Goal: Task Accomplishment & Management: Manage account settings

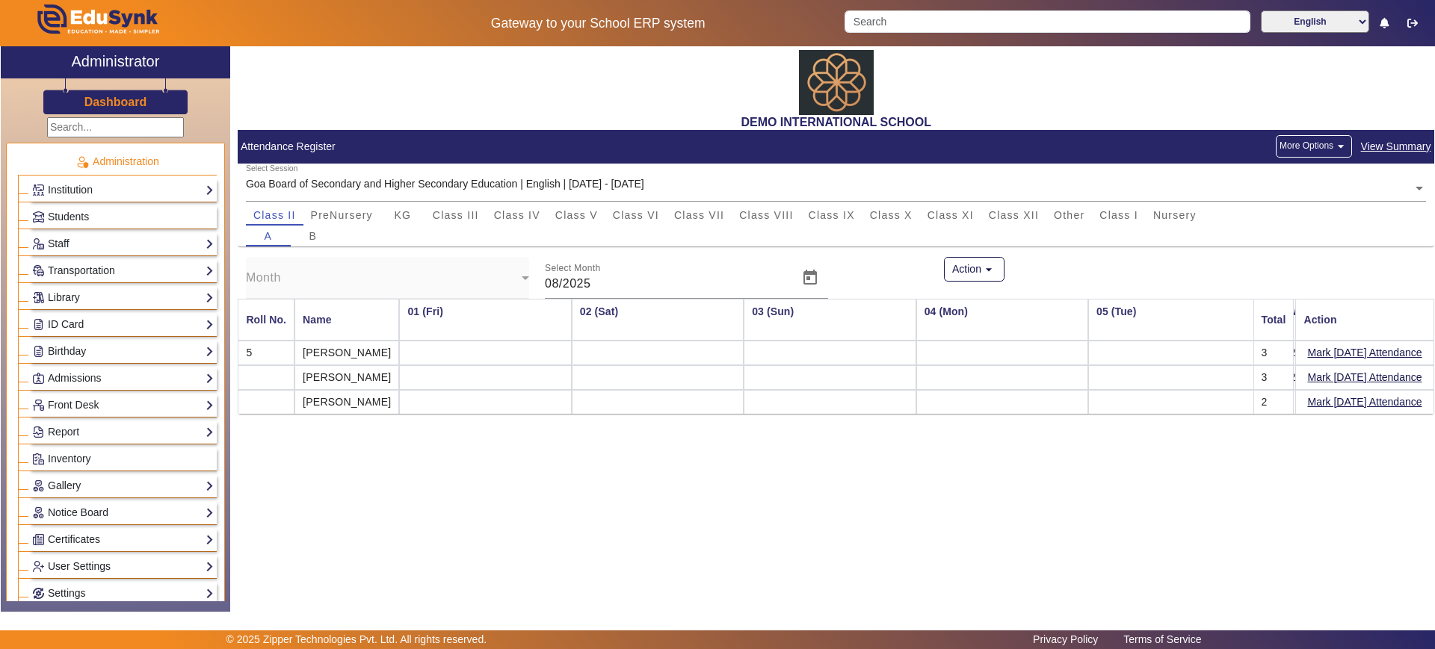
scroll to position [0, 1689]
drag, startPoint x: 0, startPoint y: 0, endPoint x: 139, endPoint y: 102, distance: 172.6
click at [139, 102] on h3 "Dashboard" at bounding box center [115, 102] width 63 height 14
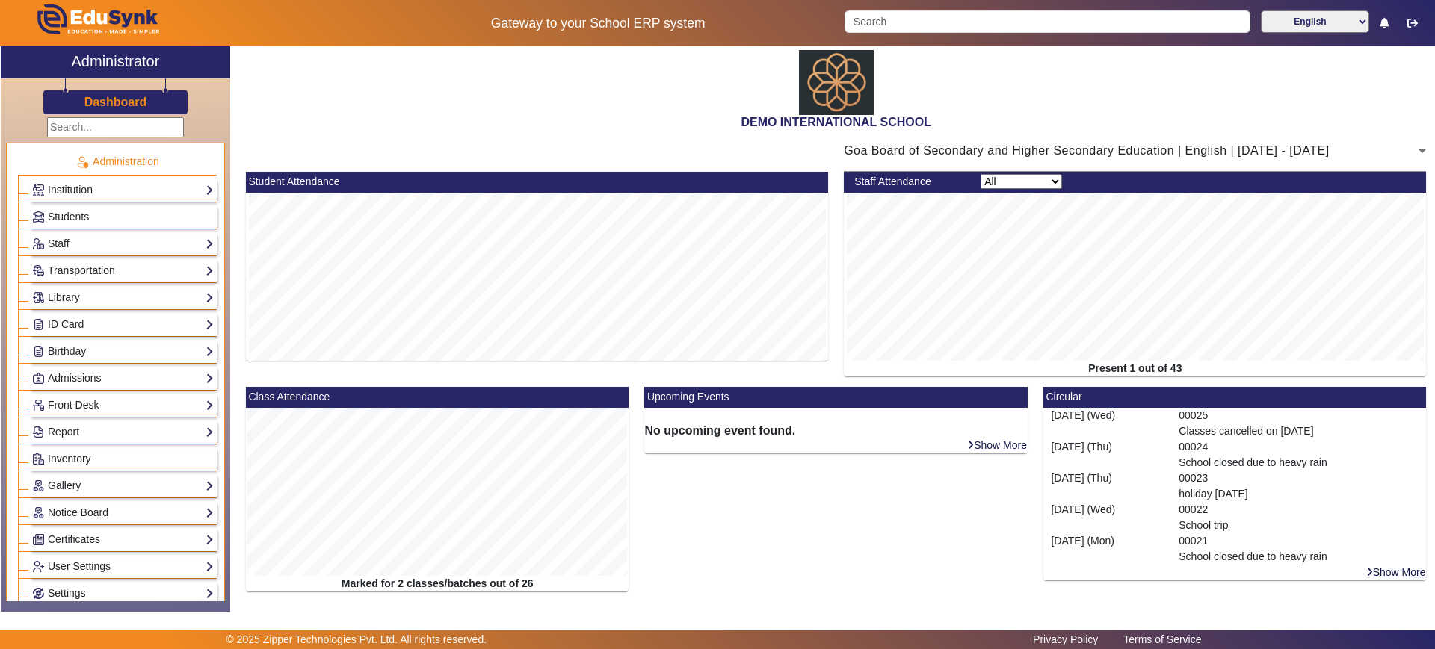
drag, startPoint x: 474, startPoint y: 134, endPoint x: 463, endPoint y: 140, distance: 12.7
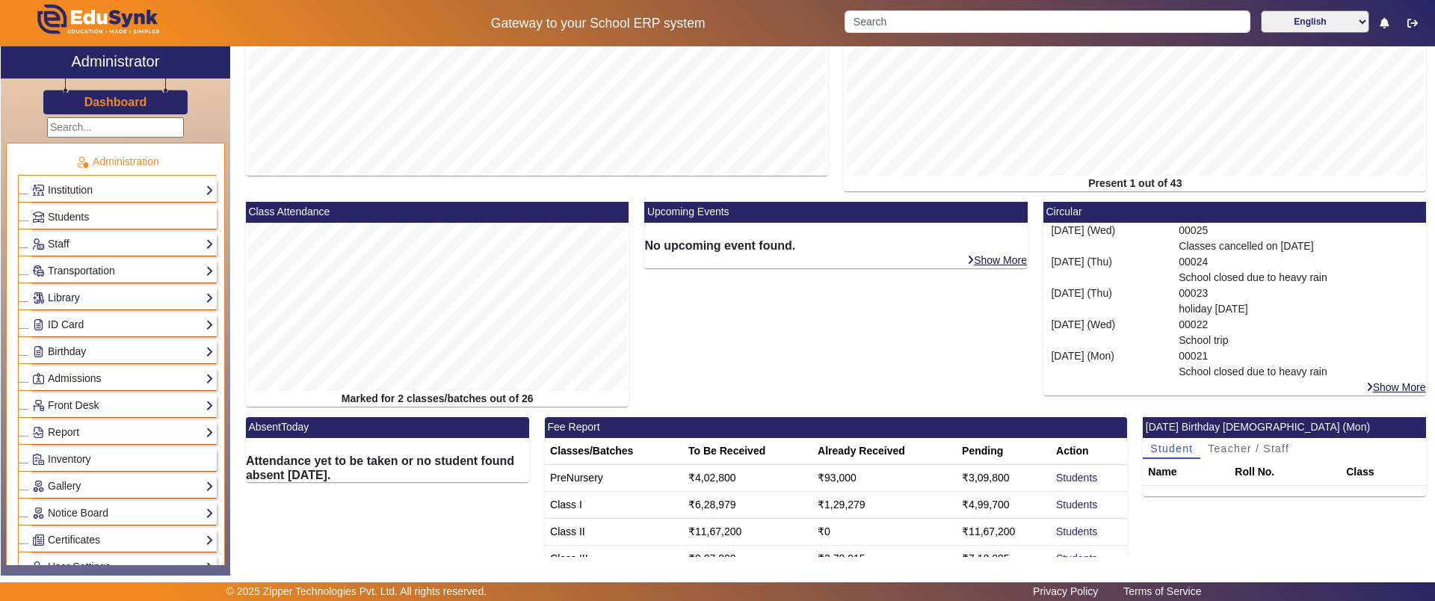
scroll to position [280, 0]
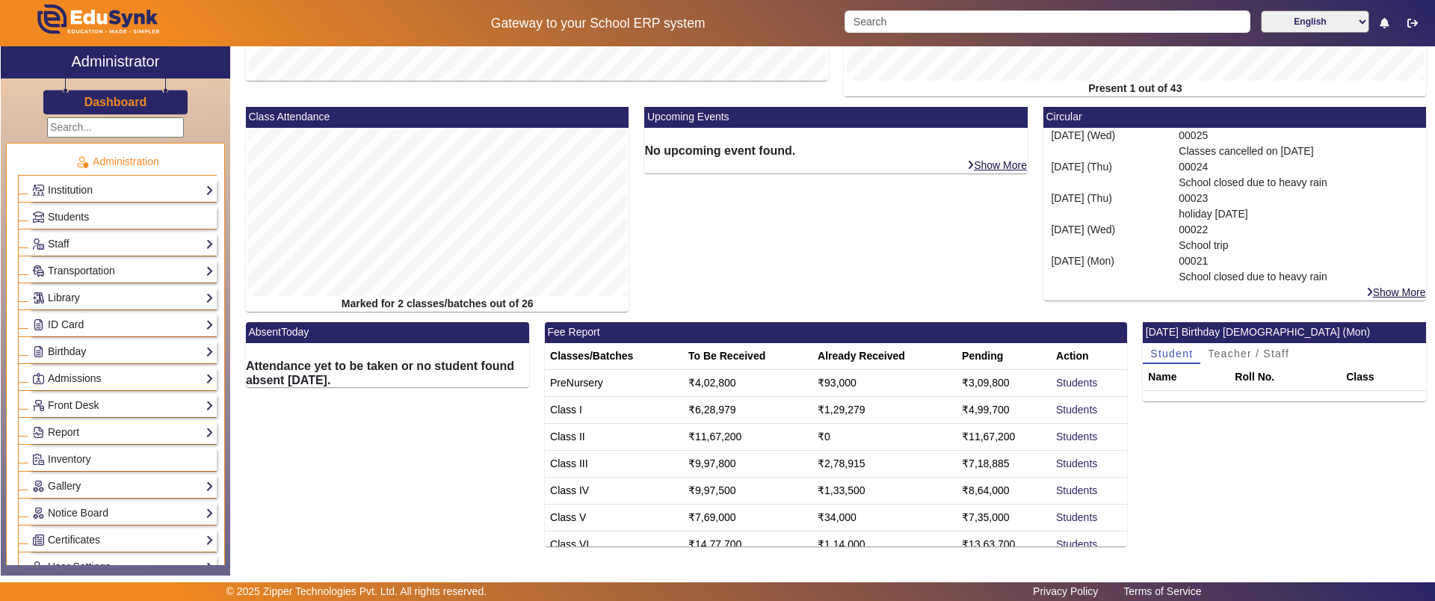
drag, startPoint x: 347, startPoint y: 304, endPoint x: 538, endPoint y: 308, distance: 191.3
click at [538, 308] on div "Marked for 2 classes/batches out of 26" at bounding box center [437, 304] width 383 height 16
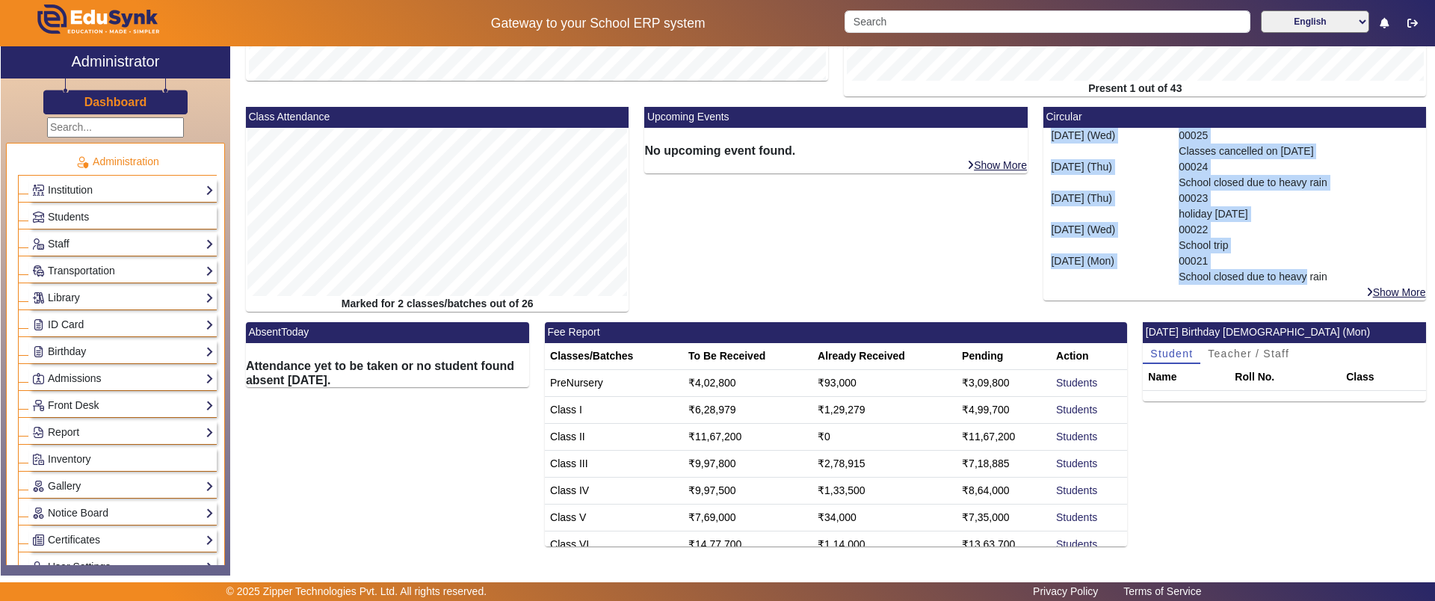
drag, startPoint x: 1046, startPoint y: 130, endPoint x: 1298, endPoint y: 270, distance: 288.3
click at [1298, 270] on mat-card-content "9 Jul (Wed) 00025 Classes cancelled on 12th july 26 Jun (Thu) 00024 School clos…" at bounding box center [1234, 206] width 383 height 157
click at [1370, 235] on div "00022 School trip" at bounding box center [1299, 237] width 256 height 31
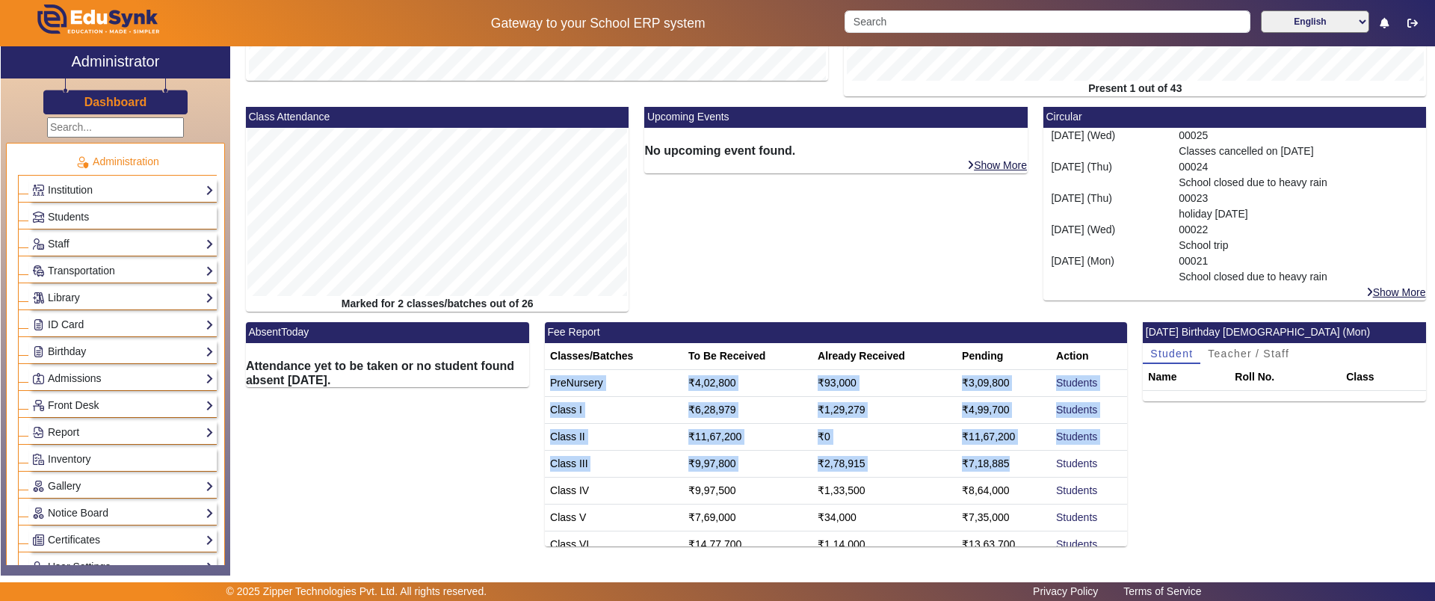
drag, startPoint x: 548, startPoint y: 373, endPoint x: 1014, endPoint y: 453, distance: 472.3
click at [1014, 453] on tbody "PreNursery ₹4,02,800 ₹93,000 ₹3,09,800 Students Class I ₹6,28,979 ₹1,29,279 ₹4,…" at bounding box center [836, 544] width 582 height 350
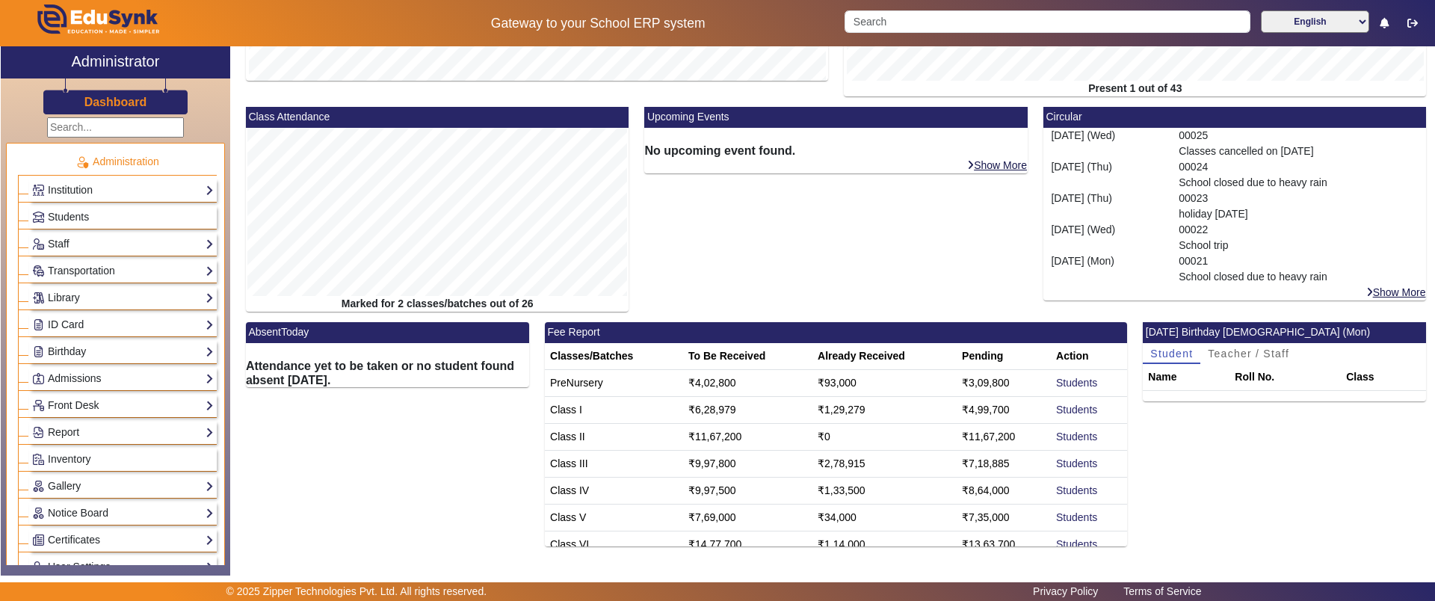
click at [673, 282] on div "Upcoming Events No upcoming event found. Show More" at bounding box center [836, 214] width 399 height 215
drag, startPoint x: 690, startPoint y: 356, endPoint x: 766, endPoint y: 356, distance: 75.5
click at [766, 356] on th "To Be Received" at bounding box center [747, 356] width 129 height 27
click at [1056, 513] on link "Students" at bounding box center [1076, 517] width 41 height 12
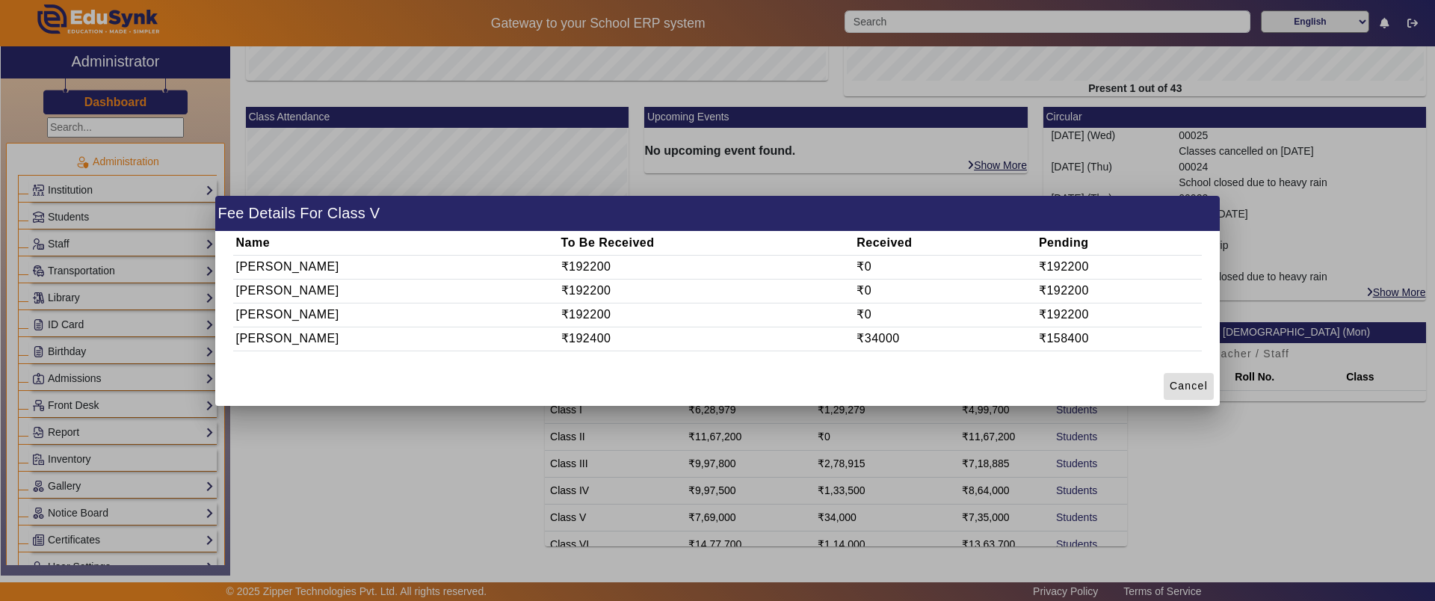
click at [1178, 383] on span "Cancel" at bounding box center [1188, 386] width 38 height 16
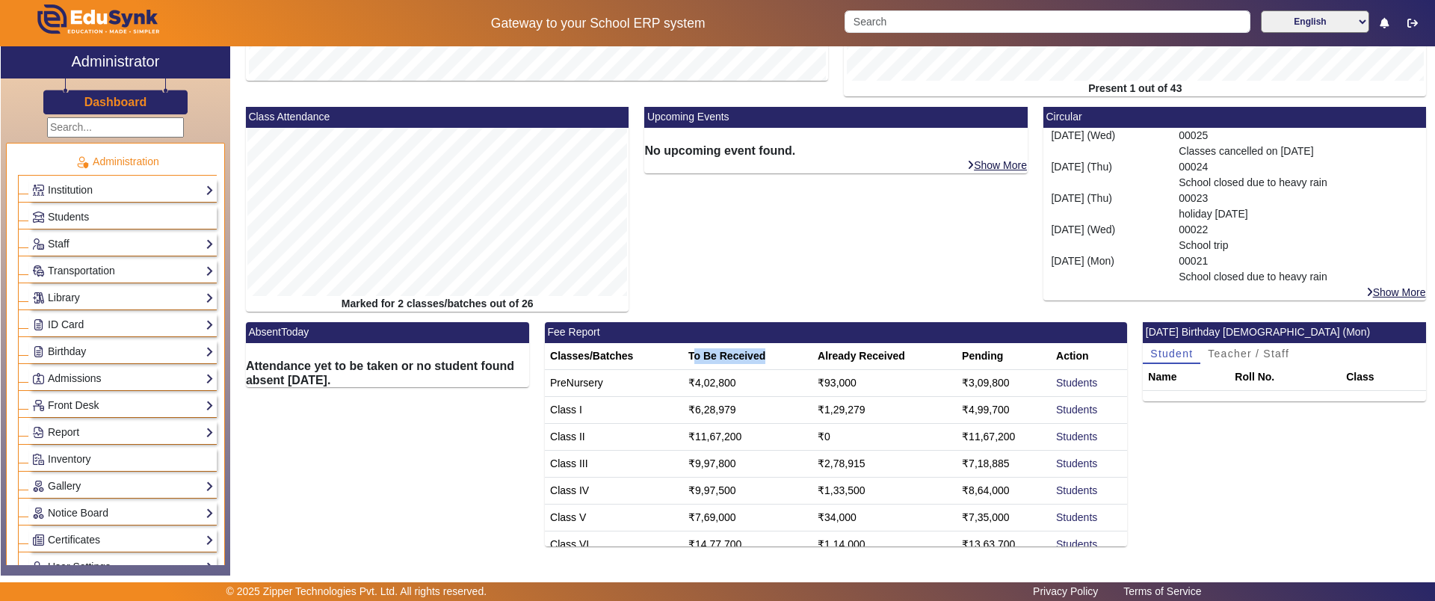
click at [105, 99] on h3 "Dashboard" at bounding box center [115, 102] width 63 height 14
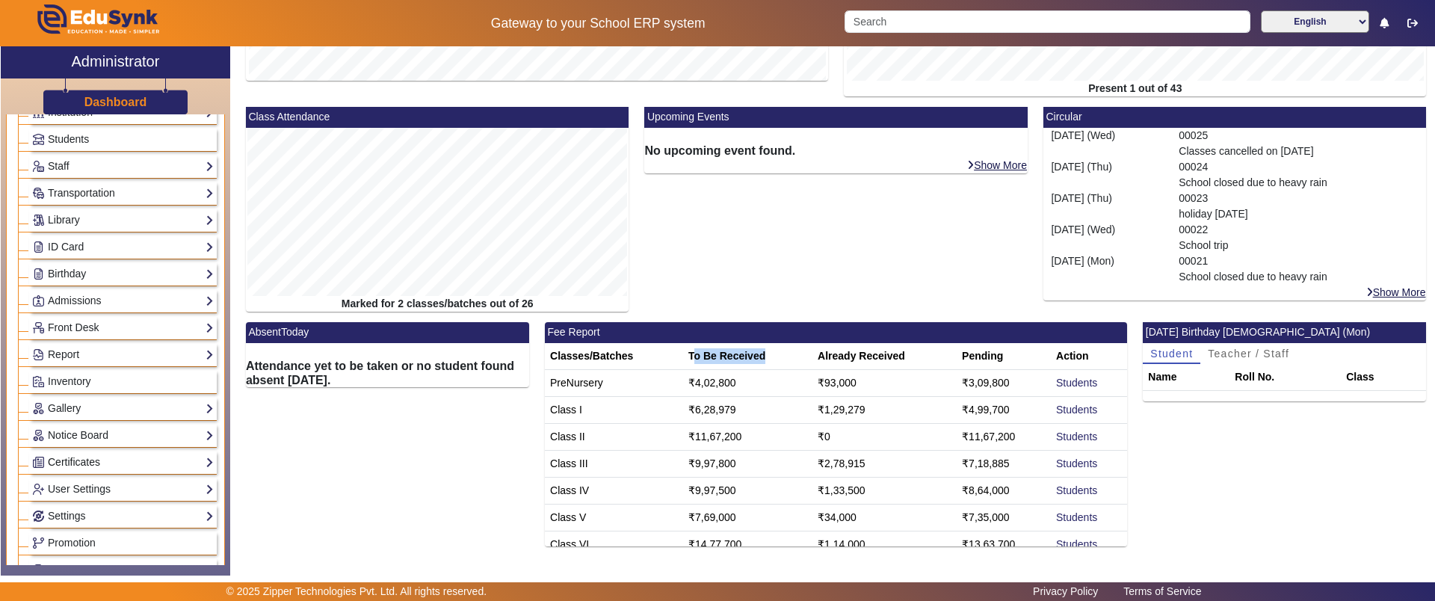
scroll to position [0, 0]
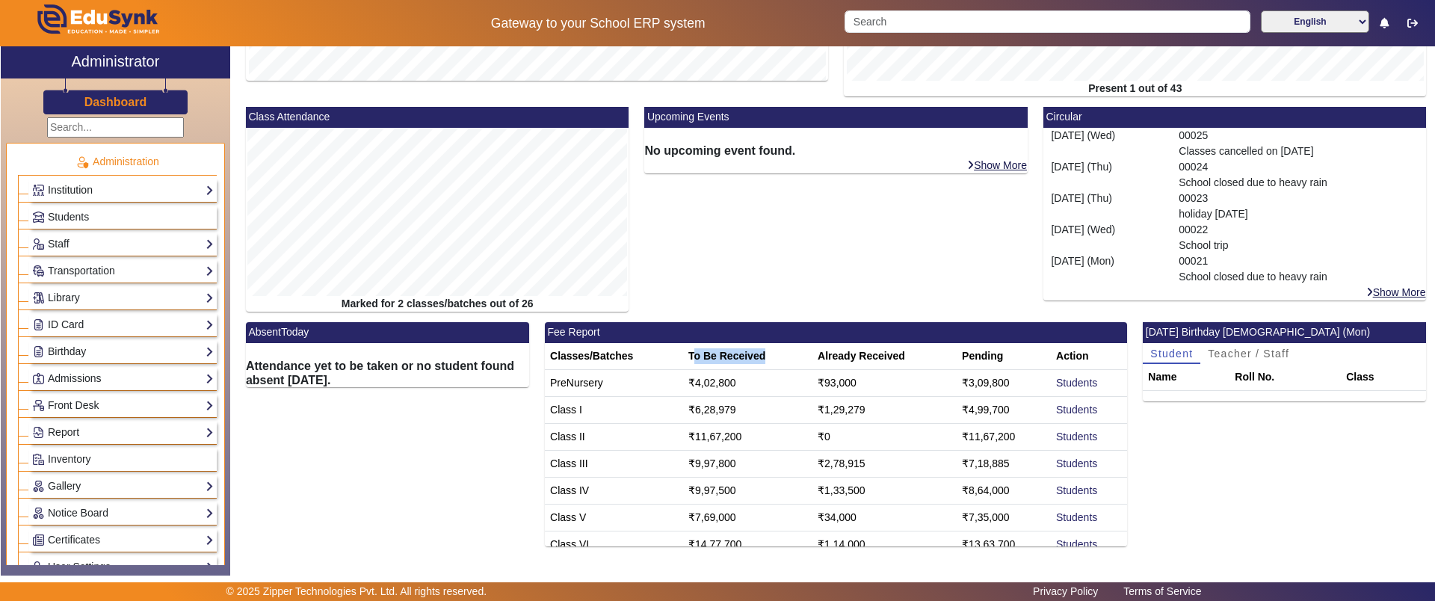
click at [71, 194] on link "Institution" at bounding box center [123, 190] width 182 height 17
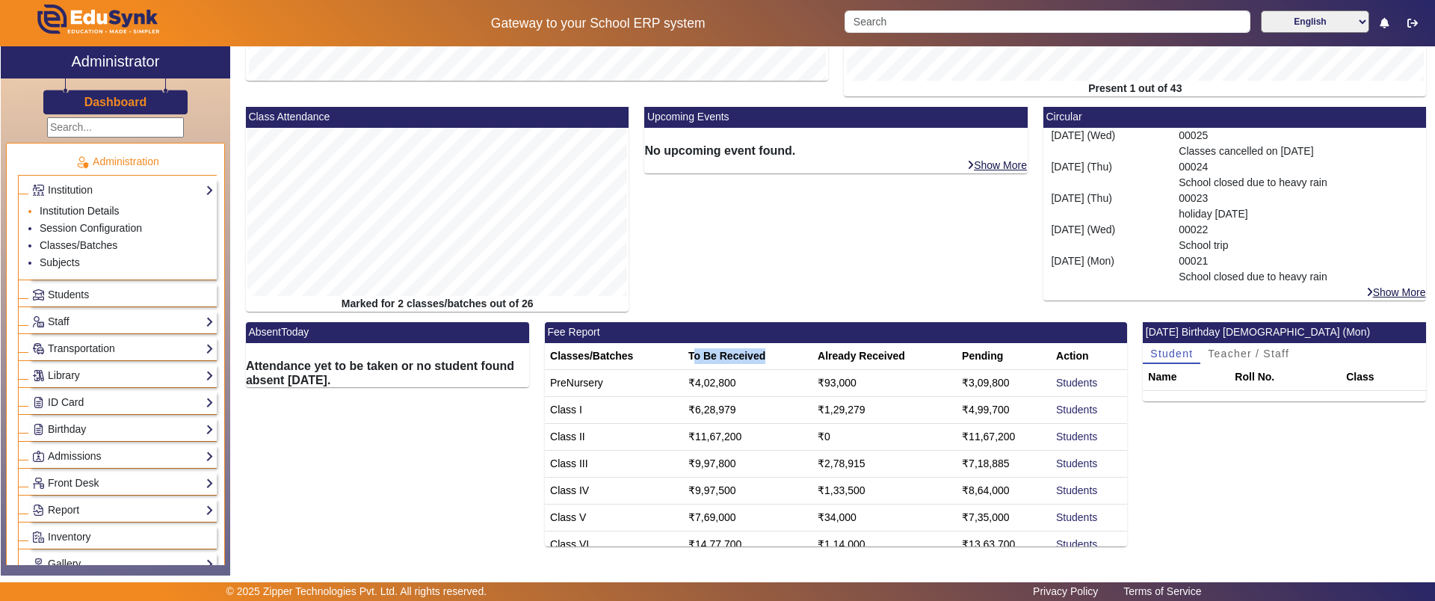
click at [93, 213] on link "Institution Details" at bounding box center [80, 211] width 80 height 12
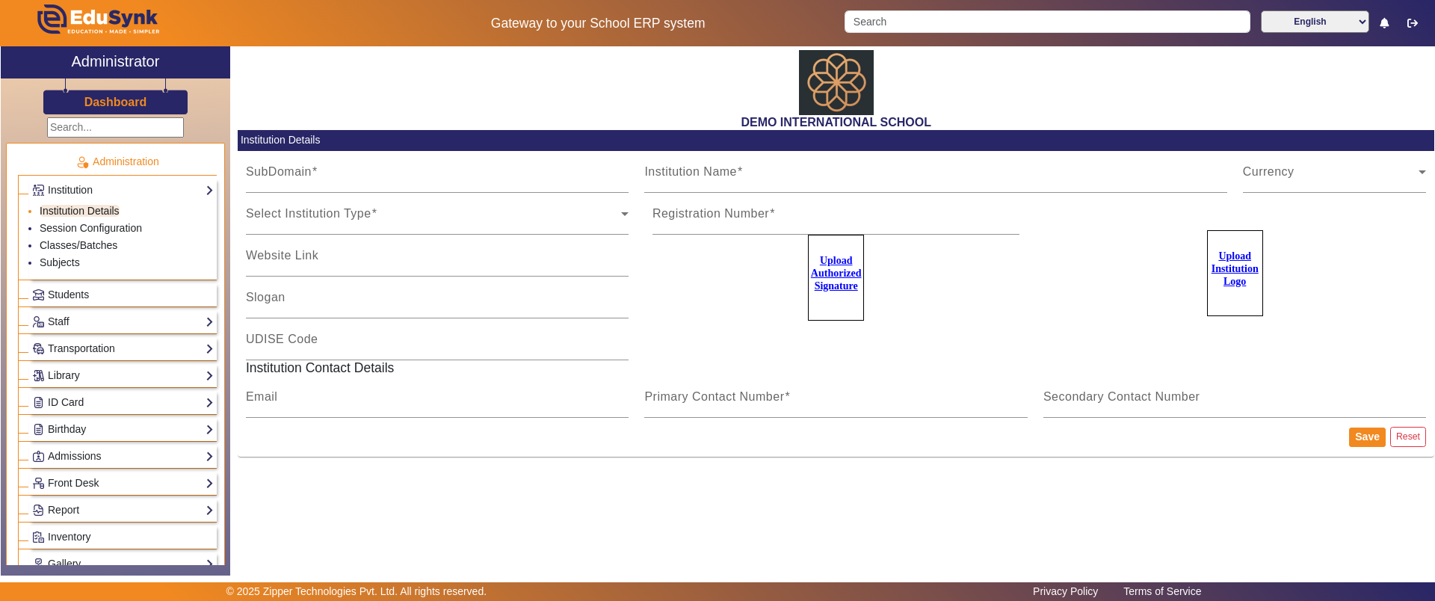
type input "20june2023"
type input "DEMO INTERNATIONAL SCHOOL"
type input "www.edusynk.com"
type input "SCHOOL OF EXCELLENCE"
type input "09180101038"
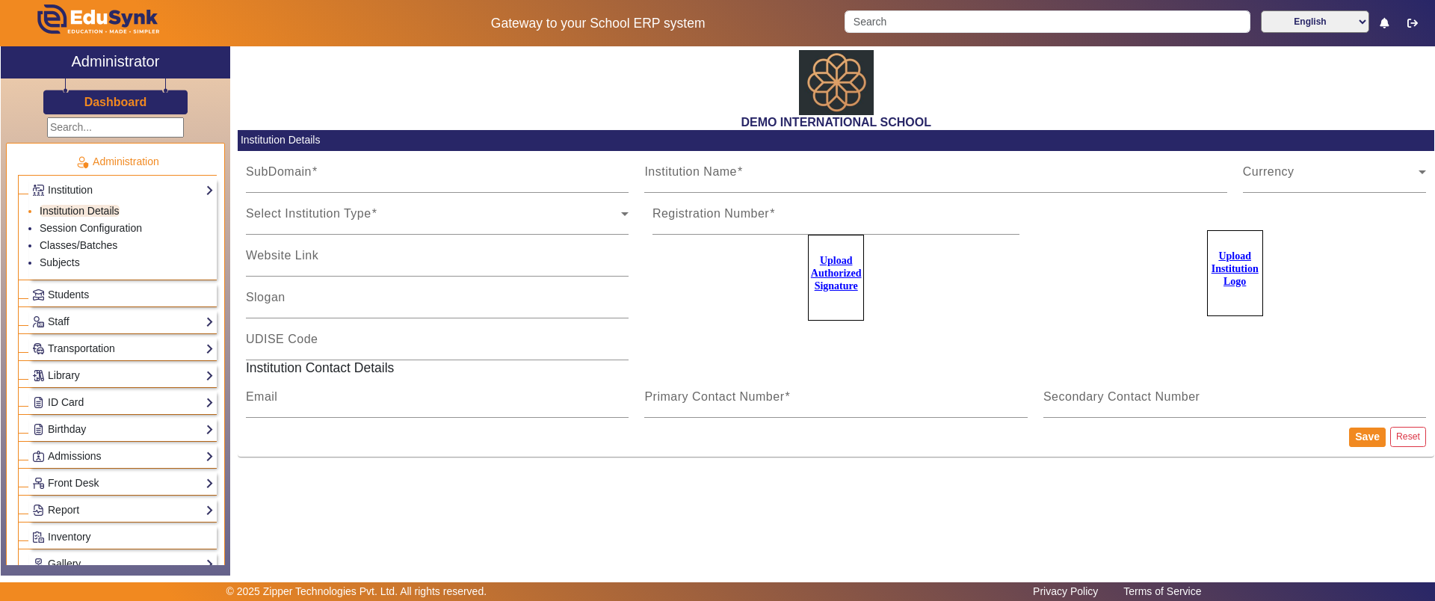
type input "2183437"
type input "zipper.pratik@gmail.com"
type input "2143224344"
type input "8318363024"
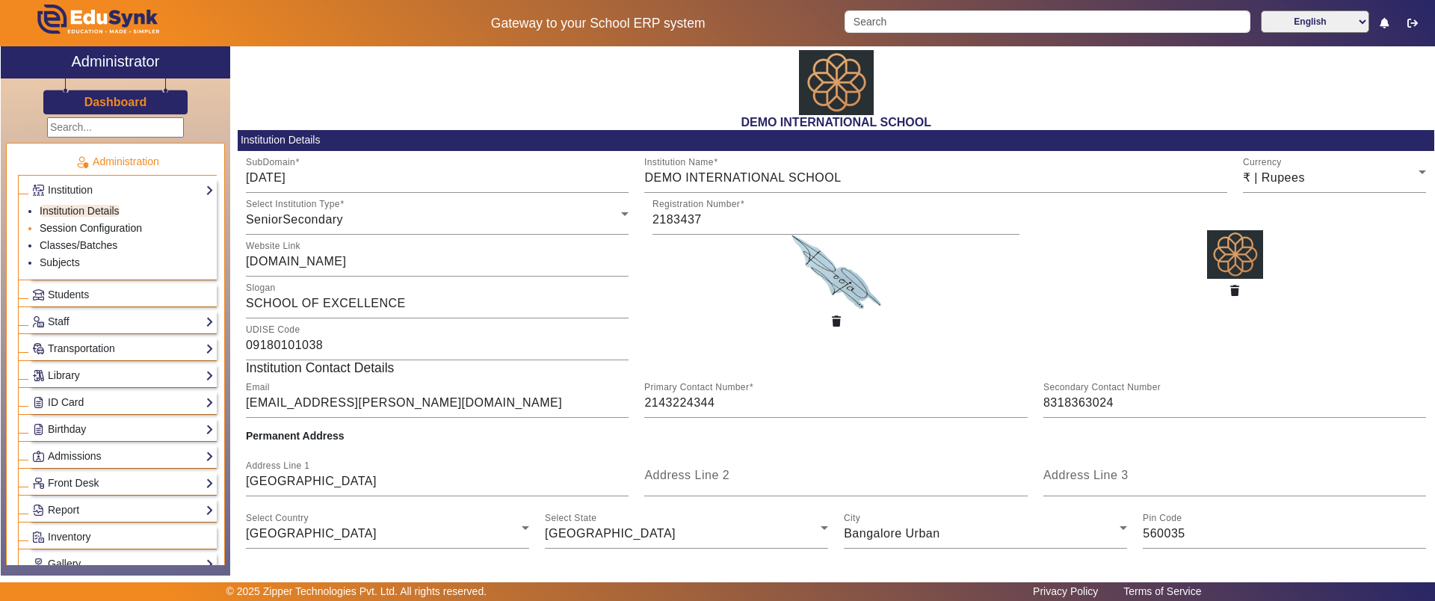
click at [94, 233] on link "Session Configuration" at bounding box center [91, 228] width 102 height 12
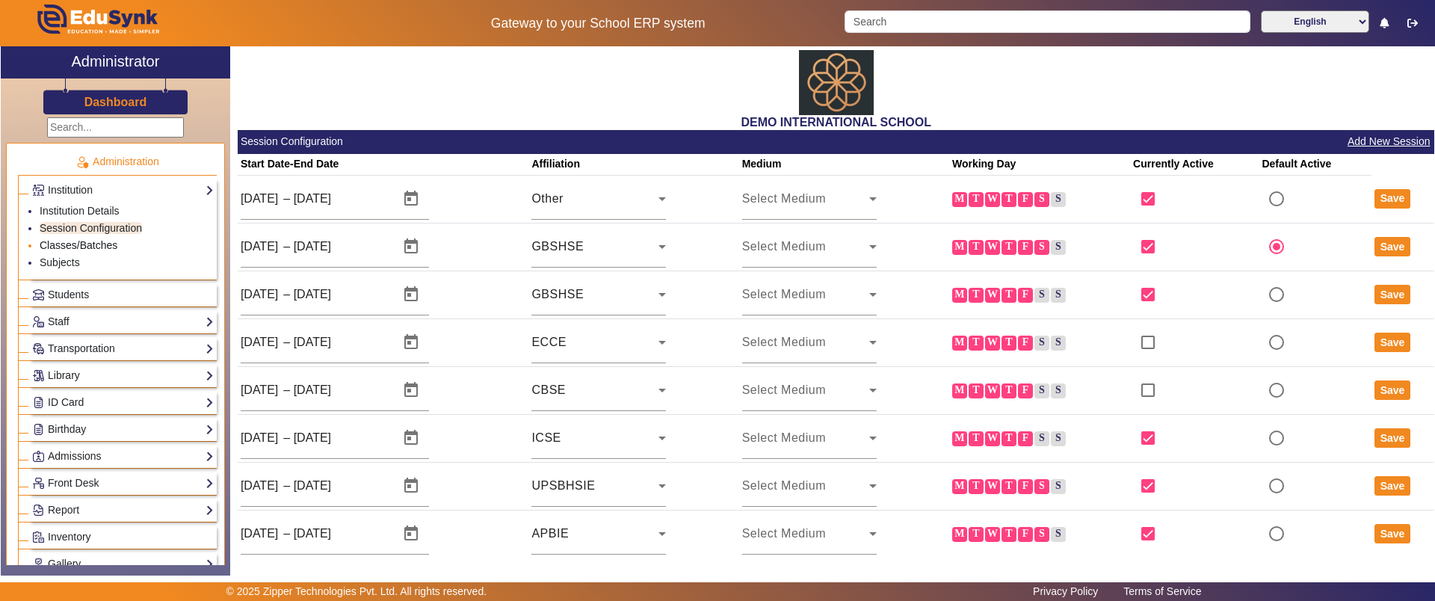
click at [89, 244] on link "Classes/Batches" at bounding box center [79, 245] width 78 height 12
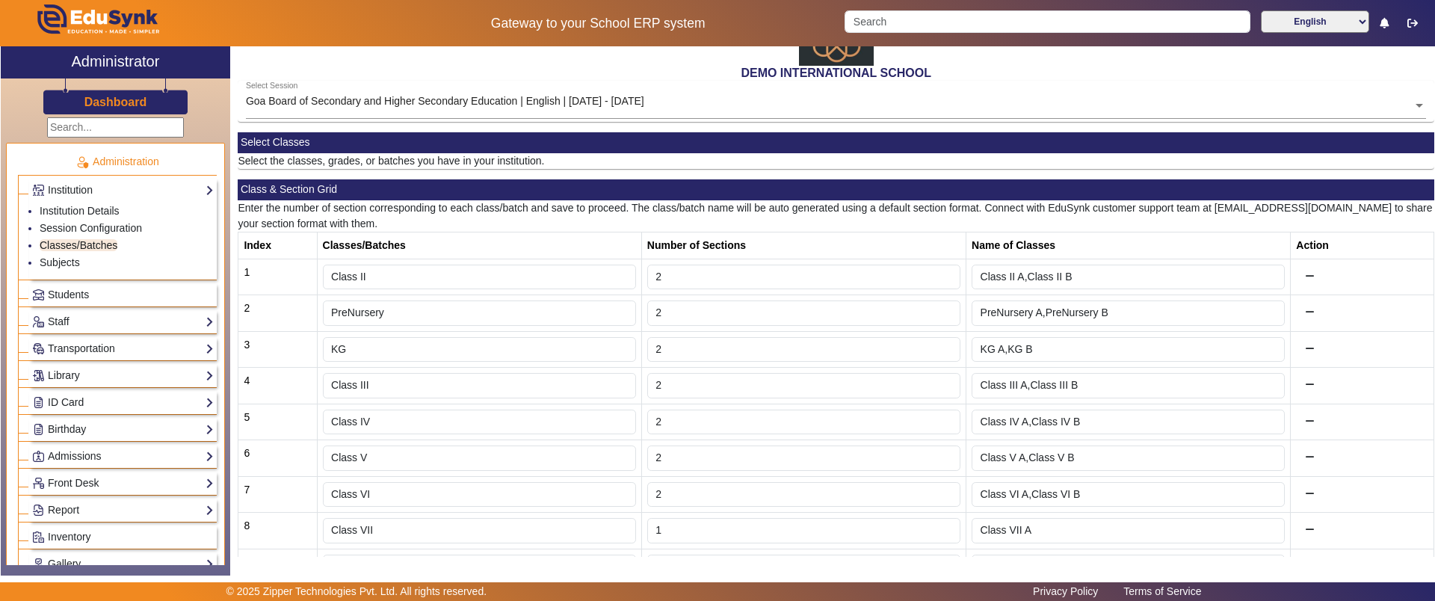
scroll to position [187, 0]
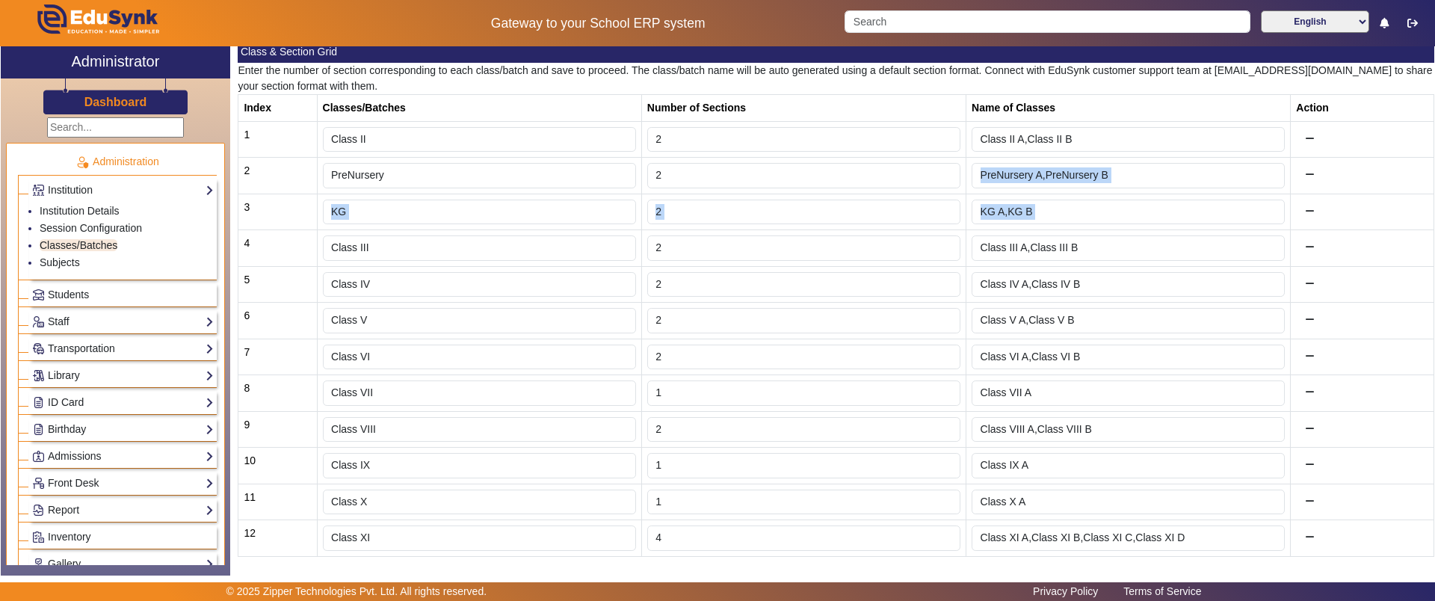
drag, startPoint x: 332, startPoint y: 212, endPoint x: 345, endPoint y: 208, distance: 14.0
drag, startPoint x: 331, startPoint y: 253, endPoint x: 342, endPoint y: 251, distance: 11.4
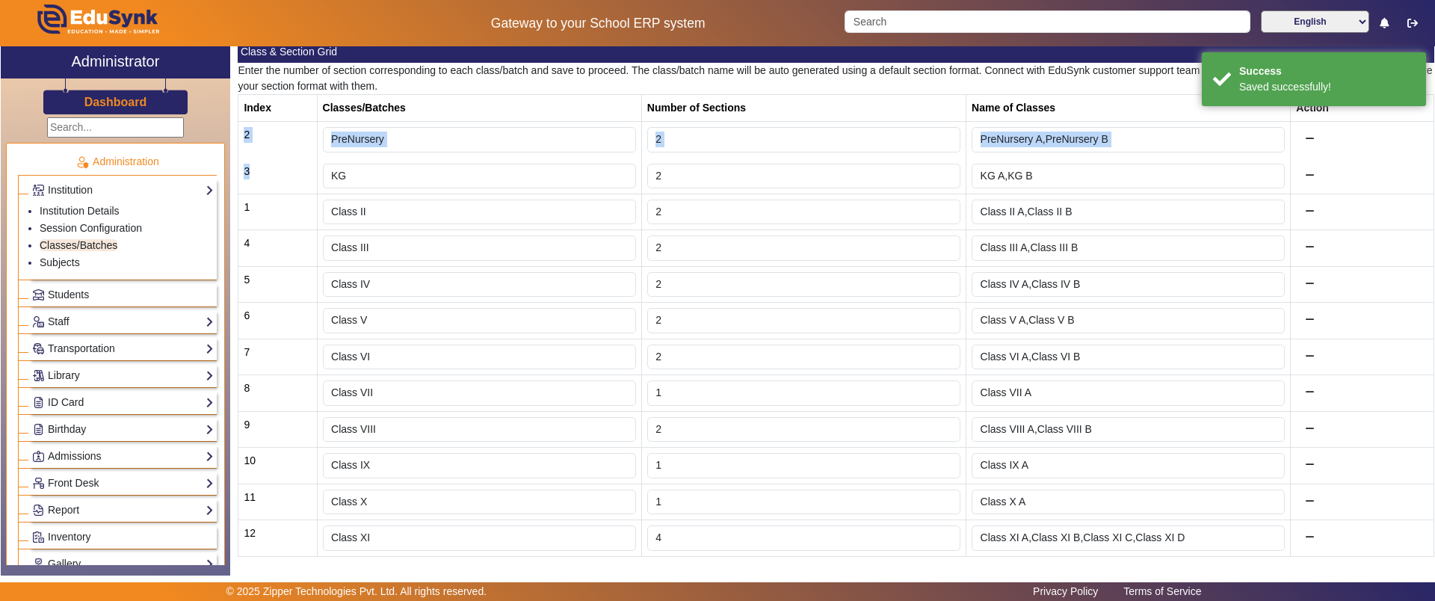
drag, startPoint x: 393, startPoint y: 136, endPoint x: 395, endPoint y: 212, distance: 76.2
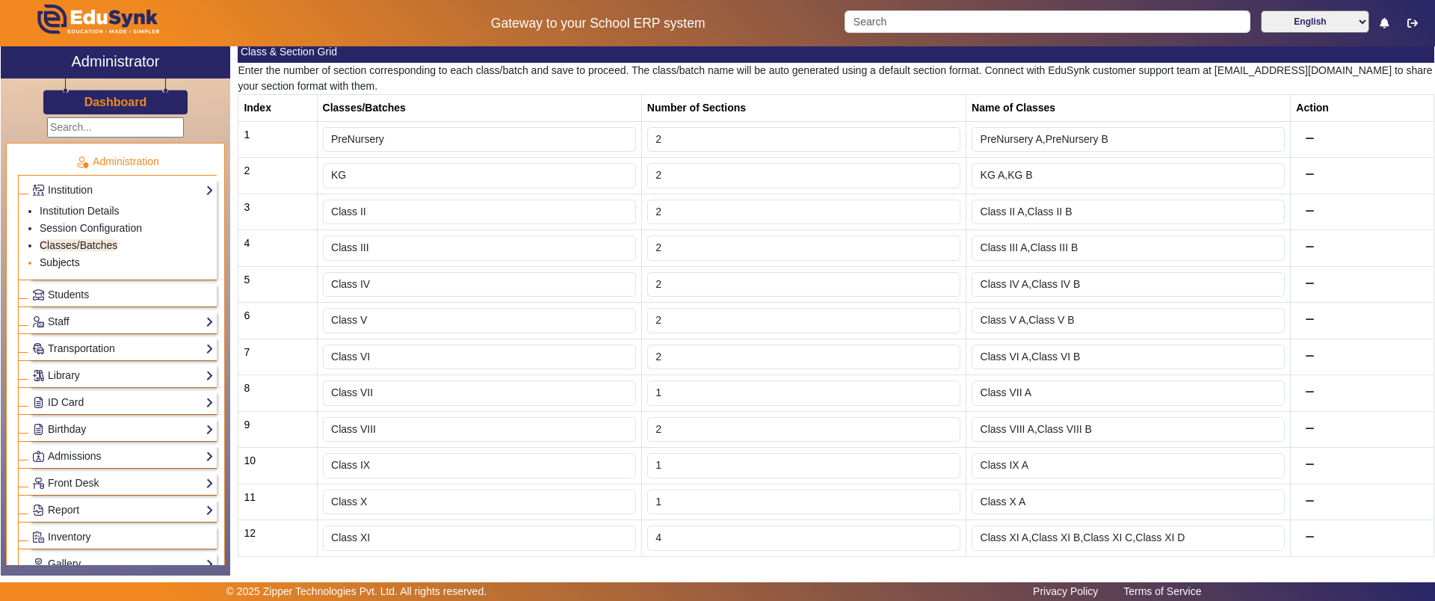
click at [74, 265] on link "Subjects" at bounding box center [60, 262] width 40 height 12
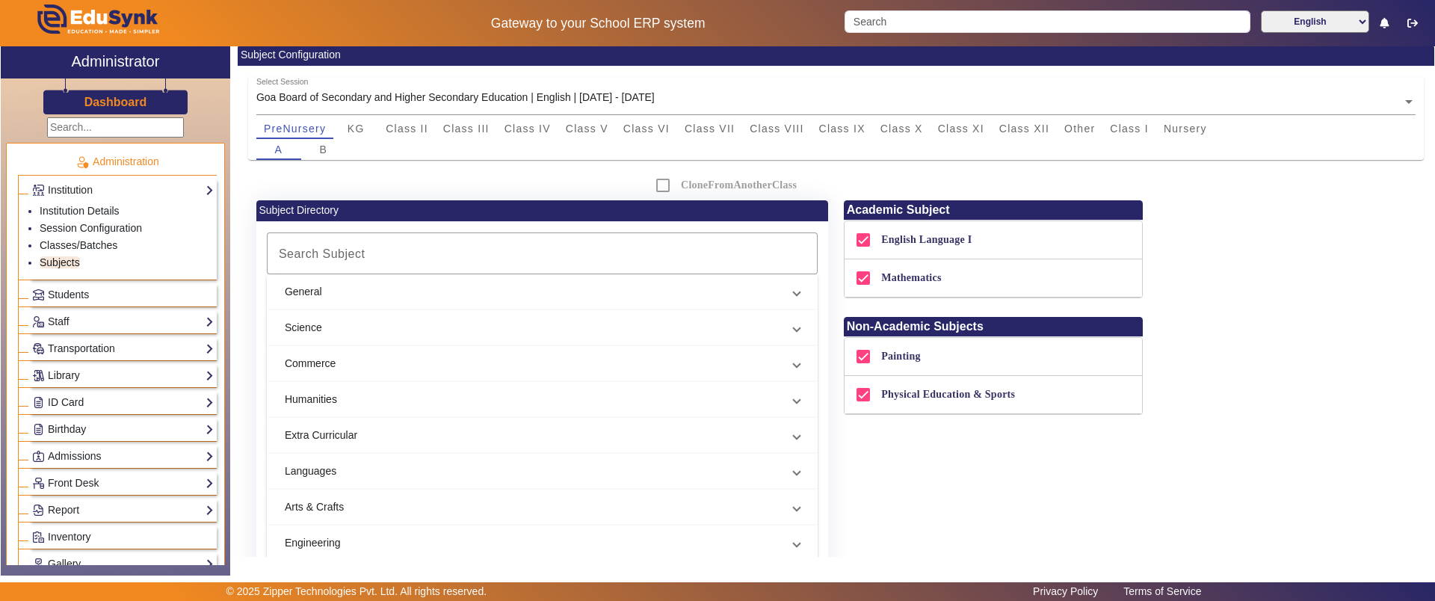
scroll to position [365, 0]
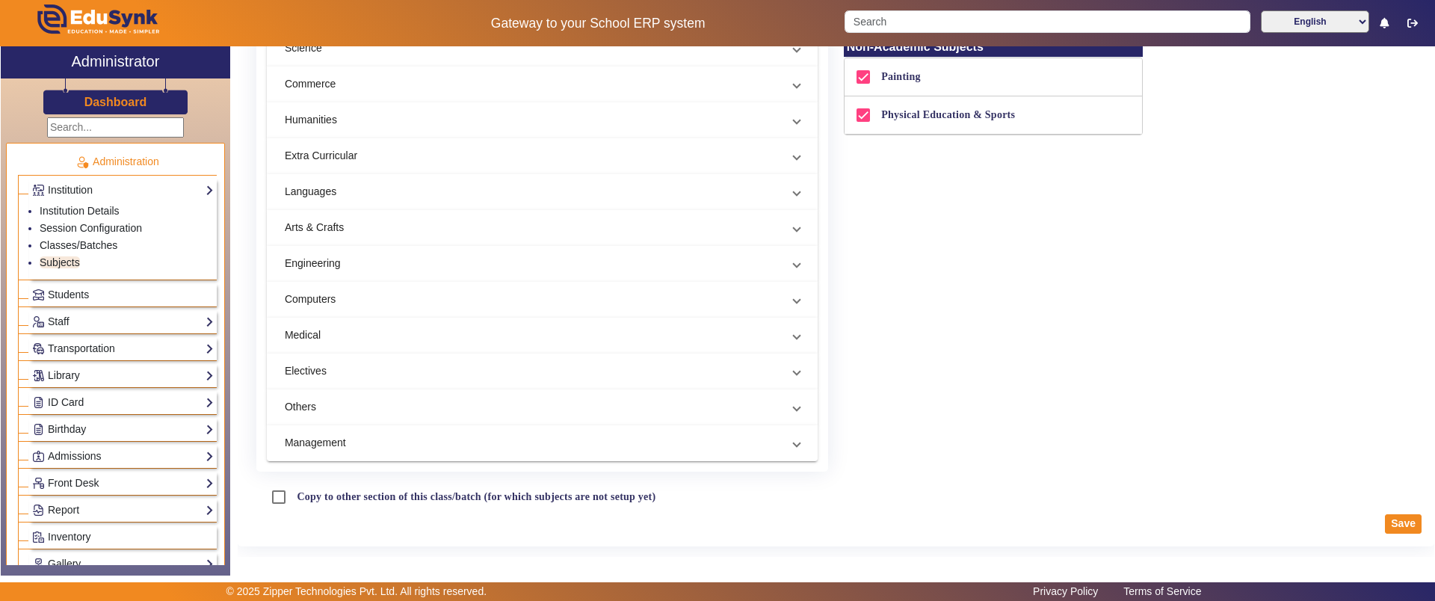
click at [401, 399] on mat-panel-title "Others" at bounding box center [533, 407] width 497 height 16
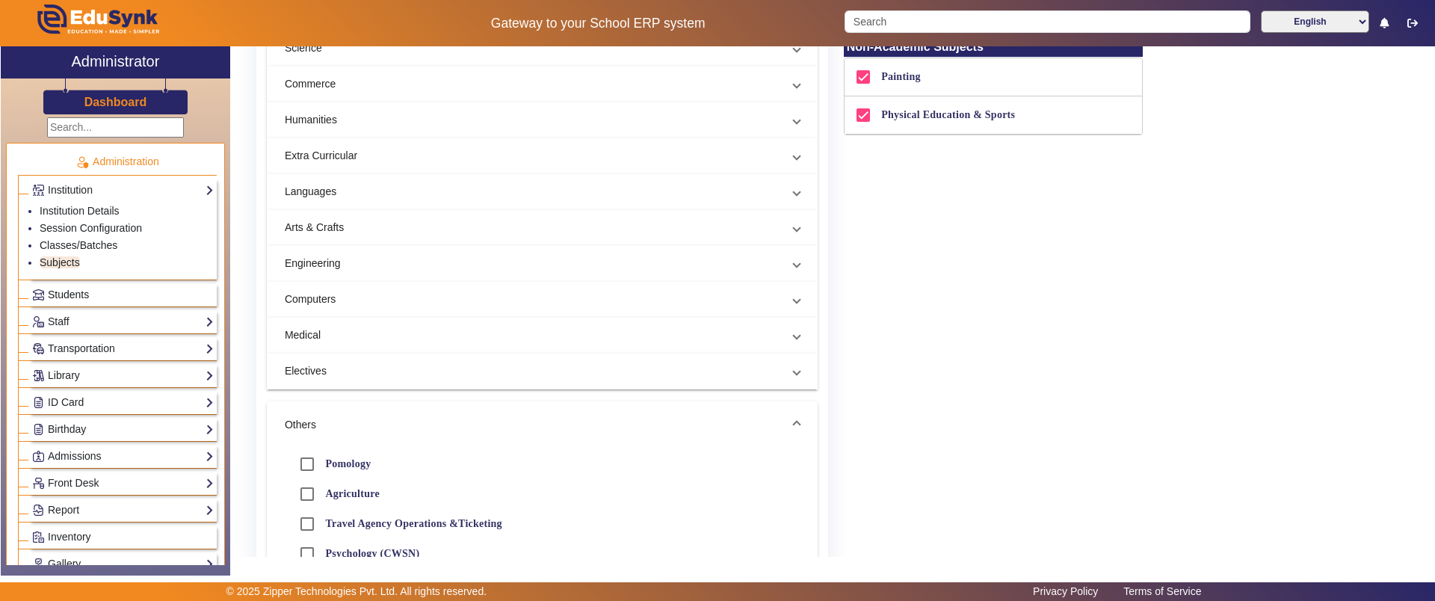
click at [55, 298] on span "Students" at bounding box center [68, 294] width 41 height 12
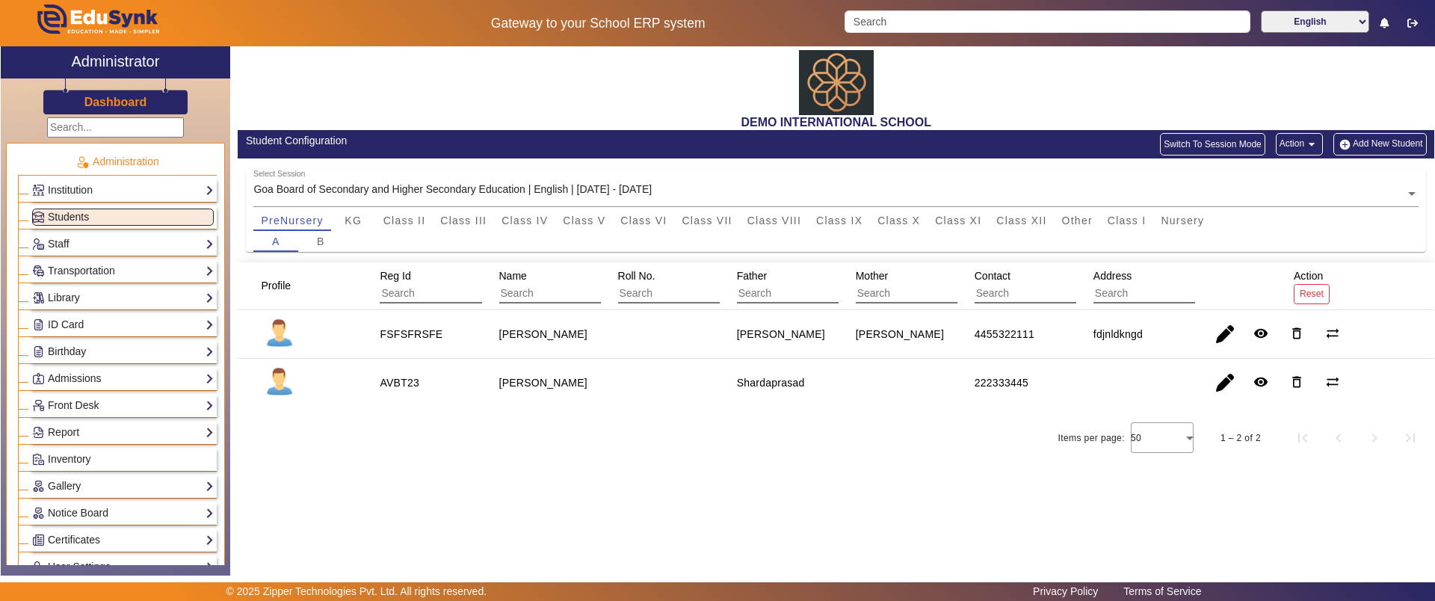
click at [1369, 140] on button "Add New Student" at bounding box center [1379, 144] width 93 height 22
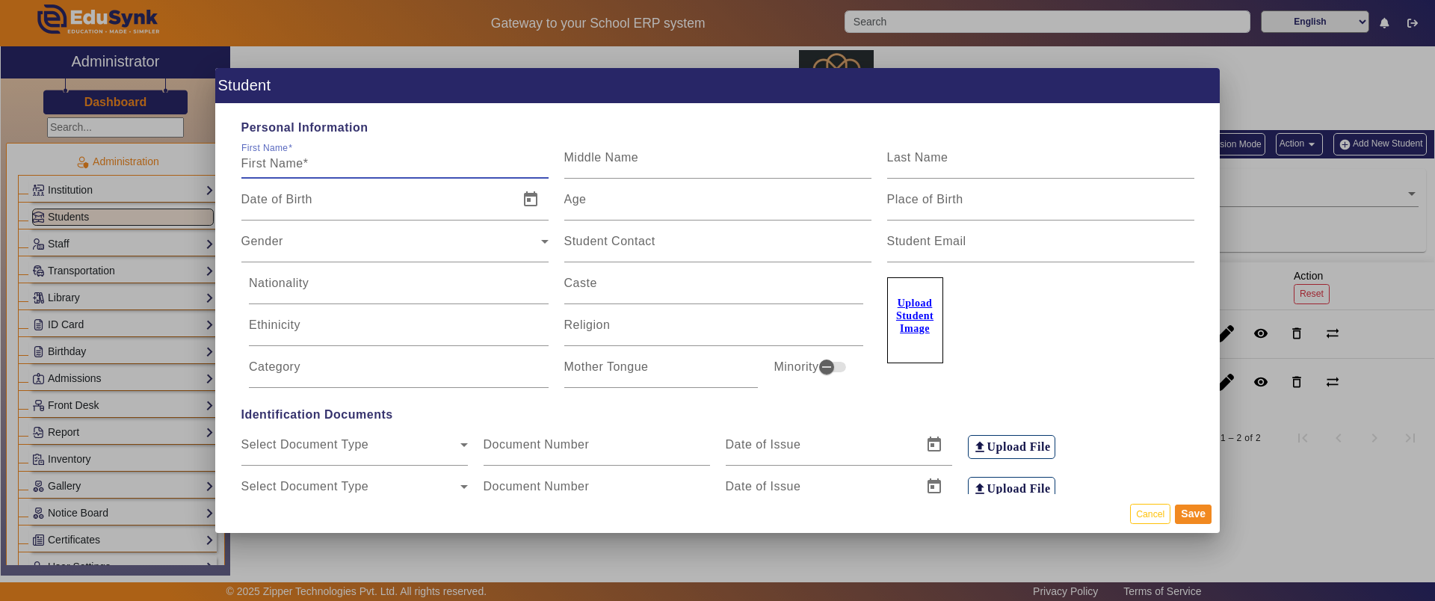
drag, startPoint x: 267, startPoint y: 161, endPoint x: 312, endPoint y: 162, distance: 45.6
click at [312, 162] on input "First Name" at bounding box center [394, 164] width 307 height 18
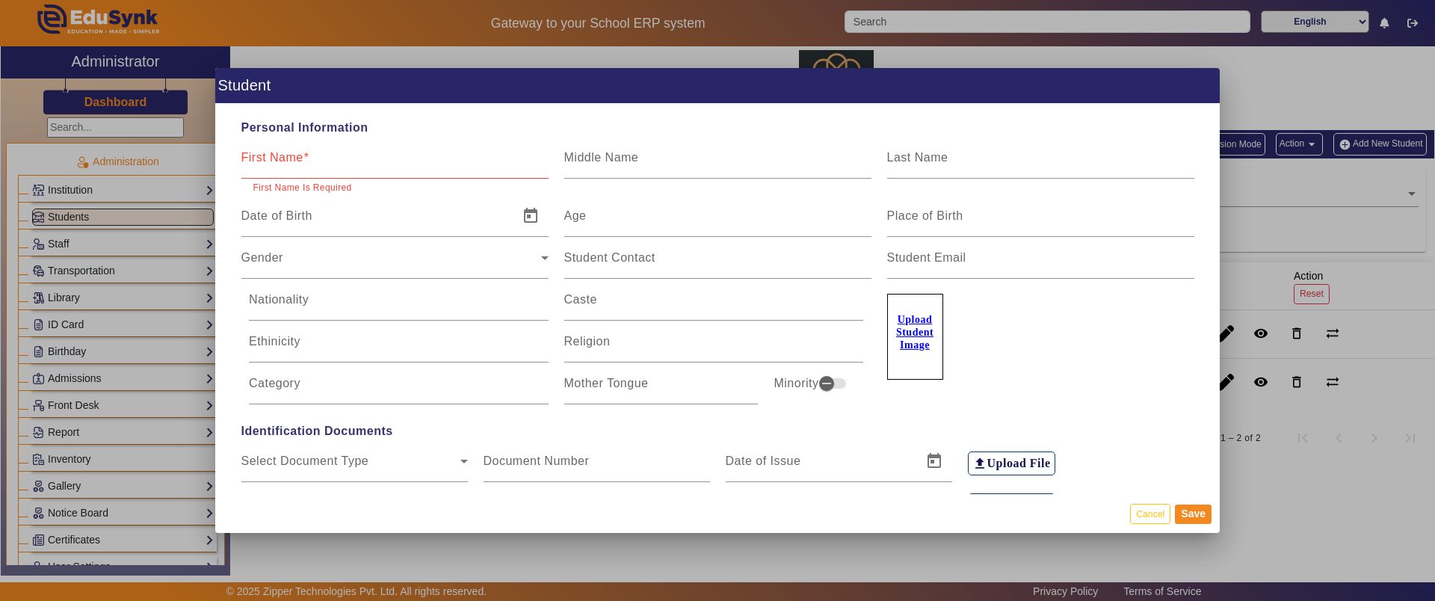
click at [377, 149] on div "First Name" at bounding box center [394, 158] width 307 height 42
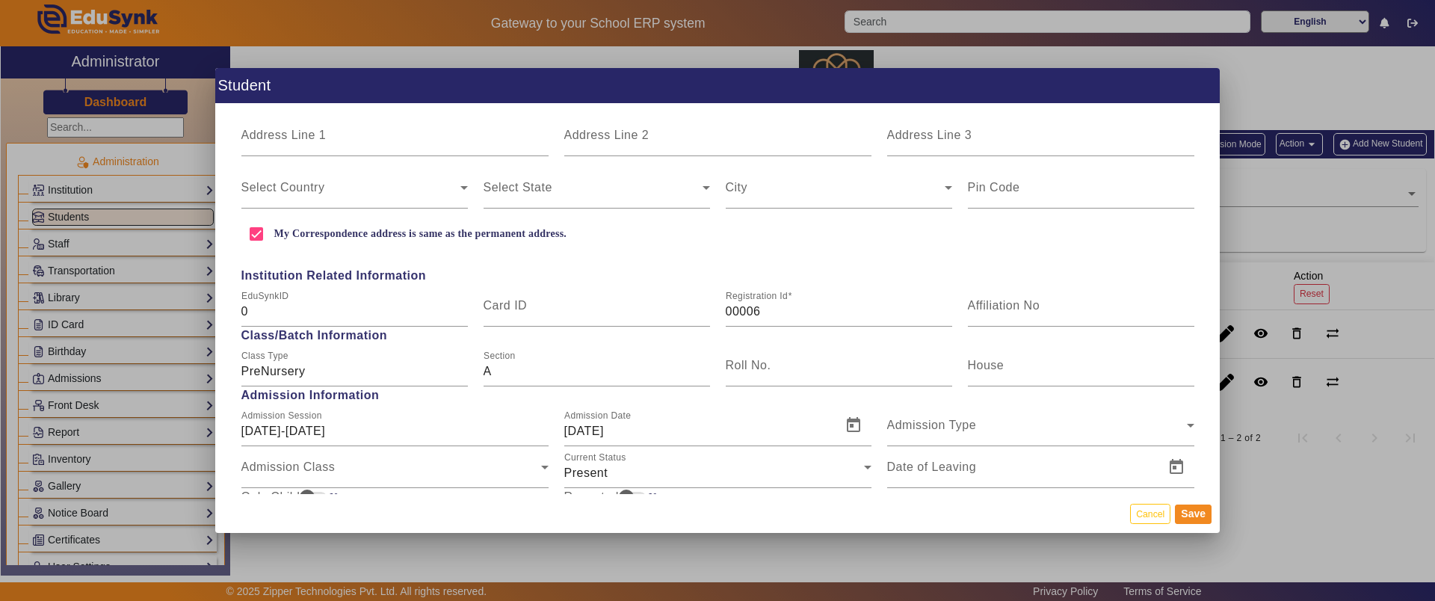
scroll to position [560, 0]
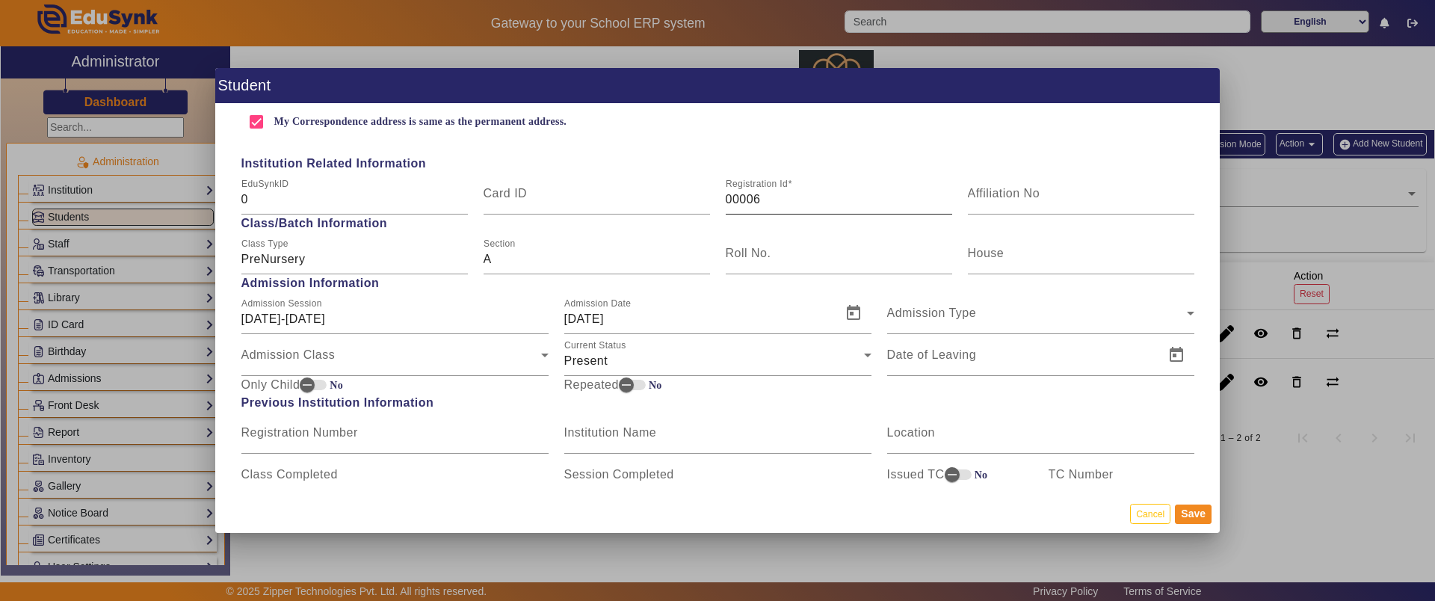
drag, startPoint x: 716, startPoint y: 194, endPoint x: 759, endPoint y: 194, distance: 43.3
click at [759, 194] on div "Registration Id 00006" at bounding box center [838, 194] width 242 height 42
drag, startPoint x: 755, startPoint y: 200, endPoint x: 720, endPoint y: 196, distance: 35.4
click at [720, 196] on div "Registration Id 00006" at bounding box center [838, 194] width 242 height 42
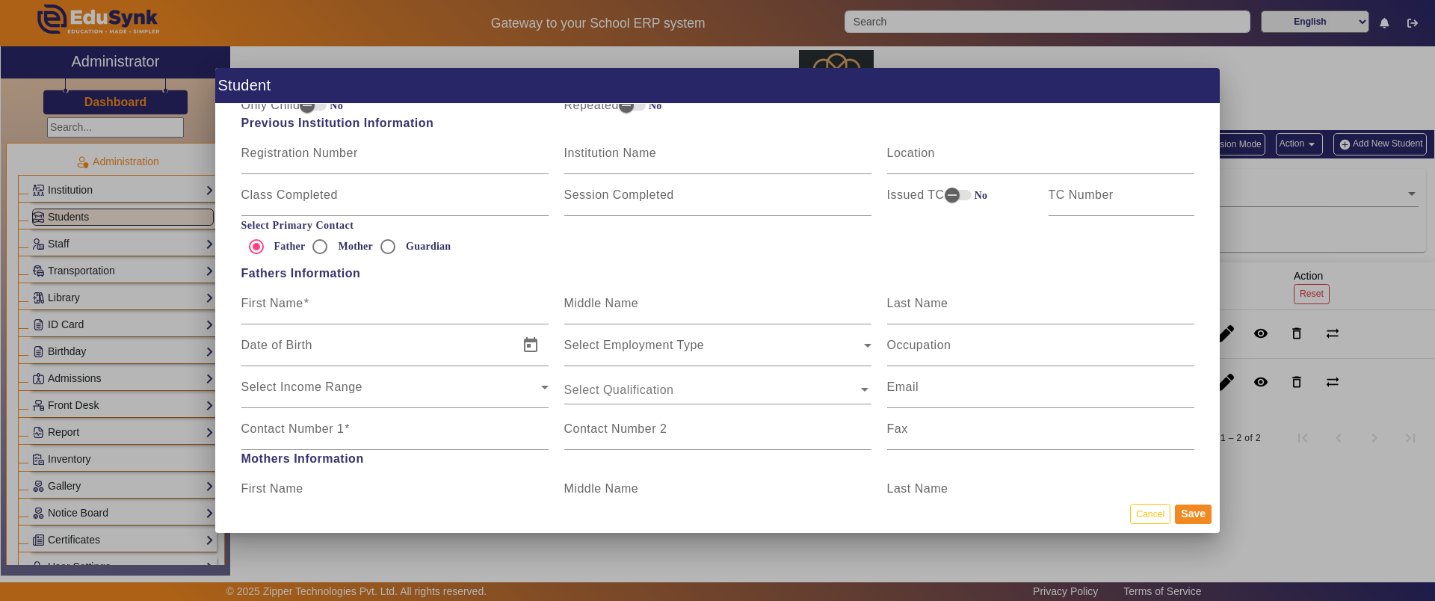
scroll to position [841, 0]
drag, startPoint x: 243, startPoint y: 223, endPoint x: 374, endPoint y: 229, distance: 131.6
click at [374, 229] on div "Select Primary Contact Father Mother Guardian" at bounding box center [717, 239] width 968 height 43
click at [324, 245] on input "Mother" at bounding box center [320, 246] width 30 height 30
radio input "true"
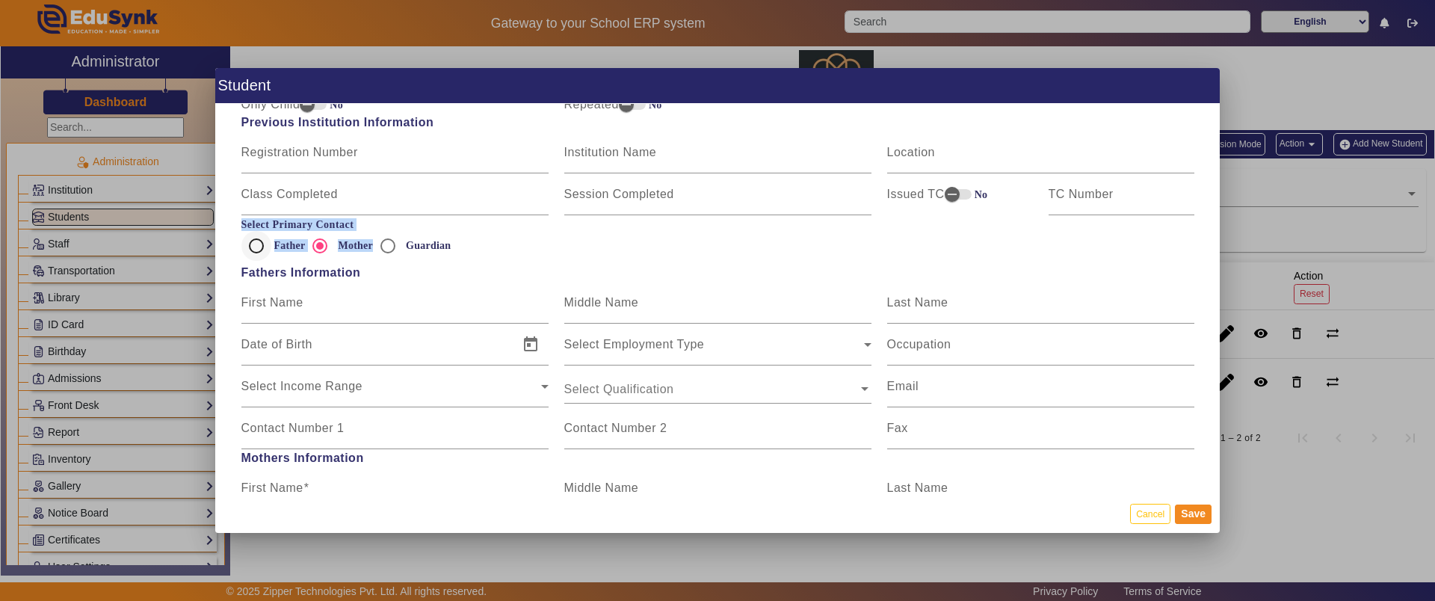
click at [260, 247] on input "Father" at bounding box center [256, 246] width 30 height 30
radio input "true"
drag, startPoint x: 259, startPoint y: 304, endPoint x: 325, endPoint y: 304, distance: 65.8
click at [325, 304] on div "First Name" at bounding box center [394, 303] width 307 height 42
drag, startPoint x: 272, startPoint y: 427, endPoint x: 368, endPoint y: 430, distance: 95.7
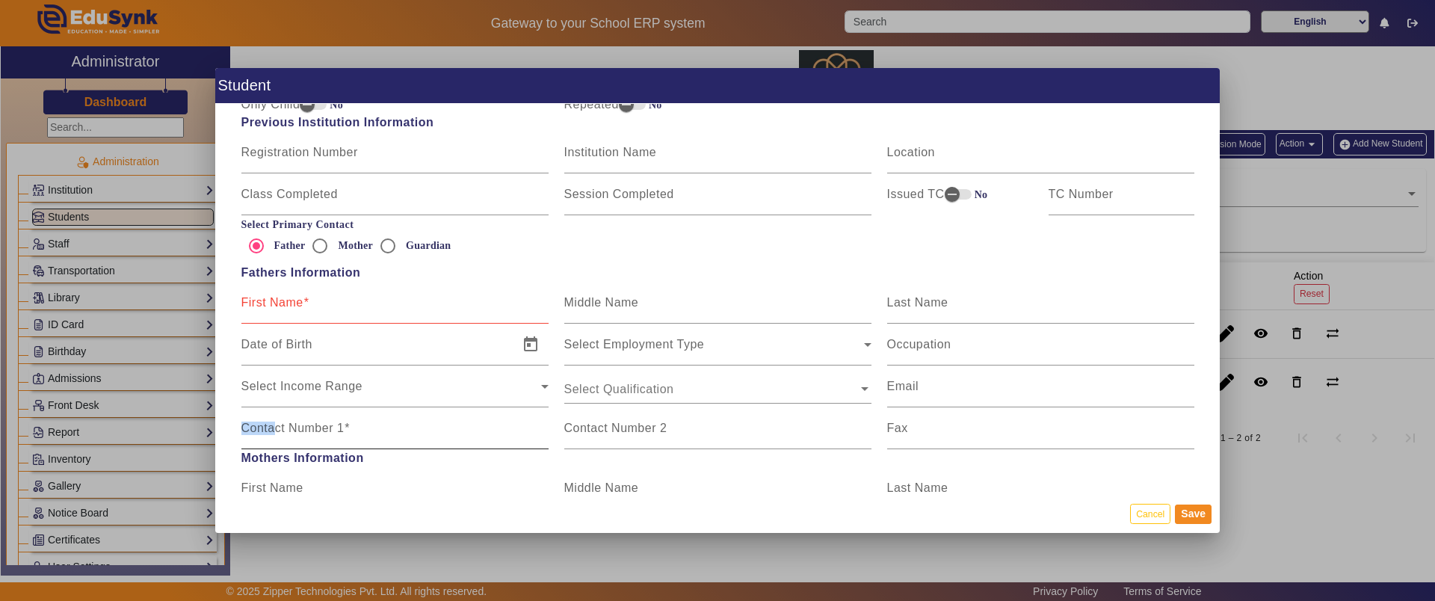
click at [368, 430] on div "Contact Number 1" at bounding box center [394, 428] width 307 height 42
click at [401, 373] on div "Select Income Range Select Income Range" at bounding box center [394, 386] width 307 height 42
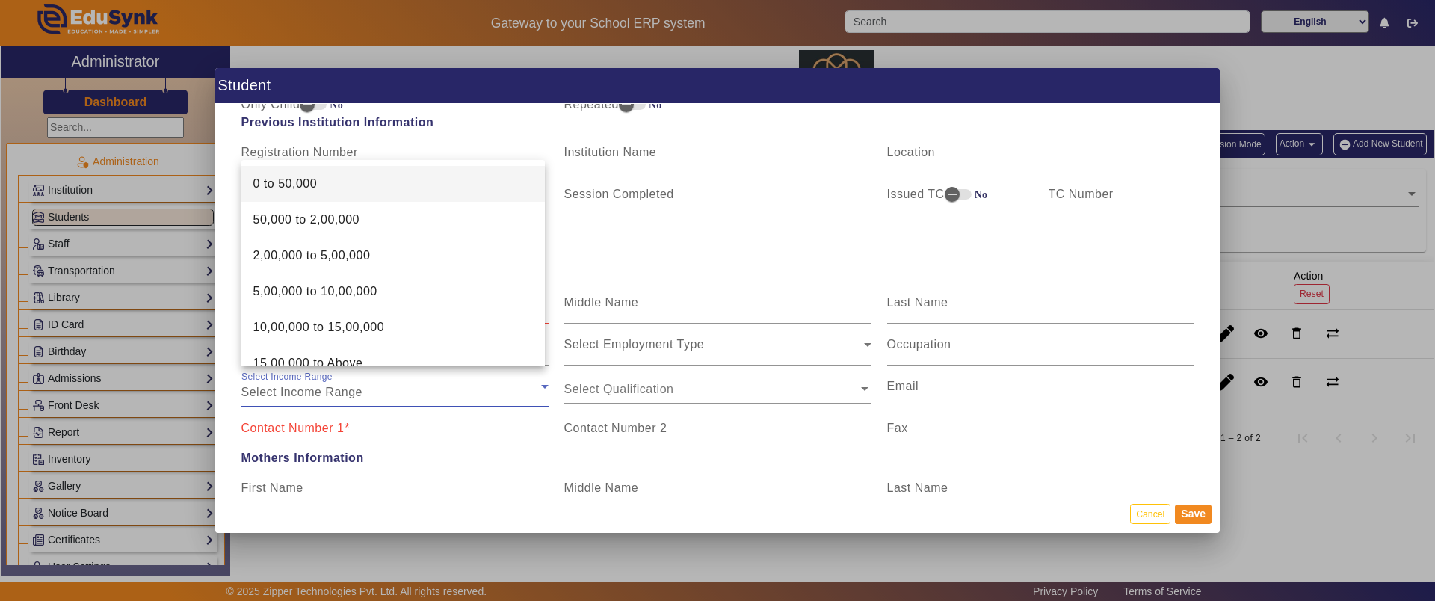
click at [677, 445] on div at bounding box center [717, 300] width 1435 height 601
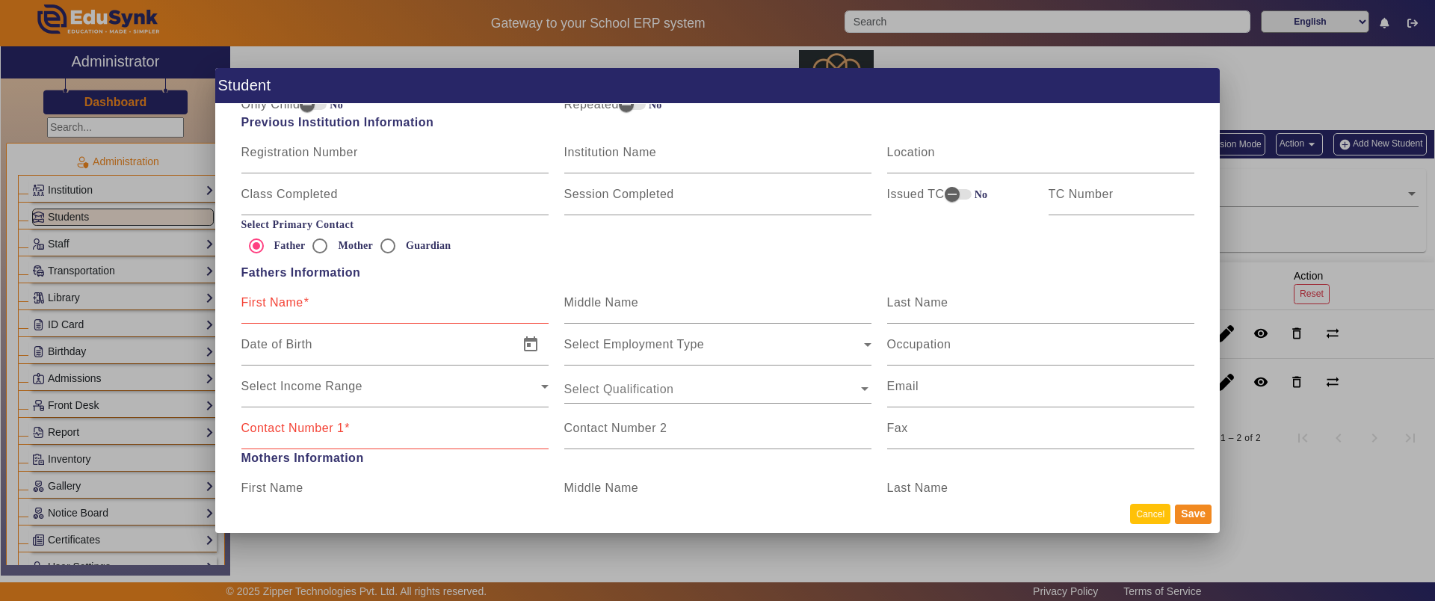
click at [1151, 507] on button "Cancel" at bounding box center [1150, 514] width 40 height 20
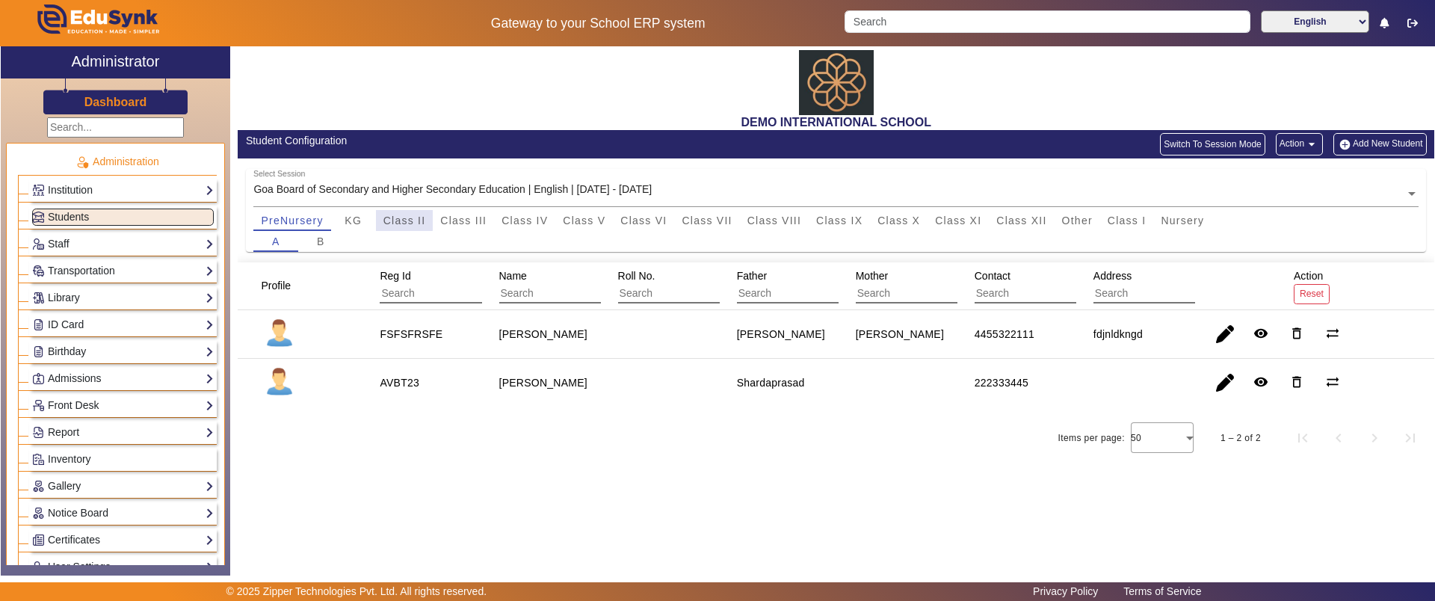
click at [401, 215] on span "Class II" at bounding box center [404, 220] width 43 height 10
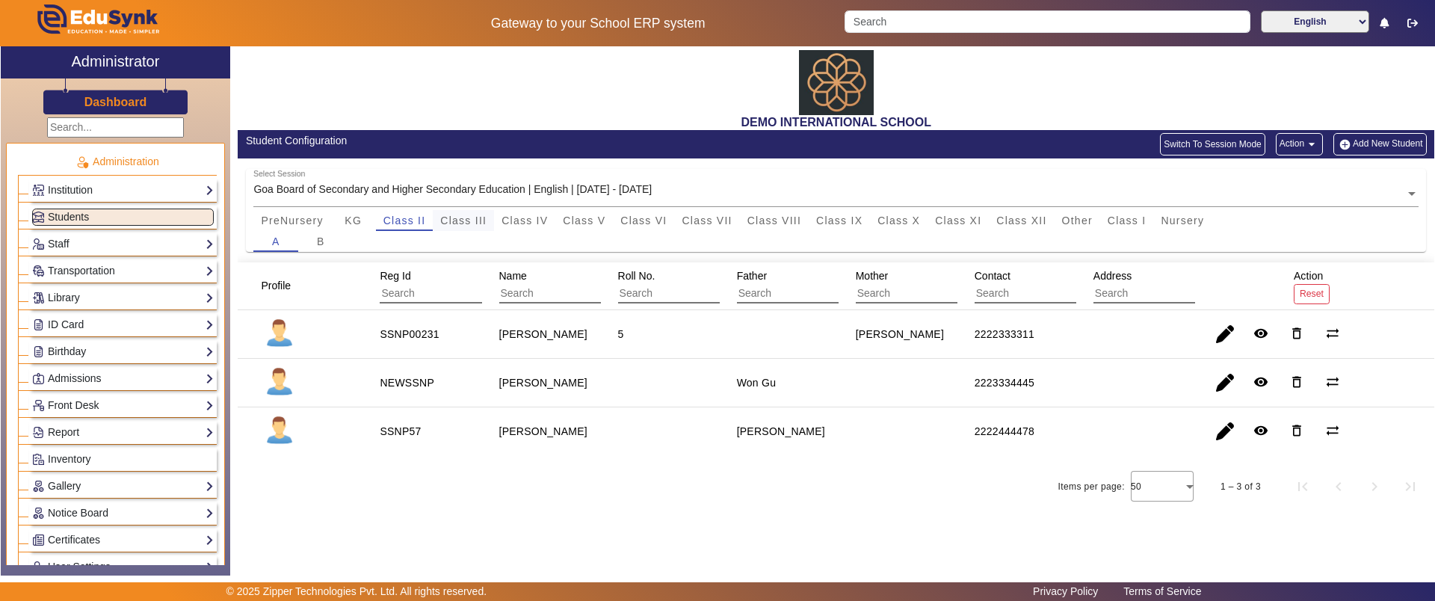
click at [462, 216] on span "Class III" at bounding box center [463, 220] width 46 height 10
click at [521, 219] on span "Class IV" at bounding box center [524, 220] width 46 height 10
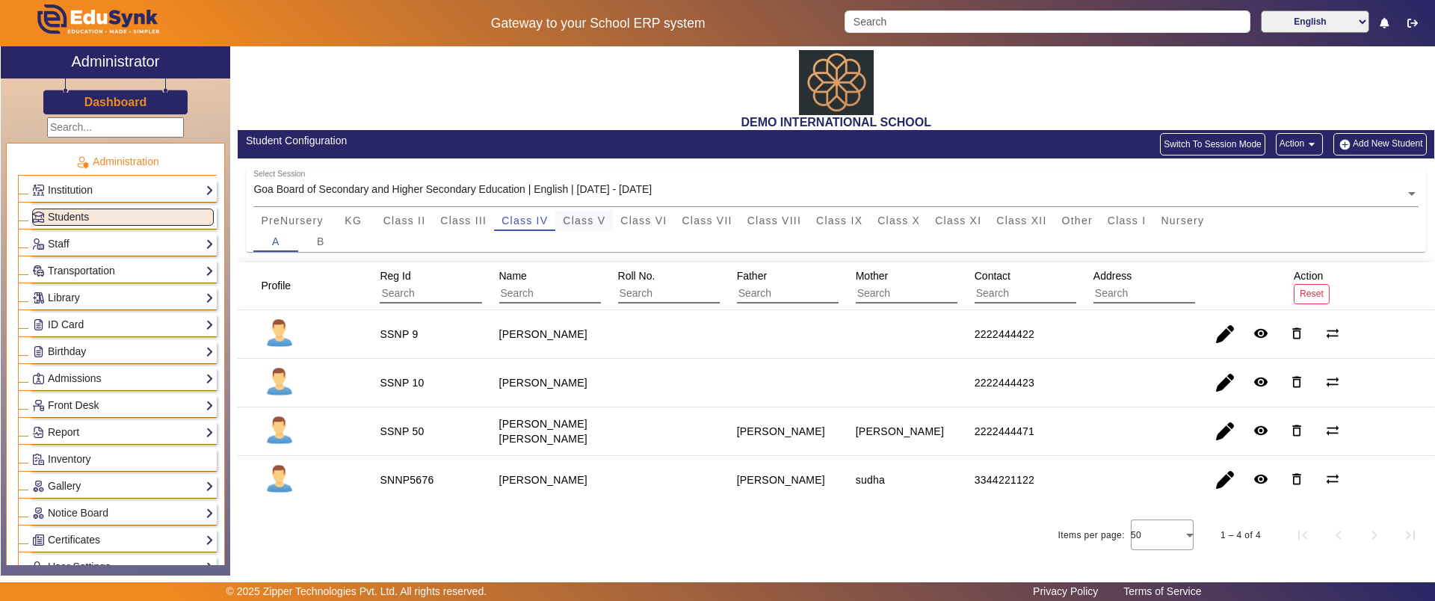
click at [586, 221] on span "Class V" at bounding box center [584, 220] width 43 height 10
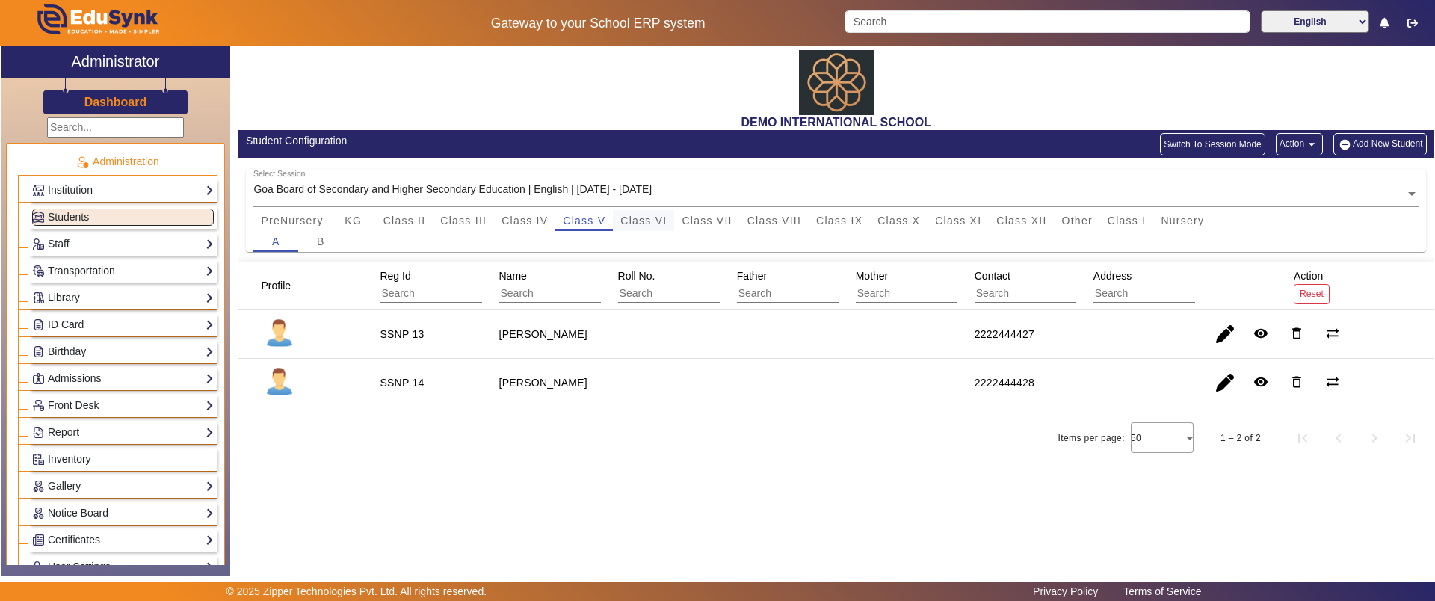
click at [640, 218] on span "Class VI" at bounding box center [643, 220] width 46 height 10
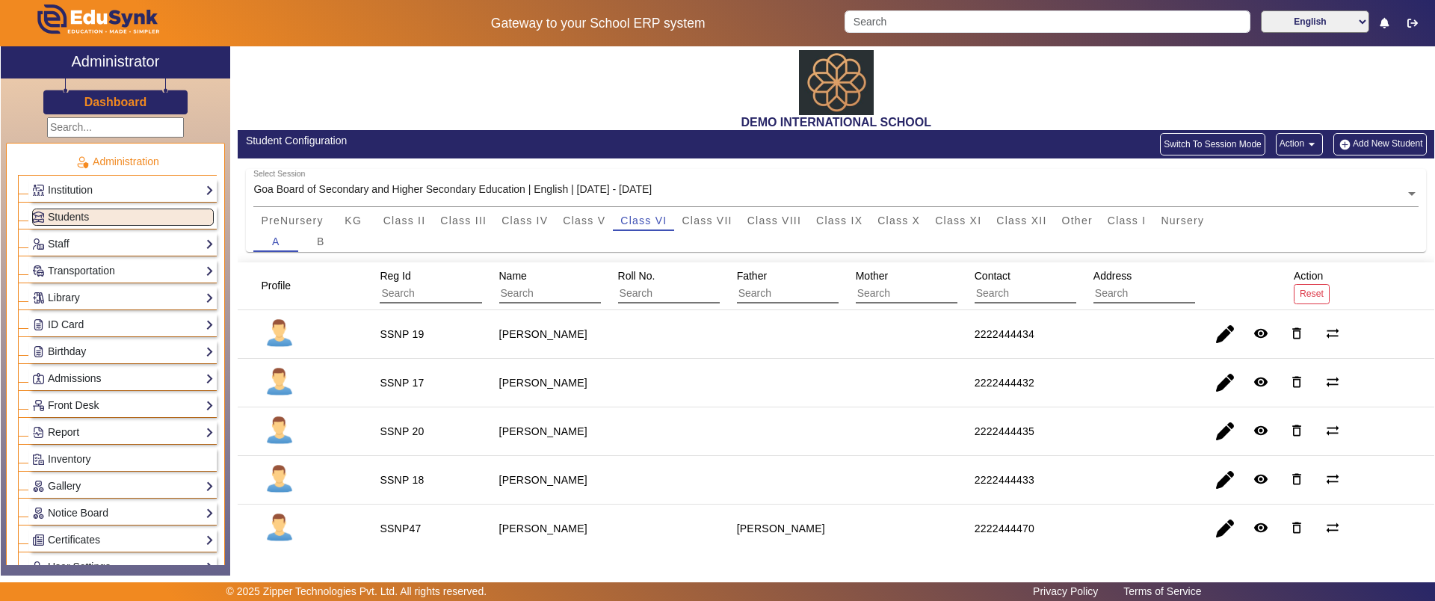
click at [1278, 149] on button "Action arrow_drop_down" at bounding box center [1298, 144] width 47 height 22
click at [1178, 136] on div at bounding box center [717, 300] width 1435 height 601
click at [1178, 142] on button "Switch To Session Mode" at bounding box center [1212, 144] width 105 height 22
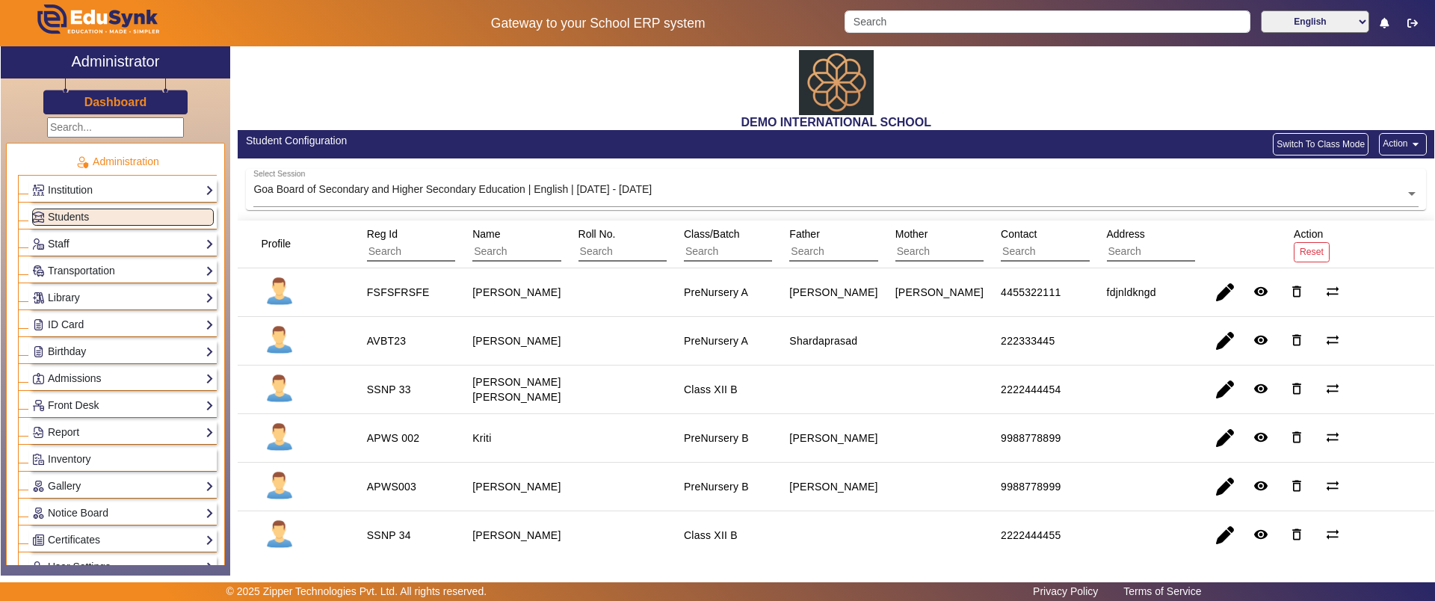
click at [52, 241] on link "Staff" at bounding box center [123, 243] width 182 height 17
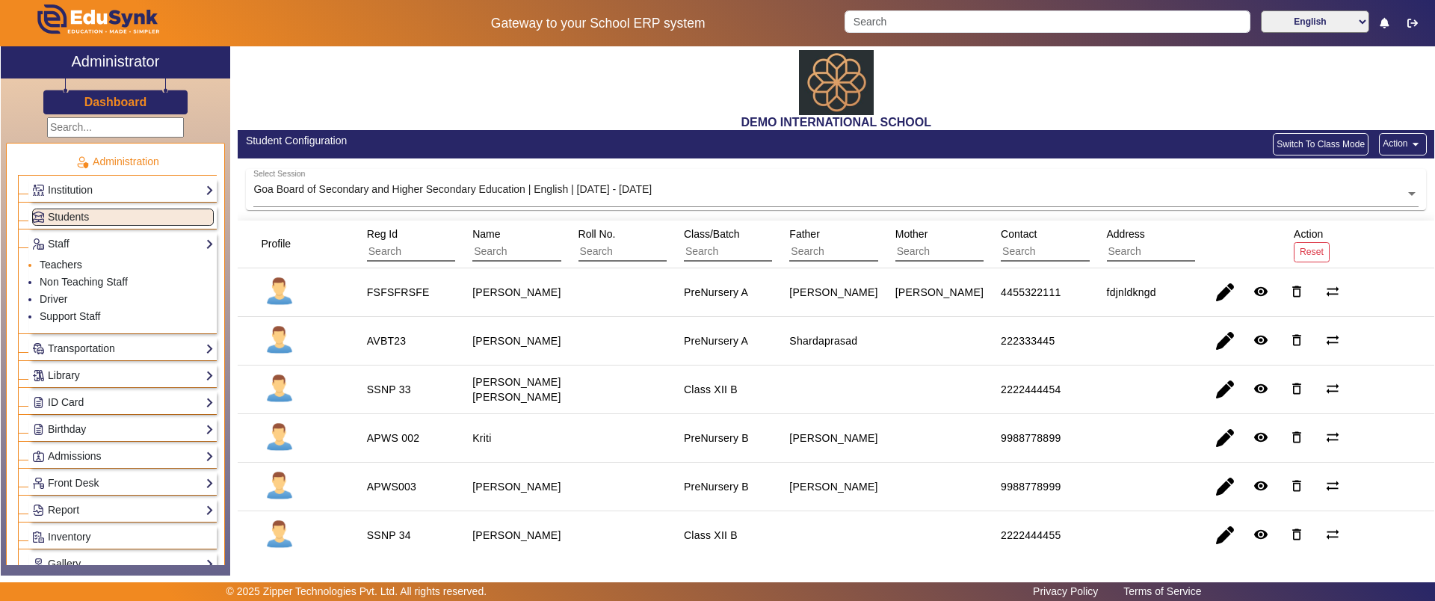
click at [61, 263] on link "Teachers" at bounding box center [61, 265] width 43 height 12
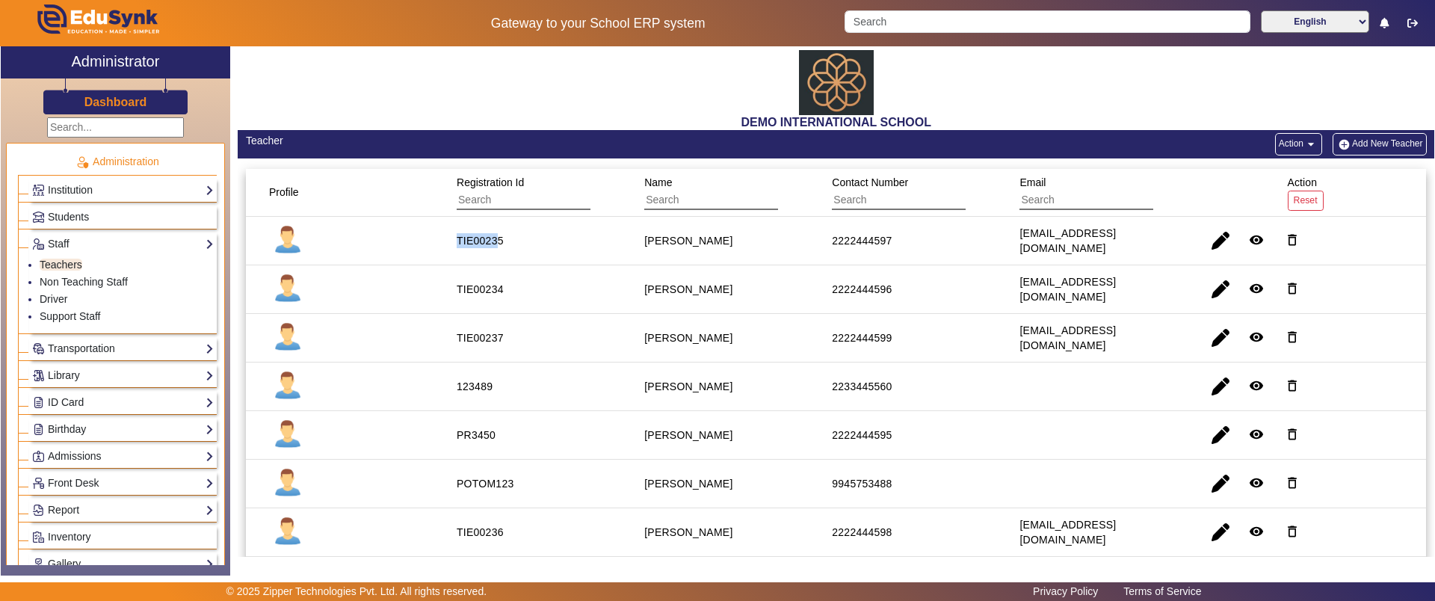
drag, startPoint x: 455, startPoint y: 241, endPoint x: 495, endPoint y: 242, distance: 40.4
click at [495, 242] on div "TIE00235" at bounding box center [480, 240] width 47 height 15
drag, startPoint x: 831, startPoint y: 236, endPoint x: 905, endPoint y: 241, distance: 74.1
click at [905, 241] on mat-cell "2222444597" at bounding box center [908, 241] width 188 height 49
click at [96, 280] on link "Non Teaching Staff" at bounding box center [84, 282] width 88 height 12
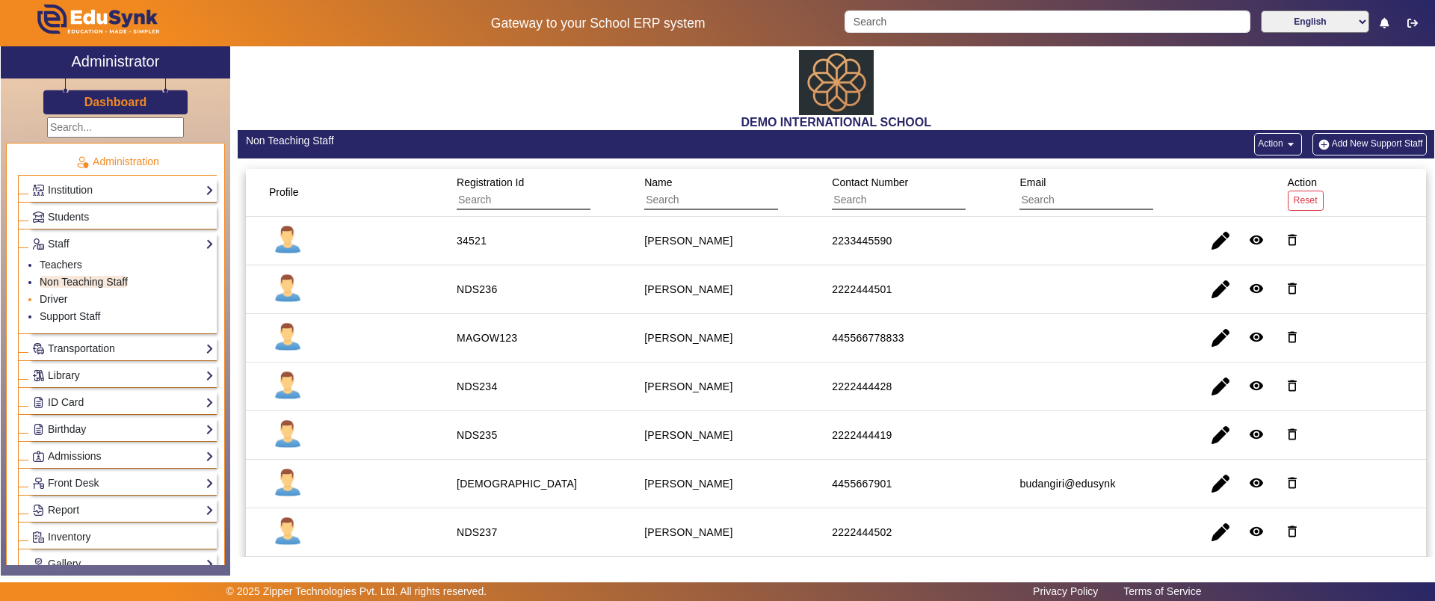
scroll to position [93, 0]
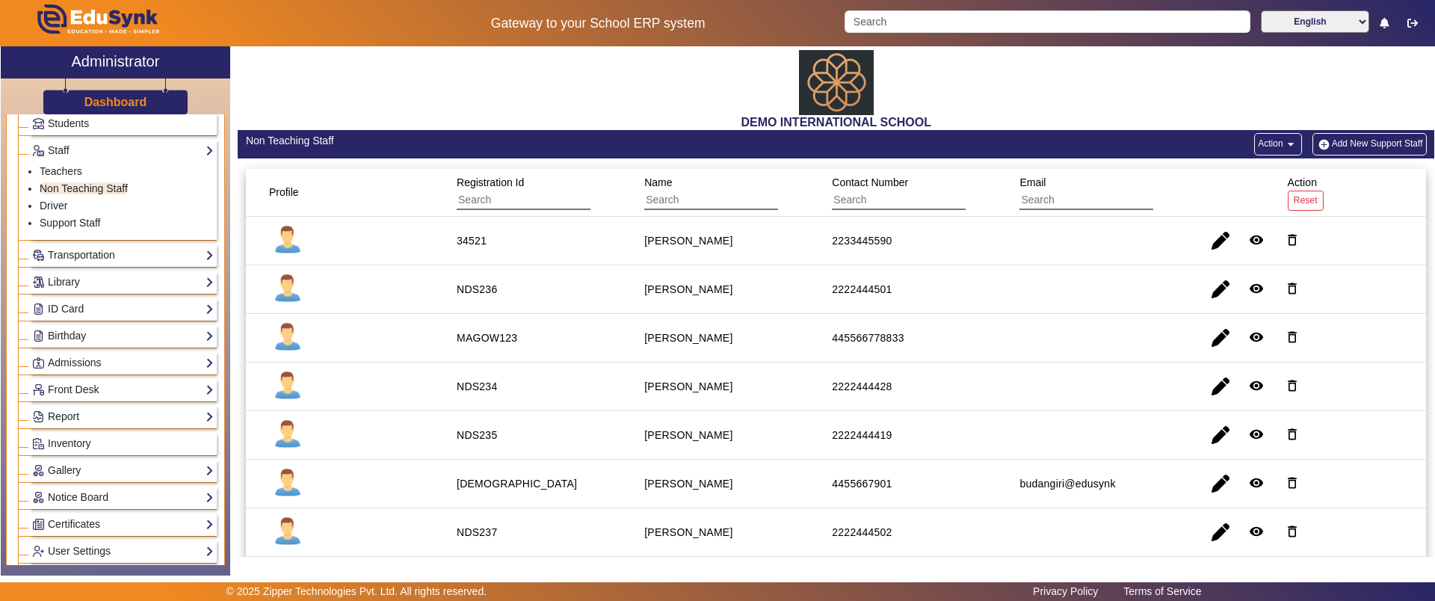
click at [89, 297] on div "ID Card Students Teachers Non Teaching Staff Template" at bounding box center [123, 308] width 188 height 23
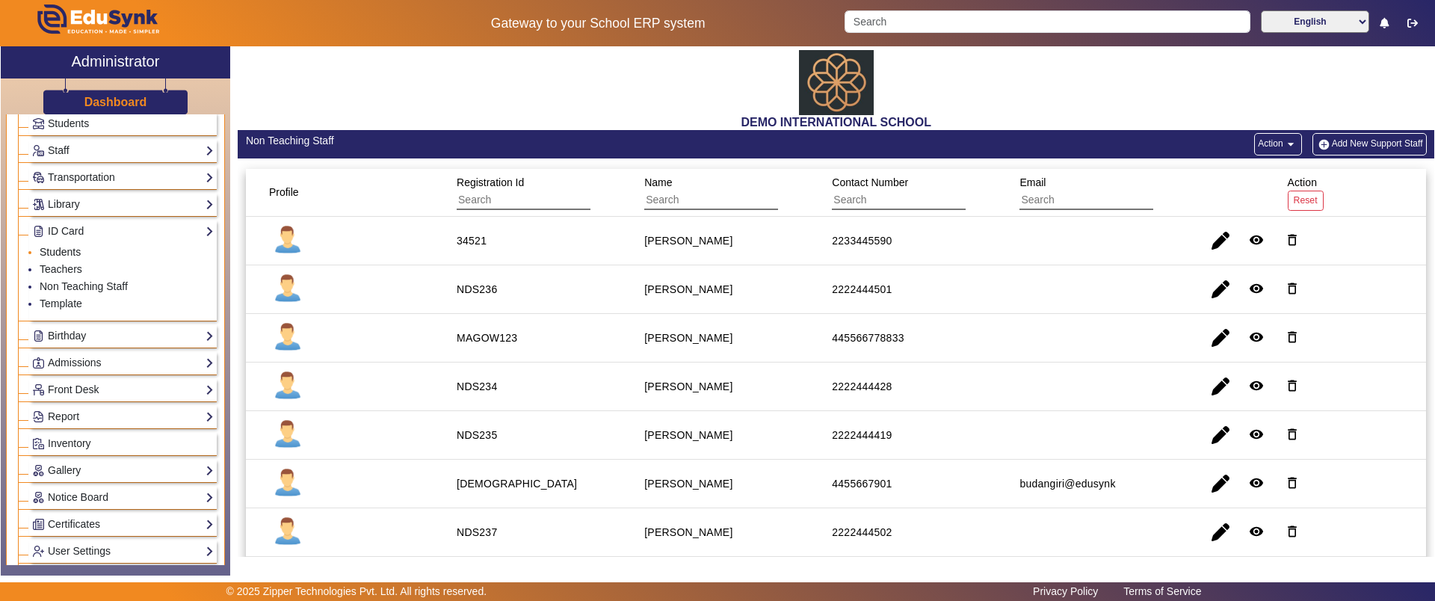
click at [70, 248] on link "Students" at bounding box center [60, 252] width 41 height 12
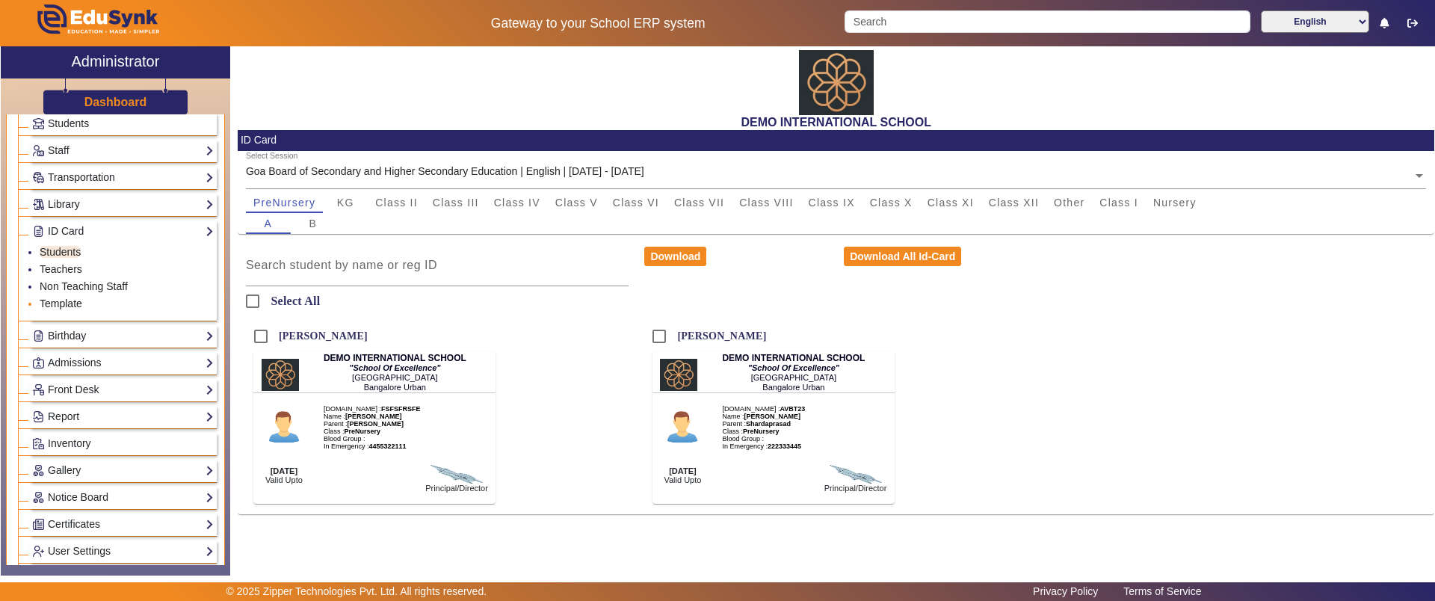
click at [80, 302] on link "Template" at bounding box center [61, 303] width 43 height 12
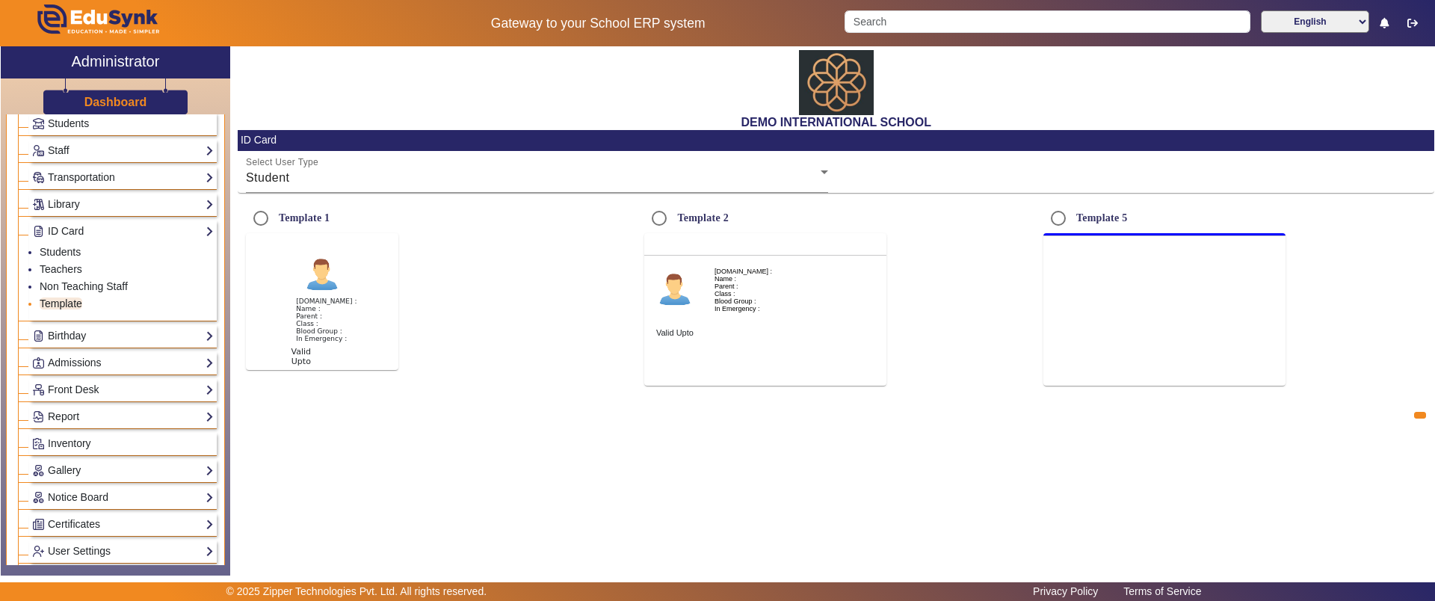
radio input "true"
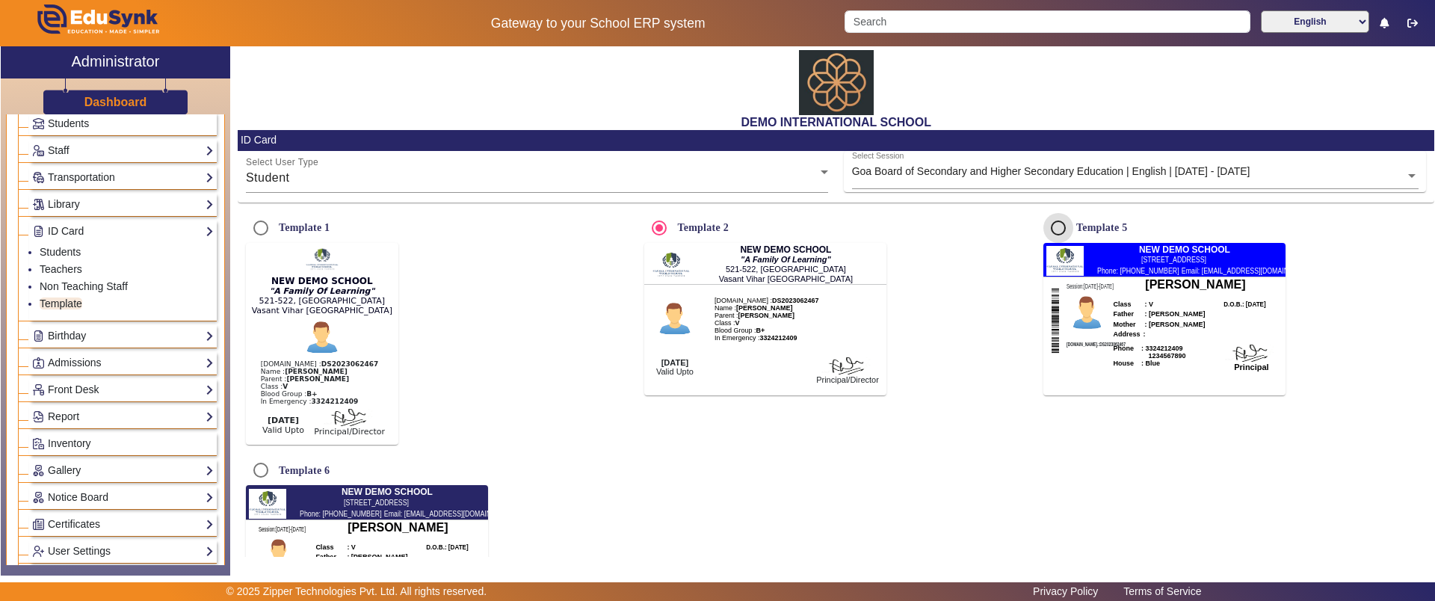
click at [1057, 230] on input "Template 5" at bounding box center [1058, 228] width 30 height 30
radio input "true"
click at [259, 231] on input "Template 1" at bounding box center [261, 228] width 30 height 30
radio input "true"
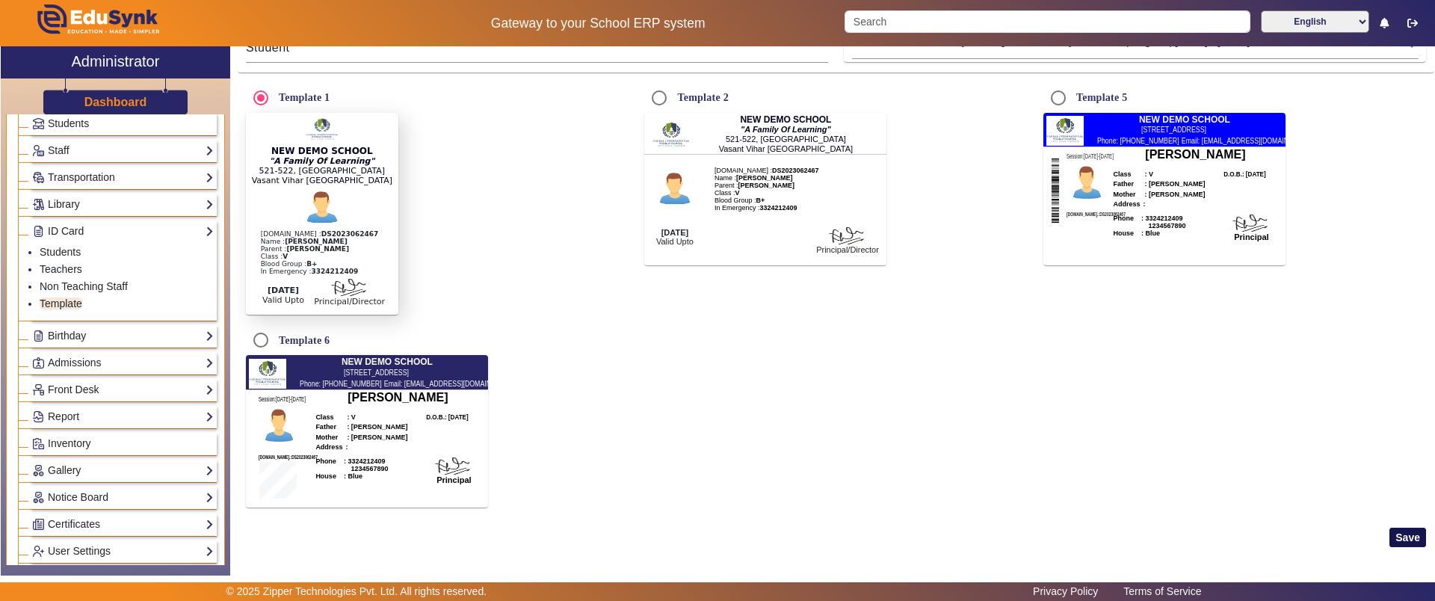
click at [1403, 529] on button "Save" at bounding box center [1407, 537] width 37 height 19
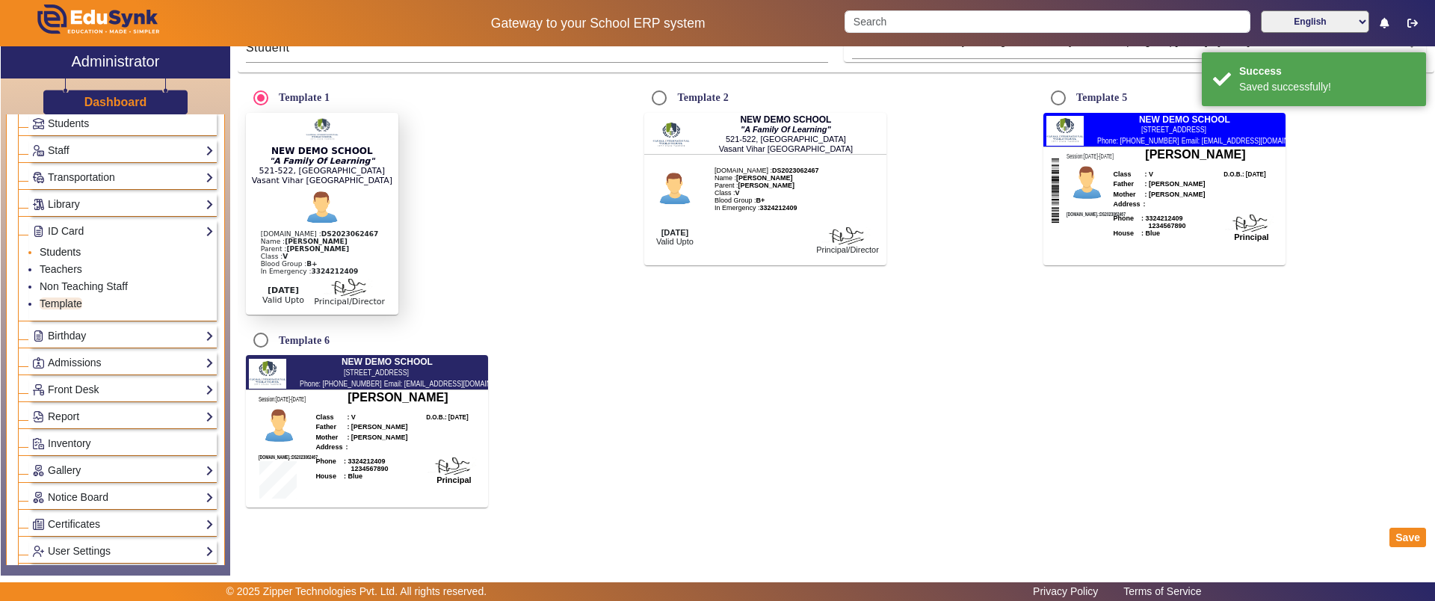
click at [75, 250] on link "Students" at bounding box center [60, 252] width 41 height 12
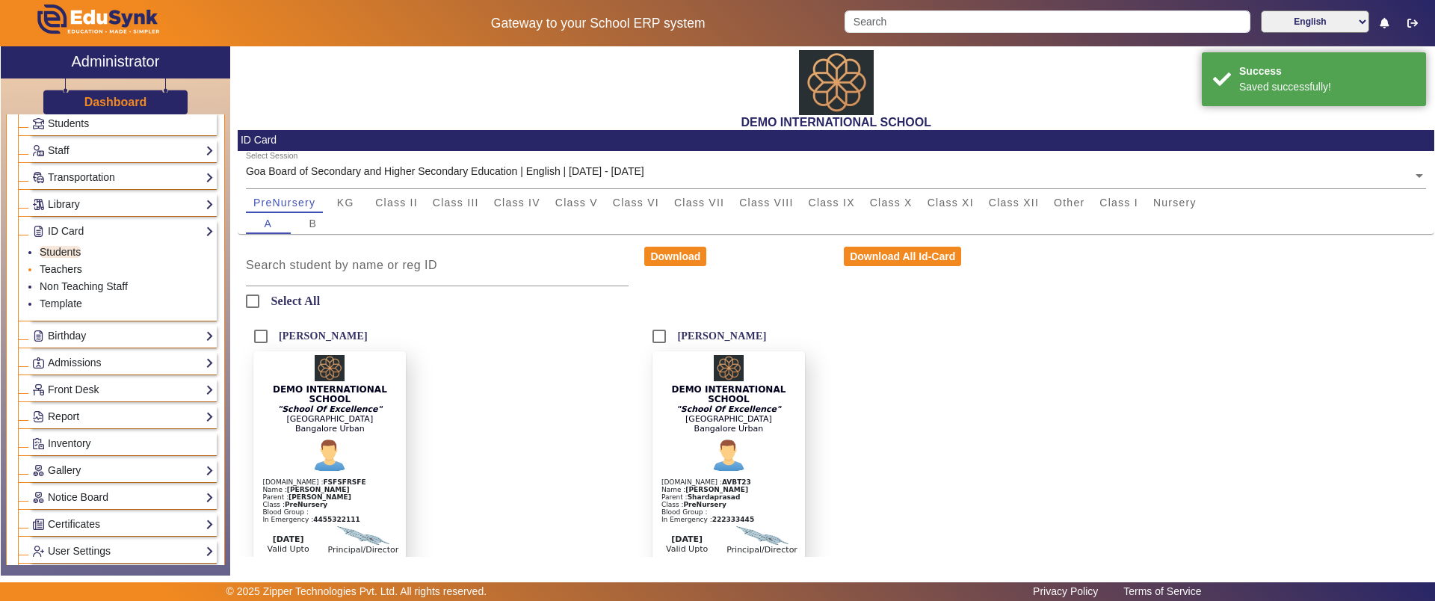
click at [52, 272] on link "Teachers" at bounding box center [61, 269] width 43 height 12
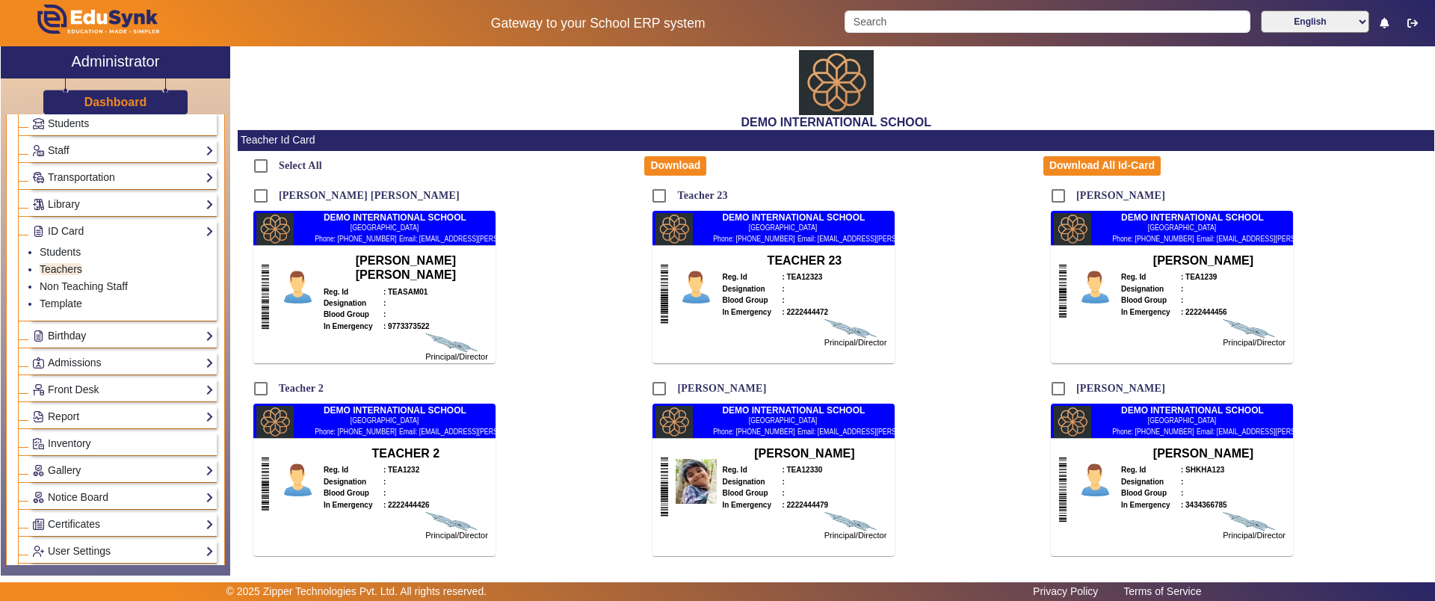
click at [66, 334] on link "Birthday" at bounding box center [123, 335] width 182 height 17
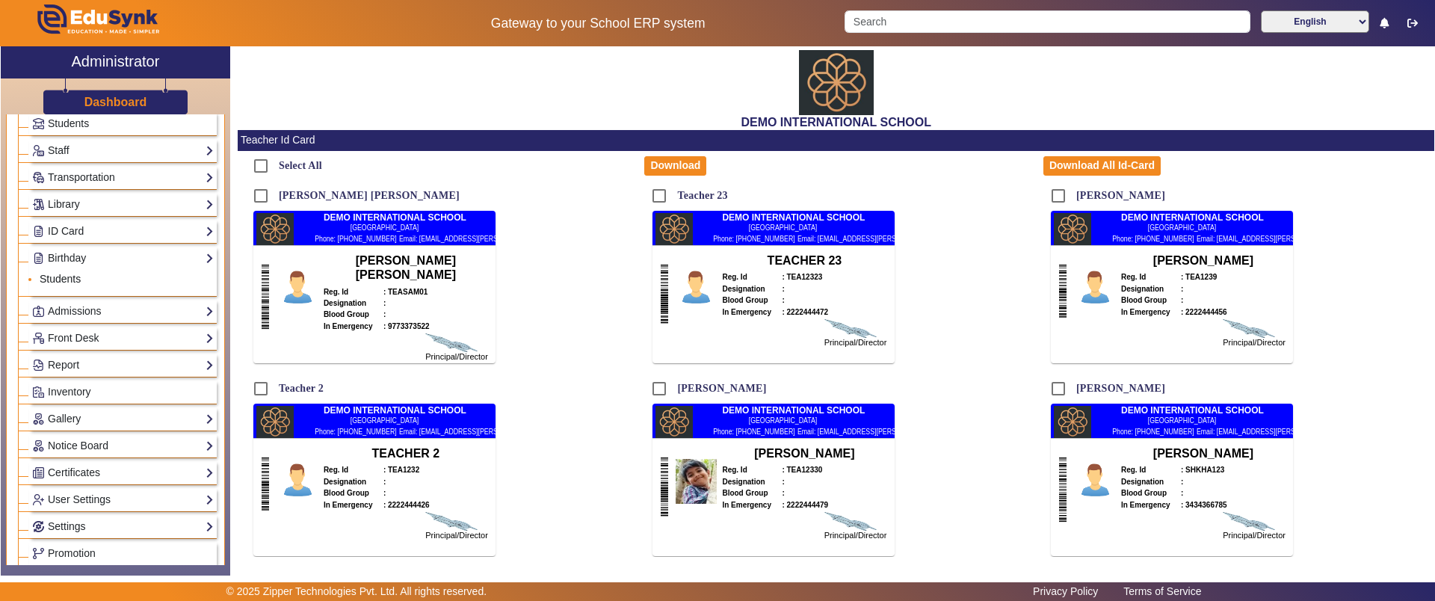
click at [50, 279] on link "Students" at bounding box center [60, 279] width 41 height 12
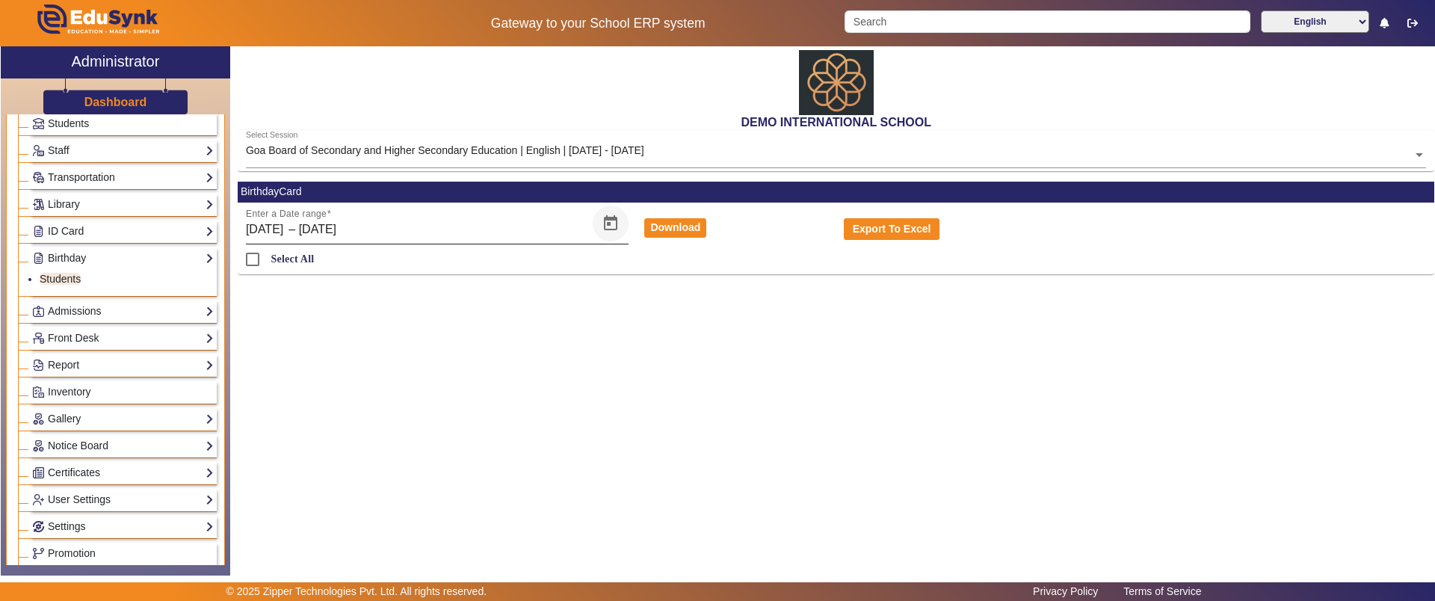
click at [604, 222] on span "Open calendar" at bounding box center [611, 223] width 36 height 36
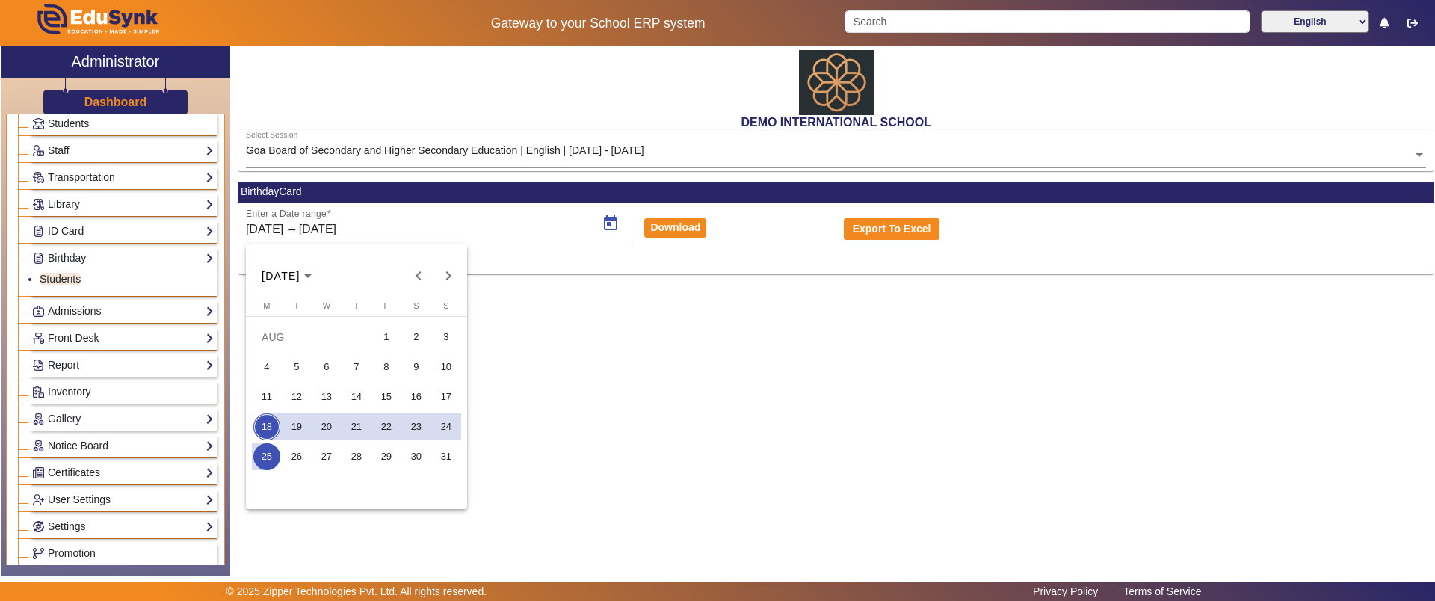
click at [386, 330] on span "1" at bounding box center [386, 337] width 27 height 27
type input "[DATE]"
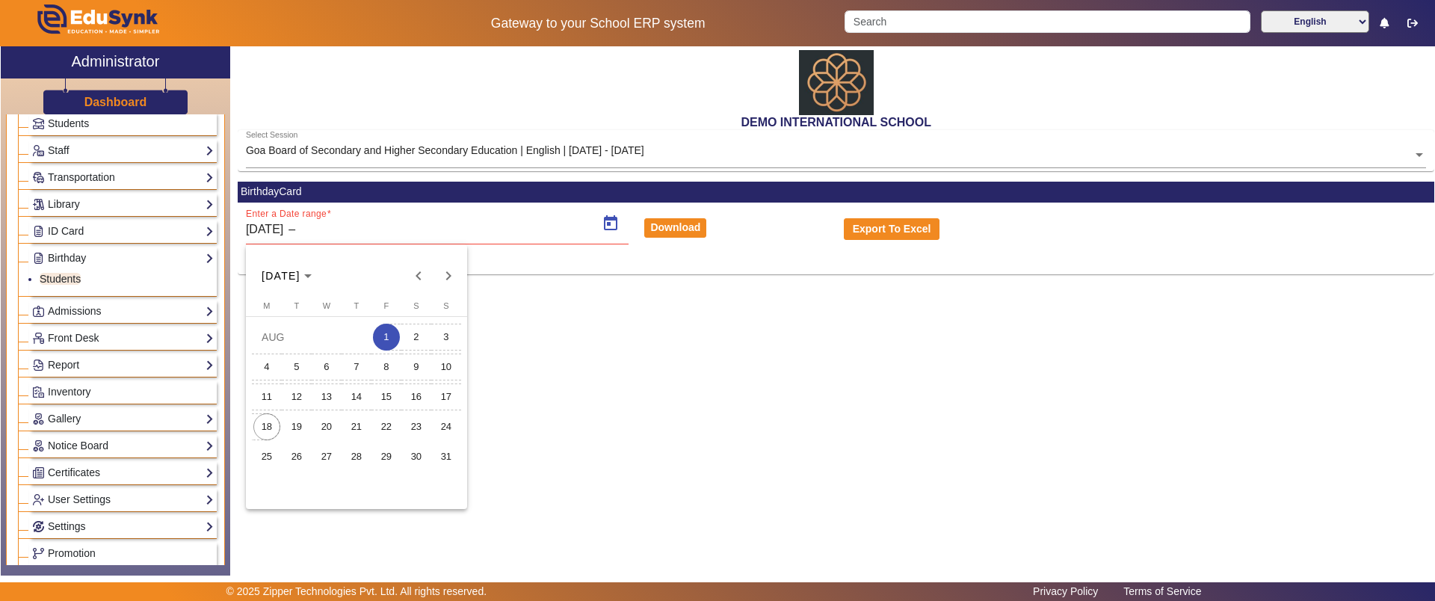
click at [266, 421] on span "18" at bounding box center [266, 426] width 27 height 27
type input "[DATE]"
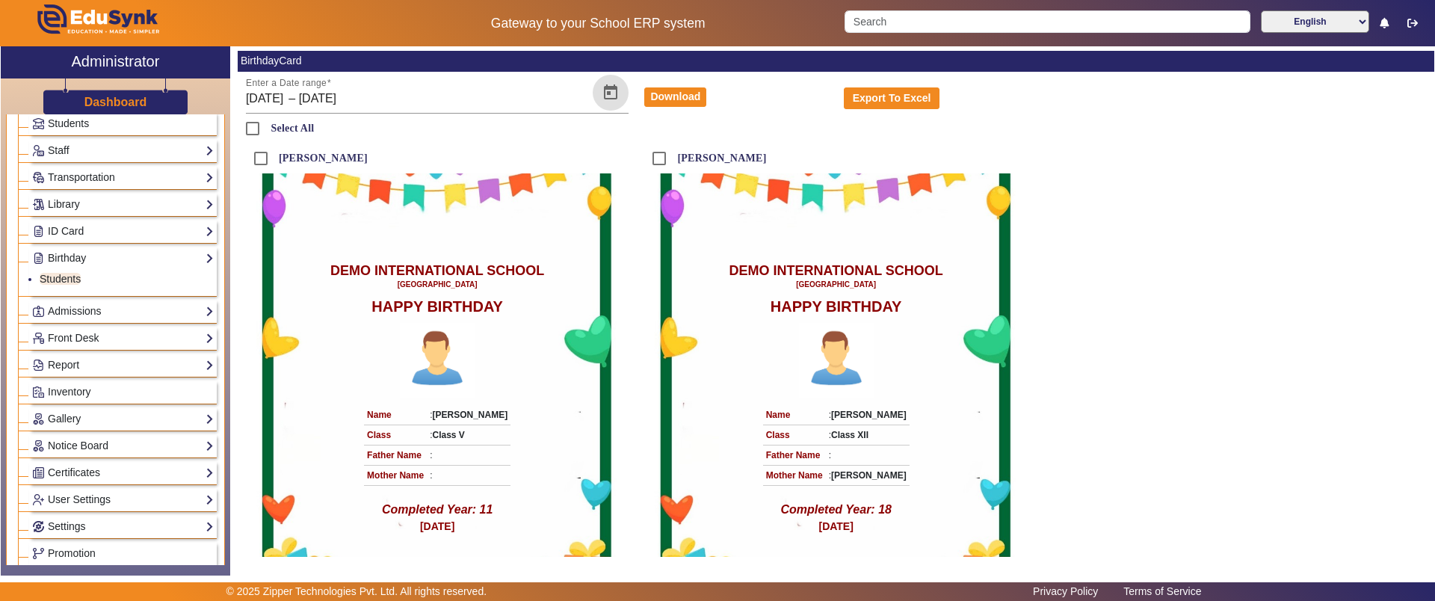
scroll to position [184, 0]
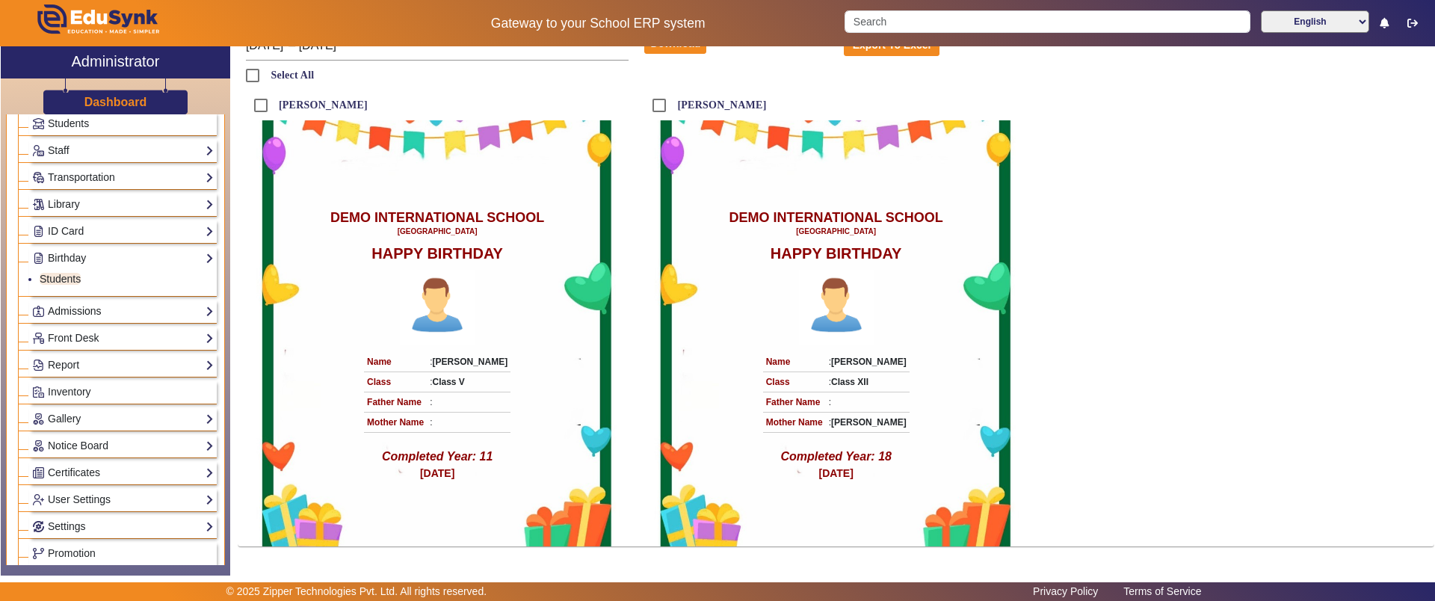
click at [105, 314] on link "Admissions" at bounding box center [123, 311] width 182 height 17
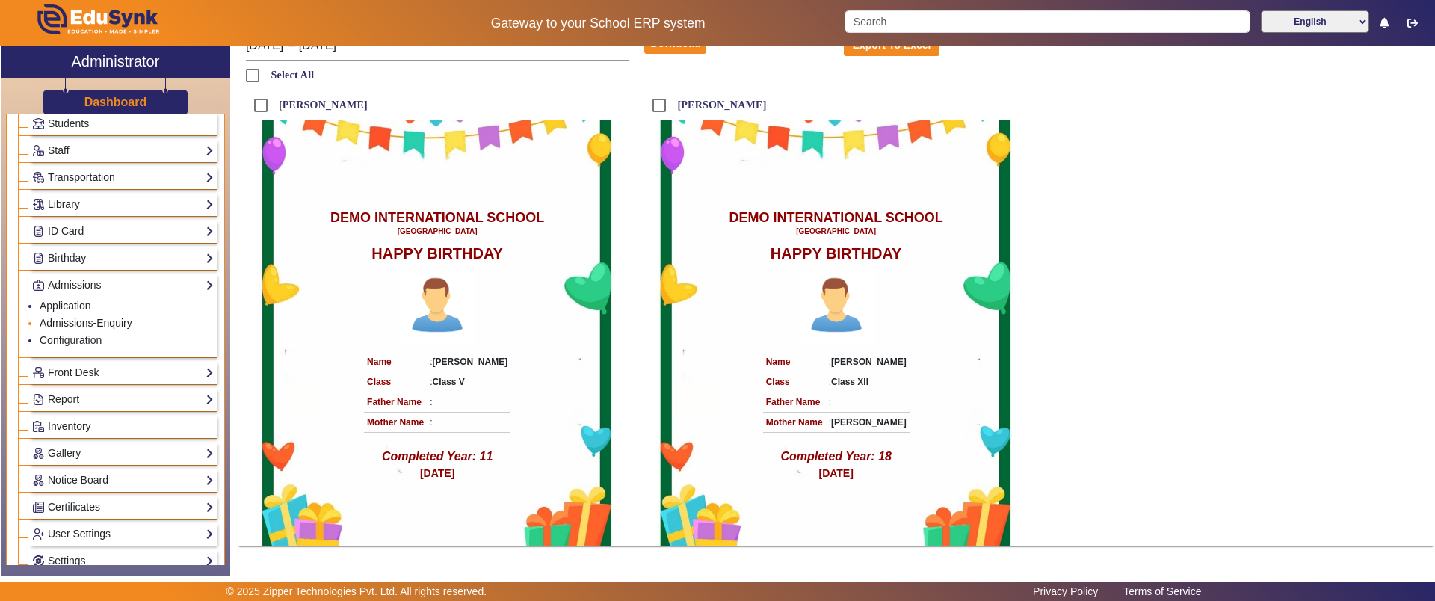
click at [102, 317] on link "Admissions-Enquiry" at bounding box center [86, 323] width 93 height 12
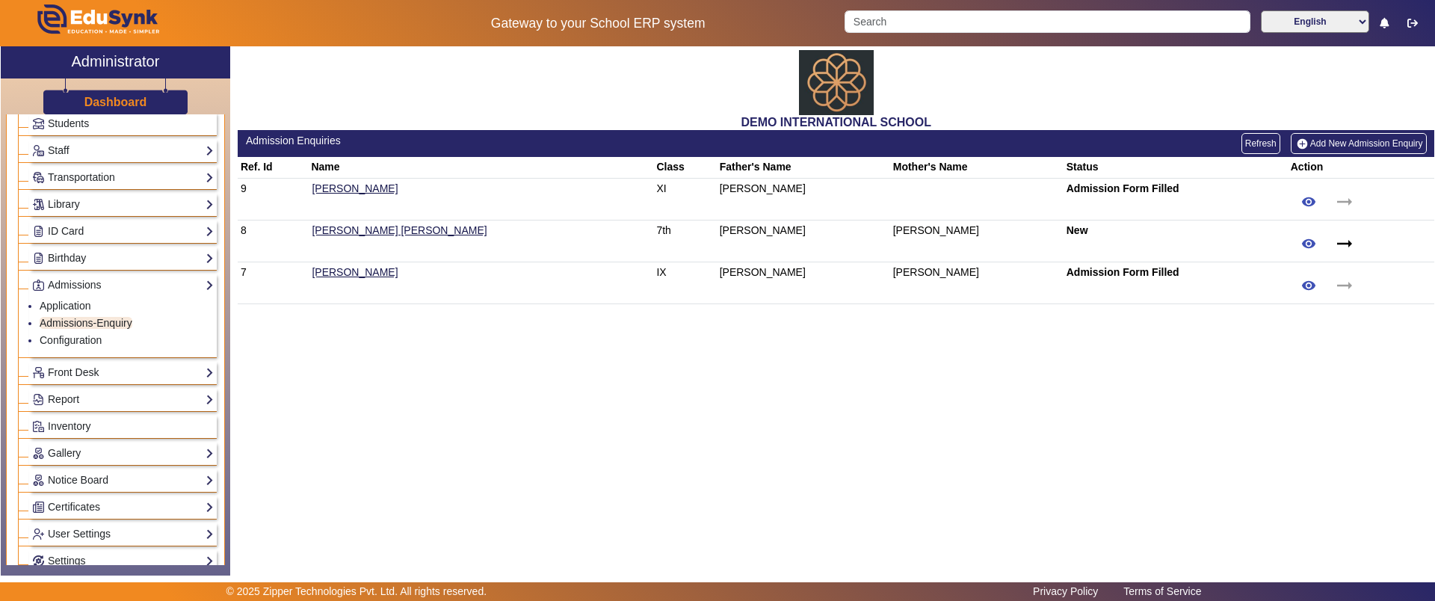
click at [637, 420] on div "DEMO INTERNATIONAL SCHOOL Admission Enquiries Refresh Add New Admission Enquiry…" at bounding box center [832, 302] width 1204 height 513
click at [1353, 143] on link "Add New Admission Enquiry" at bounding box center [1358, 143] width 136 height 21
click at [76, 305] on link "Application" at bounding box center [66, 306] width 52 height 12
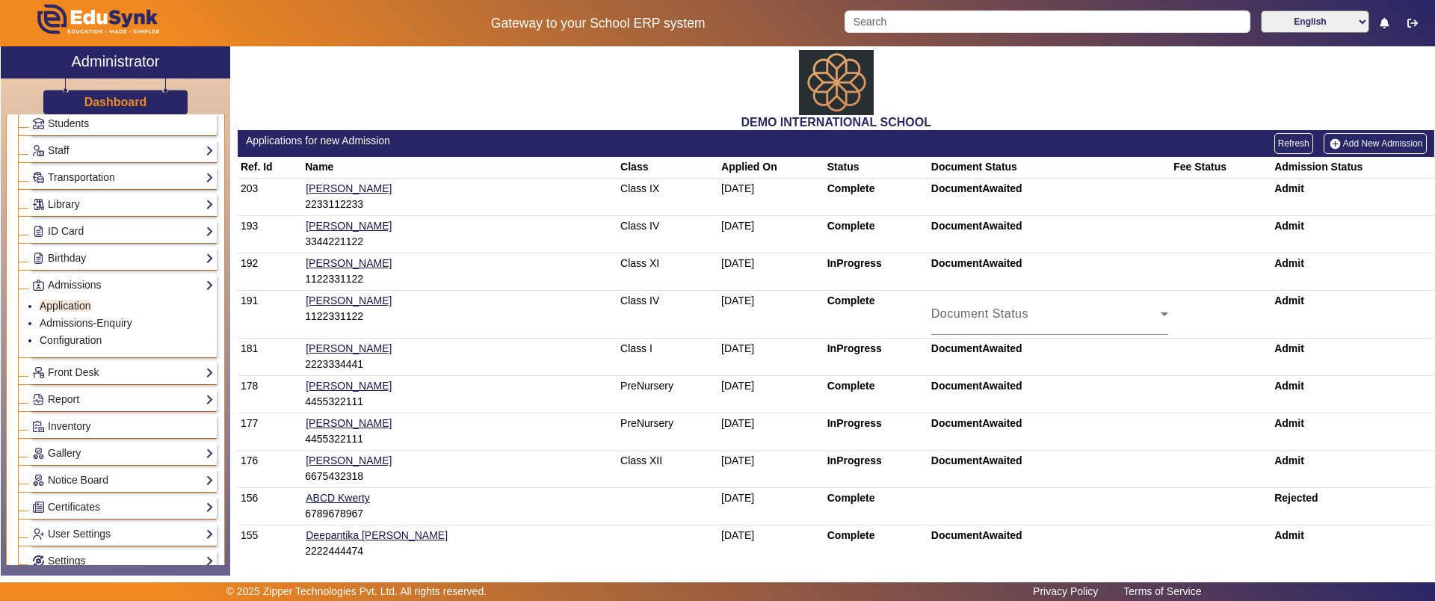
click at [1329, 135] on link "Add New Admission" at bounding box center [1374, 143] width 103 height 21
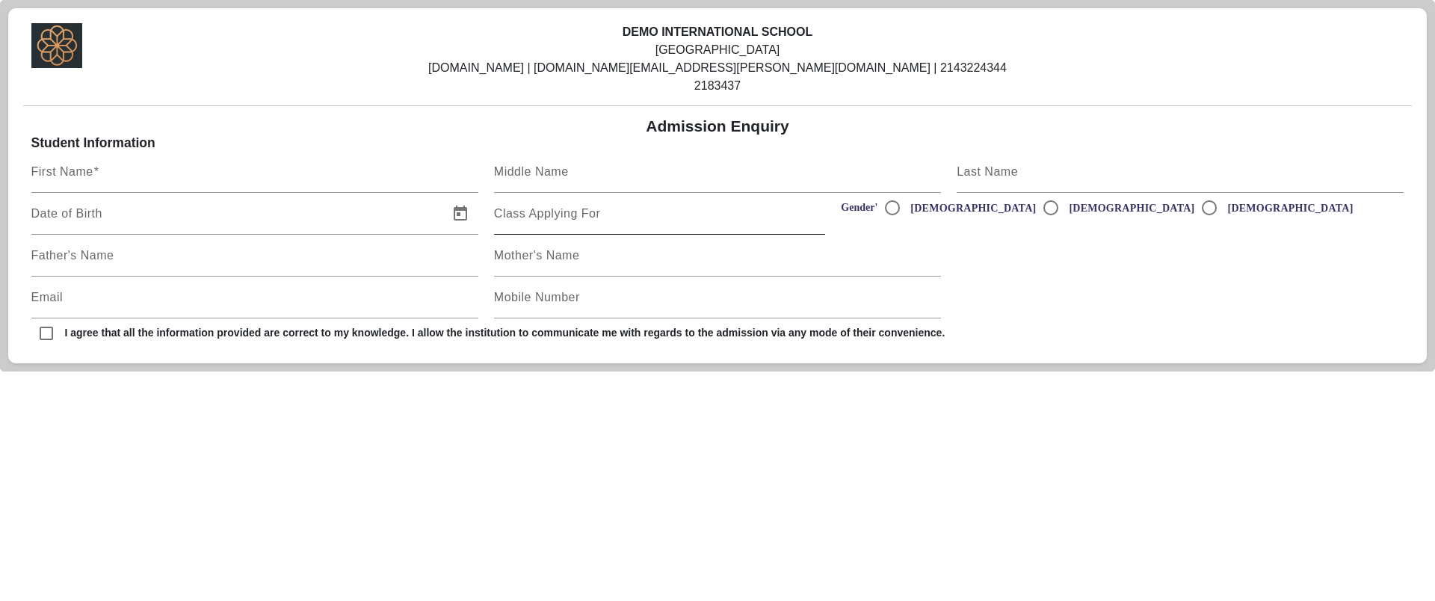
click at [602, 219] on input "Class Applying For" at bounding box center [660, 220] width 332 height 18
click at [286, 265] on input "Father's Name" at bounding box center [254, 262] width 447 height 18
click at [551, 263] on input "Mother's Name" at bounding box center [717, 262] width 447 height 18
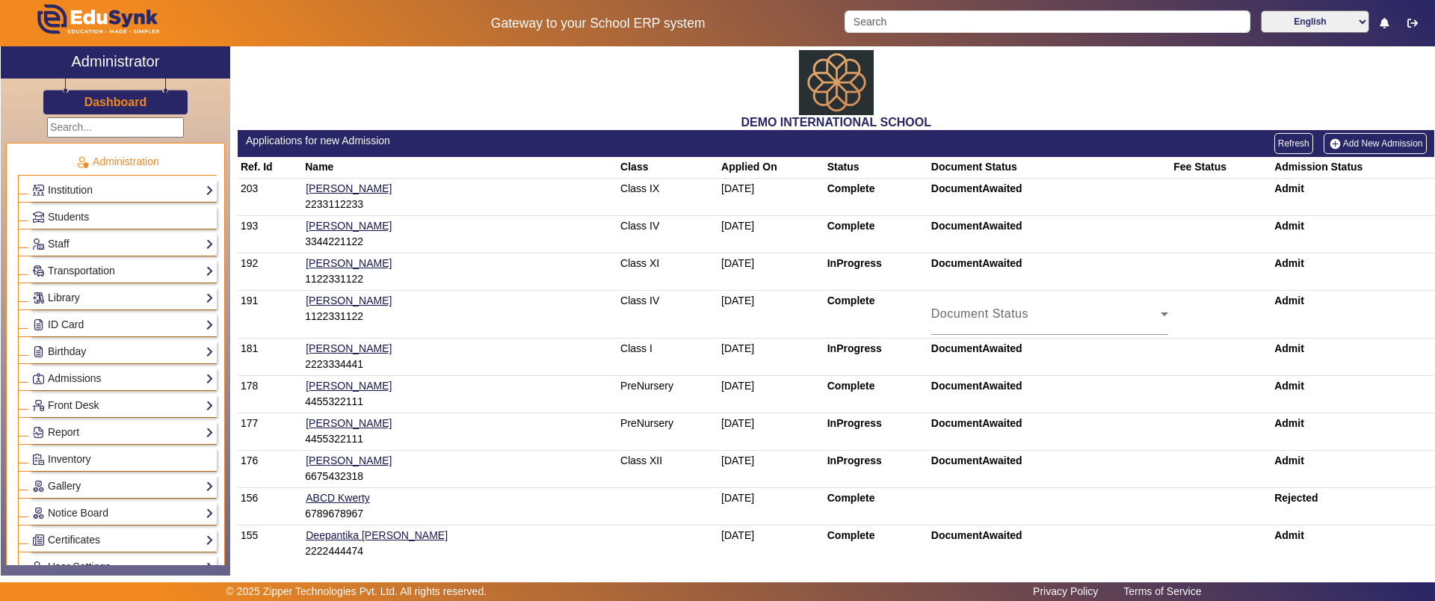
click at [1394, 137] on link "Add New Admission" at bounding box center [1374, 143] width 103 height 21
click at [165, 191] on link "Institution" at bounding box center [123, 190] width 182 height 17
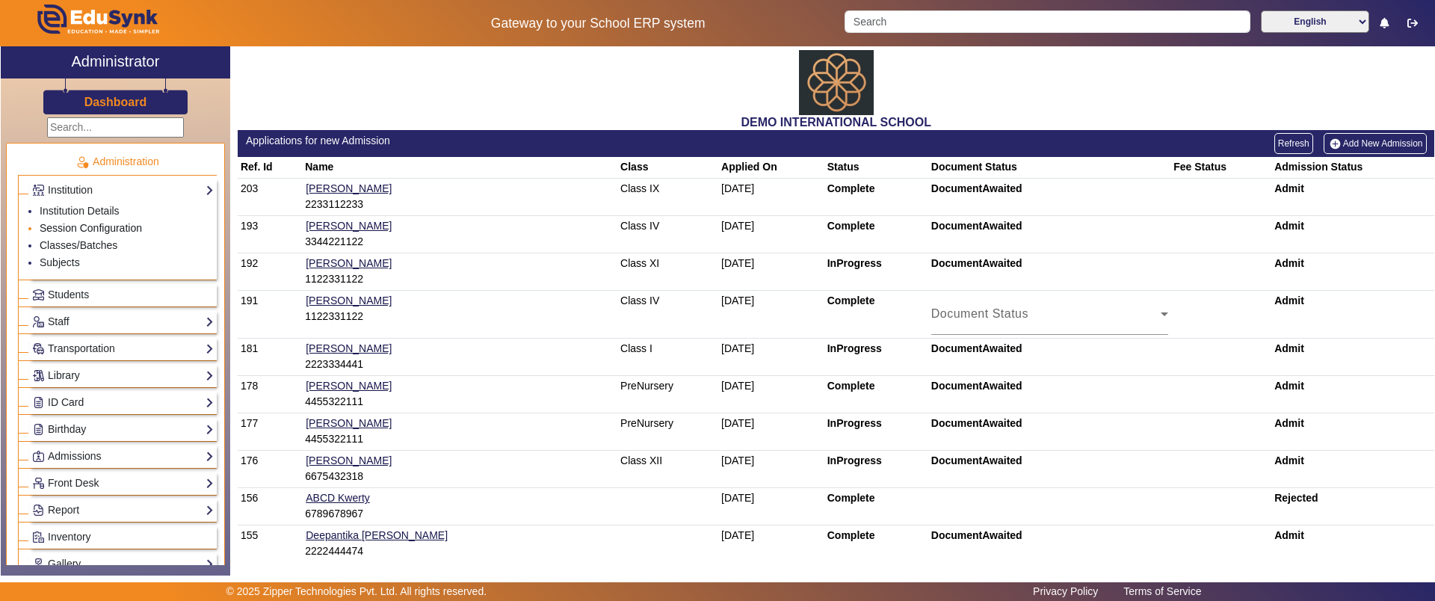
click at [110, 224] on link "Session Configuration" at bounding box center [91, 228] width 102 height 12
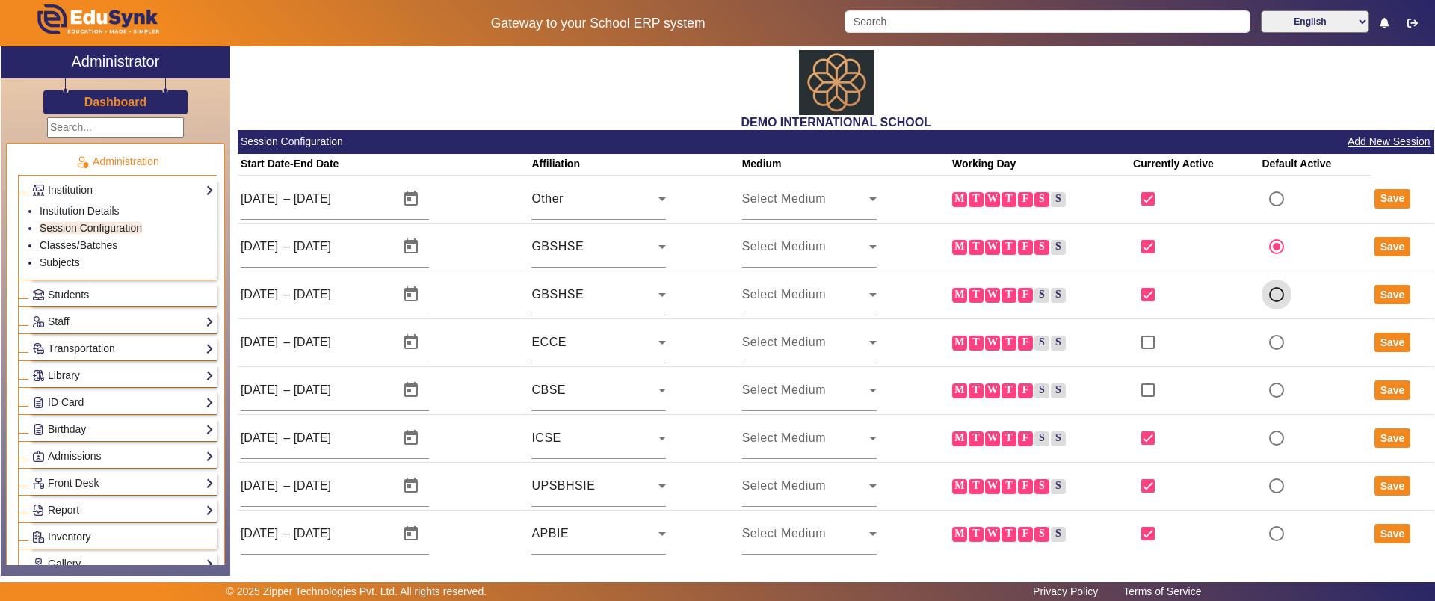
click at [1268, 285] on input "radio" at bounding box center [1276, 294] width 30 height 30
radio input "true"
radio input "false"
click at [1382, 292] on button "Save" at bounding box center [1392, 294] width 37 height 19
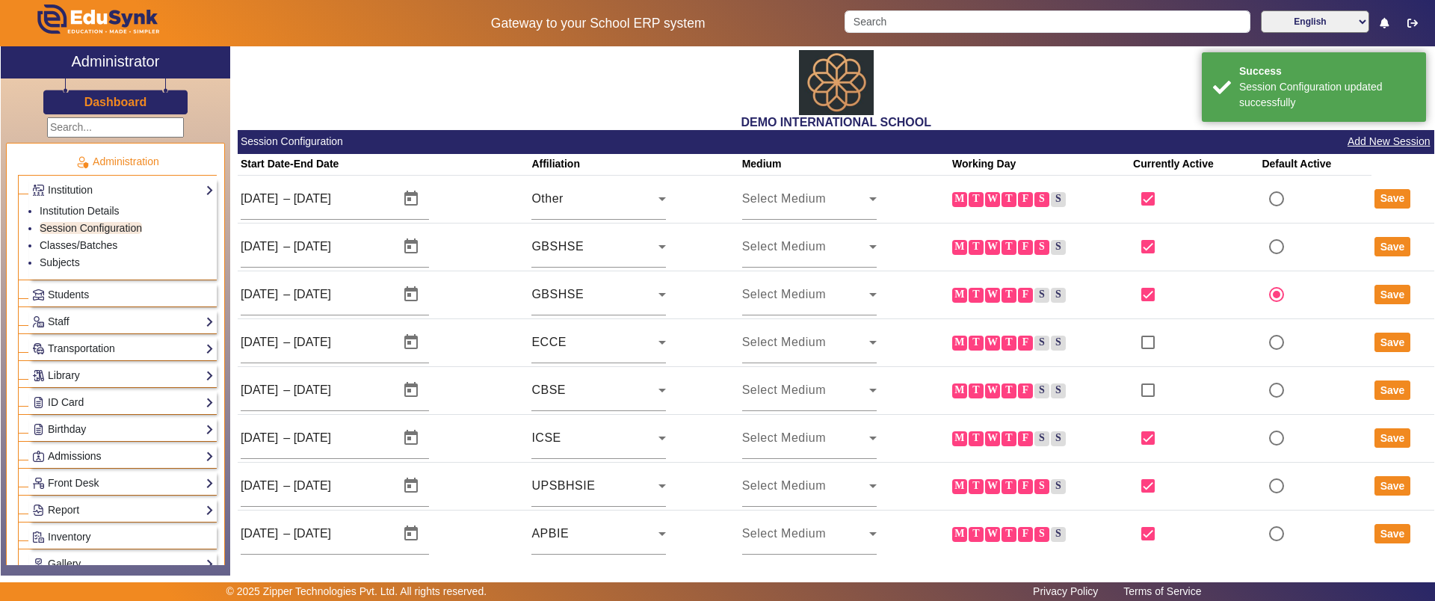
click at [71, 449] on link "Admissions" at bounding box center [123, 456] width 182 height 17
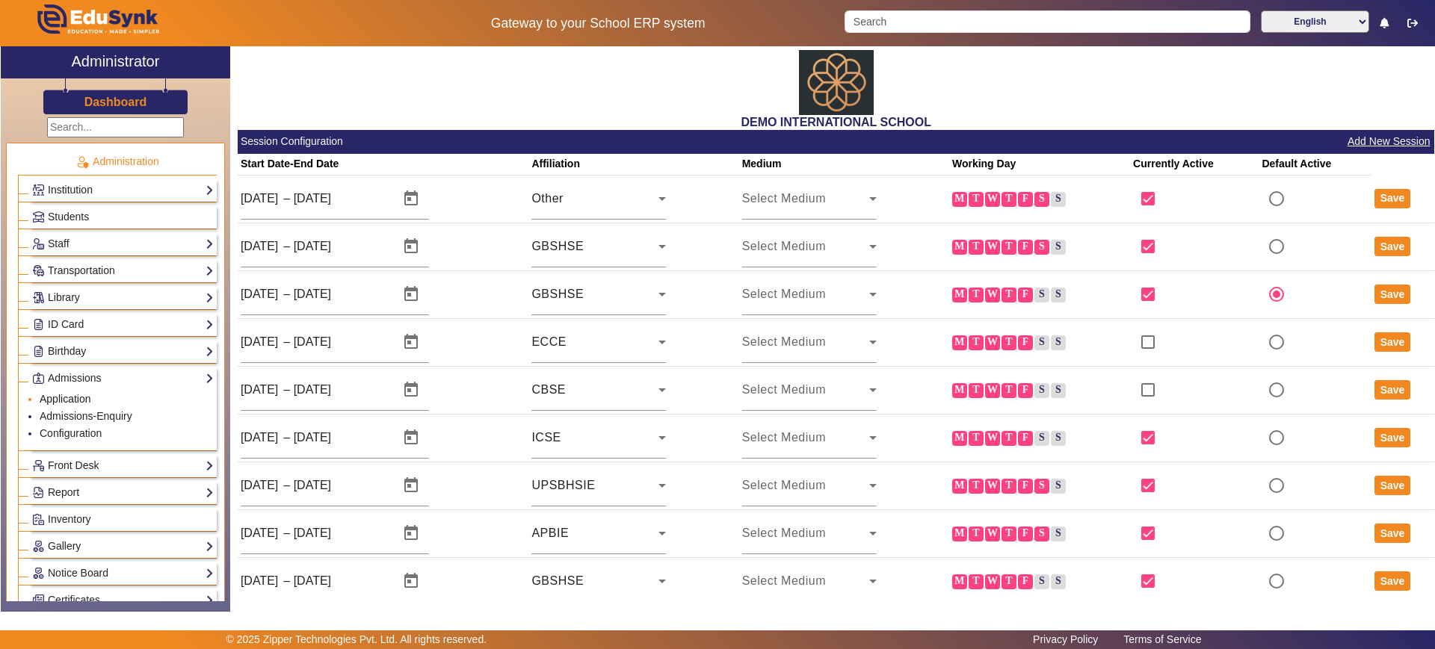
click at [83, 401] on link "Application" at bounding box center [66, 399] width 52 height 12
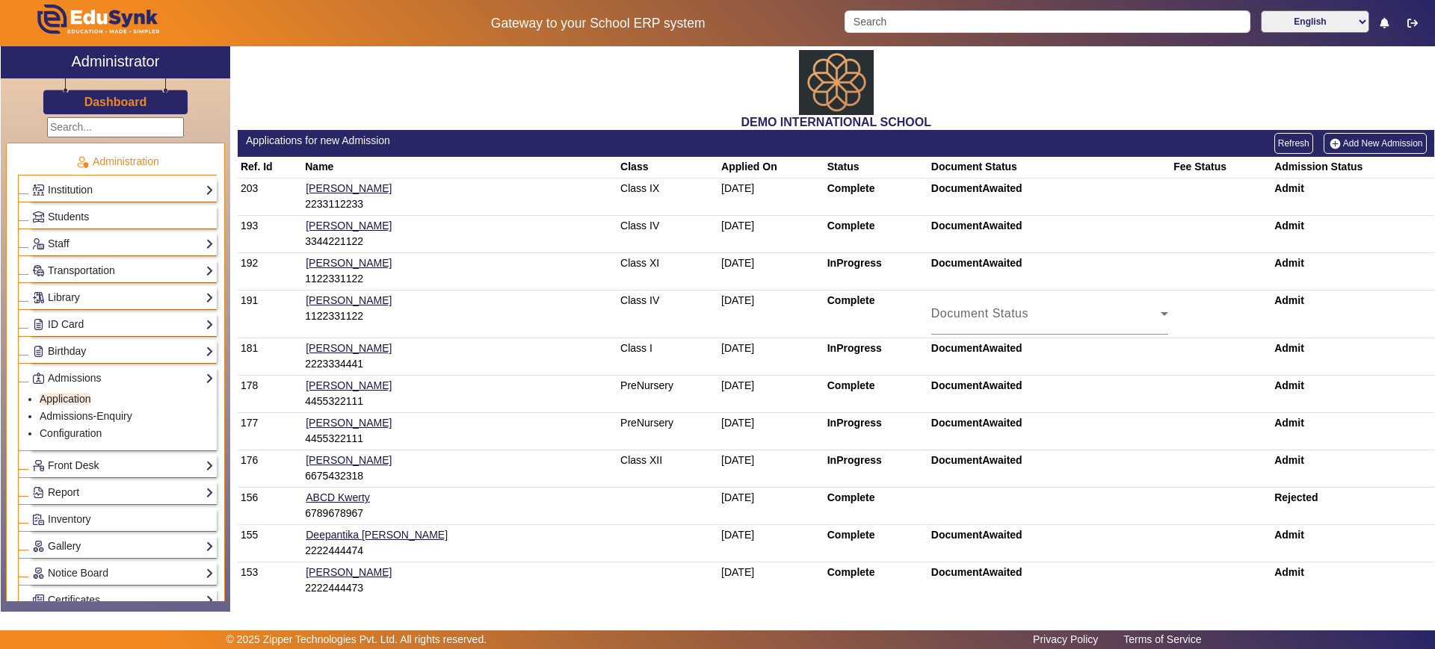
click at [1345, 141] on link "Add New Admission" at bounding box center [1374, 143] width 103 height 21
click at [78, 427] on link "Configuration" at bounding box center [71, 433] width 62 height 12
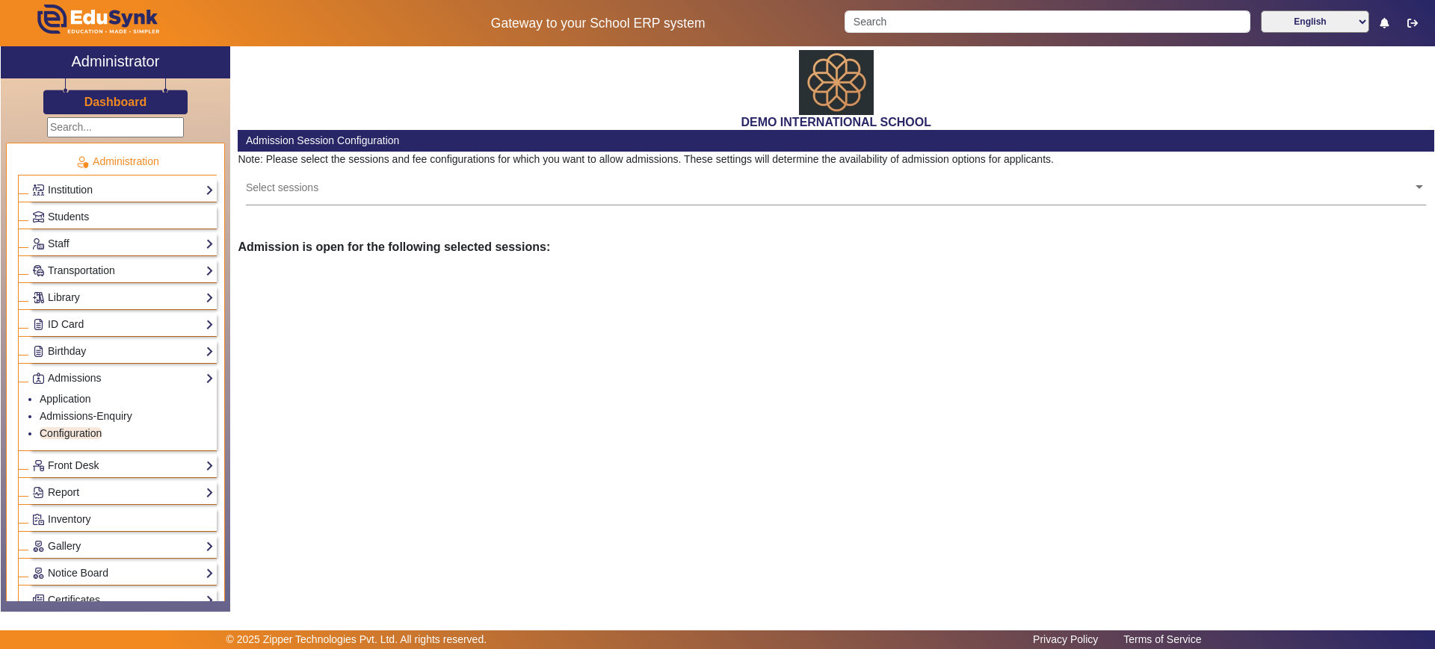
click at [369, 185] on input "text" at bounding box center [829, 187] width 1167 height 14
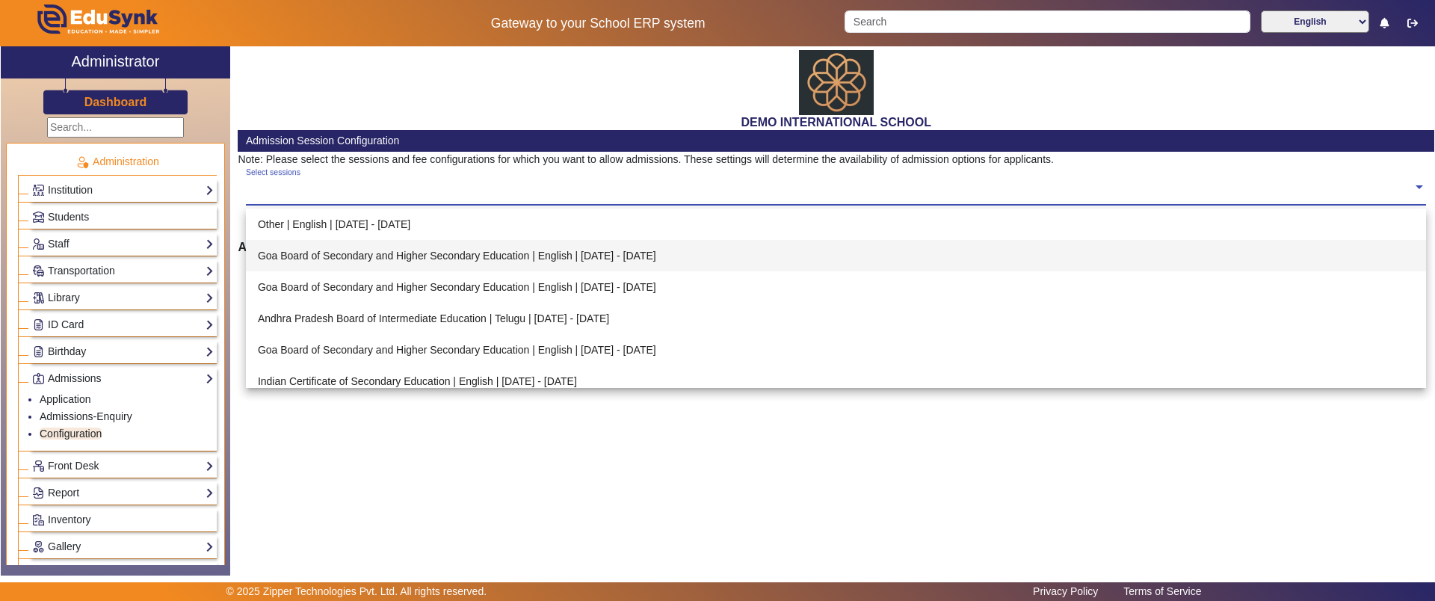
click at [411, 262] on div "Goa Board of Secondary and Higher Secondary Education | English | [DATE] - [DAT…" at bounding box center [836, 255] width 1181 height 31
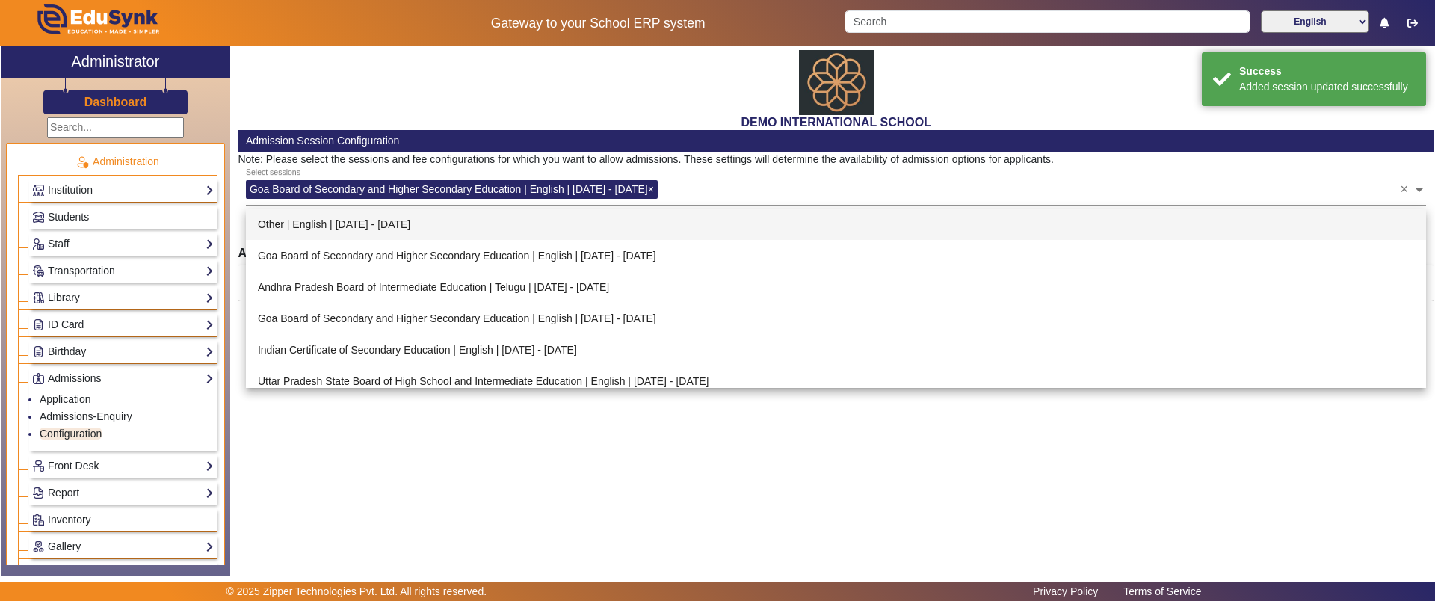
click at [1084, 85] on div "DEMO INTERNATIONAL SCHOOL" at bounding box center [836, 88] width 1196 height 84
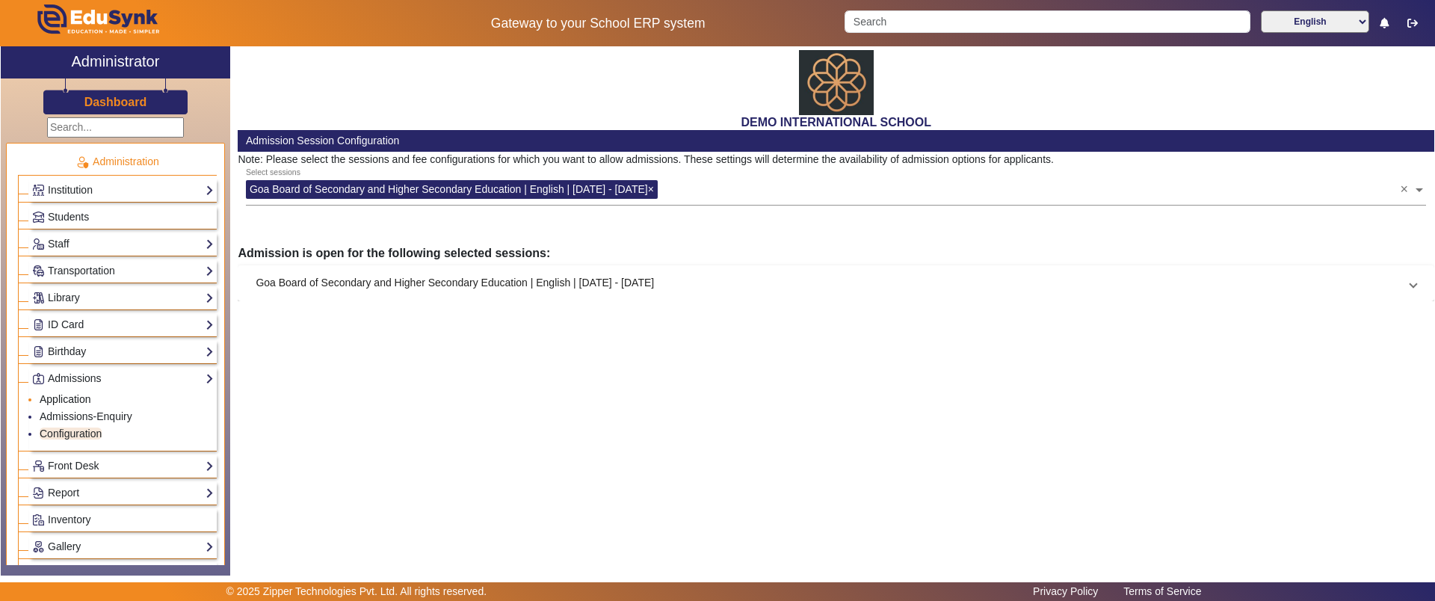
click at [81, 397] on link "Application" at bounding box center [66, 399] width 52 height 12
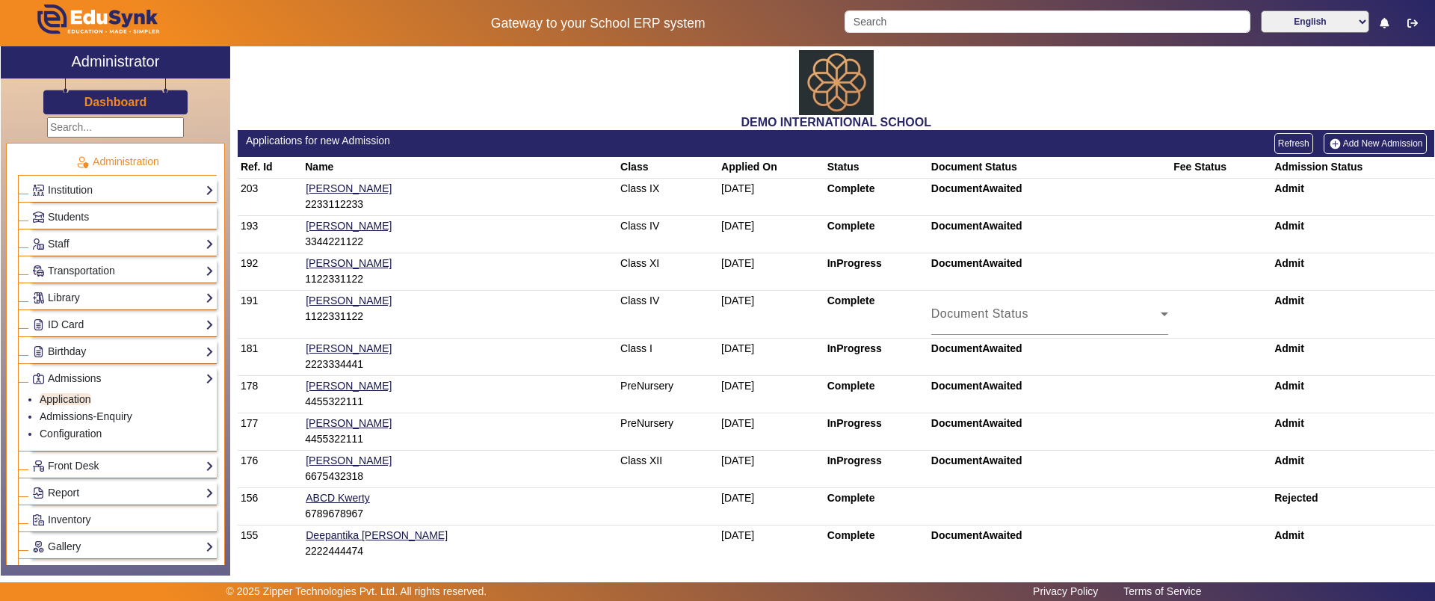
click at [1351, 145] on link "Add New Admission" at bounding box center [1374, 143] width 103 height 21
click at [143, 221] on link "Students" at bounding box center [123, 216] width 182 height 17
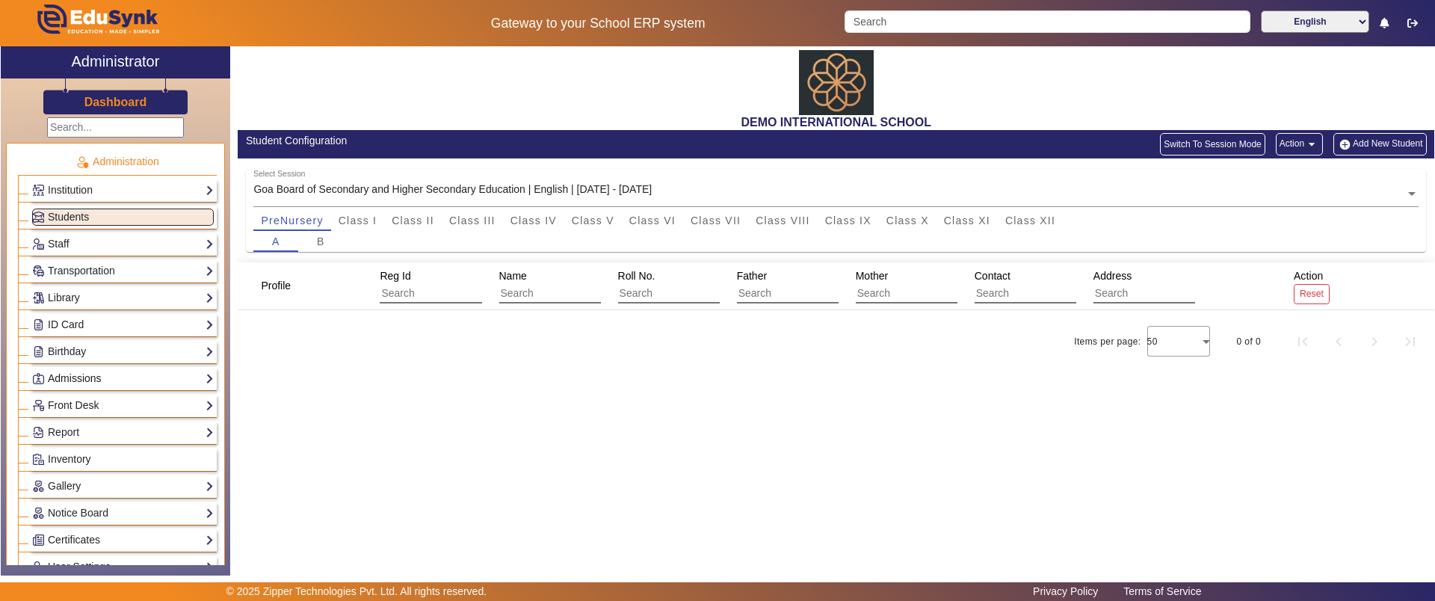
click at [108, 375] on link "Admissions" at bounding box center [123, 378] width 182 height 17
click at [61, 462] on link "Front Desk" at bounding box center [123, 465] width 182 height 17
click at [50, 428] on link "Visitors Book" at bounding box center [70, 426] width 61 height 12
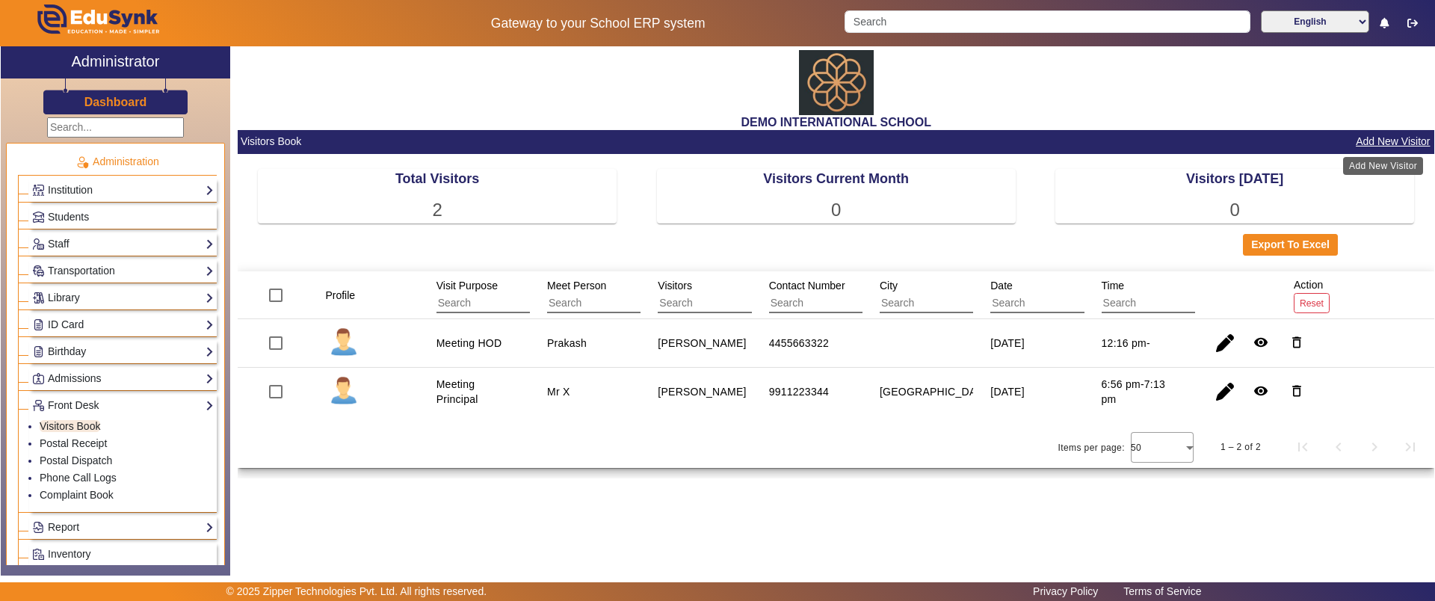
click at [1391, 138] on button "Add New Visitor" at bounding box center [1392, 141] width 77 height 19
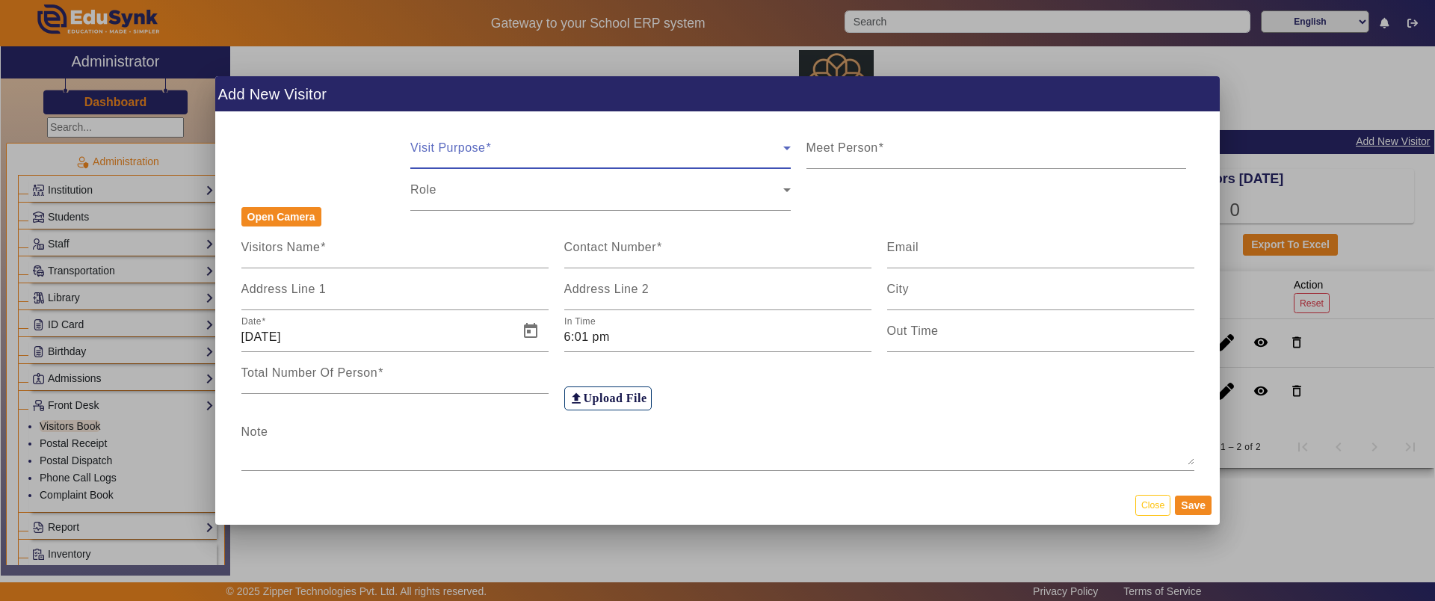
click at [475, 145] on span at bounding box center [596, 154] width 373 height 18
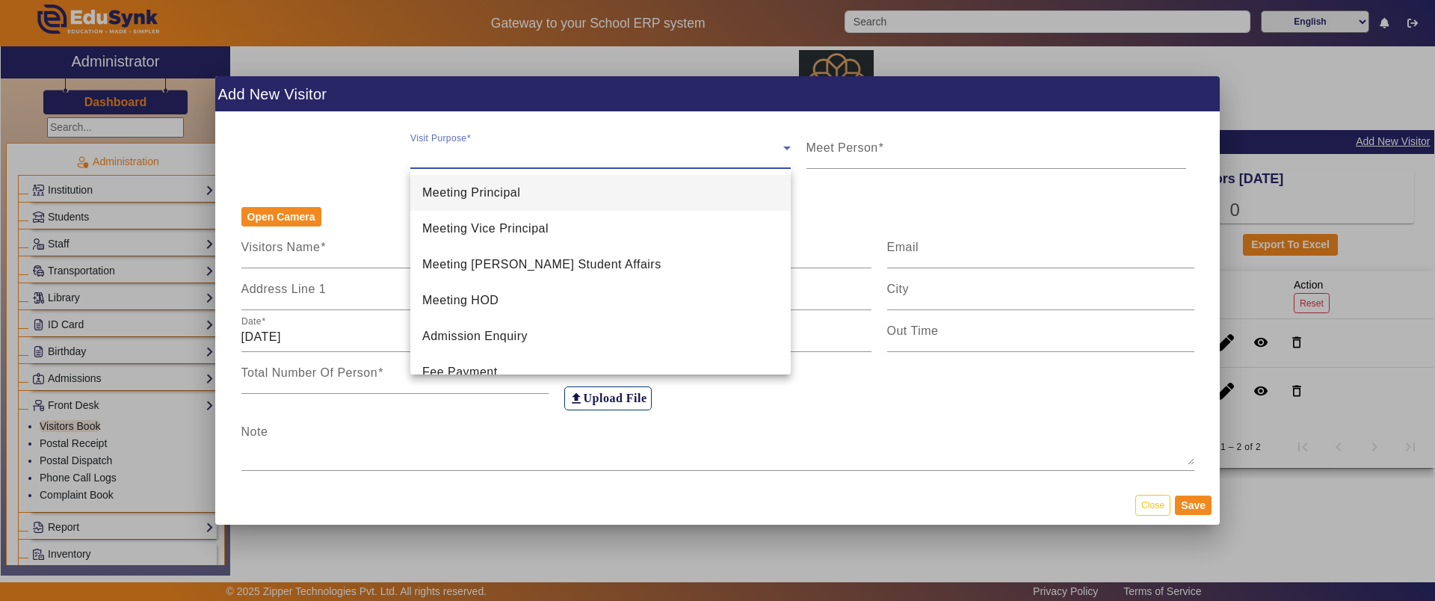
click at [858, 196] on div at bounding box center [717, 300] width 1435 height 601
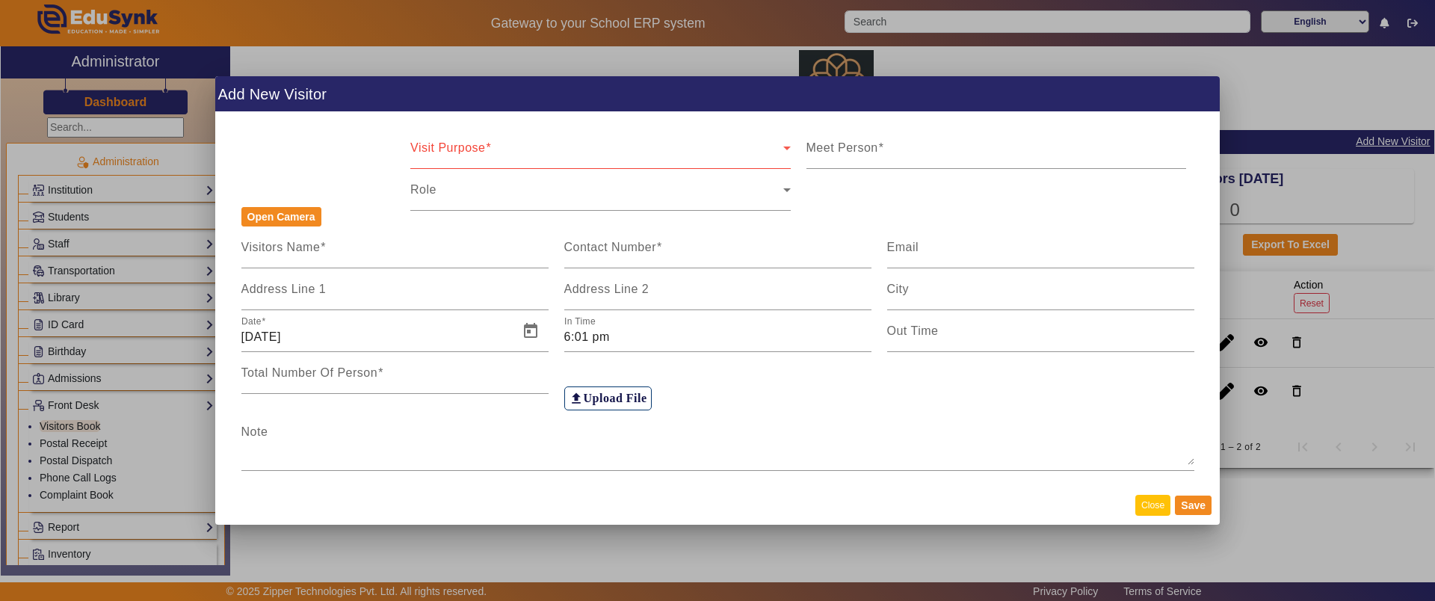
click at [1161, 507] on button "Close" at bounding box center [1152, 505] width 35 height 20
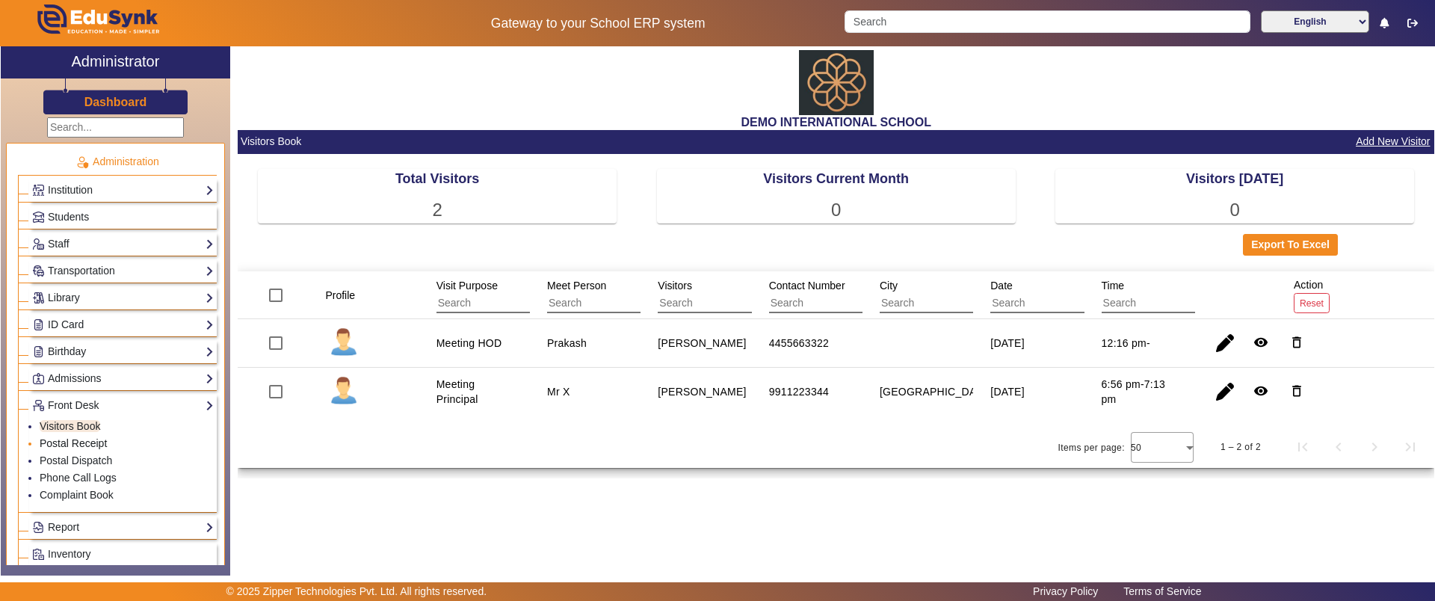
click at [66, 445] on link "Postal Receipt" at bounding box center [73, 443] width 67 height 12
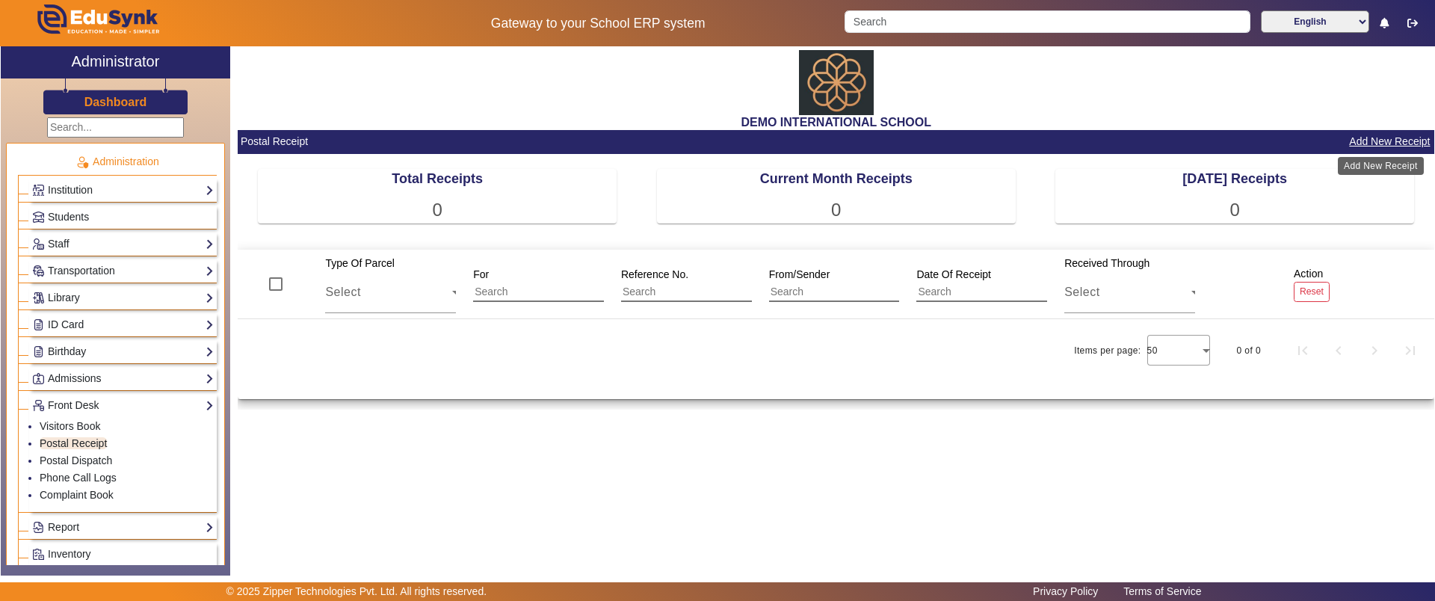
click at [1397, 137] on button "Add New Receipt" at bounding box center [1389, 141] width 84 height 19
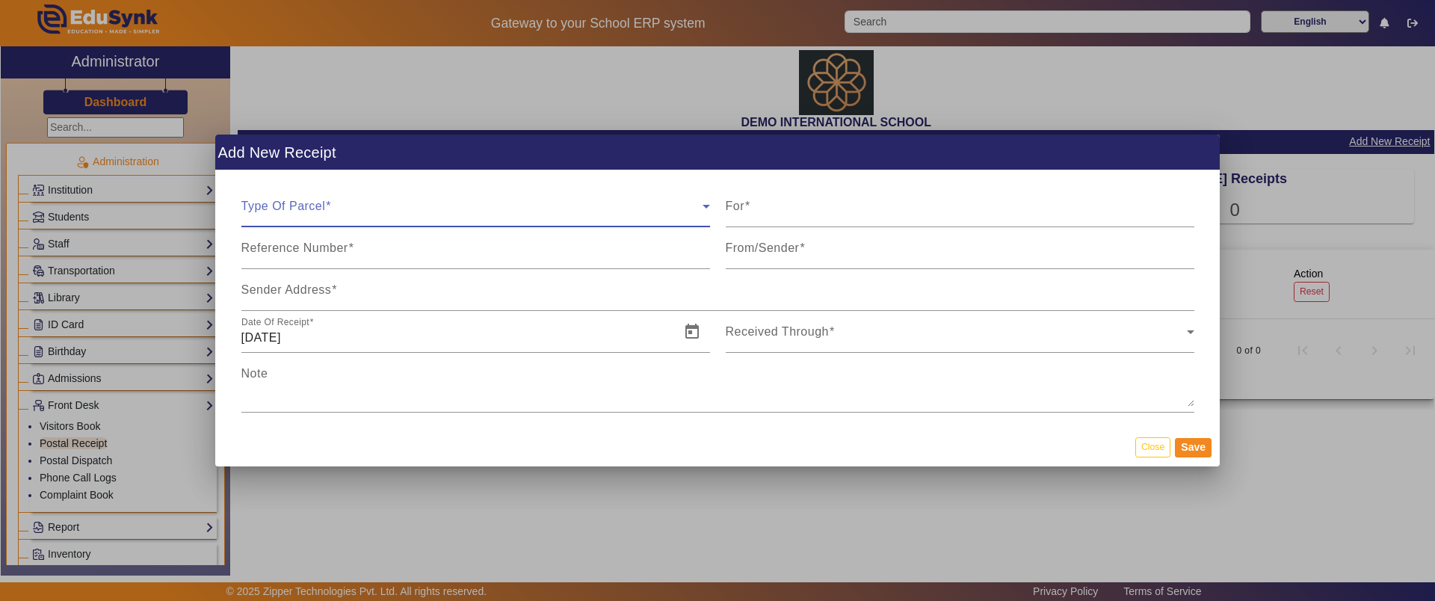
click at [425, 220] on span at bounding box center [471, 212] width 461 height 18
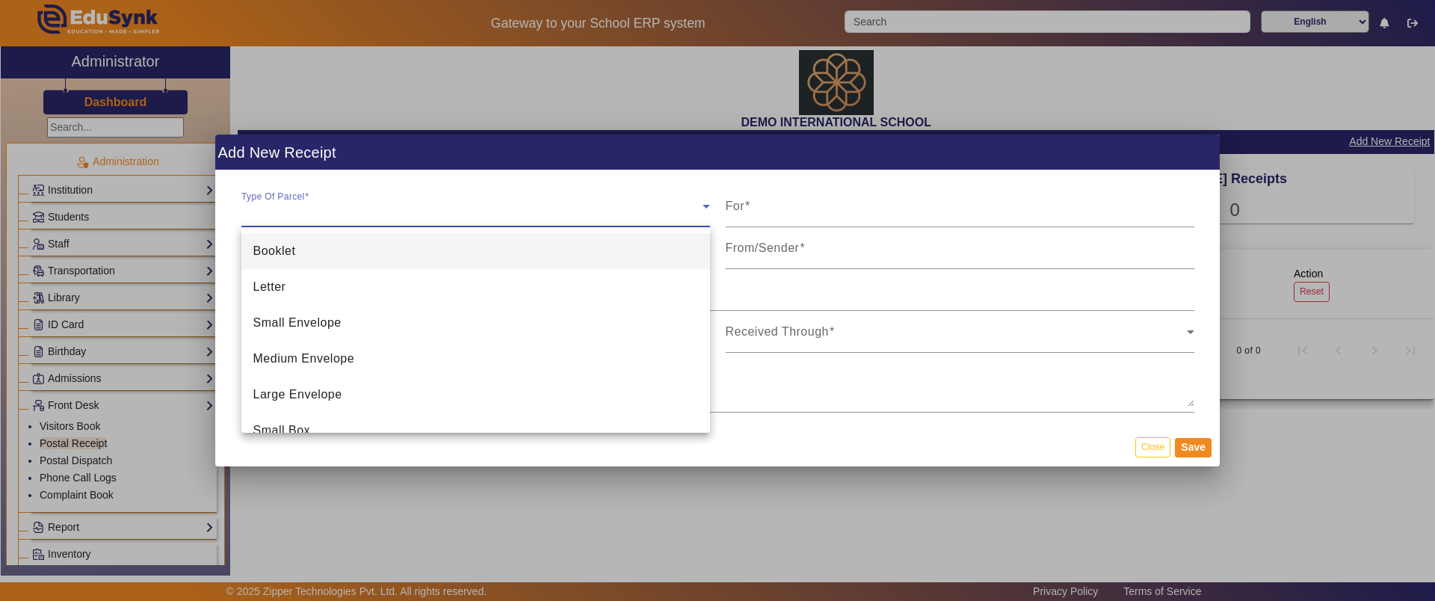
click at [1143, 439] on div at bounding box center [717, 300] width 1435 height 601
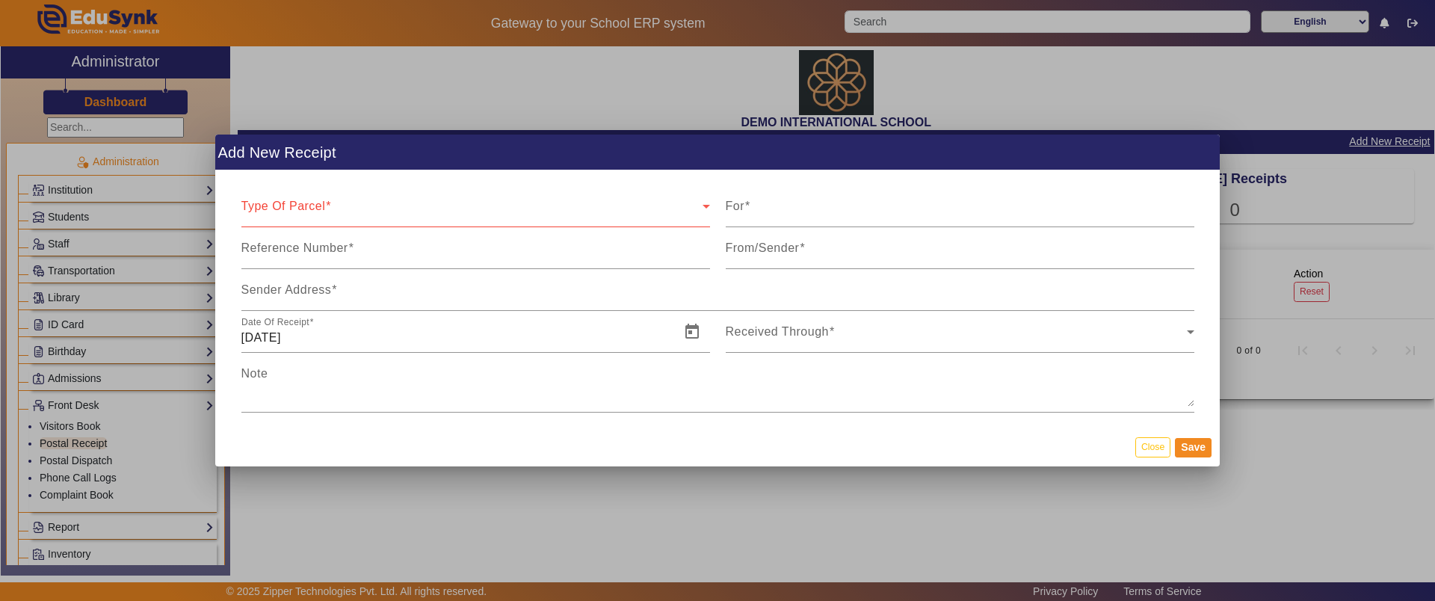
click at [75, 458] on div at bounding box center [717, 300] width 1435 height 601
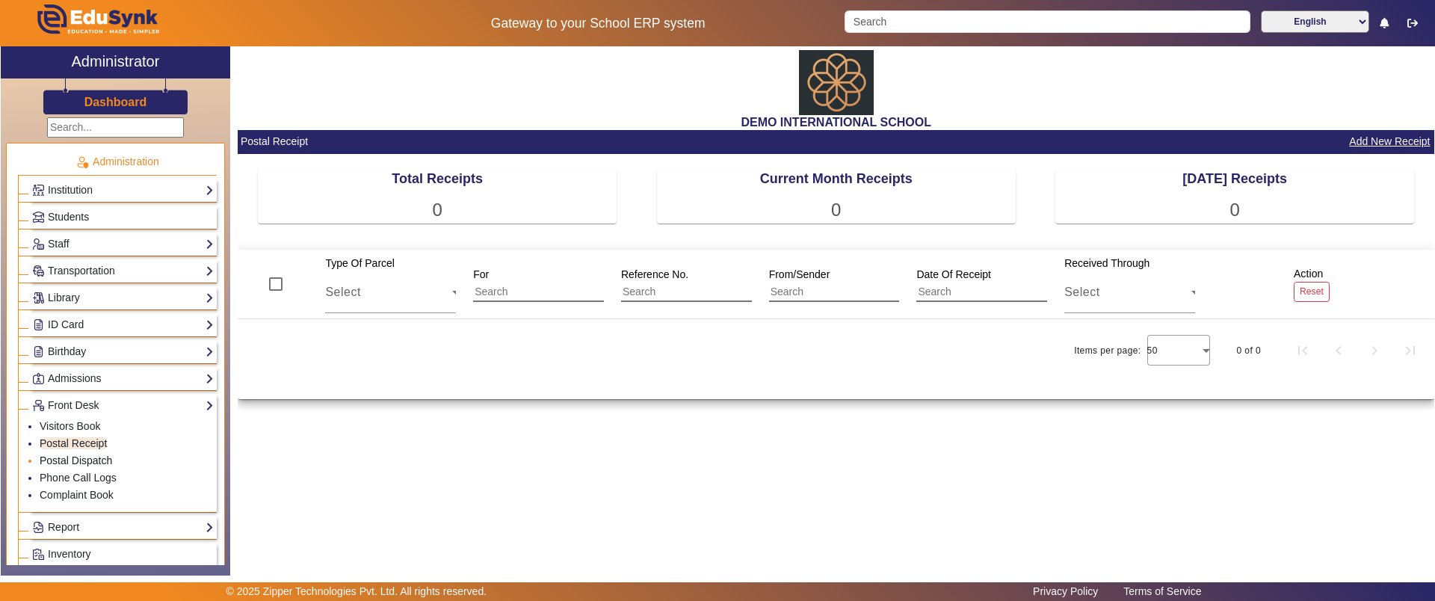
click at [75, 458] on link "Postal Dispatch" at bounding box center [76, 460] width 72 height 12
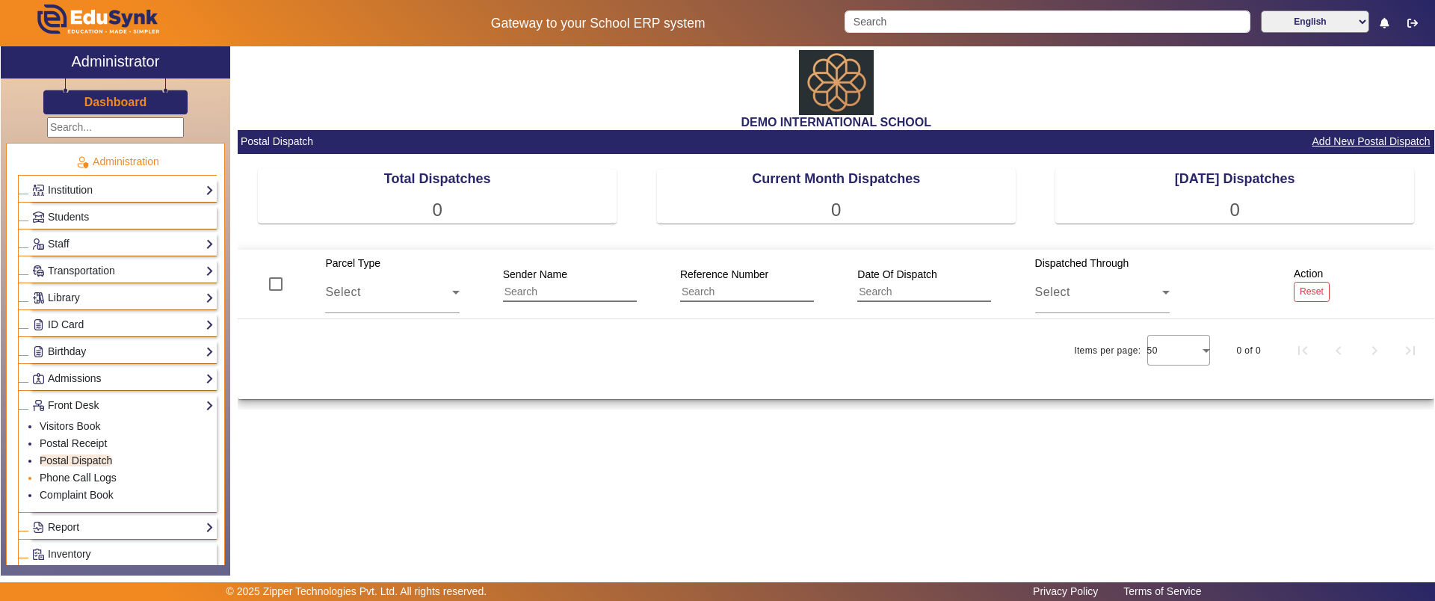
click at [75, 476] on link "Phone Call Logs" at bounding box center [78, 477] width 77 height 12
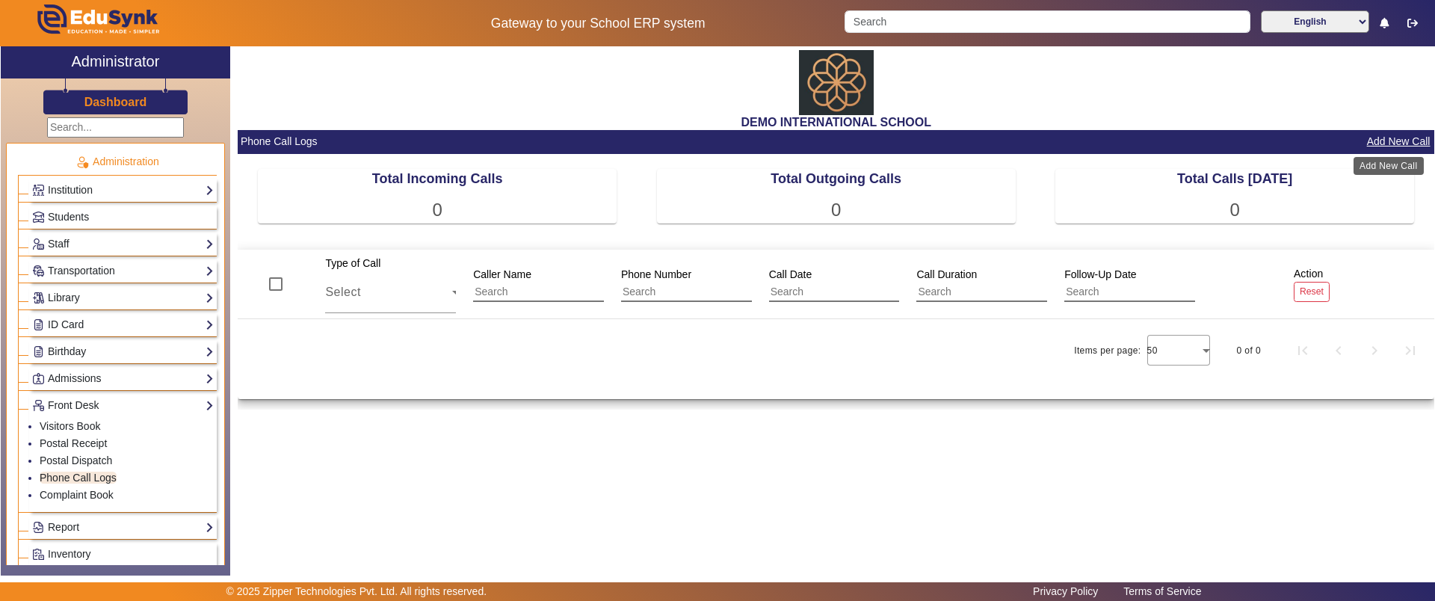
click at [1411, 140] on button "Add New Call" at bounding box center [1398, 141] width 67 height 19
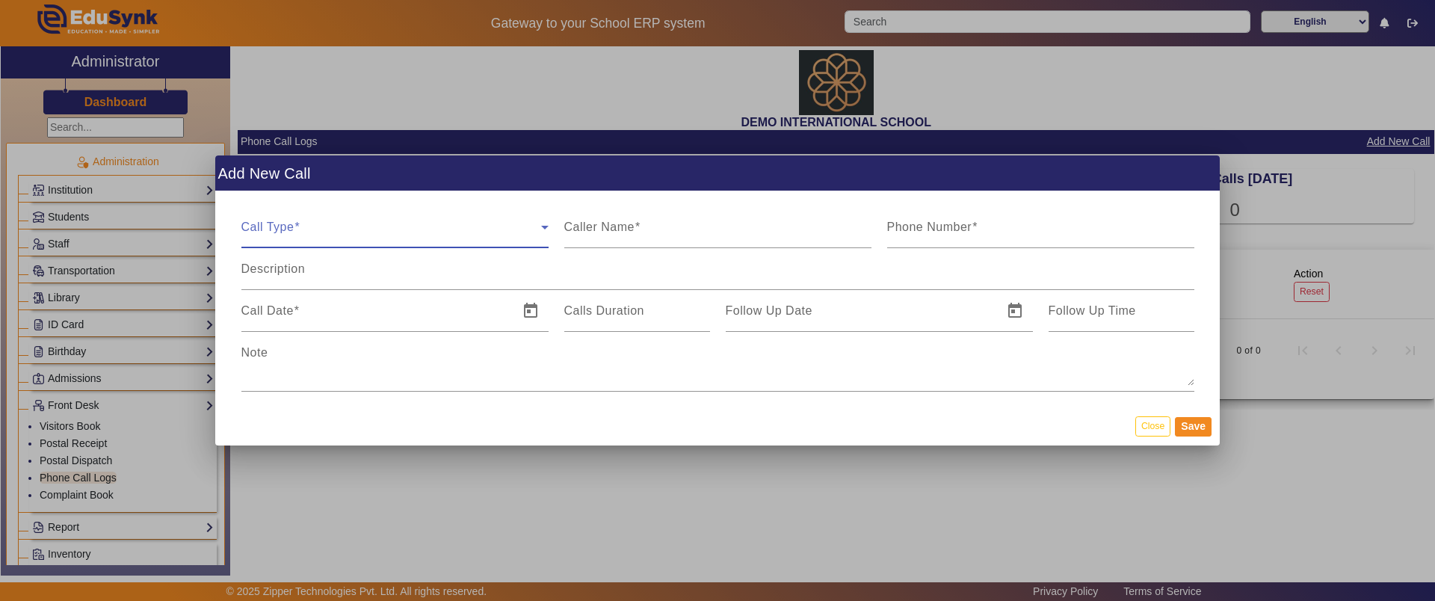
click at [318, 228] on span at bounding box center [391, 233] width 300 height 18
click at [677, 245] on div at bounding box center [717, 300] width 1435 height 601
click at [1160, 427] on button "Close" at bounding box center [1152, 426] width 35 height 20
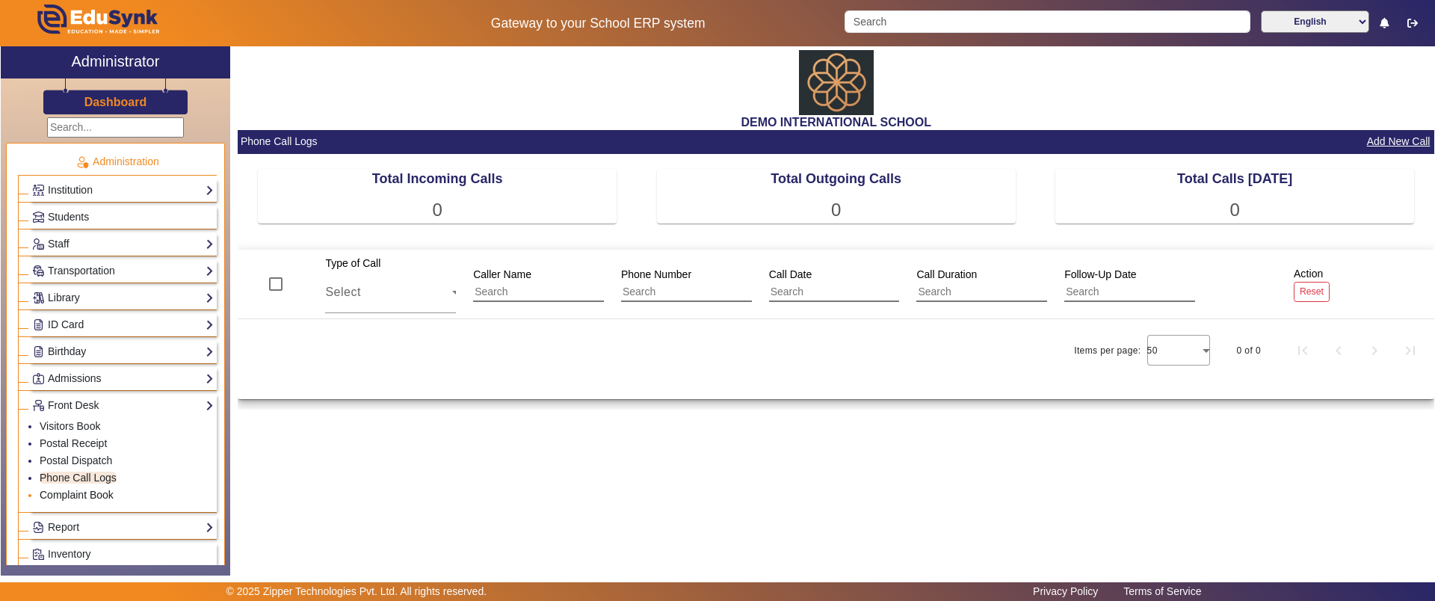
click at [99, 489] on link "Complaint Book" at bounding box center [77, 495] width 74 height 12
click at [421, 305] on div "Select" at bounding box center [392, 292] width 134 height 42
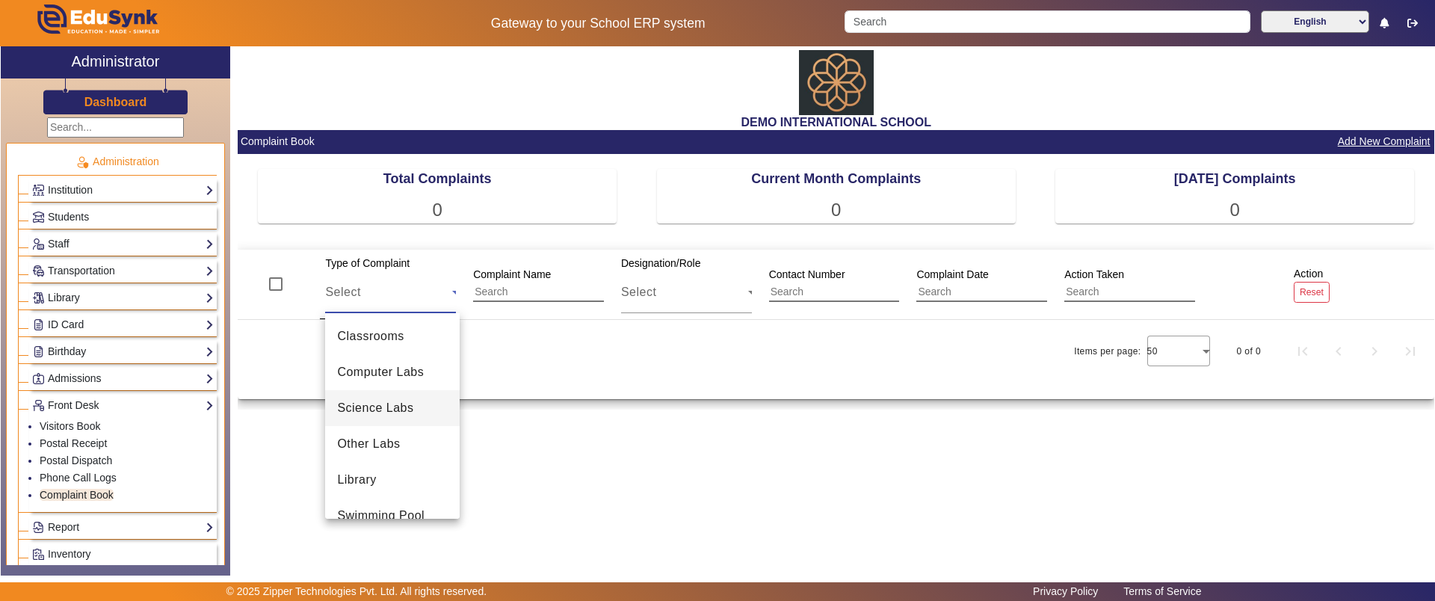
scroll to position [747, 0]
click at [544, 271] on div at bounding box center [717, 300] width 1435 height 601
click at [537, 280] on div "Complaint Name" at bounding box center [540, 284] width 134 height 36
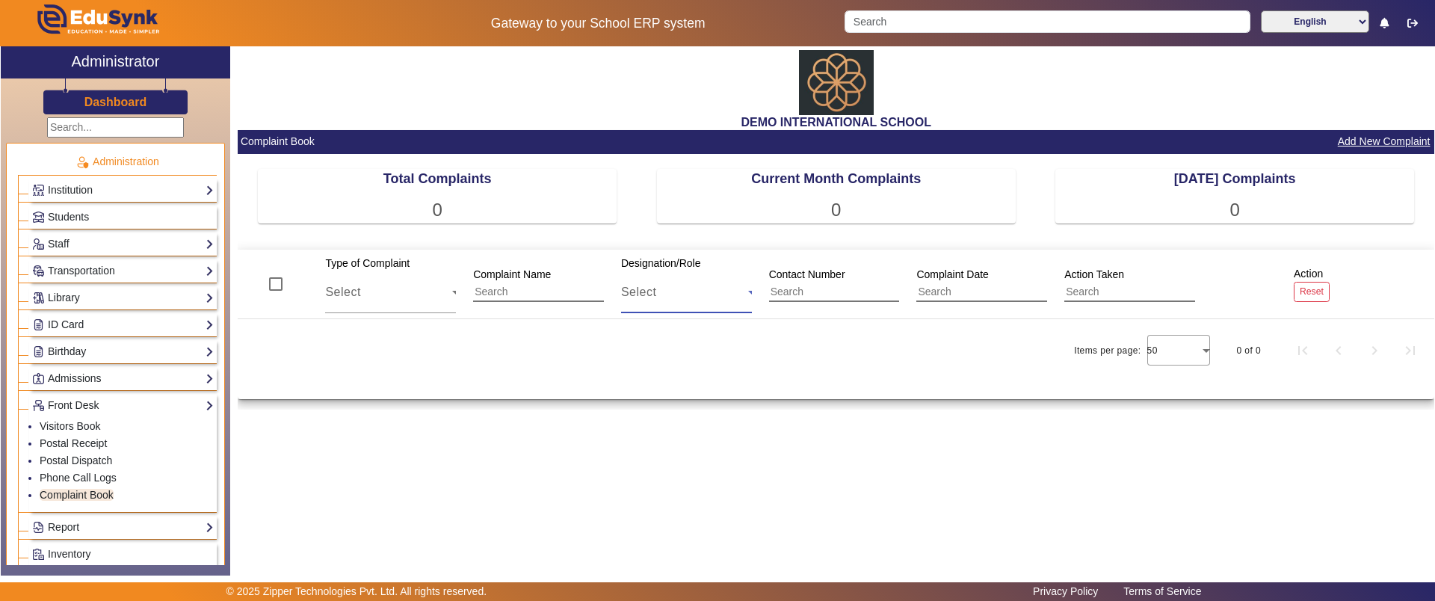
click at [687, 296] on div "Select" at bounding box center [684, 292] width 127 height 18
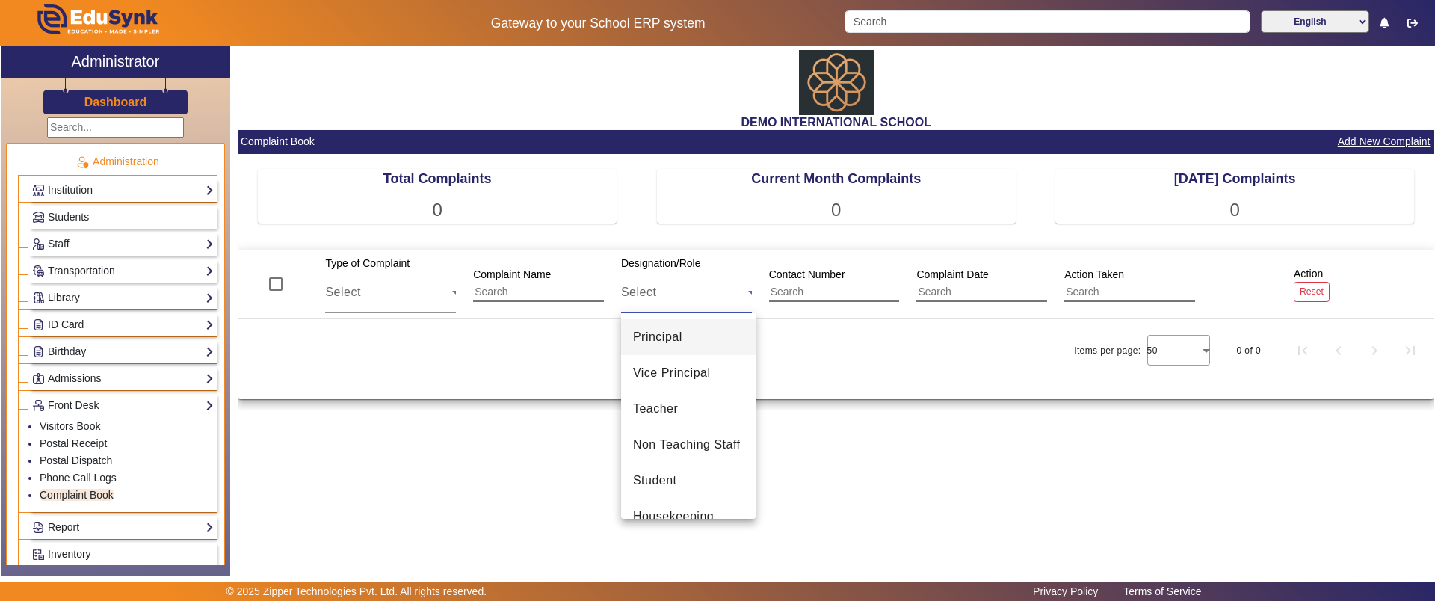
click at [776, 297] on div at bounding box center [717, 300] width 1435 height 601
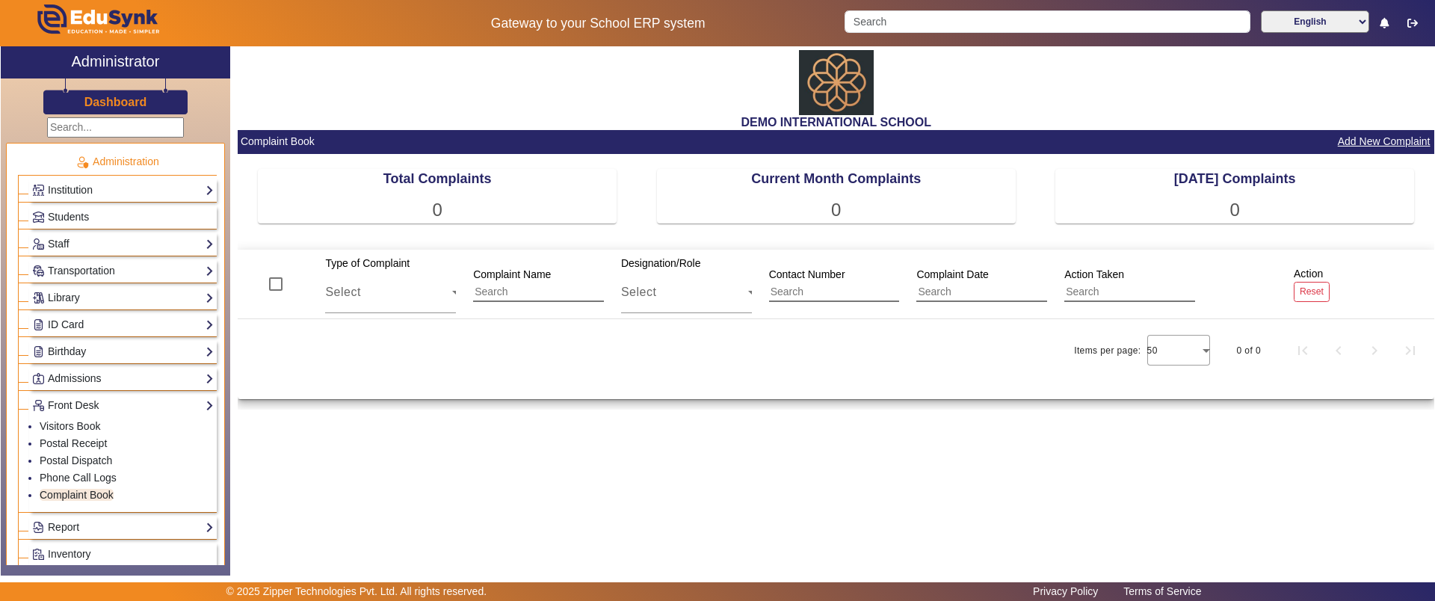
click at [962, 285] on input "text" at bounding box center [983, 291] width 134 height 19
click at [1084, 285] on input "text" at bounding box center [1131, 291] width 134 height 19
click at [1362, 141] on button "Add New Complaint" at bounding box center [1384, 141] width 96 height 19
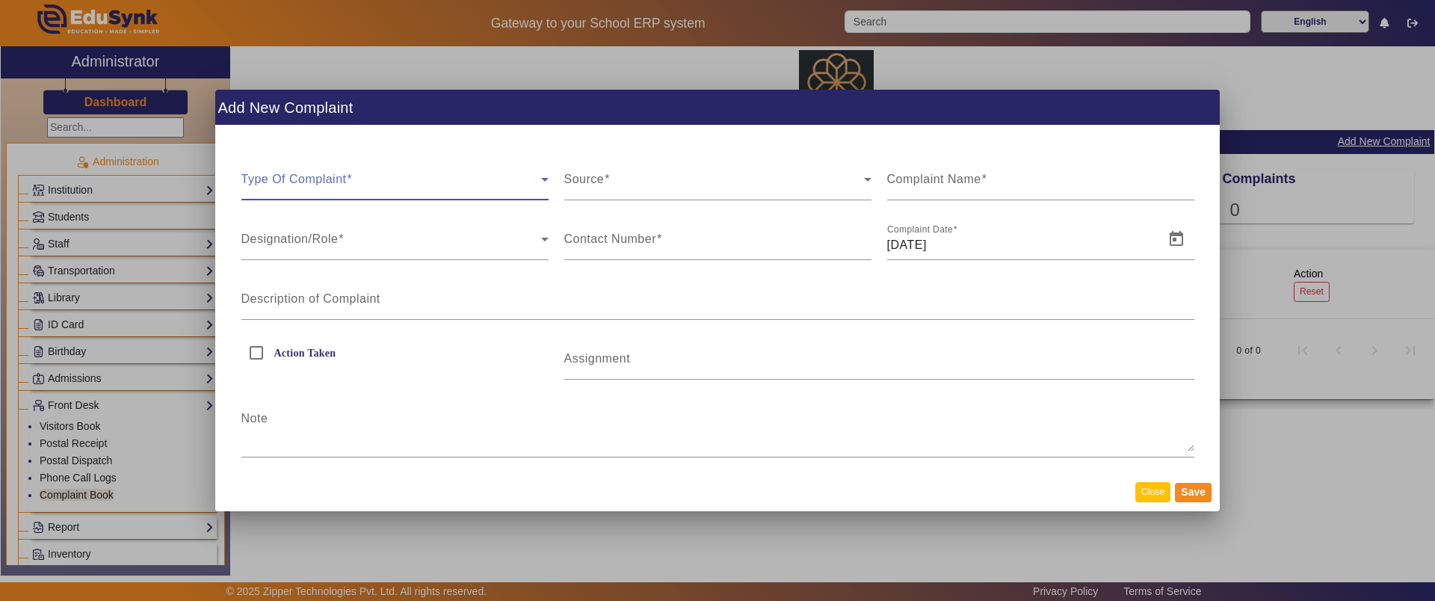
click at [1163, 493] on button "Close" at bounding box center [1152, 492] width 35 height 20
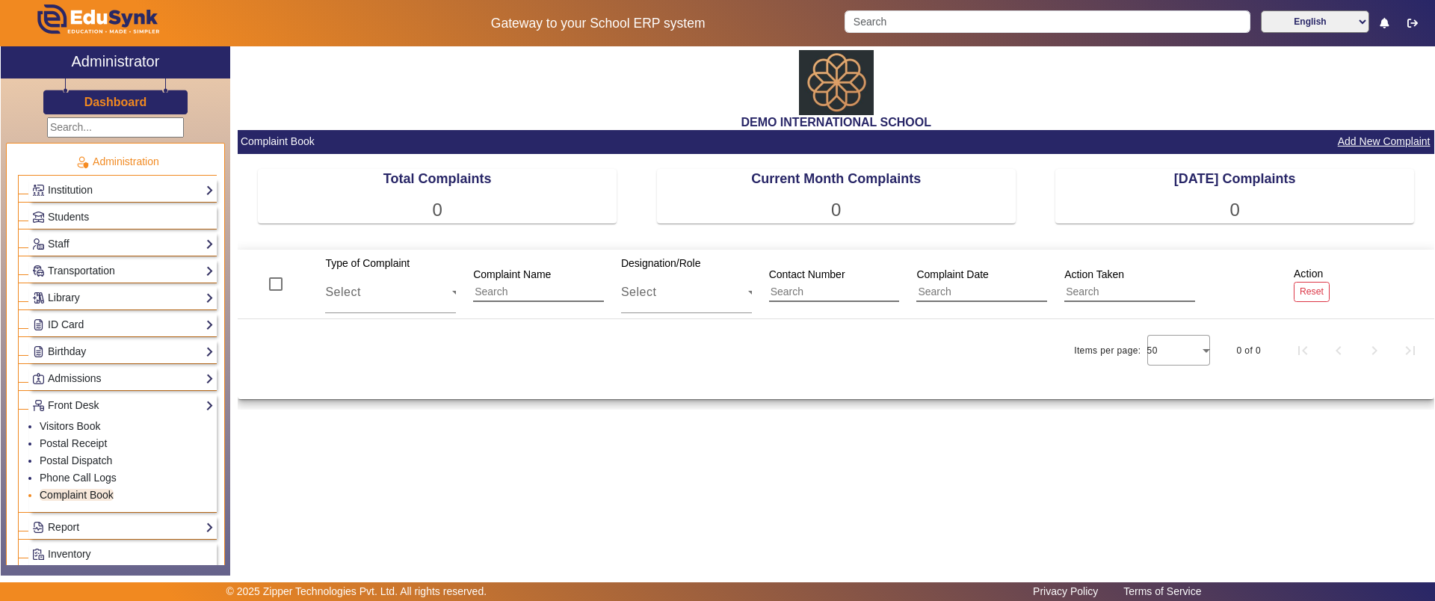
scroll to position [187, 0]
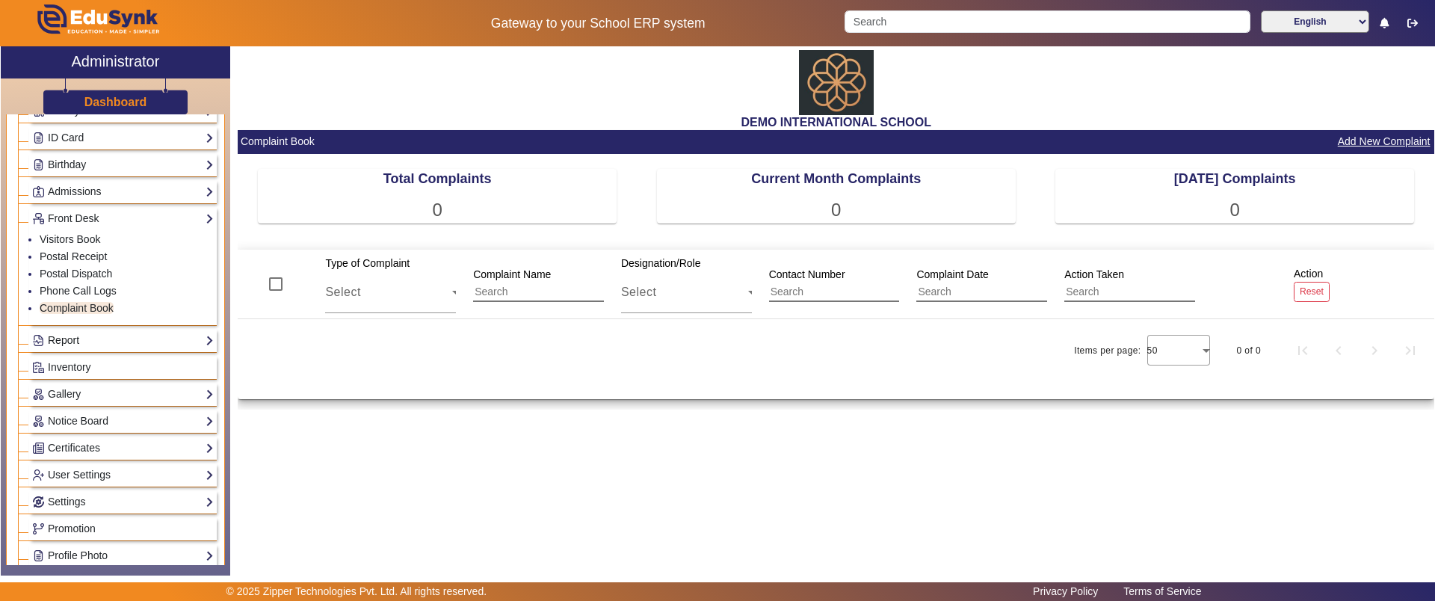
click at [88, 333] on link "Report" at bounding box center [123, 340] width 182 height 17
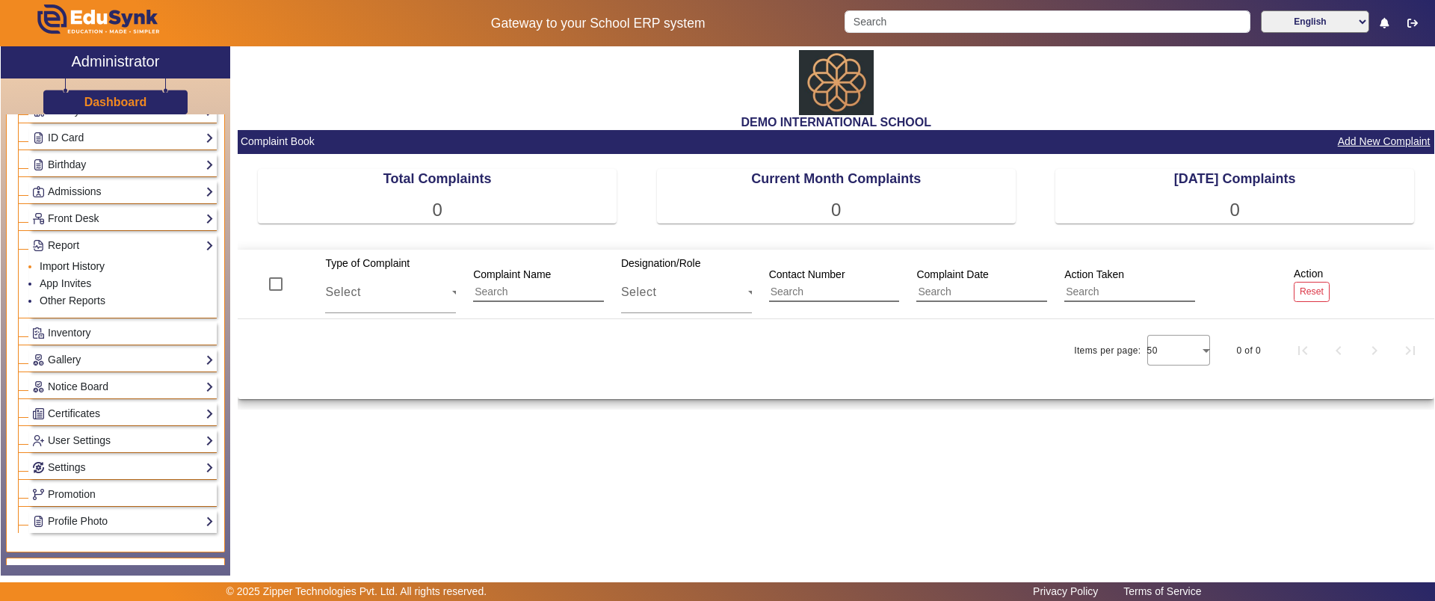
click at [81, 268] on link "Import History" at bounding box center [72, 266] width 65 height 12
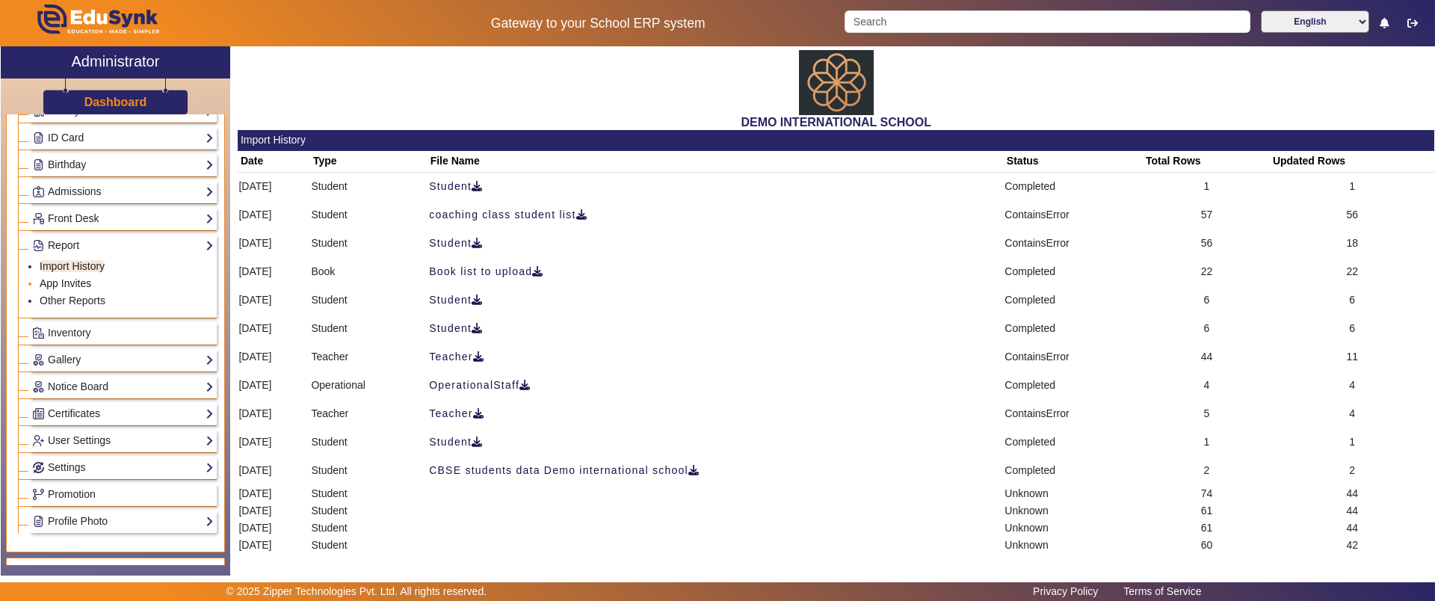
click at [75, 284] on link "App Invites" at bounding box center [66, 283] width 52 height 12
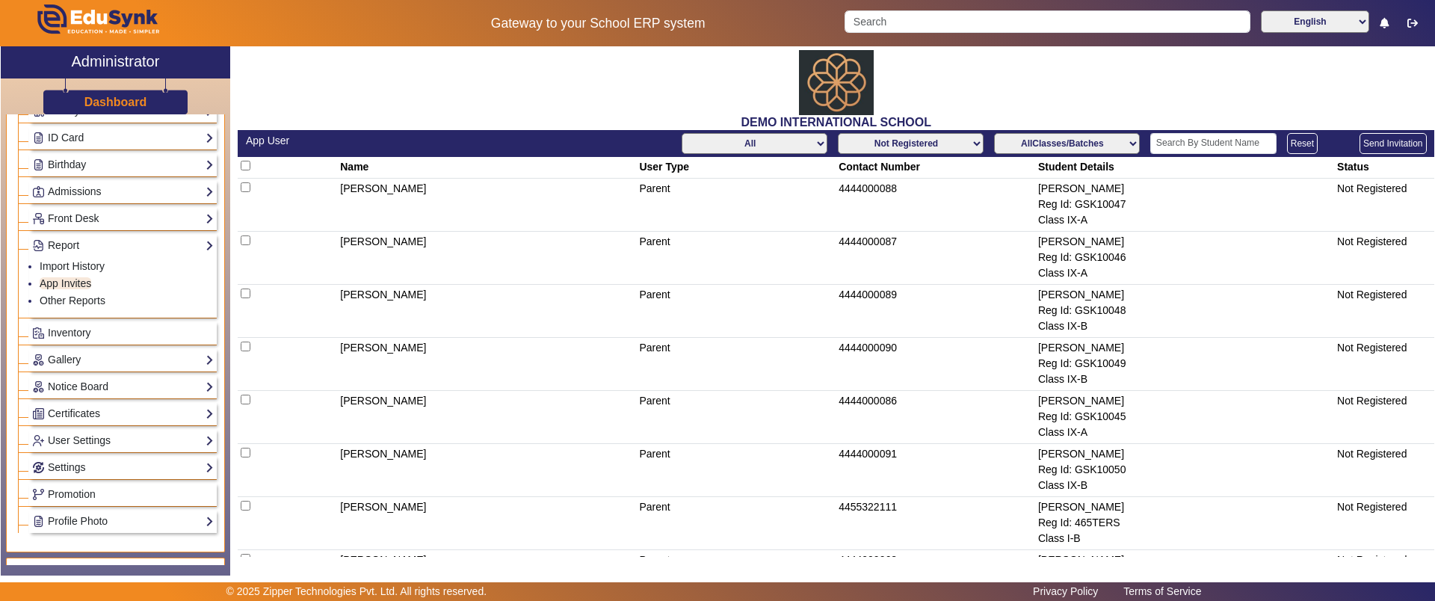
click at [247, 164] on input "checkbox" at bounding box center [246, 166] width 10 height 10
checkbox input "true"
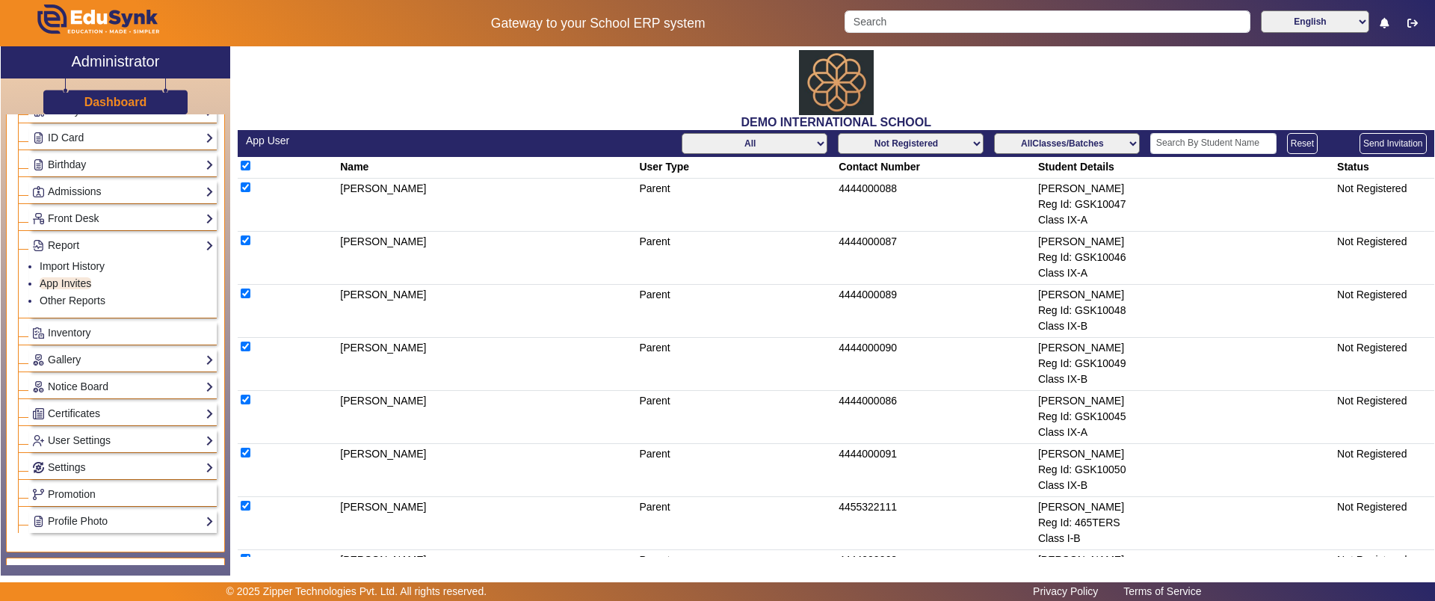
checkbox input "true"
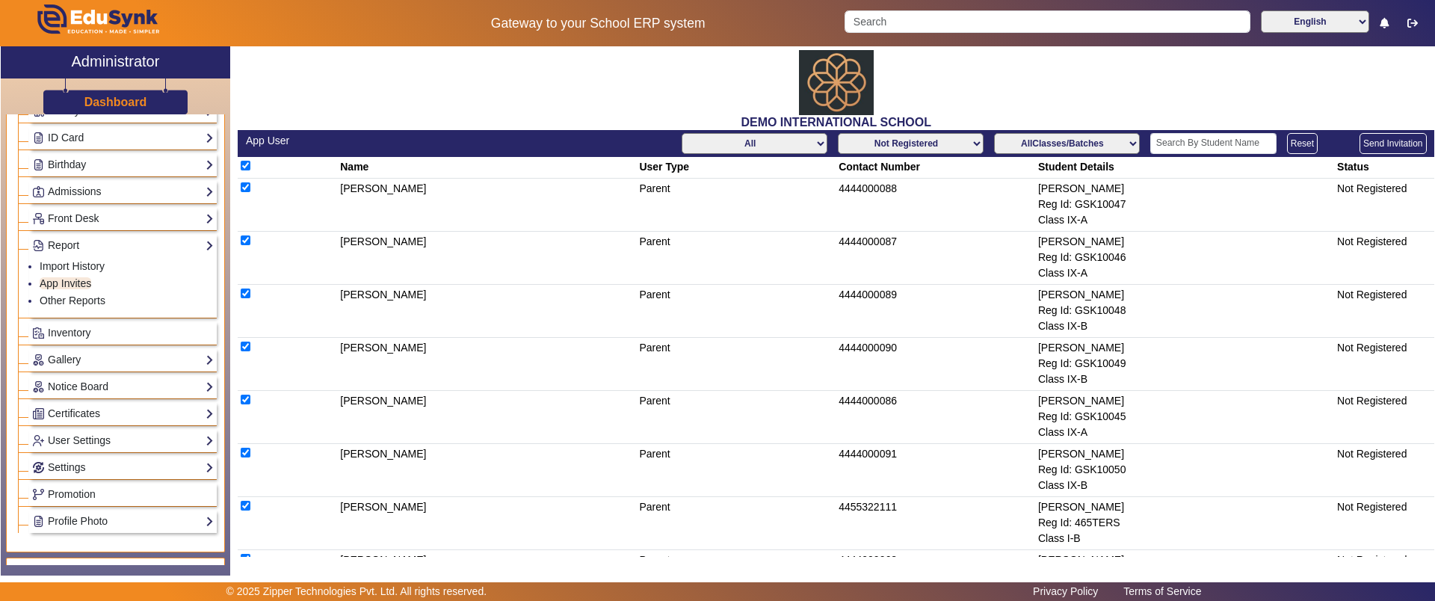
checkbox input "true"
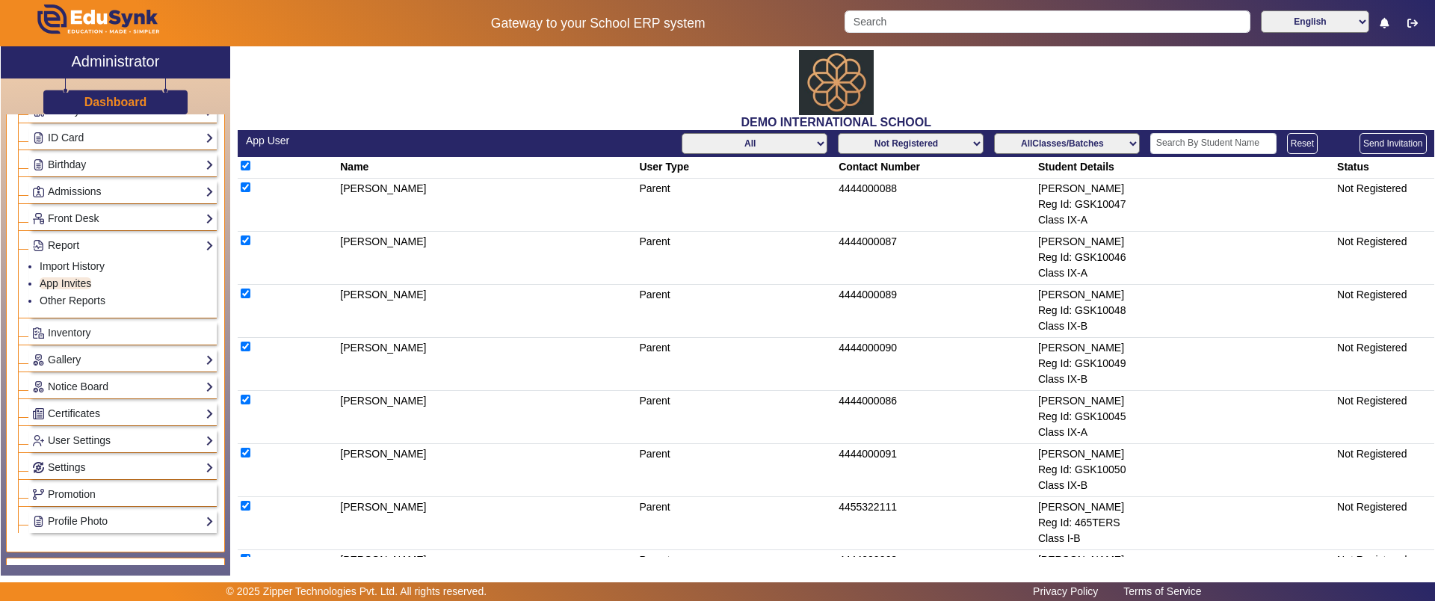
checkbox input "true"
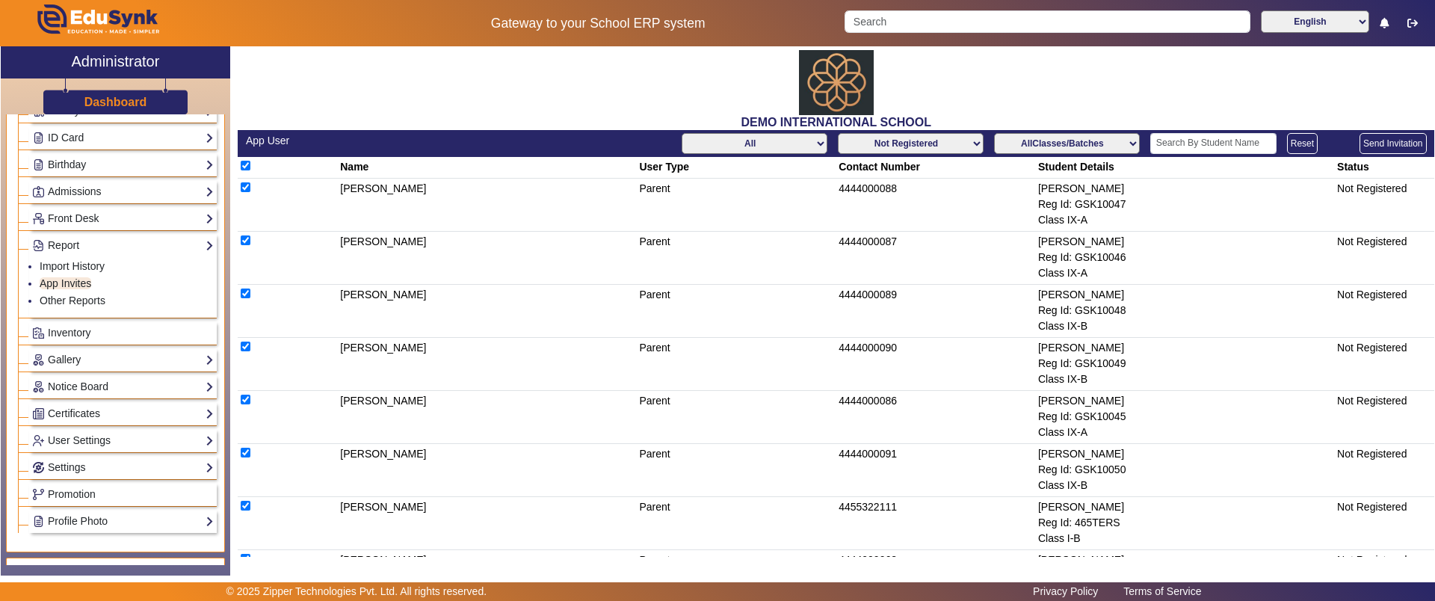
checkbox input "true"
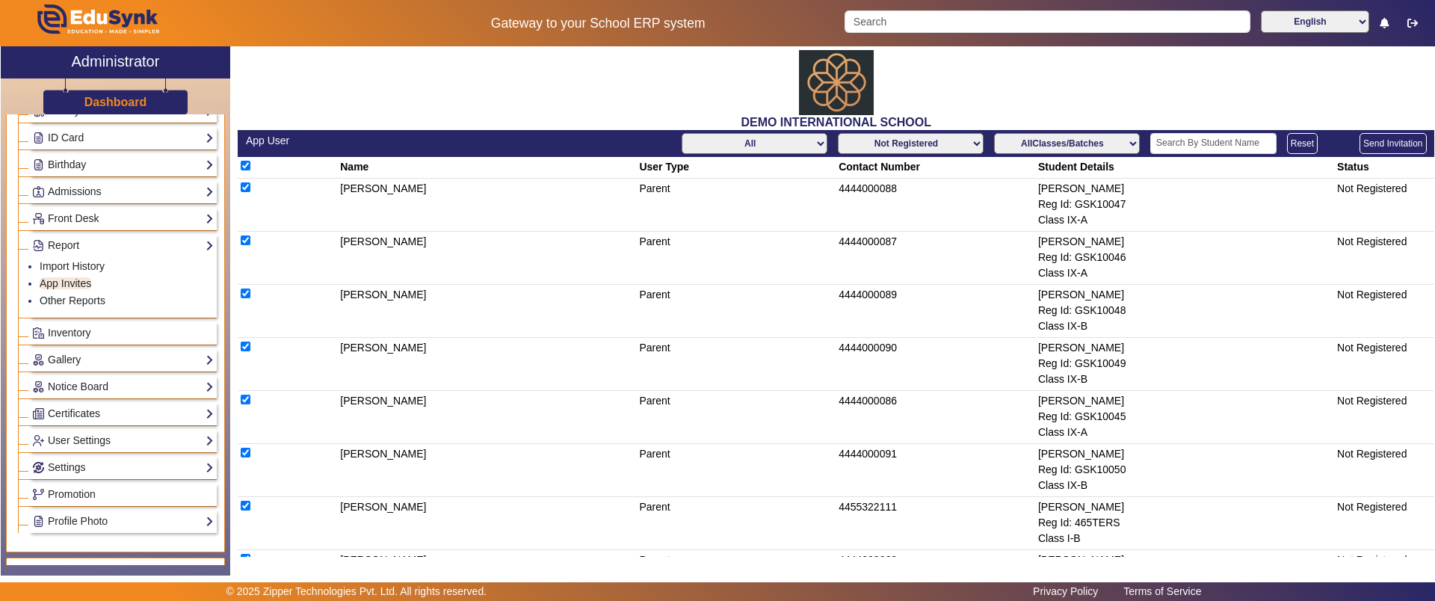
checkbox input "true"
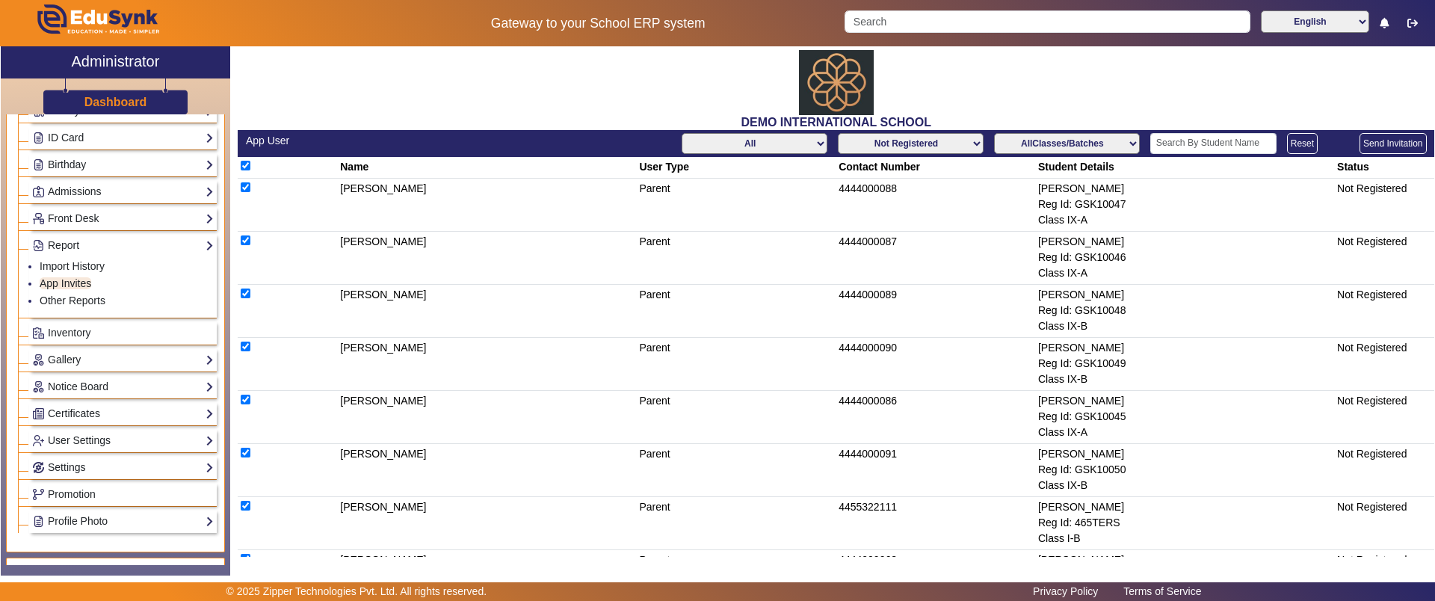
checkbox input "true"
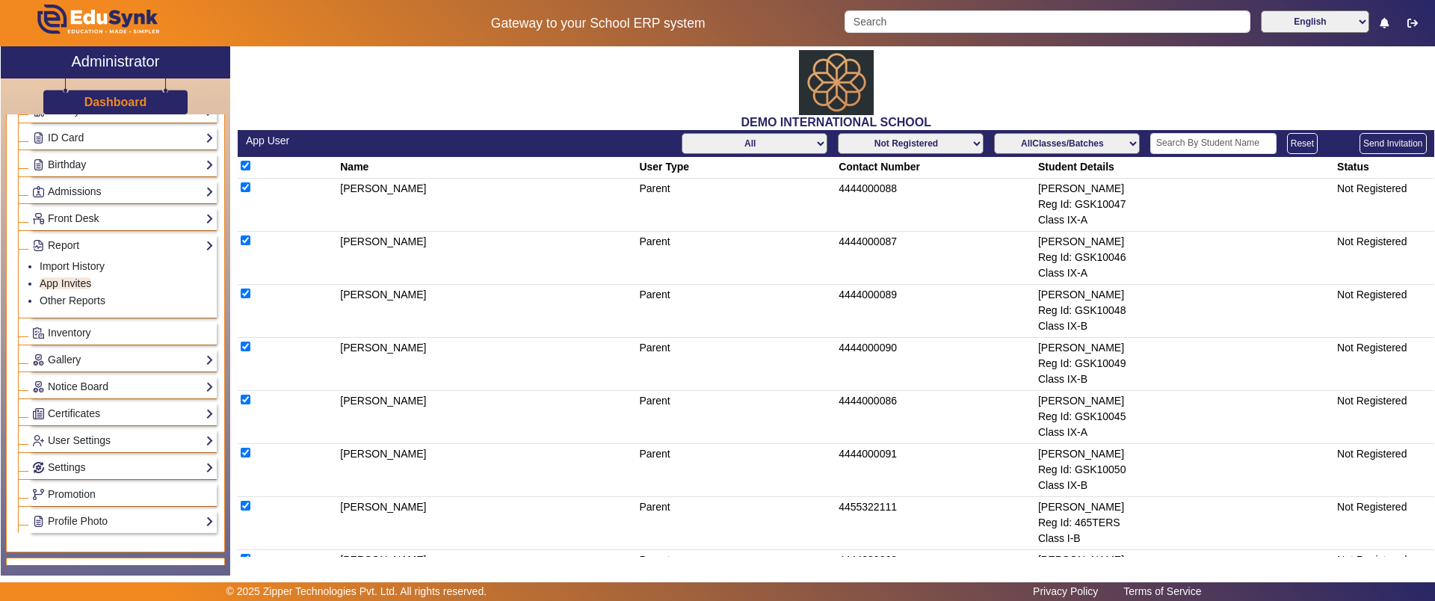
checkbox input "true"
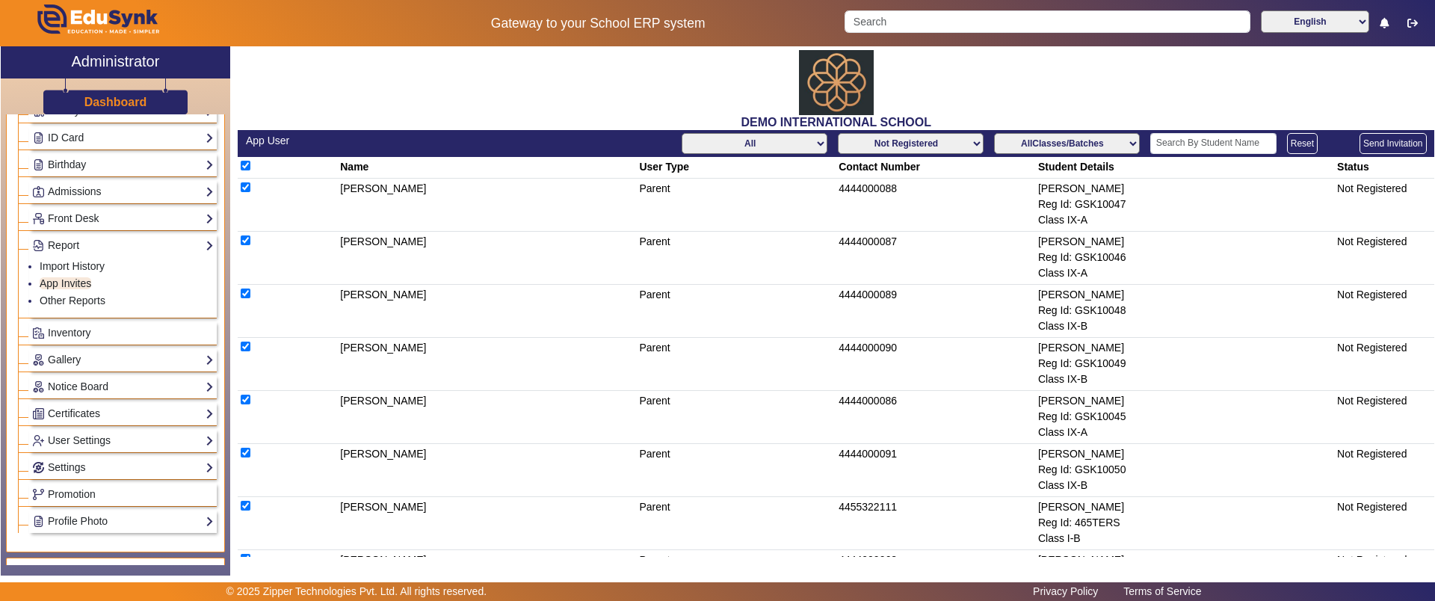
checkbox input "true"
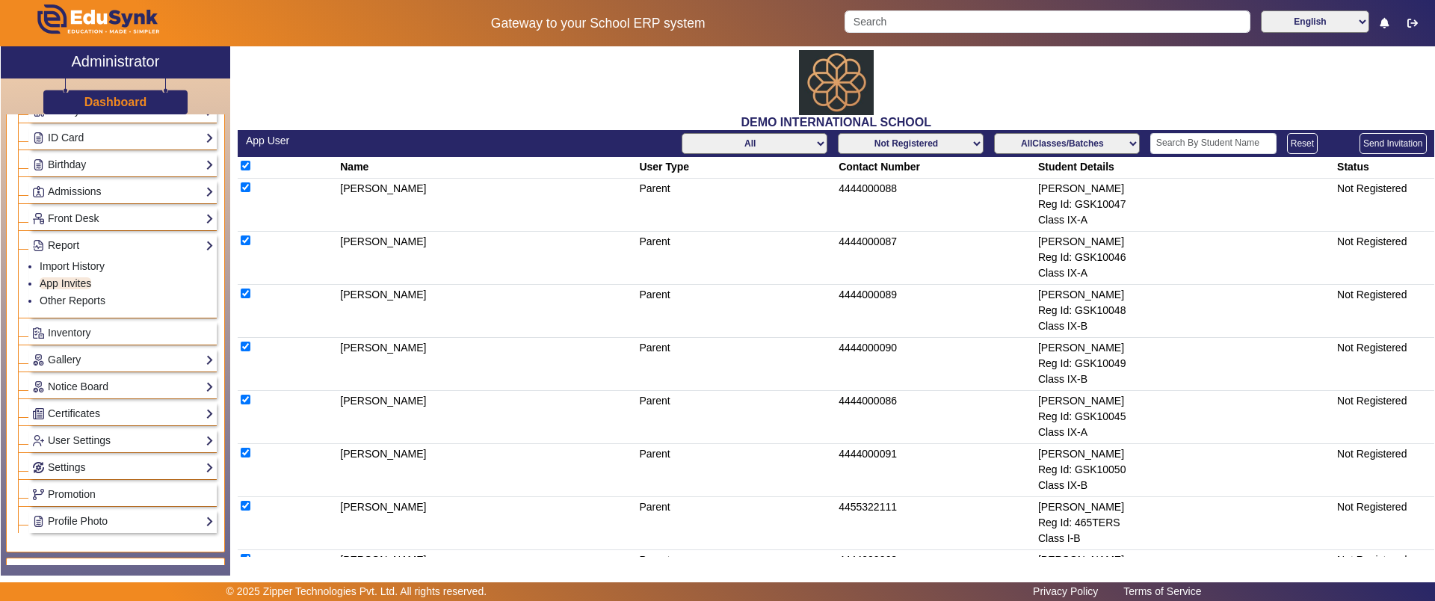
checkbox input "true"
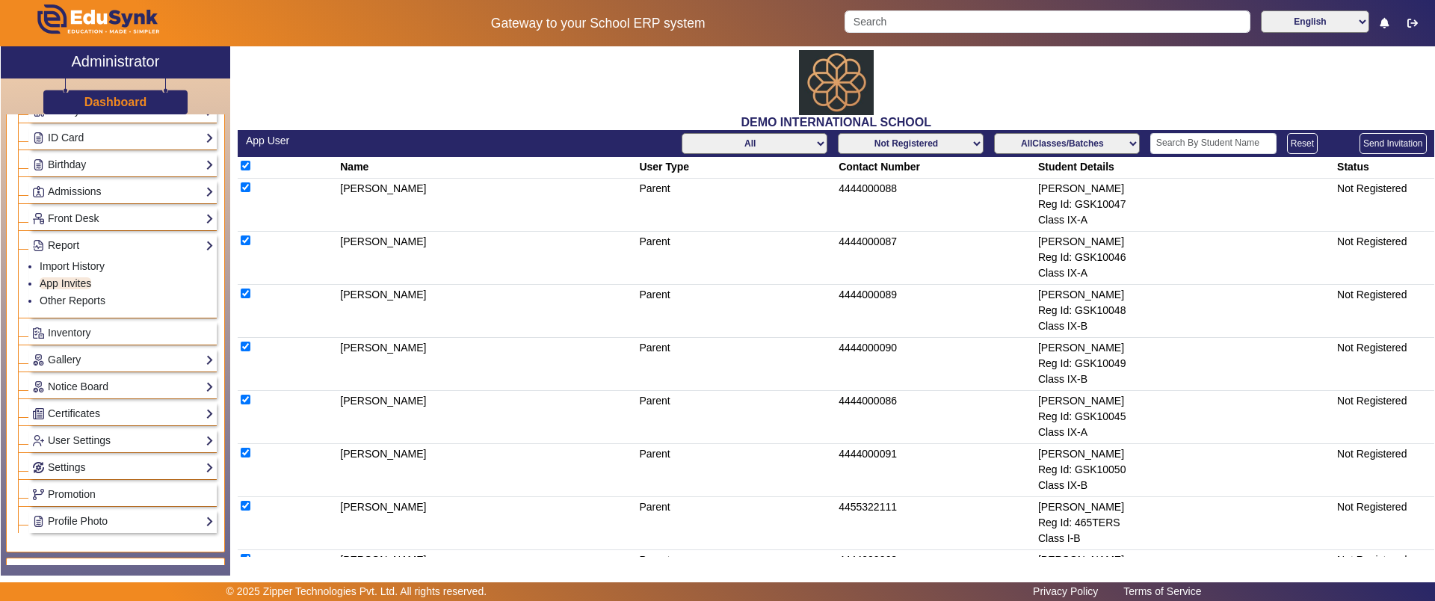
checkbox input "true"
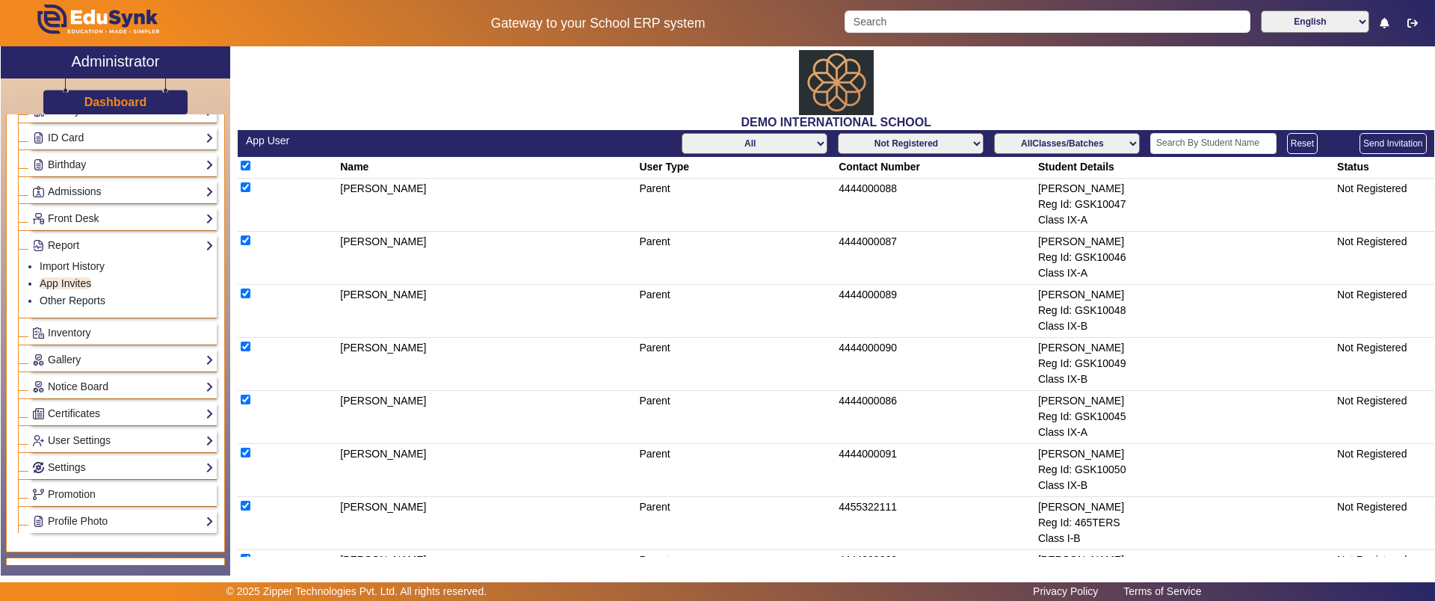
checkbox input "true"
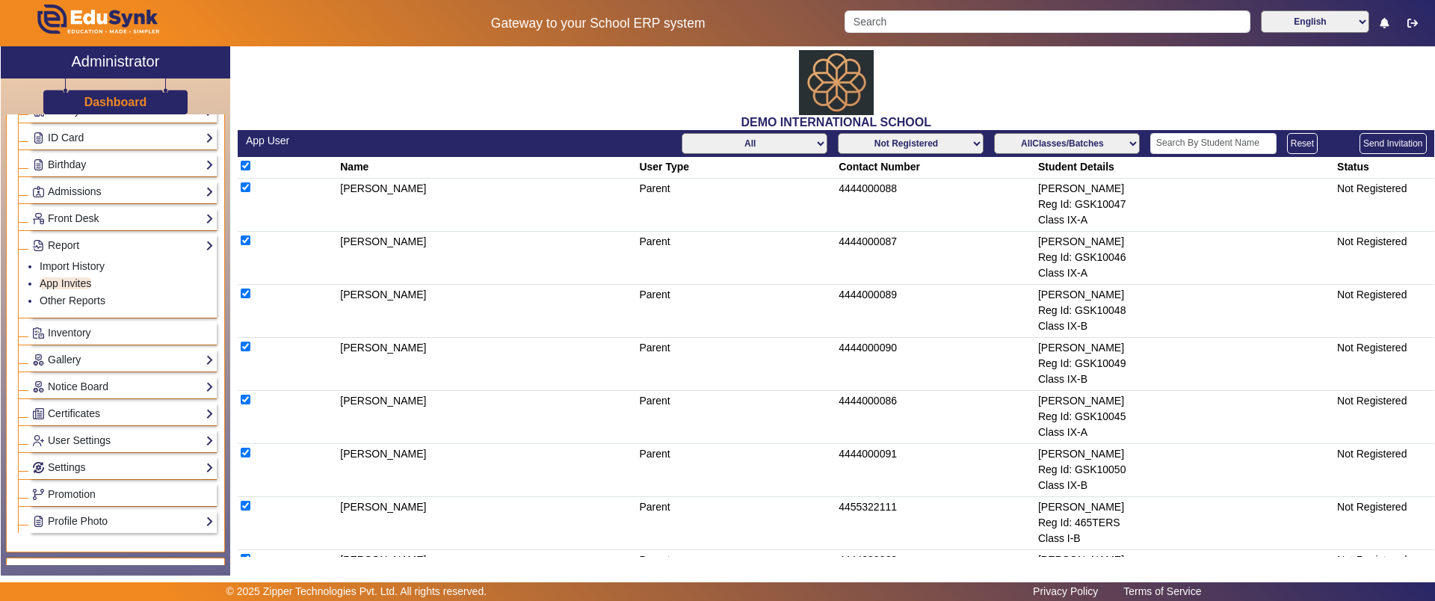
checkbox input "true"
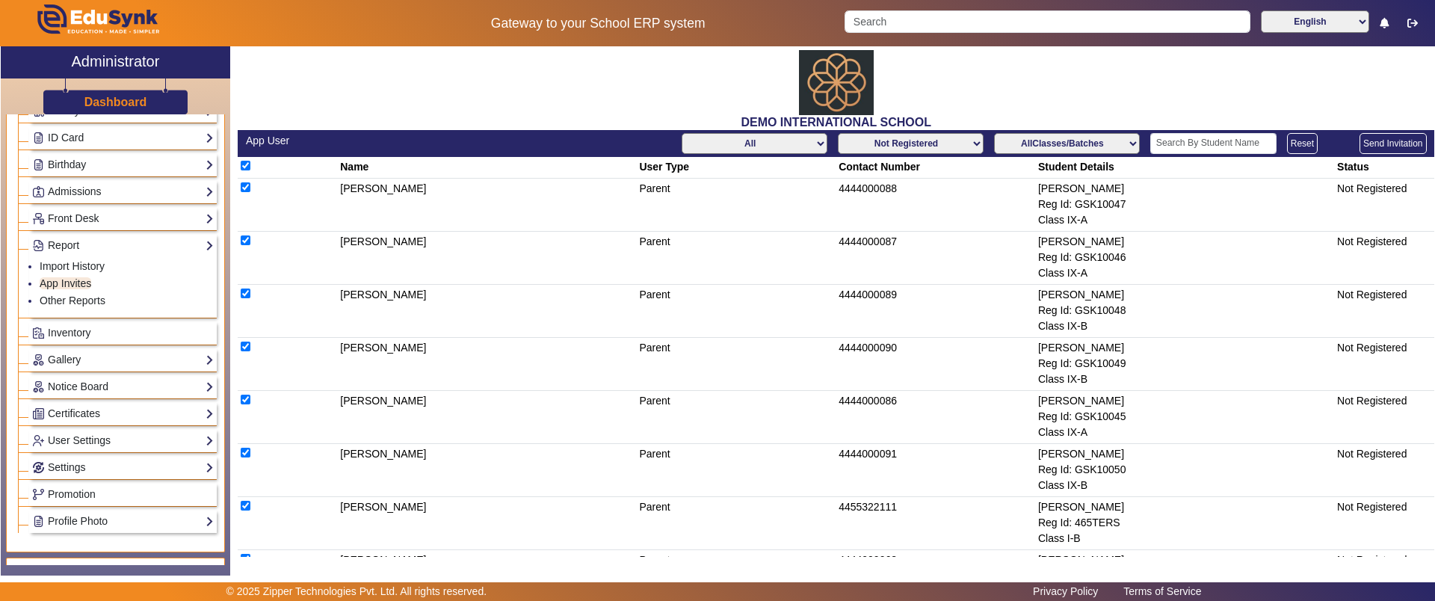
checkbox input "true"
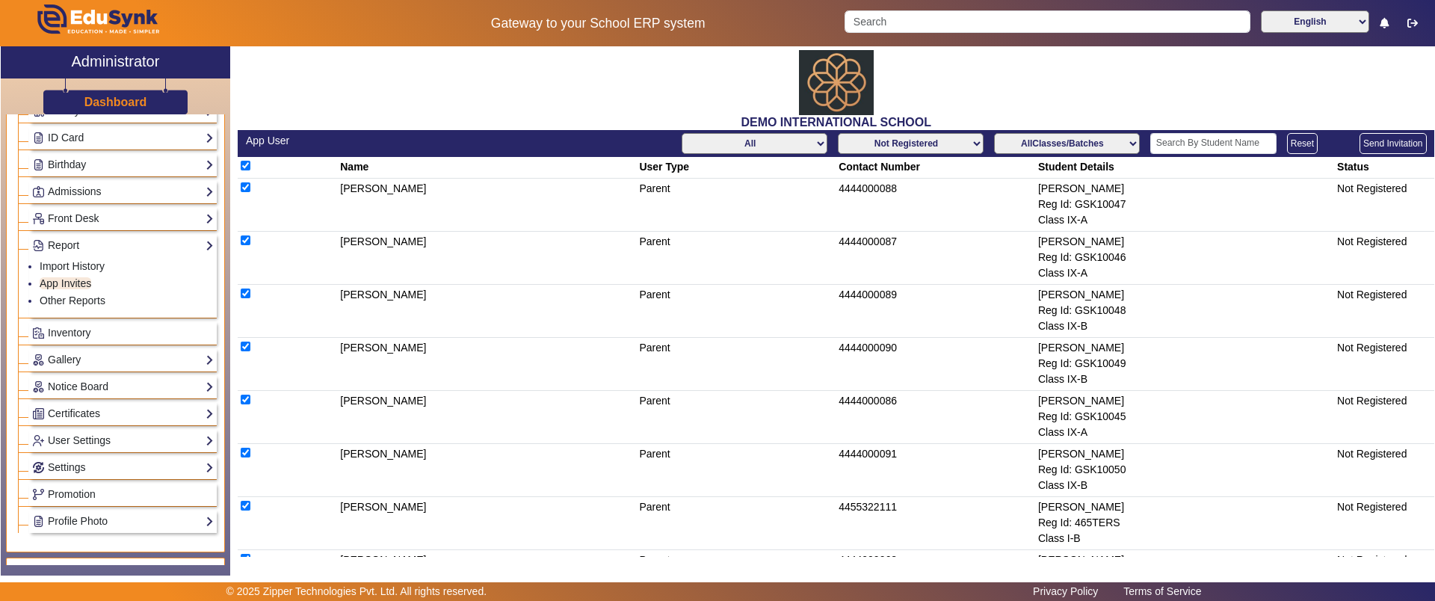
checkbox input "true"
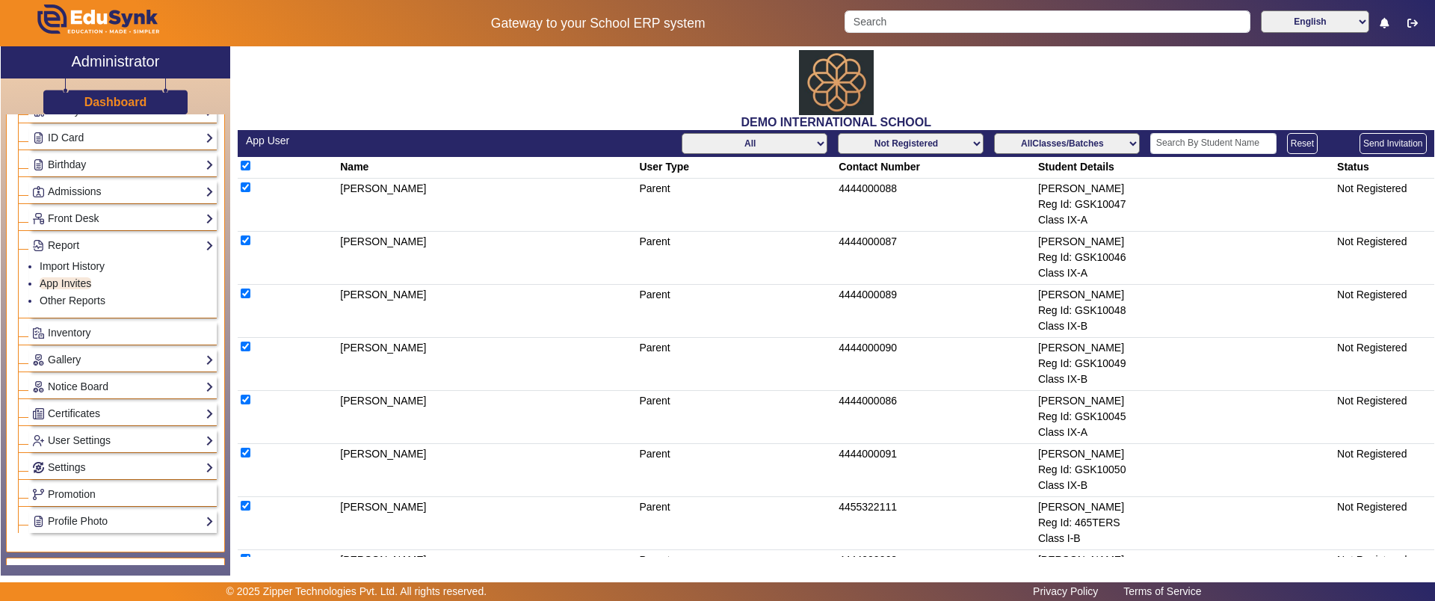
checkbox input "true"
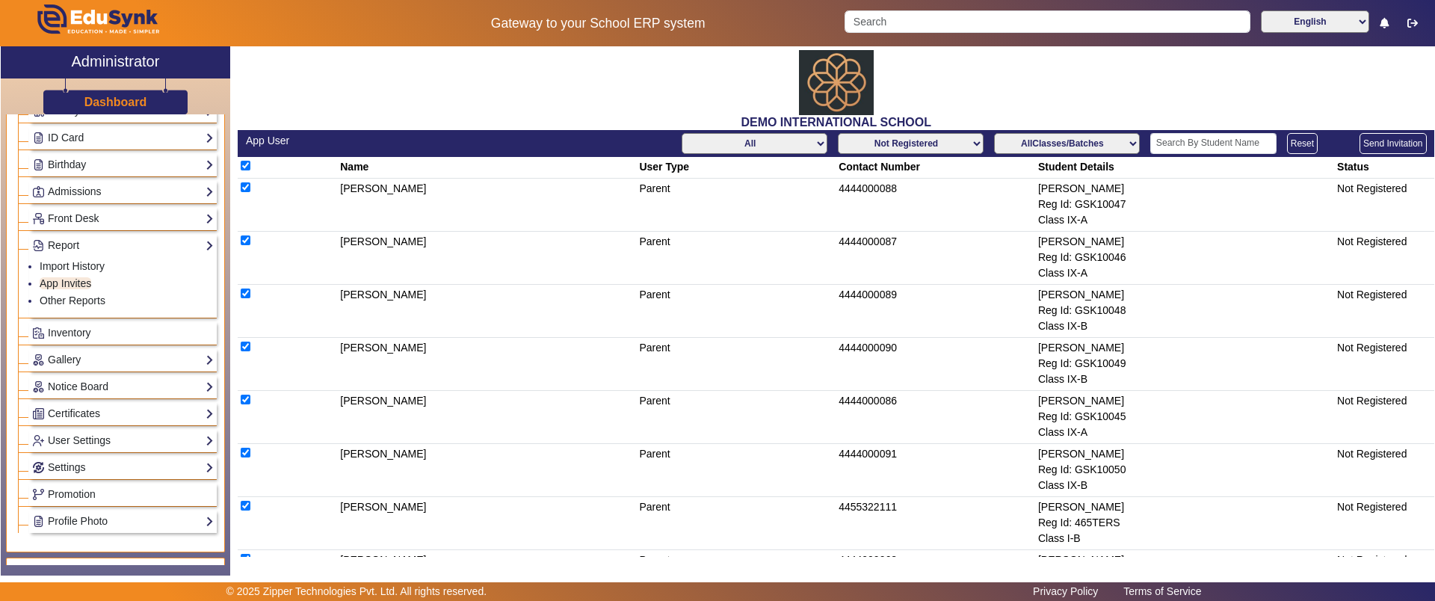
checkbox input "true"
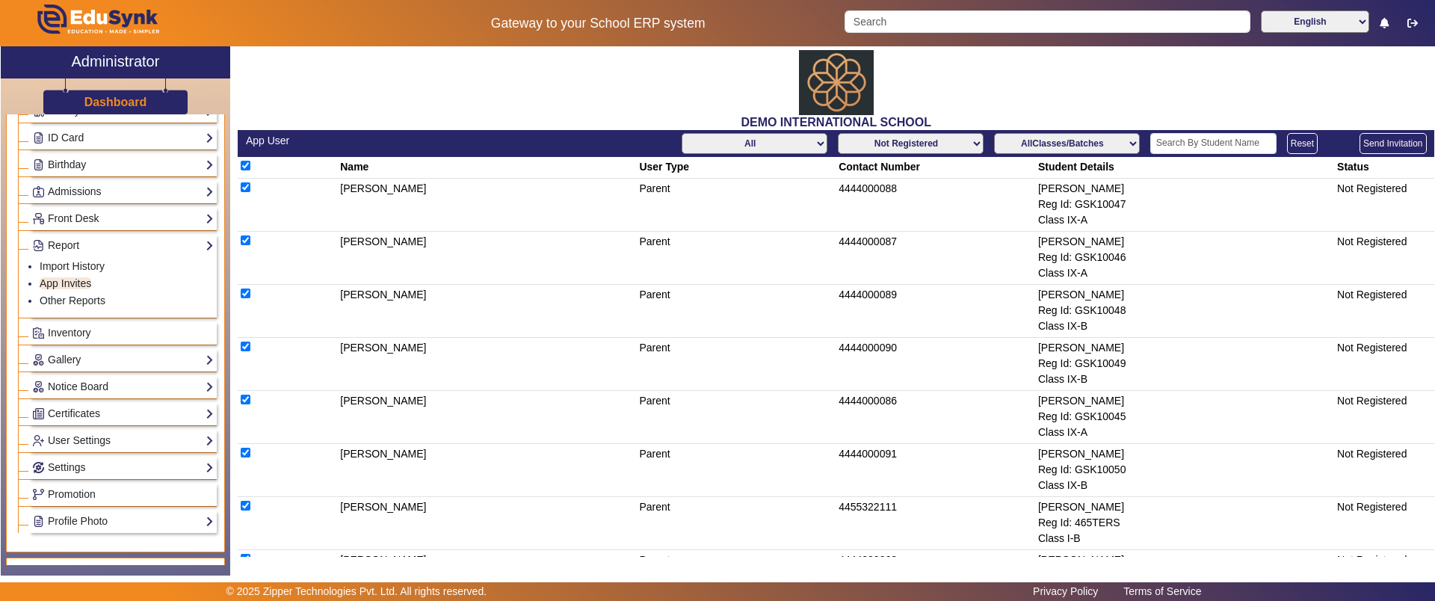
checkbox input "true"
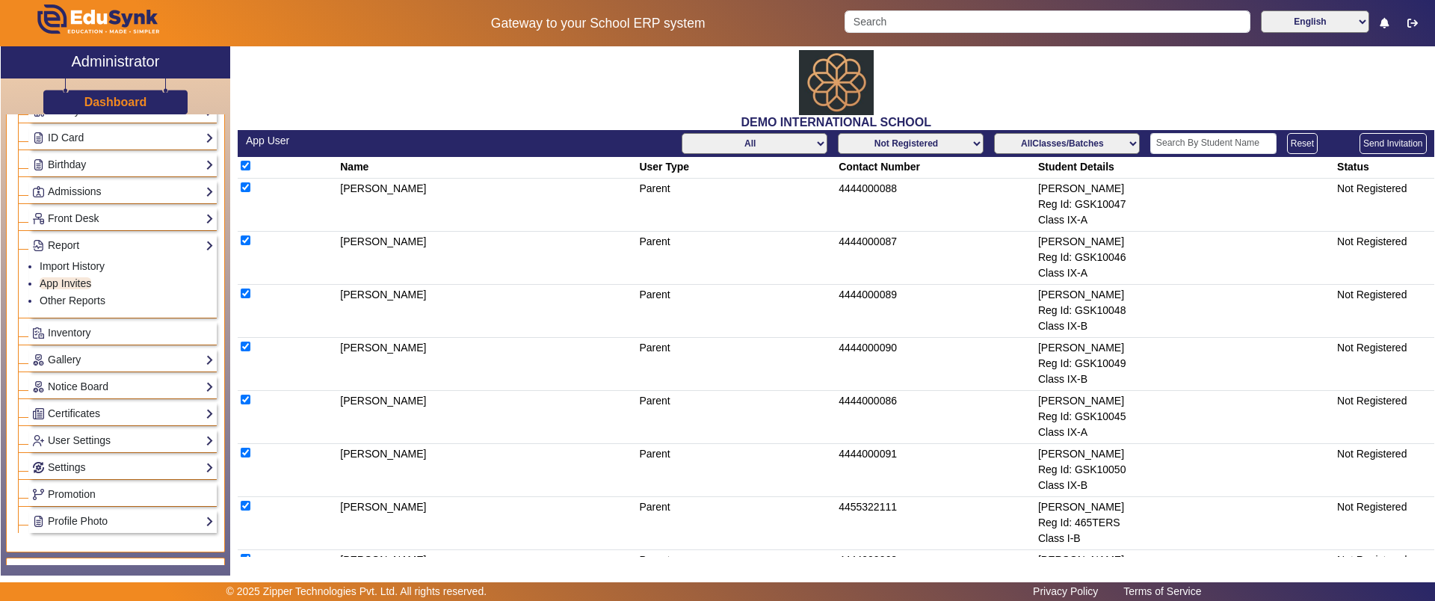
checkbox input "true"
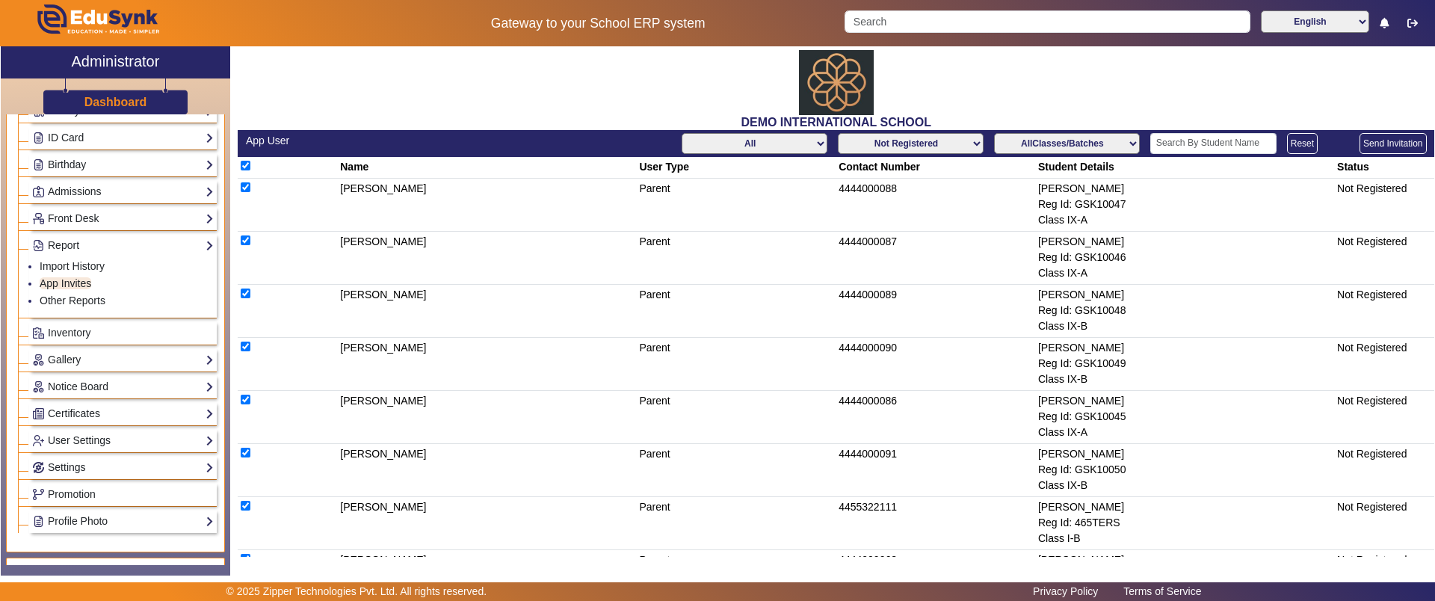
checkbox input "true"
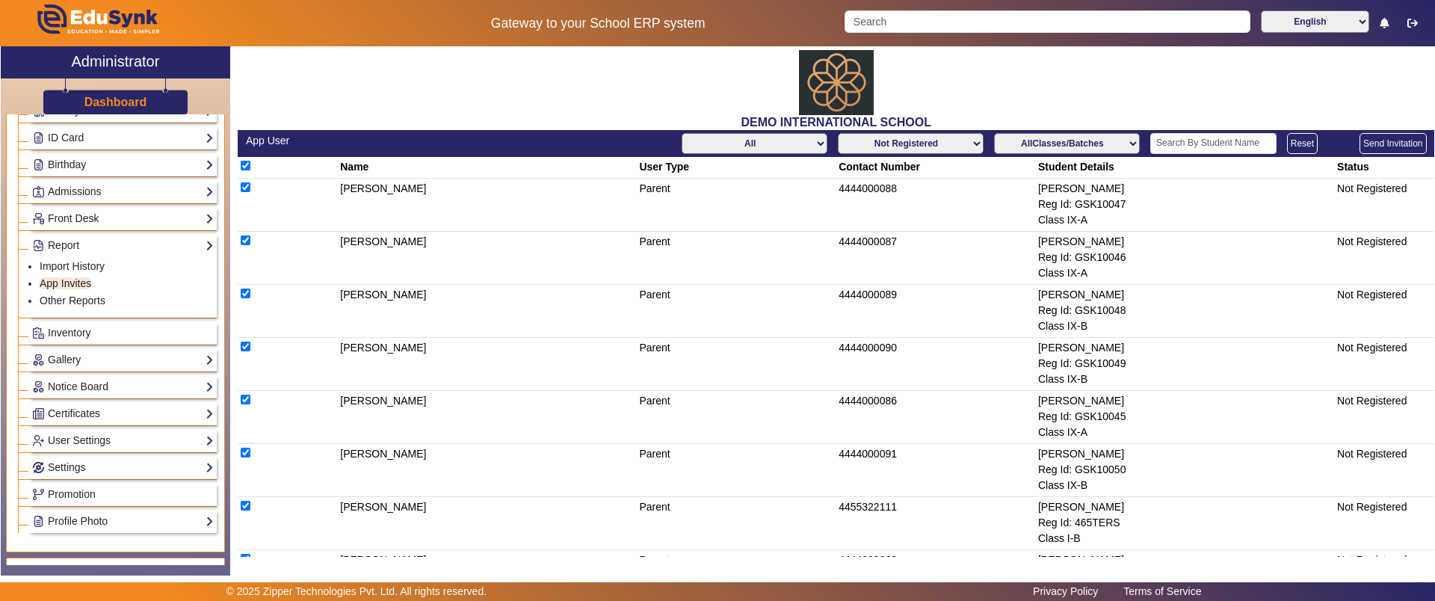
checkbox input "true"
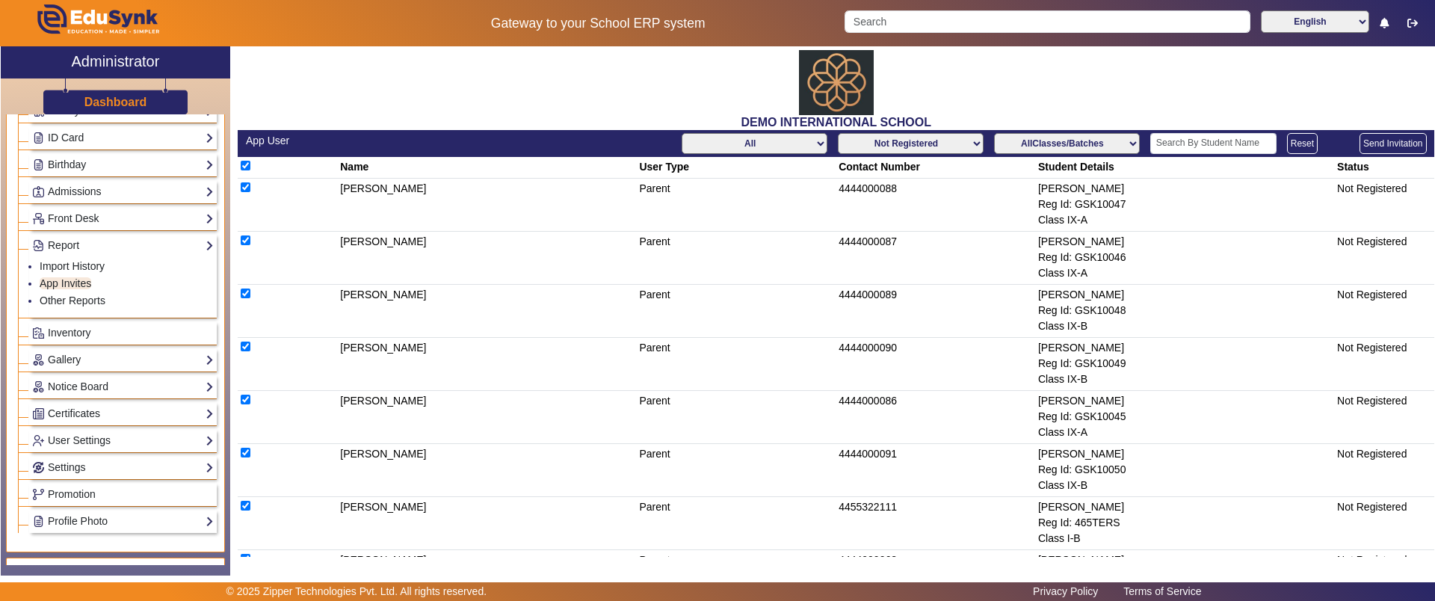
checkbox input "true"
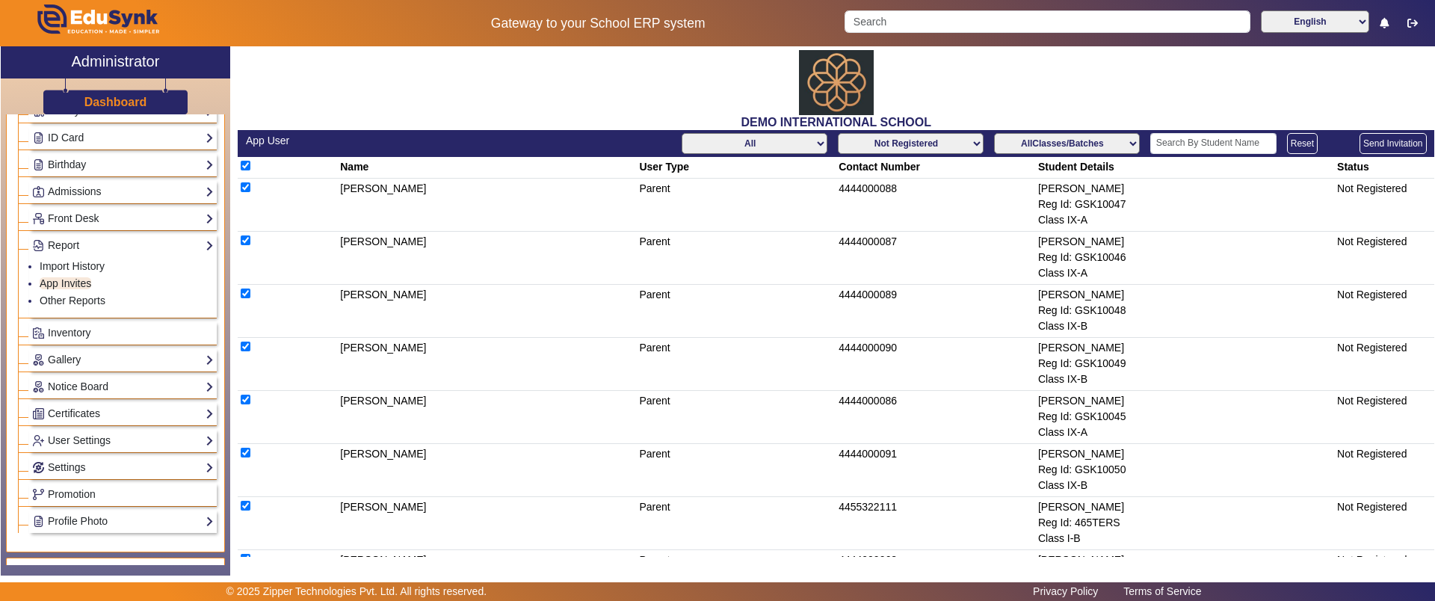
checkbox input "true"
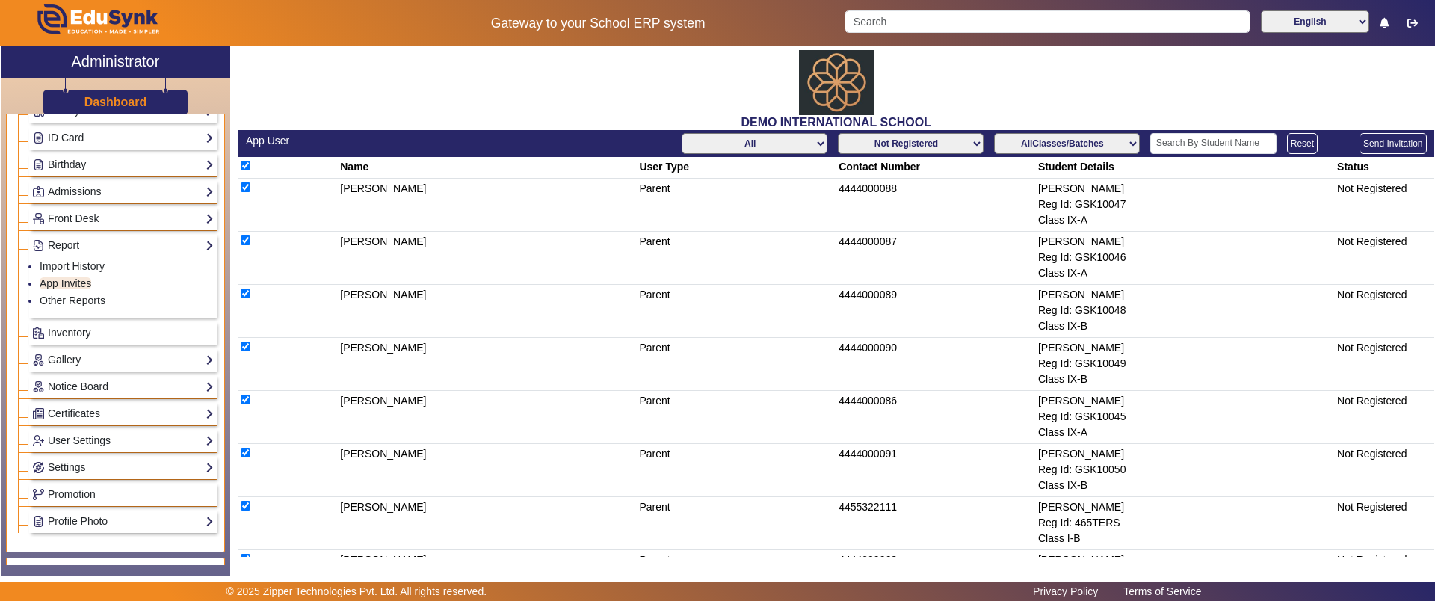
checkbox input "true"
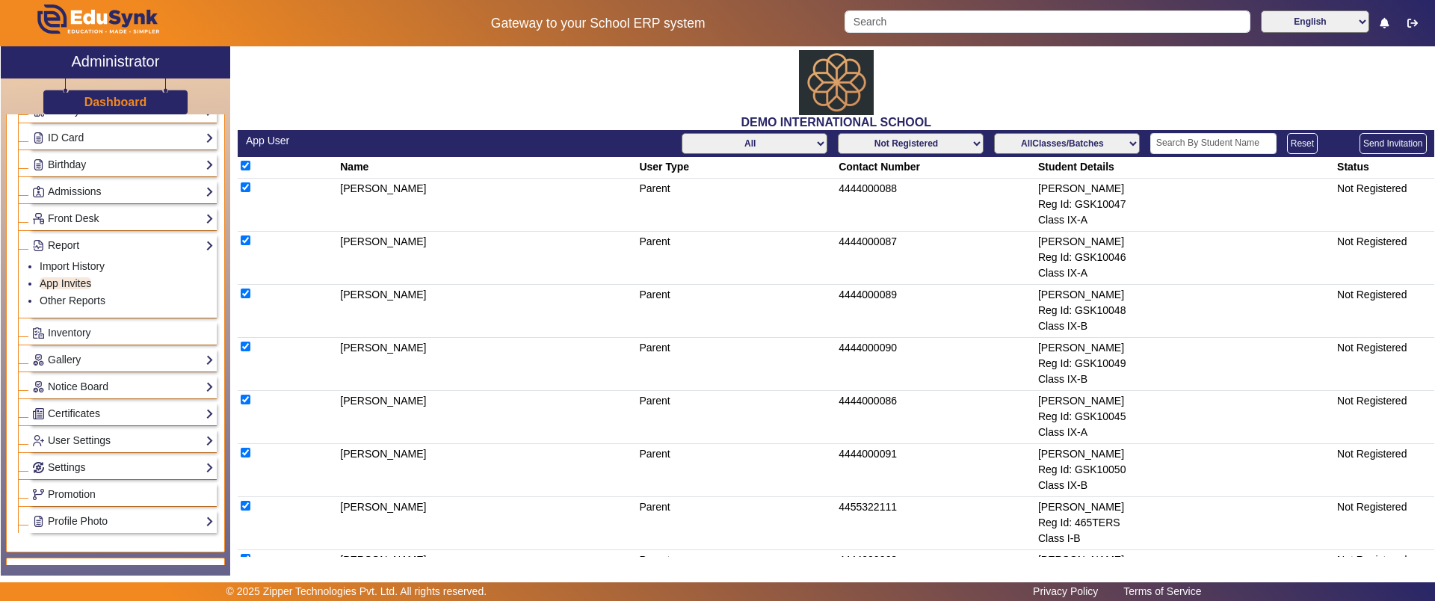
checkbox input "true"
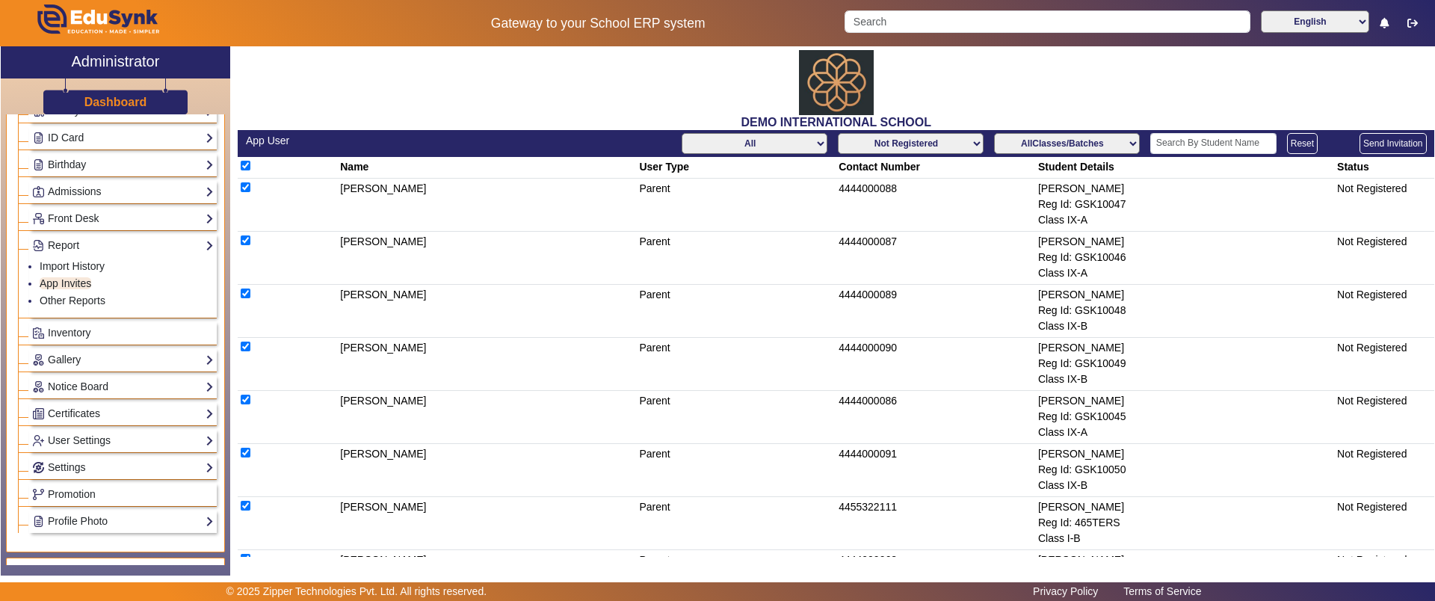
checkbox input "true"
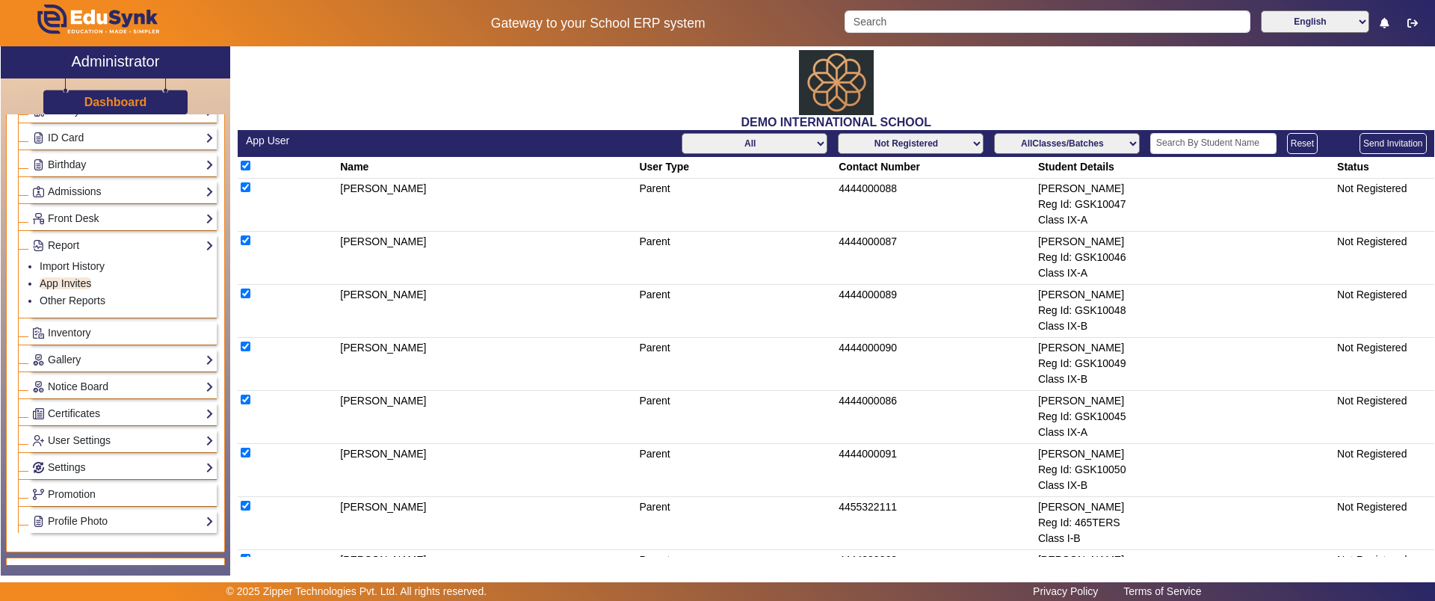
checkbox input "true"
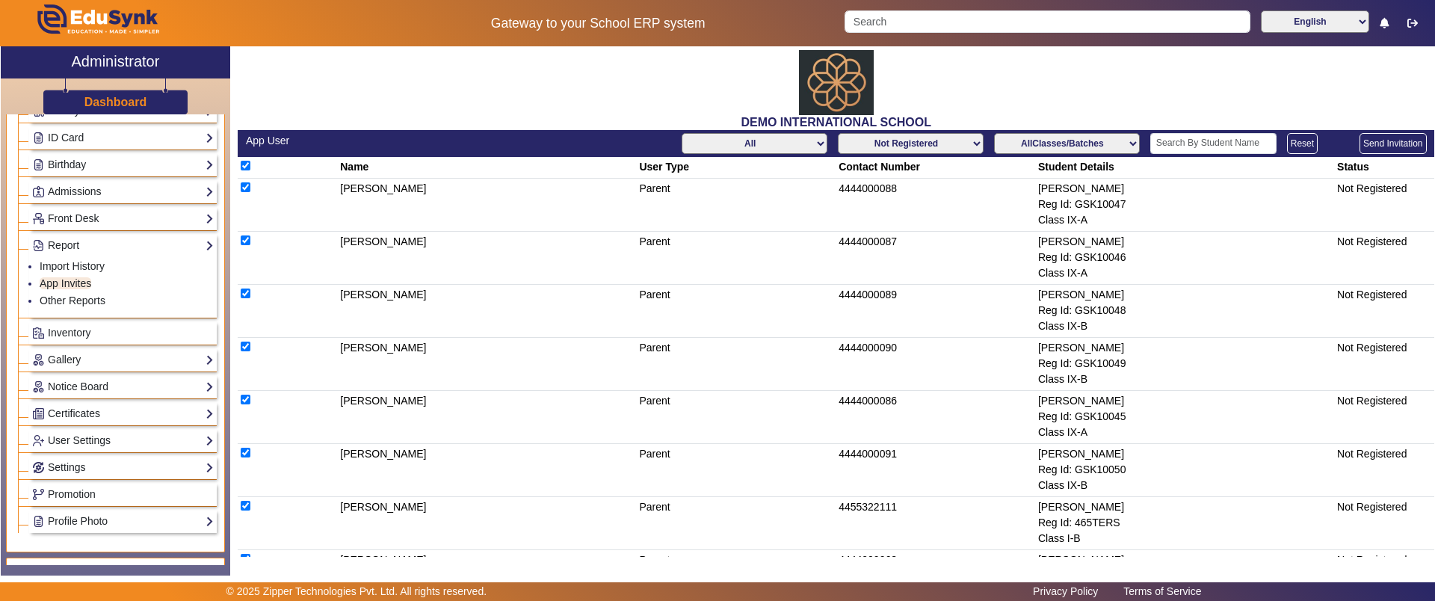
checkbox input "true"
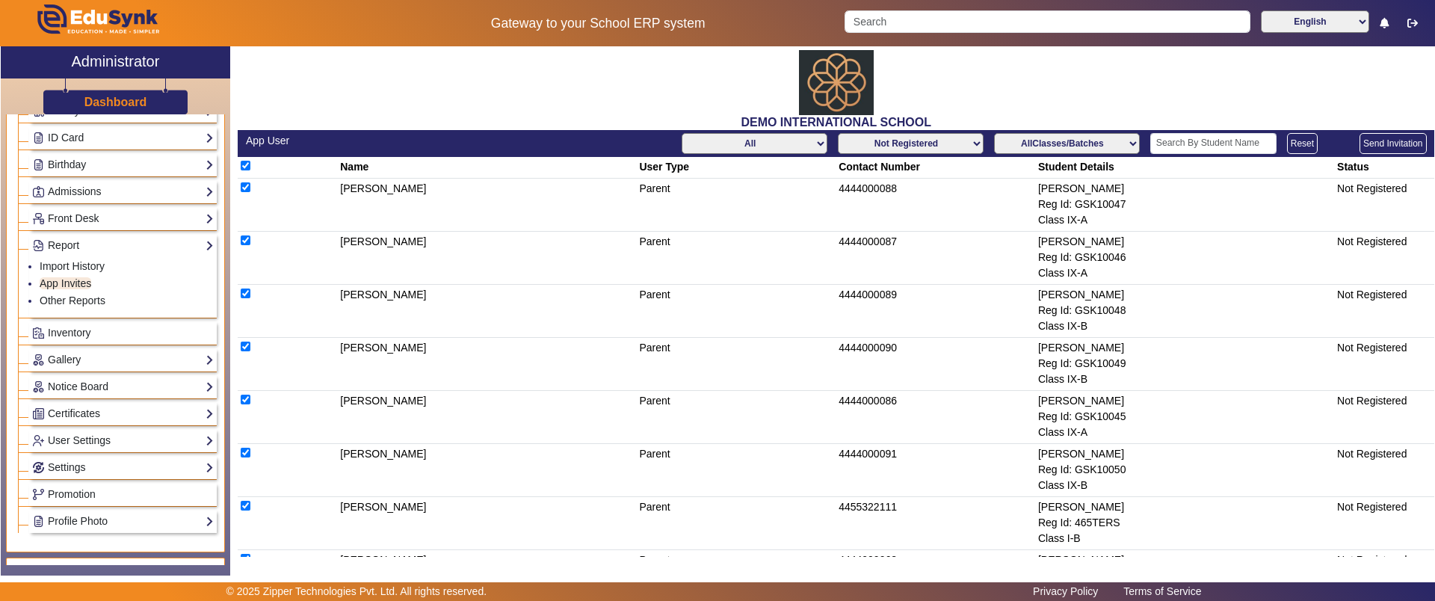
checkbox input "true"
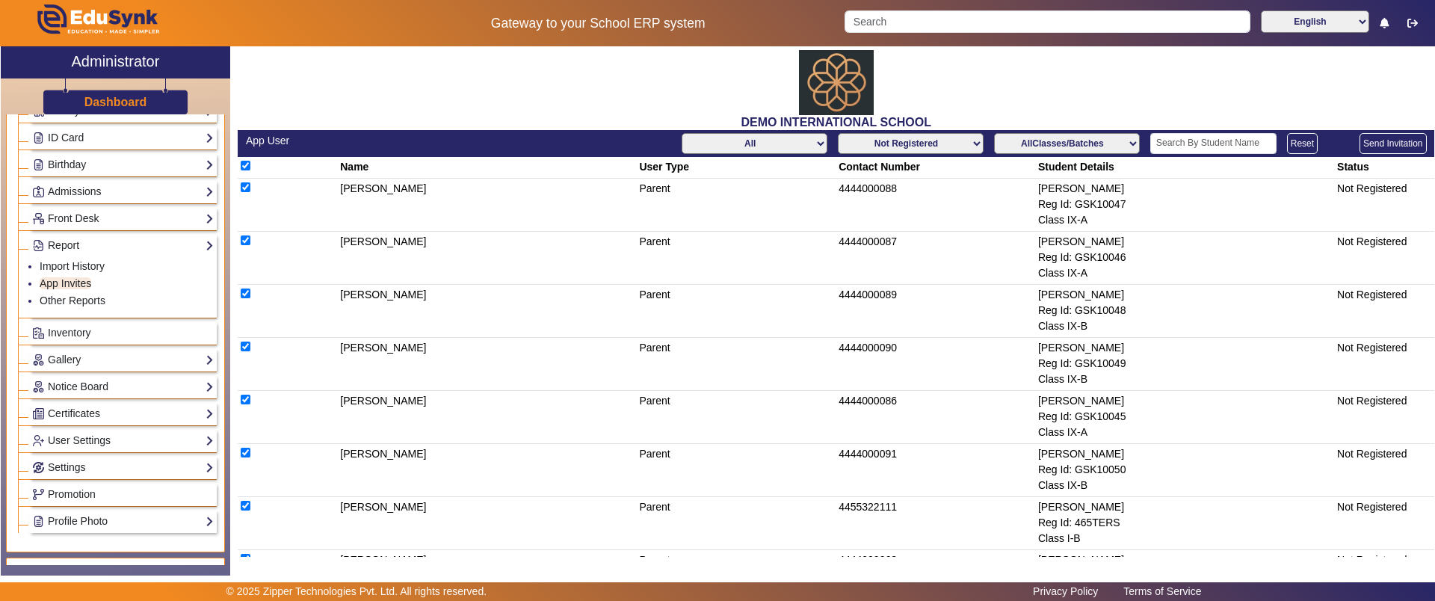
checkbox input "true"
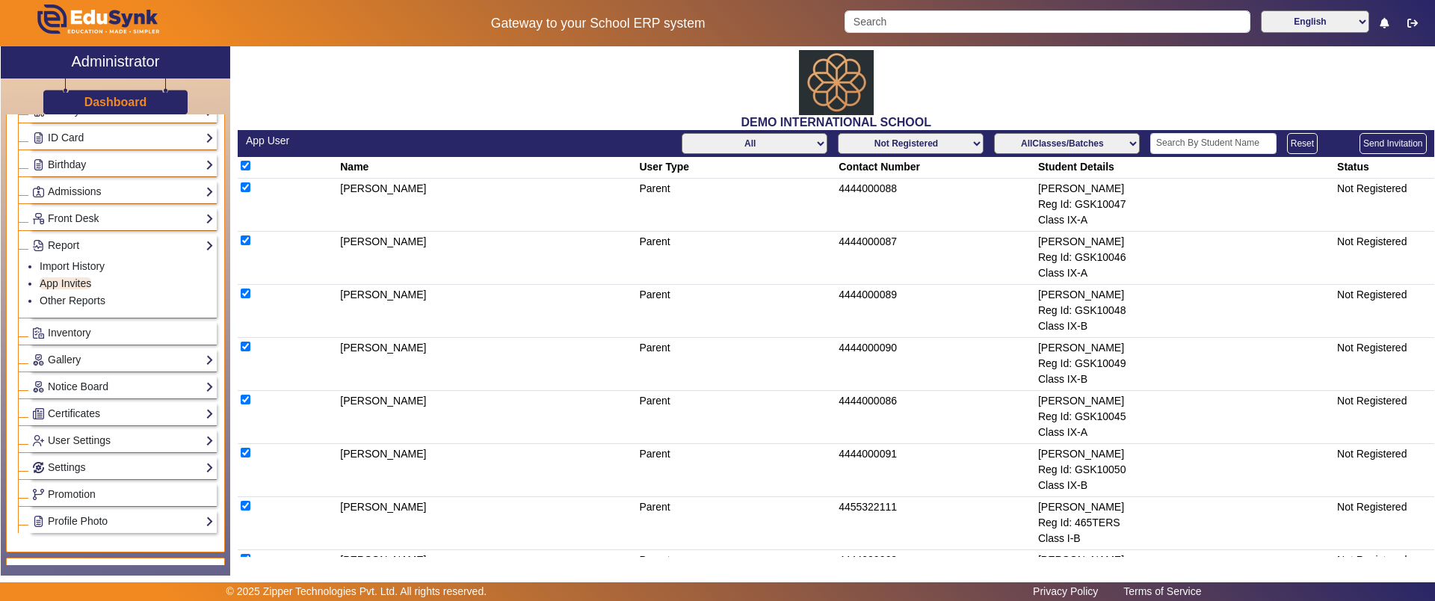
checkbox input "true"
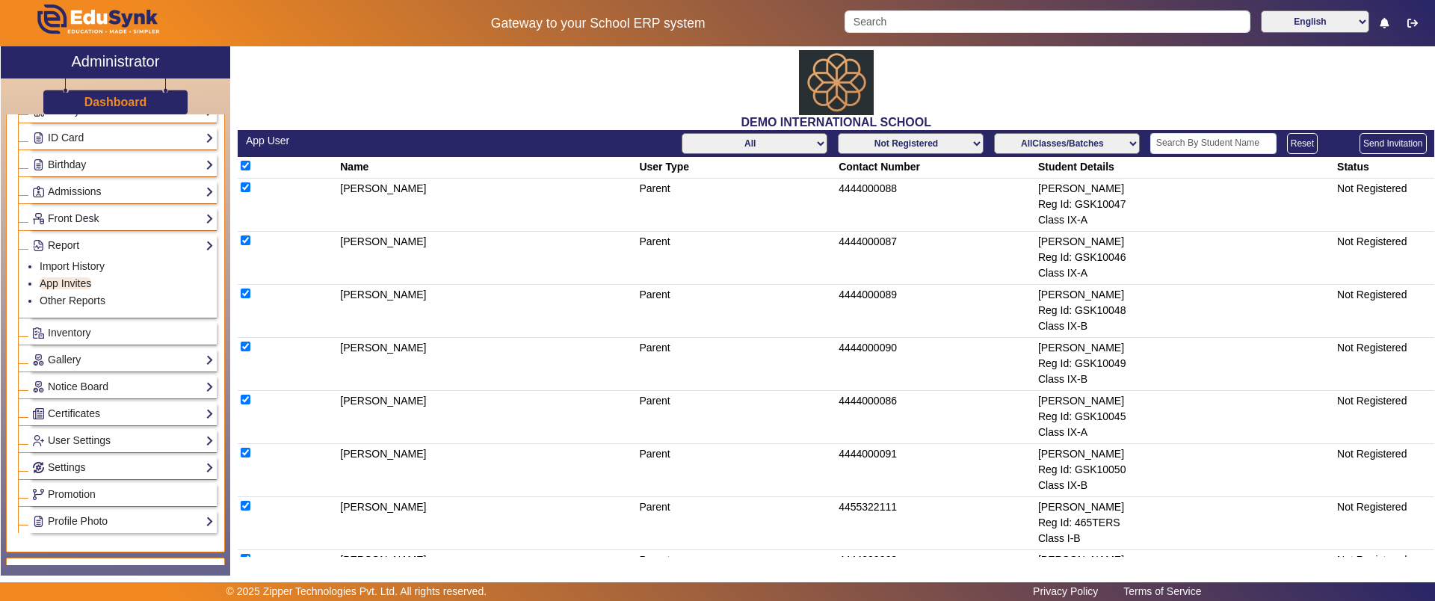
checkbox input "true"
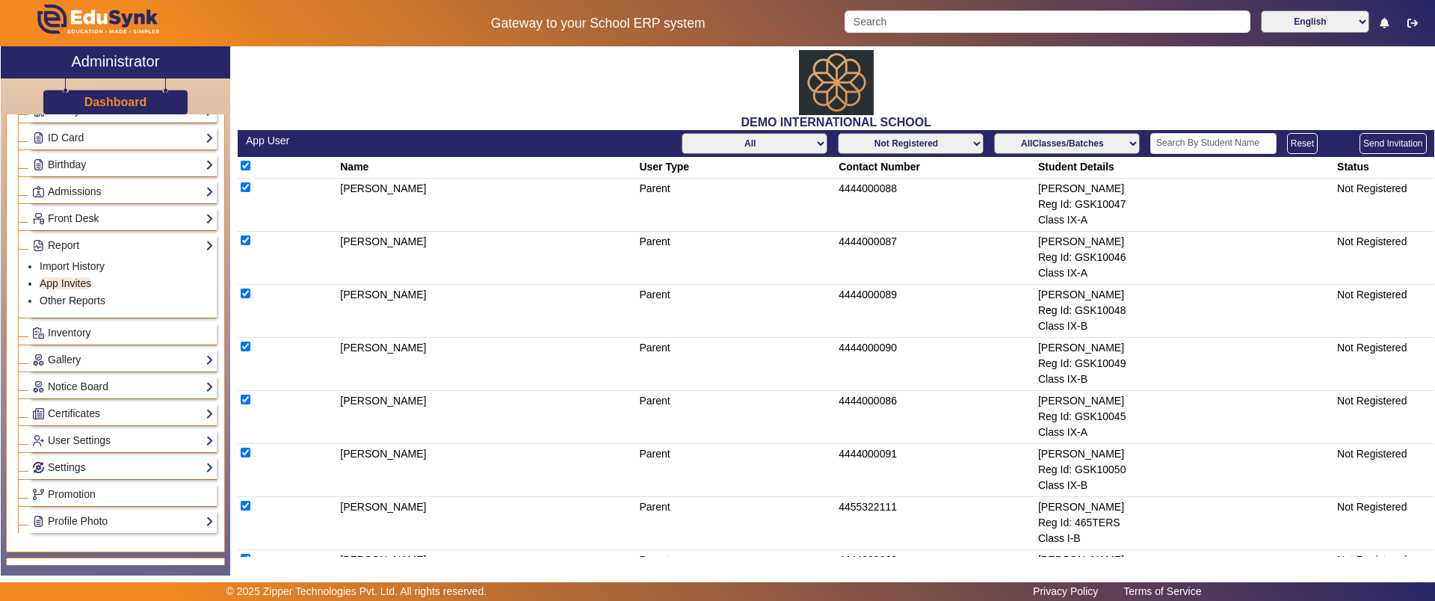
checkbox input "true"
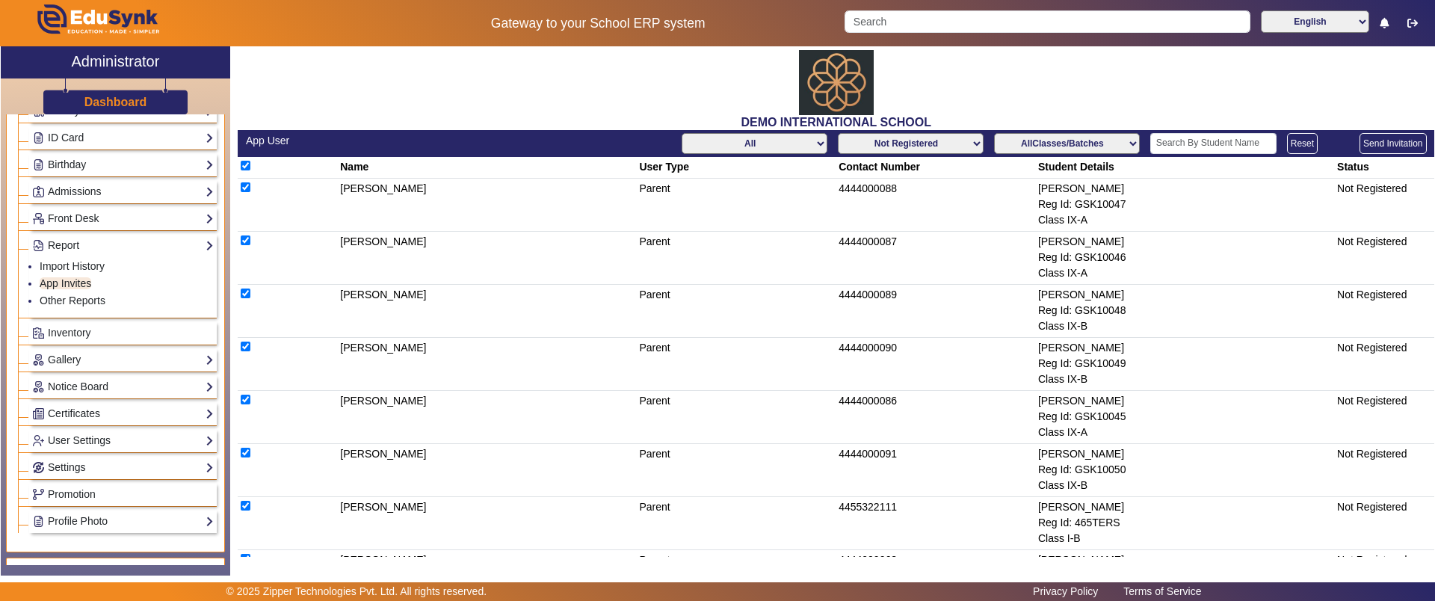
checkbox input "true"
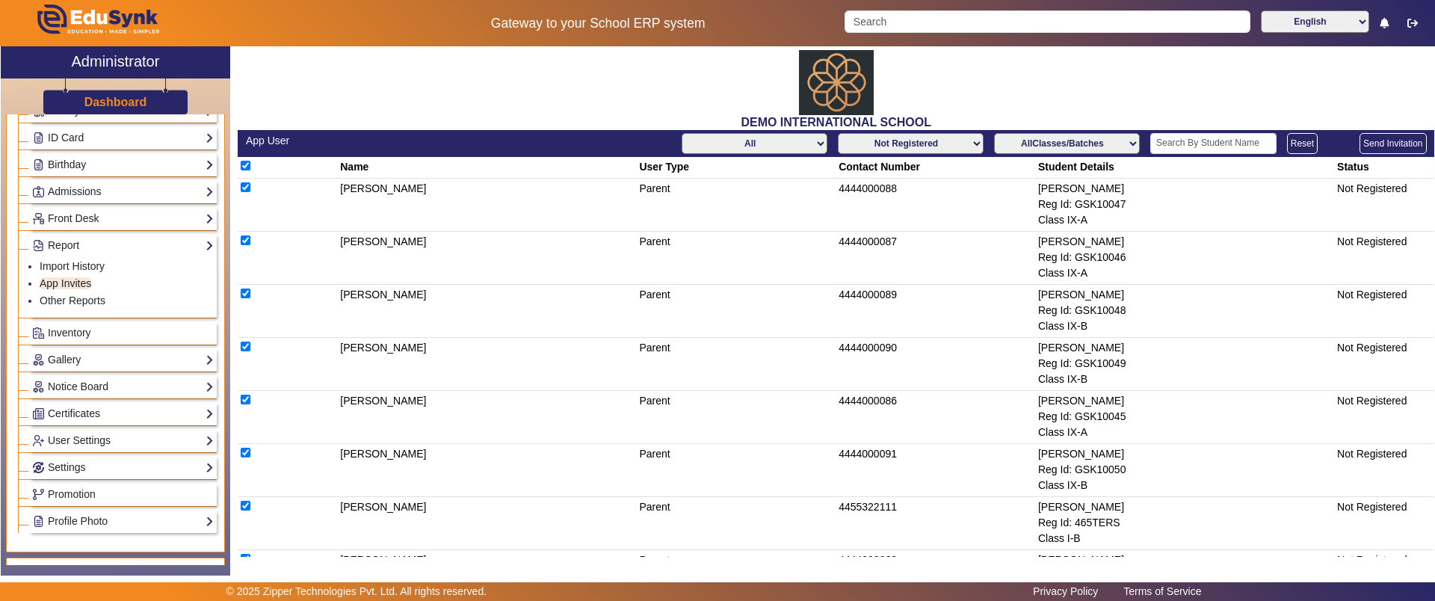
checkbox input "true"
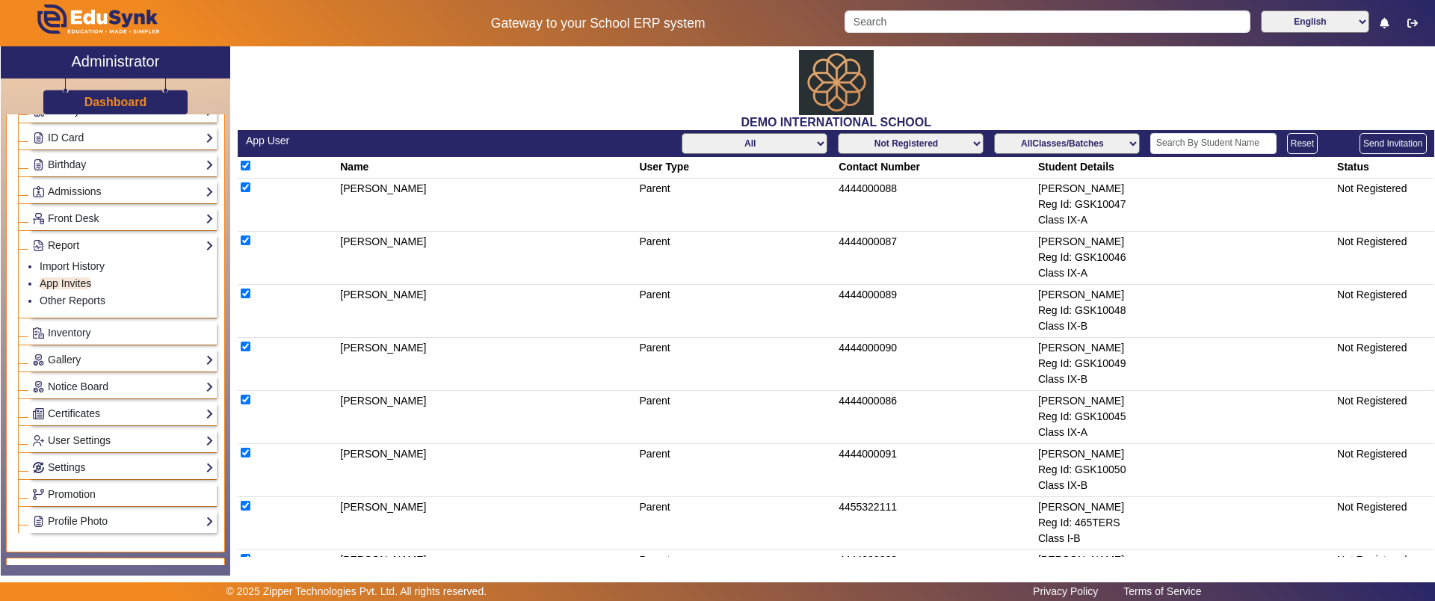
checkbox input "true"
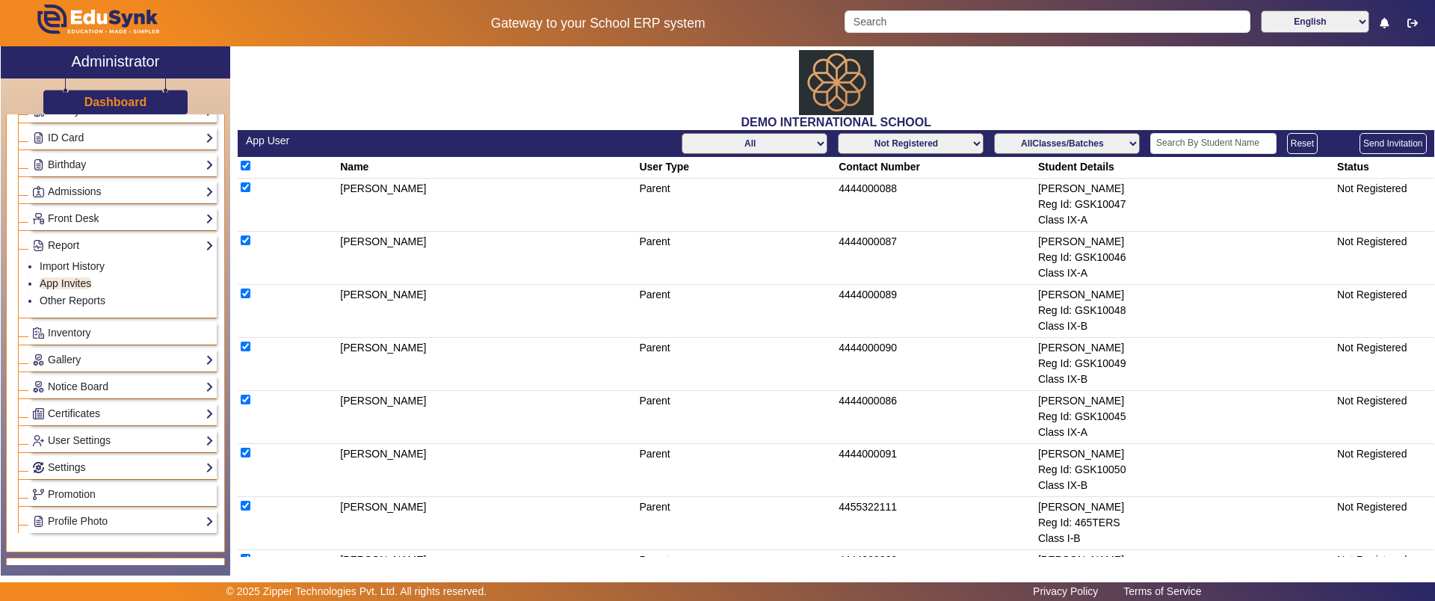
checkbox input "true"
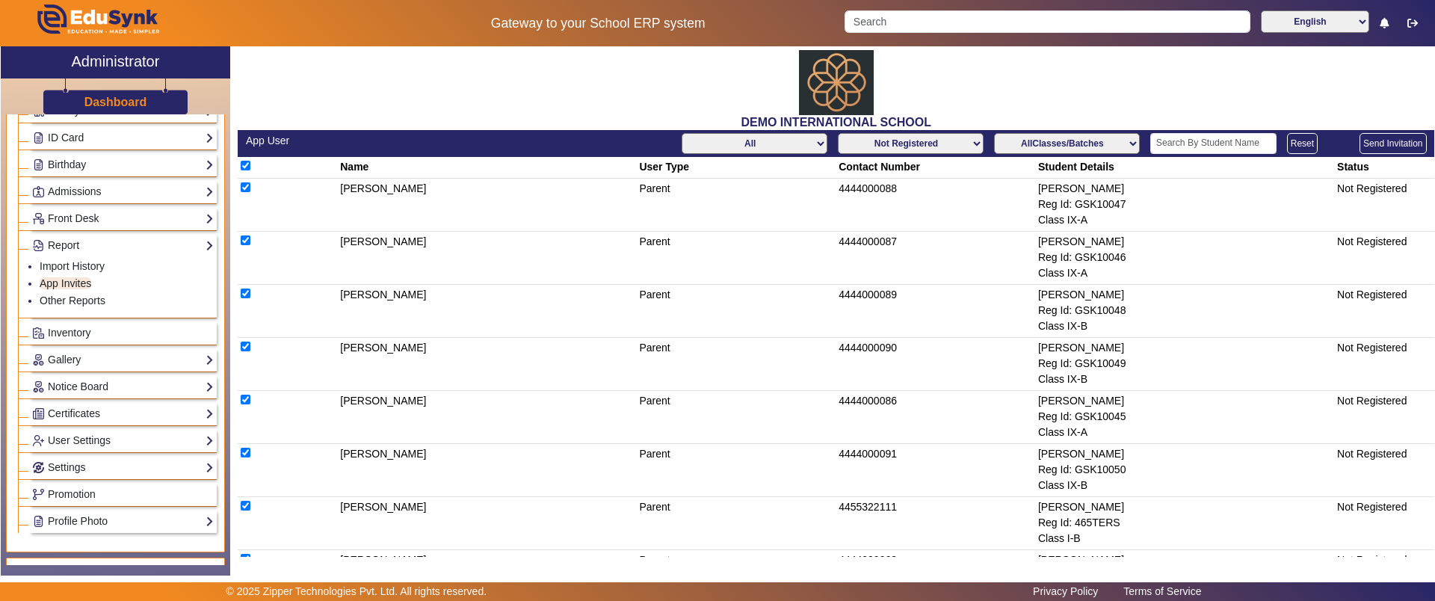
checkbox input "true"
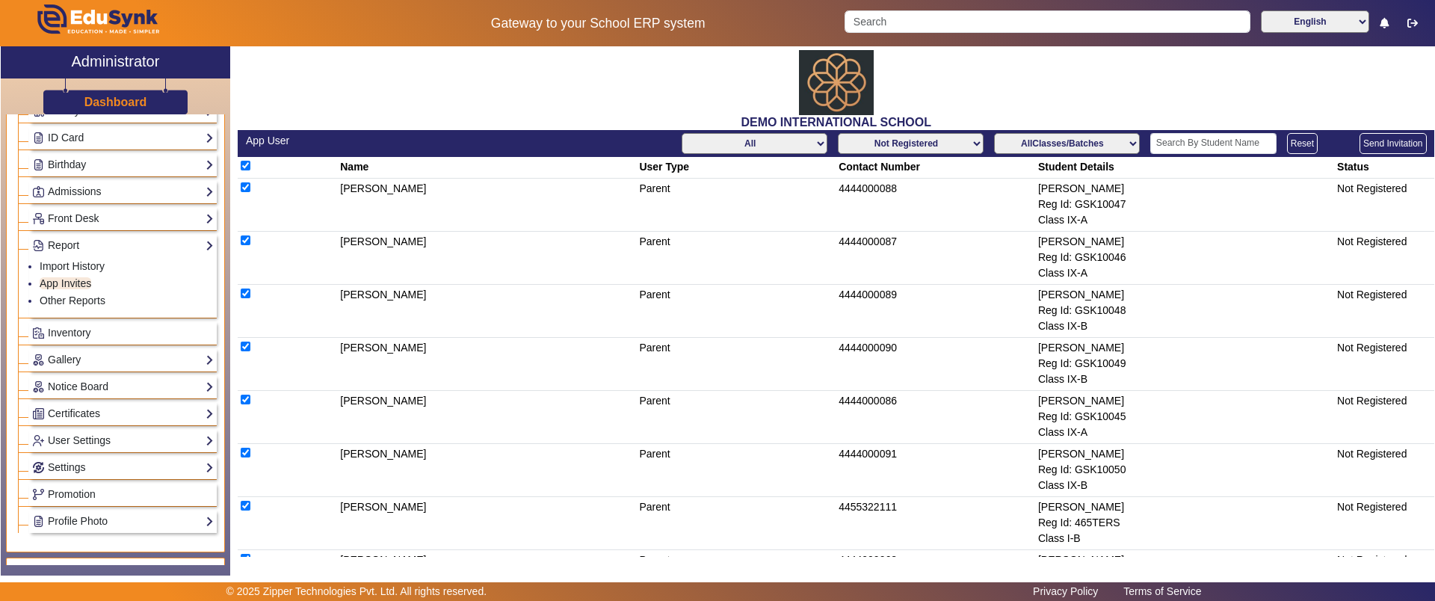
checkbox input "true"
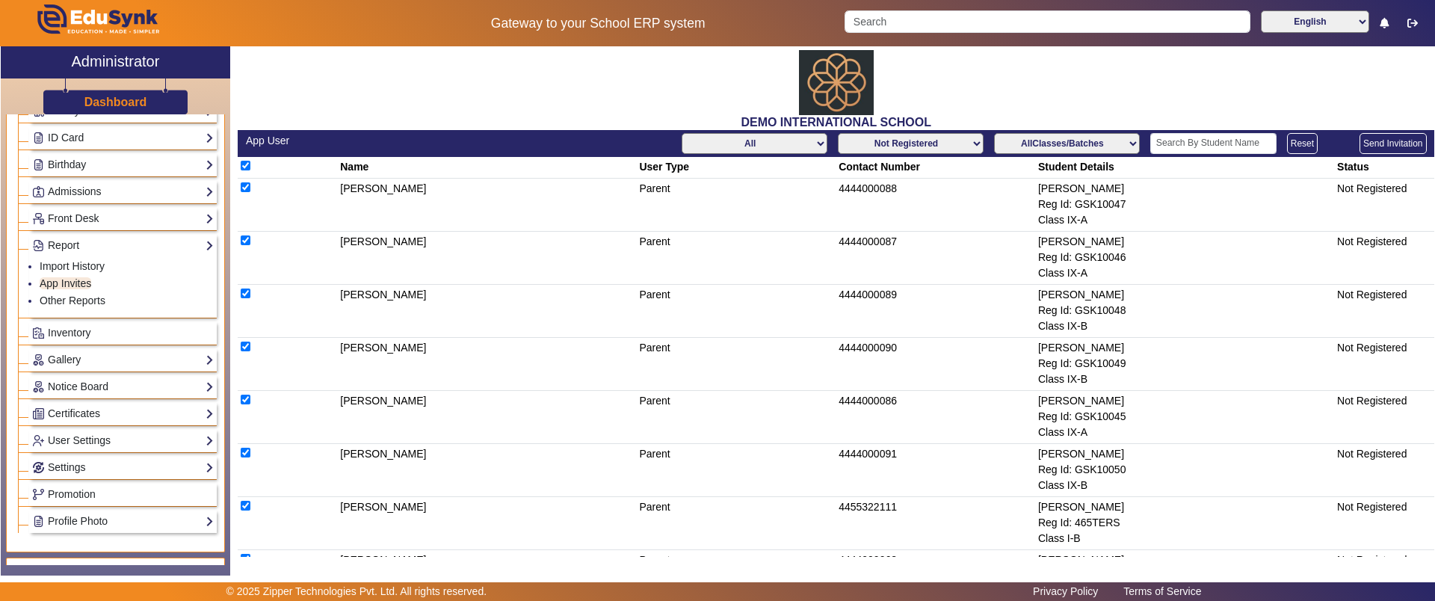
checkbox input "true"
click at [57, 332] on span "Inventory" at bounding box center [69, 333] width 43 height 12
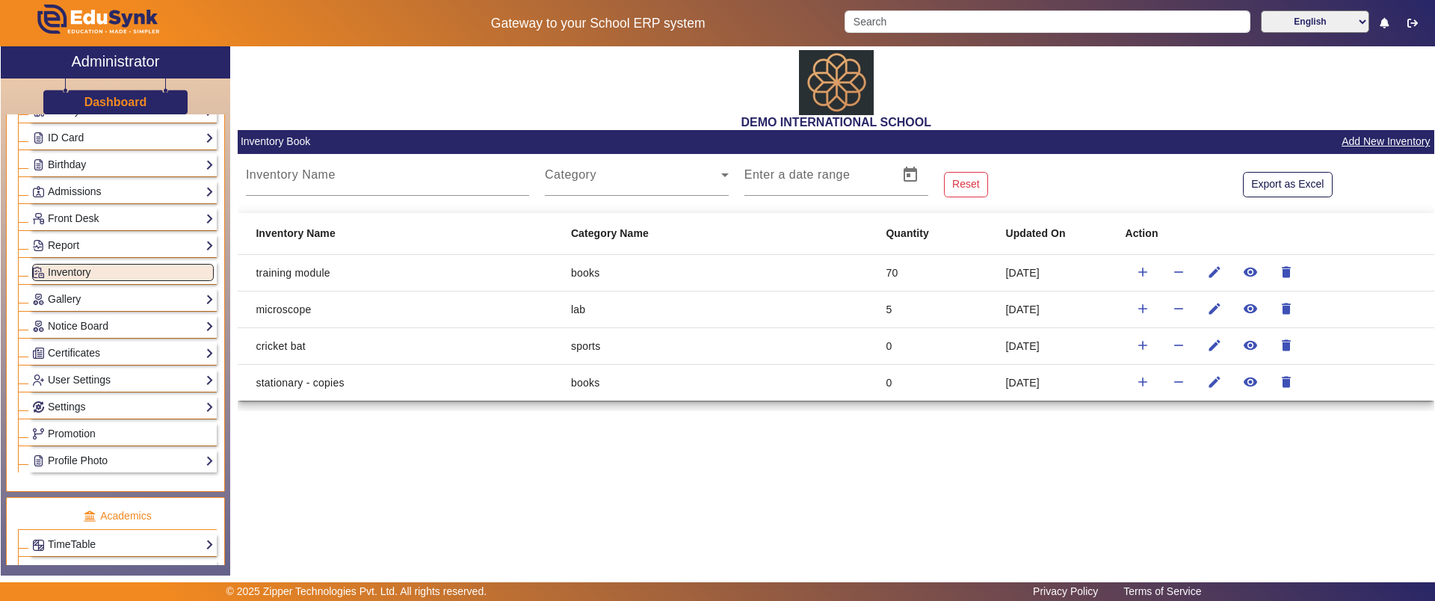
drag, startPoint x: 885, startPoint y: 273, endPoint x: 912, endPoint y: 271, distance: 26.9
click at [912, 271] on mat-cell "70" at bounding box center [933, 273] width 120 height 37
click at [149, 297] on link "Gallery" at bounding box center [123, 299] width 182 height 17
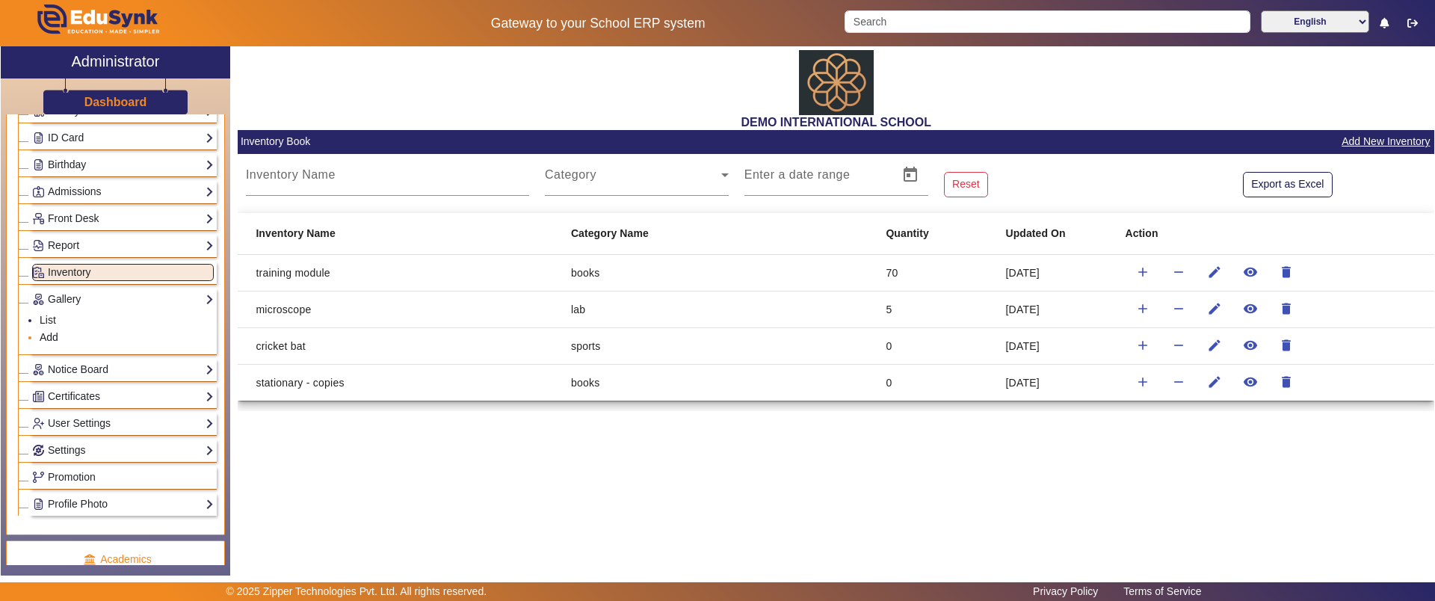
click at [41, 336] on link "Add" at bounding box center [49, 337] width 19 height 12
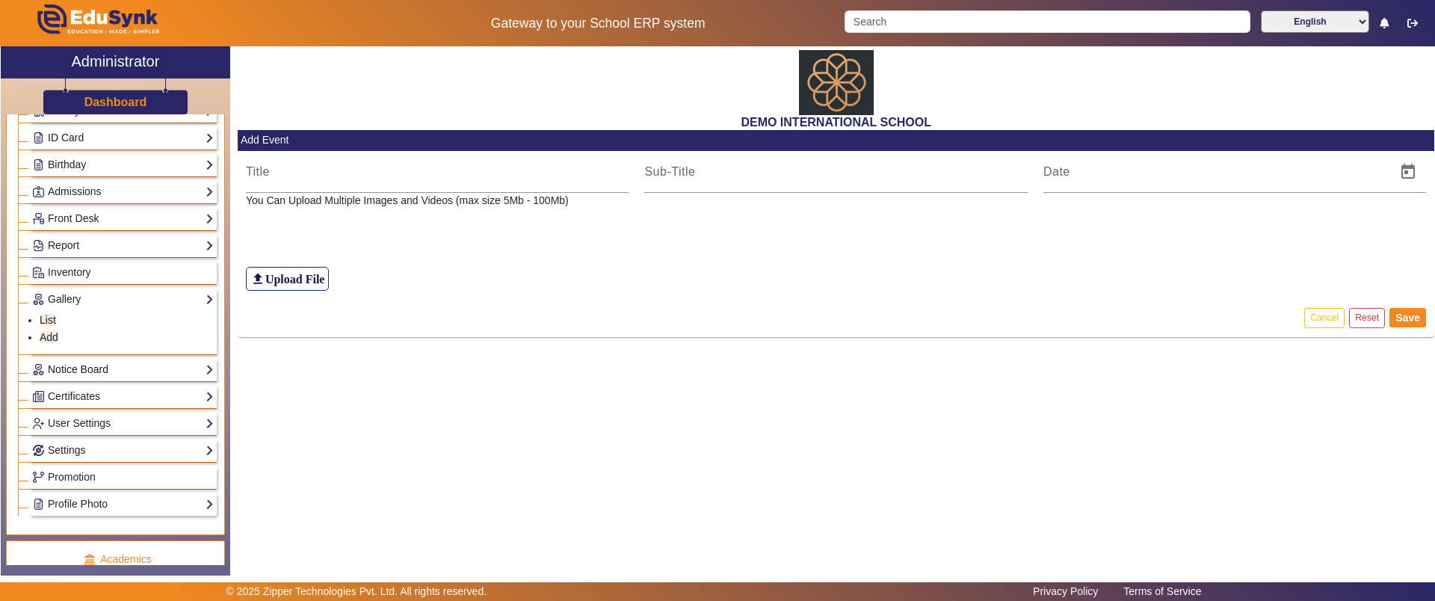
click at [75, 371] on link "Notice Board" at bounding box center [123, 369] width 182 height 17
click at [43, 361] on link "Add" at bounding box center [49, 364] width 19 height 12
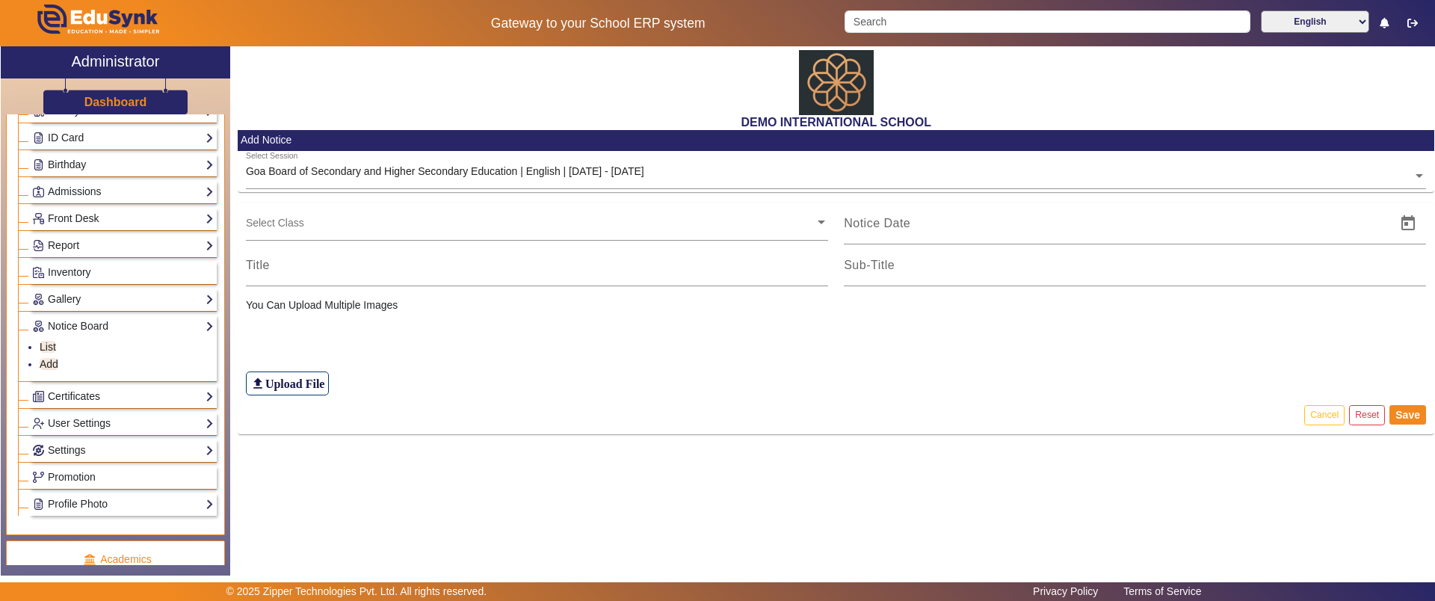
click at [338, 229] on input "text" at bounding box center [530, 222] width 569 height 14
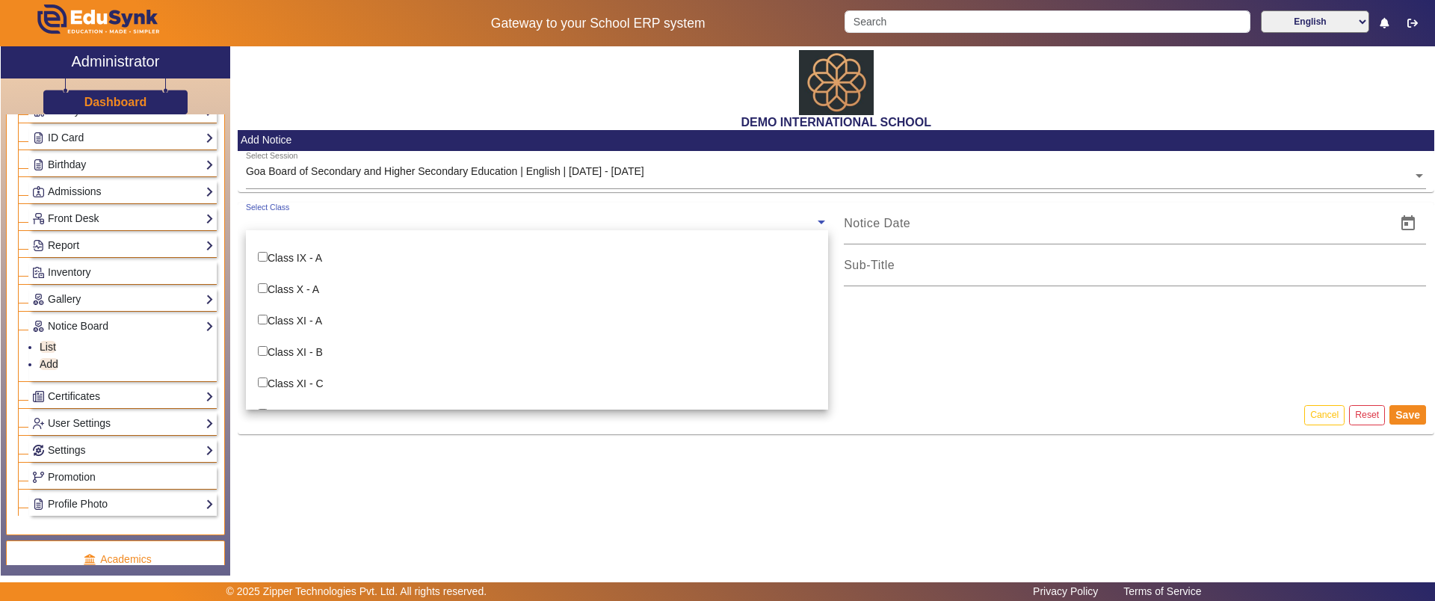
scroll to position [637, 0]
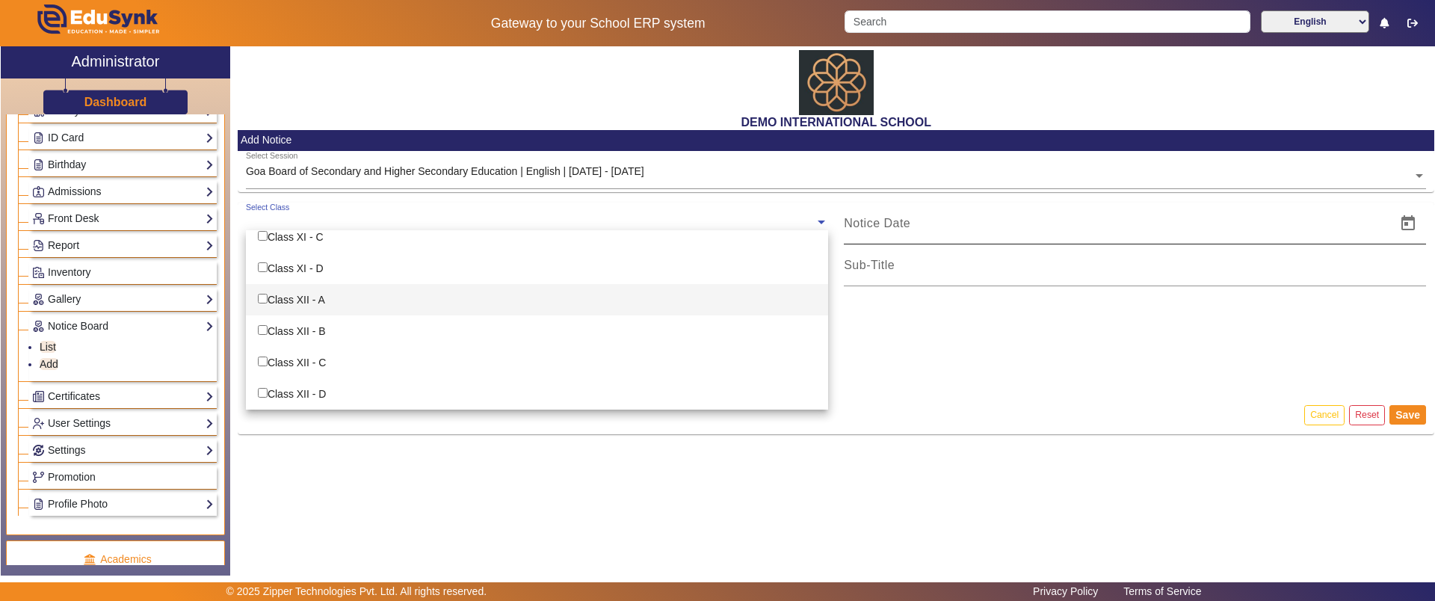
click at [946, 229] on input at bounding box center [1115, 223] width 543 height 18
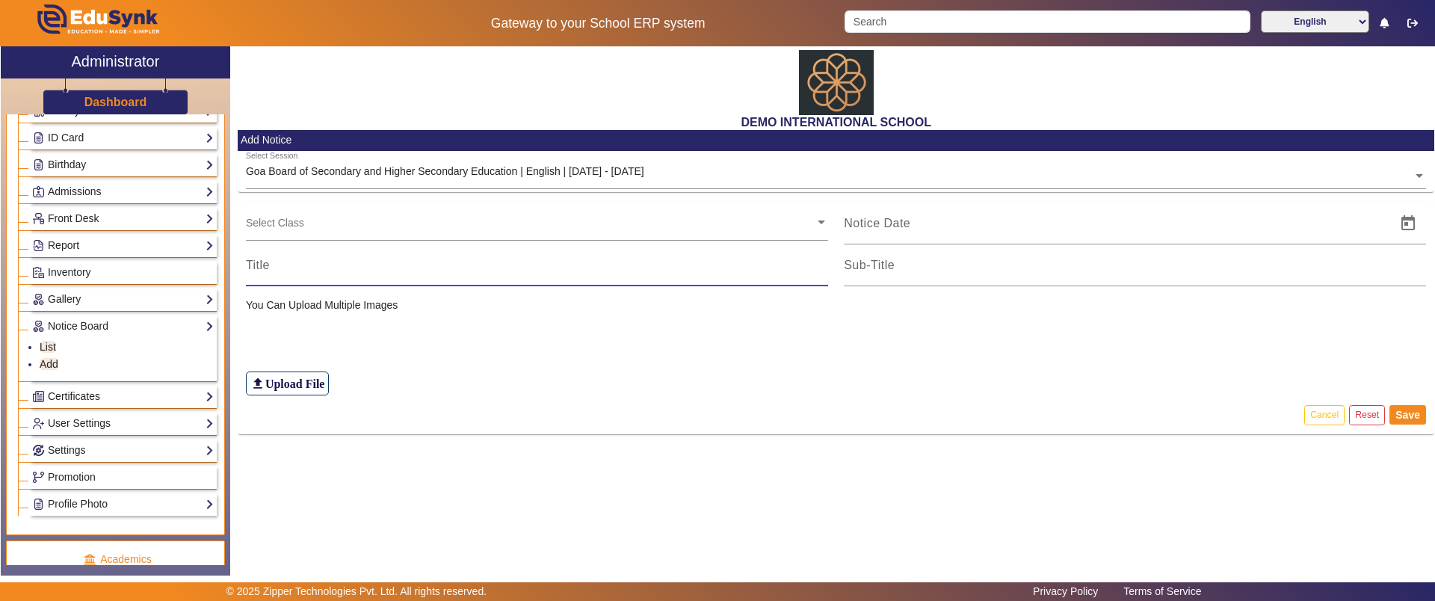
click at [418, 264] on input at bounding box center [537, 265] width 582 height 18
click at [63, 401] on link "Certificates" at bounding box center [123, 396] width 182 height 17
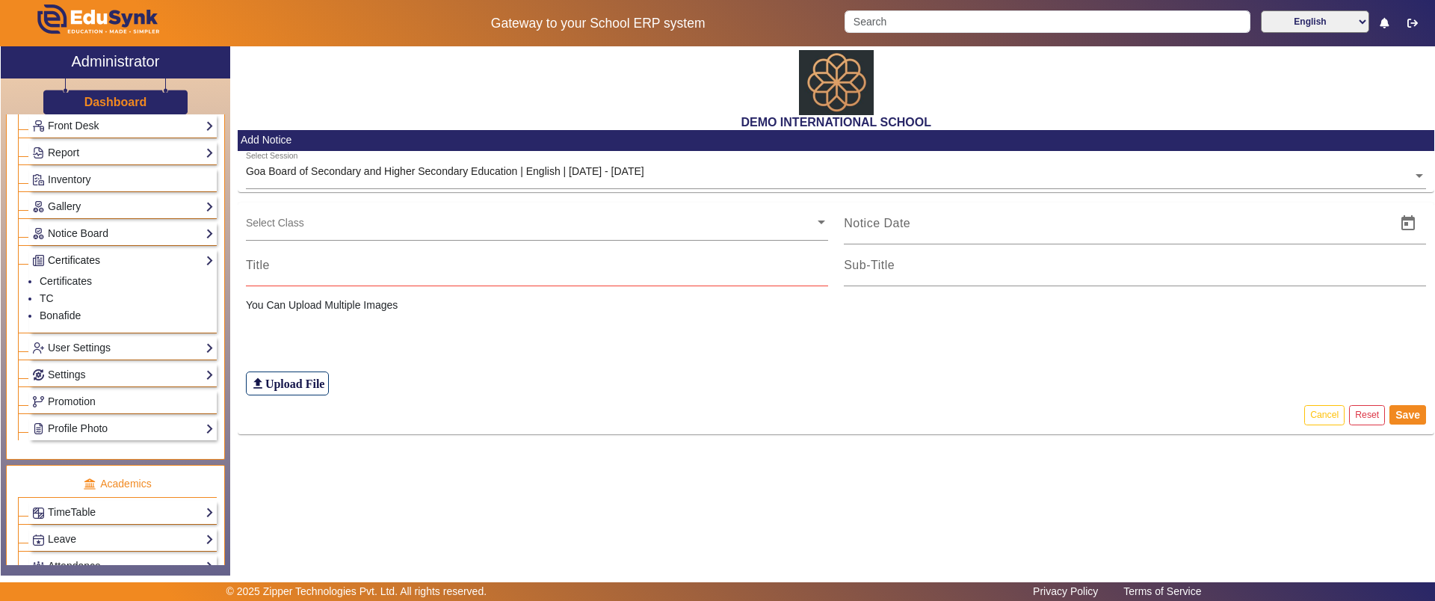
scroll to position [280, 0]
click at [65, 346] on link "User Settings" at bounding box center [123, 346] width 182 height 17
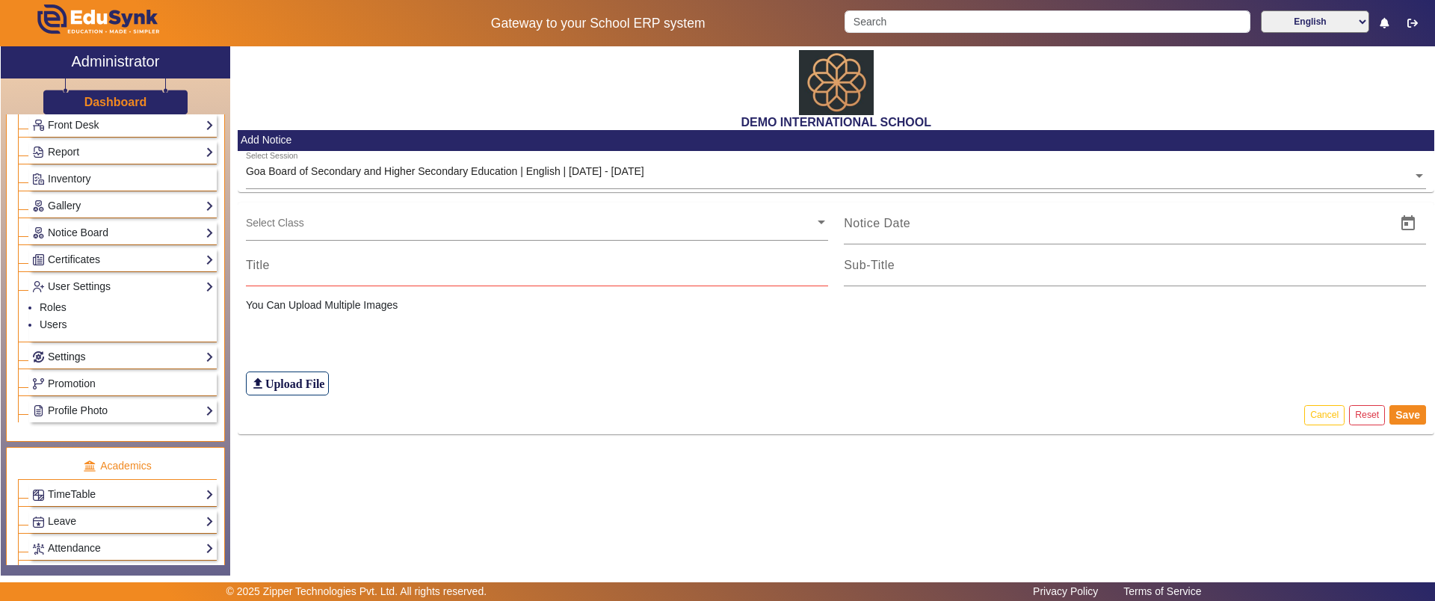
click at [68, 359] on link "Settings" at bounding box center [123, 356] width 182 height 17
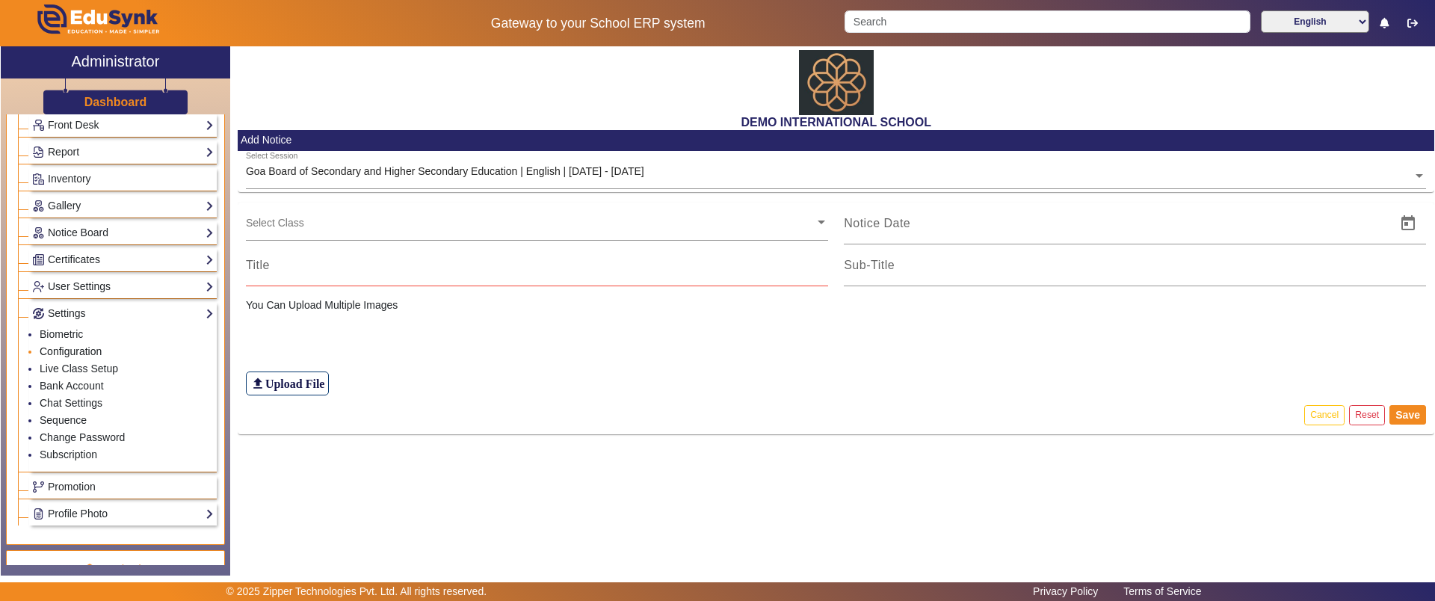
click at [75, 350] on link "Configuration" at bounding box center [71, 351] width 62 height 12
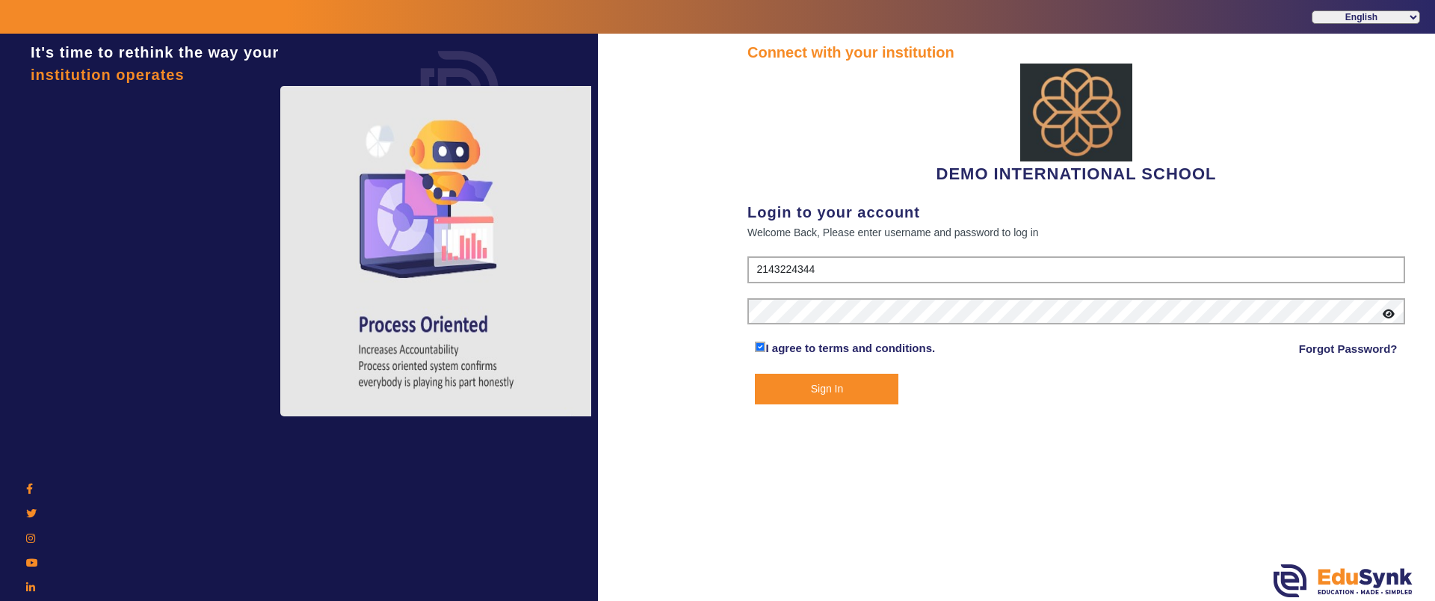
click at [854, 384] on button "Sign In" at bounding box center [826, 389] width 143 height 31
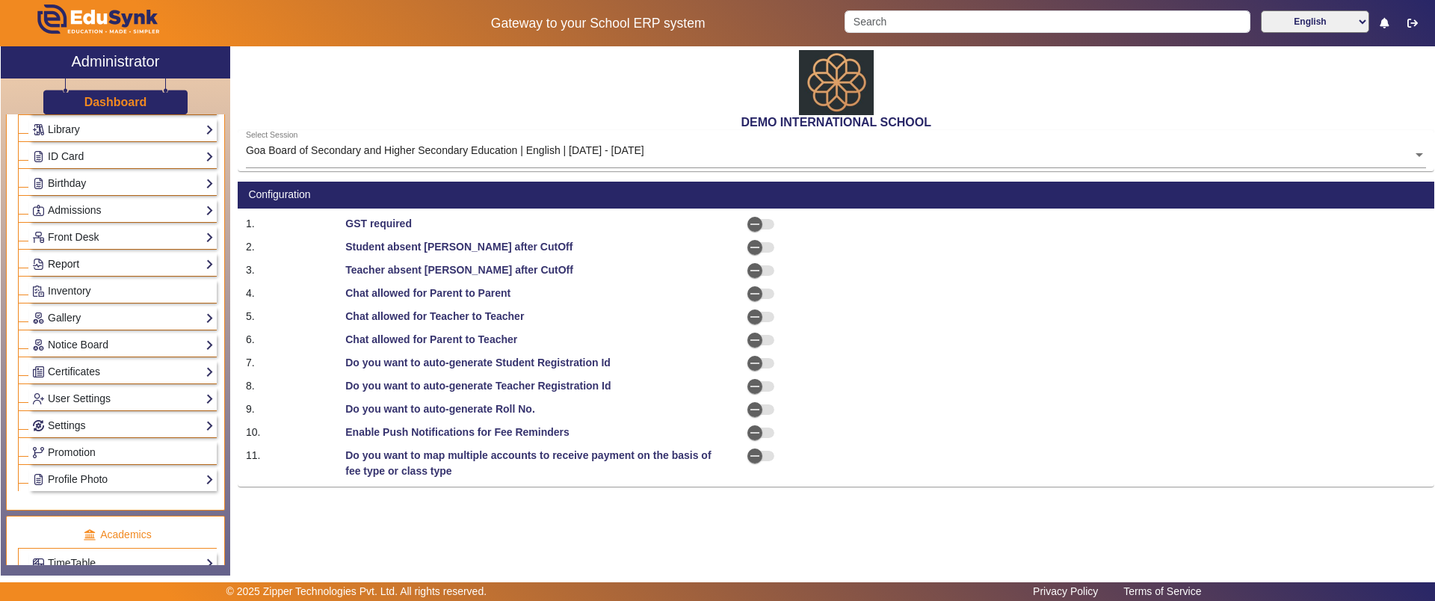
scroll to position [187, 0]
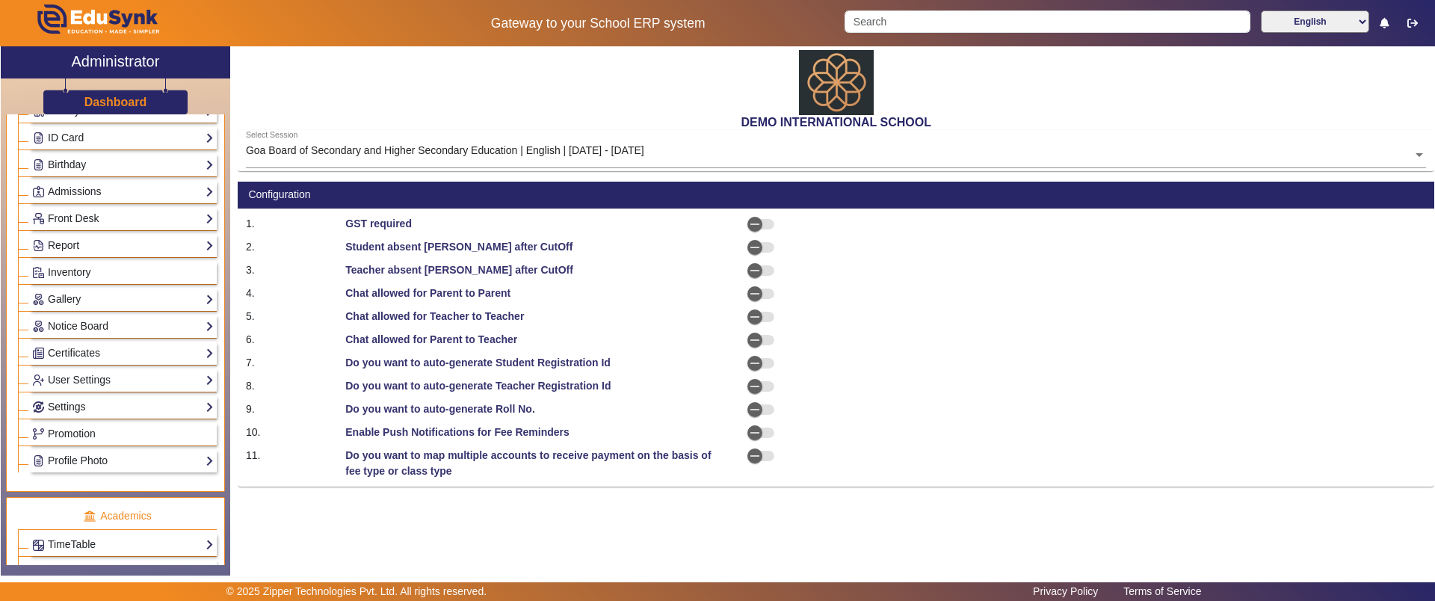
click at [102, 401] on link "Settings" at bounding box center [123, 406] width 182 height 17
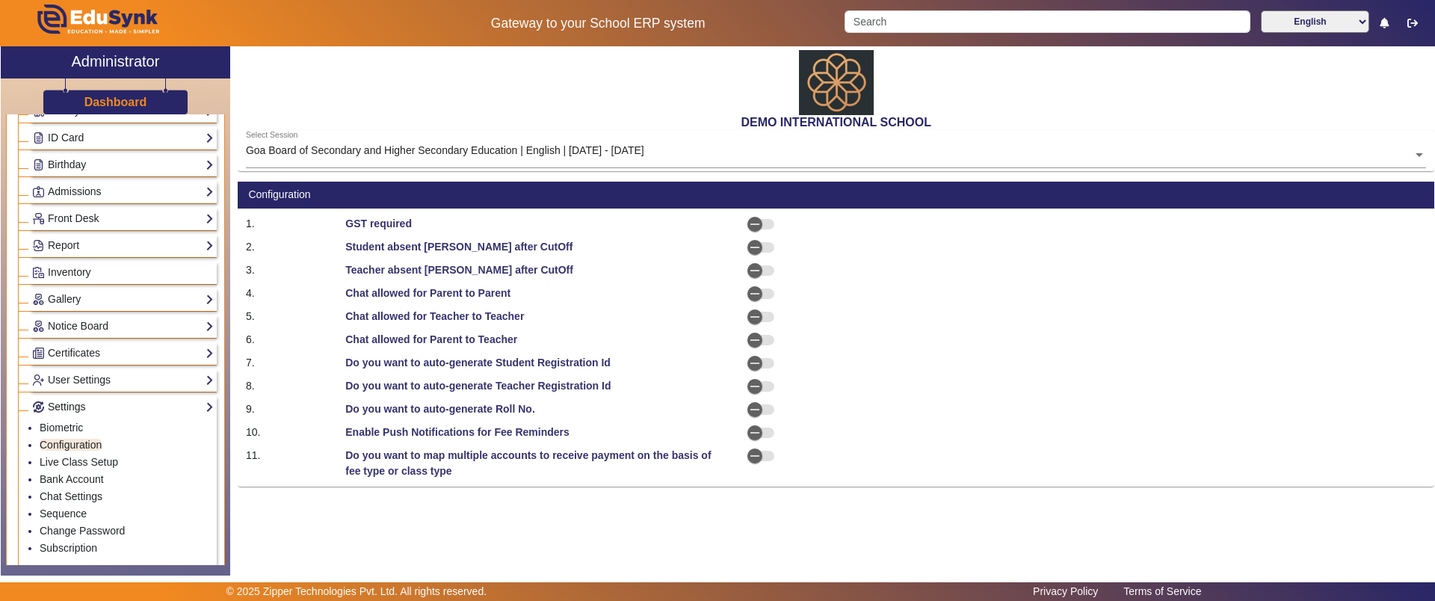
scroll to position [280, 0]
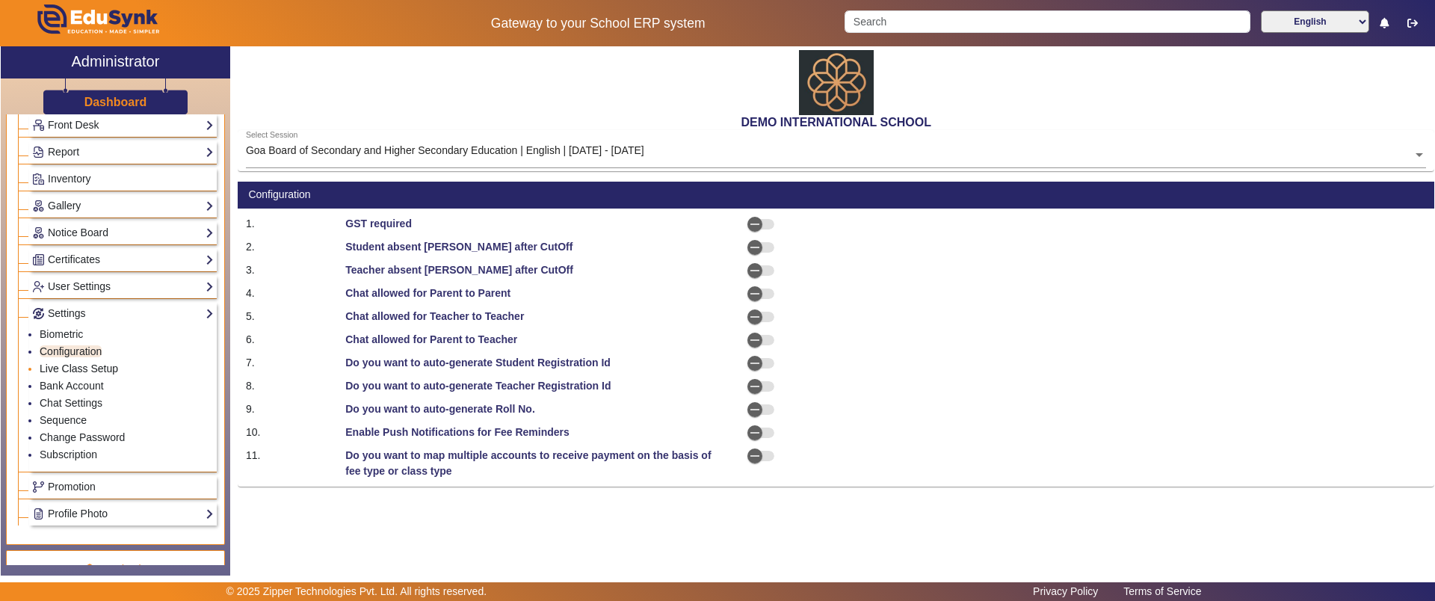
click at [97, 371] on link "Live Class Setup" at bounding box center [79, 368] width 78 height 12
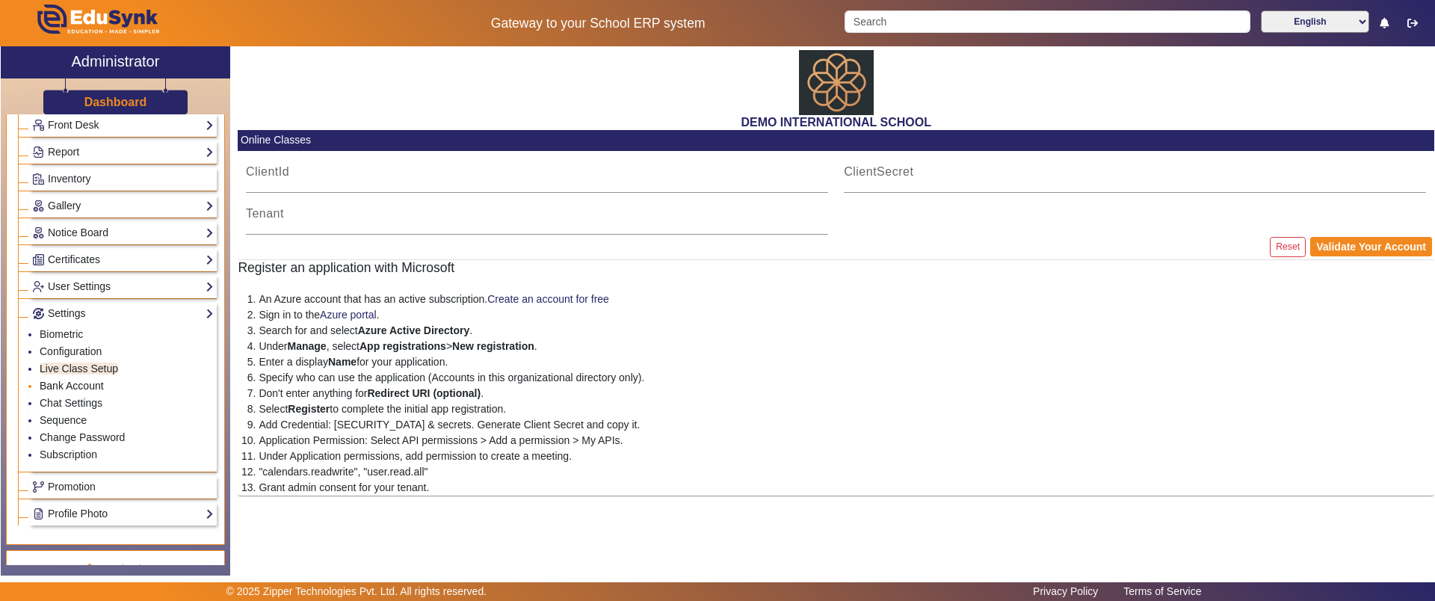
click at [72, 383] on link "Bank Account" at bounding box center [72, 386] width 64 height 12
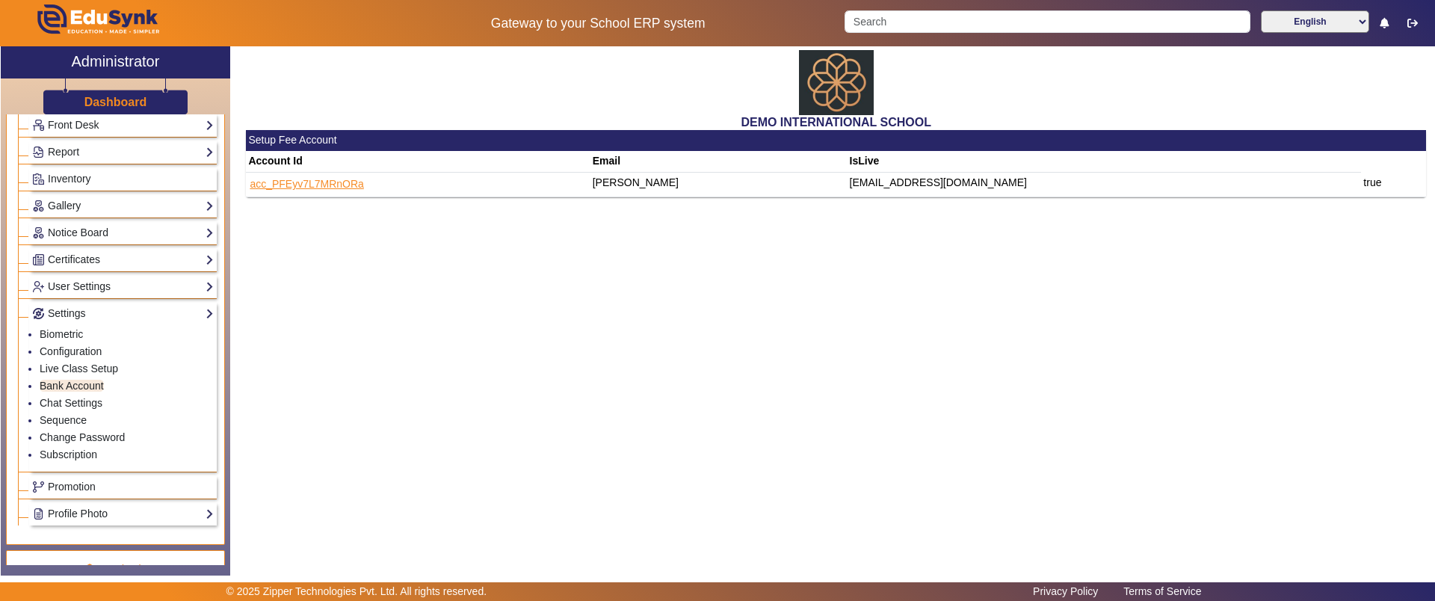
click at [343, 185] on button "acc_PFEyv7L7MRnORa" at bounding box center [306, 184] width 117 height 19
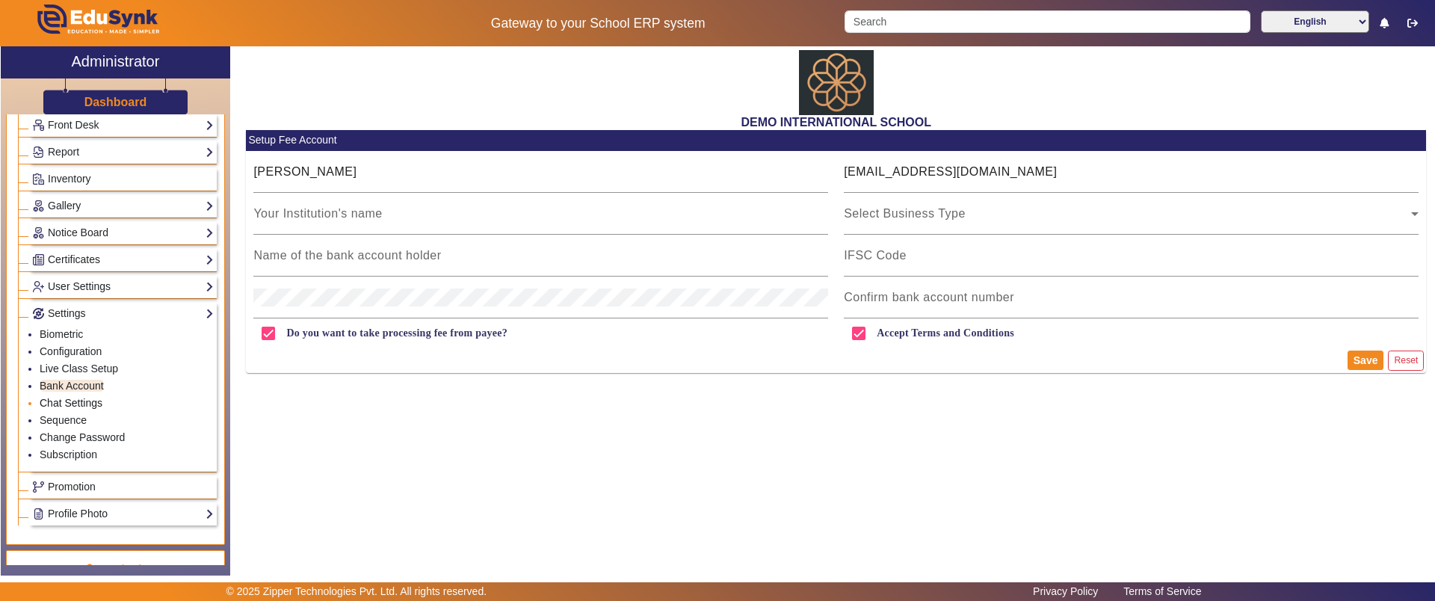
click at [78, 404] on link "Chat Settings" at bounding box center [71, 403] width 63 height 12
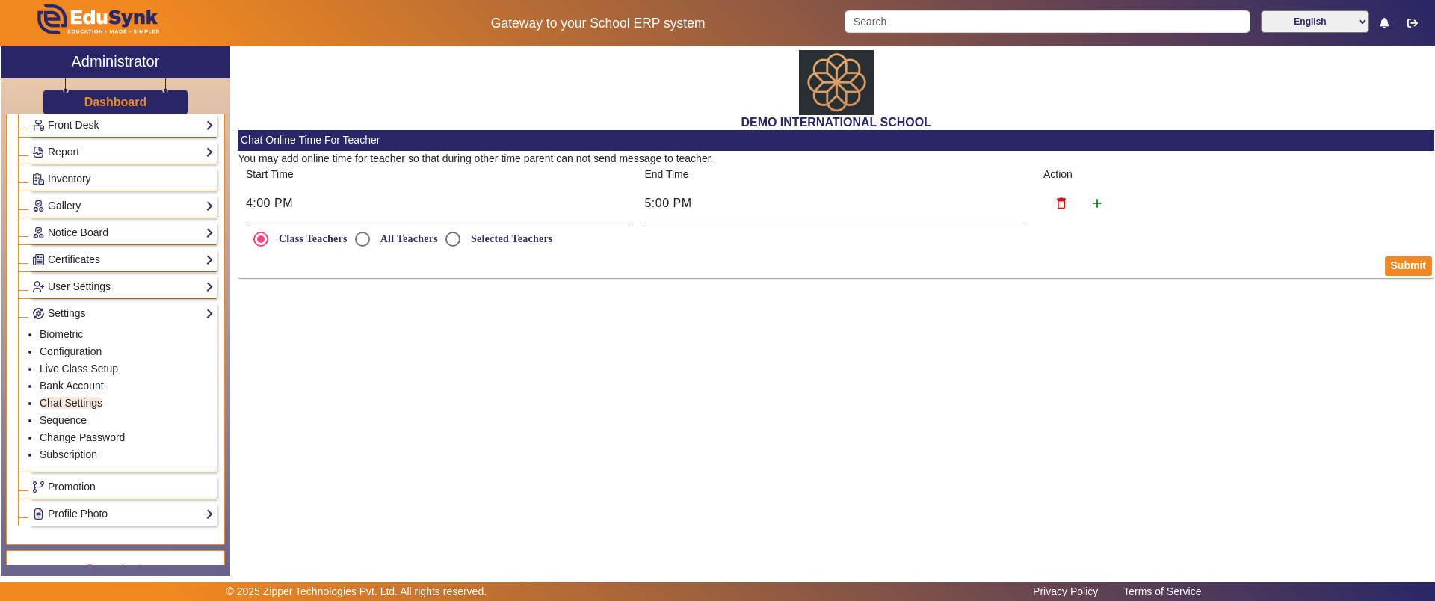
click at [299, 208] on input "4:00 PM" at bounding box center [437, 203] width 383 height 18
click at [519, 329] on div at bounding box center [717, 300] width 1435 height 601
click at [365, 237] on input "All Teachers" at bounding box center [362, 239] width 30 height 30
click at [256, 236] on input "Class Teachers" at bounding box center [261, 239] width 30 height 30
click at [457, 238] on input "Selected Teachers" at bounding box center [453, 239] width 30 height 30
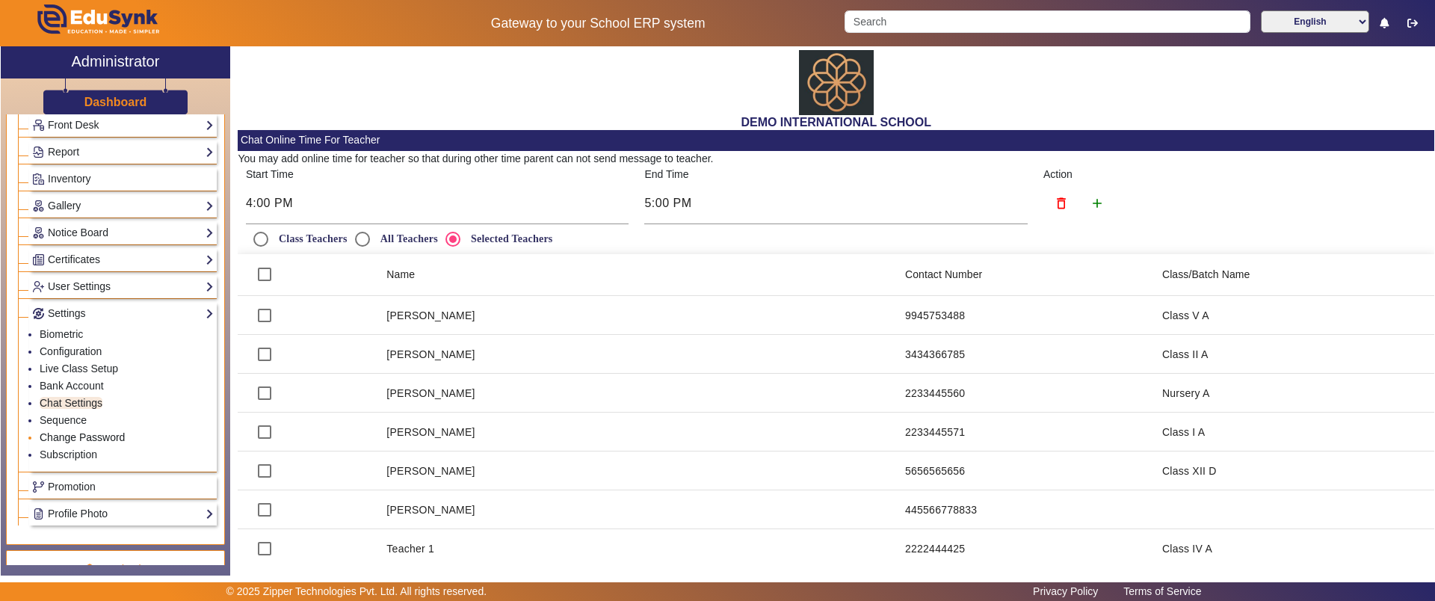
click at [78, 432] on link "Change Password" at bounding box center [82, 437] width 85 height 12
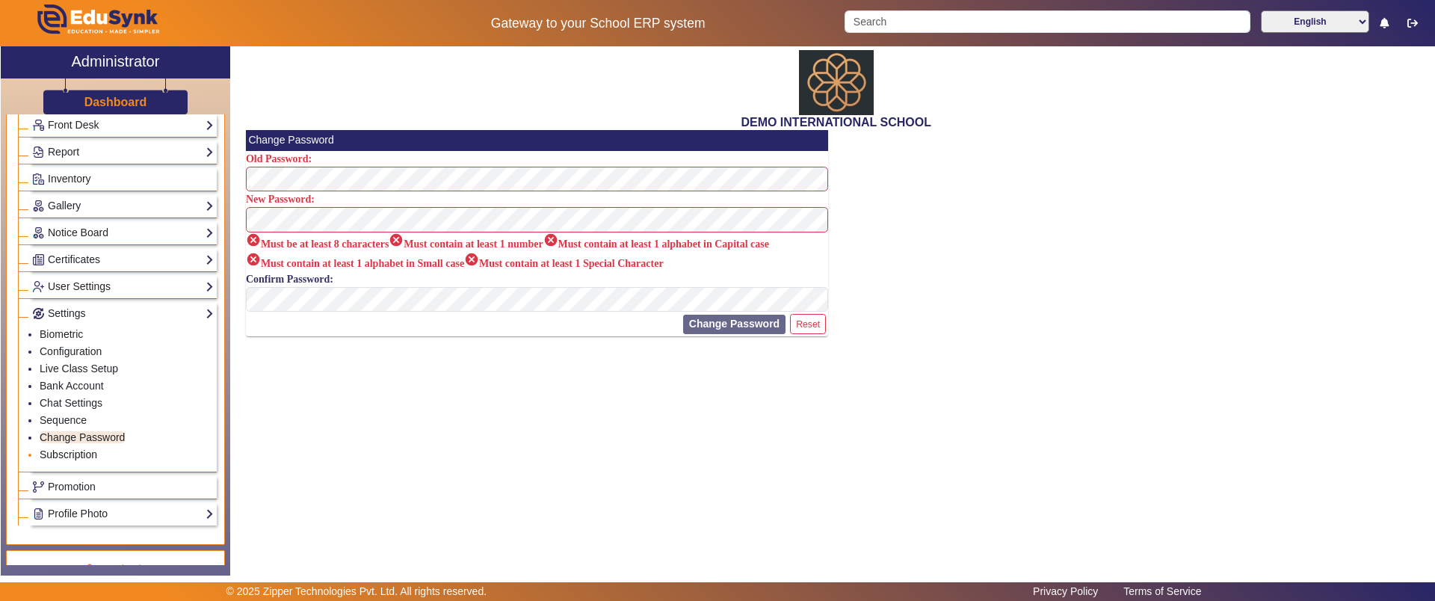
click at [78, 452] on link "Subscription" at bounding box center [69, 454] width 58 height 12
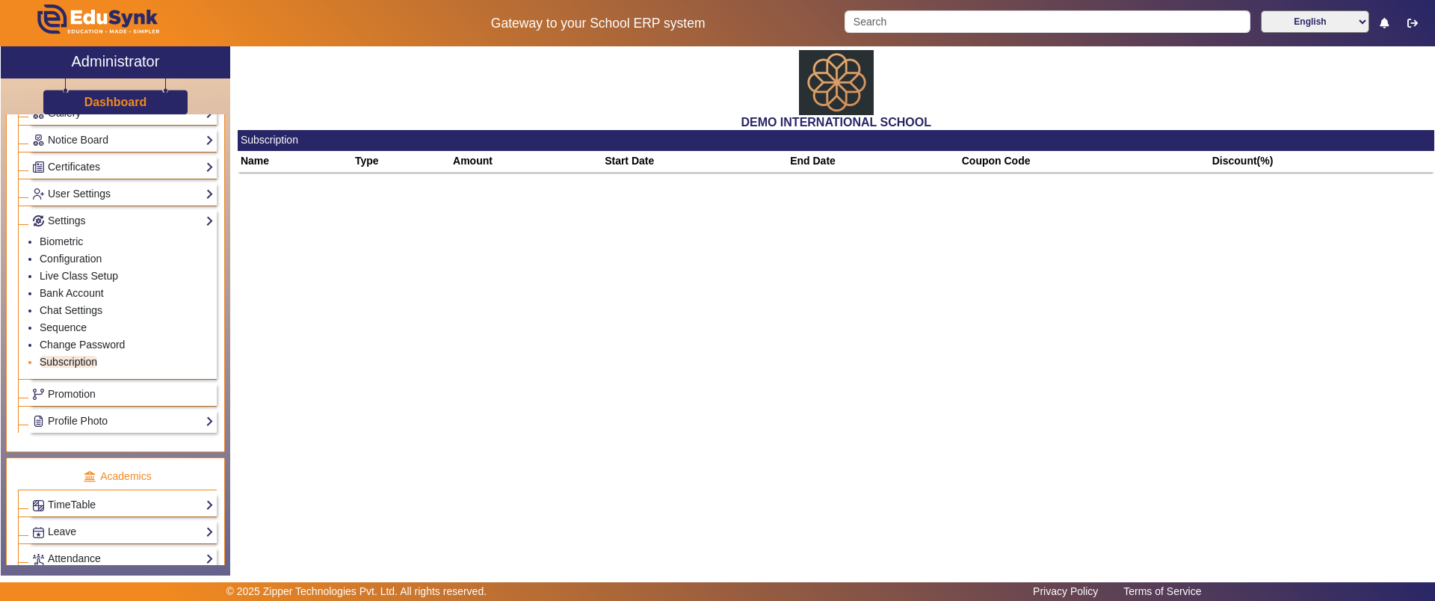
scroll to position [467, 0]
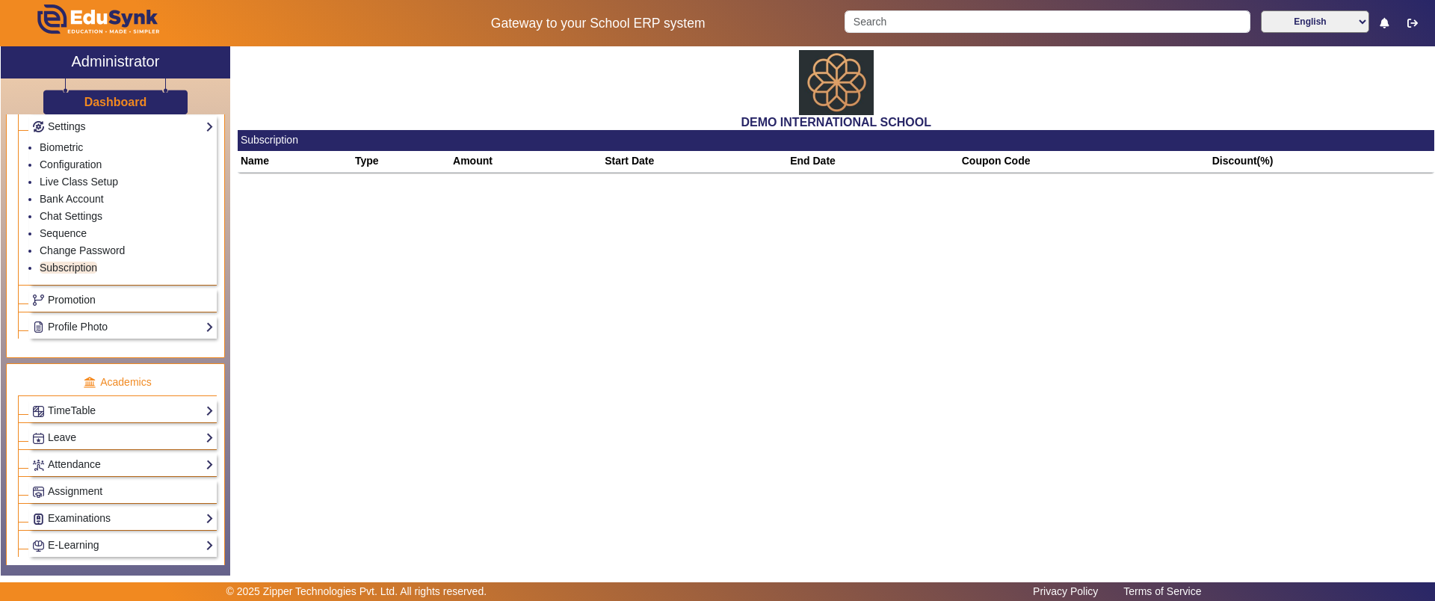
click at [88, 298] on span "Promotion" at bounding box center [72, 300] width 48 height 12
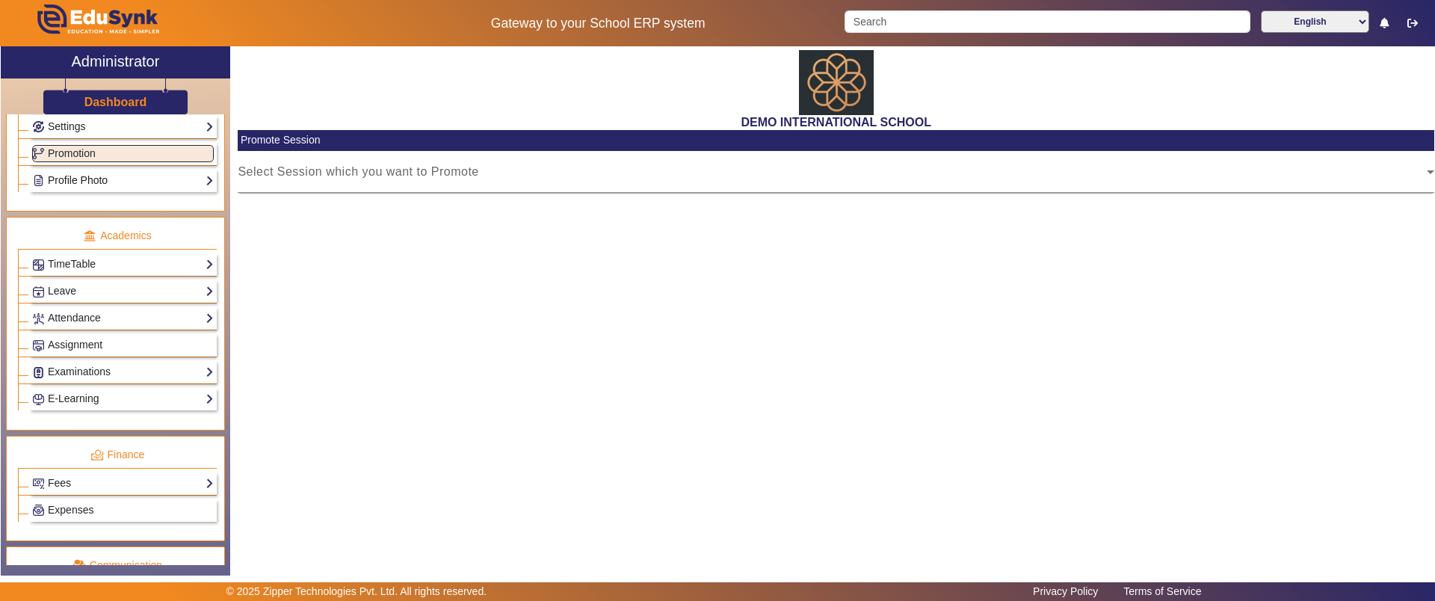
click at [104, 180] on link "Profile Photo" at bounding box center [123, 180] width 182 height 17
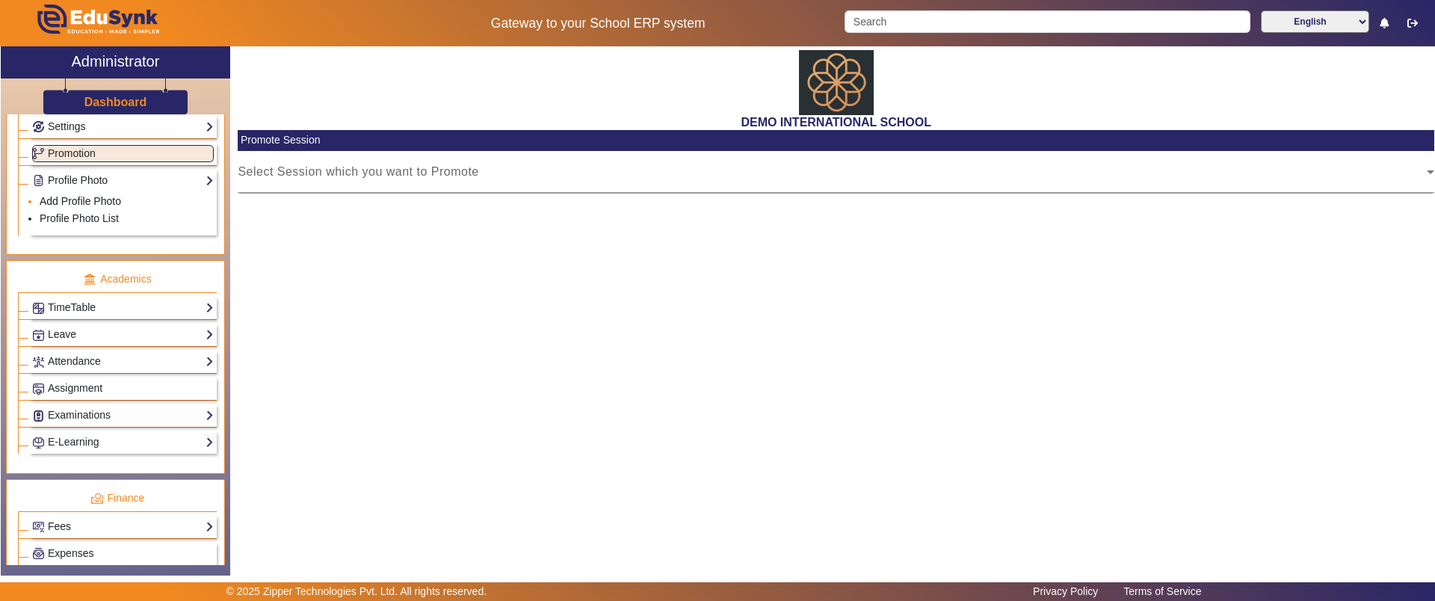
click at [97, 198] on link "Add Profile Photo" at bounding box center [80, 201] width 81 height 12
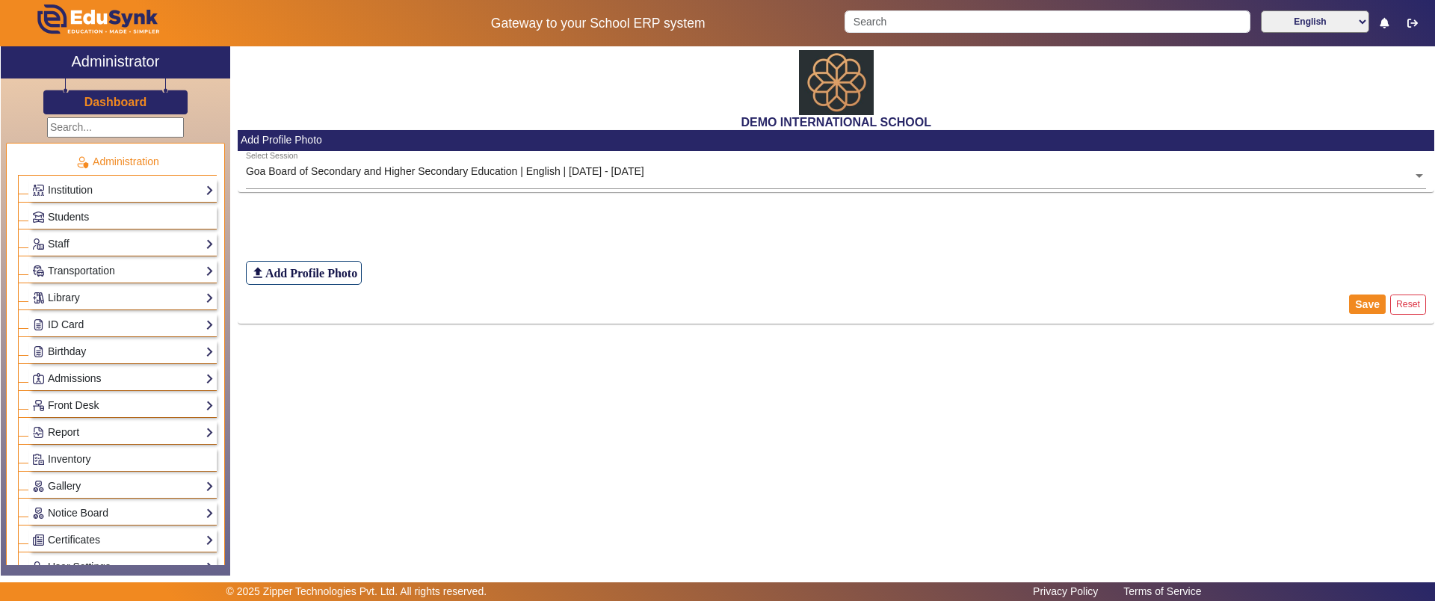
click at [121, 218] on link "Students" at bounding box center [123, 216] width 182 height 17
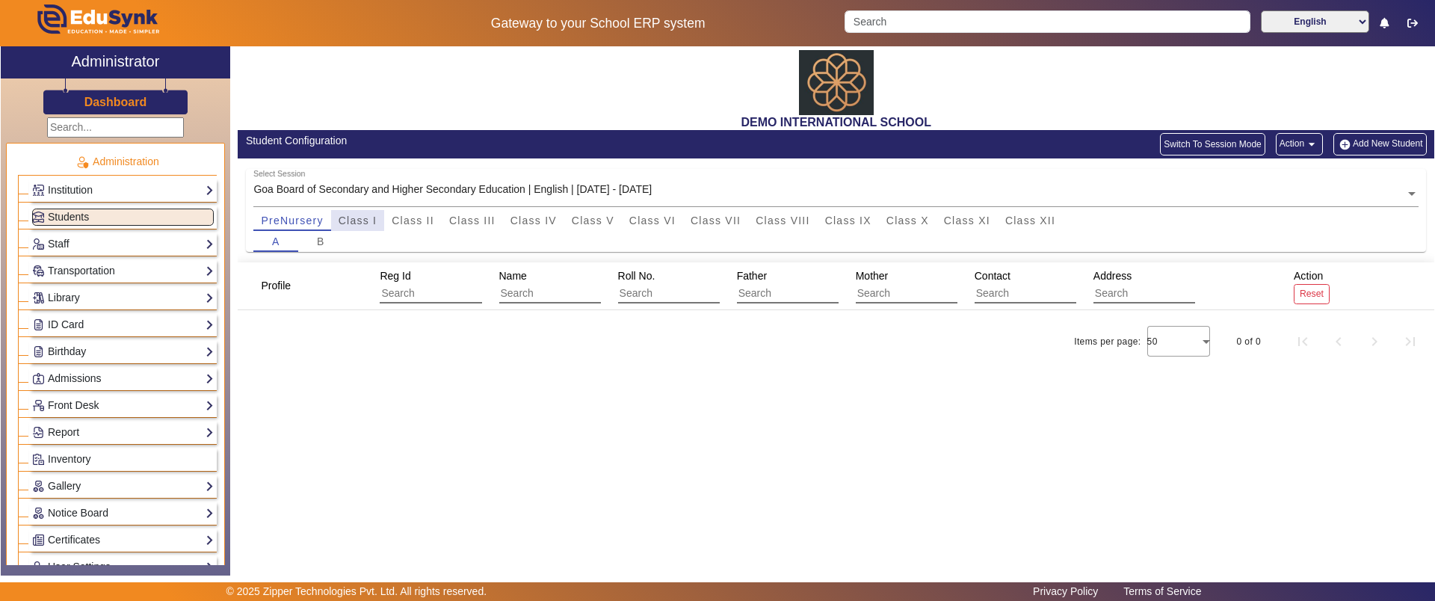
click at [368, 222] on span "Class I" at bounding box center [357, 220] width 39 height 10
click at [459, 220] on span "Class III" at bounding box center [472, 220] width 46 height 10
click at [829, 182] on div "Select Session Goa Board of Secondary and Higher Secondary Education | English …" at bounding box center [828, 185] width 1151 height 33
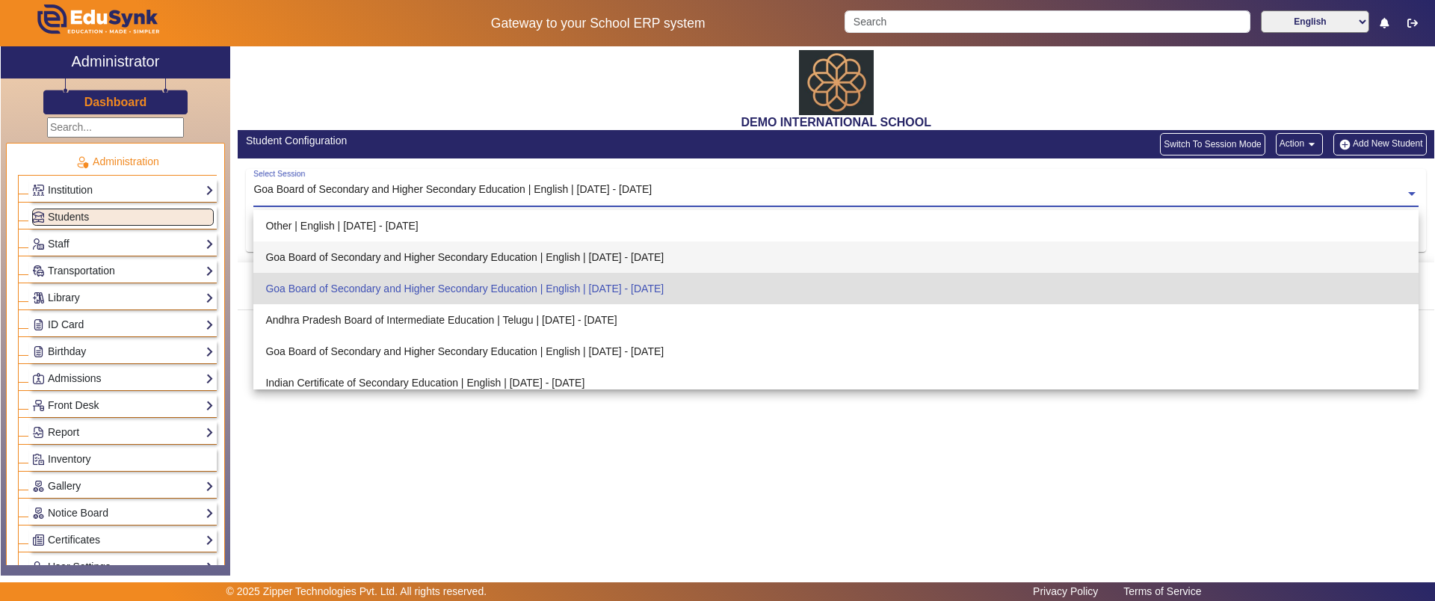
click at [667, 255] on div "Goa Board of Secondary and Higher Secondary Education | English | [DATE] - [DAT…" at bounding box center [835, 256] width 1165 height 31
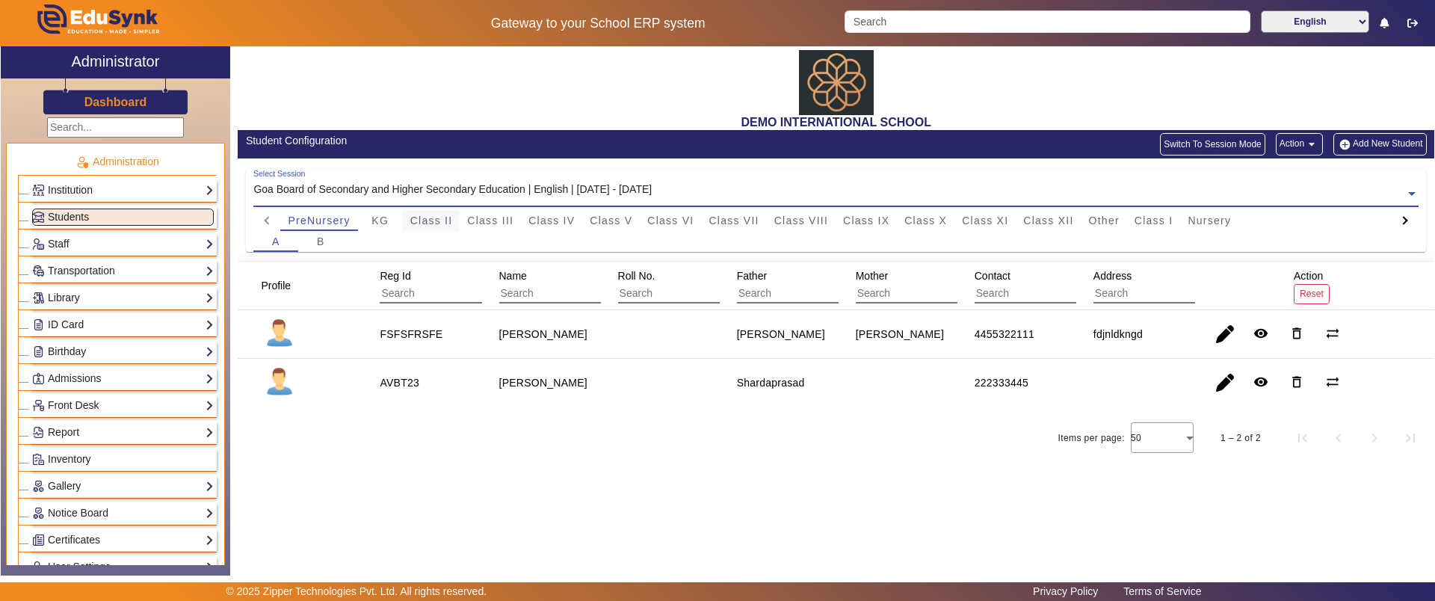
click at [421, 222] on span "Class II" at bounding box center [431, 220] width 43 height 10
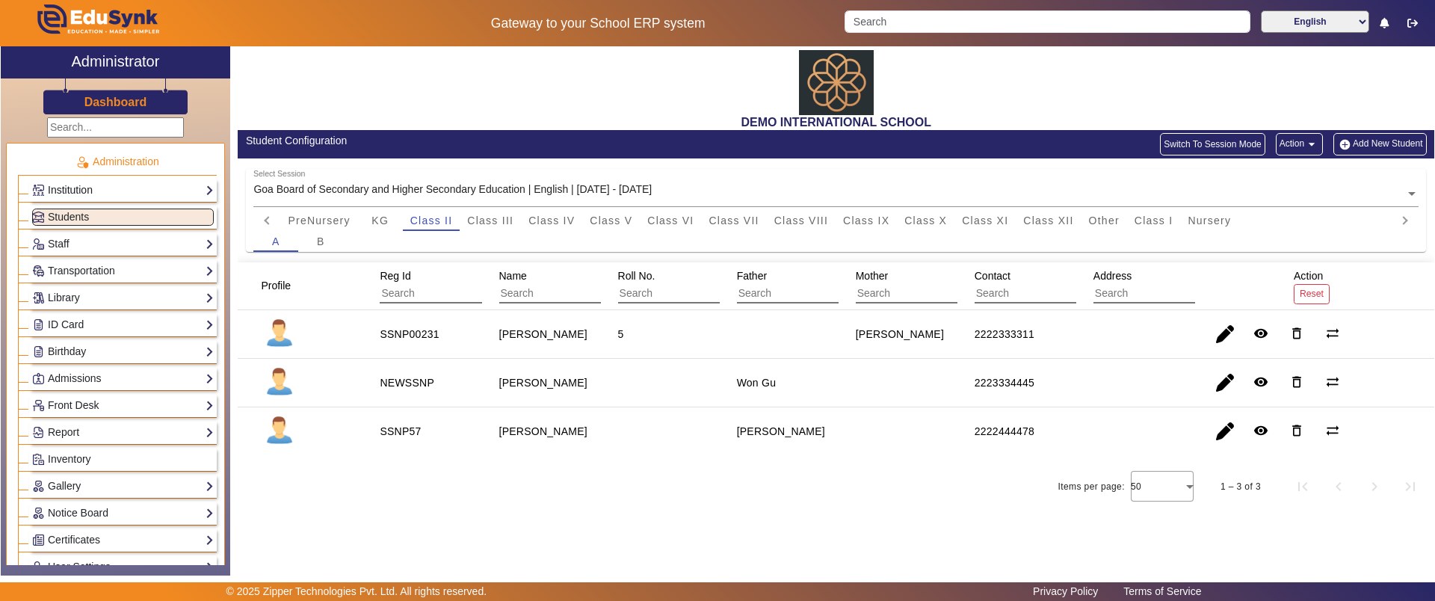
click at [129, 187] on link "Institution" at bounding box center [123, 190] width 182 height 17
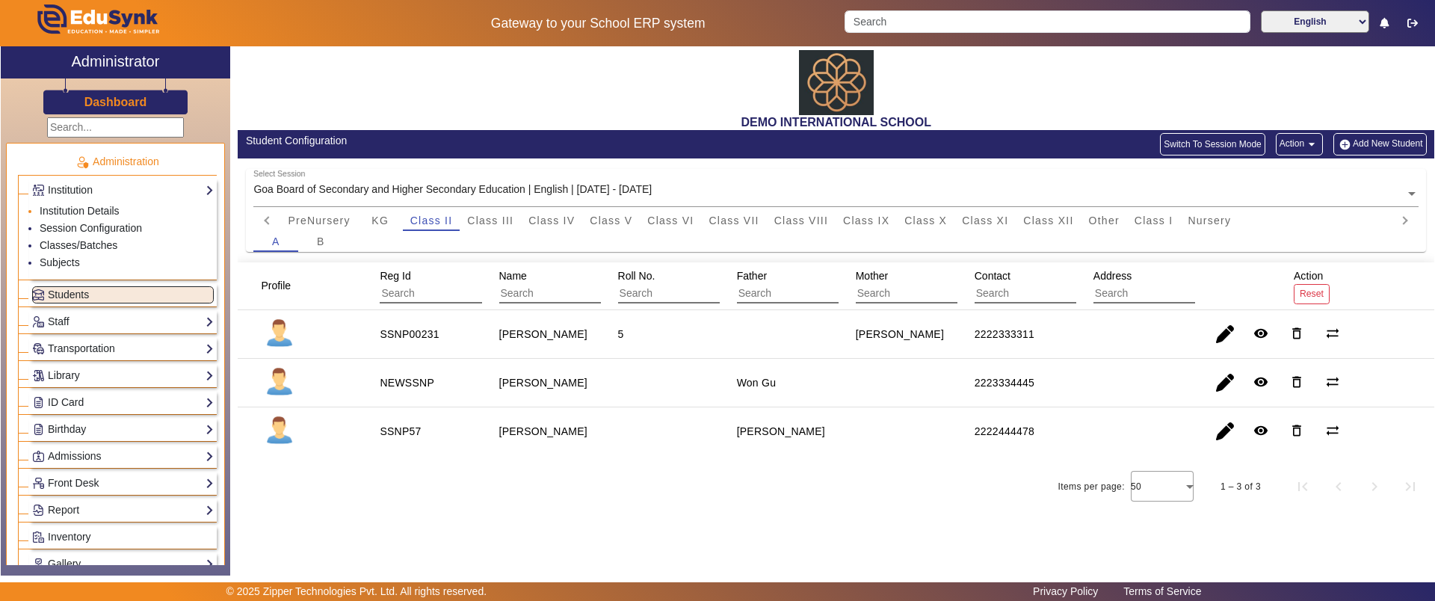
click at [125, 211] on li "Institution Details" at bounding box center [127, 211] width 174 height 17
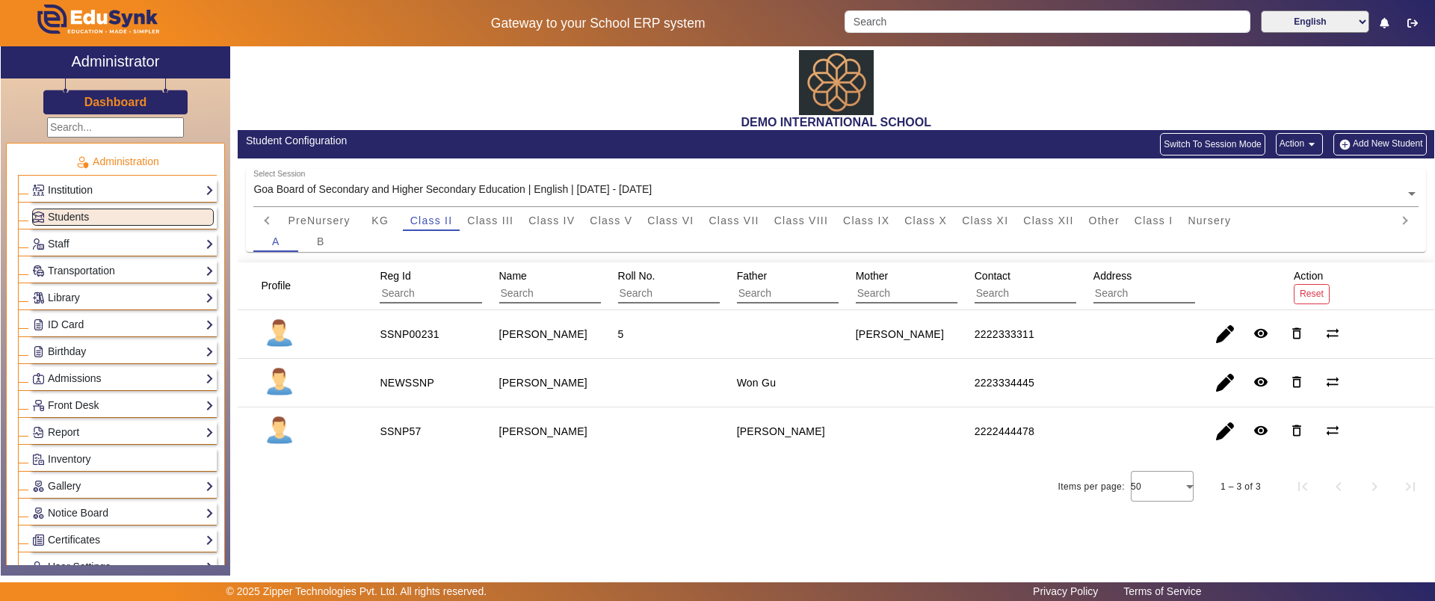
click at [132, 192] on link "Institution" at bounding box center [123, 190] width 182 height 17
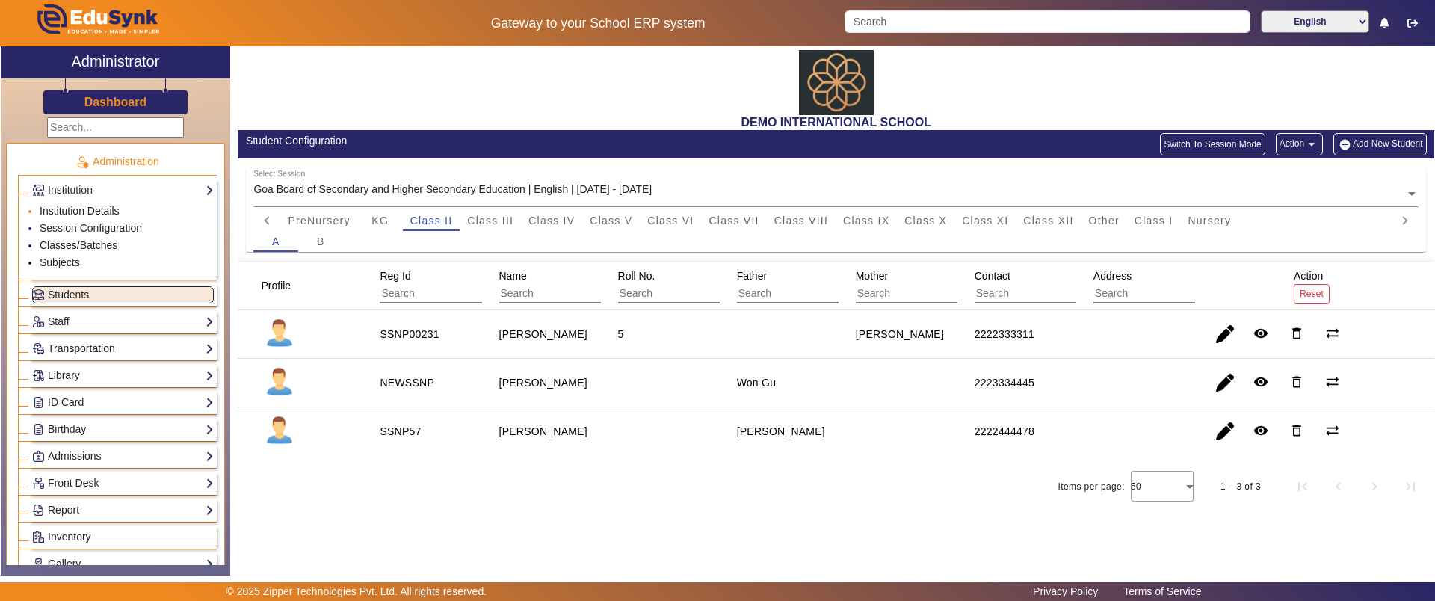
click at [89, 207] on link "Institution Details" at bounding box center [80, 211] width 80 height 12
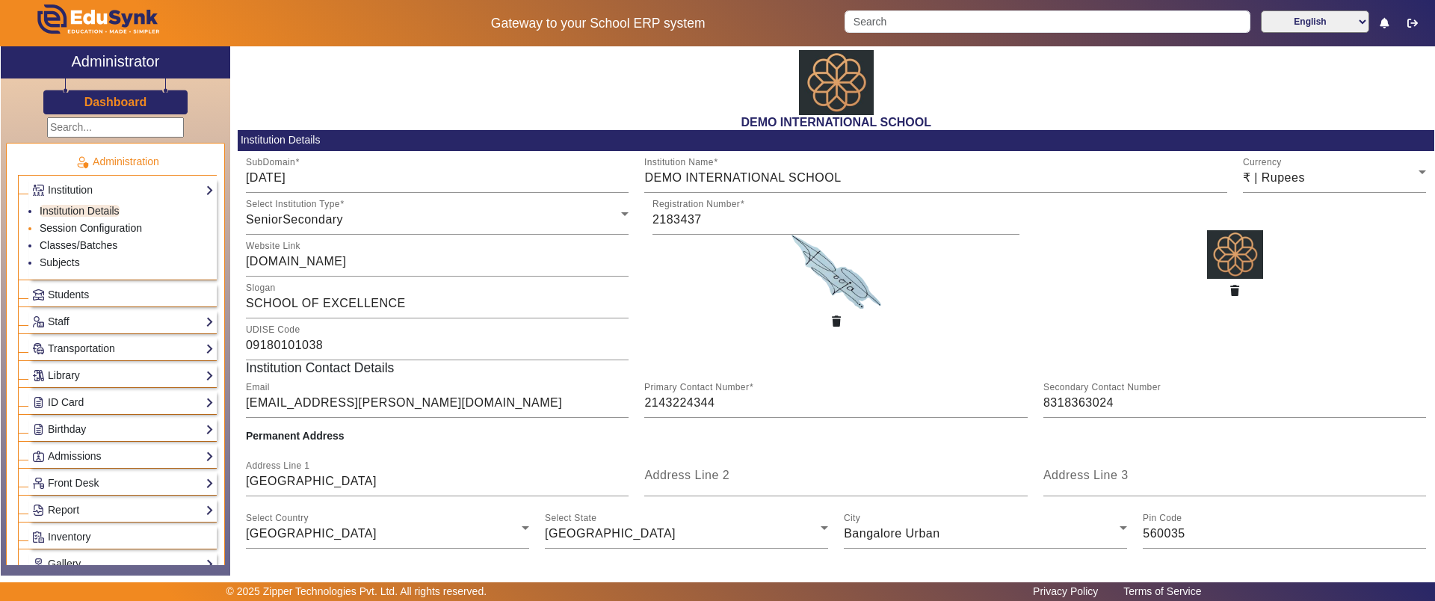
click at [94, 229] on link "Session Configuration" at bounding box center [91, 228] width 102 height 12
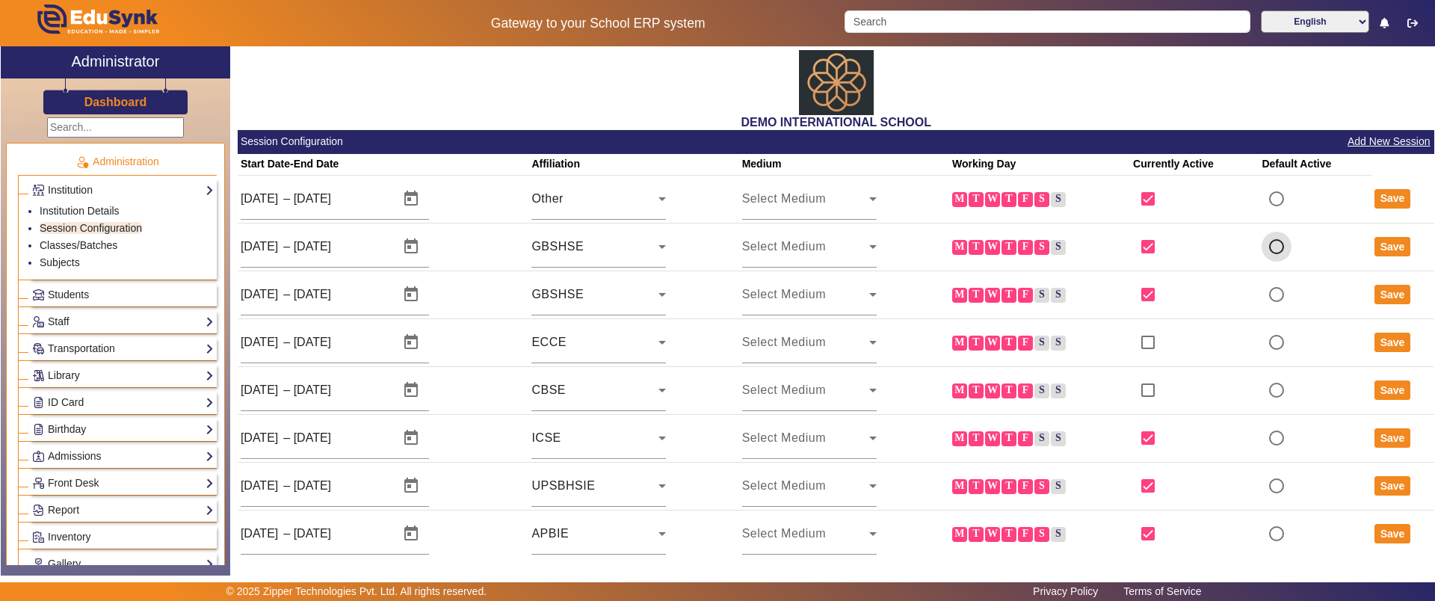
click at [1267, 246] on input "radio" at bounding box center [1276, 247] width 30 height 30
click at [1375, 239] on button "Save" at bounding box center [1392, 246] width 37 height 19
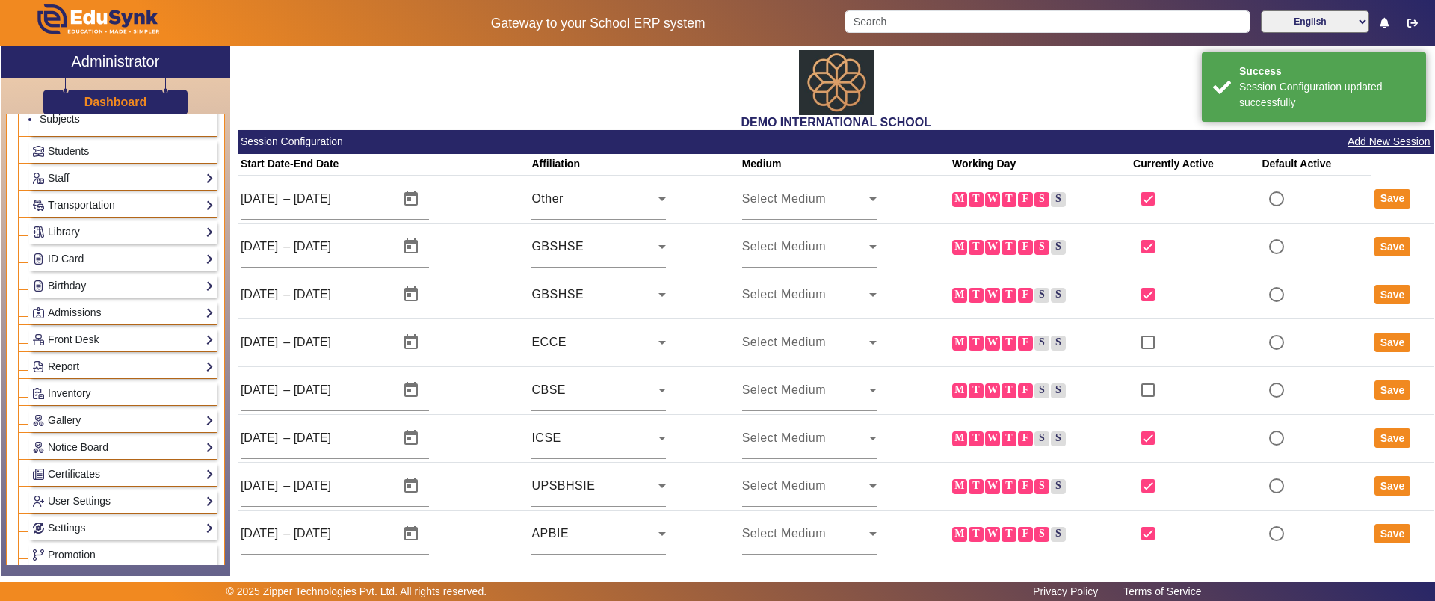
scroll to position [187, 0]
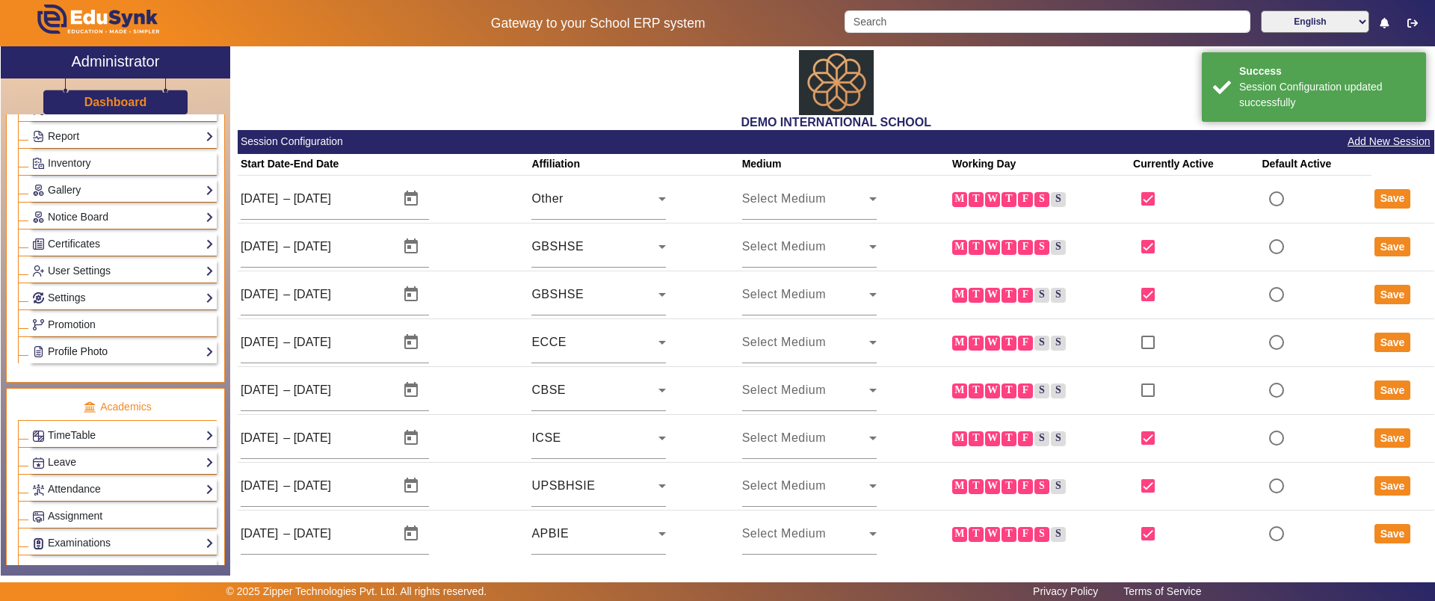
click at [94, 344] on link "Profile Photo" at bounding box center [123, 351] width 182 height 17
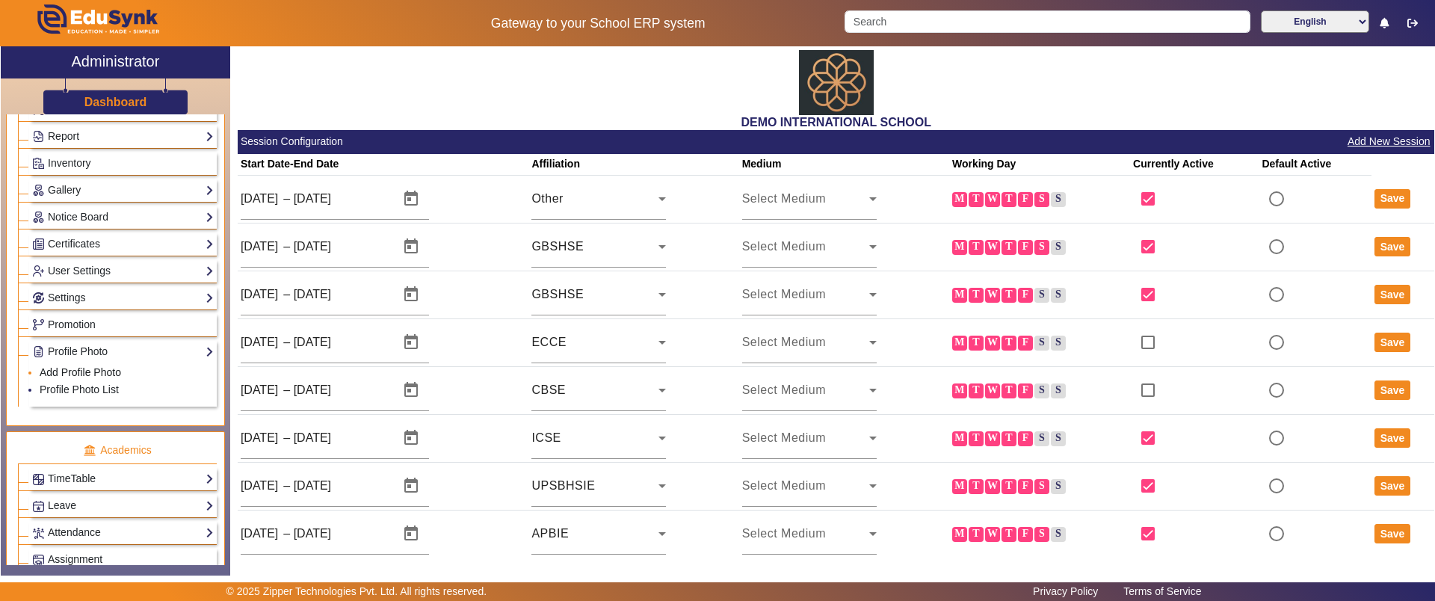
click at [87, 377] on link "Add Profile Photo" at bounding box center [80, 372] width 81 height 12
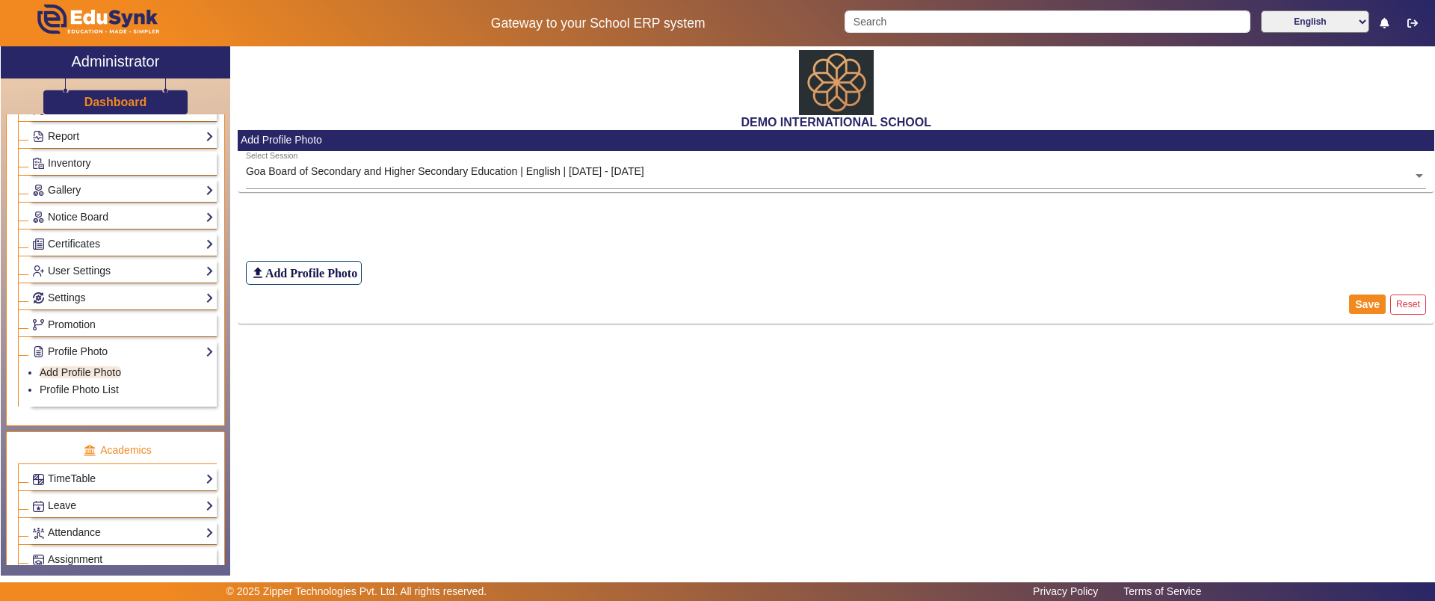
click at [347, 444] on div "DEMO INTERNATIONAL SCHOOL Add Profile Photo Select Session Goa Board of Seconda…" at bounding box center [832, 302] width 1204 height 513
click at [108, 450] on p "Academics" at bounding box center [117, 450] width 199 height 16
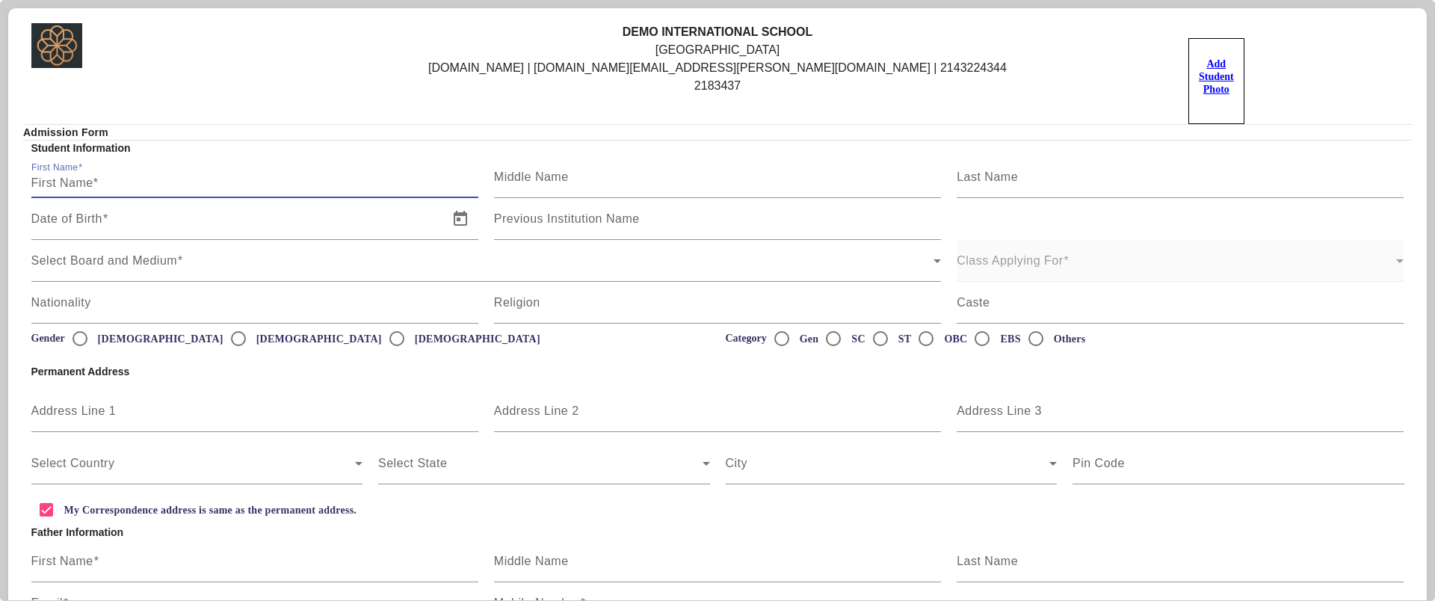
click at [183, 174] on input "First Name" at bounding box center [254, 183] width 447 height 18
click at [385, 234] on div "Date of Birth" at bounding box center [235, 219] width 408 height 42
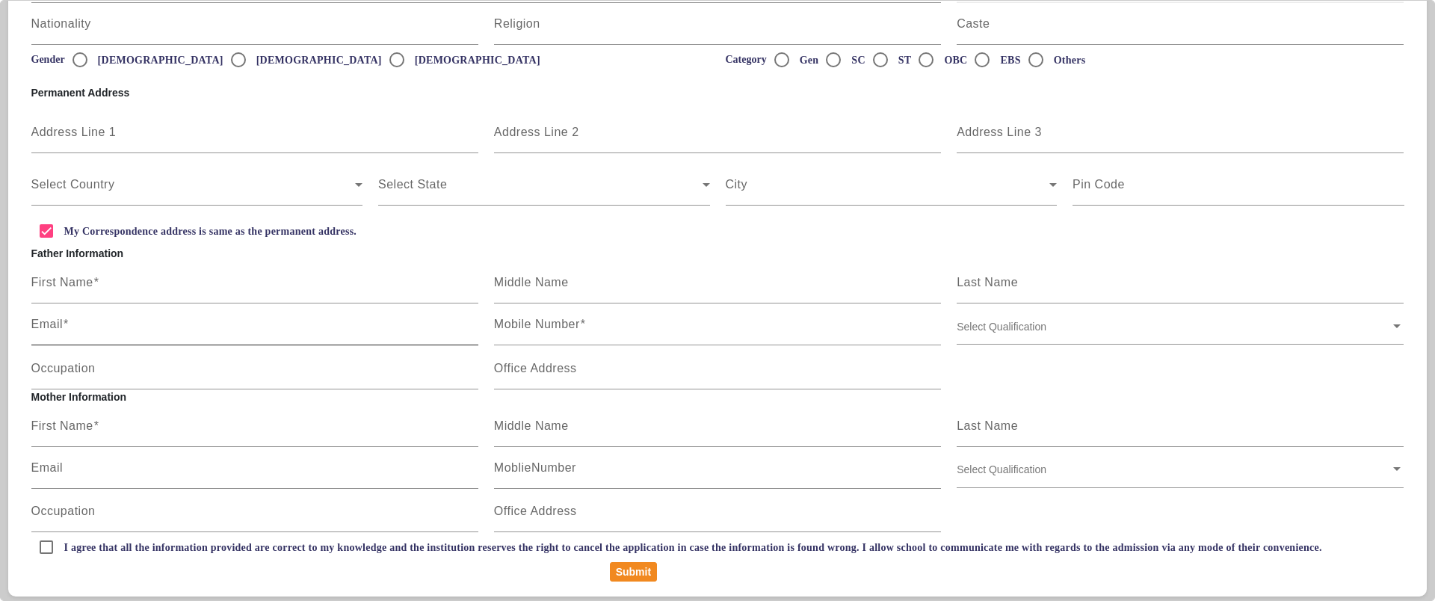
scroll to position [299, 0]
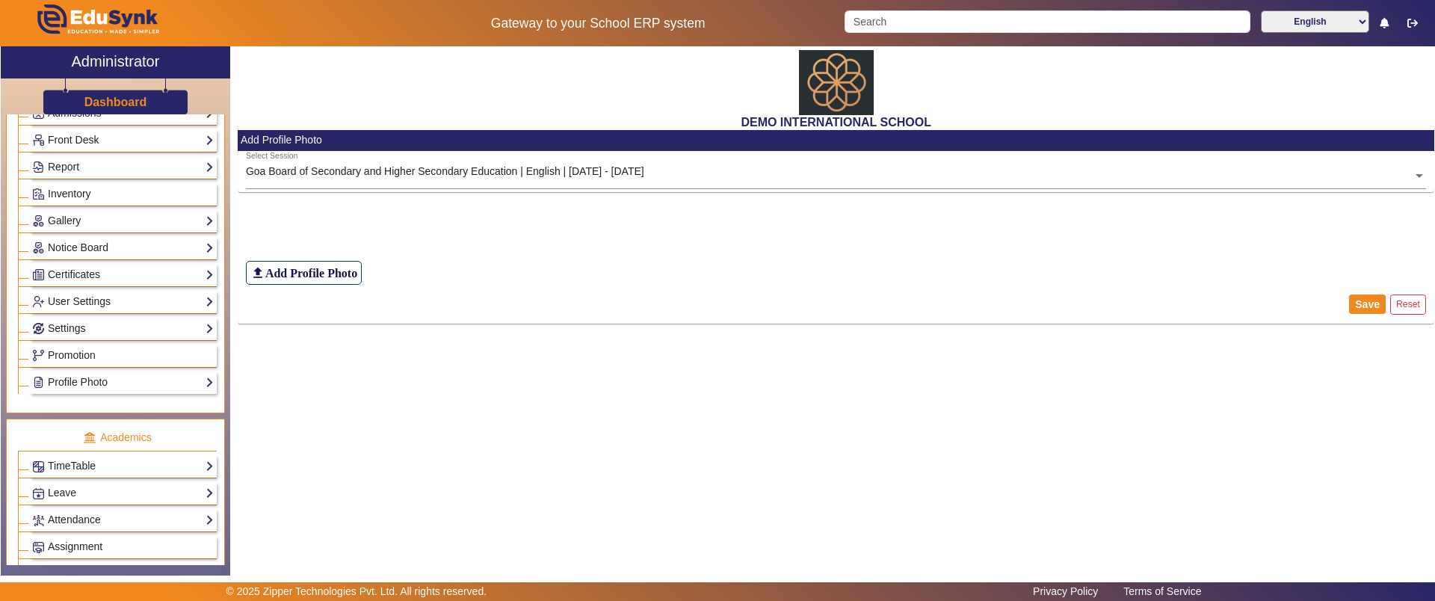
scroll to position [467, 0]
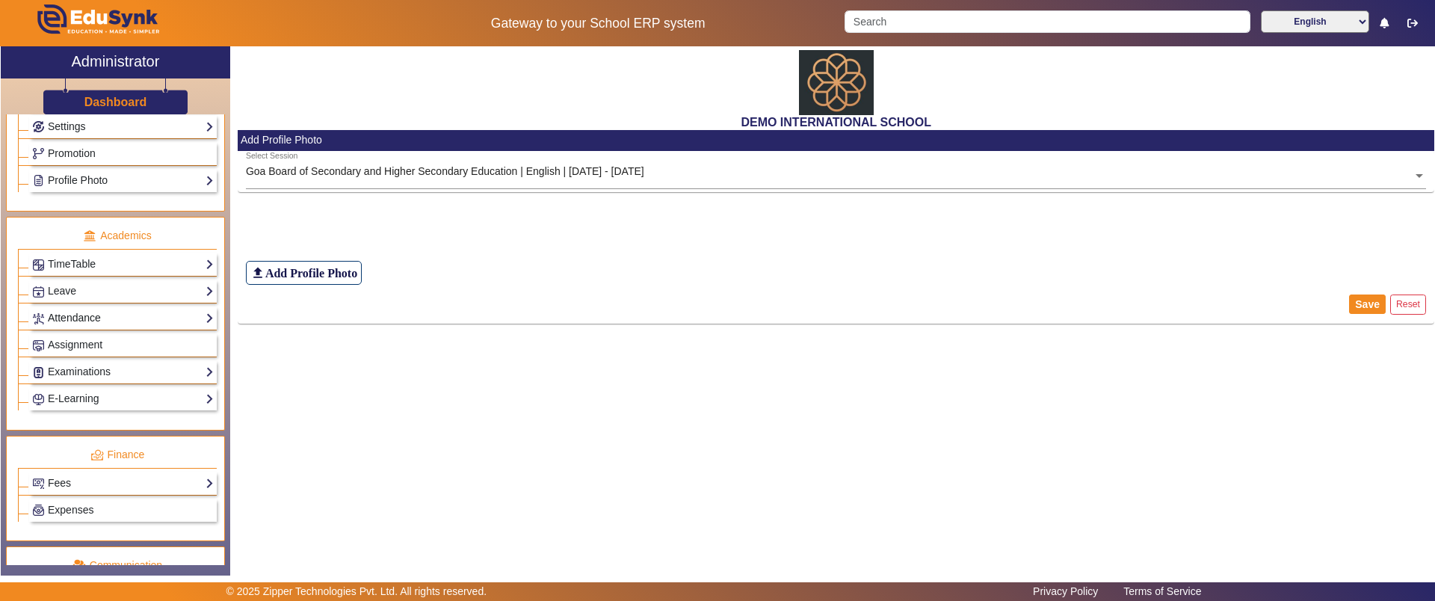
click at [72, 313] on link "Attendance" at bounding box center [123, 317] width 182 height 17
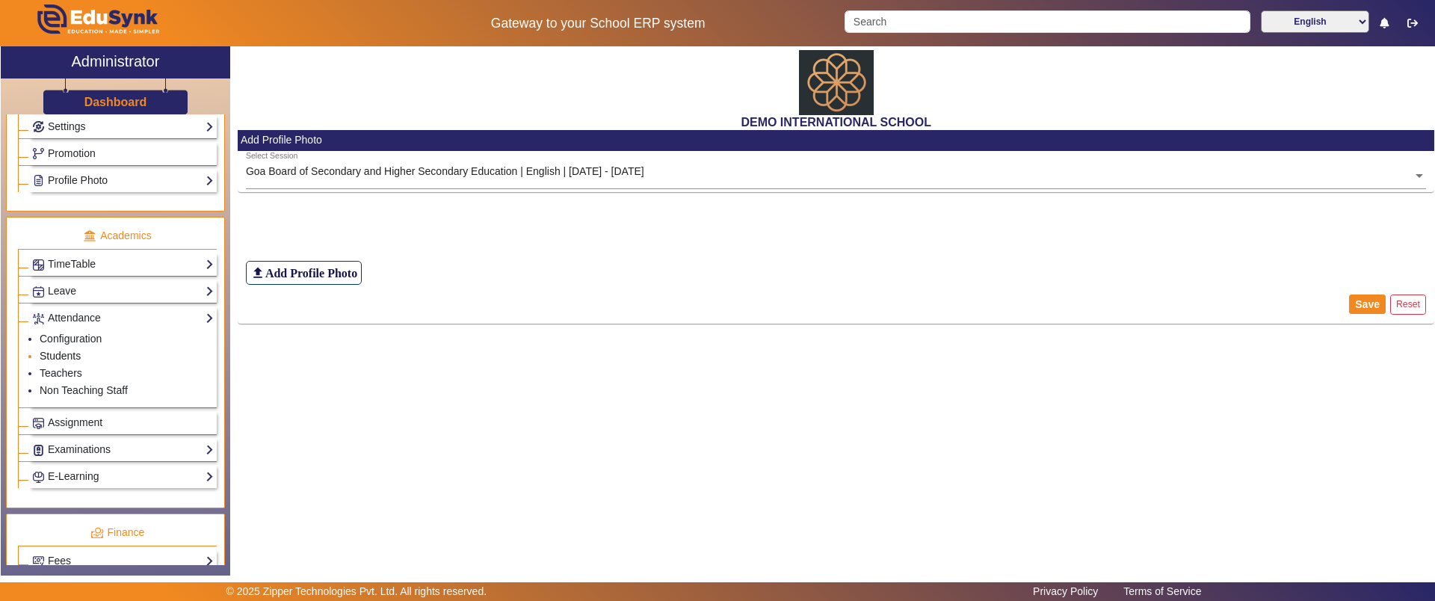
click at [71, 352] on link "Students" at bounding box center [60, 356] width 41 height 12
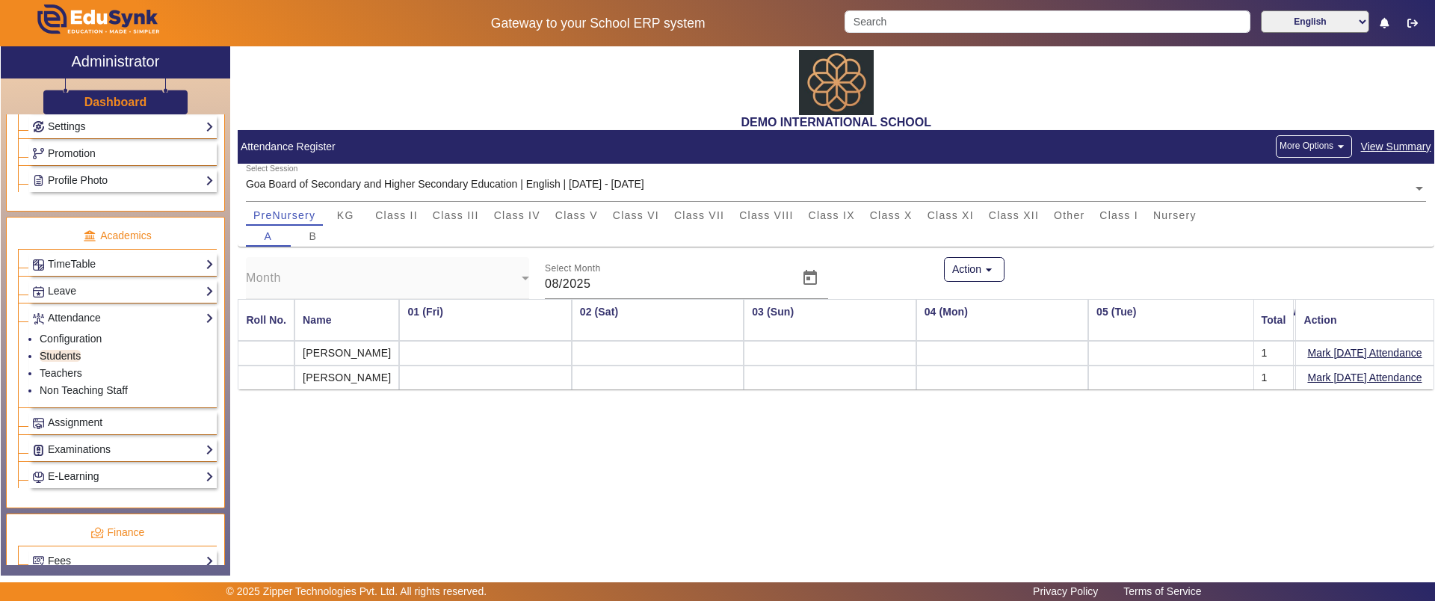
scroll to position [0, 1689]
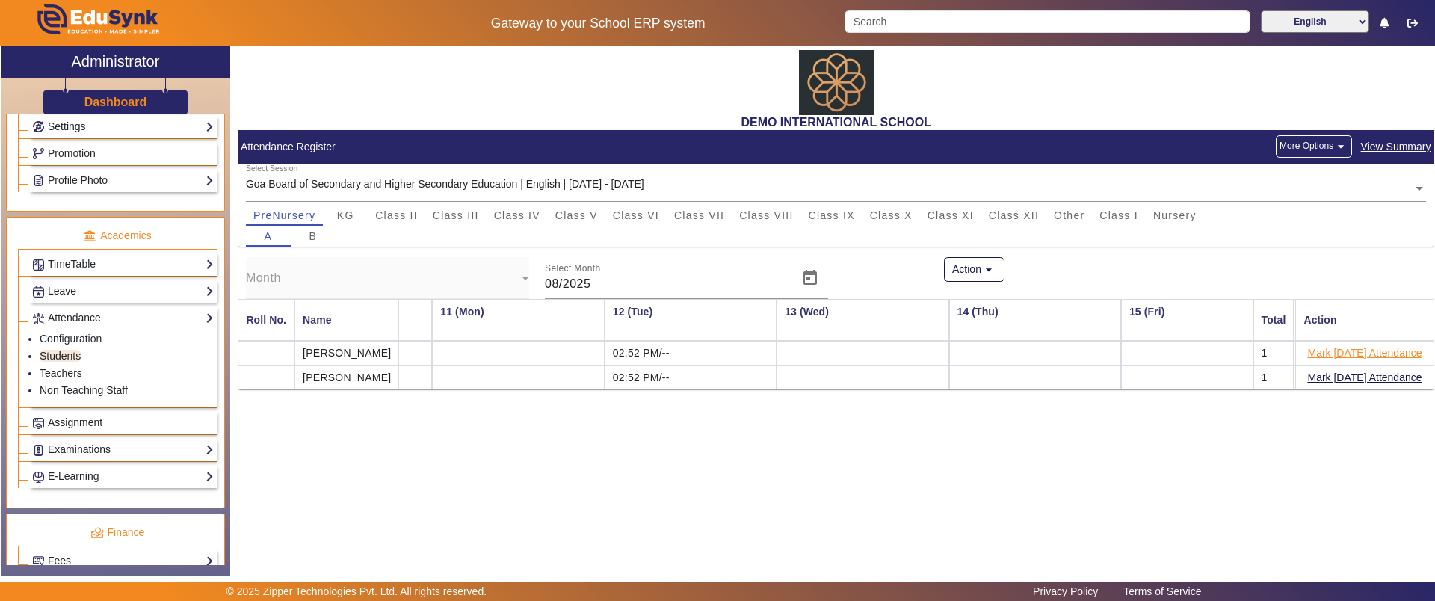
click at [1346, 349] on button "Mark [DATE] Attendance" at bounding box center [1364, 353] width 117 height 19
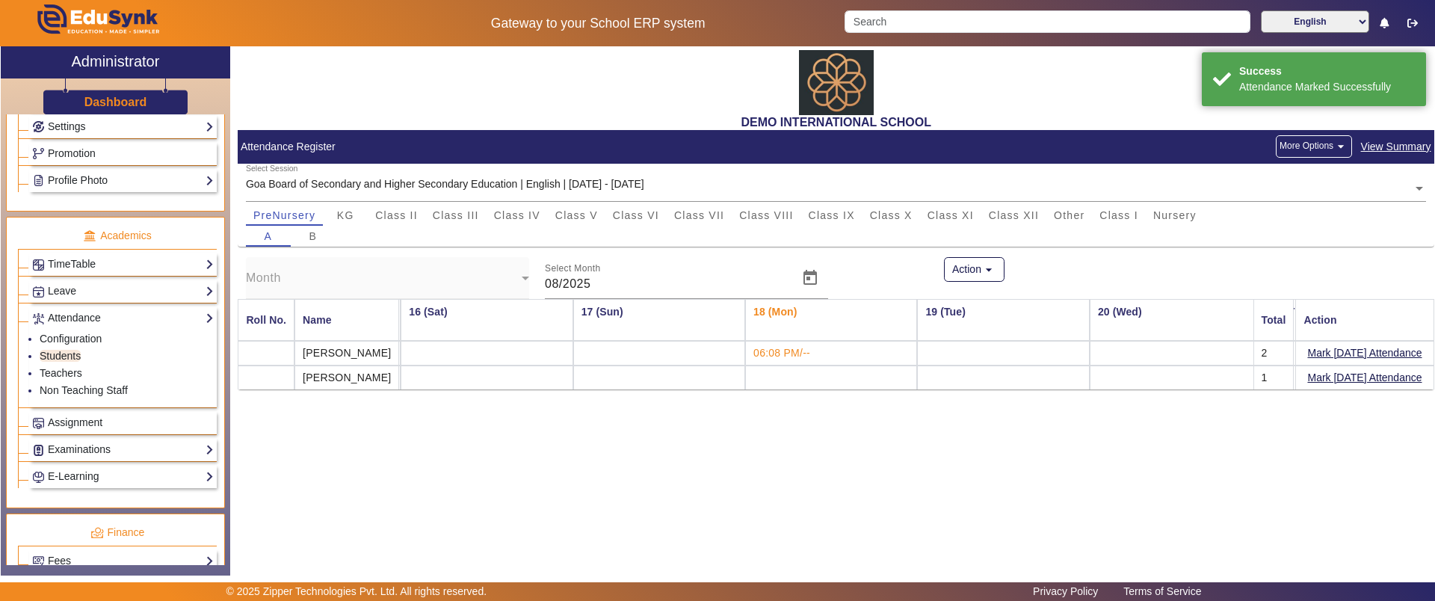
scroll to position [0, 2495]
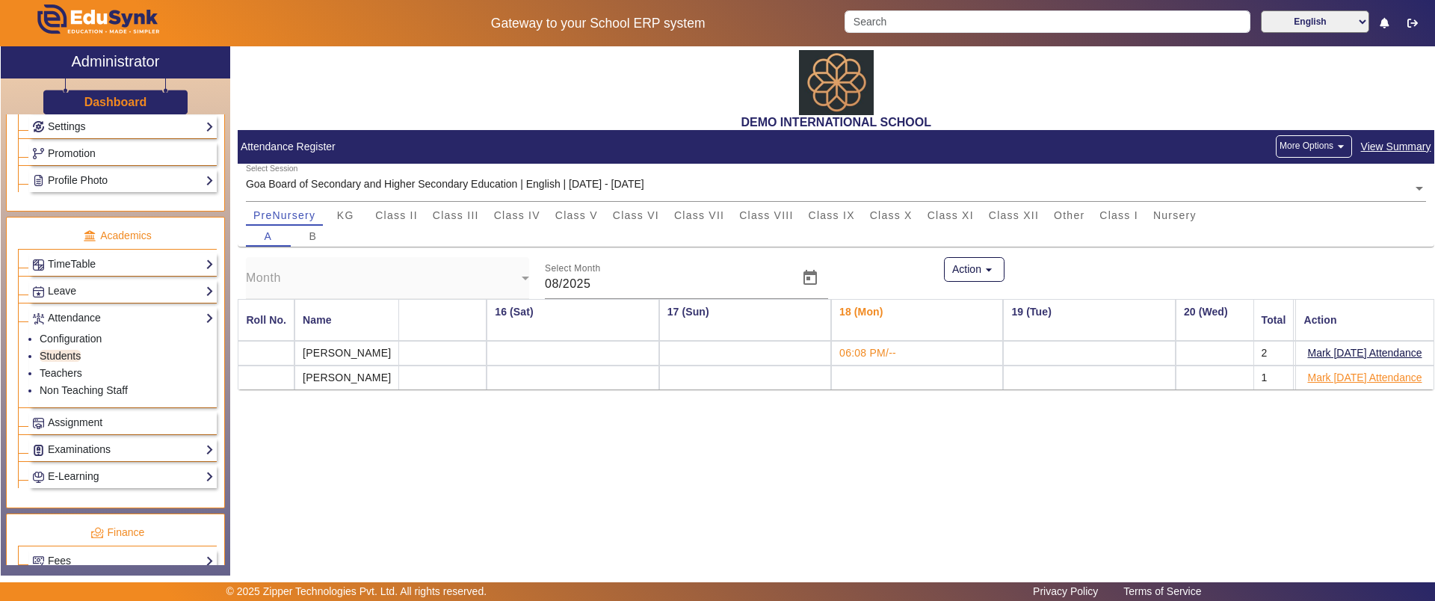
click at [1338, 374] on button "Mark [DATE] Attendance" at bounding box center [1364, 377] width 117 height 19
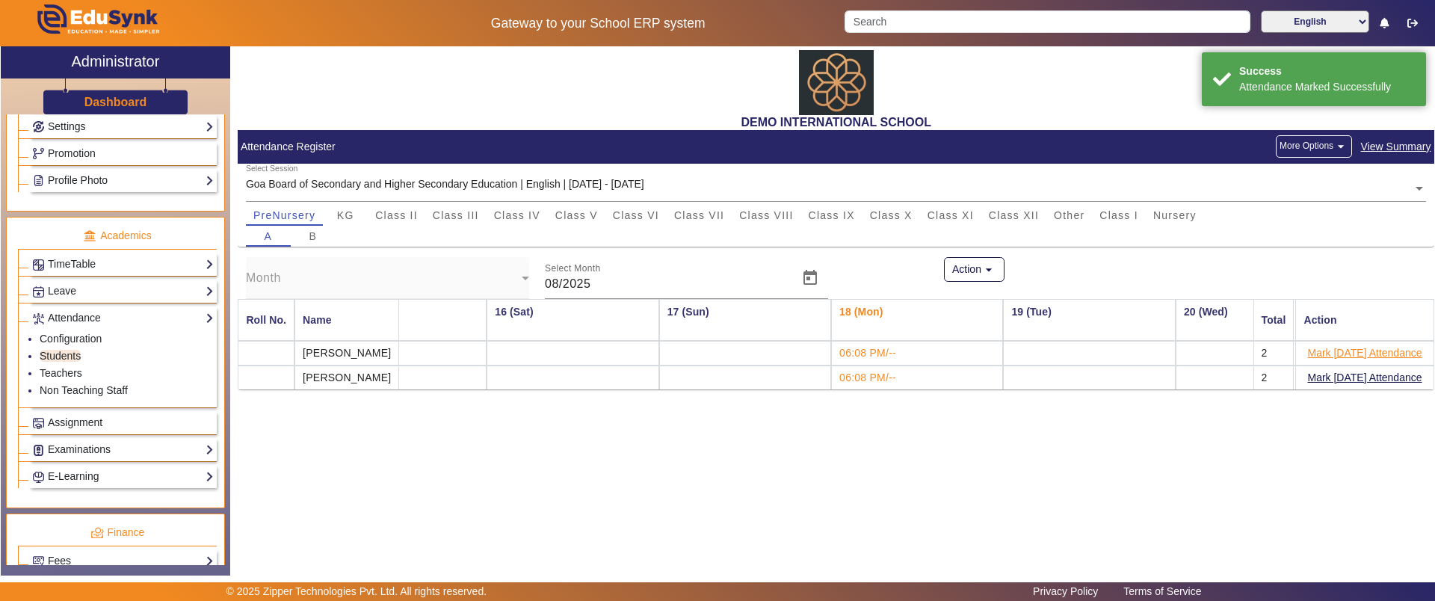
click at [1329, 346] on button "Mark [DATE] Attendance" at bounding box center [1364, 353] width 117 height 19
click at [80, 378] on link "Teachers" at bounding box center [61, 373] width 43 height 12
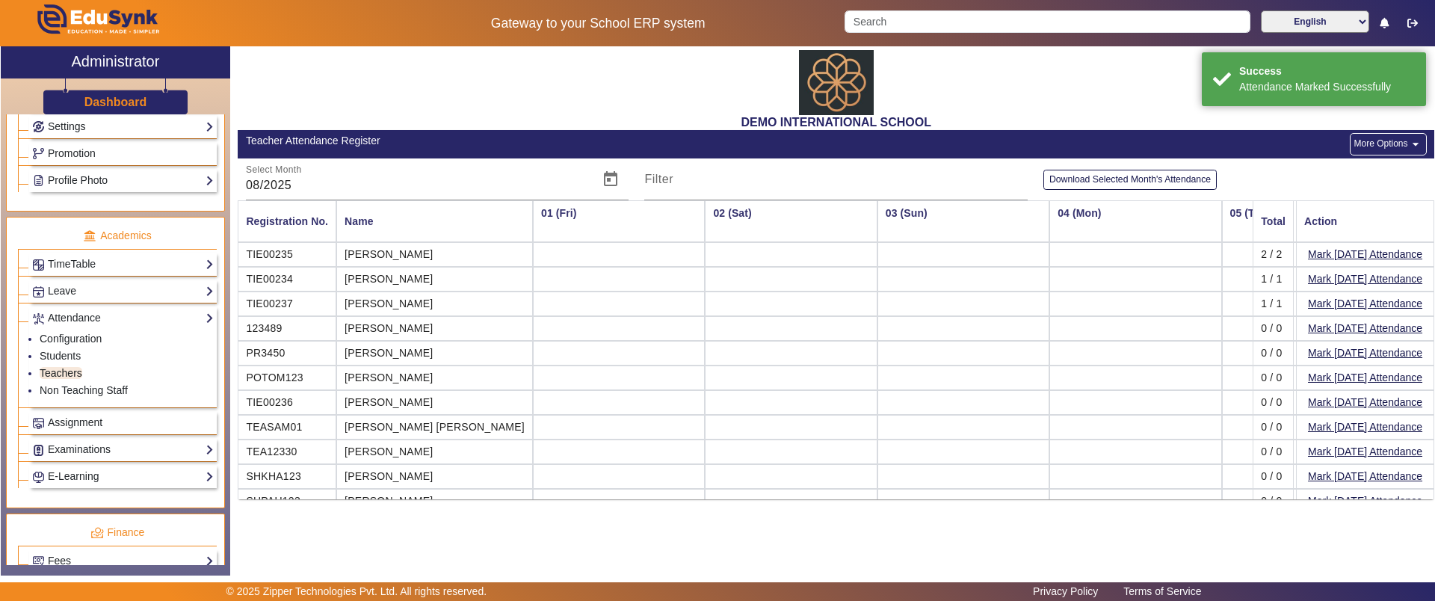
scroll to position [0, 1689]
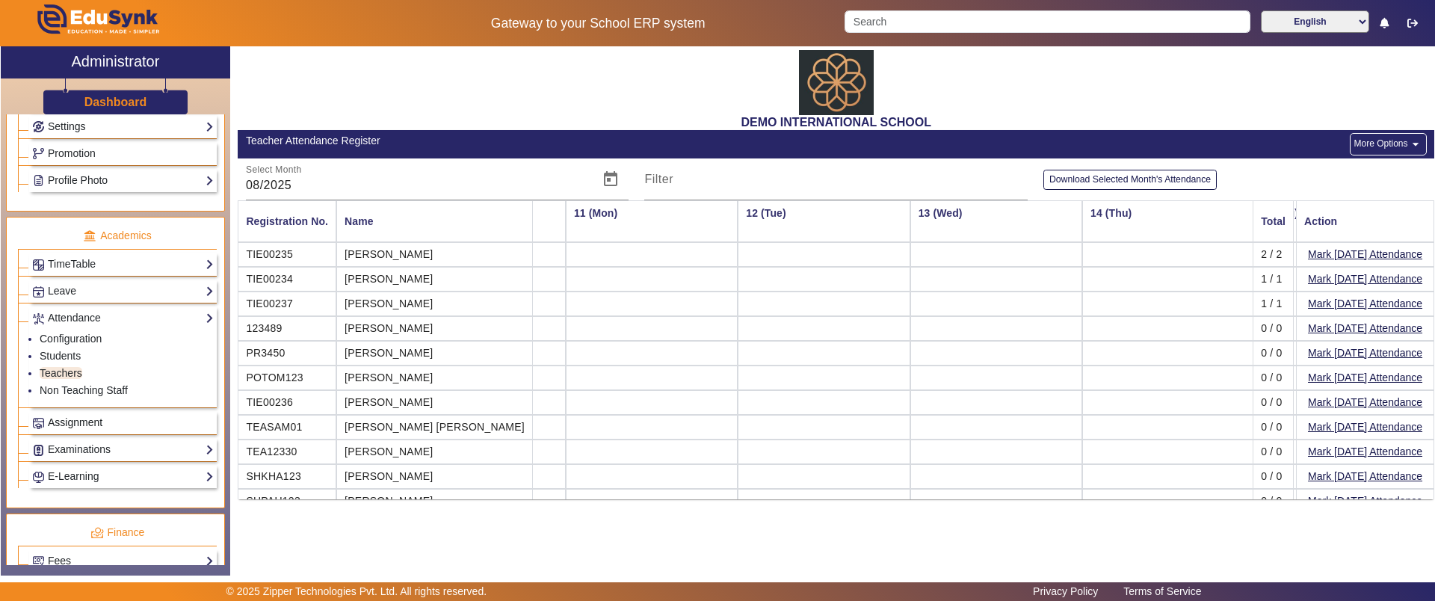
click at [72, 423] on span "Assignment" at bounding box center [75, 422] width 55 height 12
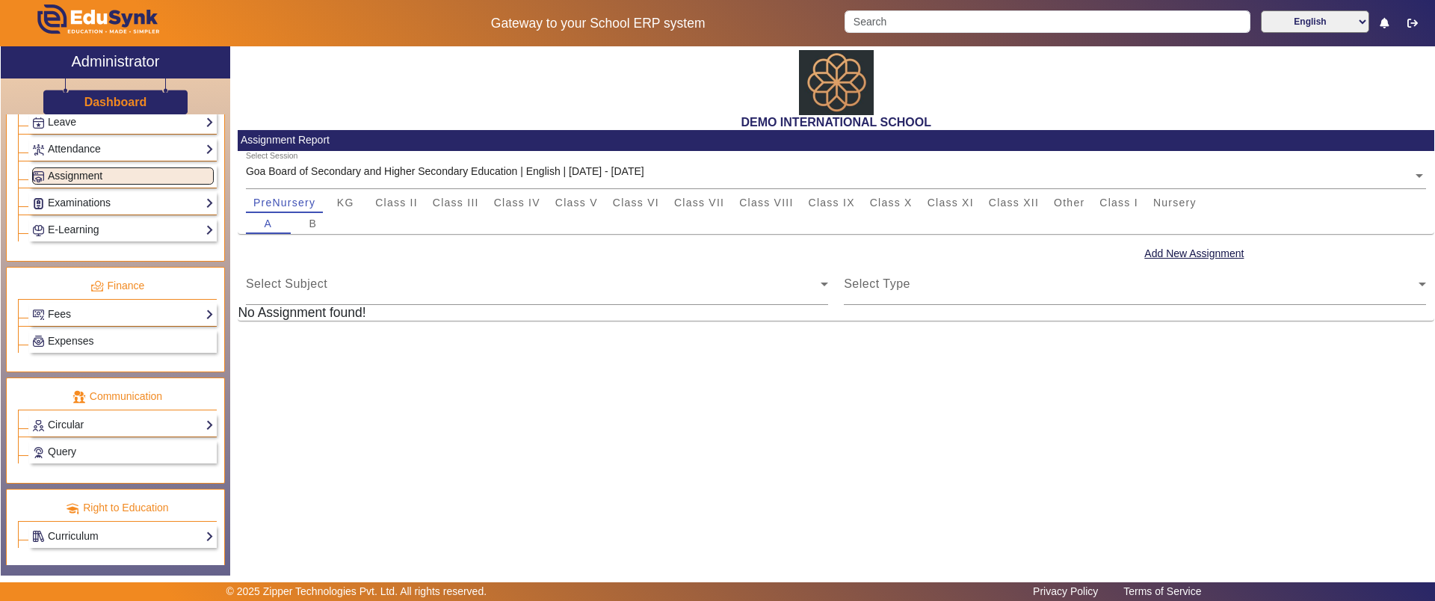
scroll to position [638, 0]
click at [83, 204] on link "Examinations" at bounding box center [123, 200] width 182 height 17
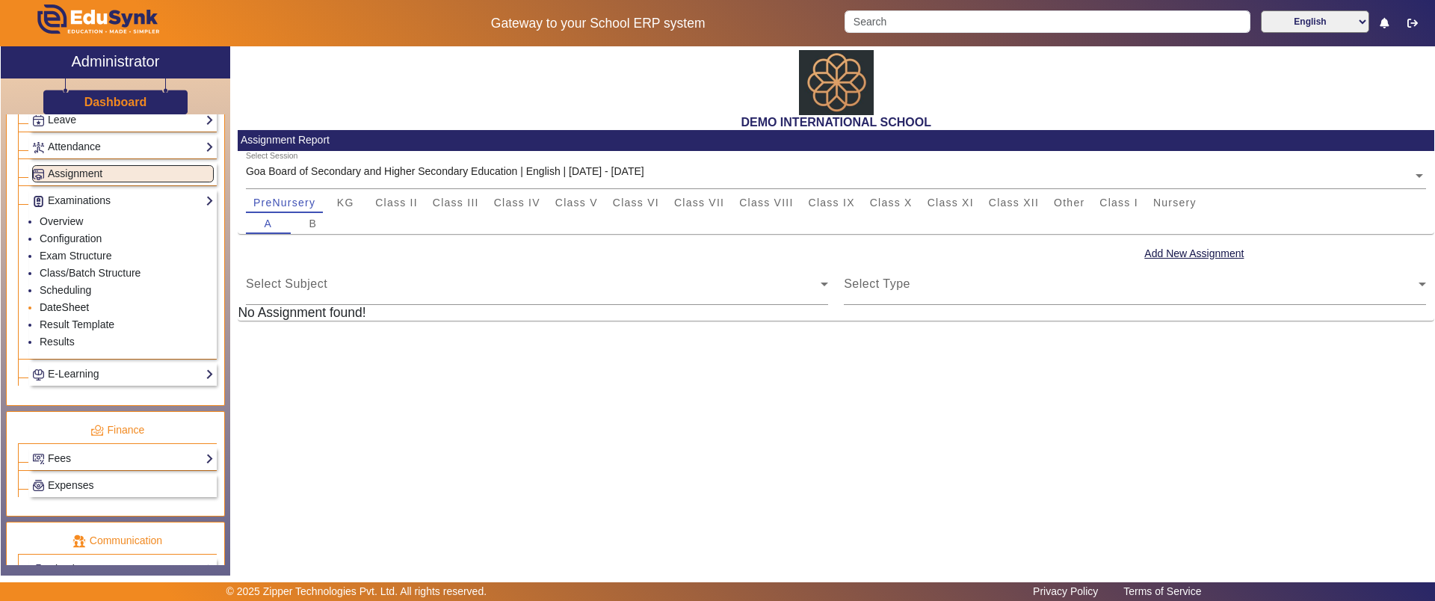
click at [83, 304] on link "DateSheet" at bounding box center [64, 307] width 49 height 12
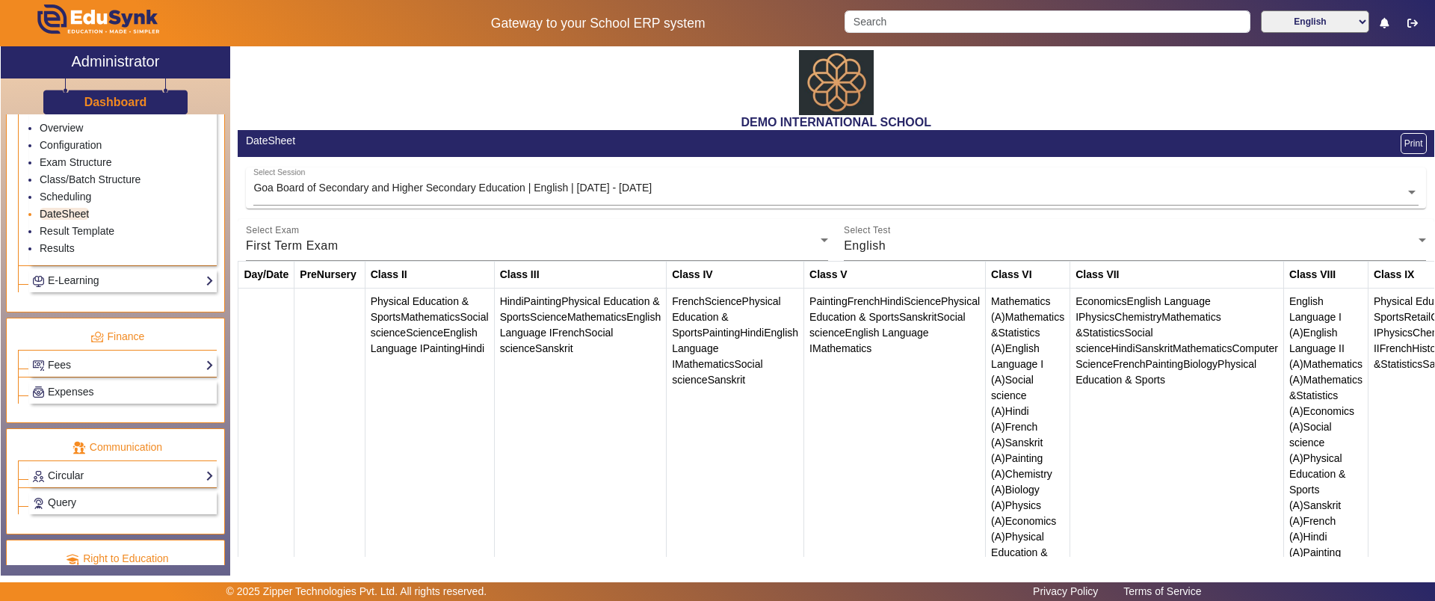
scroll to position [785, 0]
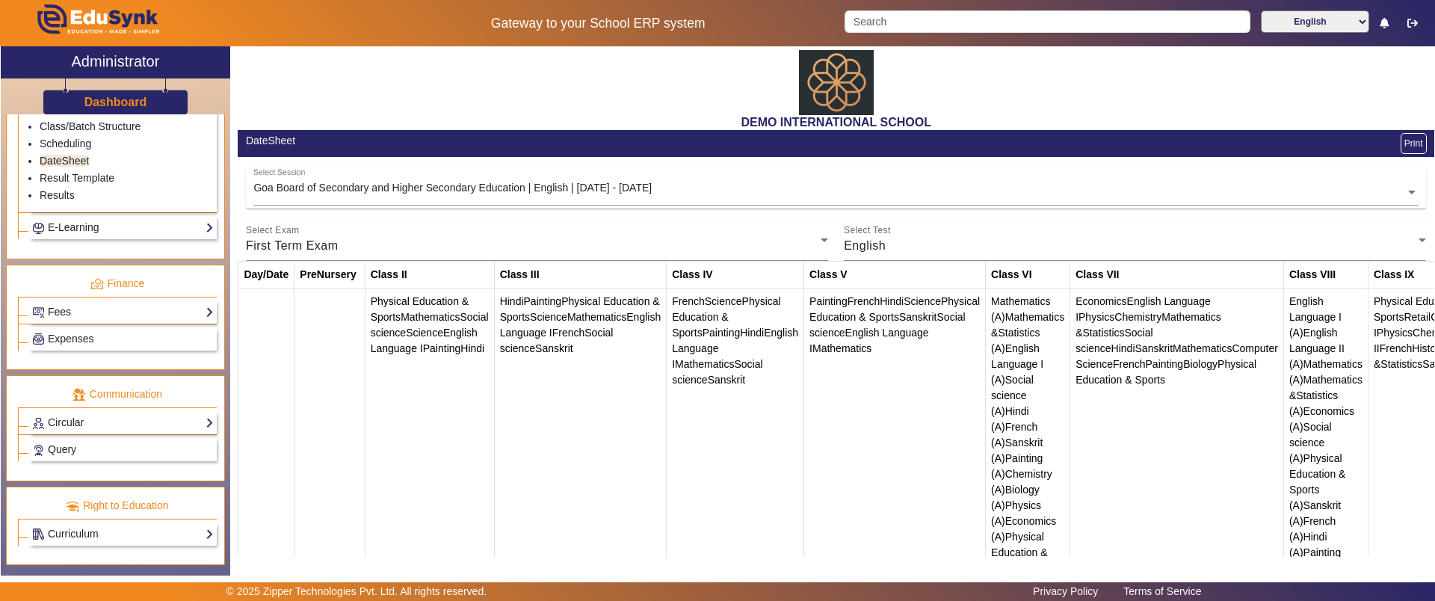
click at [51, 306] on link "Fees" at bounding box center [123, 311] width 182 height 17
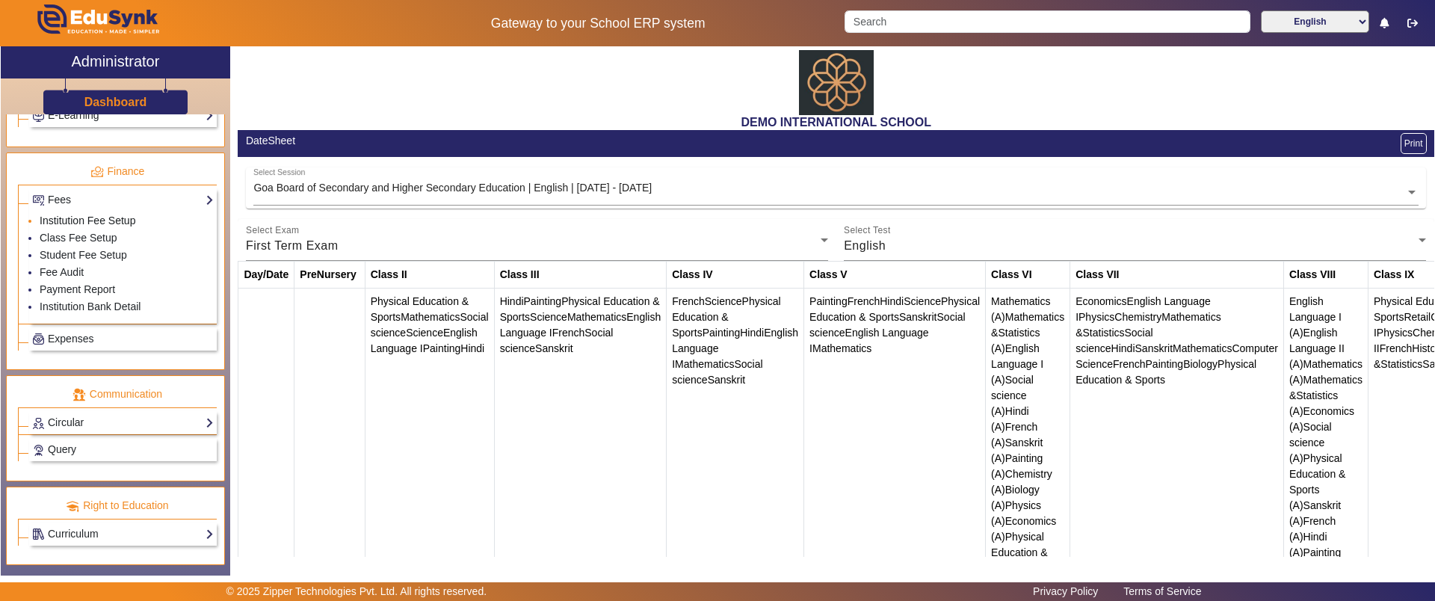
click at [71, 221] on link "Institution Fee Setup" at bounding box center [88, 220] width 96 height 12
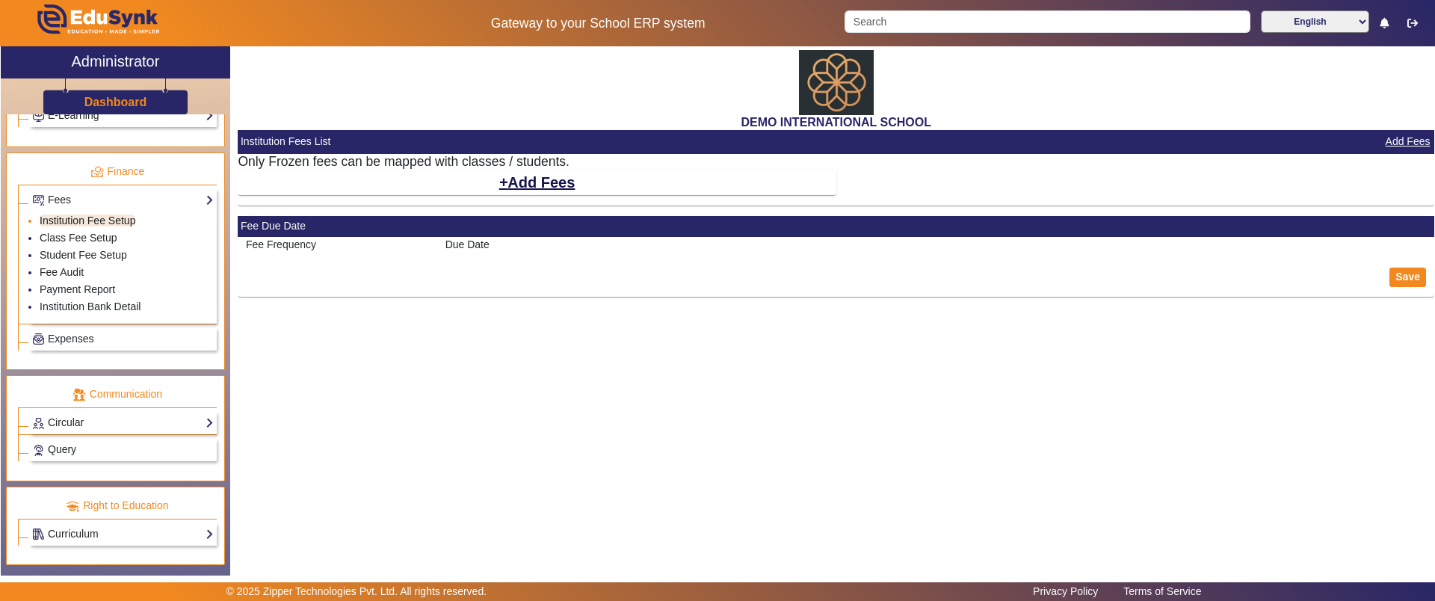
select select "5"
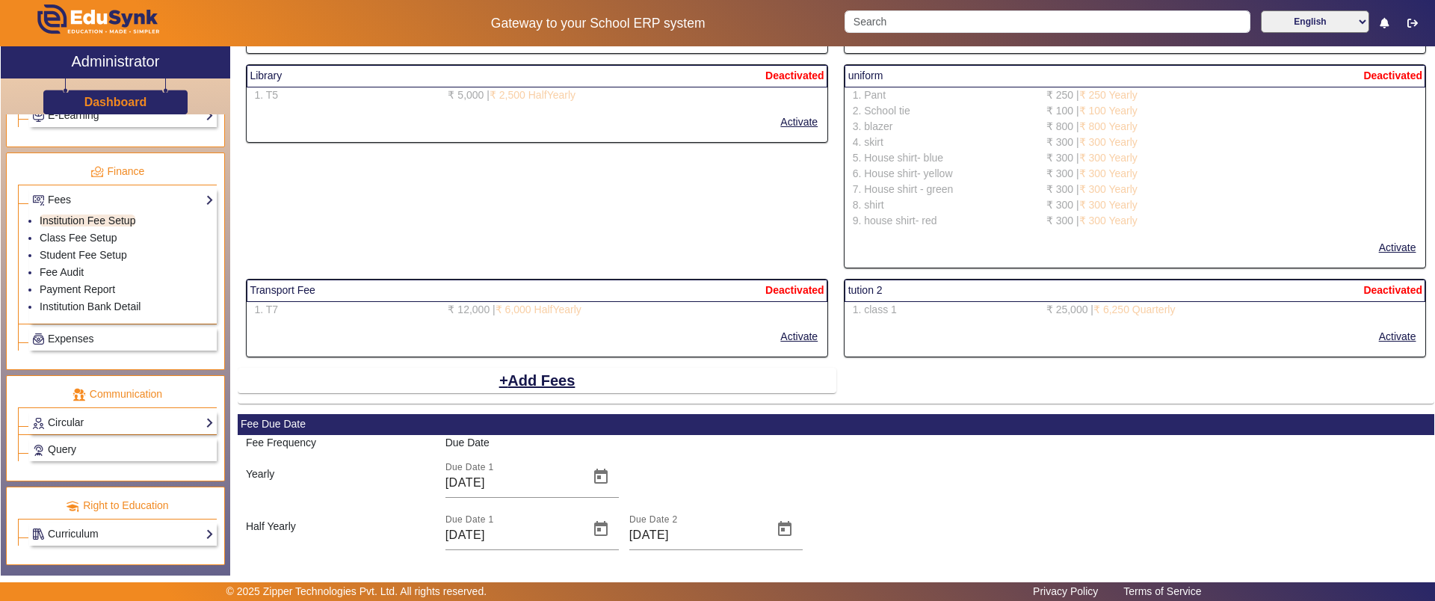
scroll to position [2810, 0]
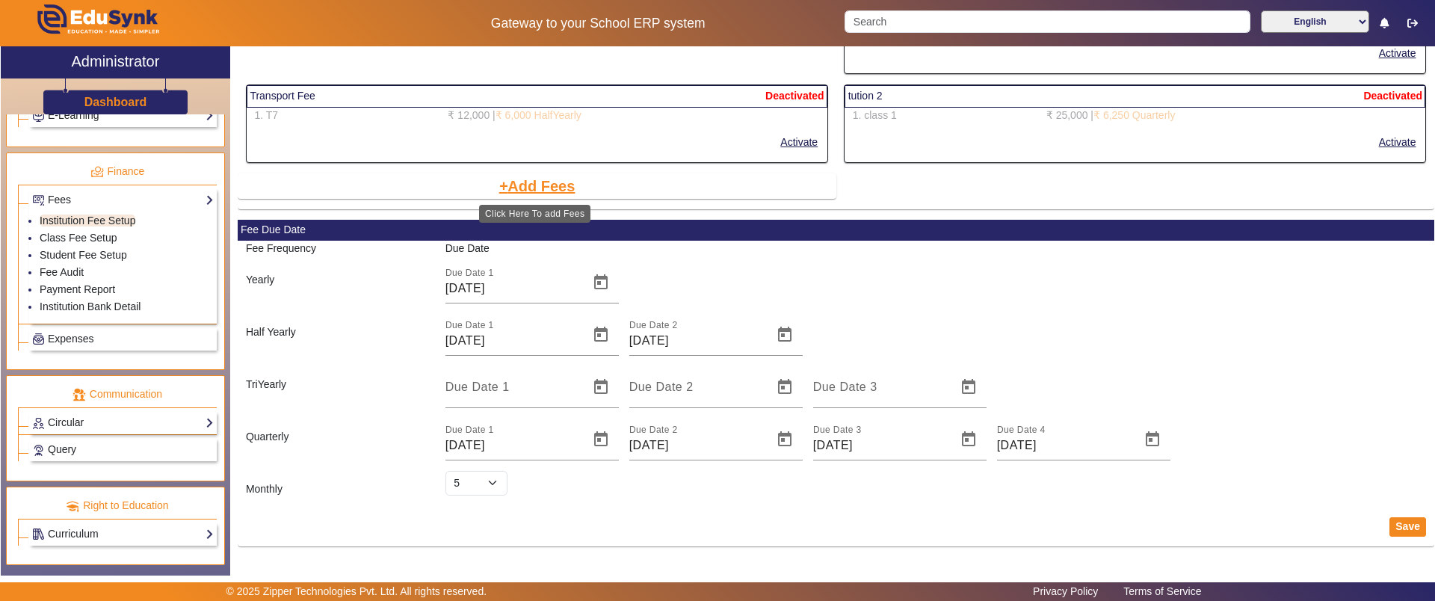
click at [521, 188] on button "Add Fees" at bounding box center [537, 185] width 79 height 25
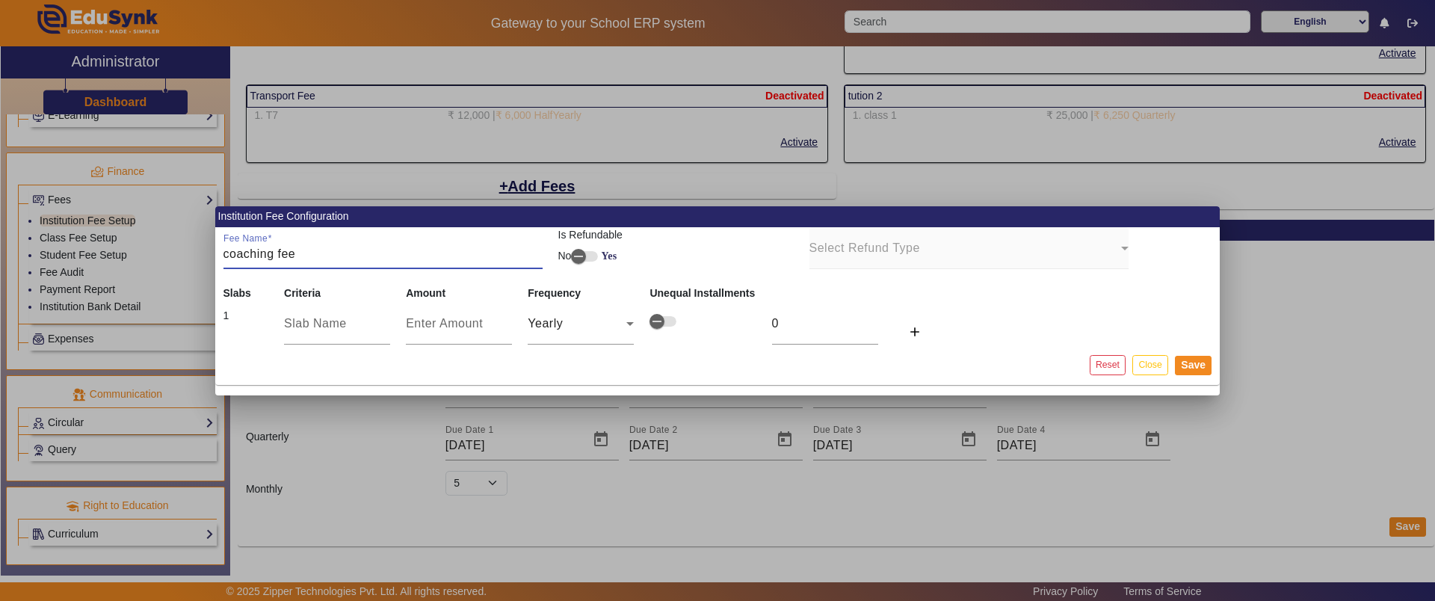
type input "coaching fee"
click at [341, 322] on input "text" at bounding box center [337, 324] width 106 height 18
type input "branch A"
type input "3"
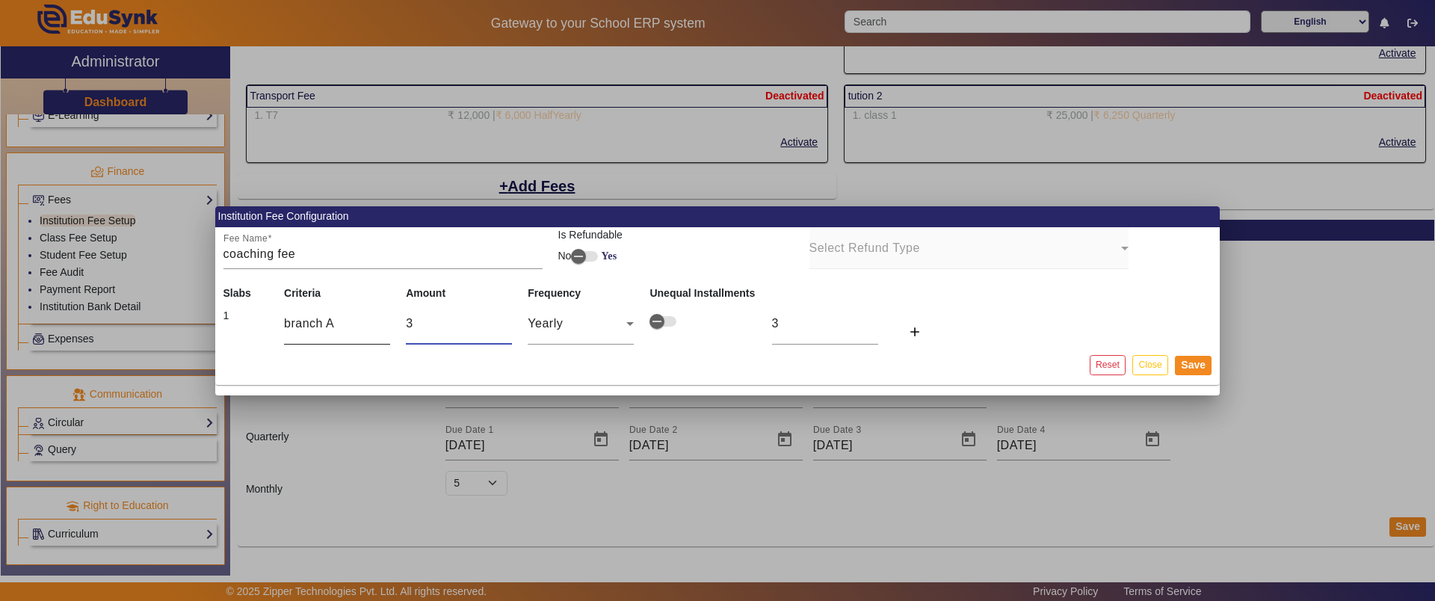
type input "30"
type input "300"
type input "3000"
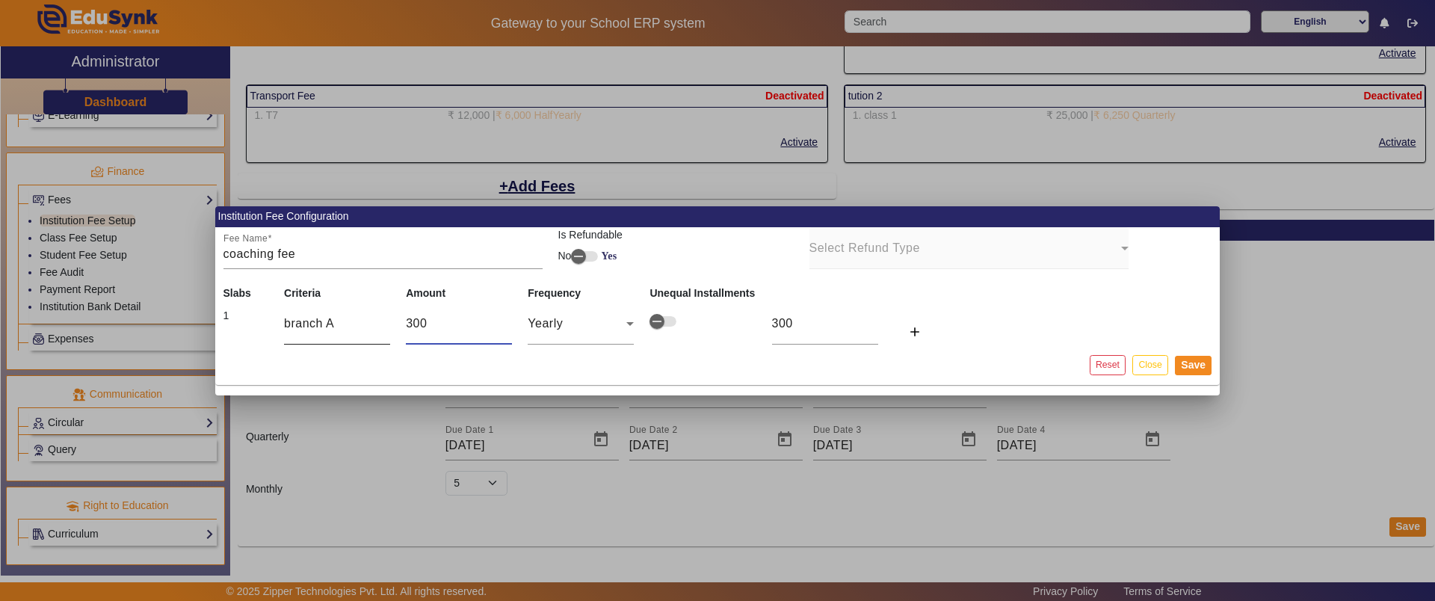
type input "3000"
type input "300"
type input "30"
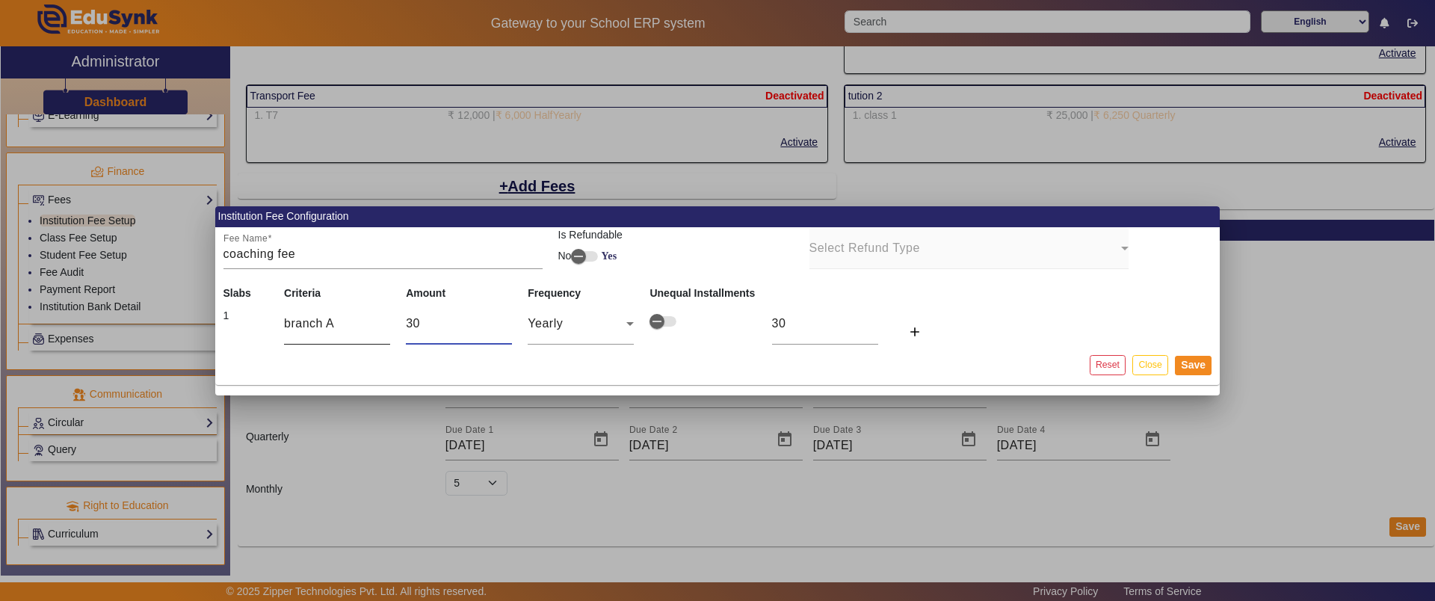
type input "300"
type input "3000"
type input "30000"
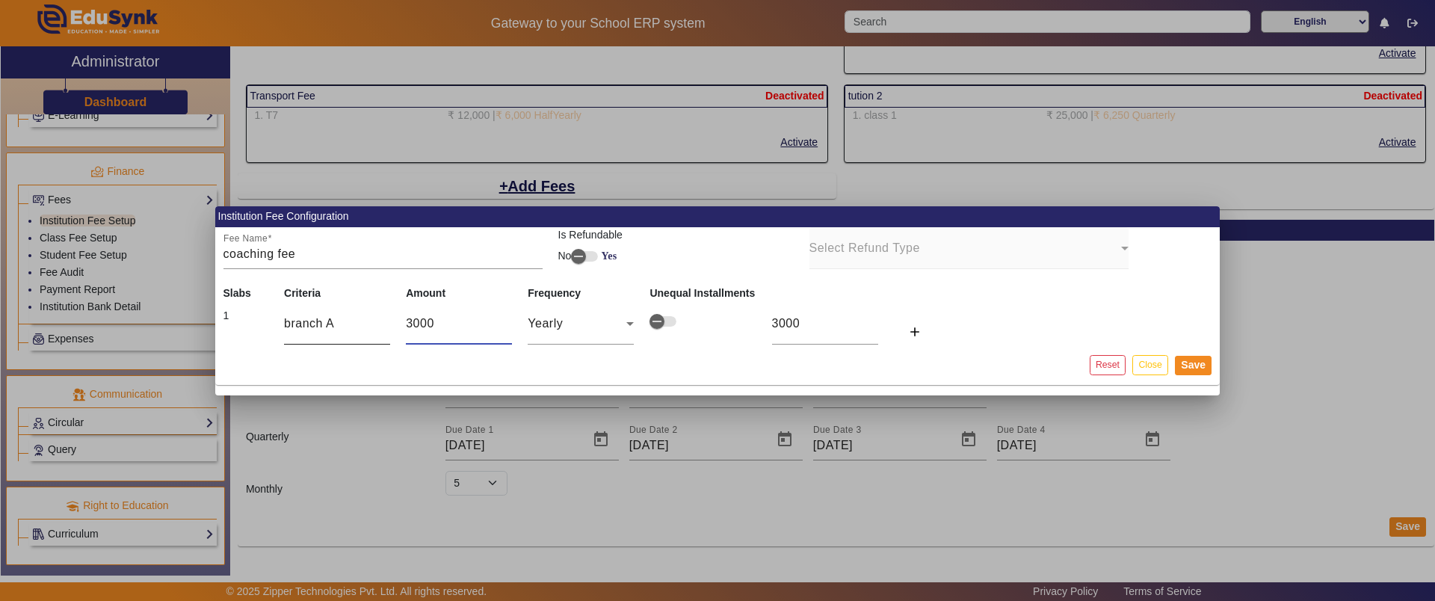
type input "30000"
click at [548, 325] on span "Yearly" at bounding box center [545, 323] width 35 height 13
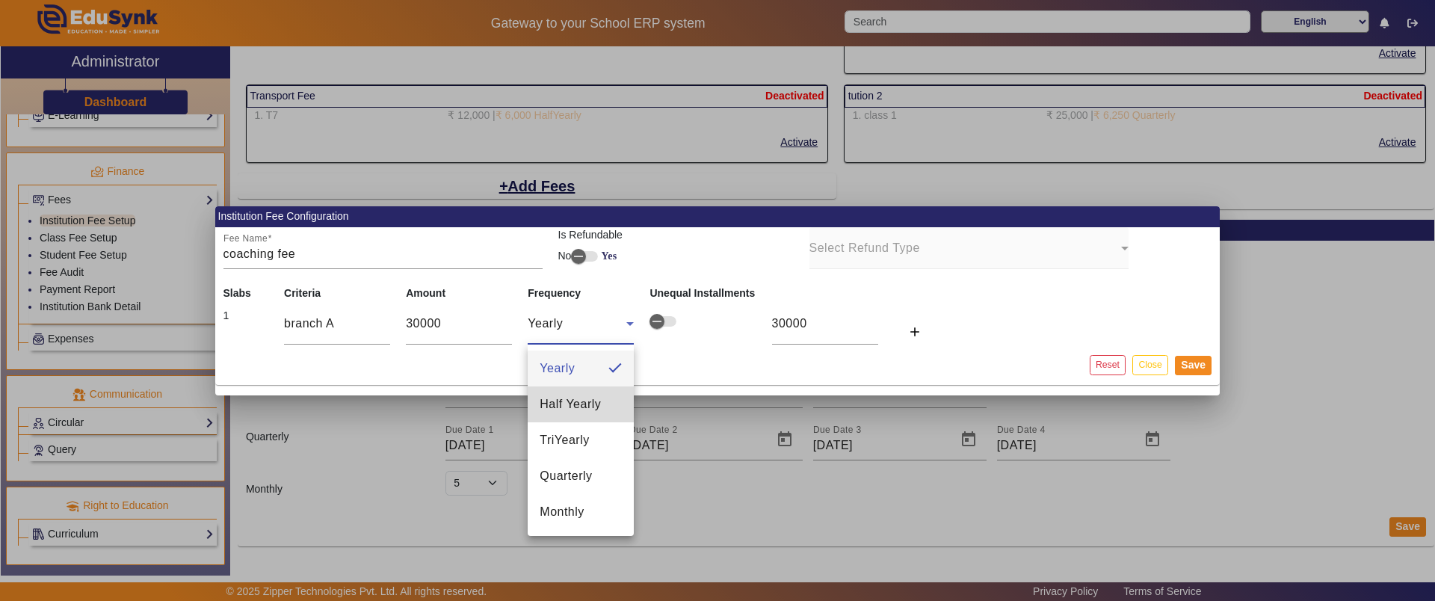
click at [605, 405] on mat-option "Half Yearly" at bounding box center [581, 404] width 106 height 36
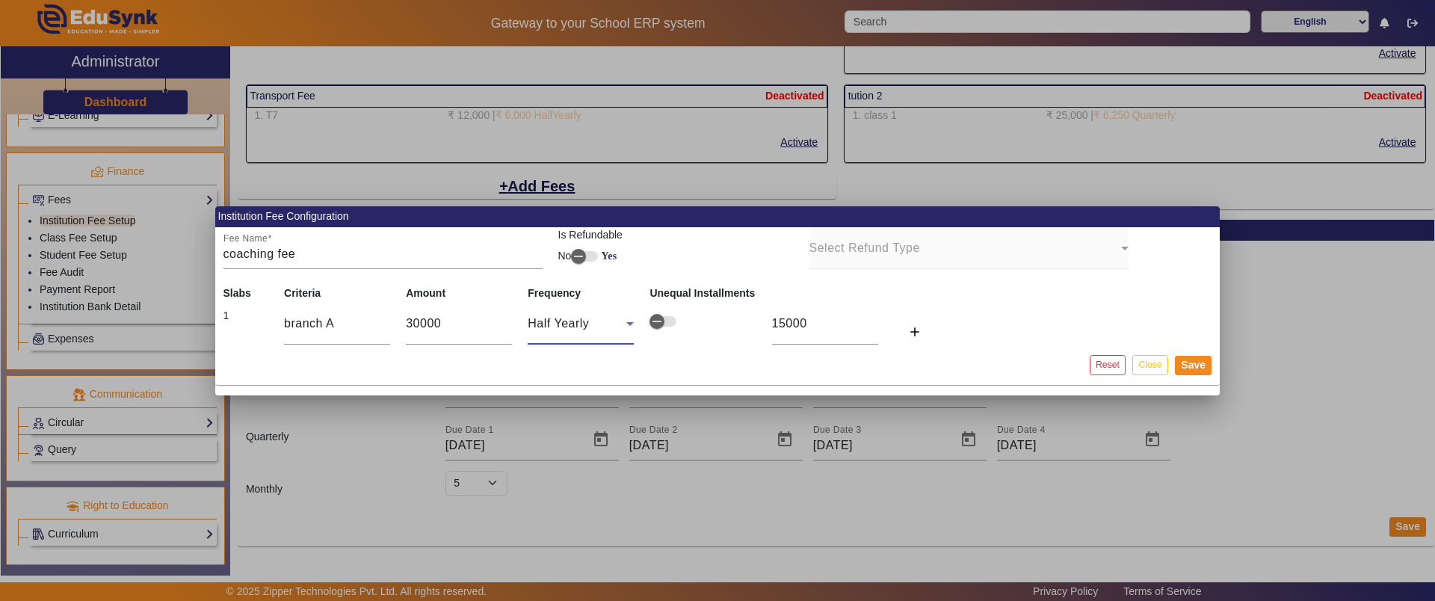
click at [563, 330] on div "Half Yearly" at bounding box center [577, 324] width 99 height 18
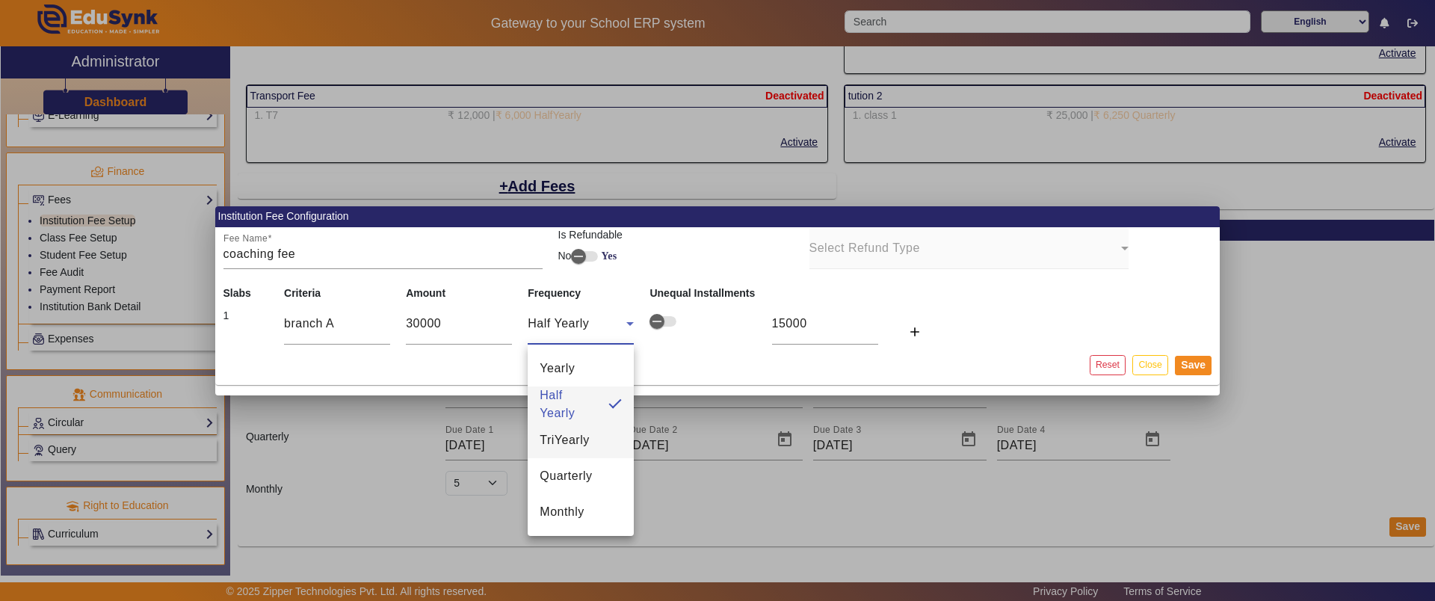
click at [551, 440] on span "TriYearly" at bounding box center [563, 440] width 49 height 18
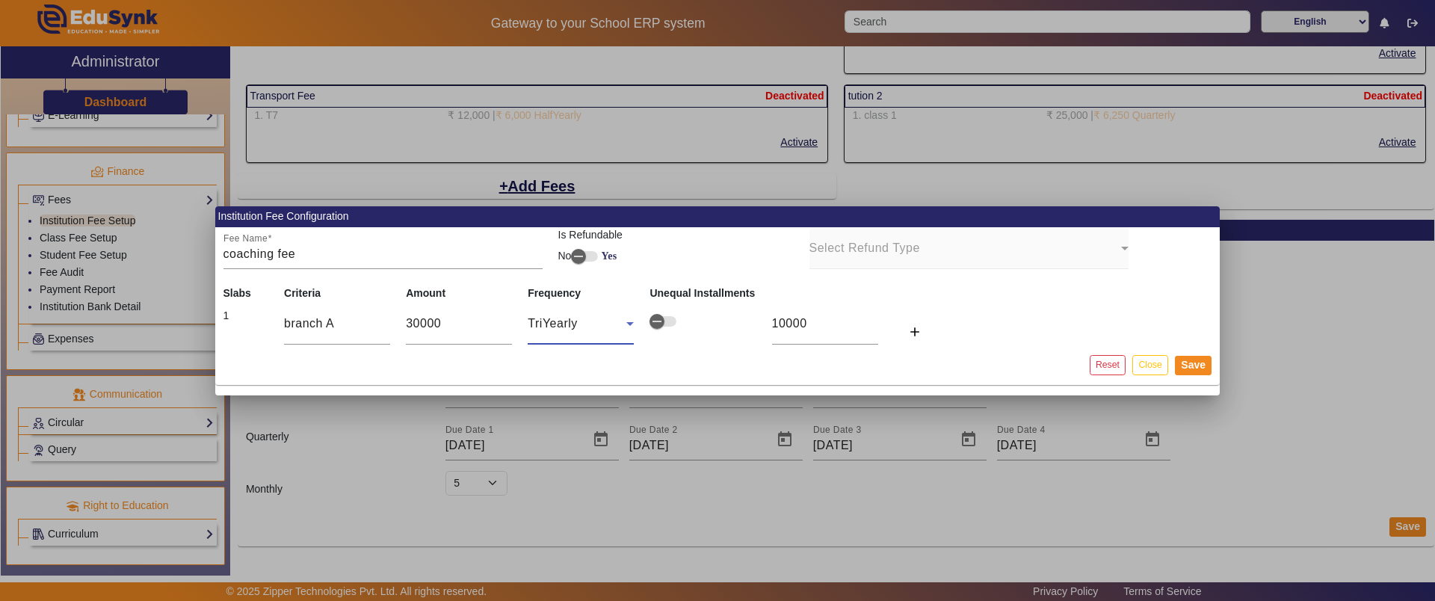
click at [550, 318] on span "TriYearly" at bounding box center [552, 323] width 49 height 13
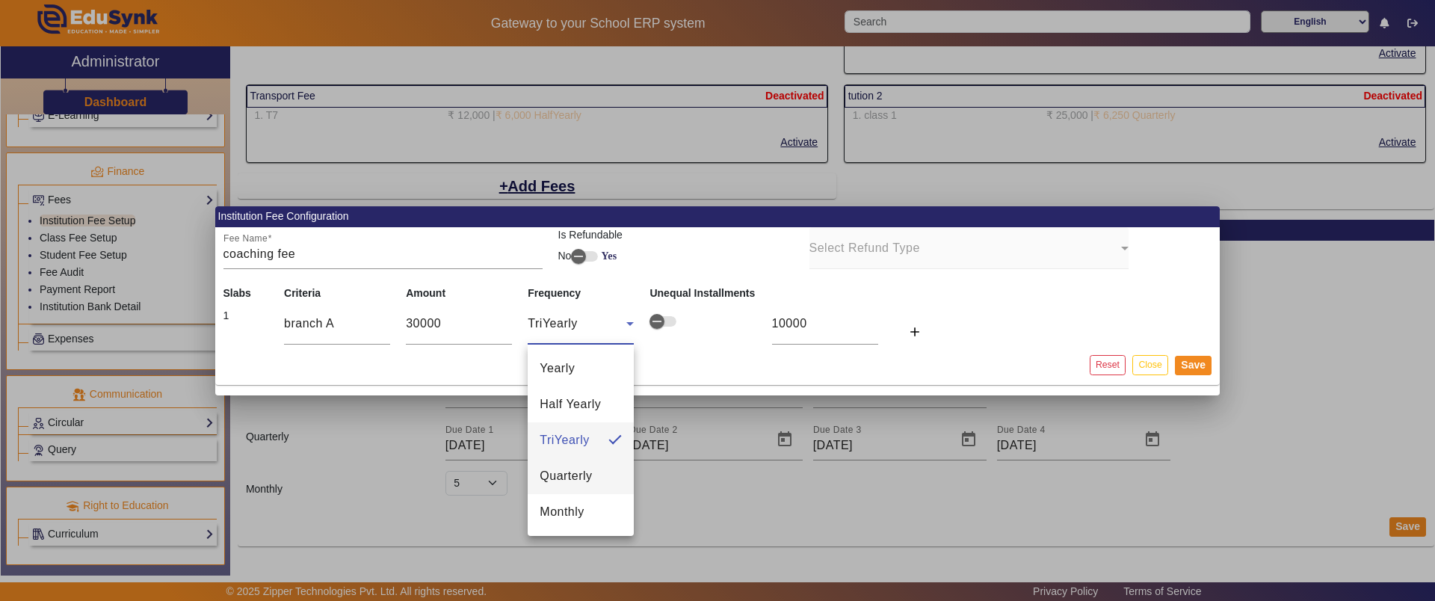
click at [568, 481] on span "Quarterly" at bounding box center [565, 476] width 52 height 18
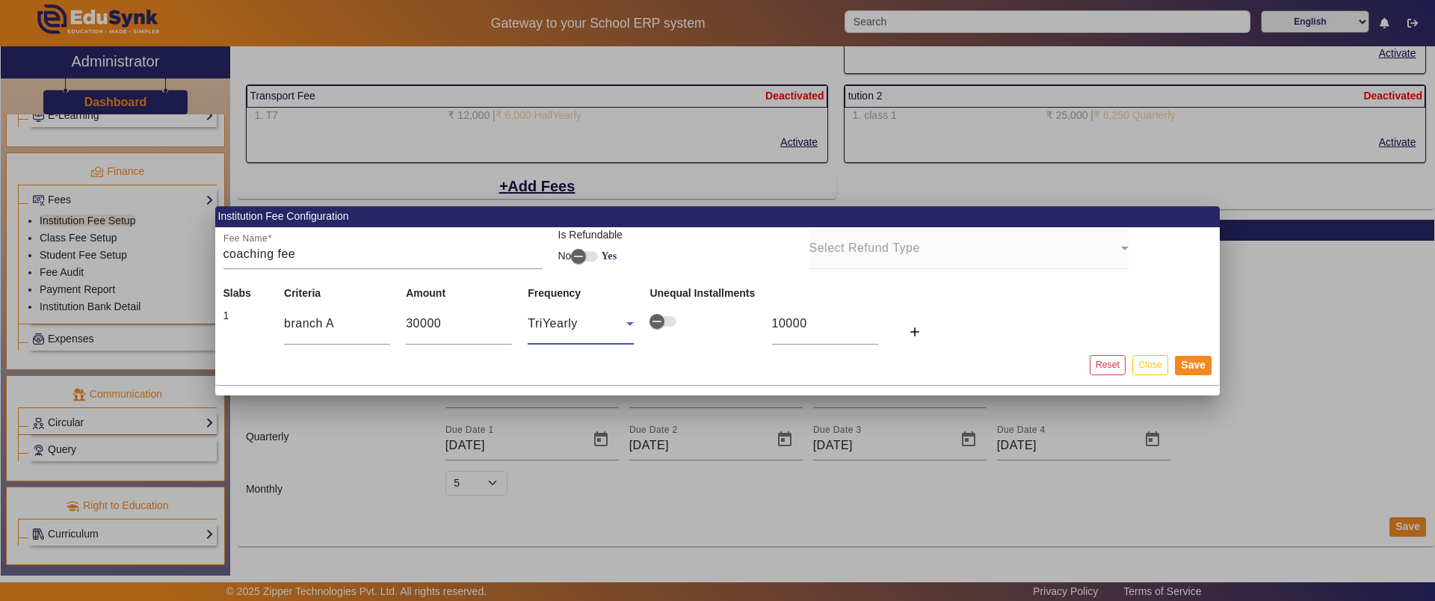
type input "7500"
click at [909, 331] on mat-icon "add" at bounding box center [914, 331] width 15 height 15
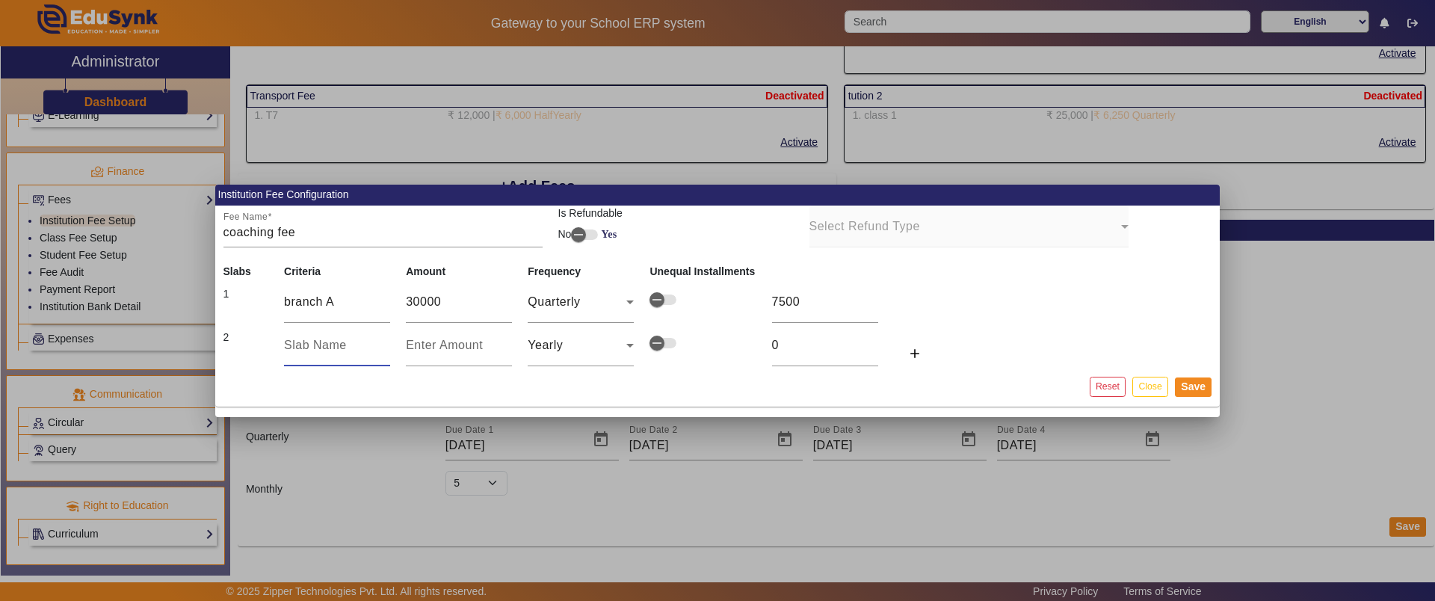
click at [324, 338] on input "text" at bounding box center [337, 345] width 106 height 18
type input "branch B"
click at [417, 341] on input "number" at bounding box center [459, 345] width 106 height 18
click at [1190, 380] on button "Save" at bounding box center [1193, 386] width 37 height 19
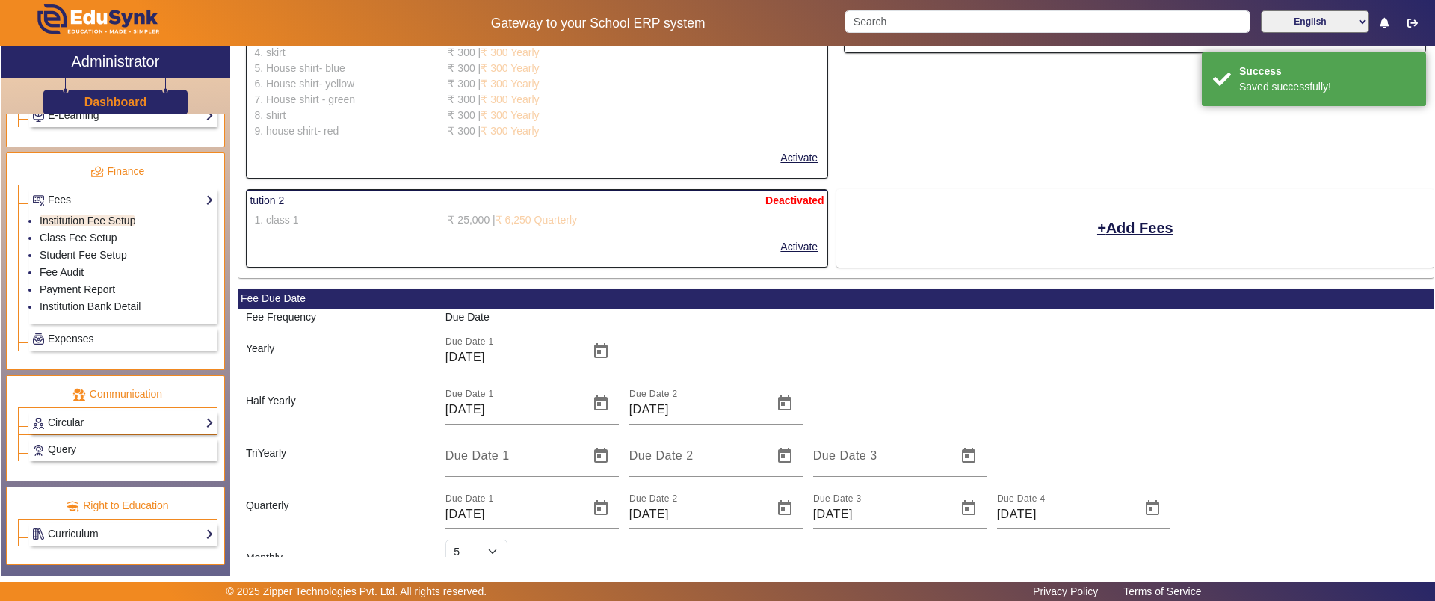
scroll to position [2825, 0]
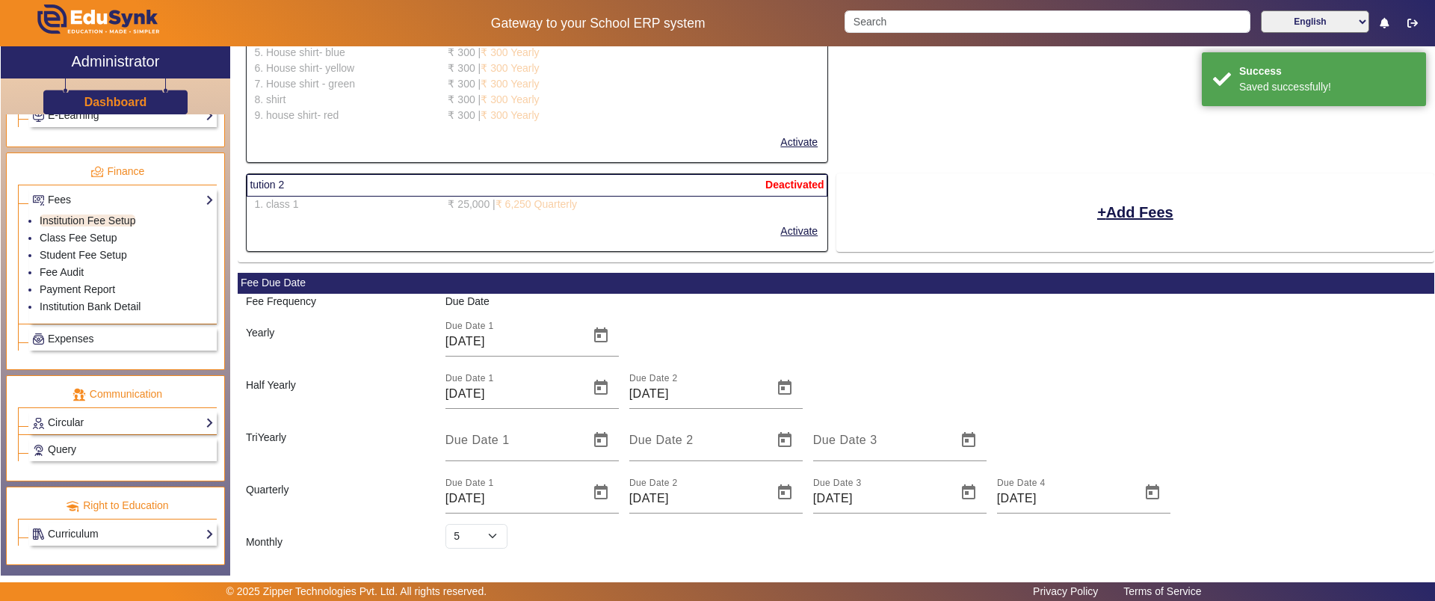
select select "5"
click at [1110, 220] on button "Add Fees" at bounding box center [1134, 212] width 79 height 25
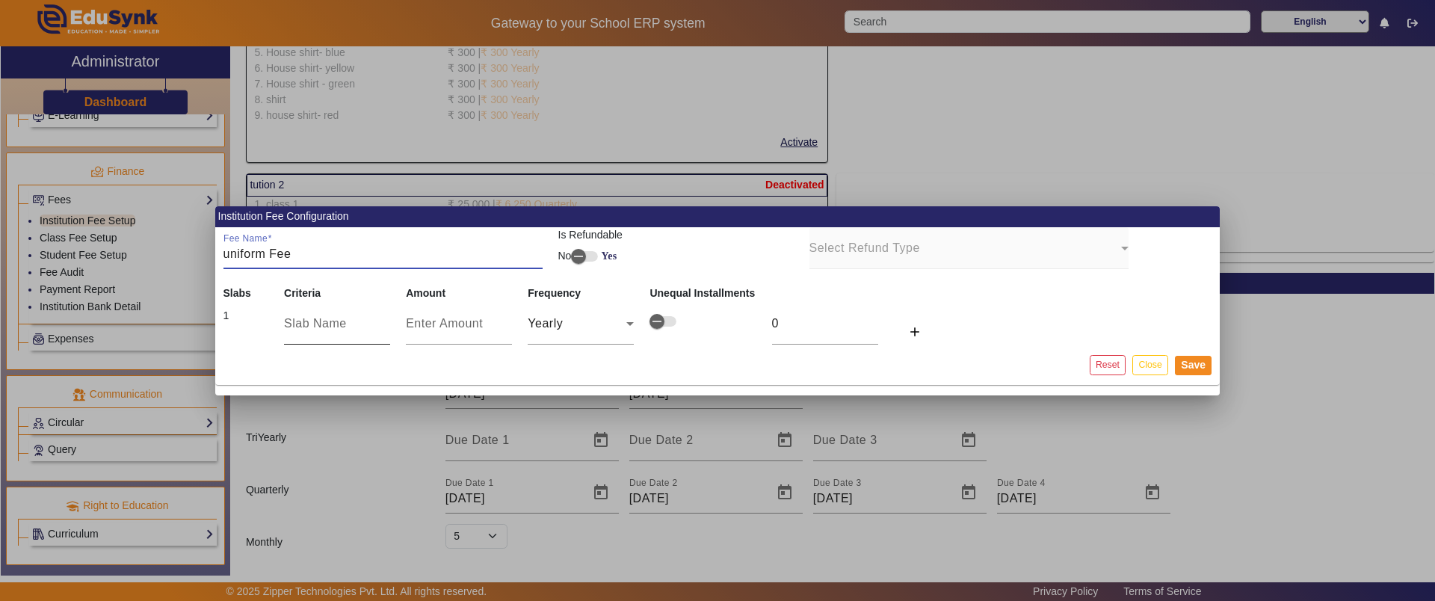
type input "uniform Fee"
click at [328, 330] on input "text" at bounding box center [337, 324] width 106 height 18
type input "v"
type input "size 4"
click at [486, 322] on input "number" at bounding box center [459, 324] width 106 height 18
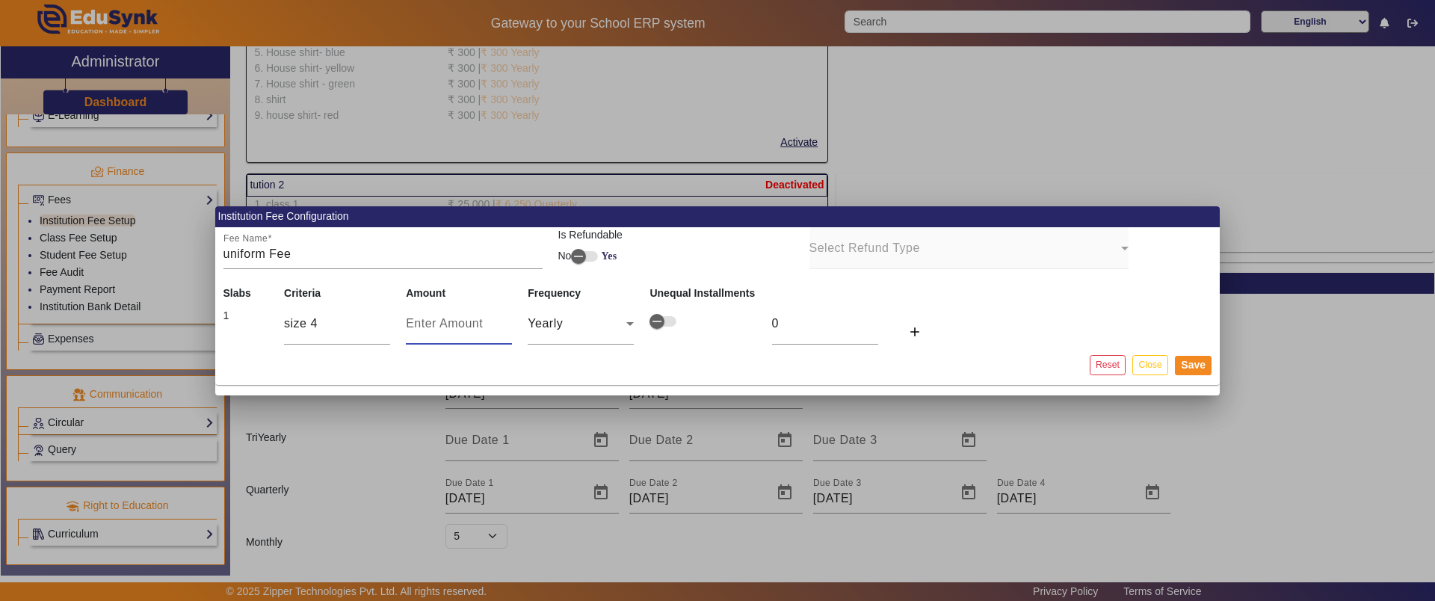
type input "1"
type input "15"
type input "150"
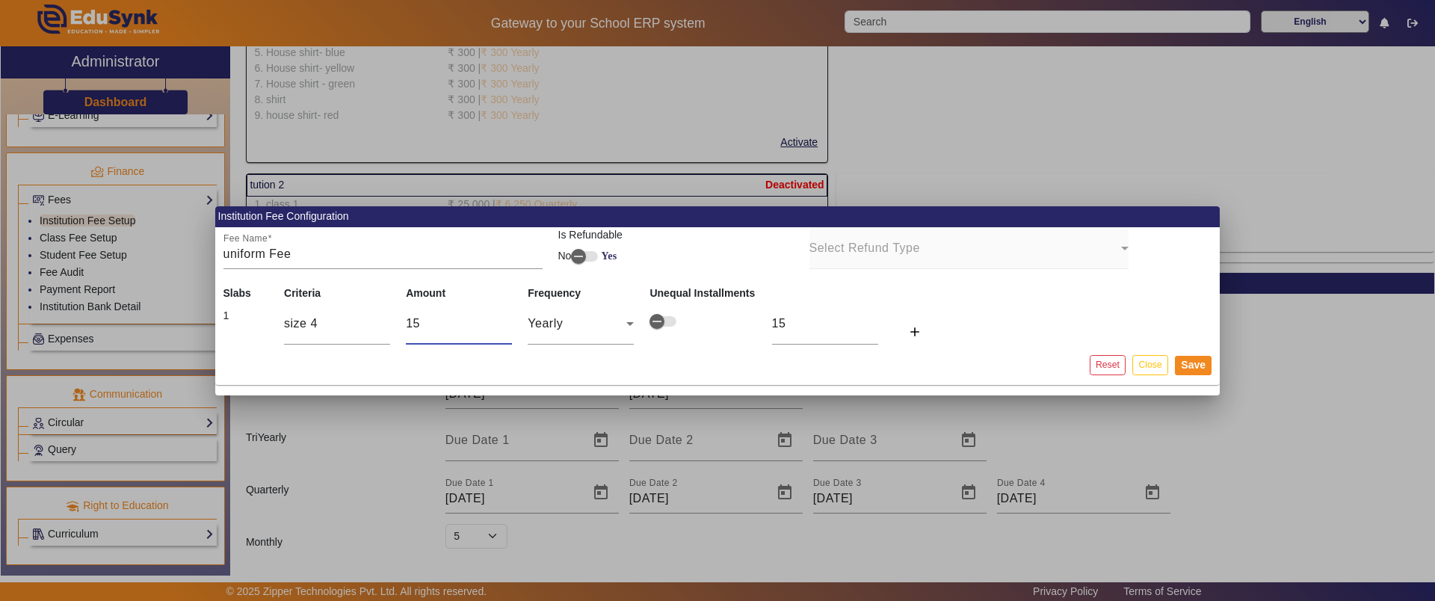
type input "150"
type input "1500"
click at [589, 327] on div "Yearly" at bounding box center [577, 324] width 99 height 18
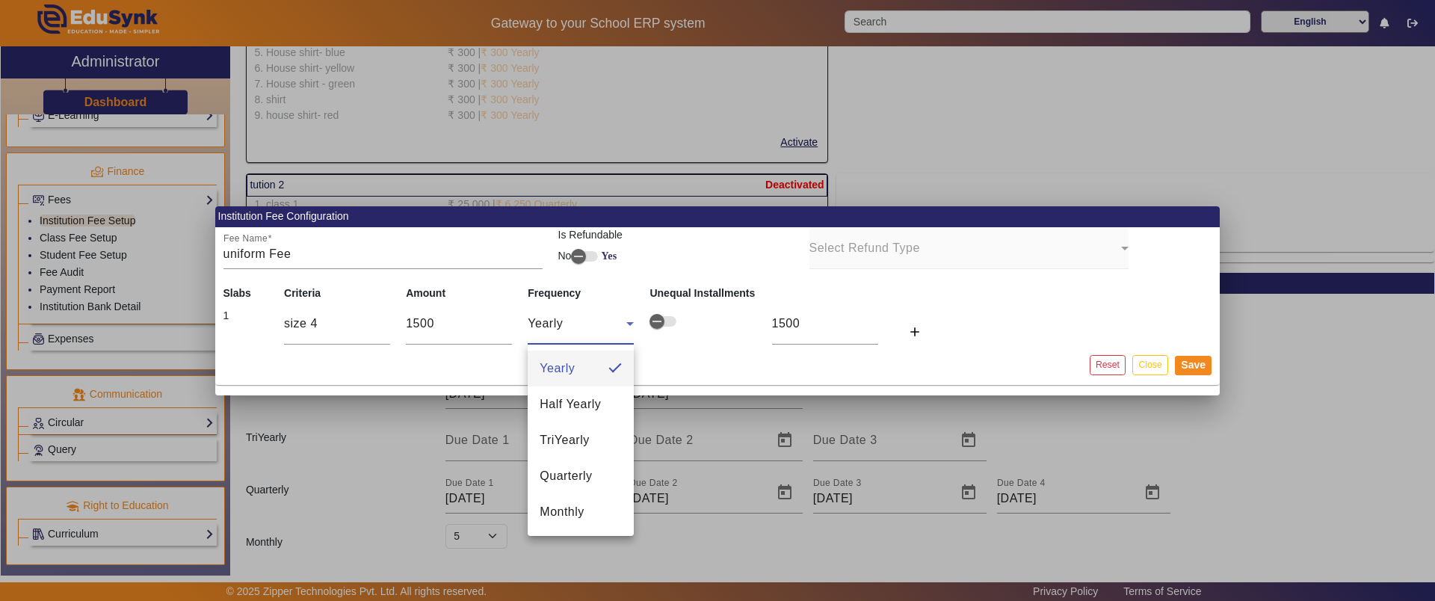
click at [589, 327] on div at bounding box center [717, 300] width 1435 height 601
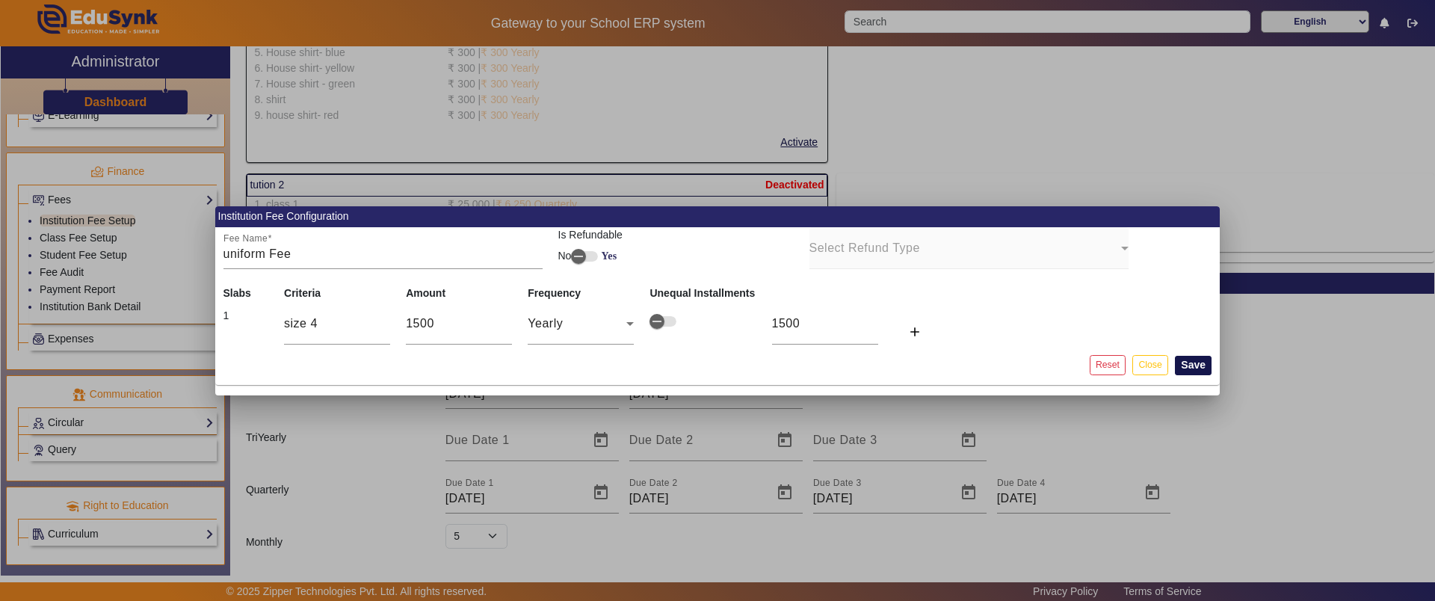
click at [1192, 359] on button "Save" at bounding box center [1193, 365] width 37 height 19
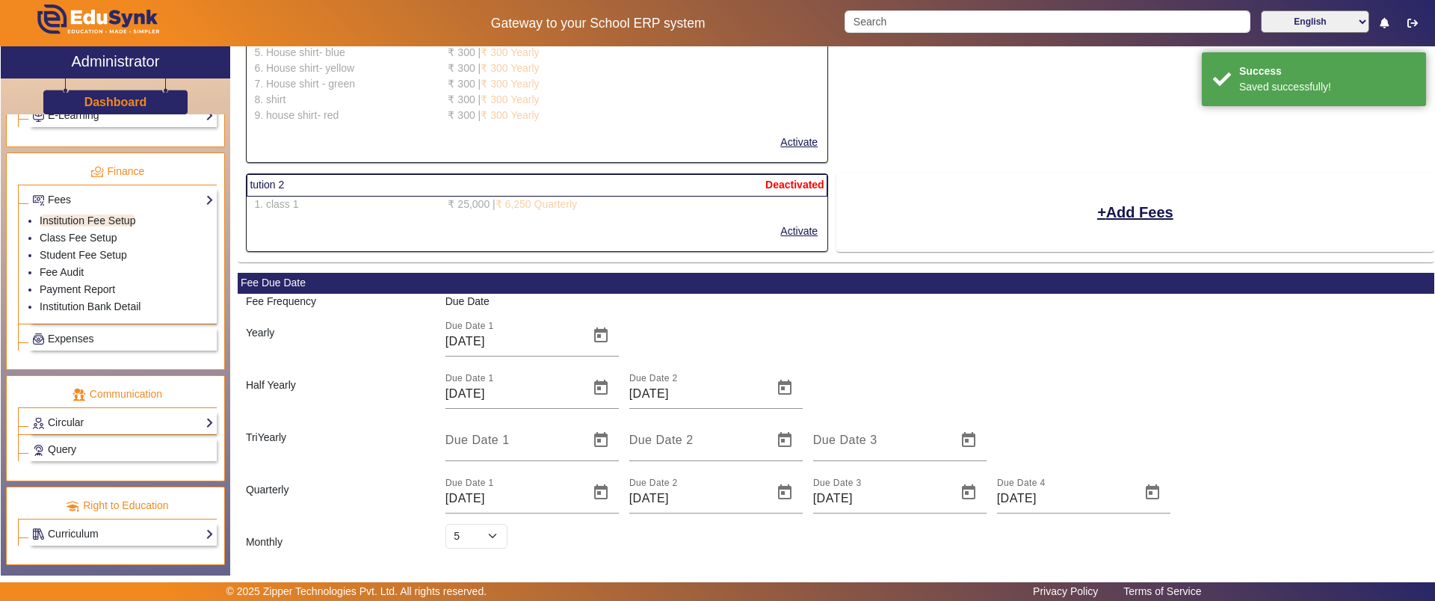
select select "5"
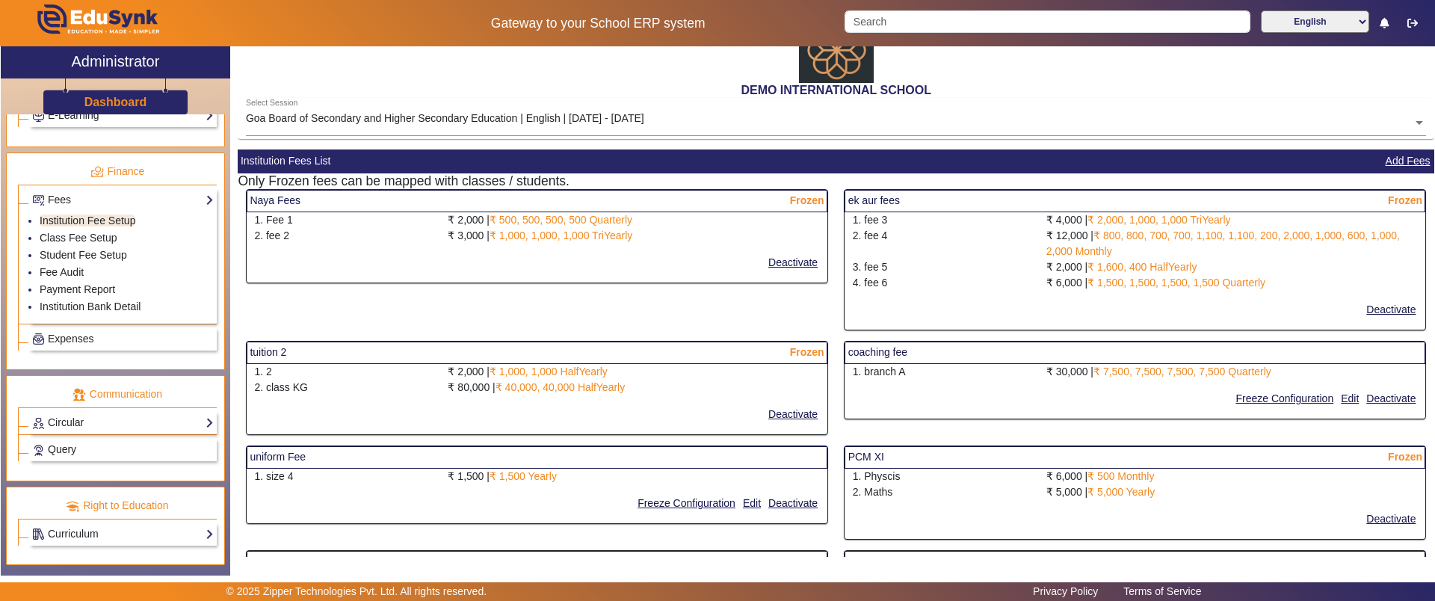
scroll to position [0, 0]
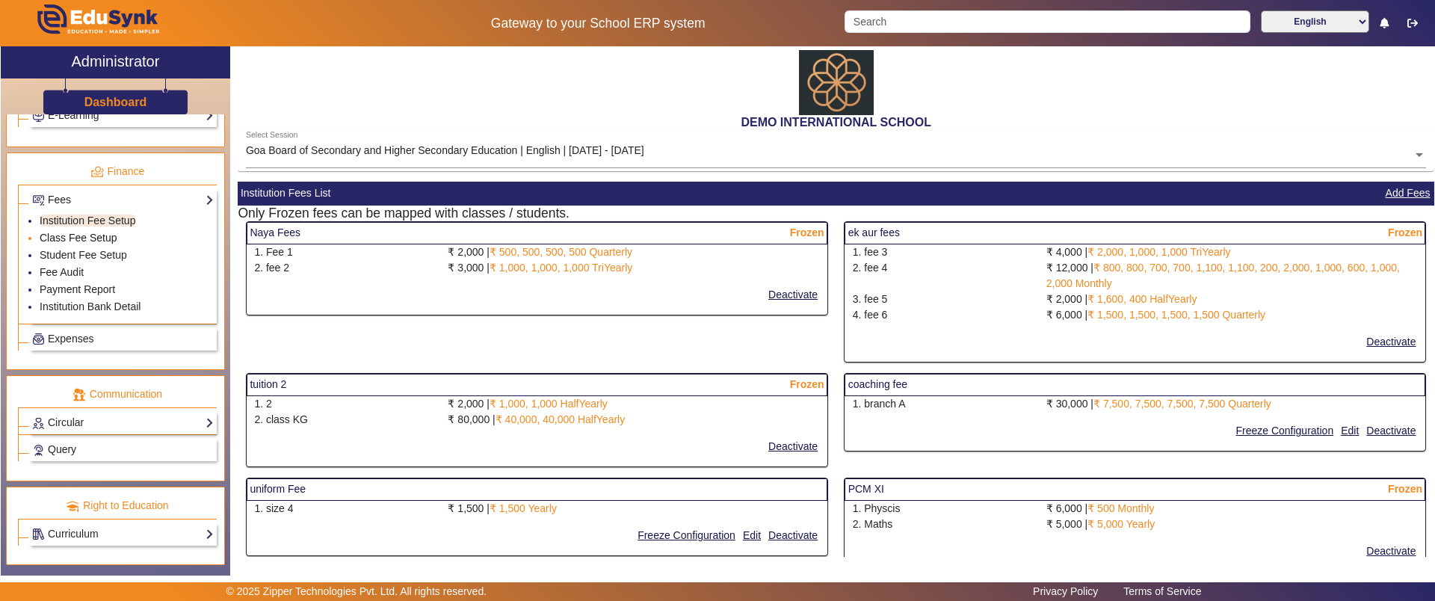
click at [93, 240] on link "Class Fee Setup" at bounding box center [79, 238] width 78 height 12
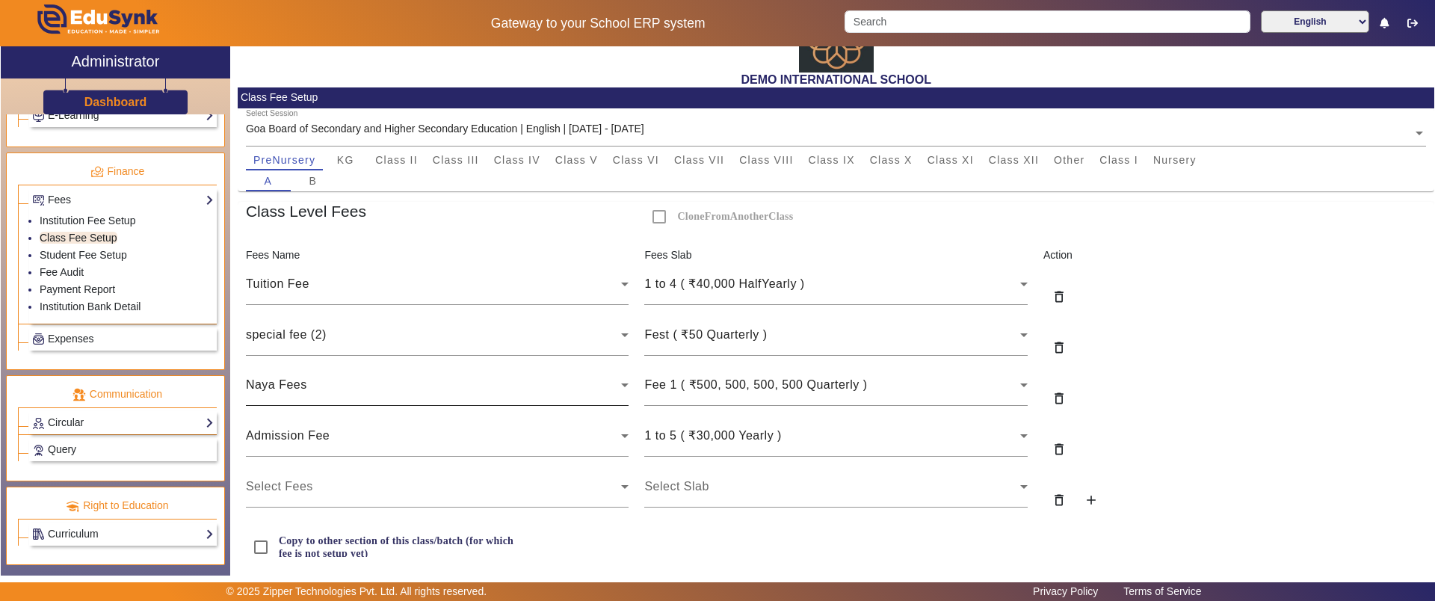
scroll to position [82, 0]
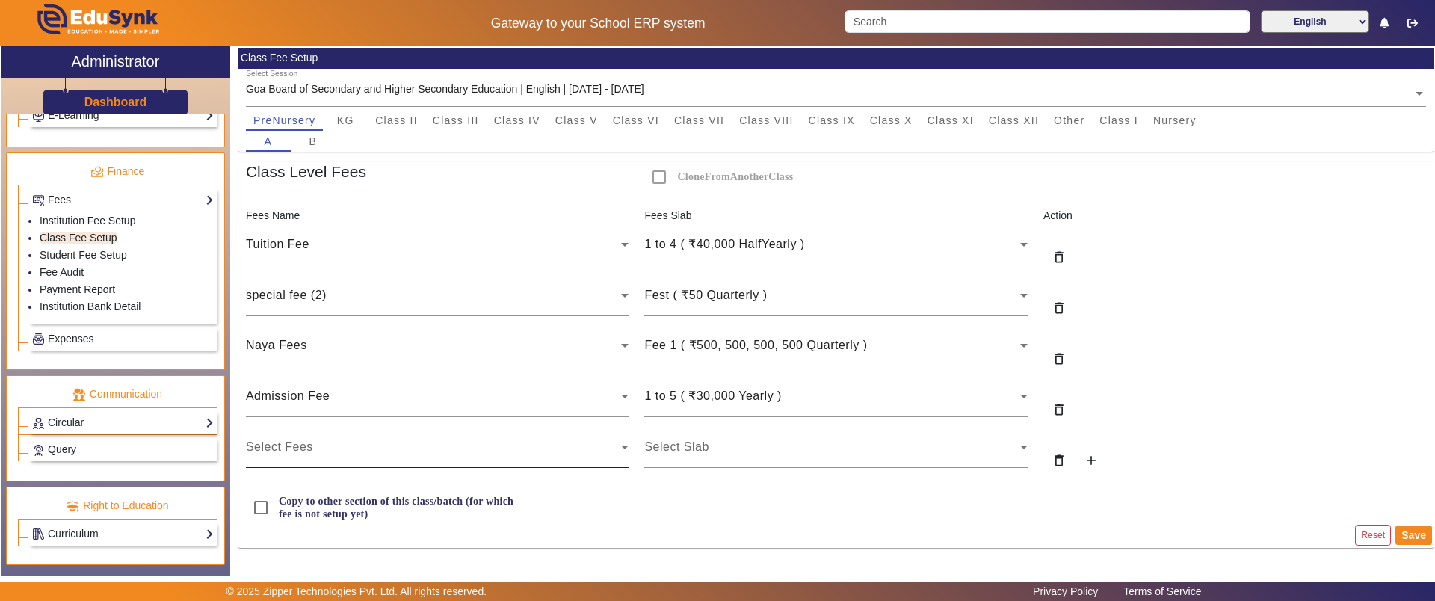
click at [429, 455] on div "Select Fees" at bounding box center [437, 447] width 383 height 42
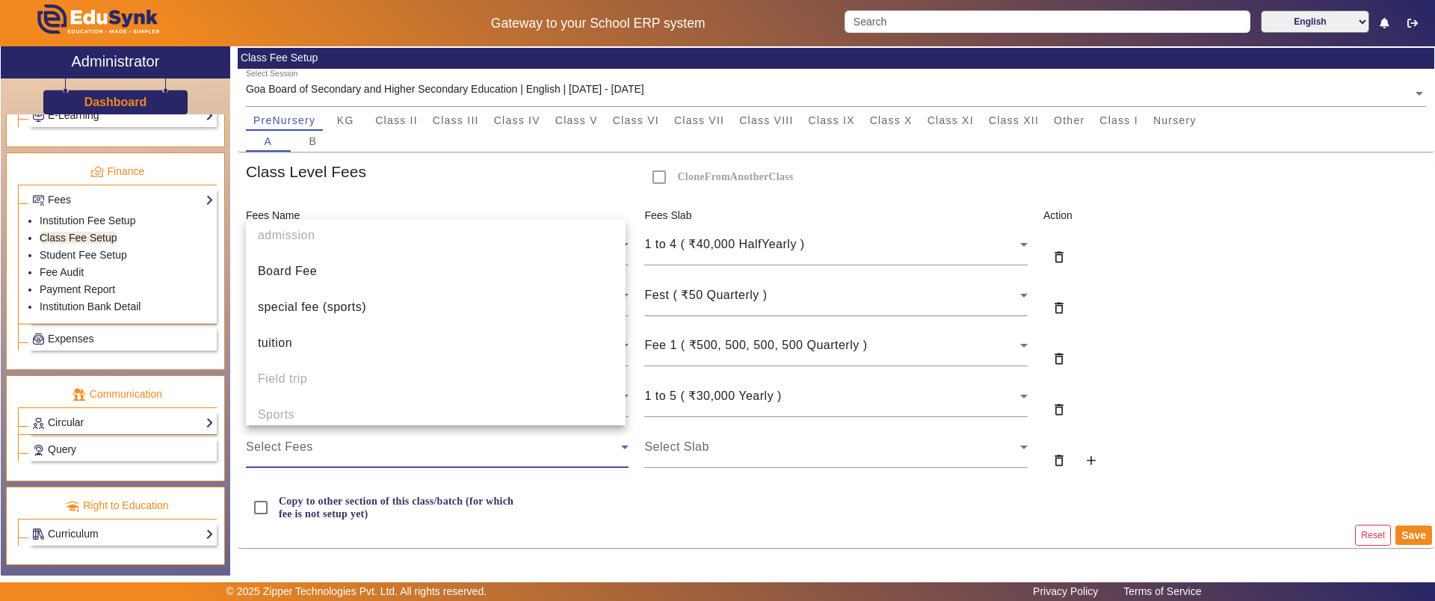
scroll to position [747, 0]
click at [78, 217] on div at bounding box center [717, 300] width 1435 height 601
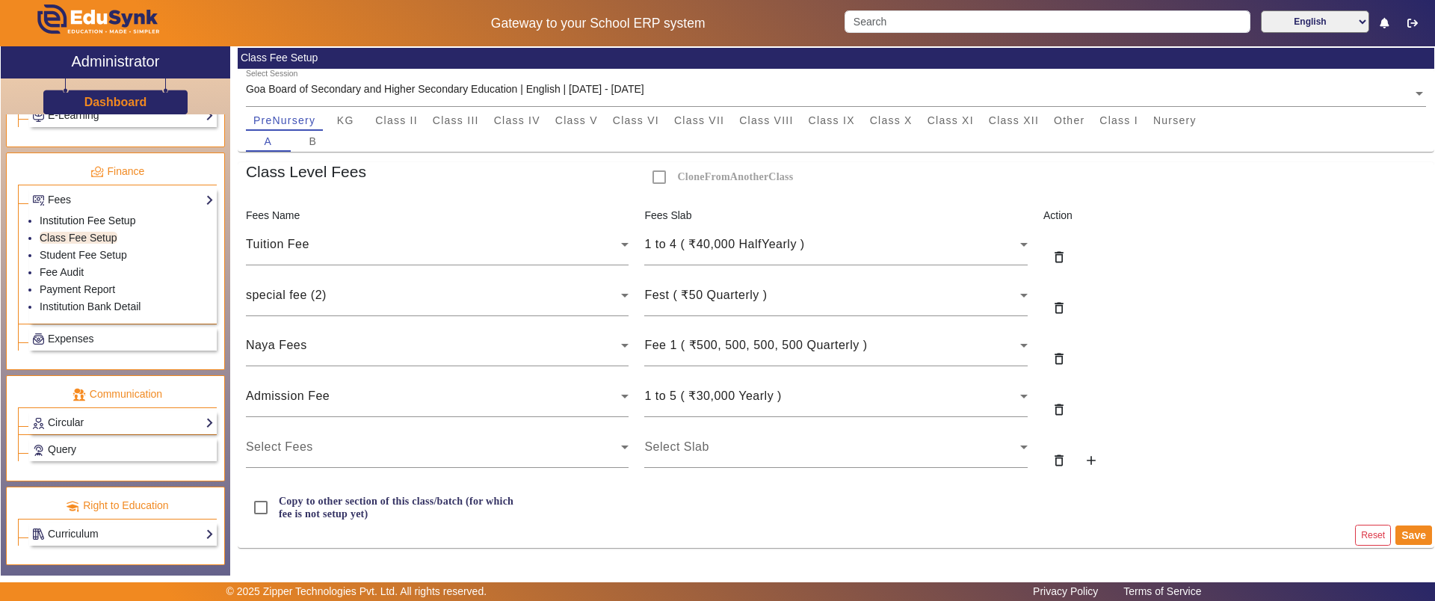
click at [78, 217] on link "Institution Fee Setup" at bounding box center [88, 220] width 96 height 12
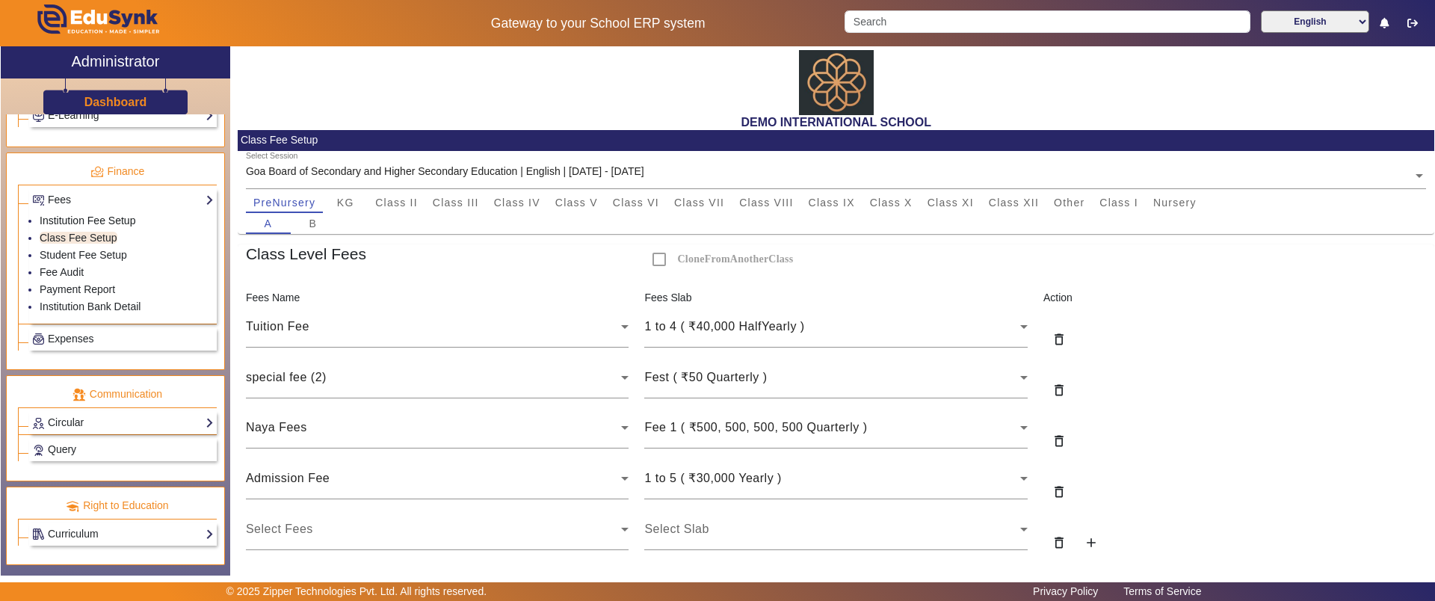
select select "5"
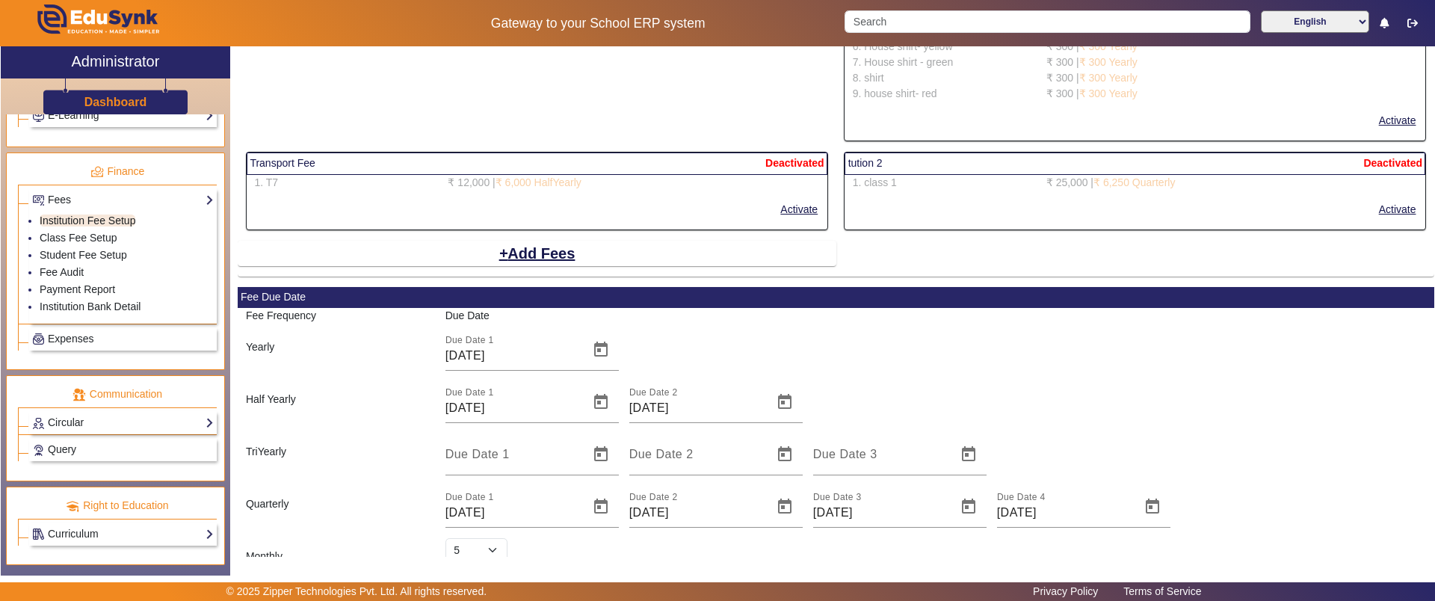
scroll to position [2895, 0]
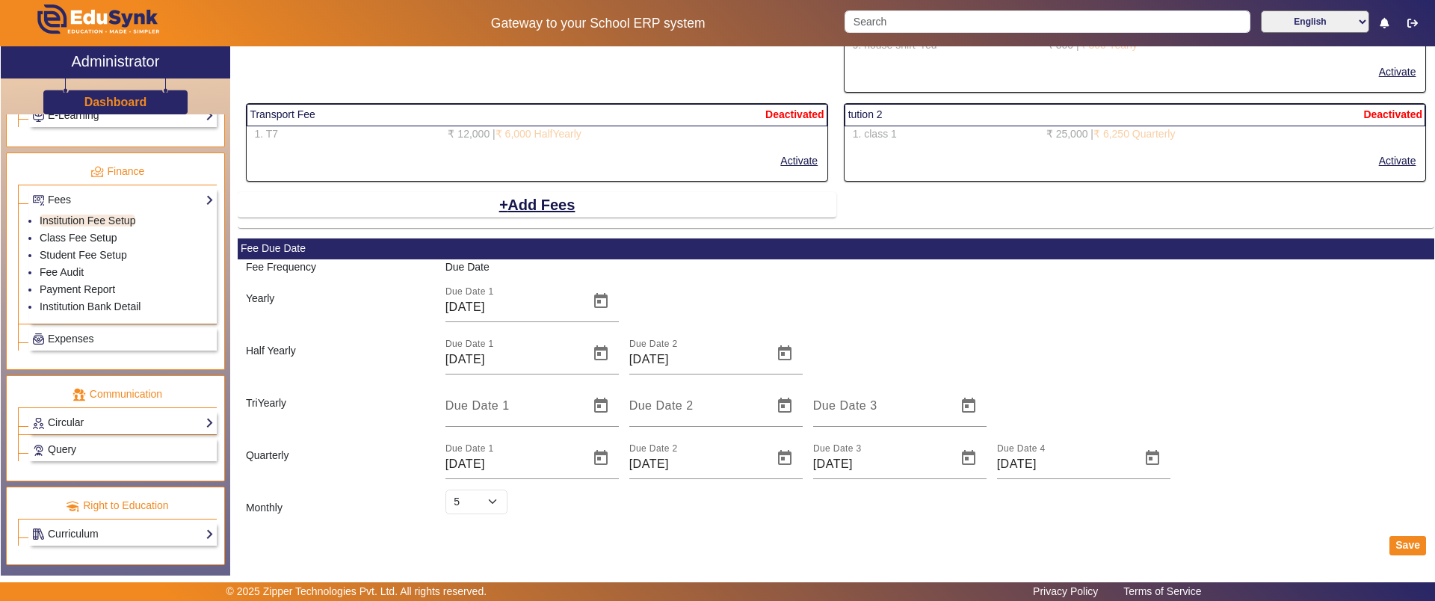
click at [542, 188] on div "Transport Fee Deactivated 1. T7 ₹ 12,000 | ₹ 6,000 HalfYearly Activate" at bounding box center [537, 147] width 598 height 89
click at [536, 199] on button "Add Fees" at bounding box center [537, 204] width 79 height 25
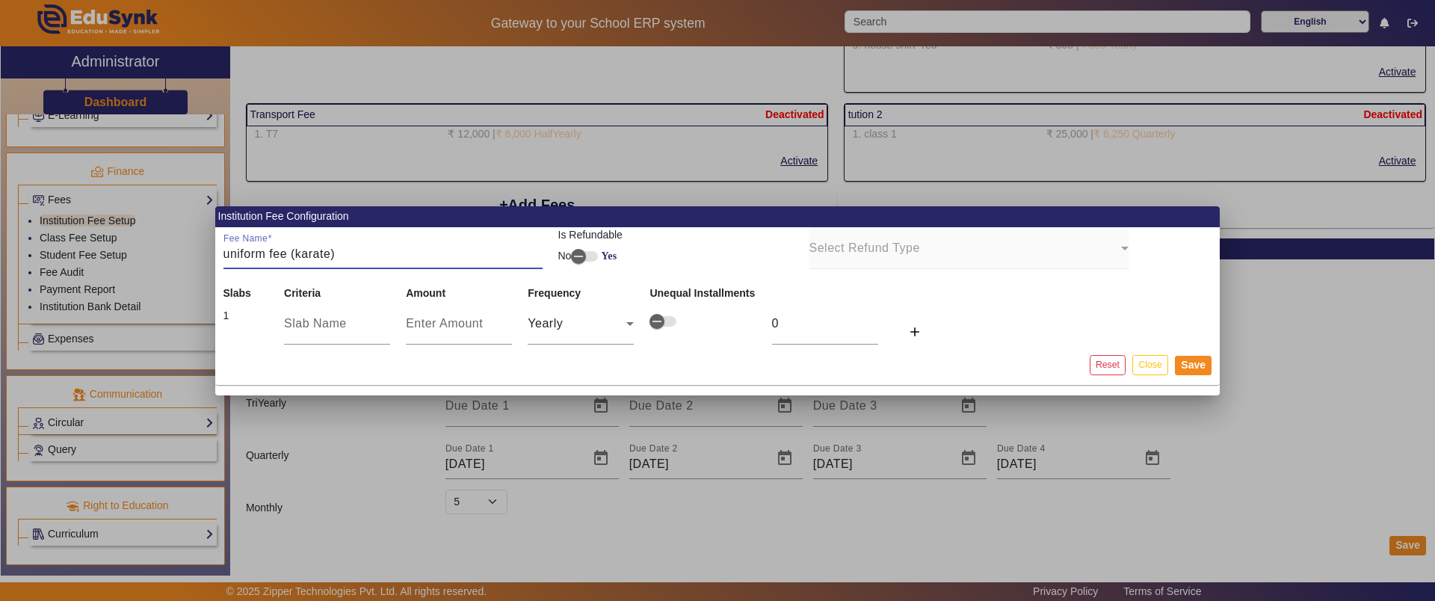
type input "uniform fee (karate)"
type input "size 4"
type input "1"
type input "15"
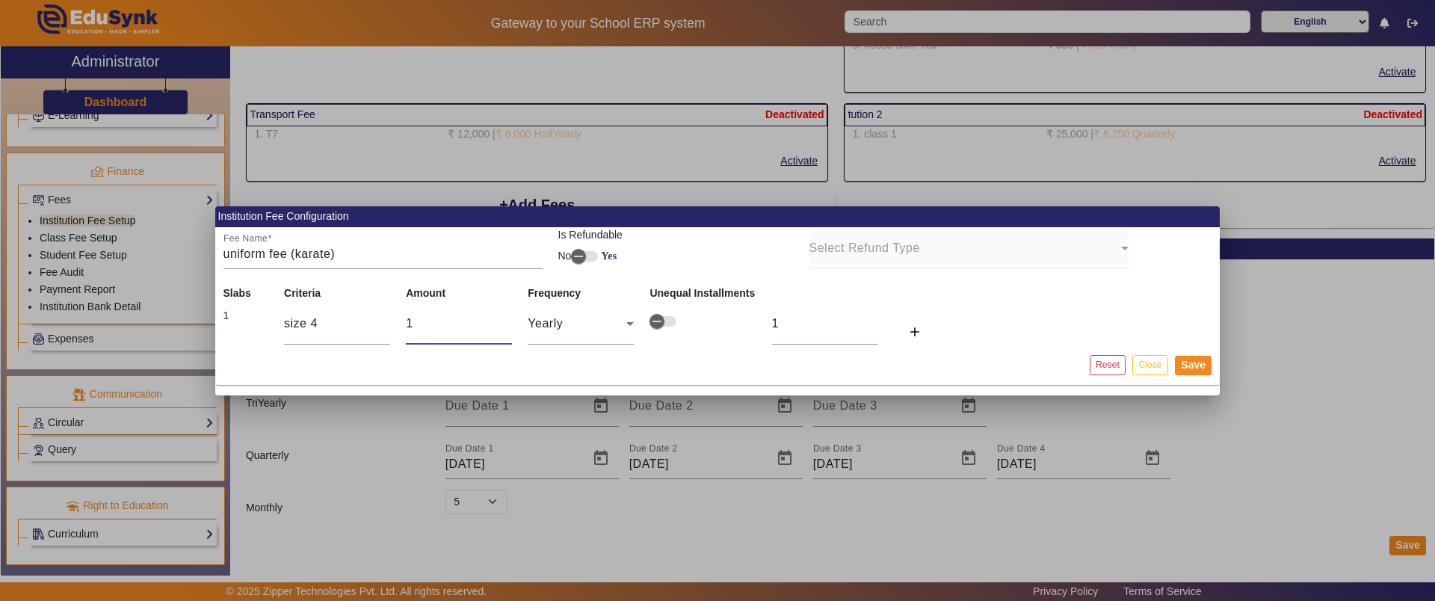
type input "15"
type input "150"
type input "1500"
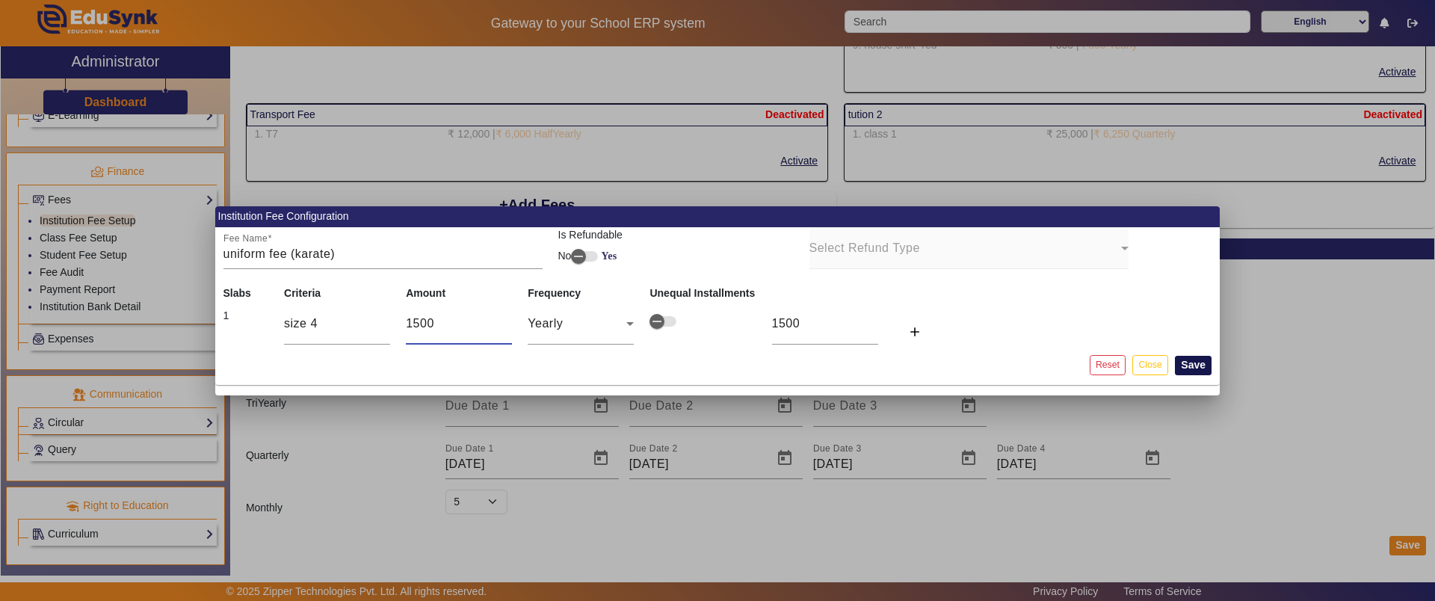
type input "1500"
click at [1196, 359] on button "Save" at bounding box center [1193, 365] width 37 height 19
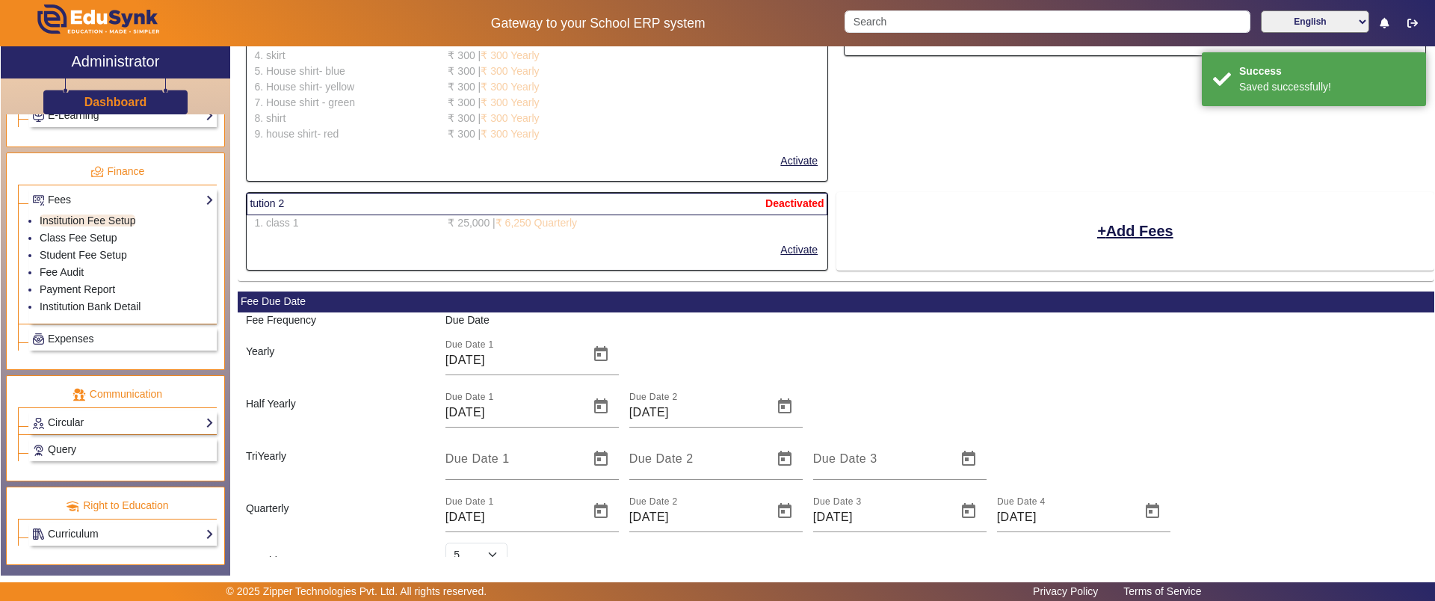
select select "5"
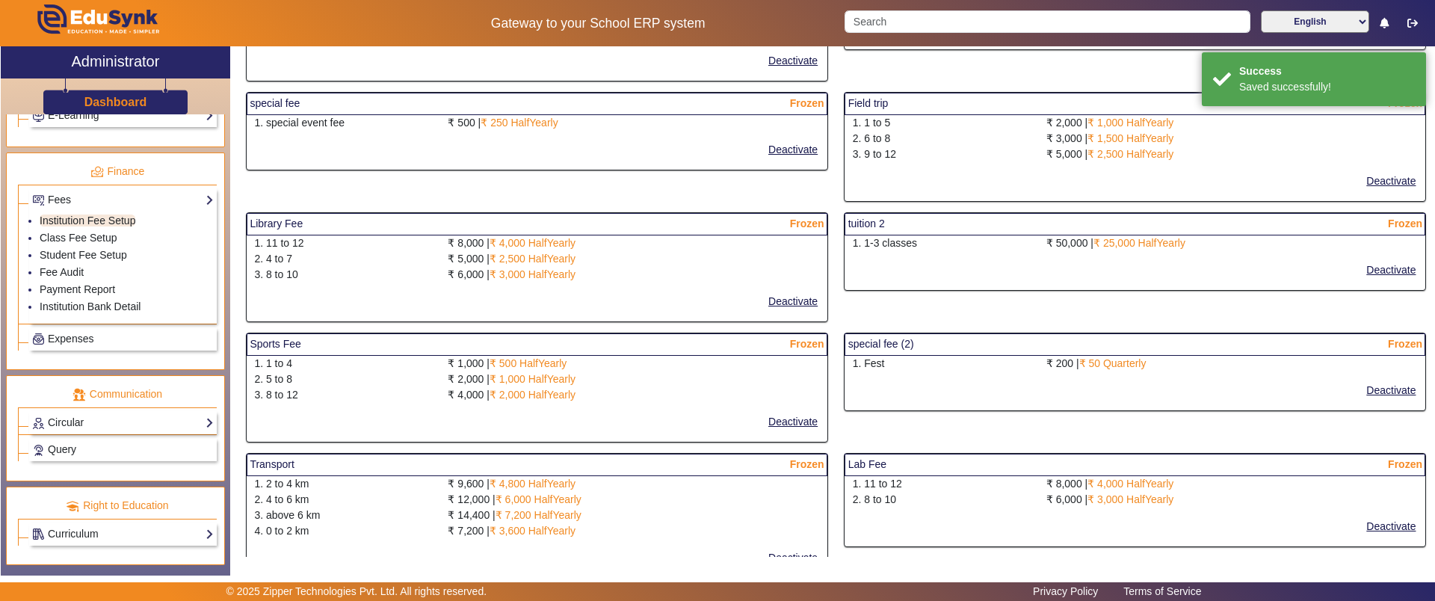
scroll to position [187, 0]
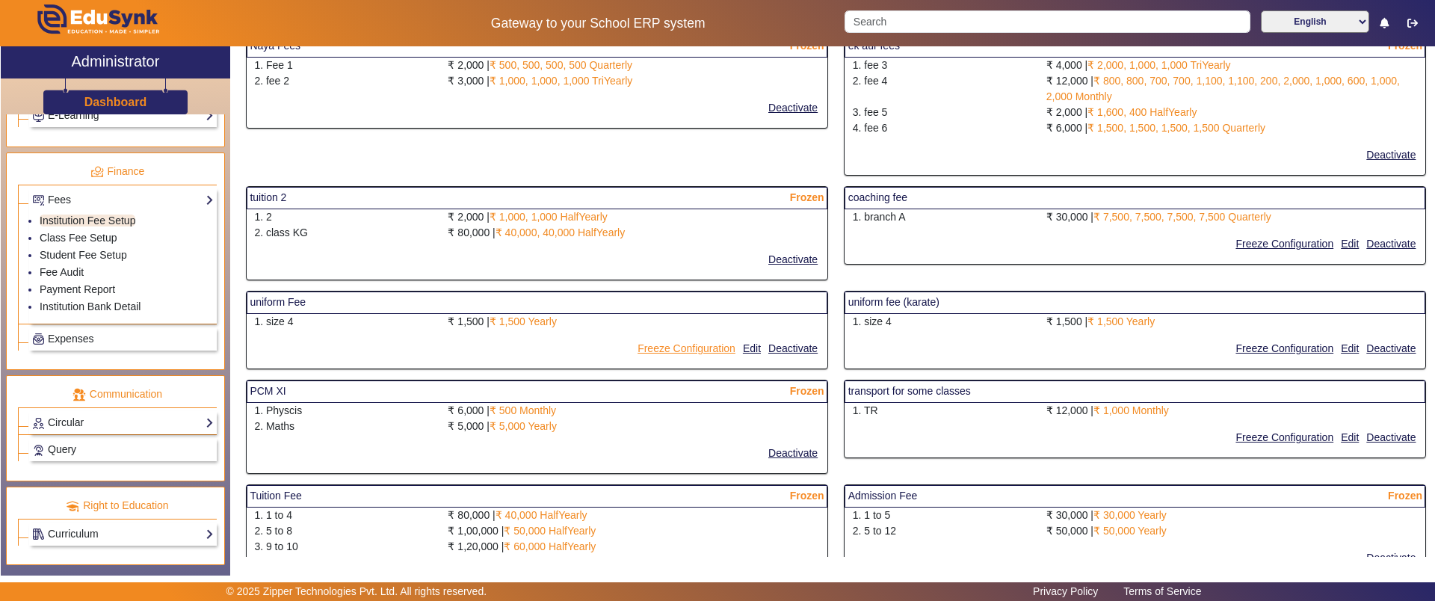
click at [672, 344] on button "Freeze Configuration" at bounding box center [686, 348] width 101 height 19
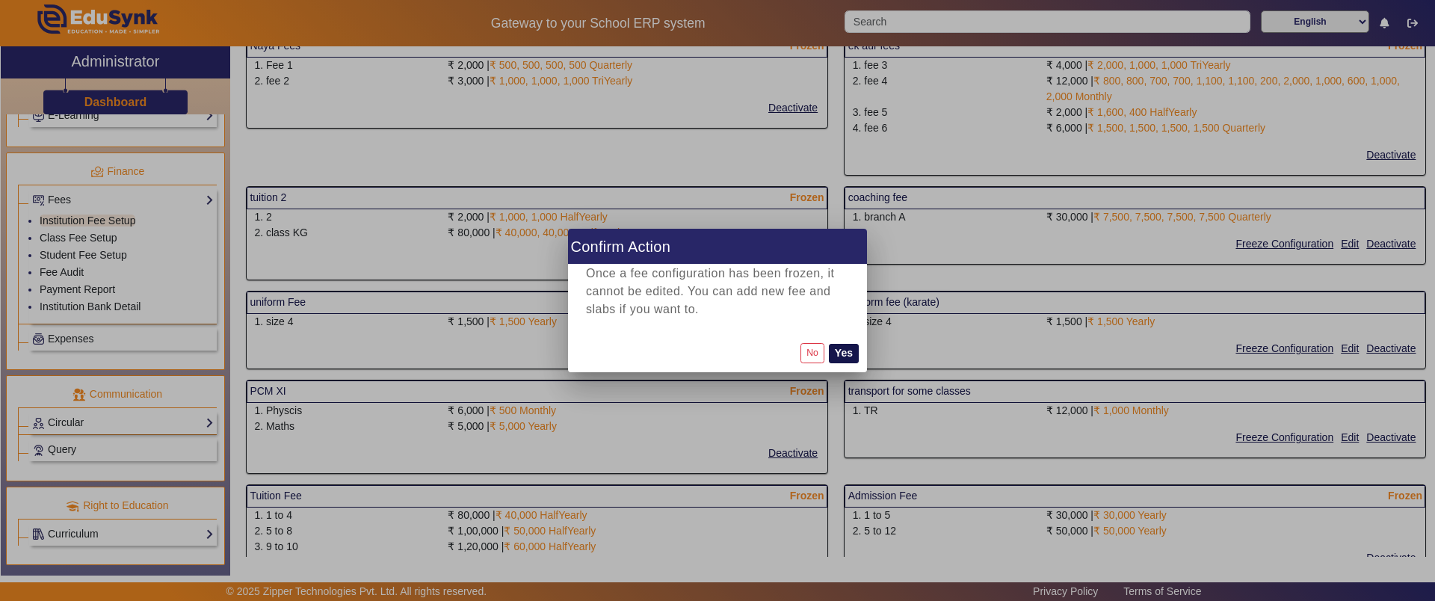
click at [849, 357] on button "Yes" at bounding box center [844, 353] width 30 height 19
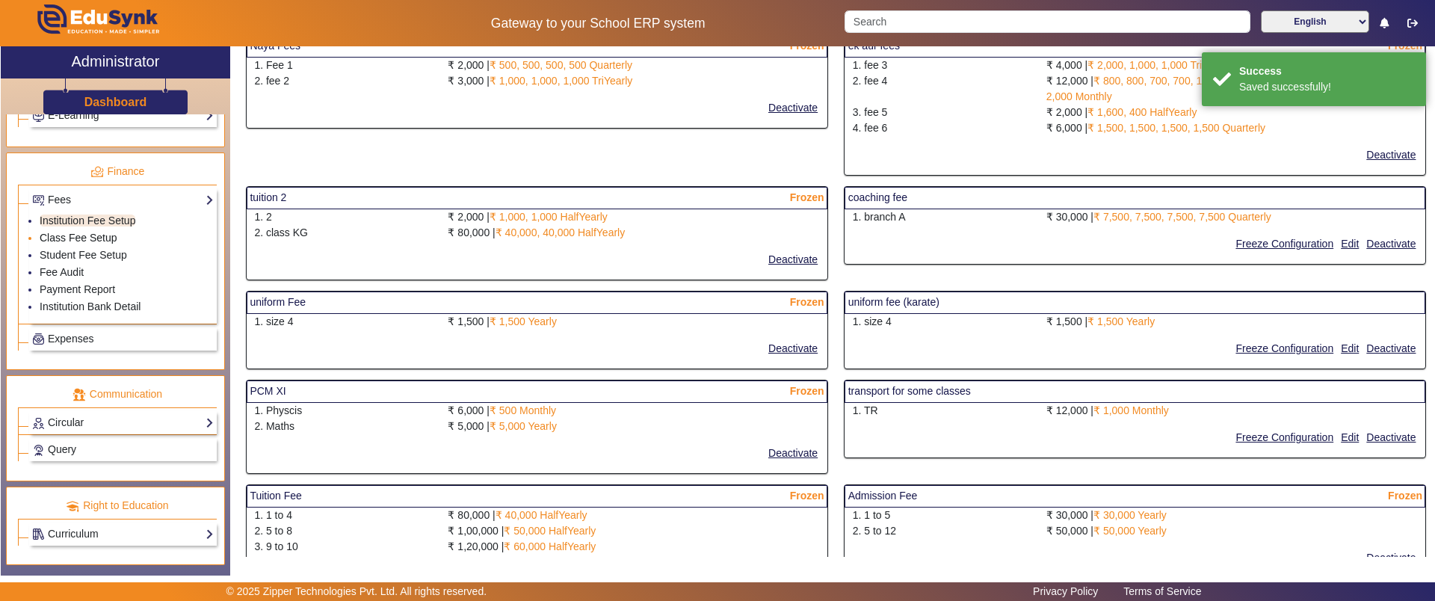
click at [98, 241] on link "Class Fee Setup" at bounding box center [79, 238] width 78 height 12
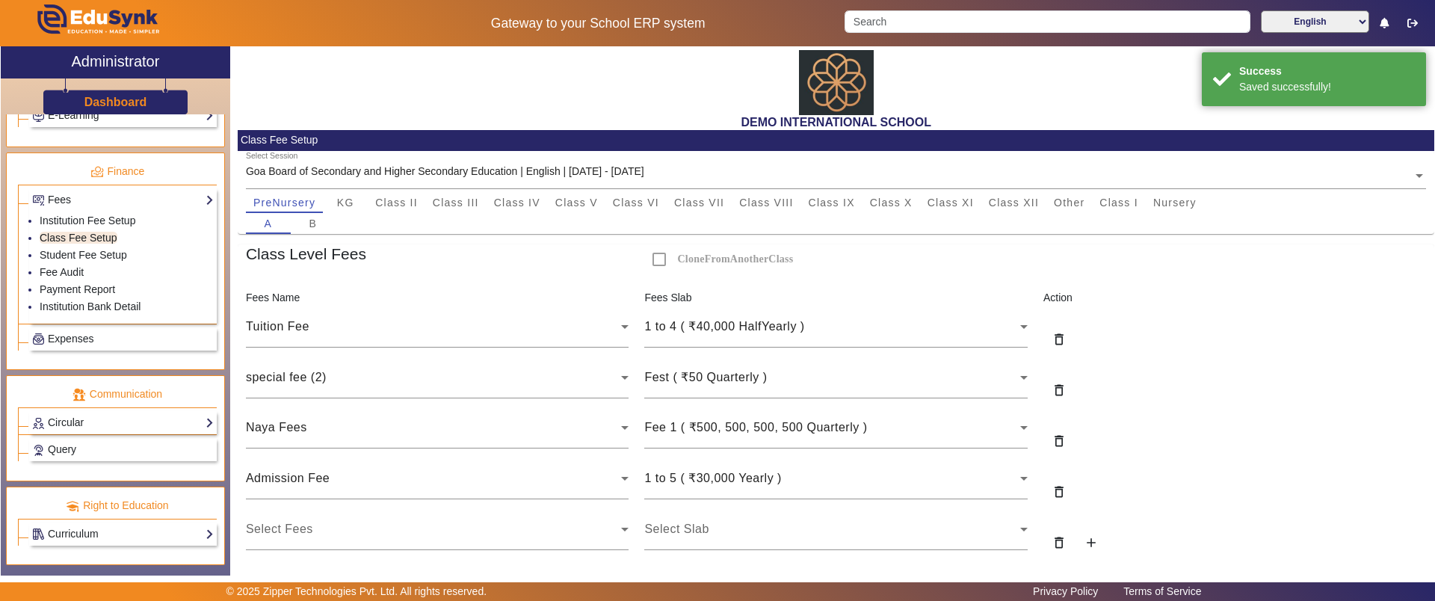
scroll to position [82, 0]
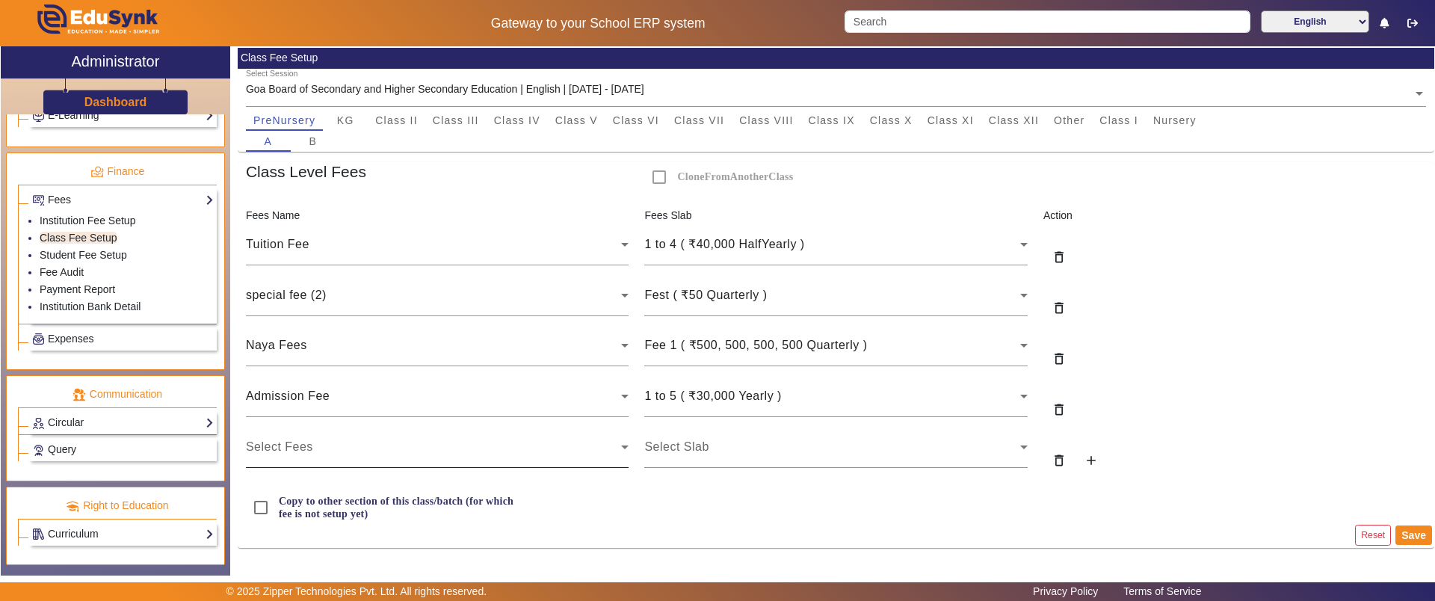
click at [379, 444] on div "Select Fees" at bounding box center [434, 447] width 376 height 18
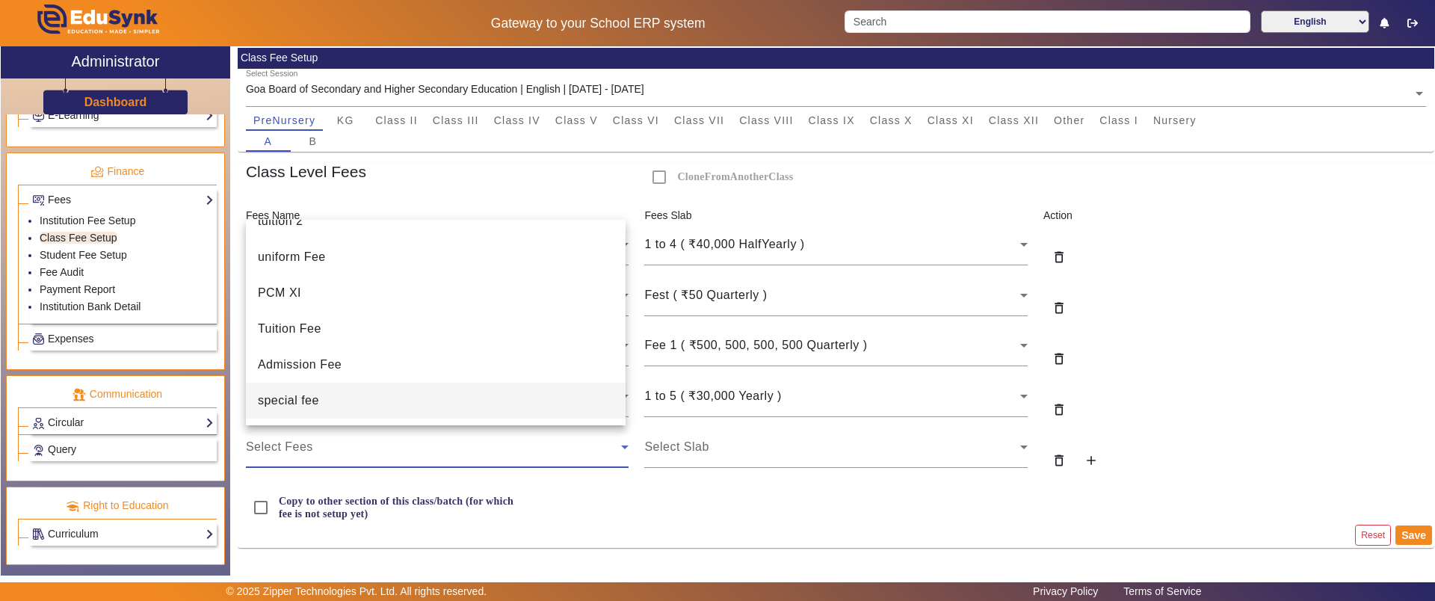
scroll to position [93, 0]
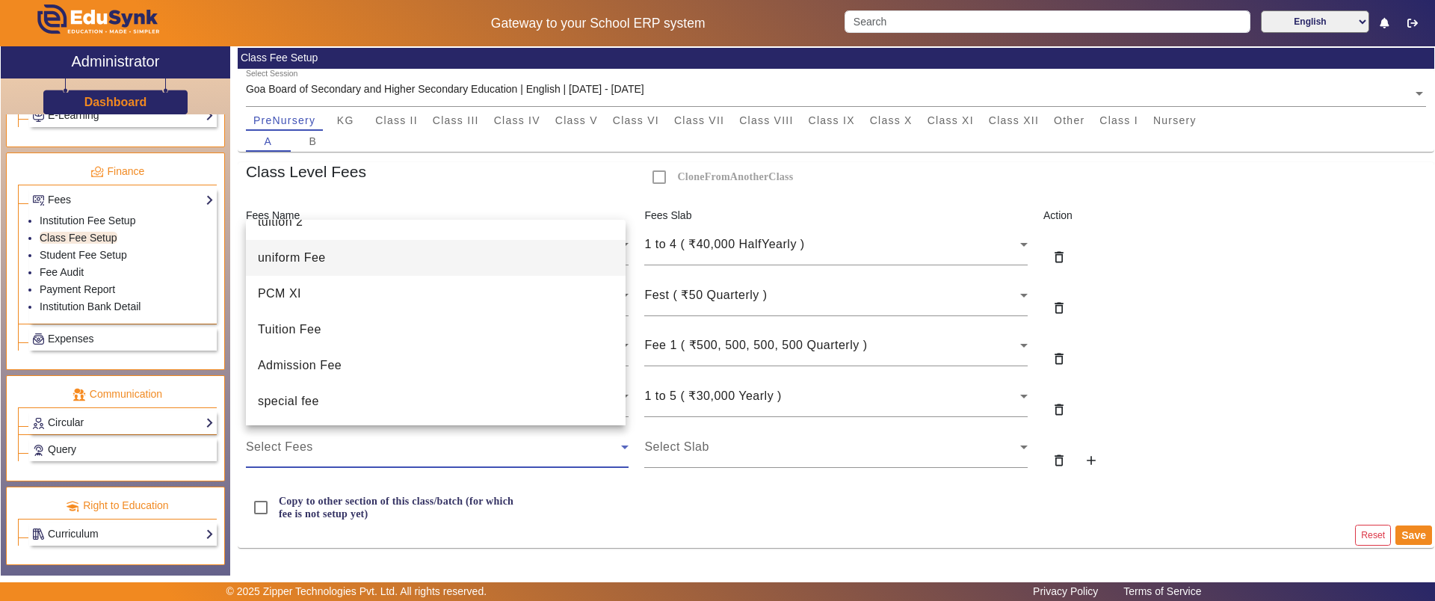
click at [303, 261] on span "uniform Fee" at bounding box center [292, 258] width 68 height 18
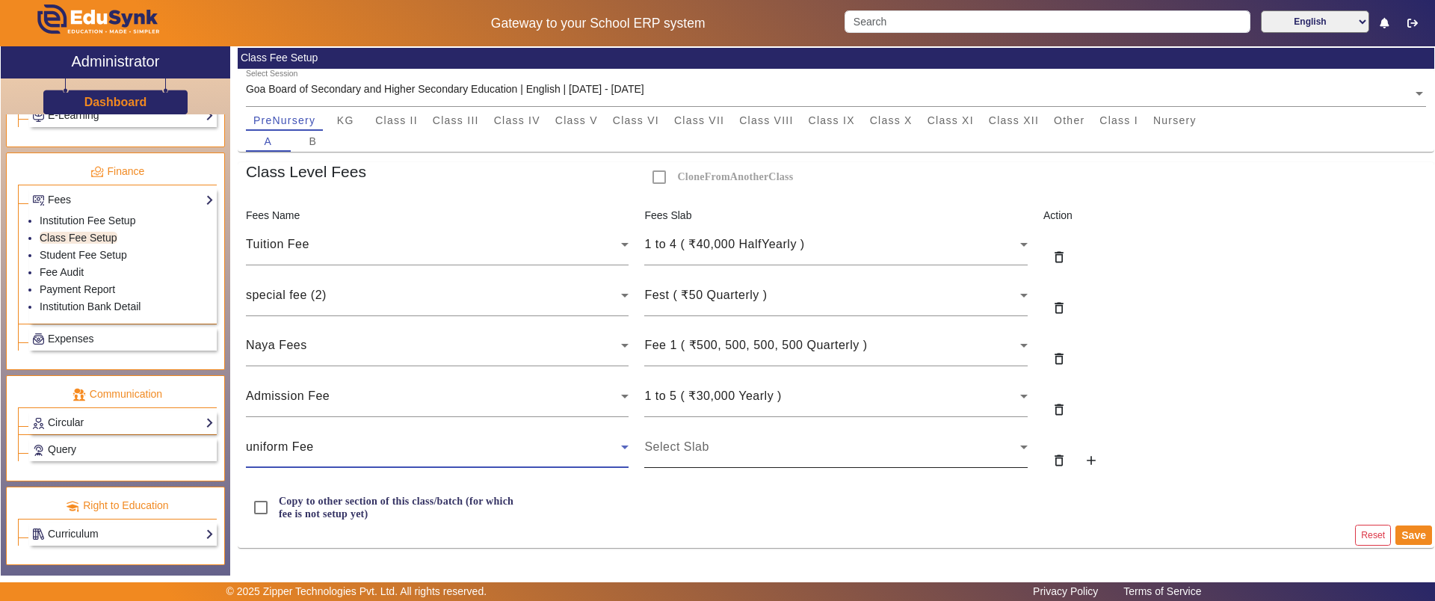
click at [743, 446] on div "Select Slab" at bounding box center [832, 447] width 376 height 18
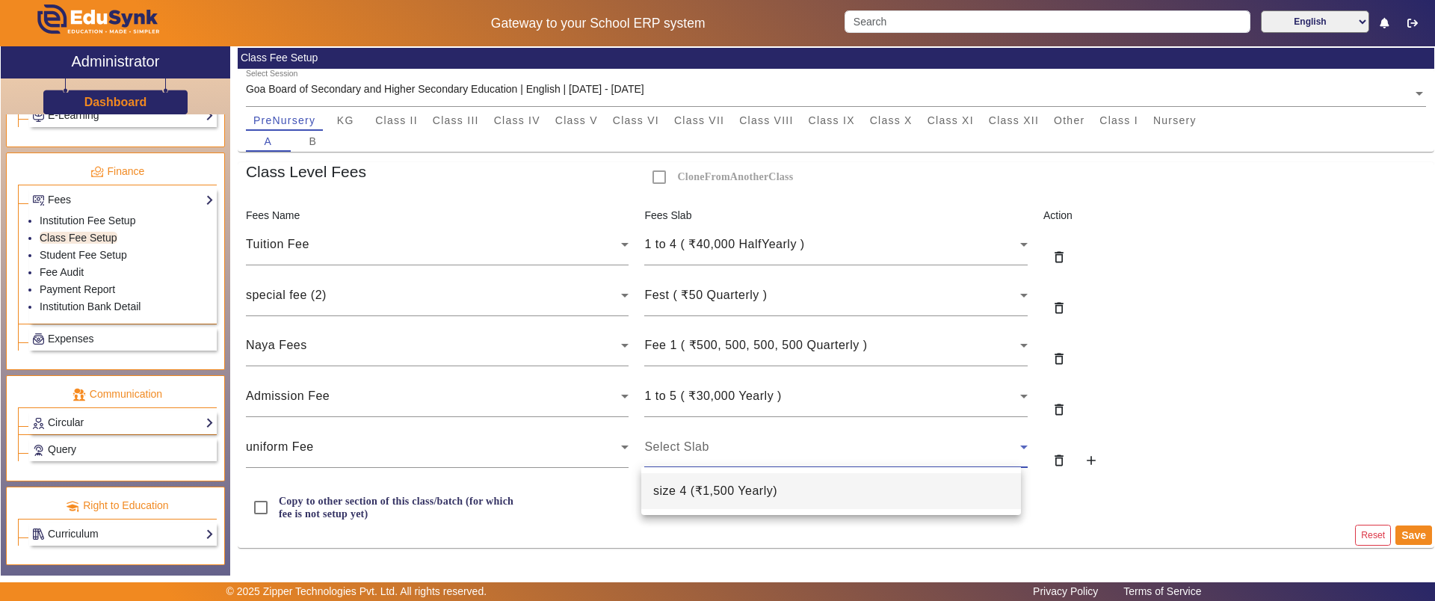
click at [737, 490] on span "size 4 ( ₹1,500 Yearly )" at bounding box center [715, 491] width 124 height 18
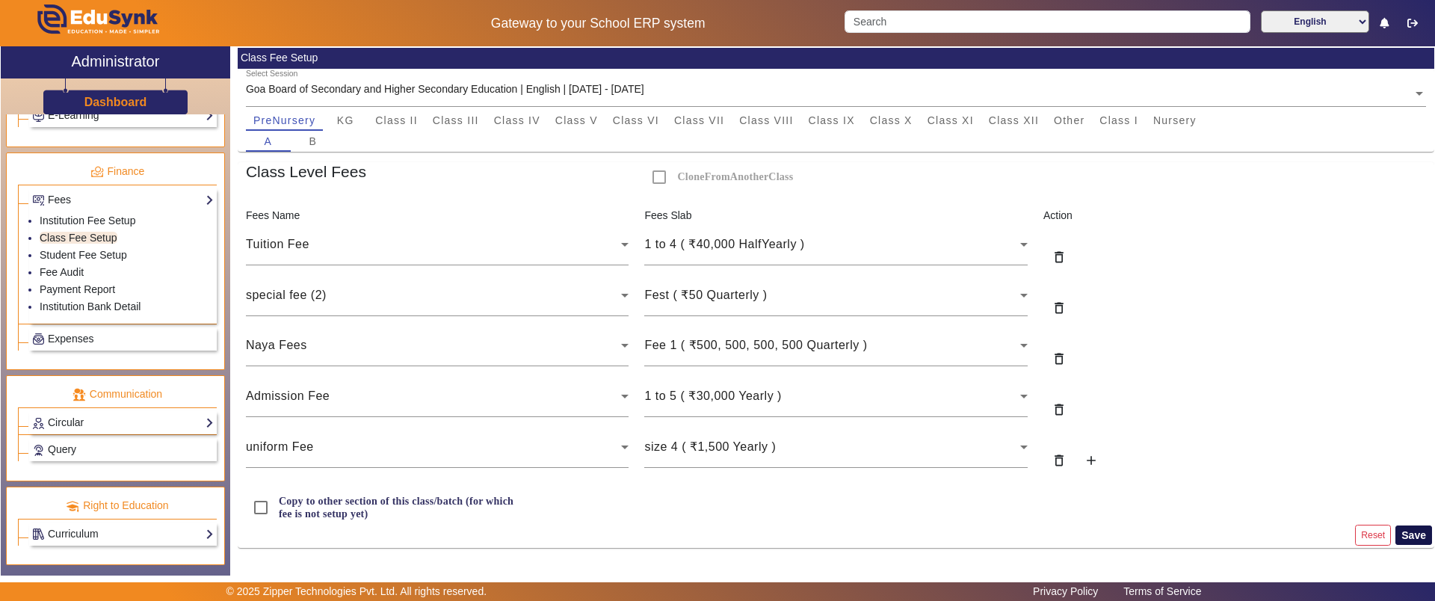
click at [1414, 529] on button "Save" at bounding box center [1413, 534] width 37 height 19
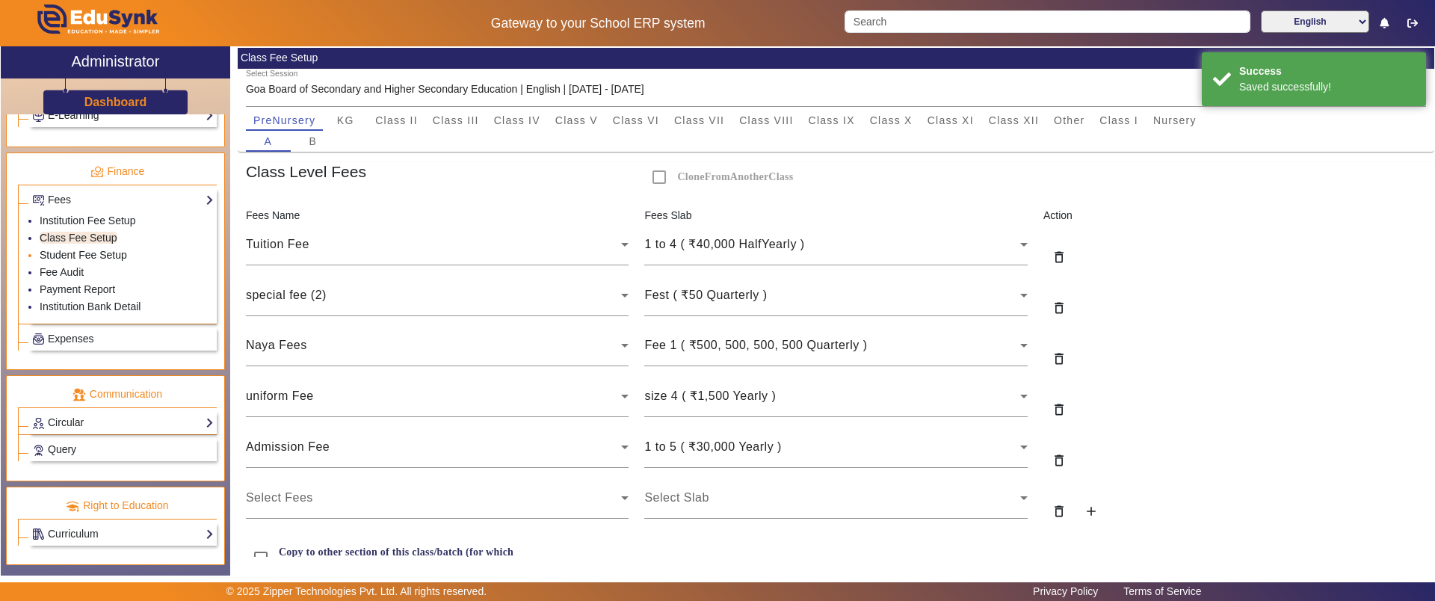
click at [102, 253] on link "Student Fee Setup" at bounding box center [83, 255] width 87 height 12
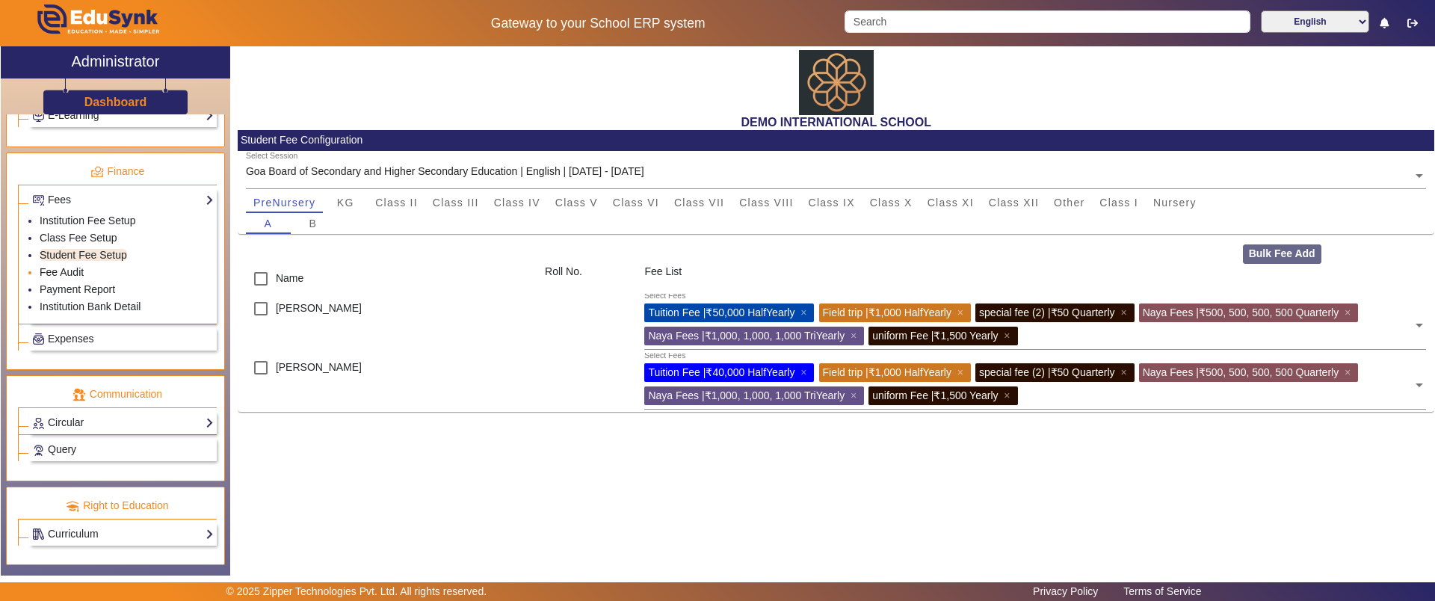
click at [71, 273] on link "Fee Audit" at bounding box center [62, 272] width 44 height 12
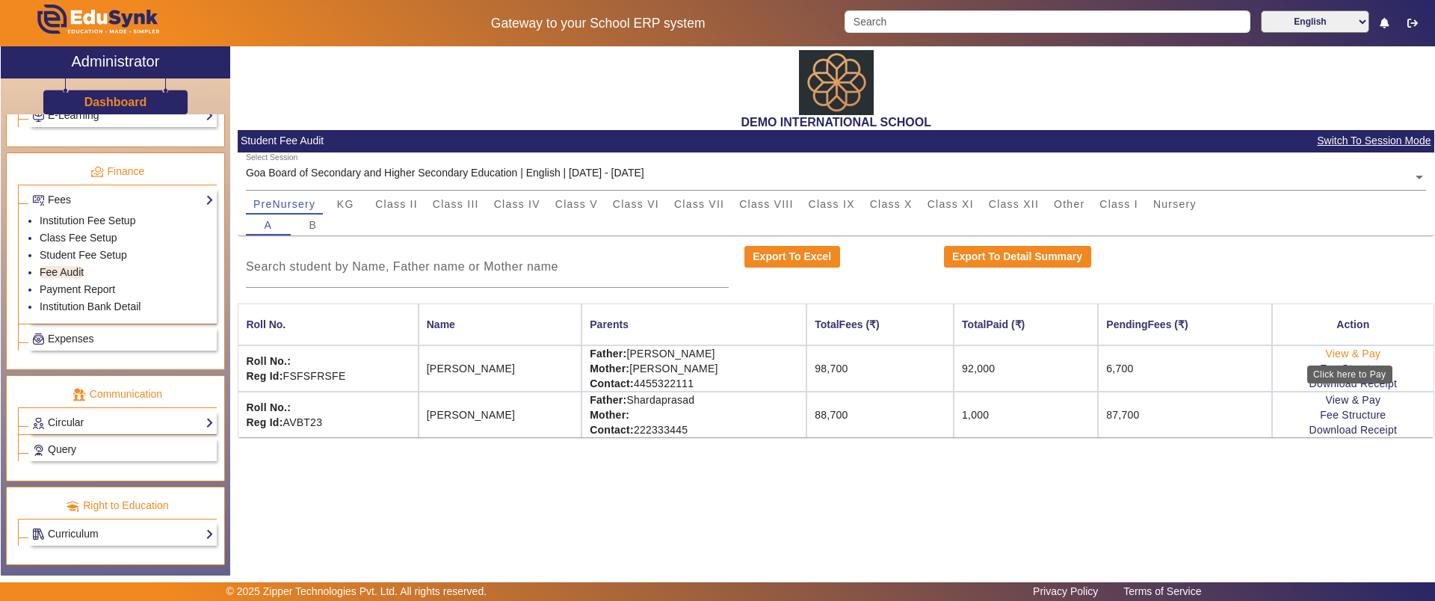
click at [1334, 356] on link "View & Pay" at bounding box center [1352, 353] width 55 height 12
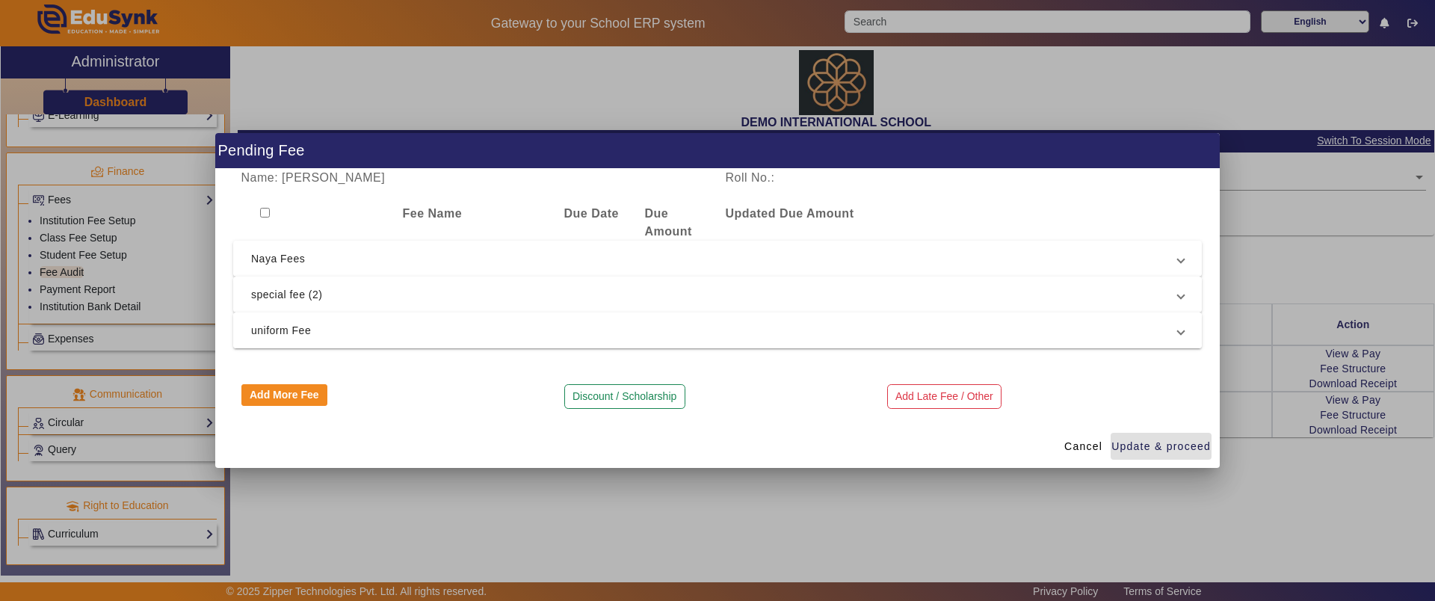
click at [301, 330] on span "uniform Fee" at bounding box center [714, 330] width 927 height 18
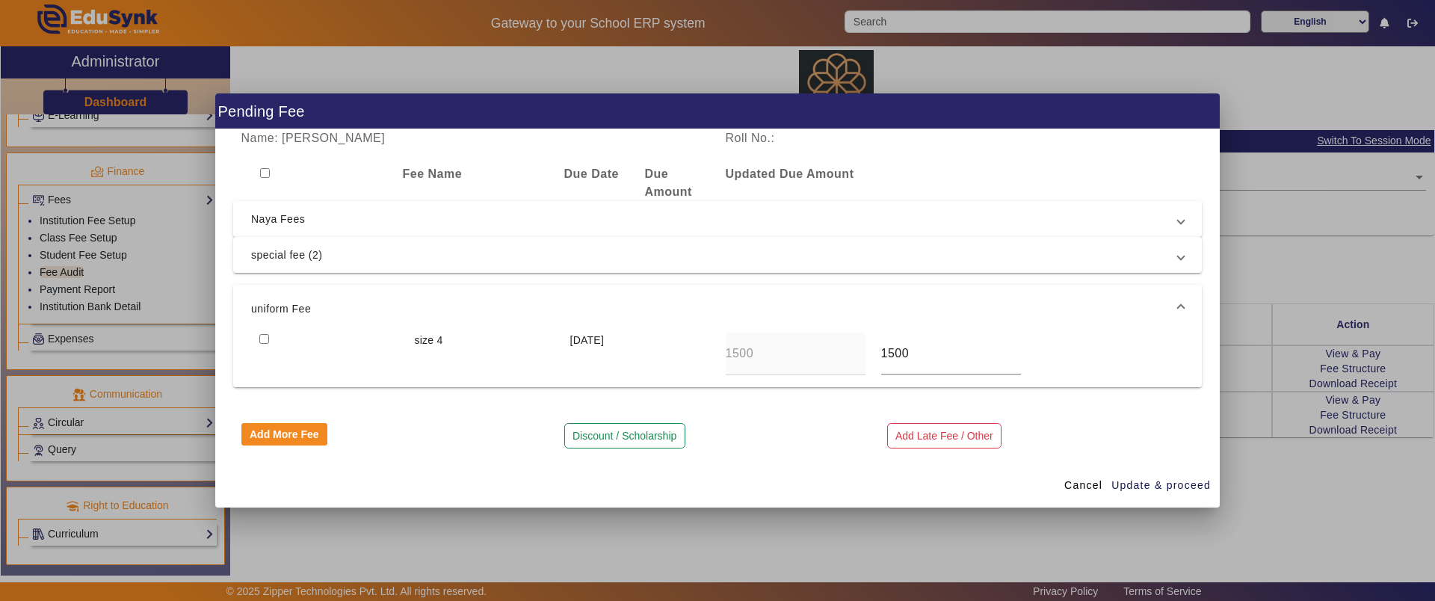
click at [265, 336] on input "checkbox" at bounding box center [264, 339] width 10 height 10
checkbox input "true"
click at [1130, 486] on span "Update & proceed" at bounding box center [1160, 485] width 99 height 16
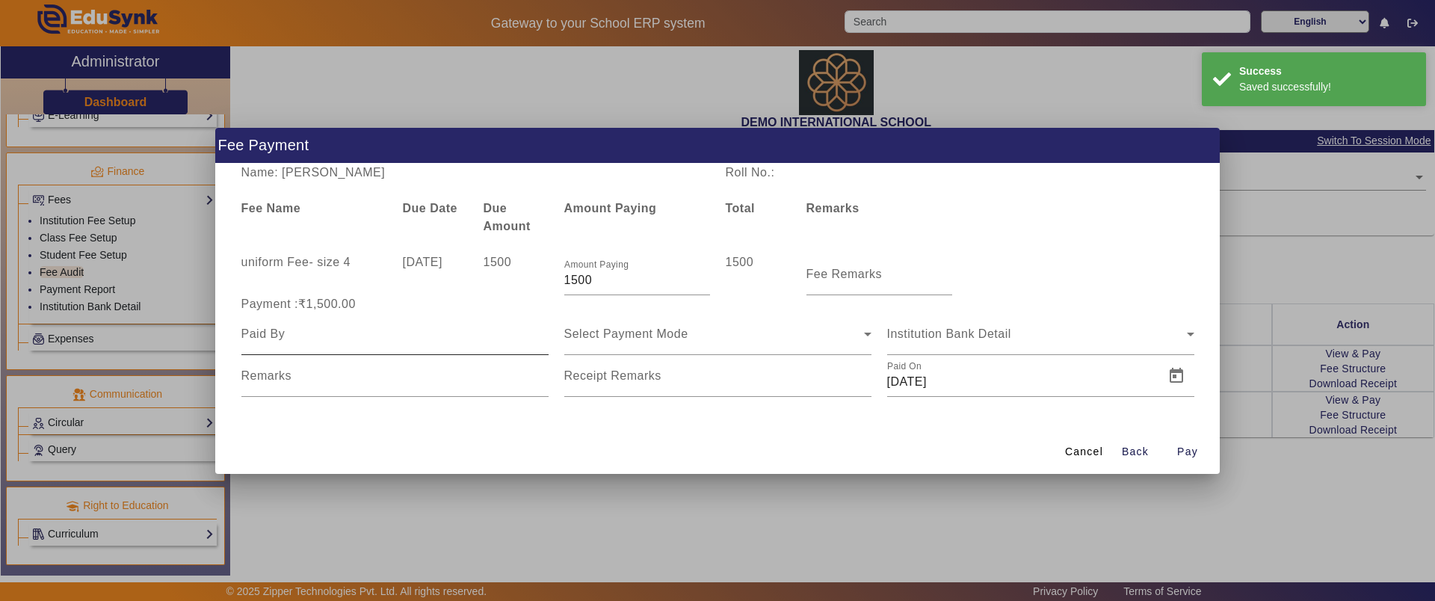
click at [274, 335] on input at bounding box center [394, 334] width 307 height 18
type input "father"
click at [629, 335] on span "Select Payment Mode" at bounding box center [626, 333] width 124 height 13
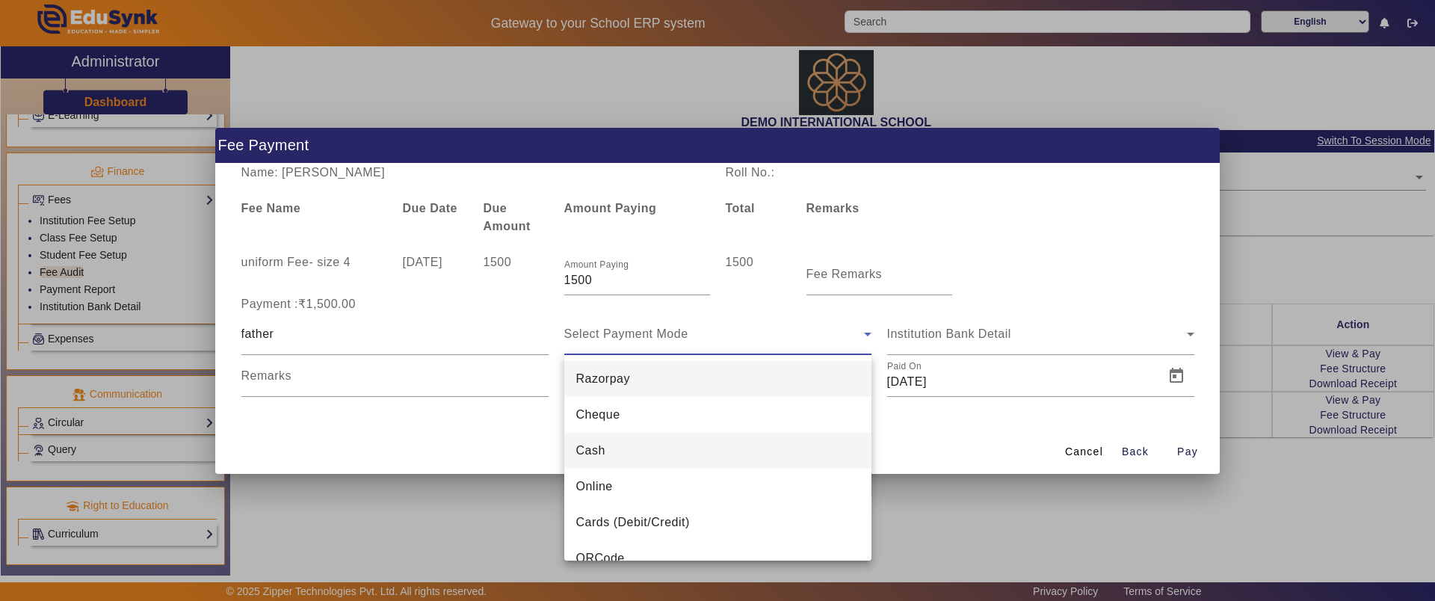
click at [602, 451] on span "Cash" at bounding box center [590, 451] width 29 height 18
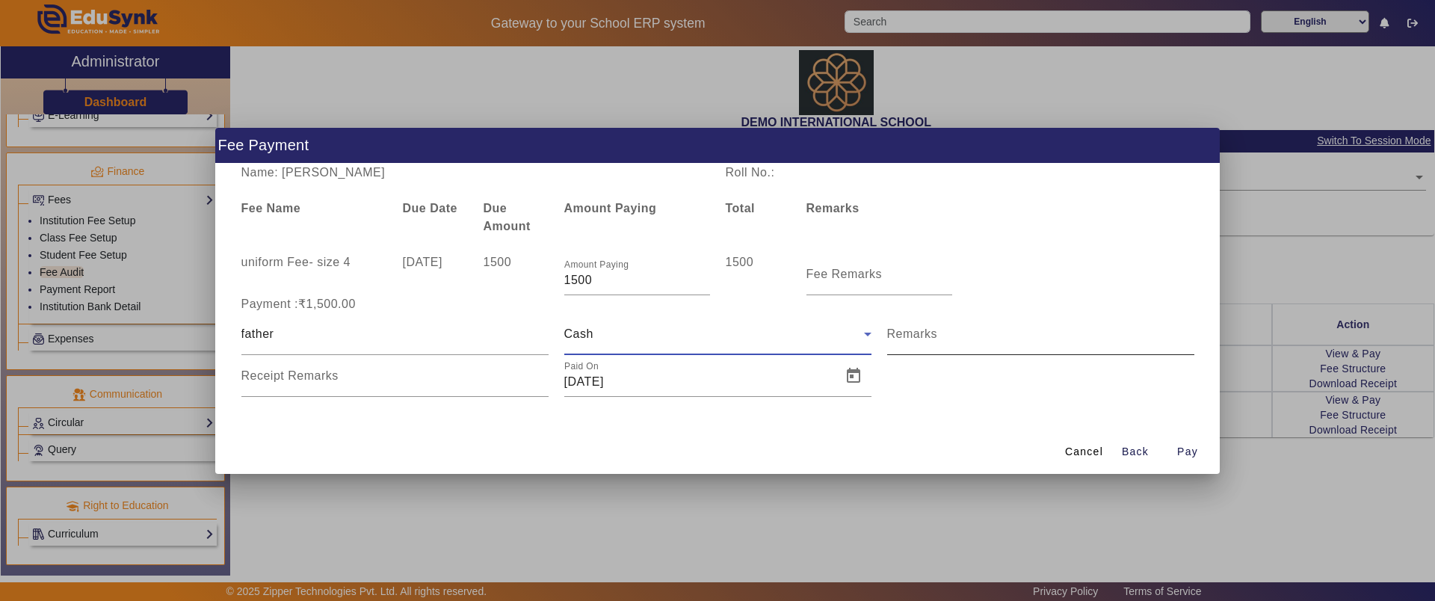
click at [912, 343] on input "Remarks" at bounding box center [1040, 340] width 307 height 18
type input "payment"
click at [1187, 445] on span "Pay" at bounding box center [1187, 452] width 21 height 16
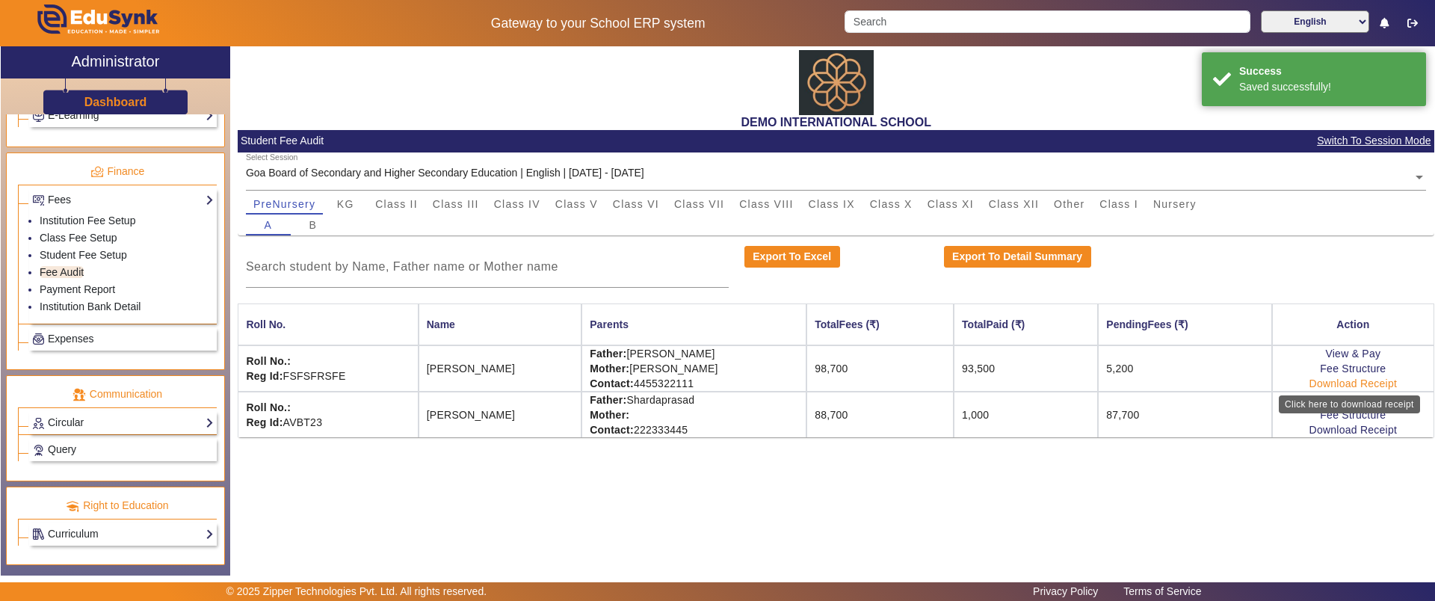
click at [1355, 380] on link "Download Receipt" at bounding box center [1353, 383] width 88 height 12
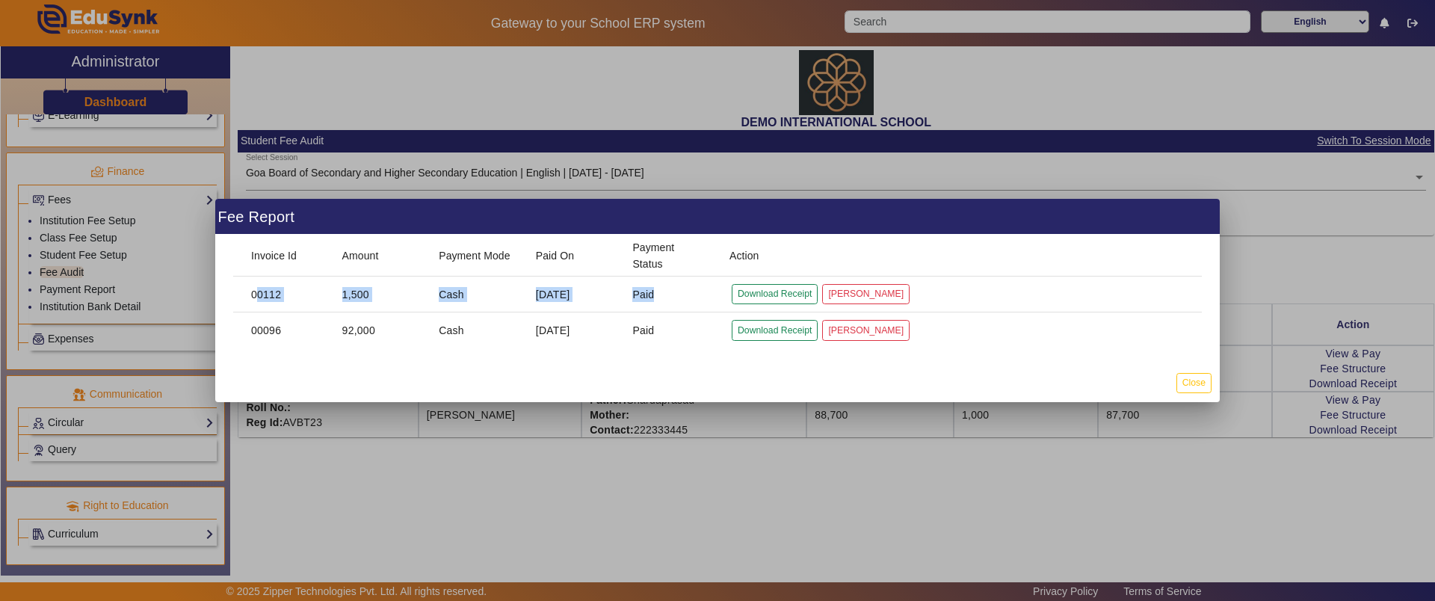
drag, startPoint x: 249, startPoint y: 297, endPoint x: 720, endPoint y: 301, distance: 470.8
click at [720, 301] on mat-row "00112 1,500 Cash [DATE] Paid Download Receipt [PERSON_NAME]" at bounding box center [717, 294] width 968 height 36
drag, startPoint x: 655, startPoint y: 330, endPoint x: 229, endPoint y: 315, distance: 426.9
click at [222, 323] on mat-dialog-content "Invoice Id Amount Payment Mode Paid On Payment Status Action 00112 1,500 Cash […" at bounding box center [717, 299] width 1004 height 129
click at [762, 295] on button "Download Receipt" at bounding box center [775, 294] width 86 height 20
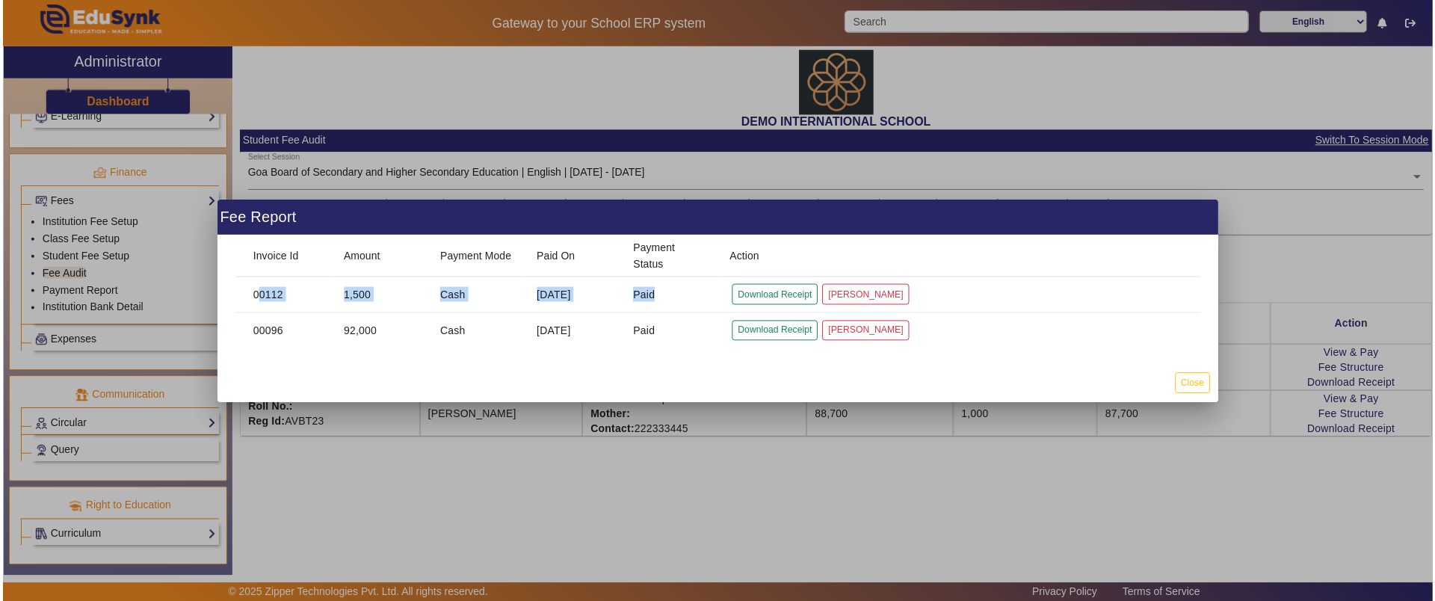
scroll to position [746, 0]
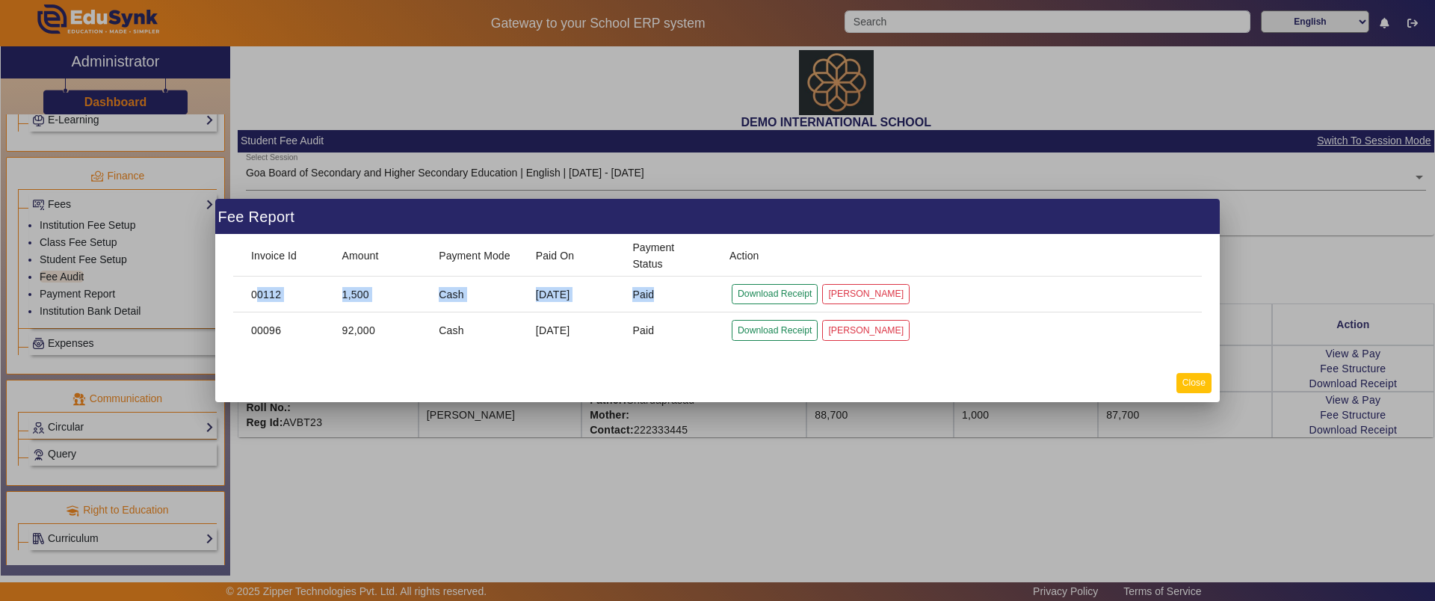
click at [1184, 383] on button "Close" at bounding box center [1193, 383] width 35 height 20
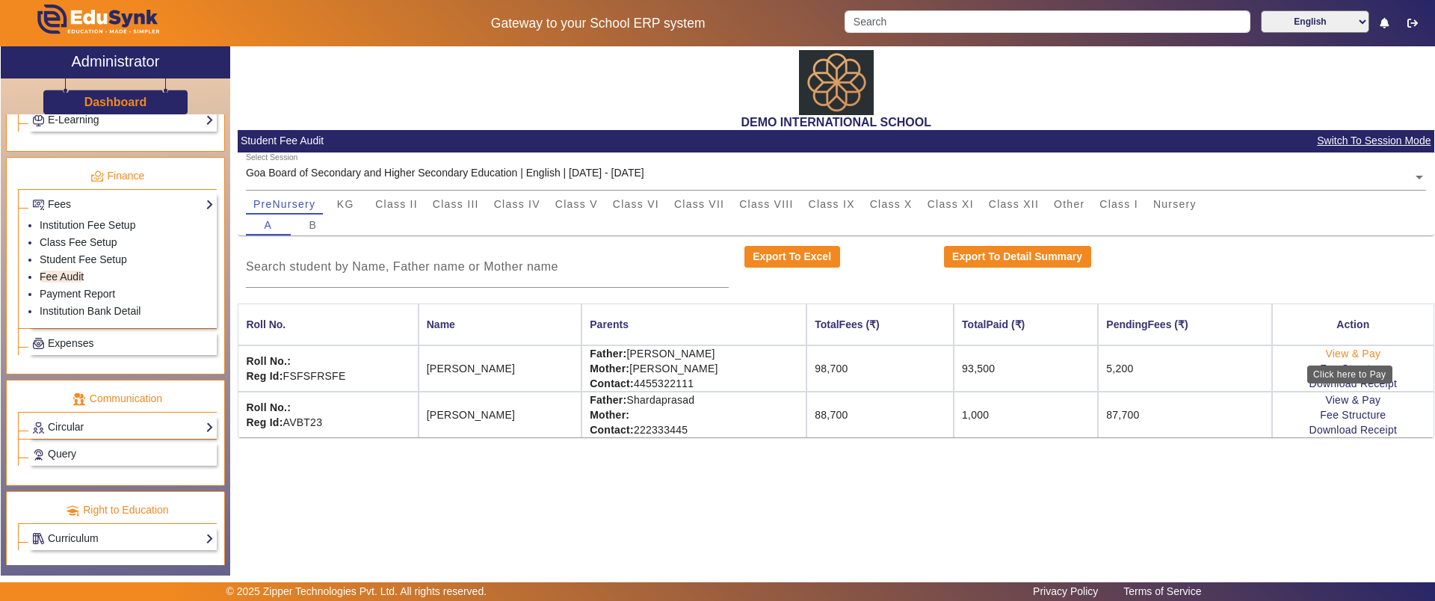
click at [1340, 350] on link "View & Pay" at bounding box center [1352, 353] width 55 height 12
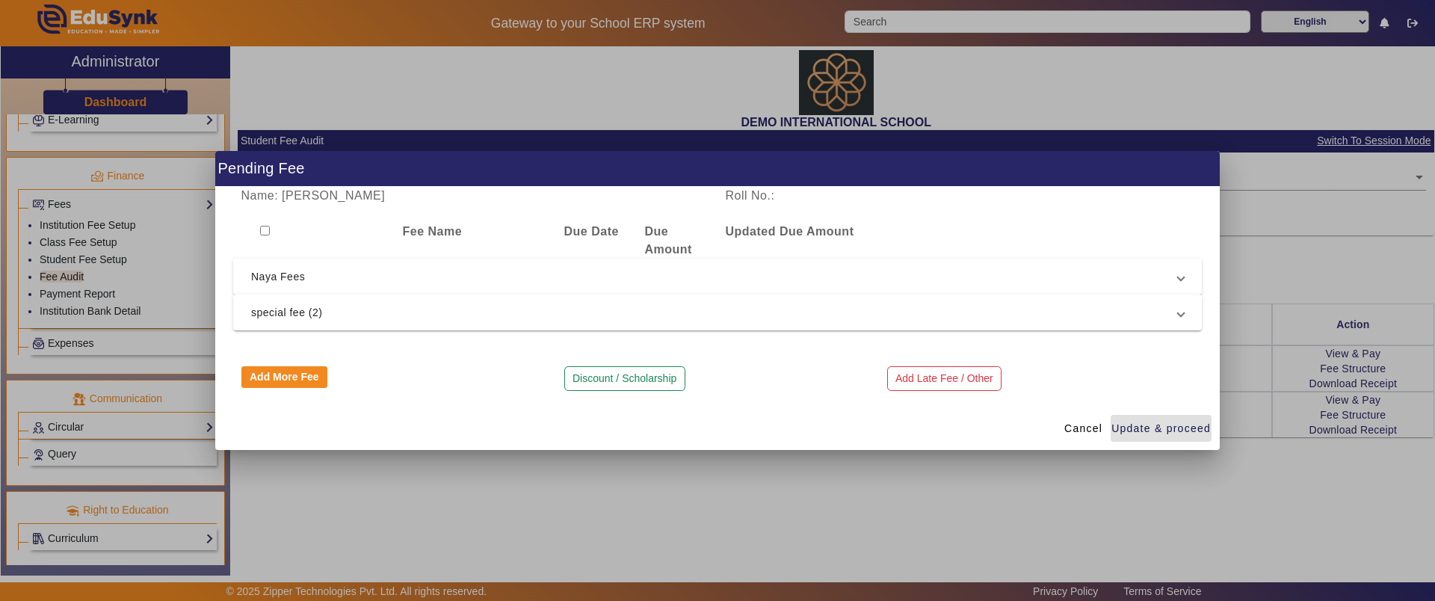
click at [531, 281] on span "Naya Fees" at bounding box center [714, 277] width 927 height 18
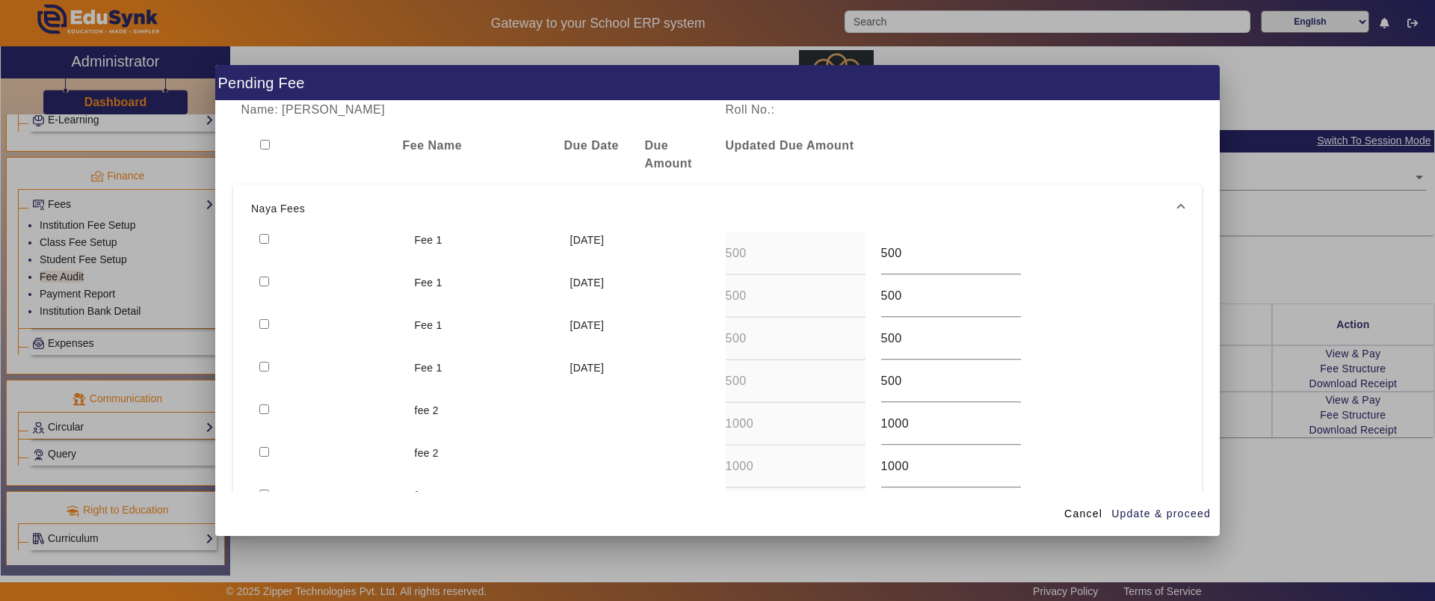
click at [268, 235] on input "checkbox" at bounding box center [264, 239] width 10 height 10
checkbox input "true"
click at [261, 143] on input "checkbox" at bounding box center [265, 145] width 10 height 10
checkbox input "true"
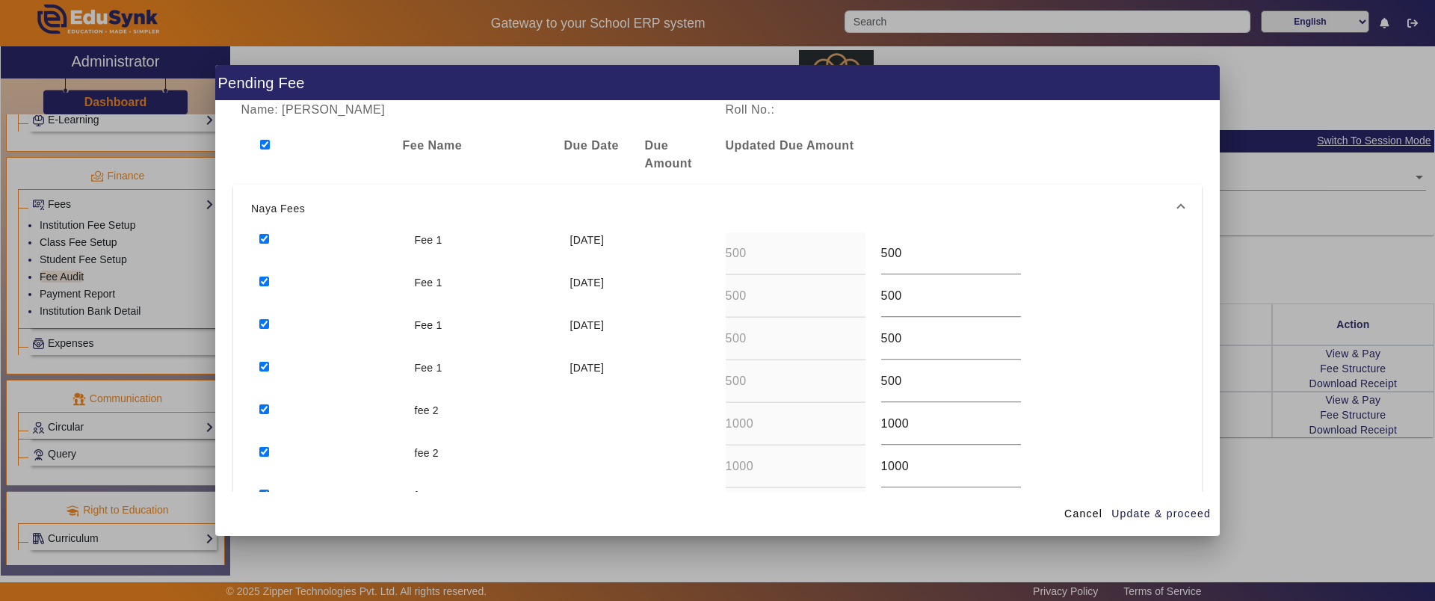
checkbox input "true"
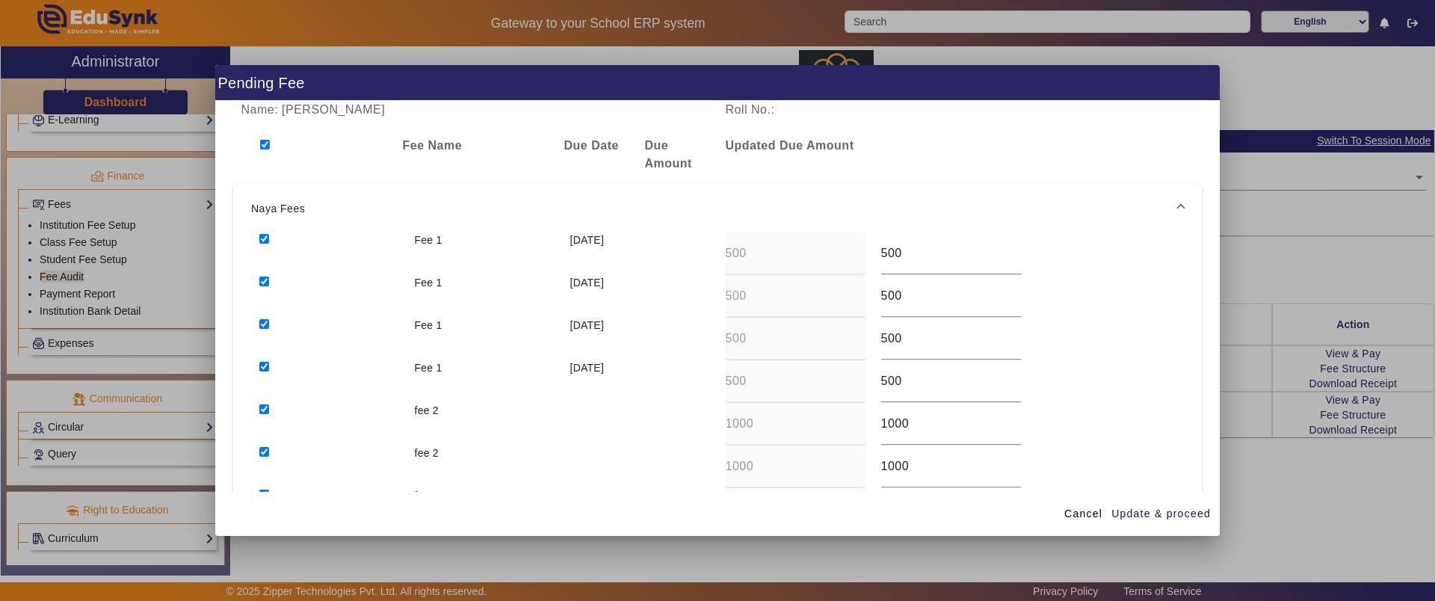
checkbox input "true"
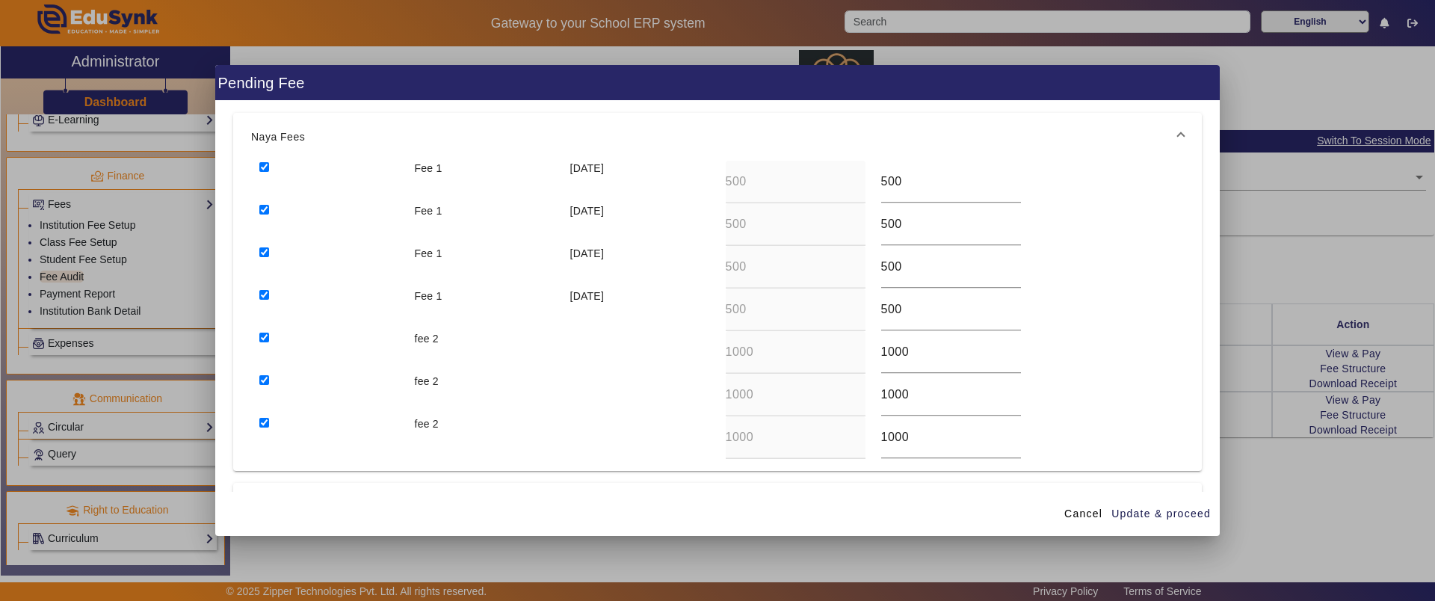
scroll to position [175, 0]
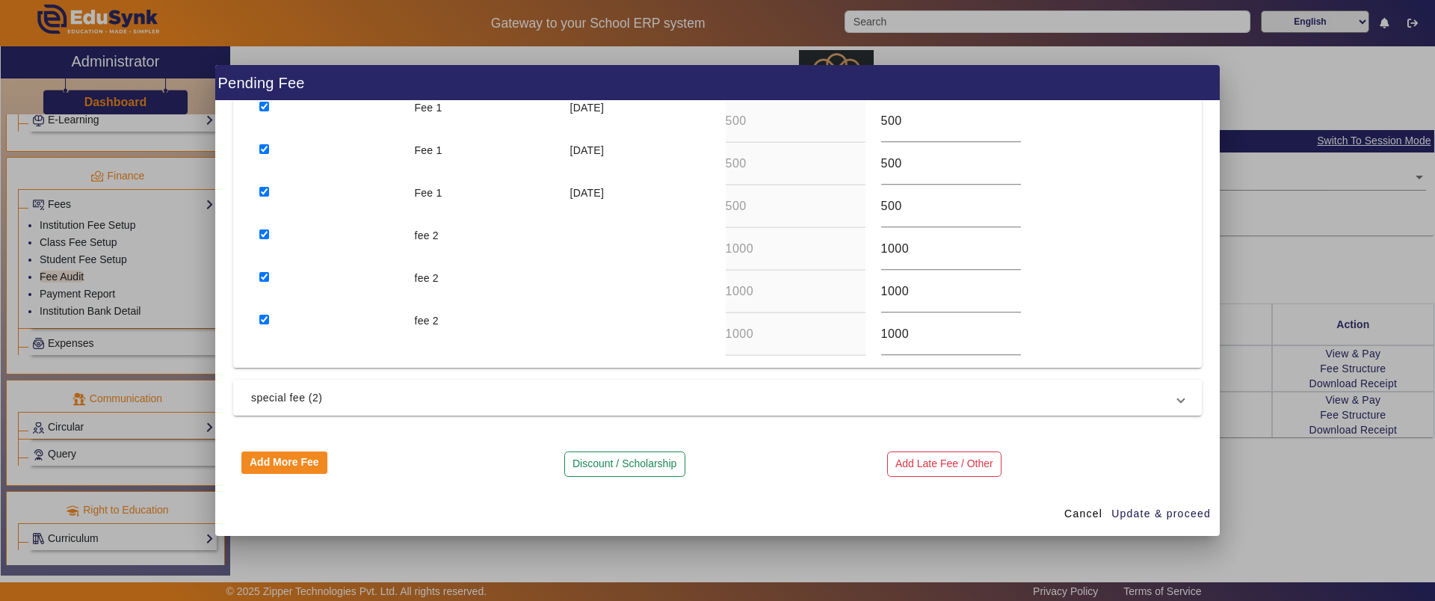
click at [266, 315] on input "checkbox" at bounding box center [264, 320] width 10 height 10
checkbox input "false"
click at [265, 277] on input "checkbox" at bounding box center [264, 277] width 10 height 10
checkbox input "false"
click at [262, 232] on input "checkbox" at bounding box center [264, 234] width 10 height 10
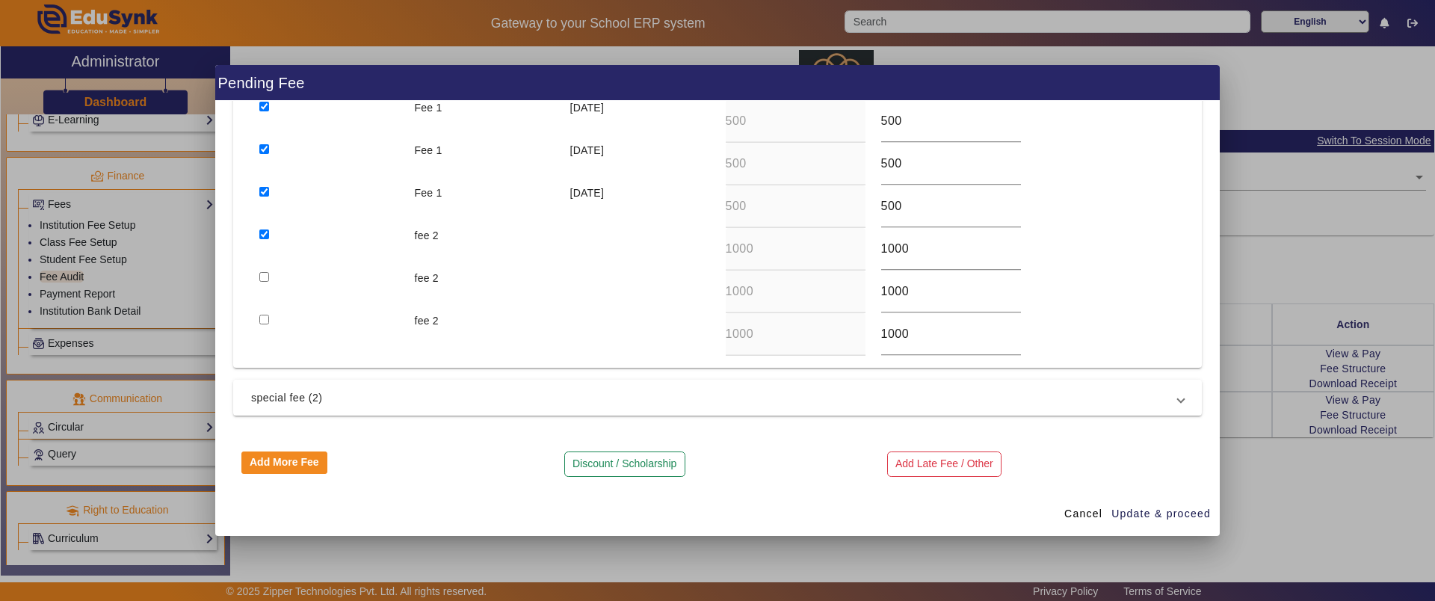
checkbox input "false"
click at [266, 188] on input "checkbox" at bounding box center [264, 192] width 10 height 10
checkbox input "false"
click at [613, 463] on button "Discount / Scholarship" at bounding box center [624, 463] width 121 height 25
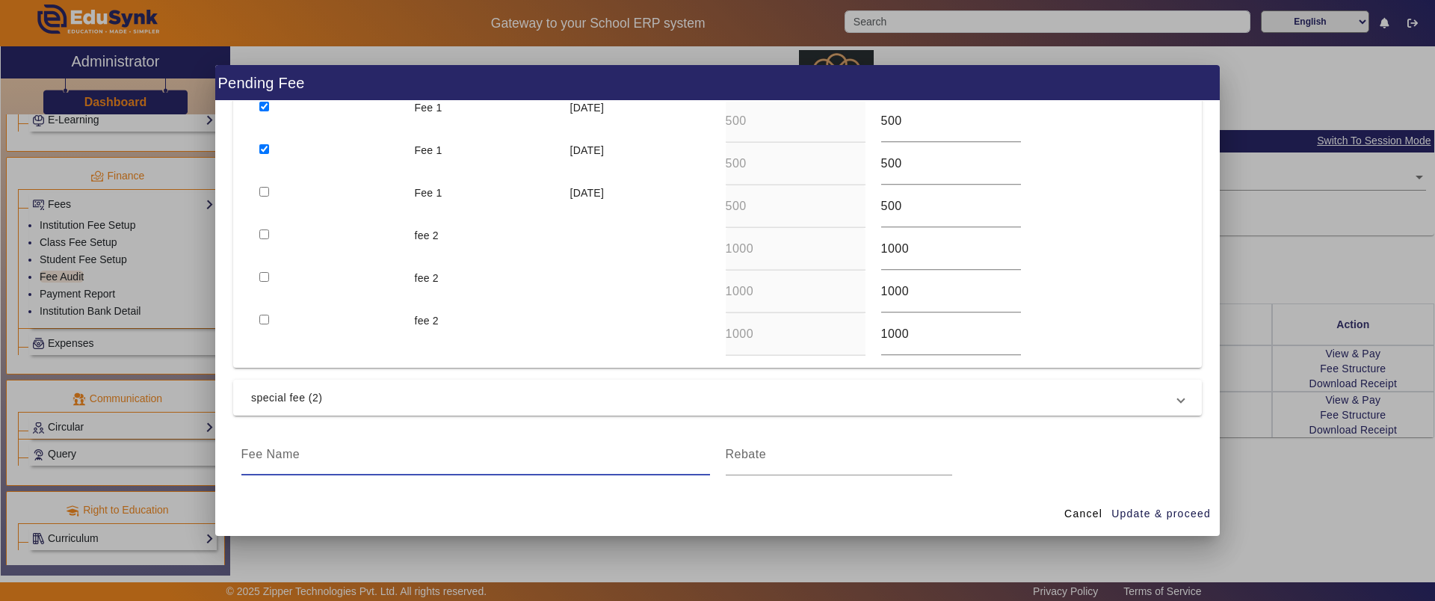
click at [338, 447] on input at bounding box center [475, 454] width 468 height 18
type input "discount"
click at [823, 449] on input at bounding box center [839, 454] width 226 height 18
type input "2000"
click at [1167, 525] on span "button" at bounding box center [1160, 514] width 101 height 36
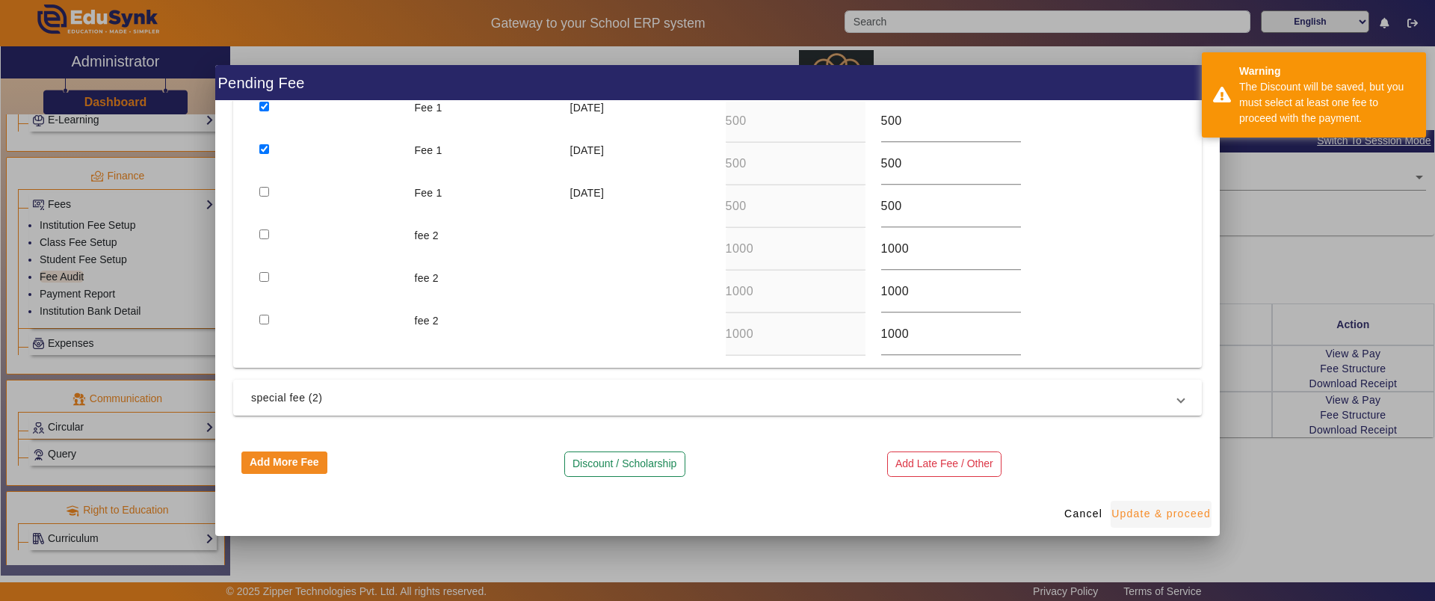
scroll to position [0, 0]
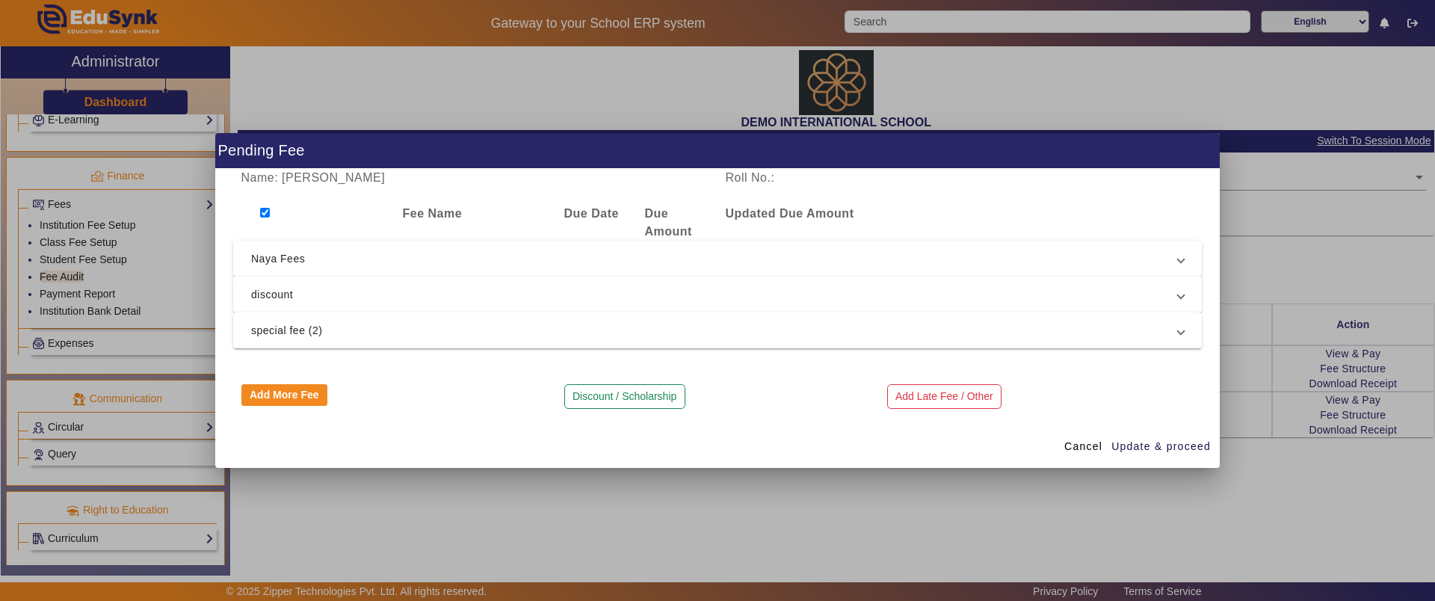
click at [272, 260] on span "Naya Fees" at bounding box center [714, 259] width 927 height 18
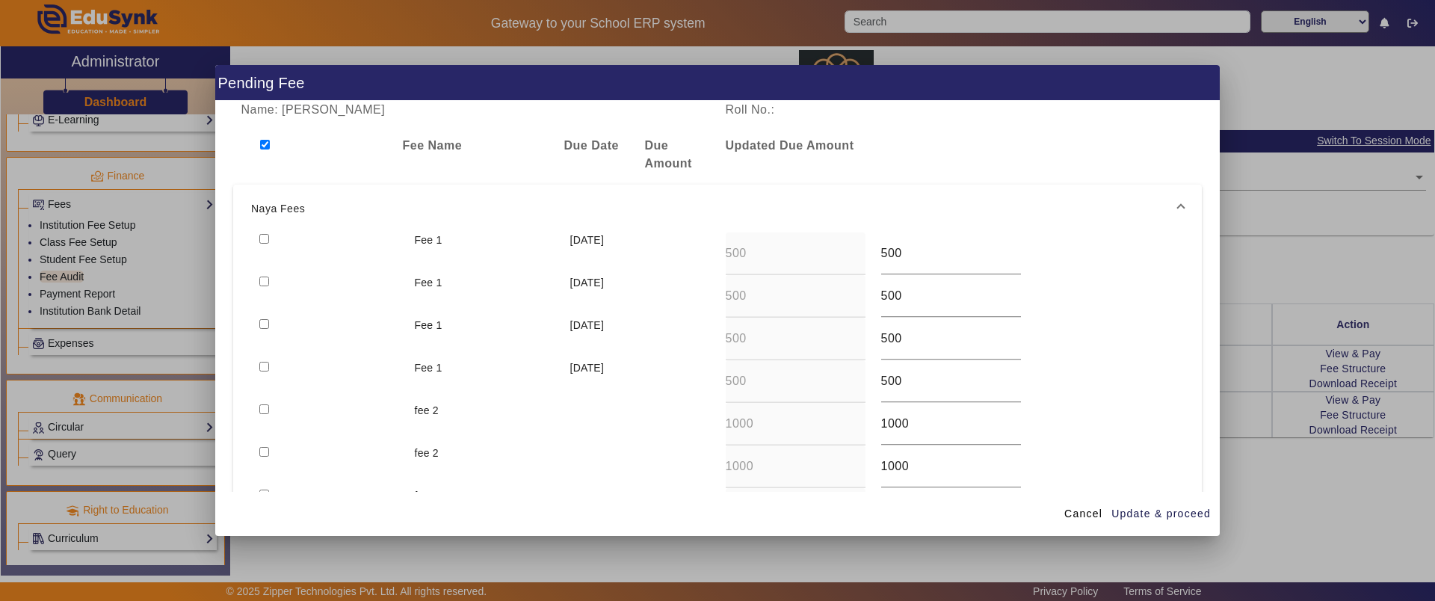
click at [259, 237] on input "checkbox" at bounding box center [264, 239] width 10 height 10
checkbox input "true"
click at [263, 279] on input "checkbox" at bounding box center [264, 281] width 10 height 10
checkbox input "true"
click at [262, 321] on input "checkbox" at bounding box center [264, 324] width 10 height 10
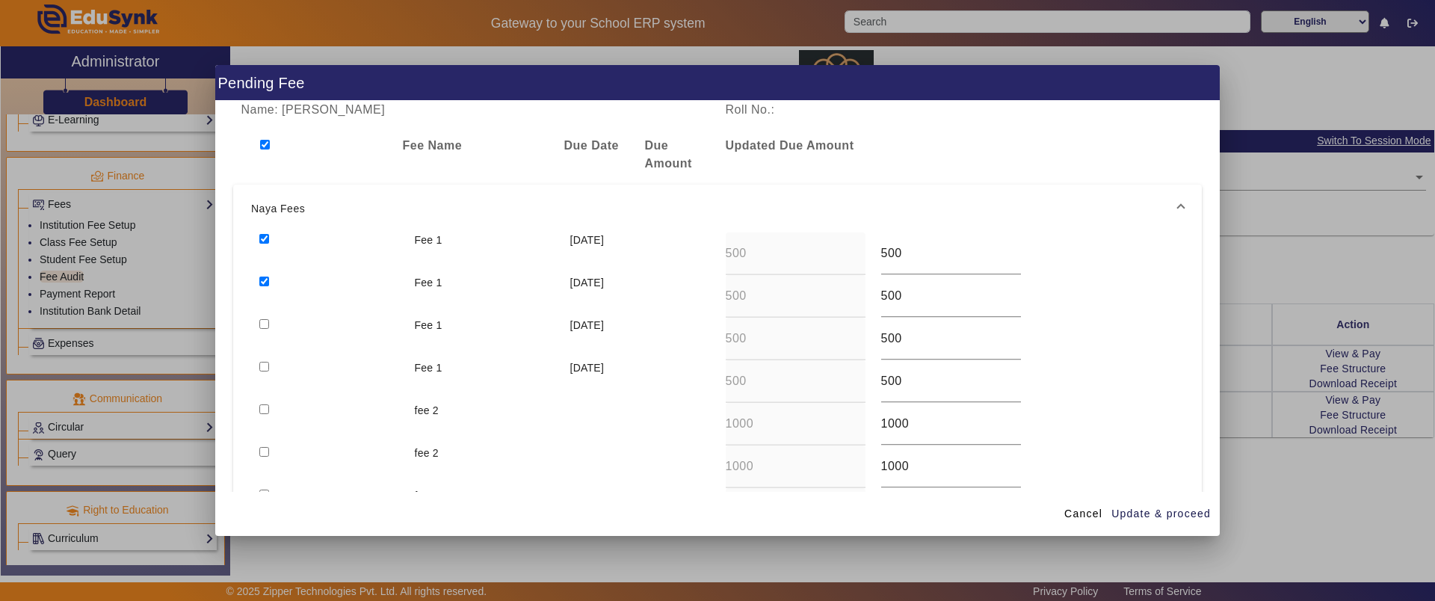
checkbox input "true"
click at [1145, 506] on span "Update & proceed" at bounding box center [1160, 514] width 99 height 16
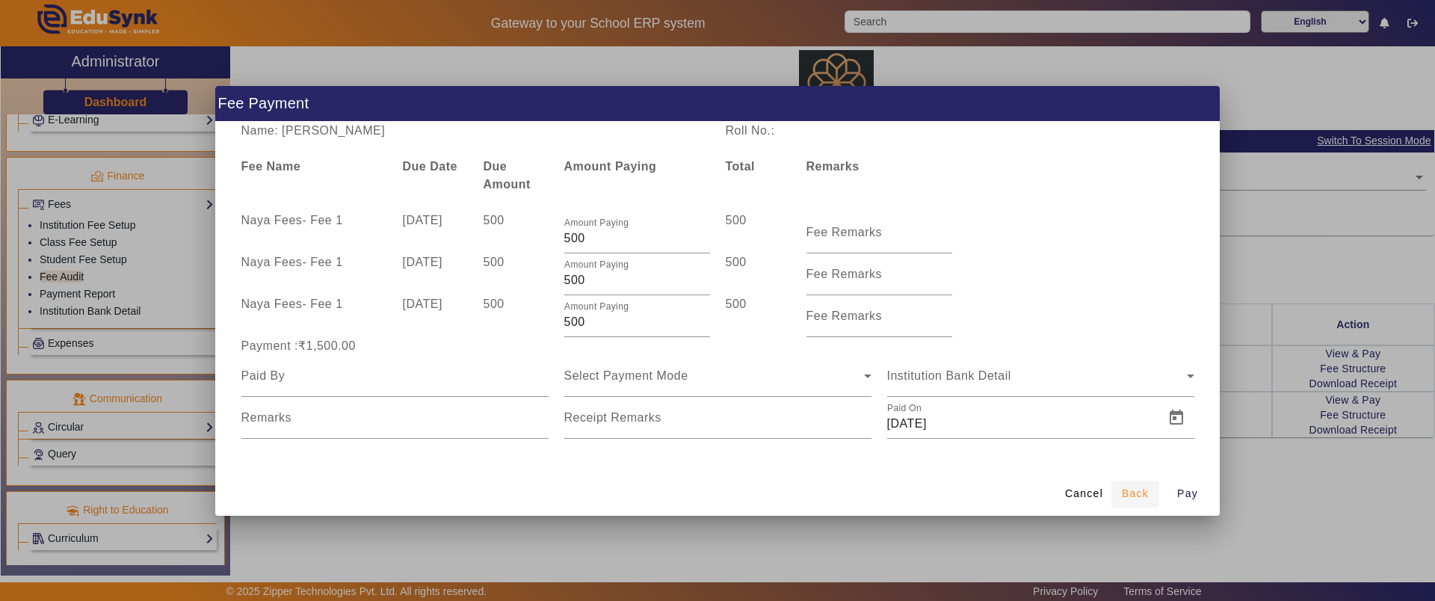
click at [1139, 494] on span "Back" at bounding box center [1135, 494] width 27 height 16
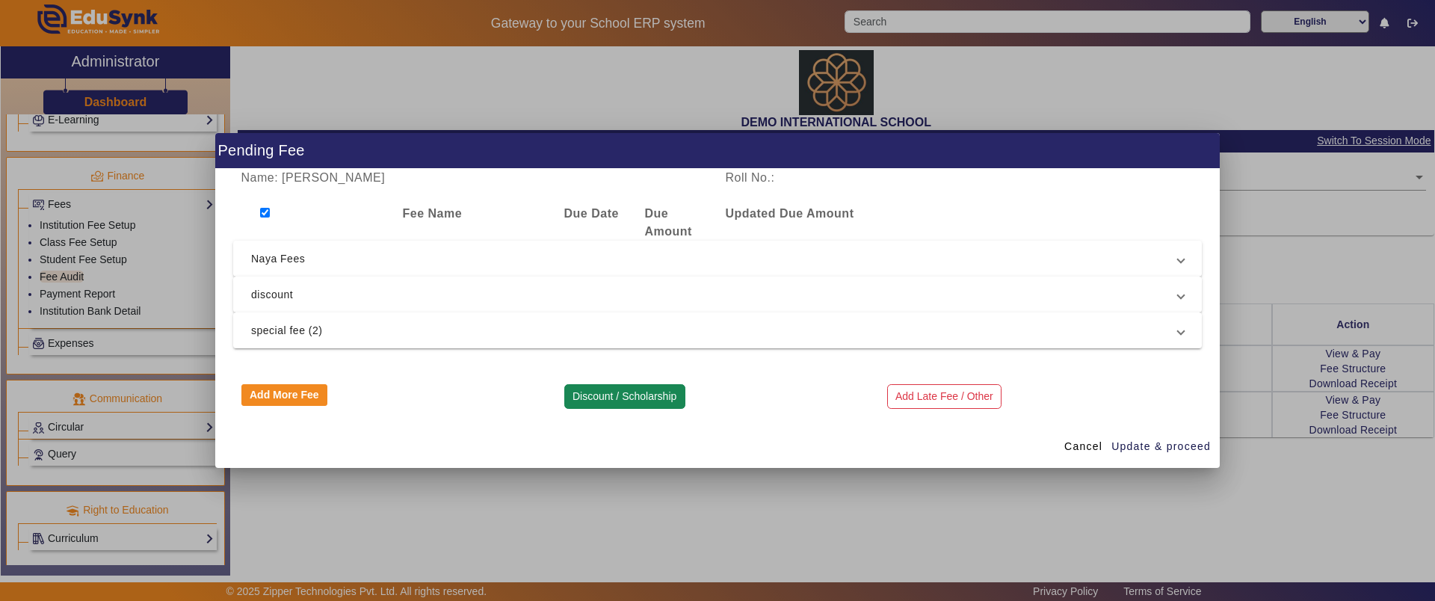
click at [643, 394] on button "Discount / Scholarship" at bounding box center [624, 396] width 121 height 25
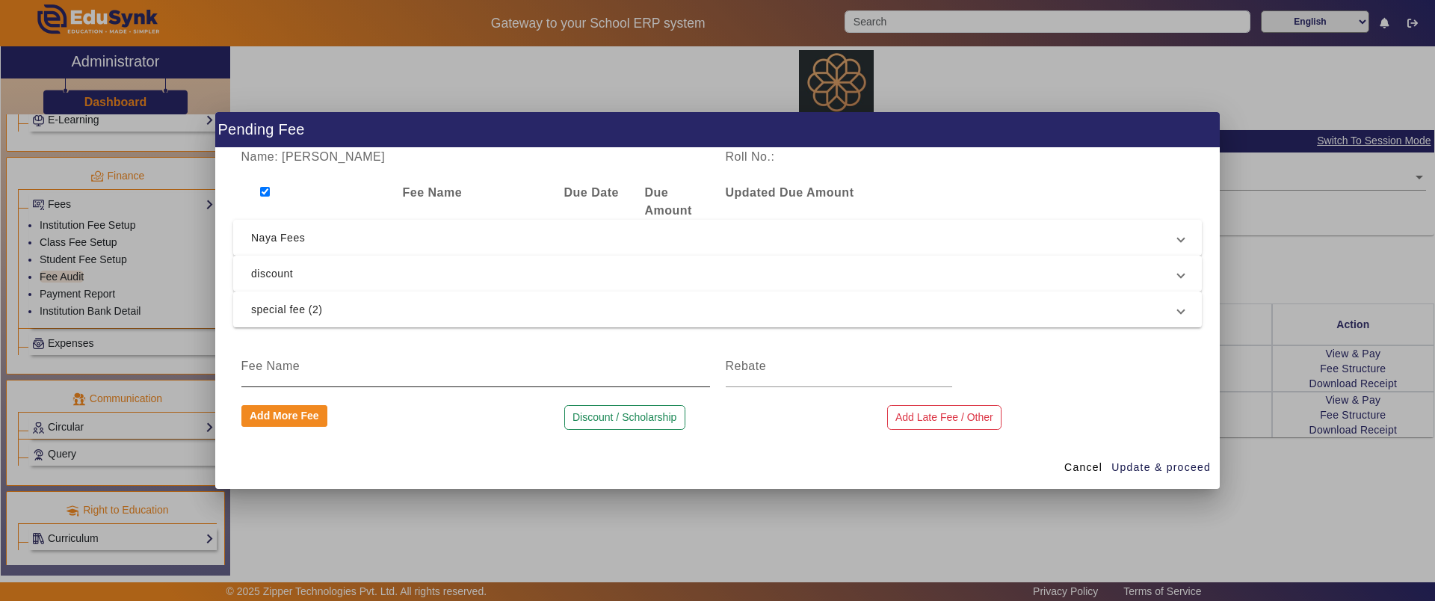
click at [320, 368] on input at bounding box center [475, 366] width 468 height 18
type input "discount"
click at [782, 374] on div at bounding box center [839, 366] width 226 height 42
type input "250"
click at [1133, 463] on span "Update & proceed" at bounding box center [1160, 468] width 99 height 16
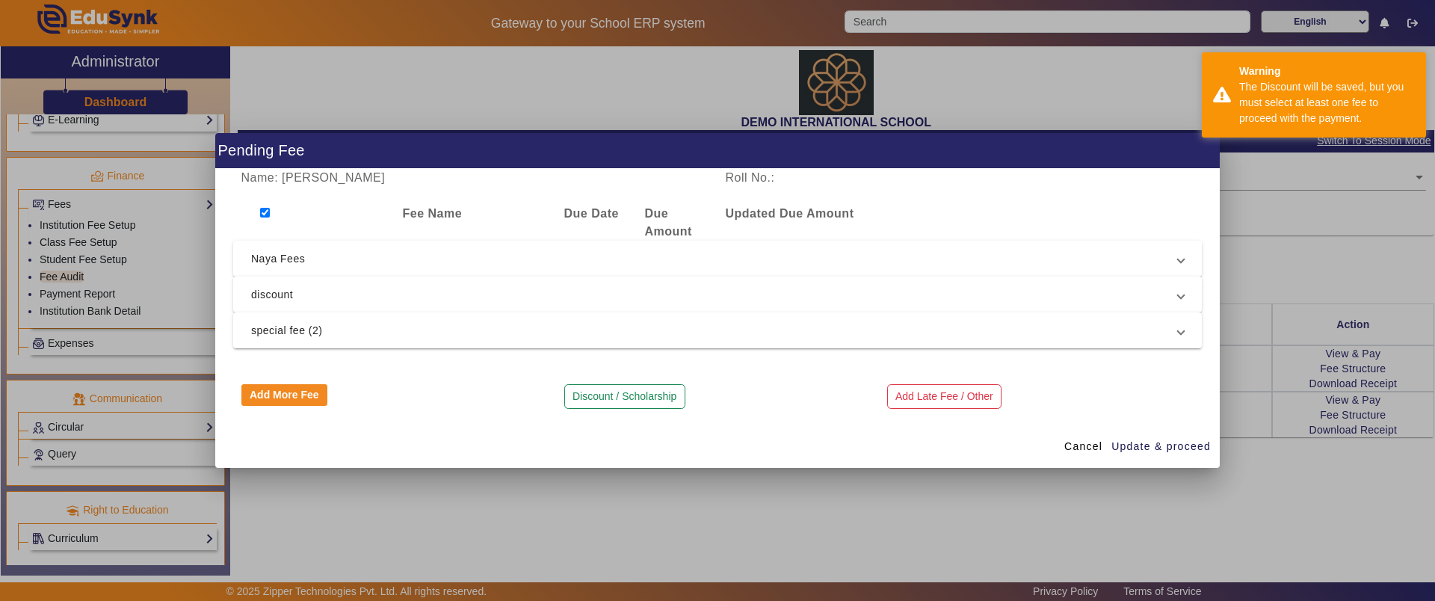
click at [265, 265] on span "Naya Fees" at bounding box center [714, 259] width 927 height 18
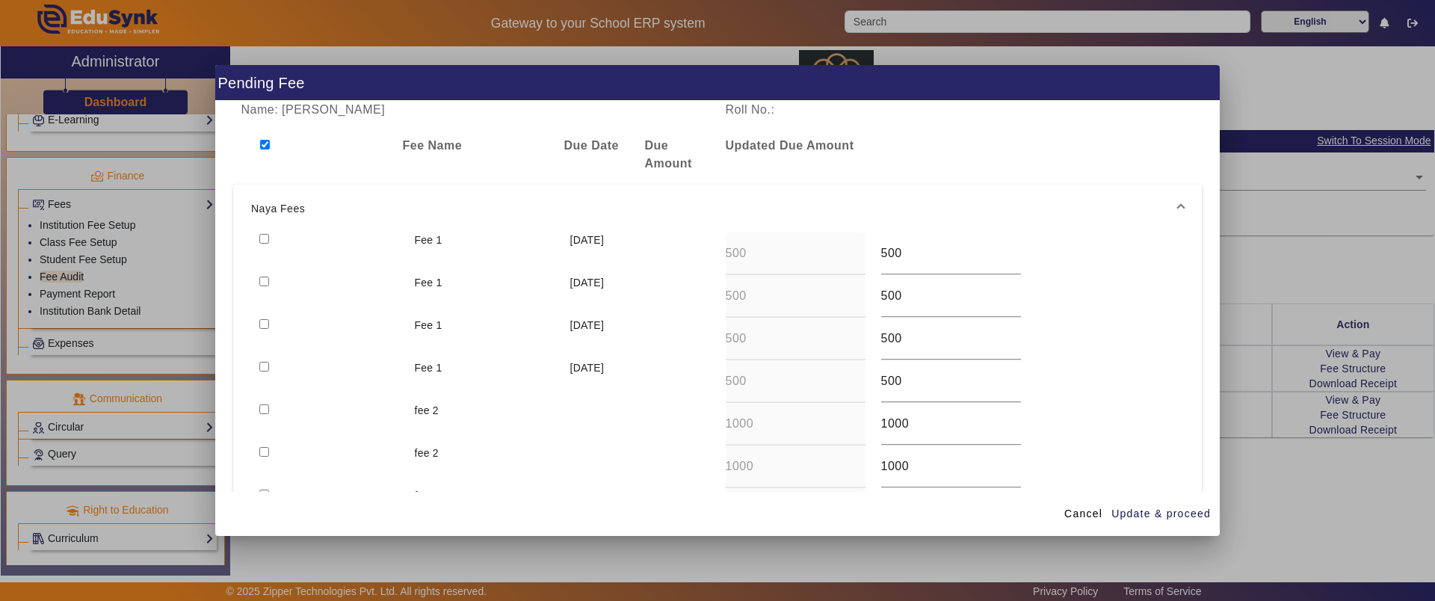
click at [270, 148] on div at bounding box center [313, 155] width 161 height 36
click at [262, 143] on input "checkbox" at bounding box center [265, 145] width 10 height 10
checkbox input "true"
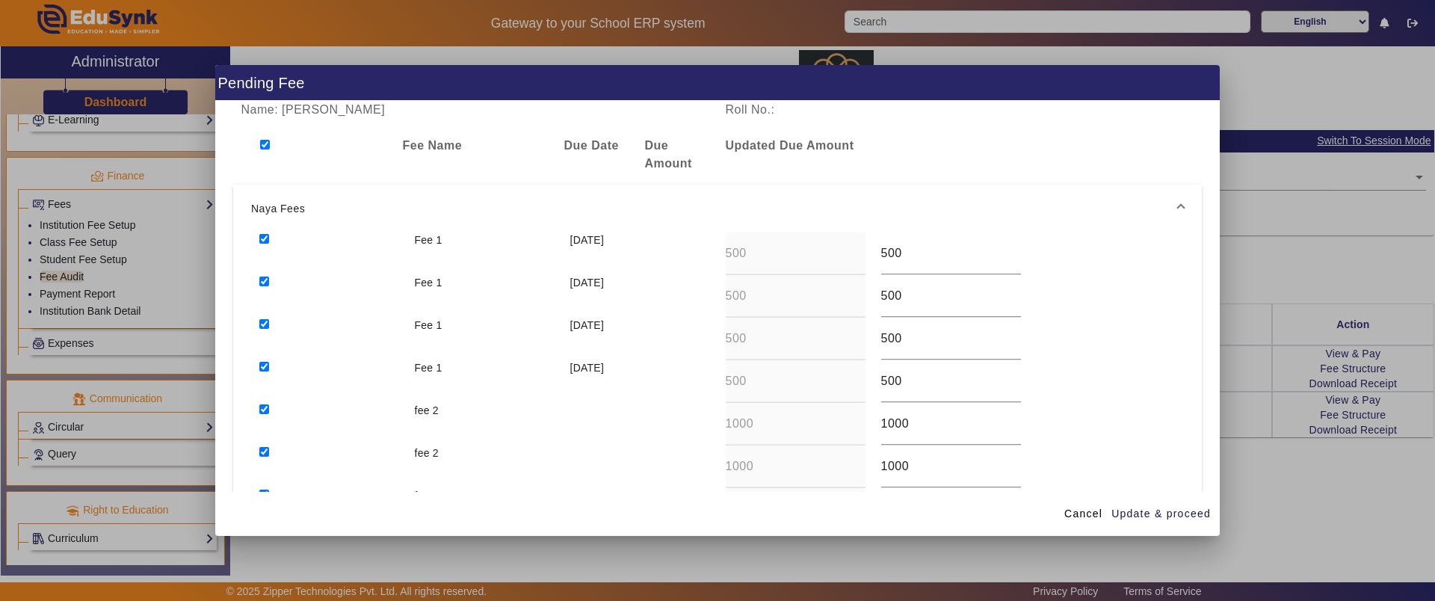
checkbox input "true"
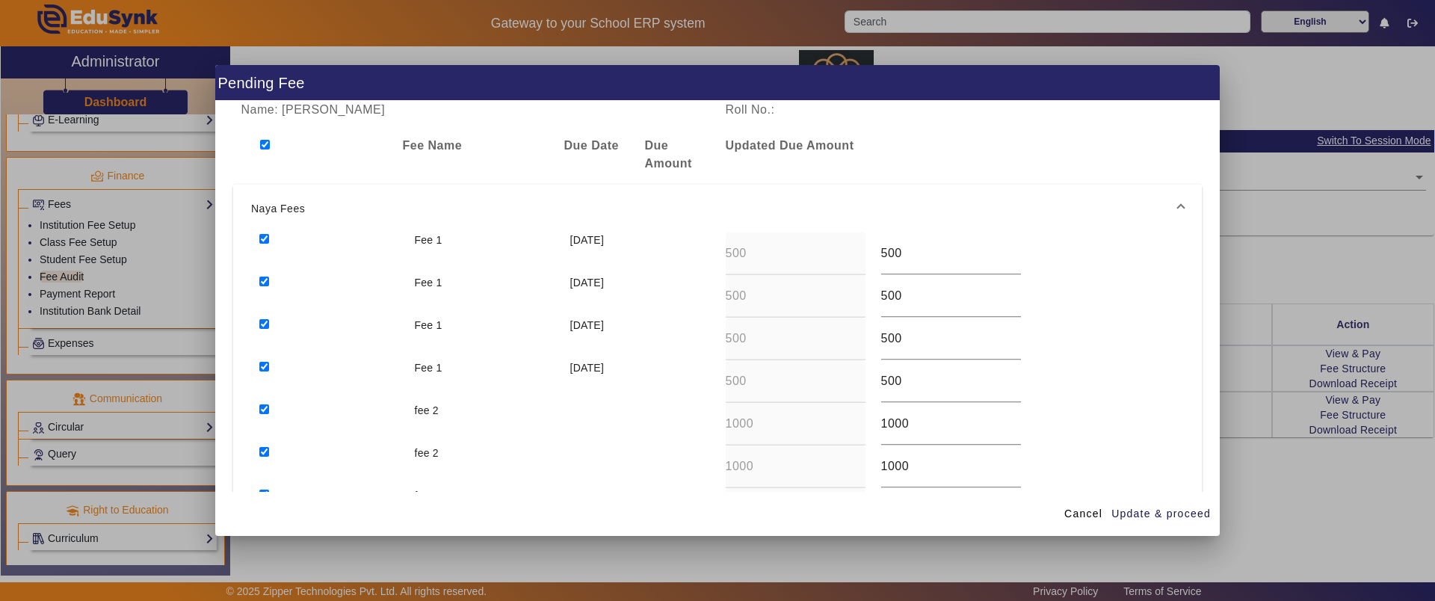
checkbox input "true"
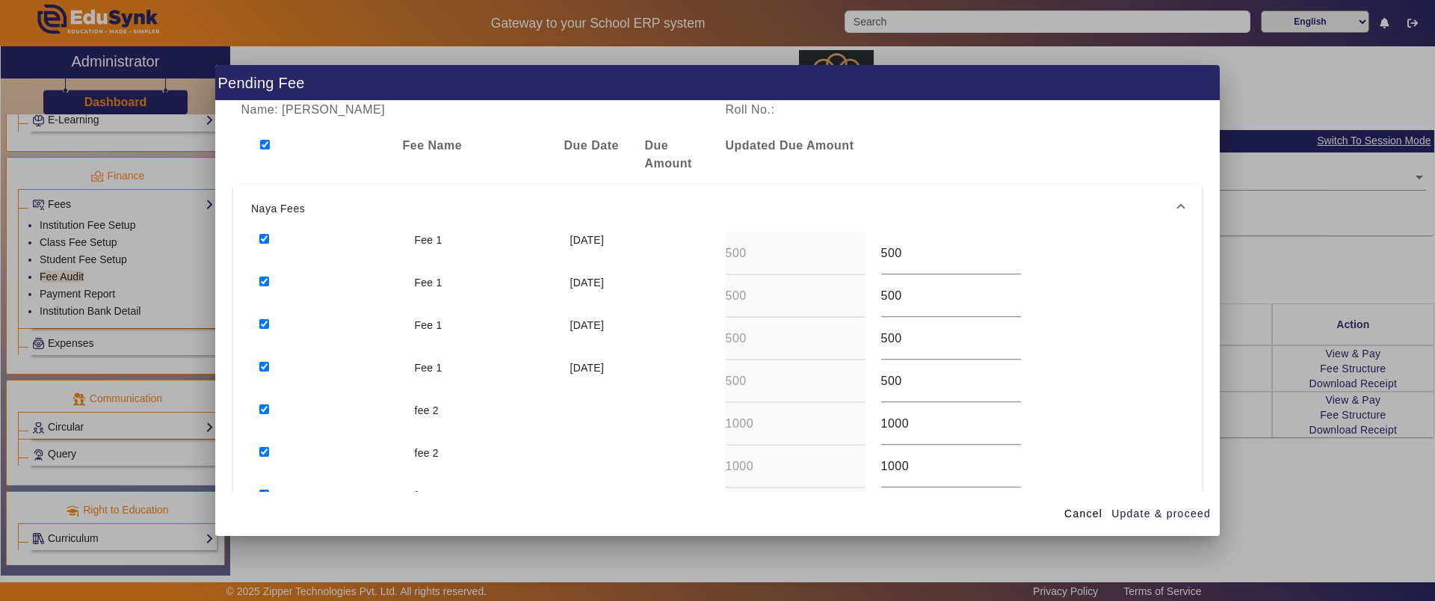
checkbox input "true"
click at [264, 280] on input "checkbox" at bounding box center [264, 281] width 10 height 10
checkbox input "false"
click at [262, 315] on div at bounding box center [328, 296] width 155 height 43
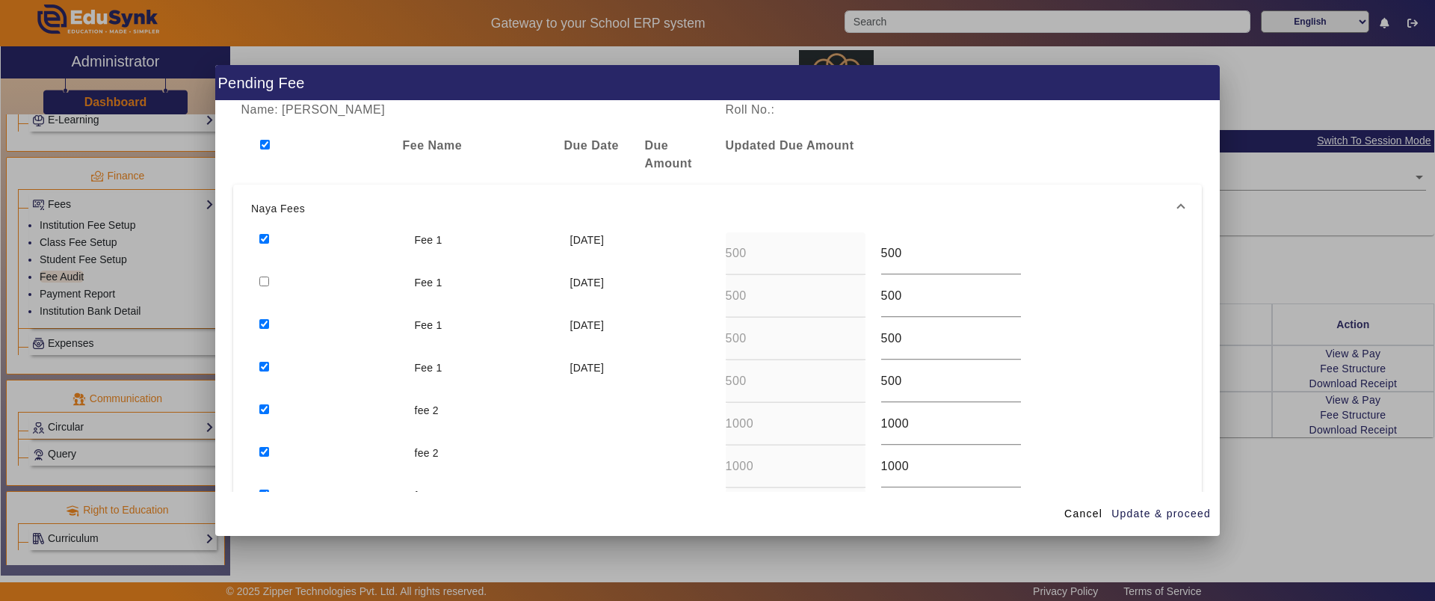
click at [268, 146] on input "checkbox" at bounding box center [265, 145] width 10 height 10
checkbox input "false"
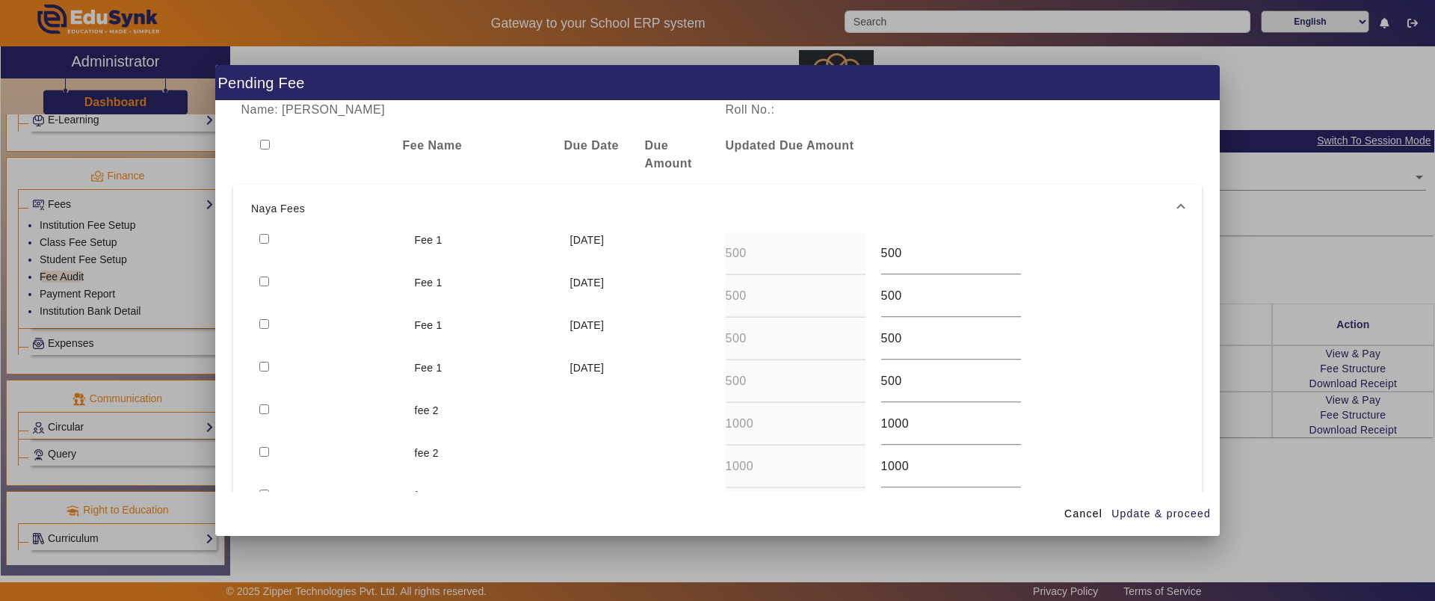
checkbox input "false"
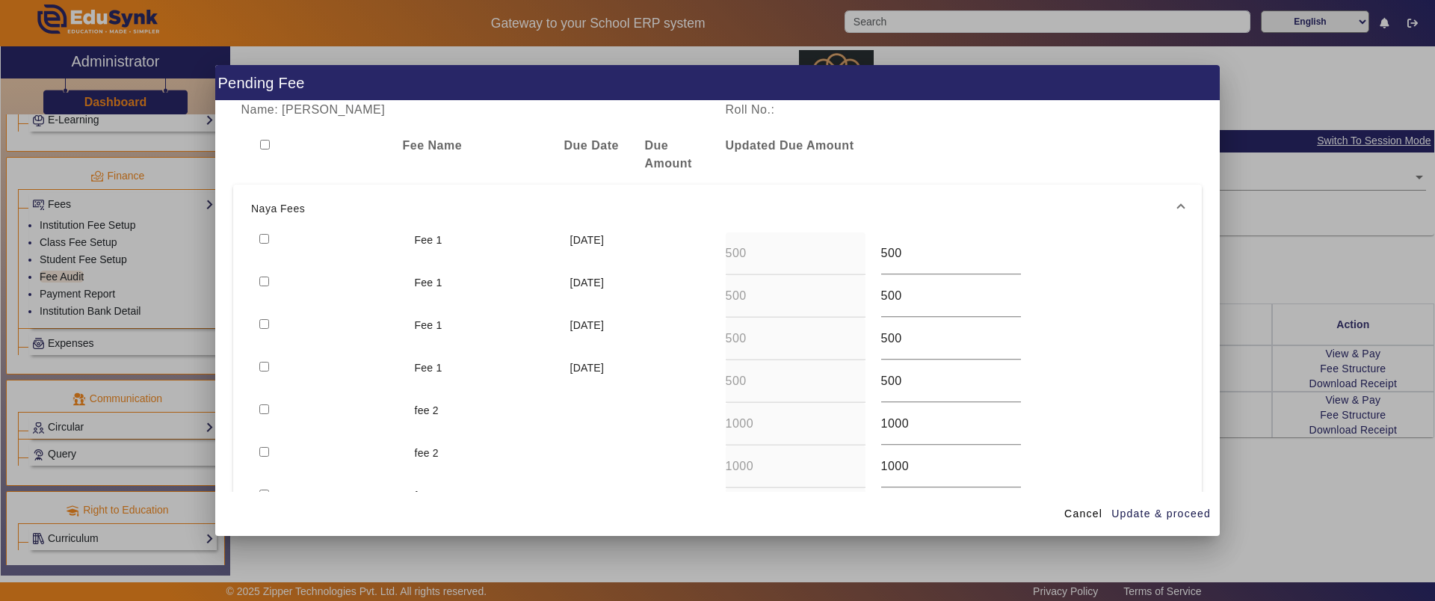
checkbox input "false"
click at [265, 240] on input "checkbox" at bounding box center [264, 239] width 10 height 10
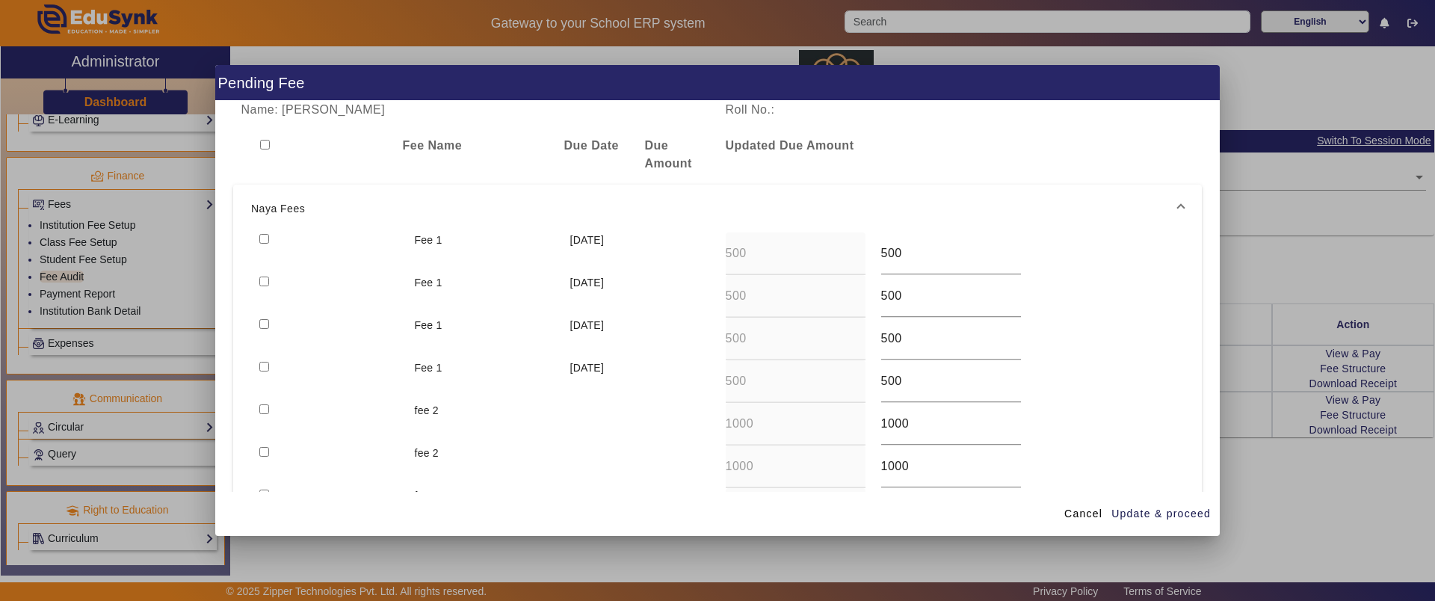
checkbox input "true"
click at [264, 279] on input "checkbox" at bounding box center [264, 281] width 10 height 10
checkbox input "true"
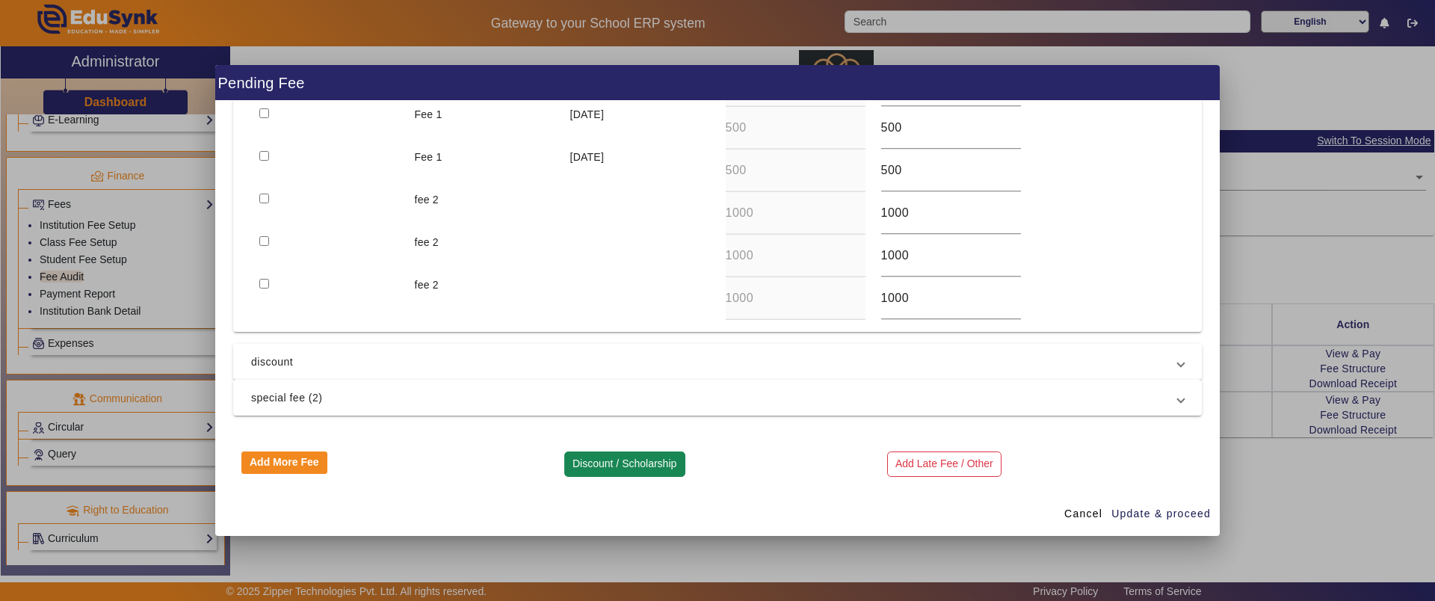
click at [647, 457] on button "Discount / Scholarship" at bounding box center [624, 463] width 121 height 25
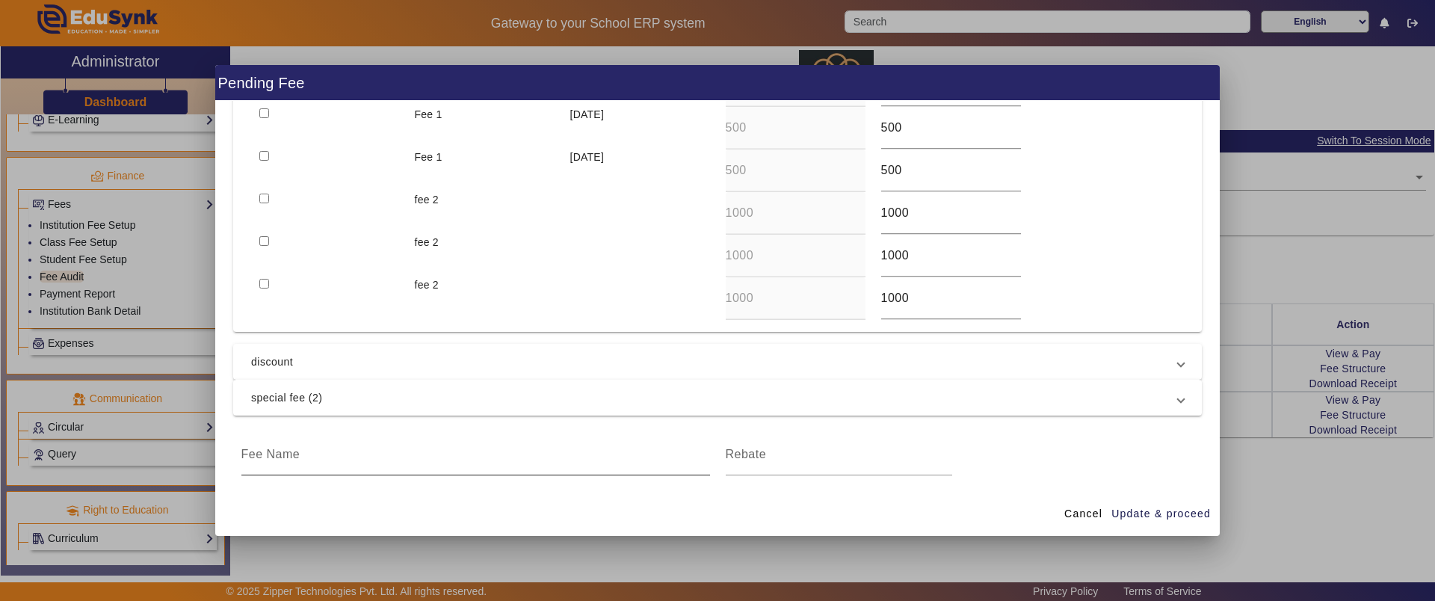
click at [342, 451] on input at bounding box center [475, 454] width 468 height 18
type input "discount"
click at [786, 472] on div at bounding box center [839, 454] width 226 height 42
click at [788, 447] on input at bounding box center [839, 454] width 226 height 18
type input "200"
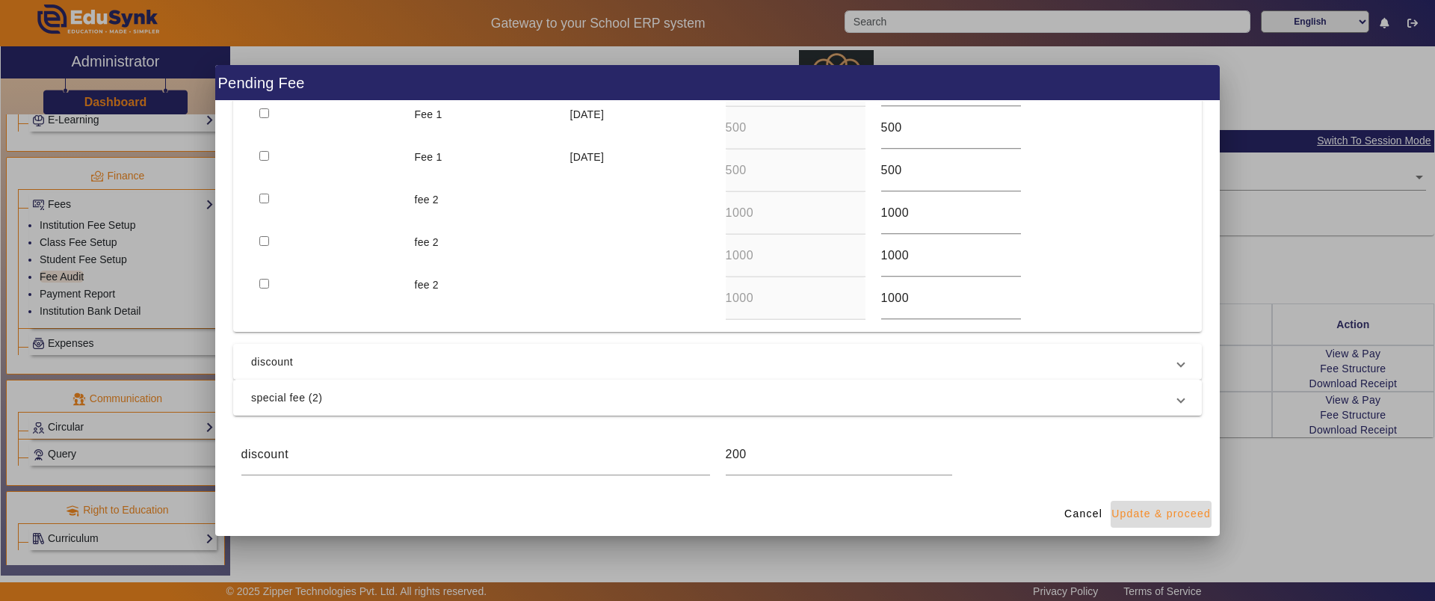
click at [1143, 506] on span "Update & proceed" at bounding box center [1160, 514] width 99 height 16
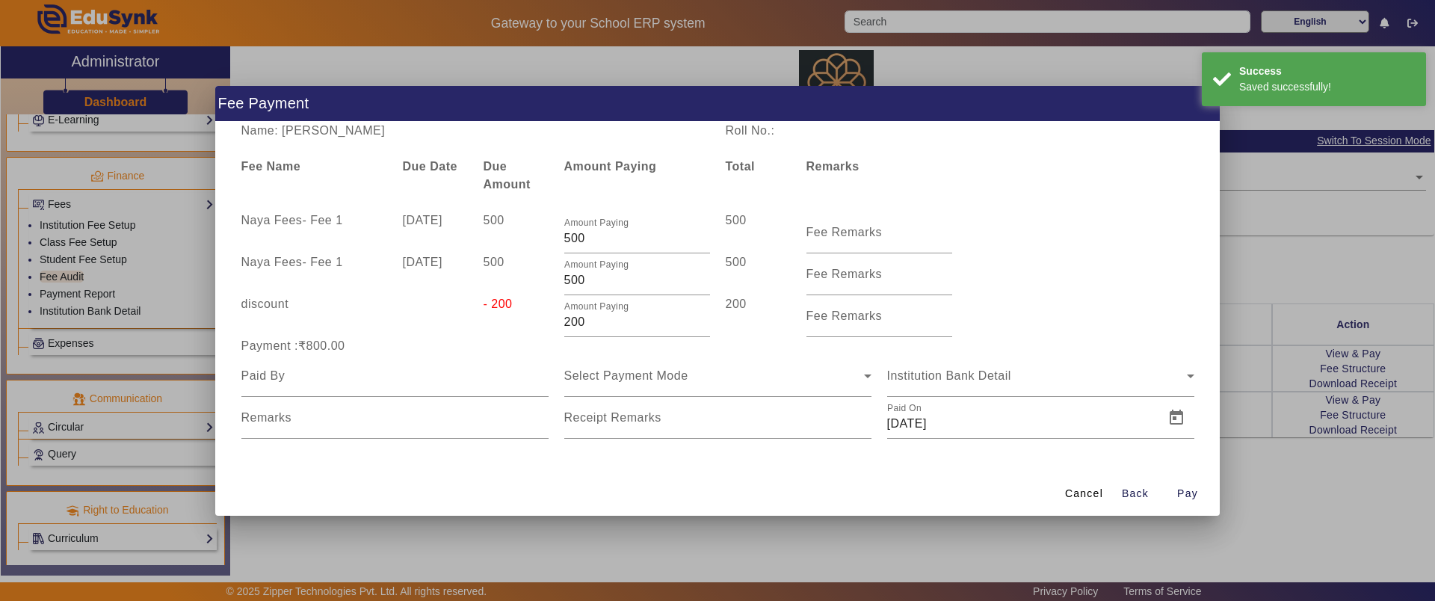
scroll to position [0, 0]
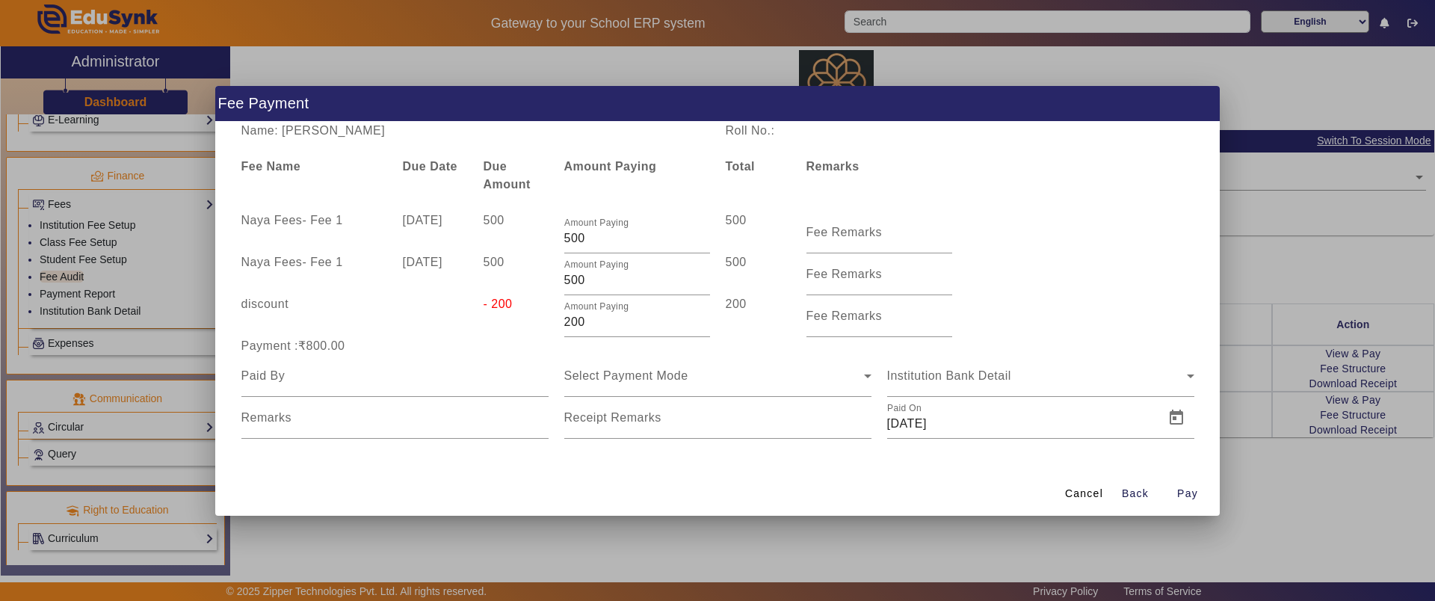
drag, startPoint x: 291, startPoint y: 346, endPoint x: 344, endPoint y: 344, distance: 53.8
click at [344, 344] on div "Payment :₹800.00" at bounding box center [394, 346] width 323 height 18
click at [331, 383] on input at bounding box center [394, 376] width 307 height 18
type input "Father"
click at [585, 378] on span "Select Payment Mode" at bounding box center [626, 375] width 124 height 13
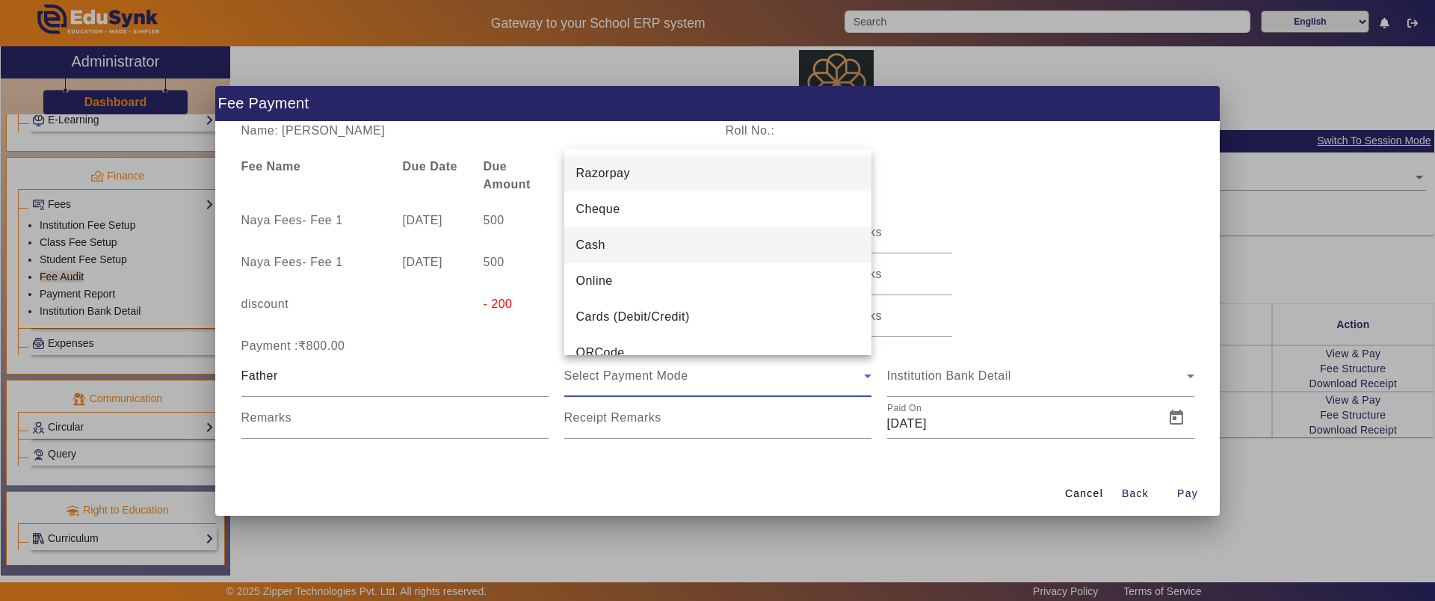
click at [614, 250] on mat-option "Cash" at bounding box center [717, 245] width 307 height 36
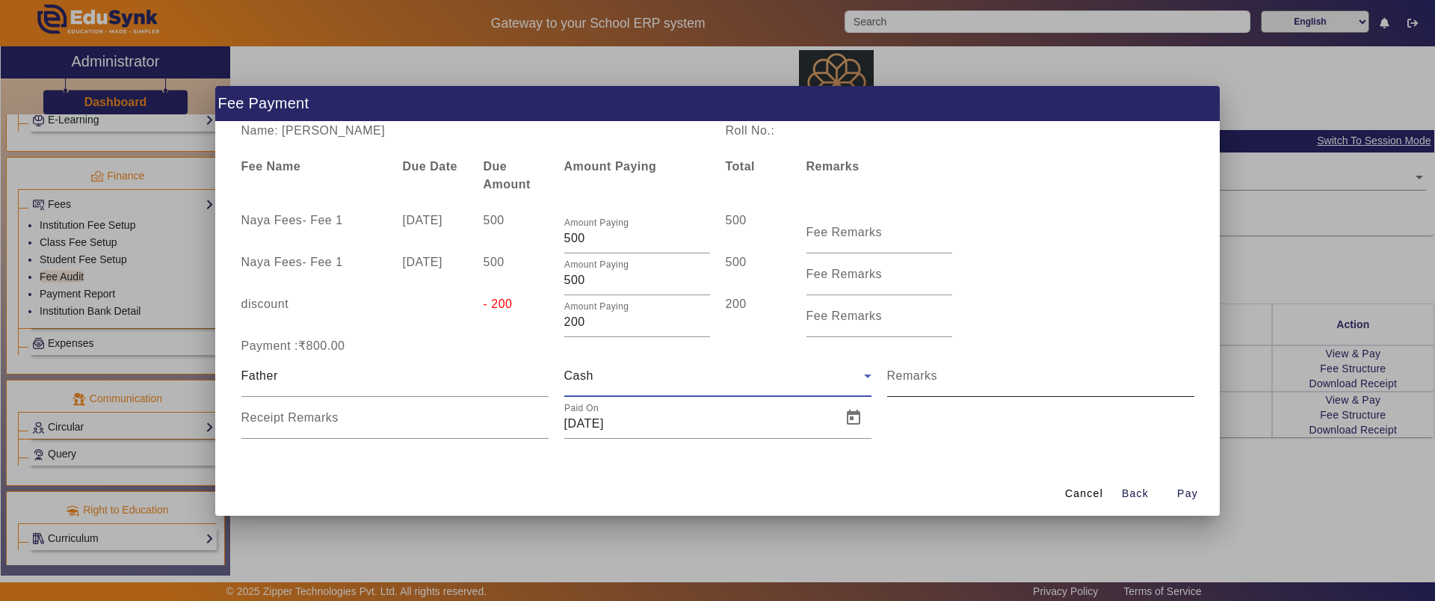
click at [931, 371] on mat-label "Remarks" at bounding box center [912, 375] width 51 height 13
click at [931, 373] on input "Remarks" at bounding box center [1040, 382] width 307 height 18
click at [1192, 491] on span "Pay" at bounding box center [1187, 494] width 21 height 16
type input "0"
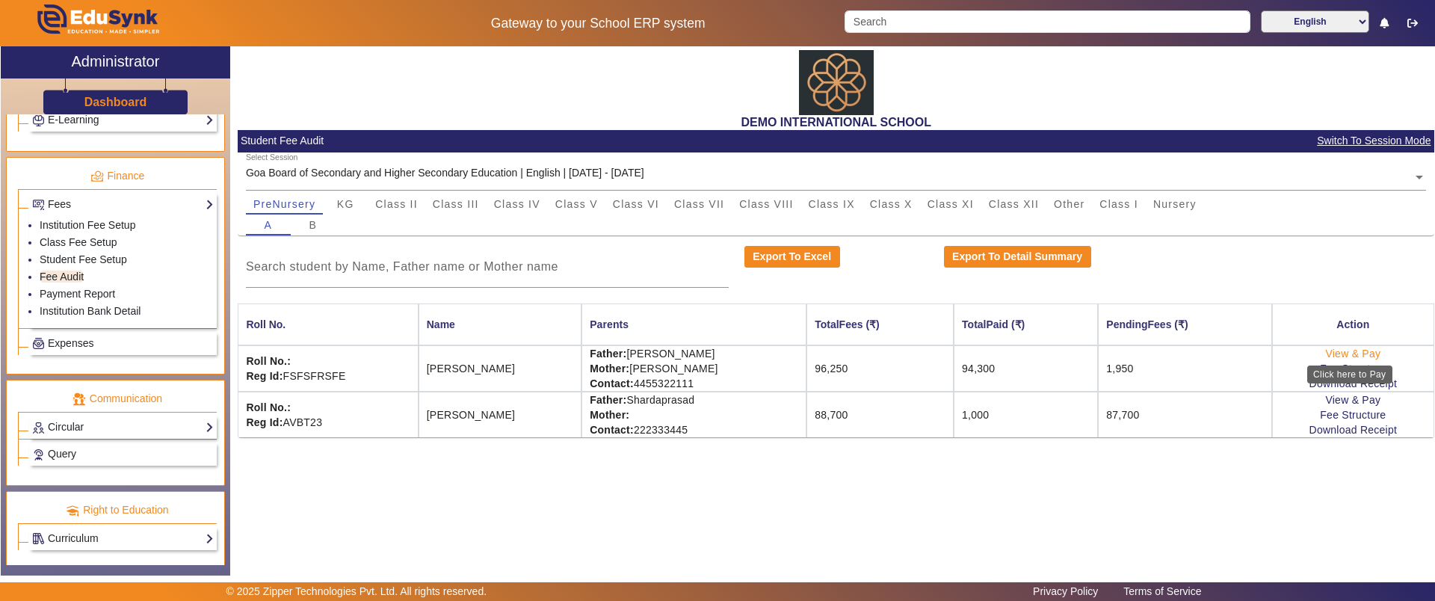
click at [1350, 351] on link "View & Pay" at bounding box center [1352, 353] width 55 height 12
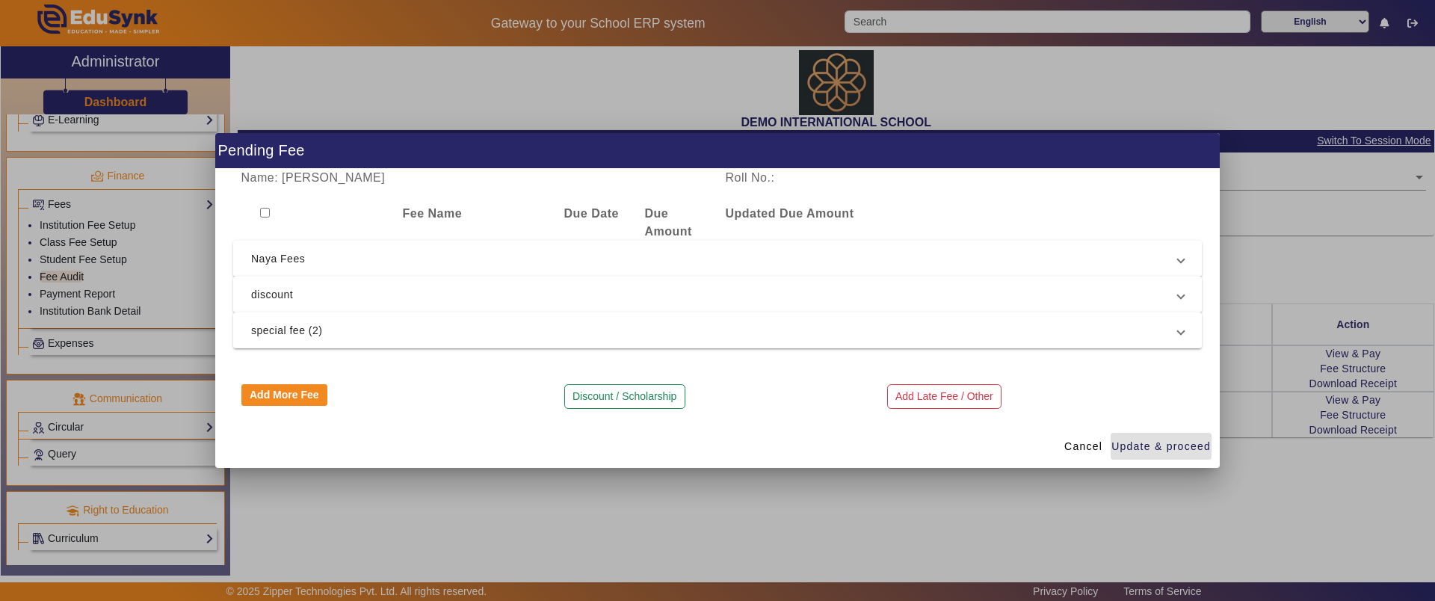
click at [366, 288] on span "discount" at bounding box center [714, 294] width 927 height 18
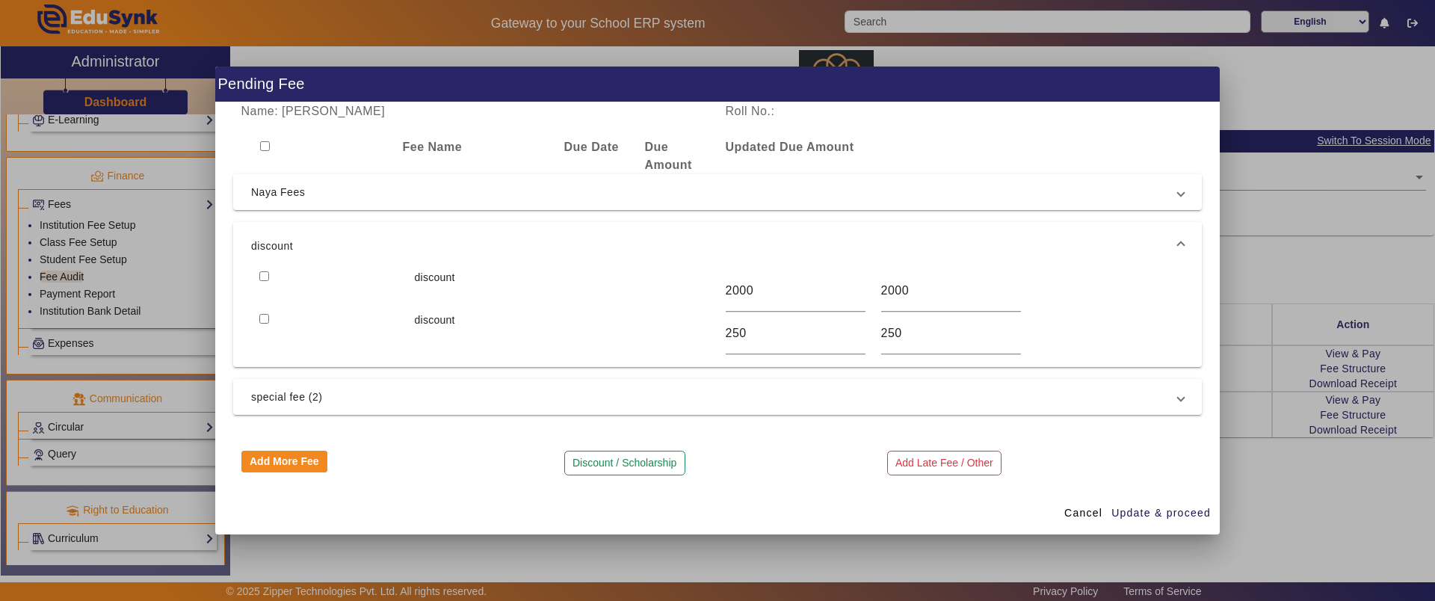
click at [263, 143] on input "checkbox" at bounding box center [265, 146] width 10 height 10
checkbox input "true"
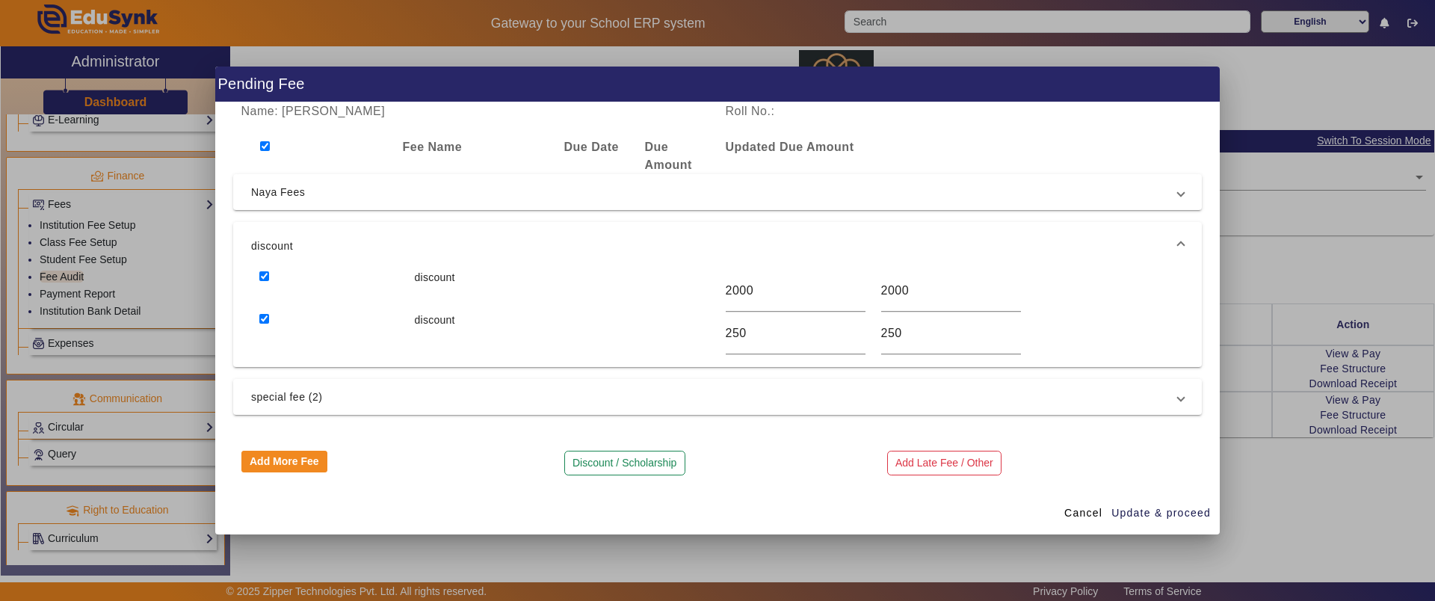
checkbox input "true"
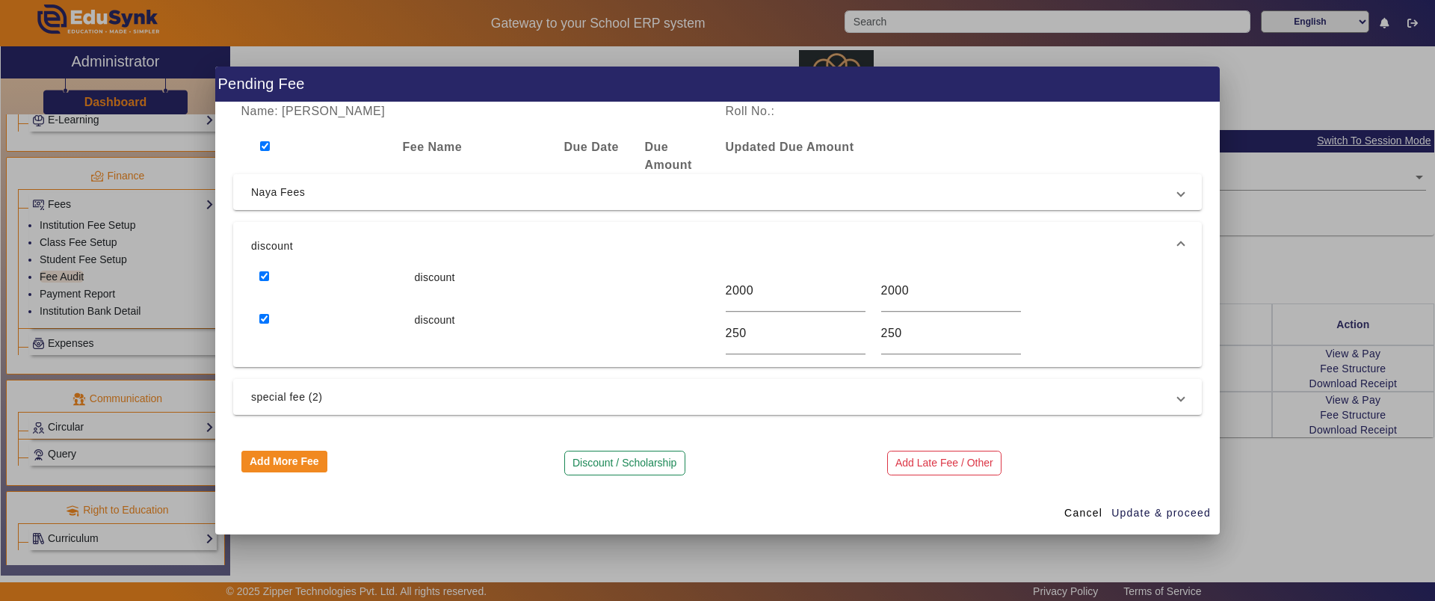
checkbox input "true"
click at [263, 143] on input "checkbox" at bounding box center [265, 146] width 10 height 10
checkbox input "false"
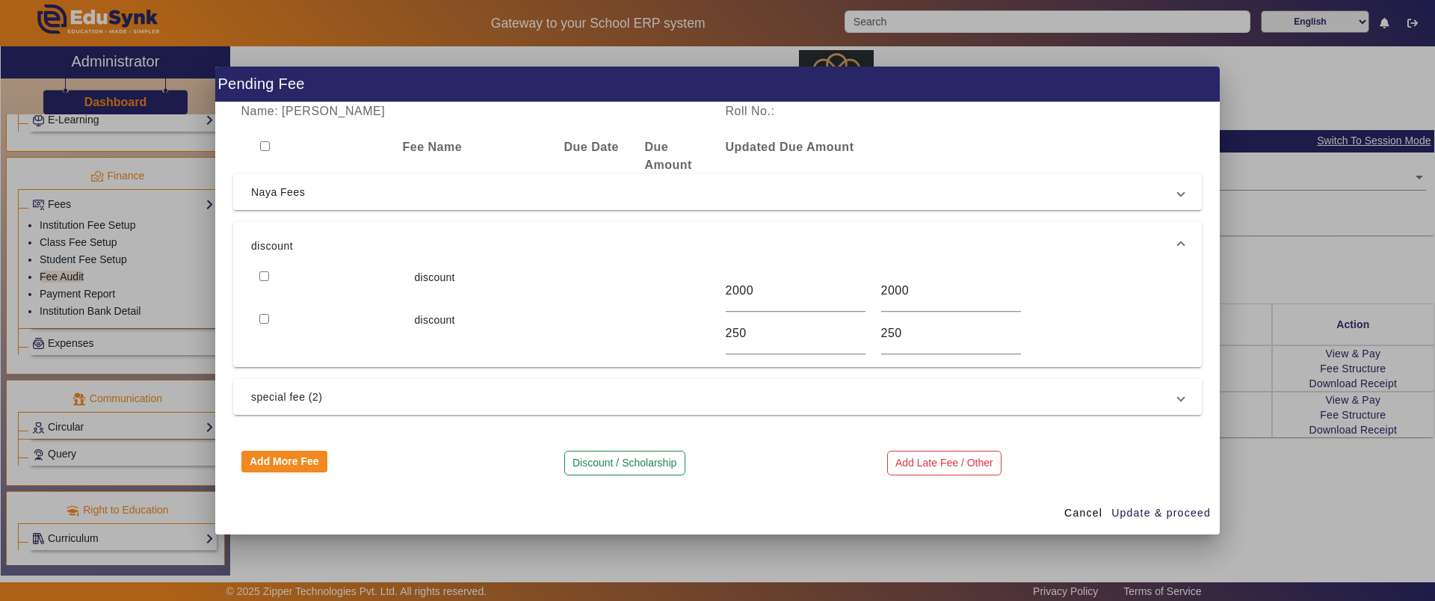
checkbox input "false"
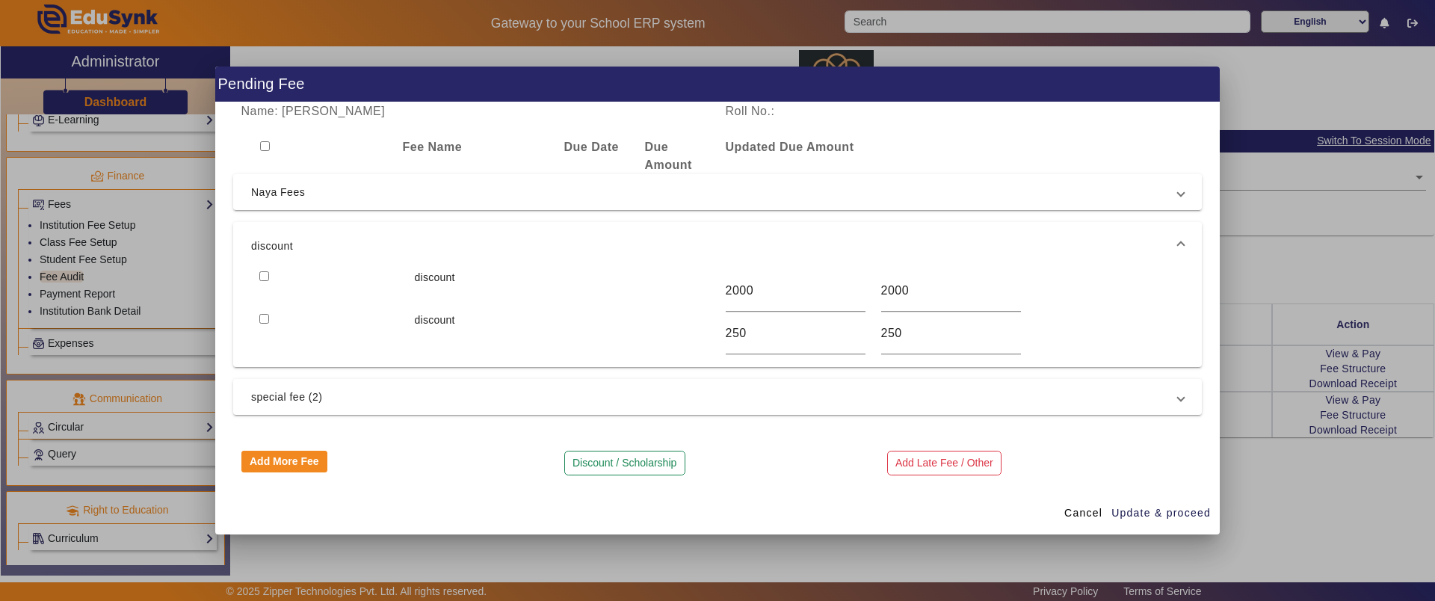
checkbox input "false"
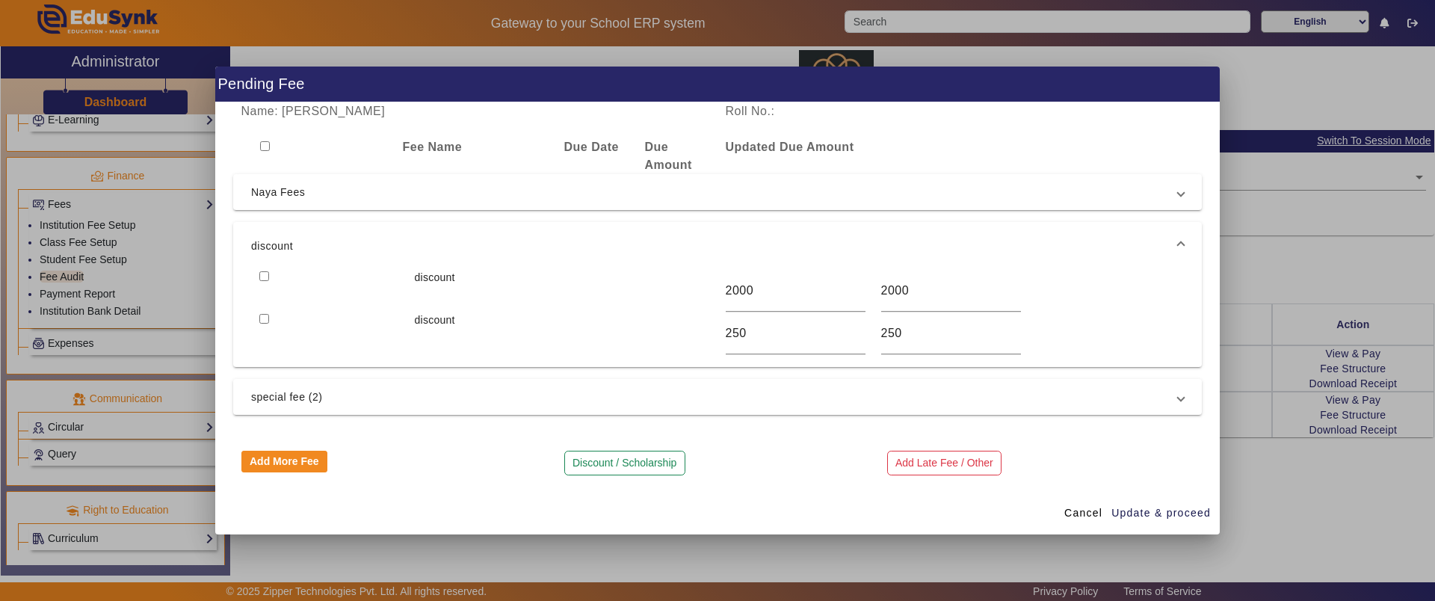
checkbox input "false"
click at [275, 403] on span "special fee (2)" at bounding box center [714, 397] width 927 height 18
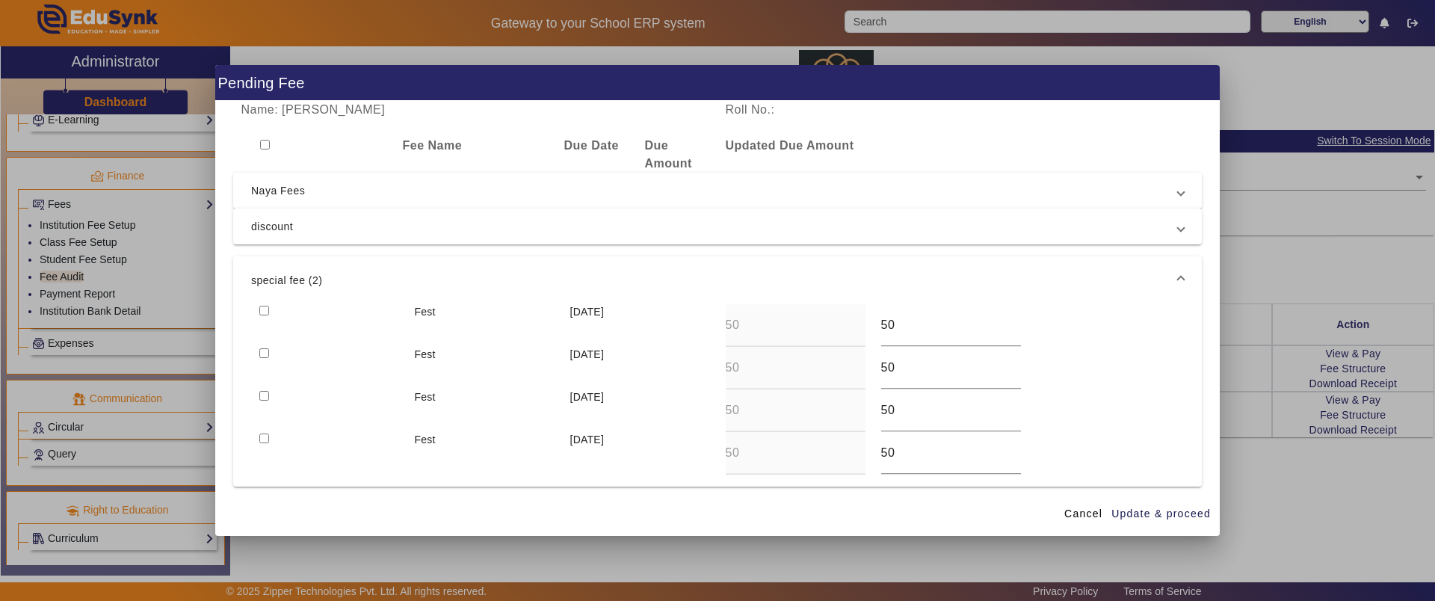
click at [261, 307] on input "checkbox" at bounding box center [264, 311] width 10 height 10
checkbox input "true"
click at [265, 353] on input "checkbox" at bounding box center [264, 353] width 10 height 10
checkbox input "true"
click at [263, 398] on input "checkbox" at bounding box center [264, 396] width 10 height 10
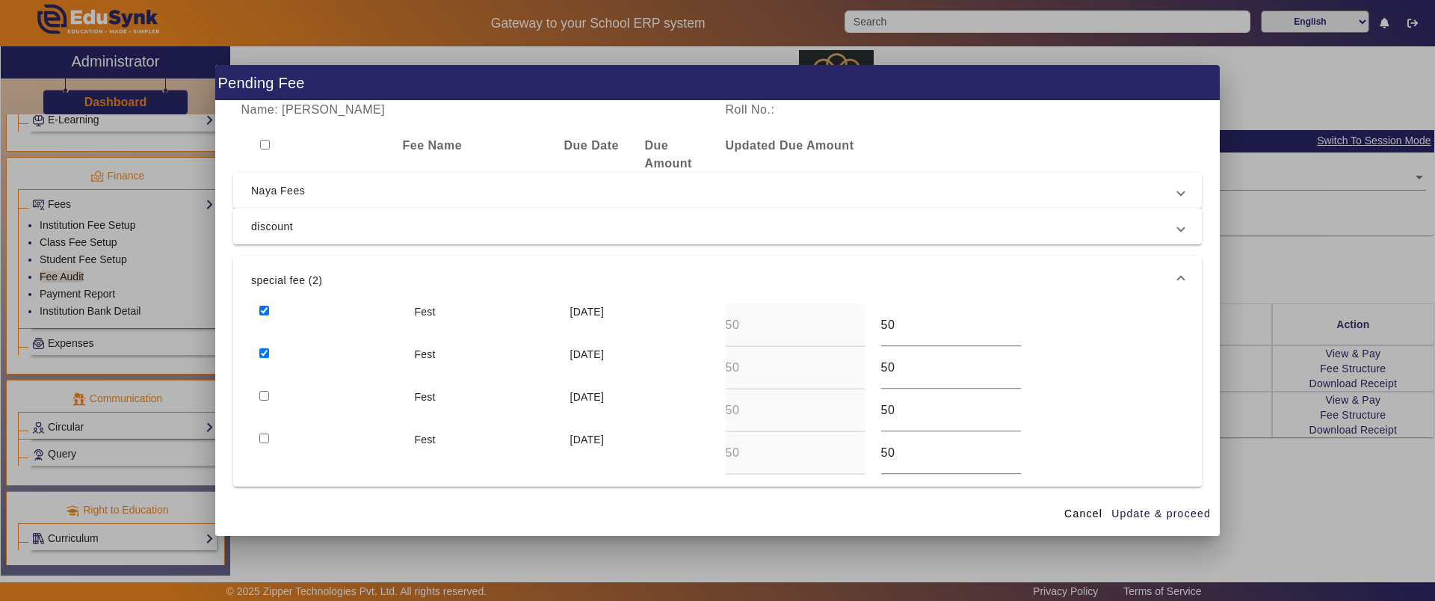
checkbox input "true"
click at [261, 442] on input "checkbox" at bounding box center [264, 438] width 10 height 10
checkbox input "true"
click at [1170, 511] on span "Update & proceed" at bounding box center [1160, 514] width 99 height 16
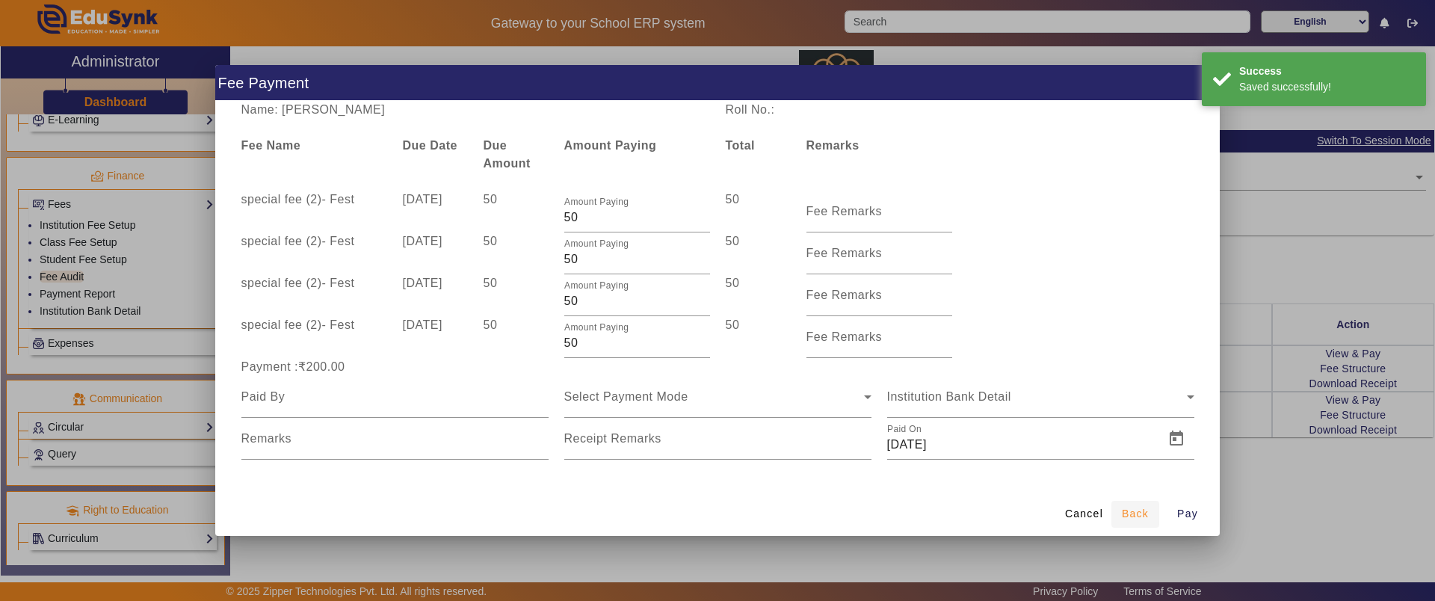
click at [1133, 504] on span "submit" at bounding box center [1135, 514] width 48 height 36
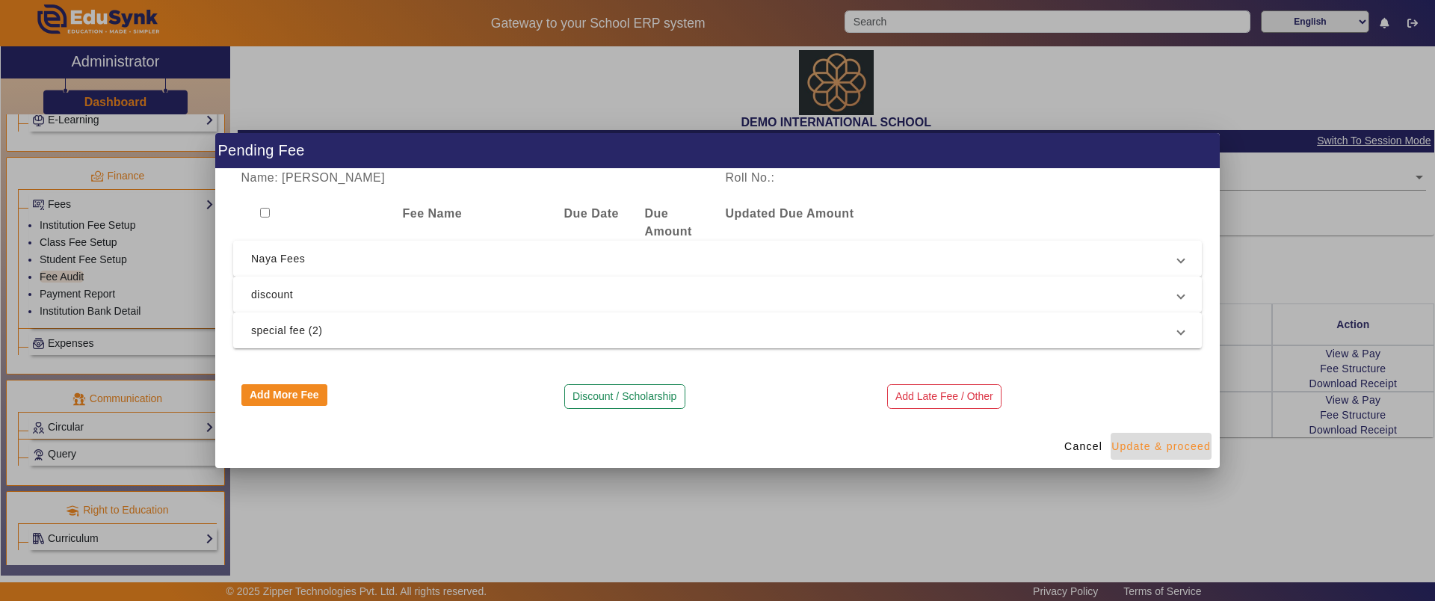
click at [1163, 450] on span "Update & proceed" at bounding box center [1160, 447] width 99 height 16
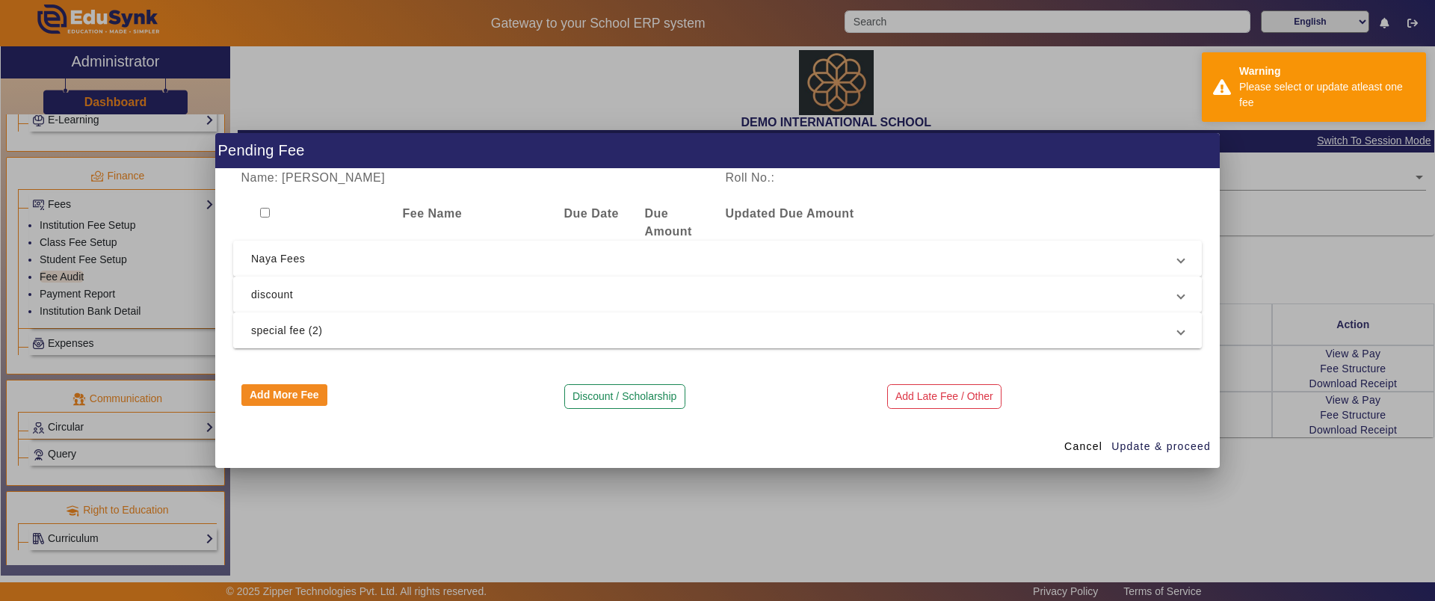
click at [318, 330] on span "special fee (2)" at bounding box center [714, 330] width 927 height 18
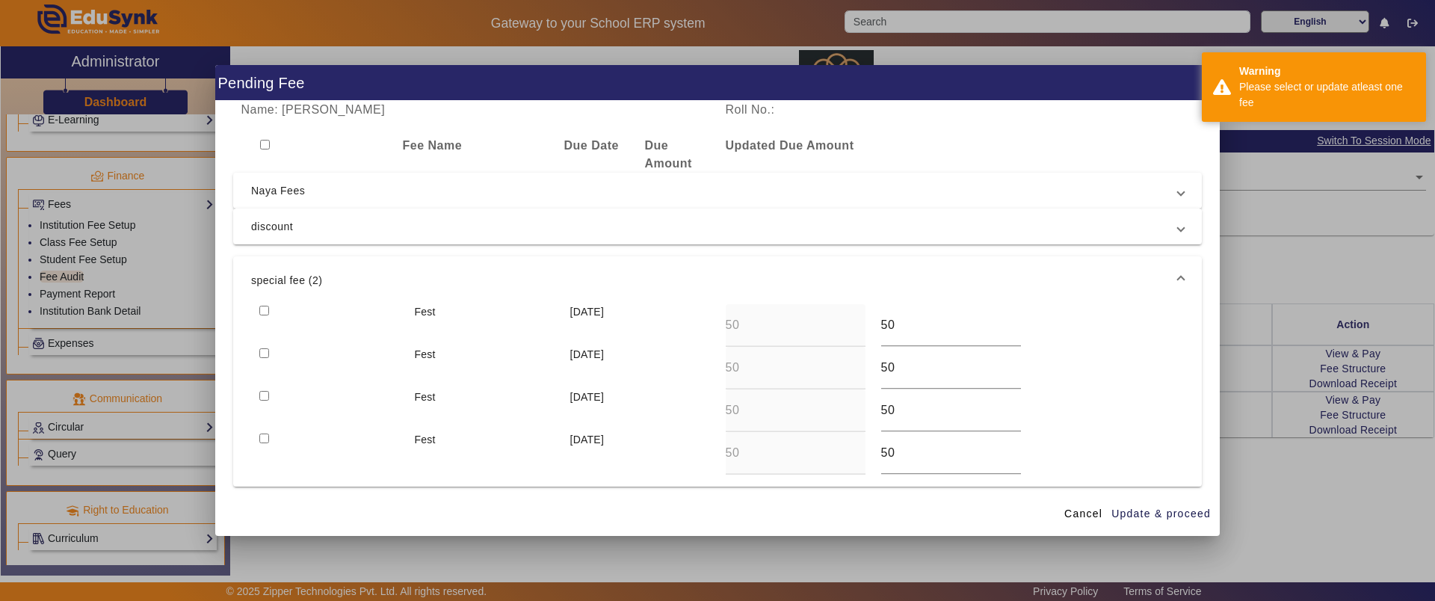
click at [268, 313] on input "checkbox" at bounding box center [264, 311] width 10 height 10
checkbox input "true"
click at [265, 353] on input "checkbox" at bounding box center [264, 353] width 10 height 10
checkbox input "true"
click at [263, 397] on input "checkbox" at bounding box center [264, 396] width 10 height 10
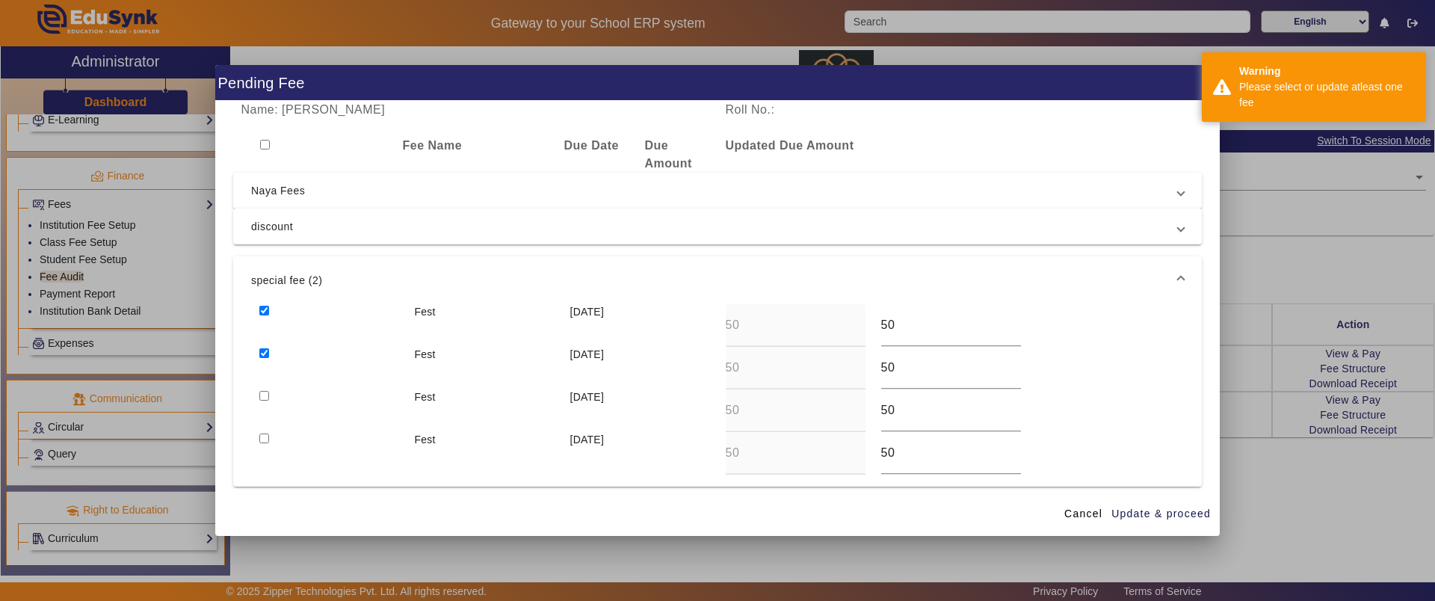
checkbox input "true"
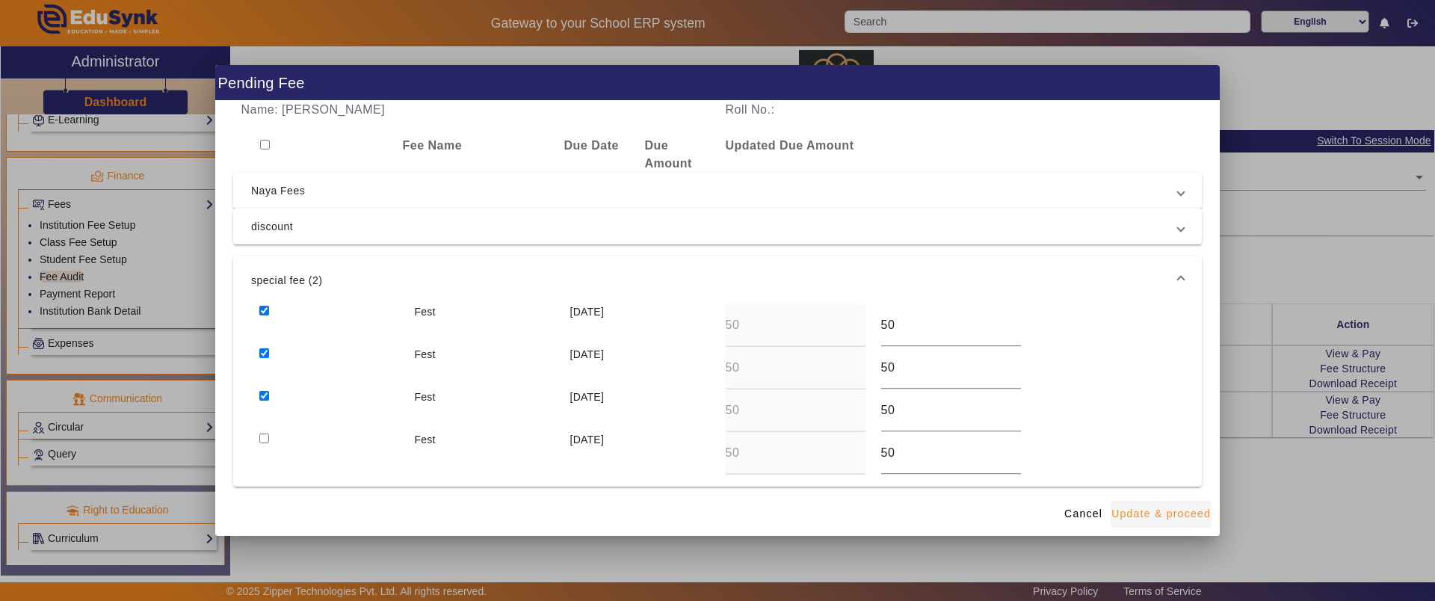
click at [1121, 515] on span "Update & proceed" at bounding box center [1160, 514] width 99 height 16
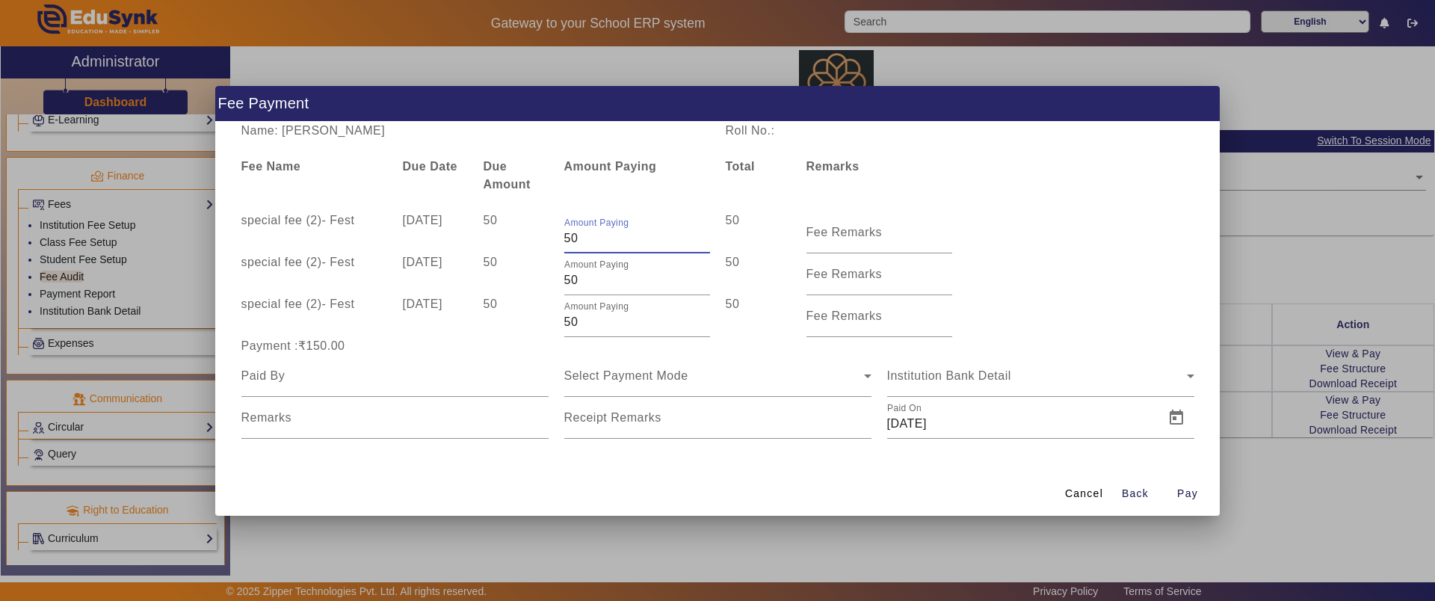
drag, startPoint x: 590, startPoint y: 236, endPoint x: 545, endPoint y: 237, distance: 45.6
click at [545, 237] on div "special fee (2) - Fest [DATE] 50 Amount Paying 50 50 Fee Remarks" at bounding box center [717, 232] width 968 height 42
type input "25"
click at [667, 476] on div "Cancel Back Pay" at bounding box center [717, 493] width 1004 height 44
drag, startPoint x: 297, startPoint y: 341, endPoint x: 350, endPoint y: 343, distance: 53.1
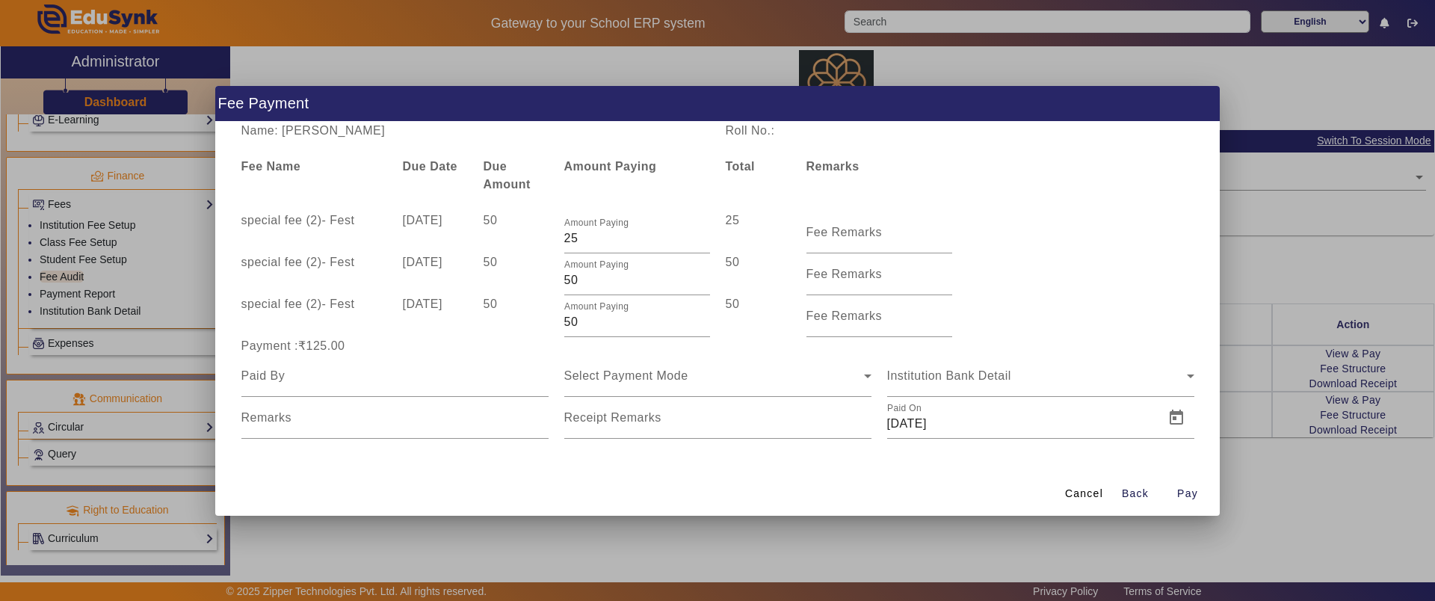
click at [350, 343] on div "Payment :₹125.00" at bounding box center [394, 346] width 323 height 18
click at [1101, 499] on span "Cancel" at bounding box center [1084, 494] width 38 height 16
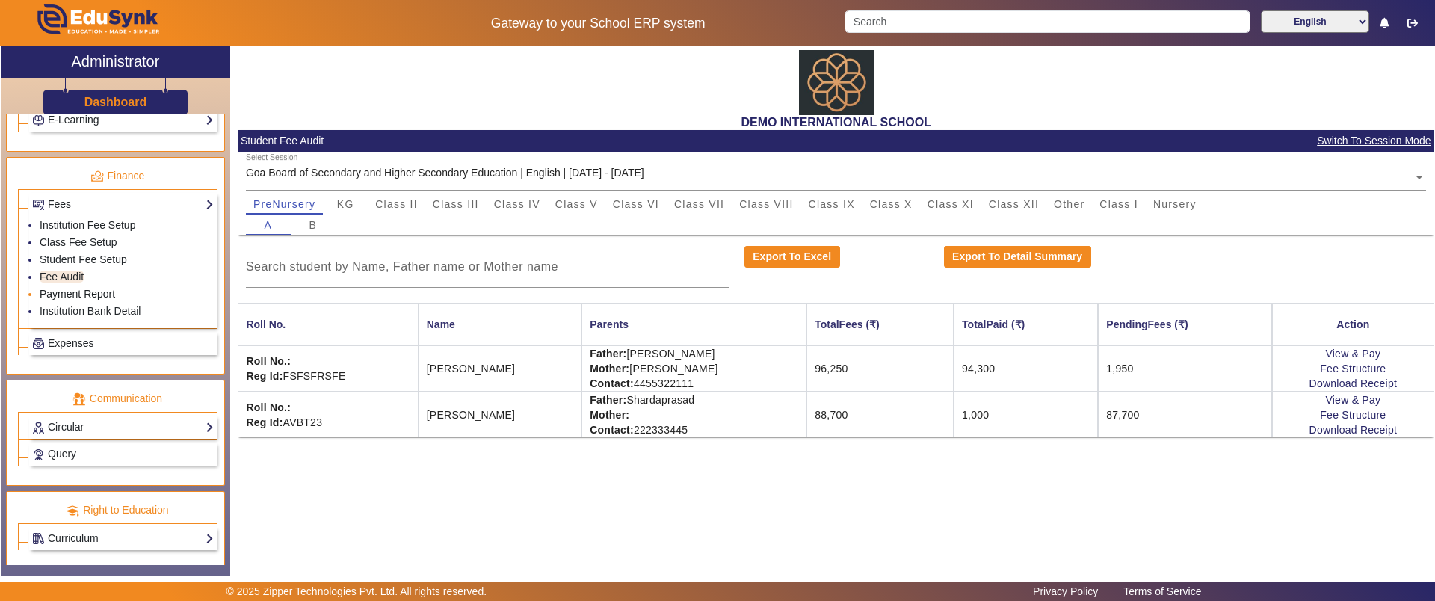
click at [84, 294] on link "Payment Report" at bounding box center [77, 294] width 75 height 12
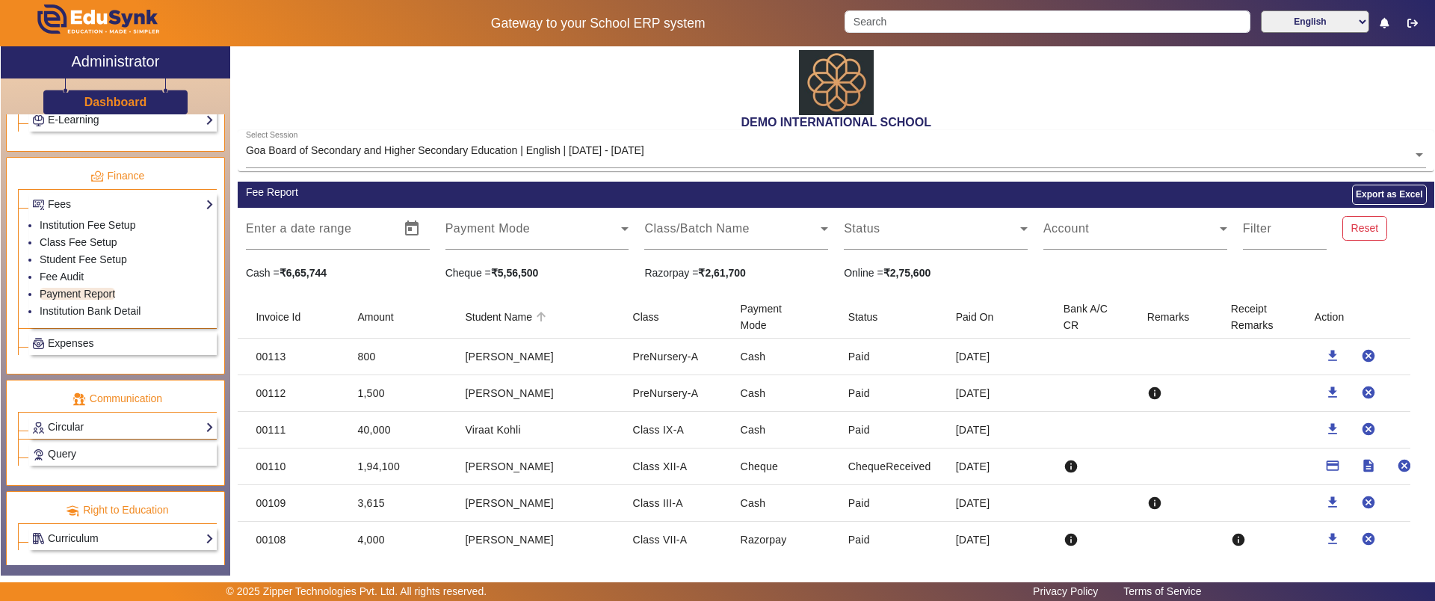
drag, startPoint x: 1001, startPoint y: 353, endPoint x: 526, endPoint y: 336, distance: 474.8
click at [1051, 398] on mat-cell at bounding box center [1093, 393] width 84 height 37
drag, startPoint x: 1023, startPoint y: 436, endPoint x: 273, endPoint y: 370, distance: 753.1
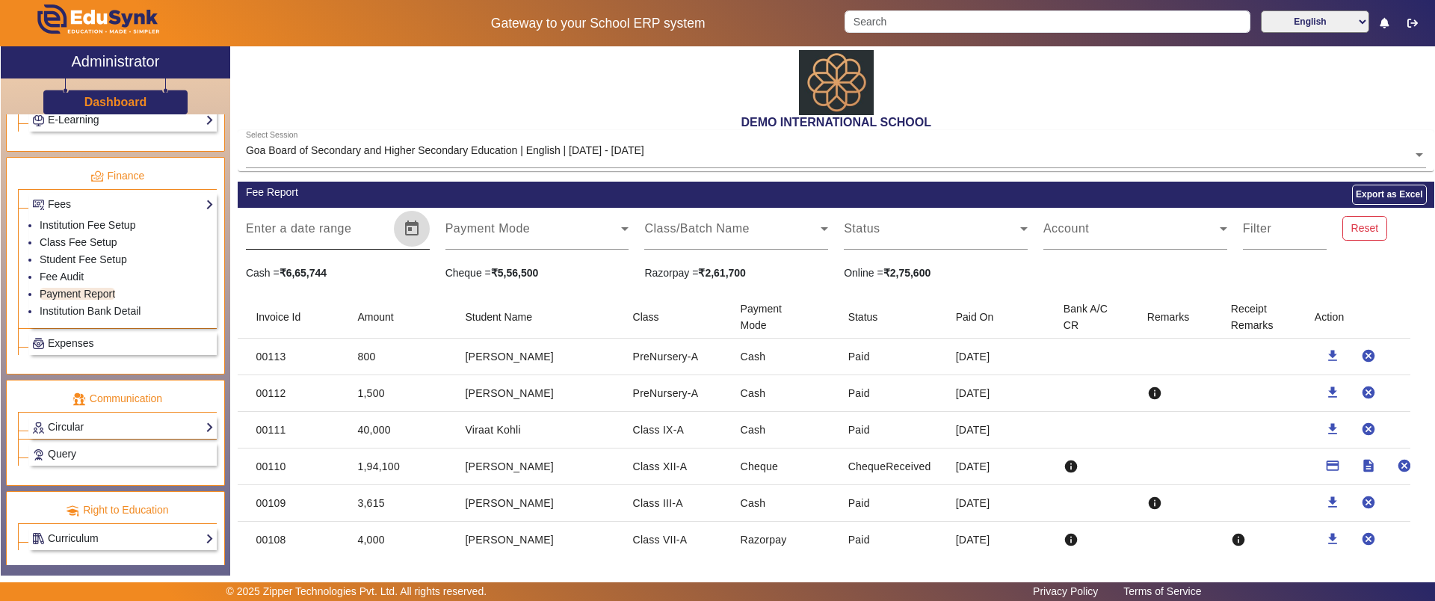
click at [417, 233] on span "Open calendar" at bounding box center [412, 229] width 36 height 36
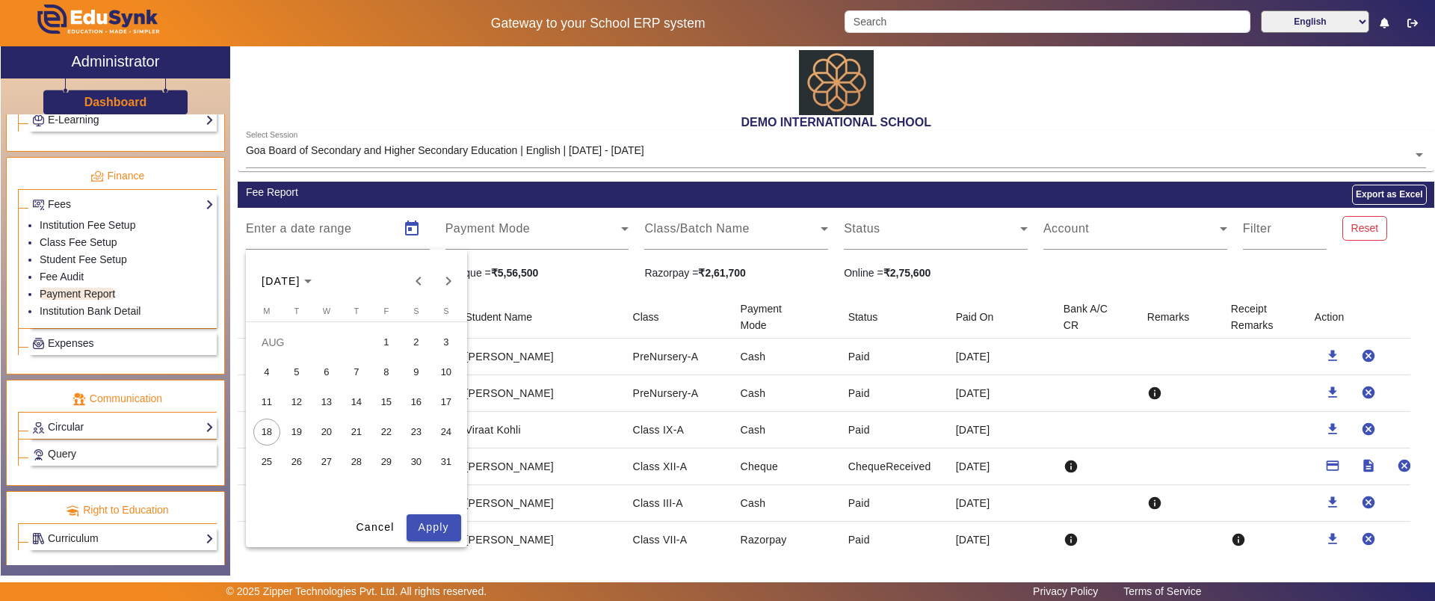
click at [388, 342] on span "1" at bounding box center [386, 342] width 27 height 27
click at [264, 433] on span "18" at bounding box center [266, 431] width 27 height 27
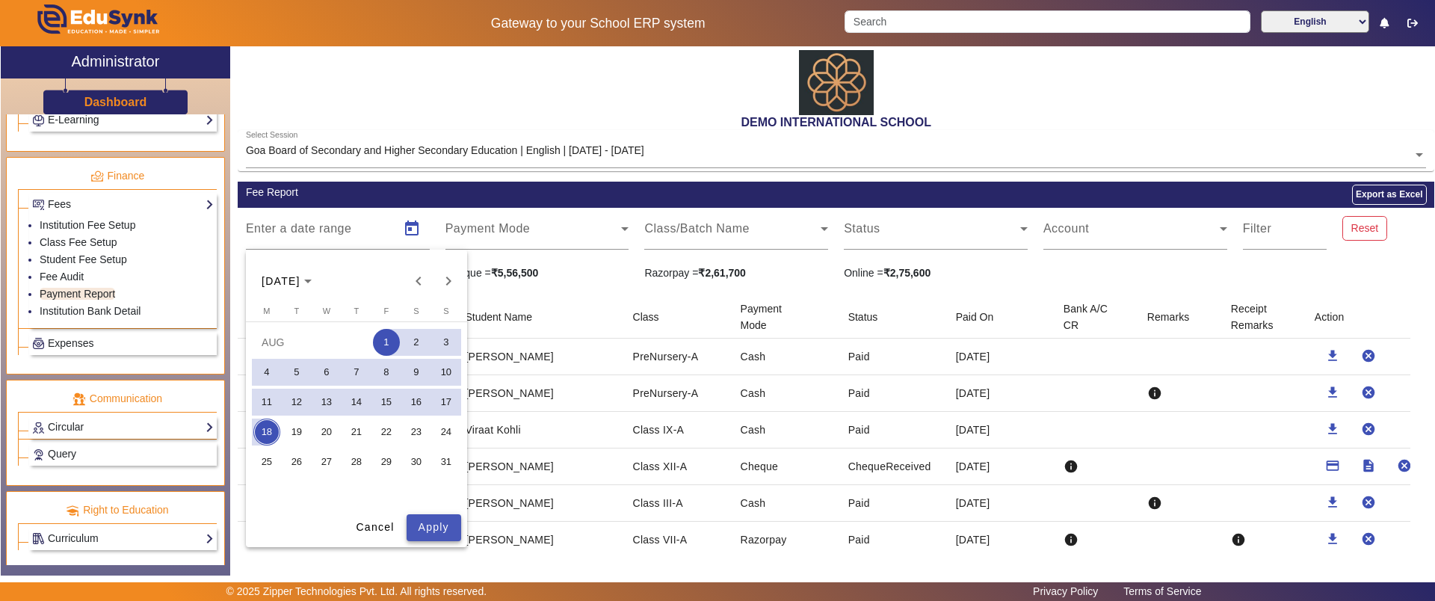
click at [425, 523] on span "Apply" at bounding box center [433, 527] width 31 height 16
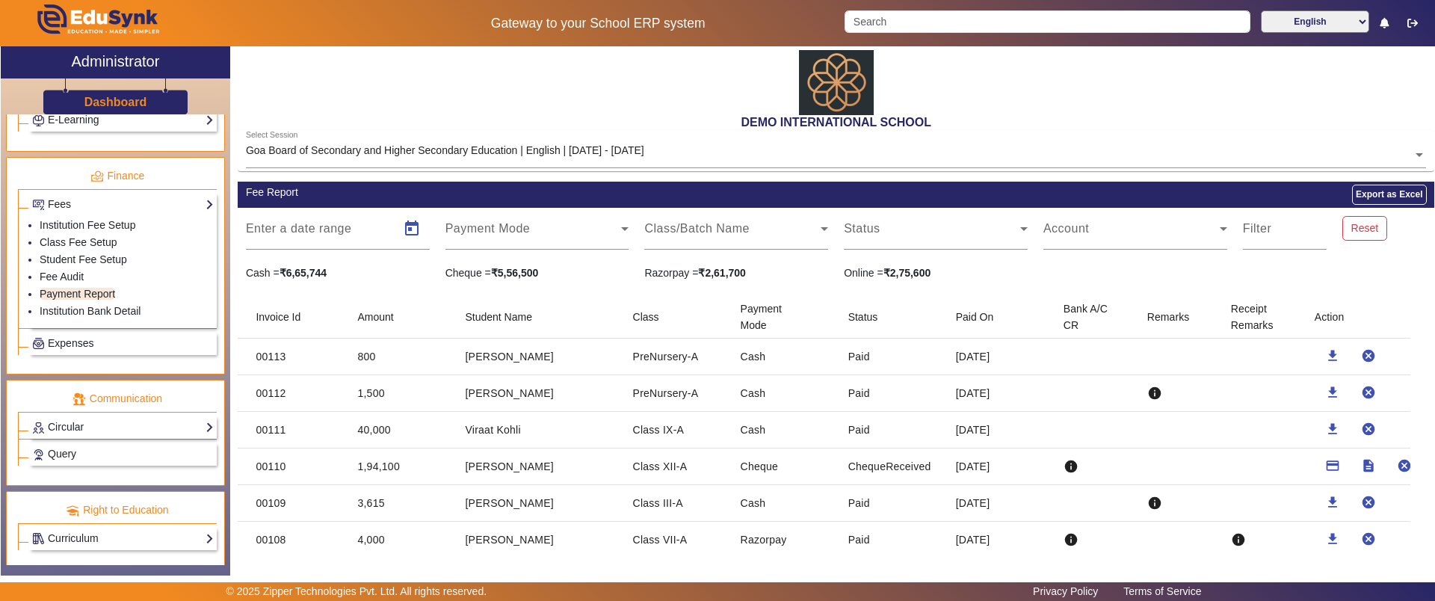
type input "[DATE]"
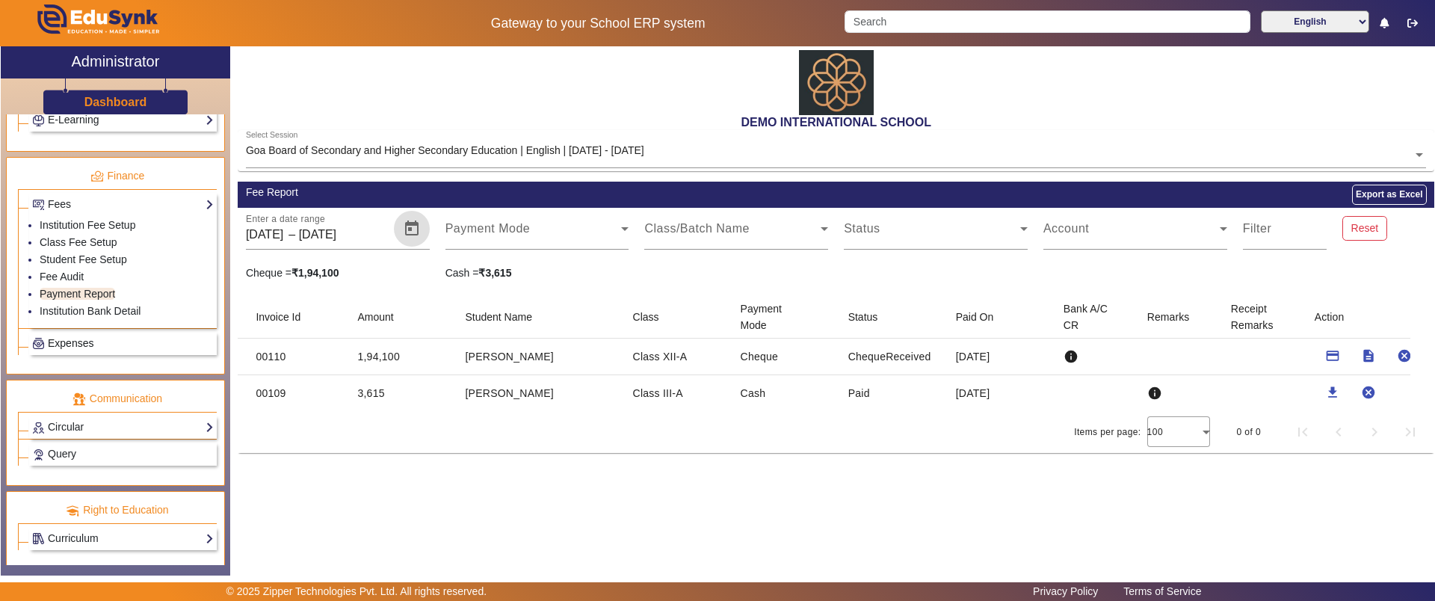
click at [76, 347] on span "Expenses" at bounding box center [71, 343] width 46 height 12
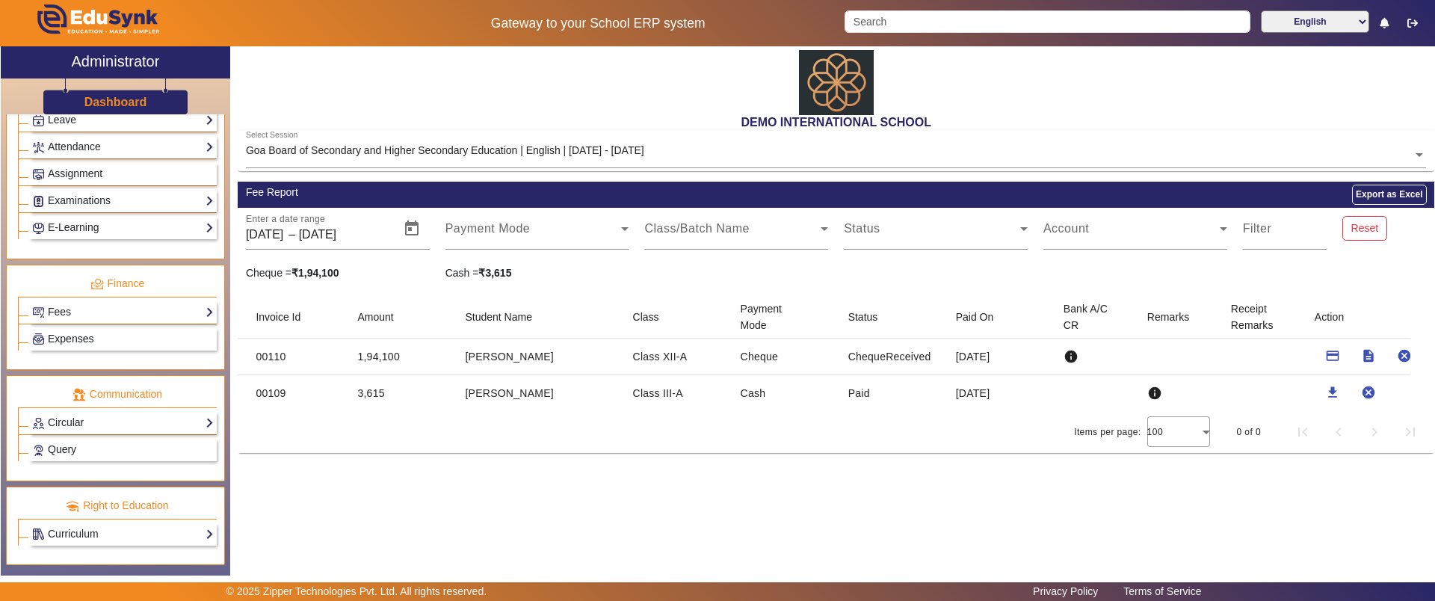
scroll to position [638, 0]
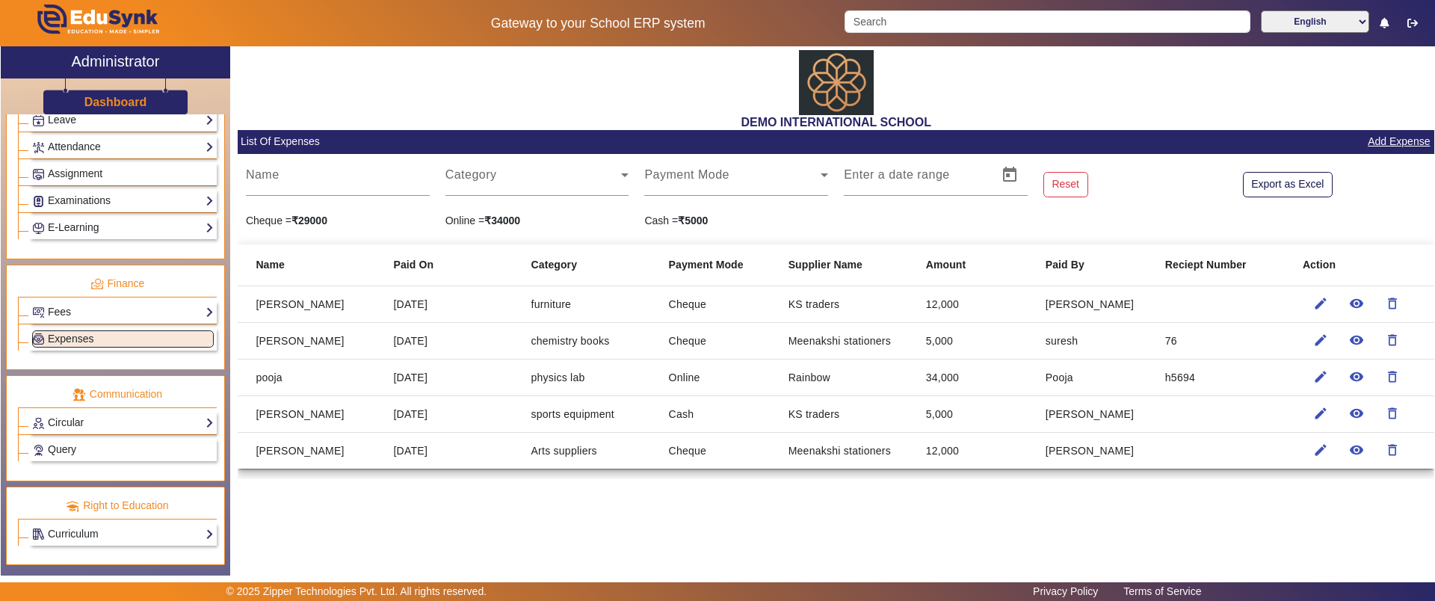
click at [1405, 142] on link "Add Expense" at bounding box center [1398, 141] width 65 height 19
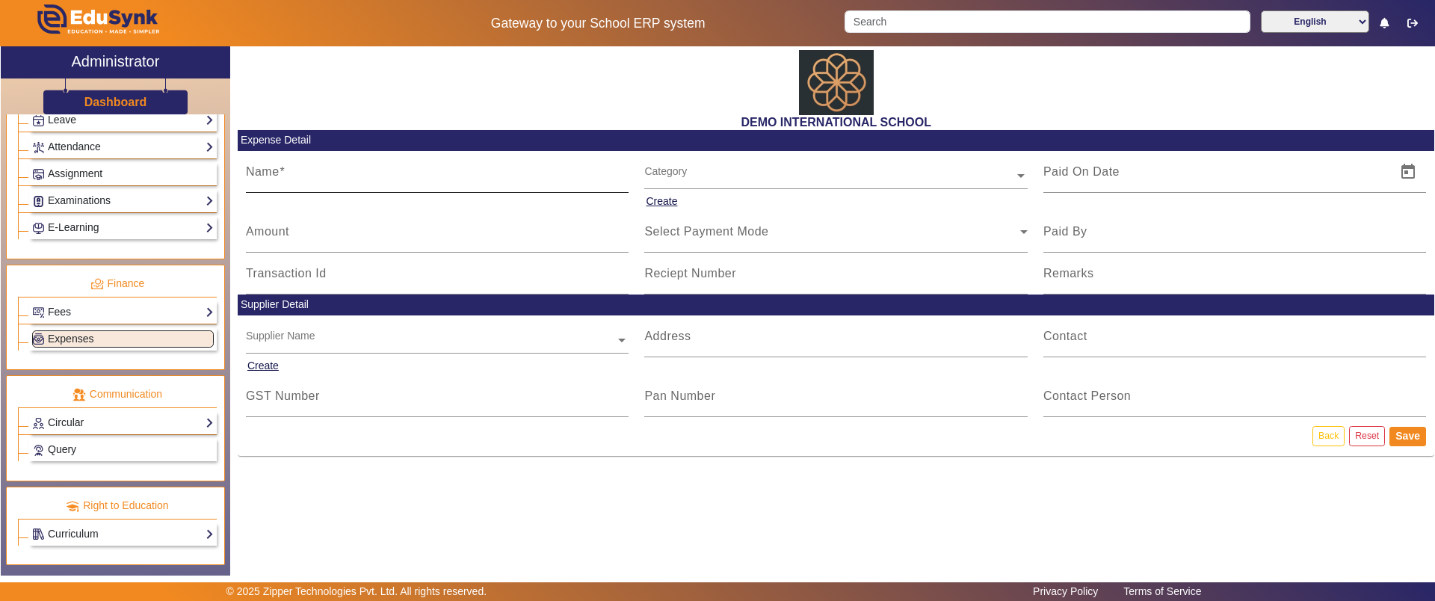
click at [401, 171] on input "Name" at bounding box center [437, 178] width 383 height 18
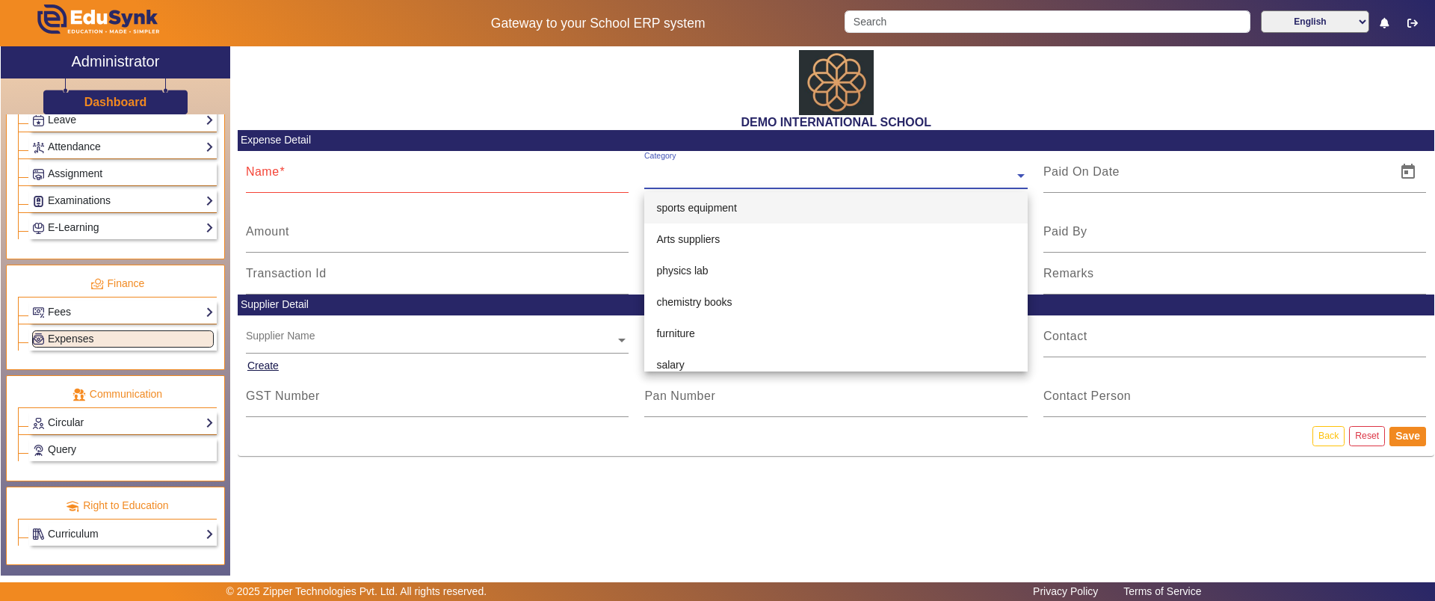
click at [743, 176] on input "text" at bounding box center [835, 177] width 383 height 16
click at [572, 217] on div "Amount" at bounding box center [437, 232] width 383 height 42
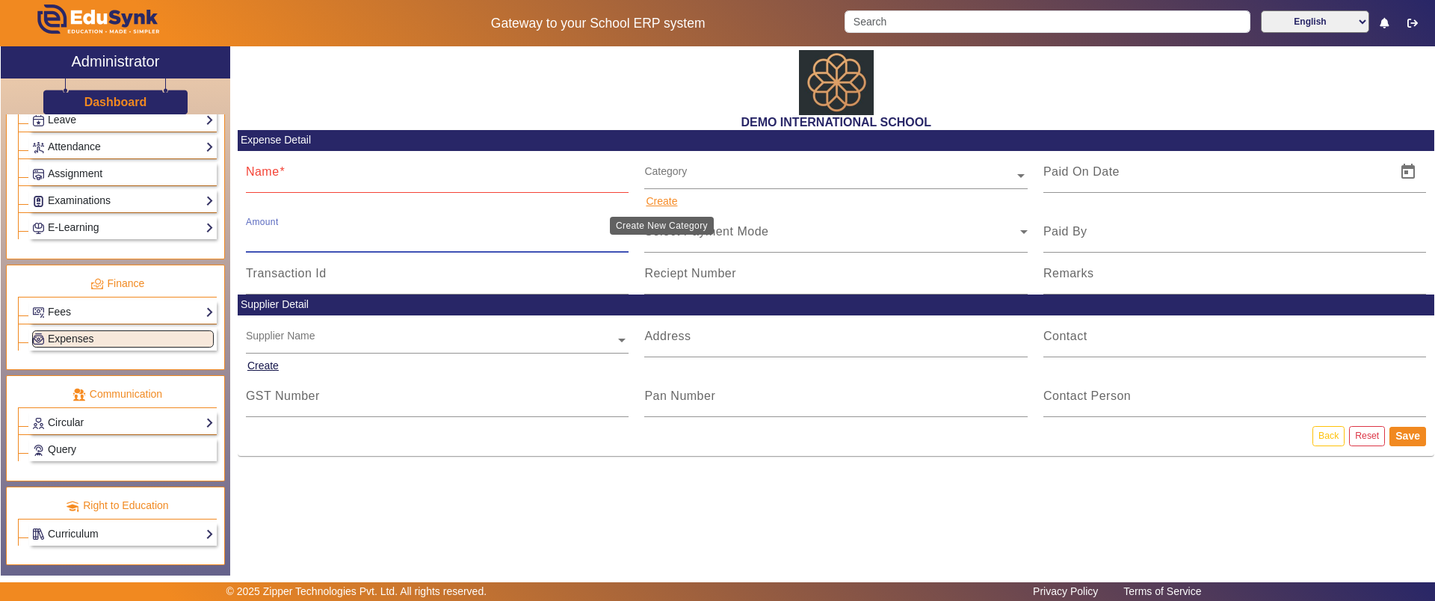
click at [658, 197] on button "Create" at bounding box center [661, 201] width 34 height 19
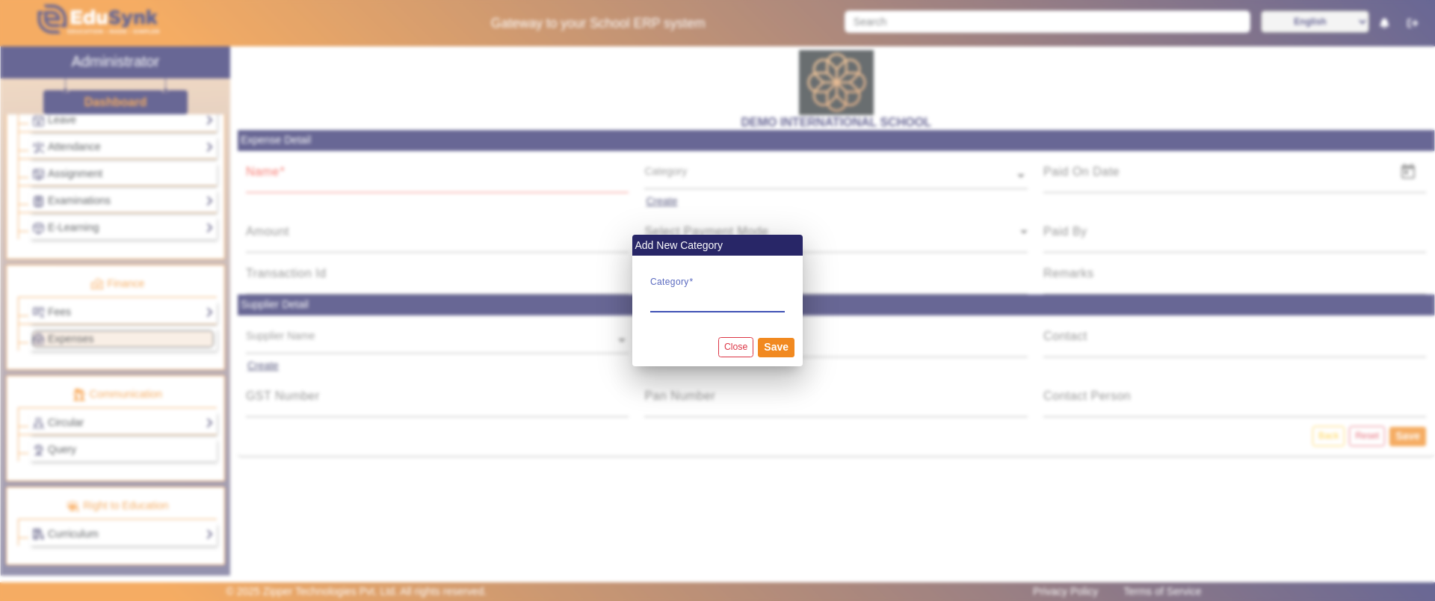
click at [1077, 173] on div at bounding box center [717, 300] width 1435 height 601
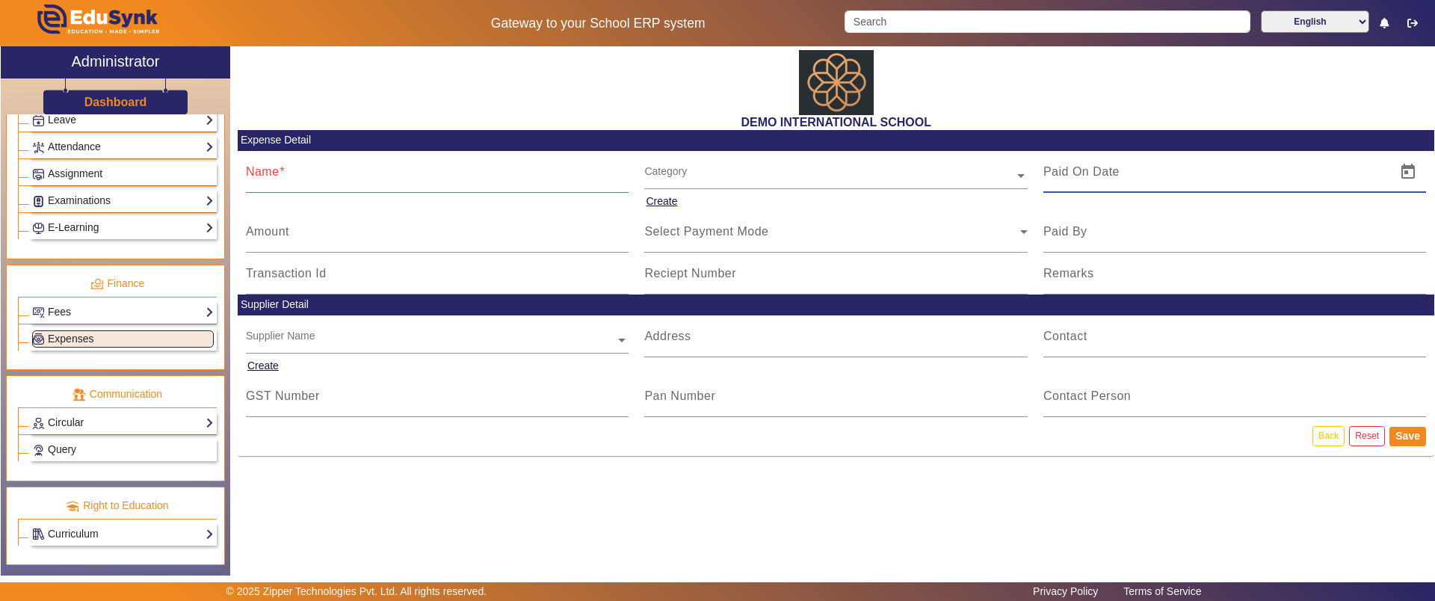
drag, startPoint x: 1131, startPoint y: 167, endPoint x: 1123, endPoint y: 172, distance: 8.7
click at [1131, 167] on input at bounding box center [1215, 172] width 344 height 18
click at [262, 234] on mat-label "Amount" at bounding box center [267, 231] width 43 height 13
click at [262, 234] on input "Amount" at bounding box center [437, 238] width 383 height 18
click at [297, 342] on ng-select "Supplier Name" at bounding box center [437, 335] width 383 height 41
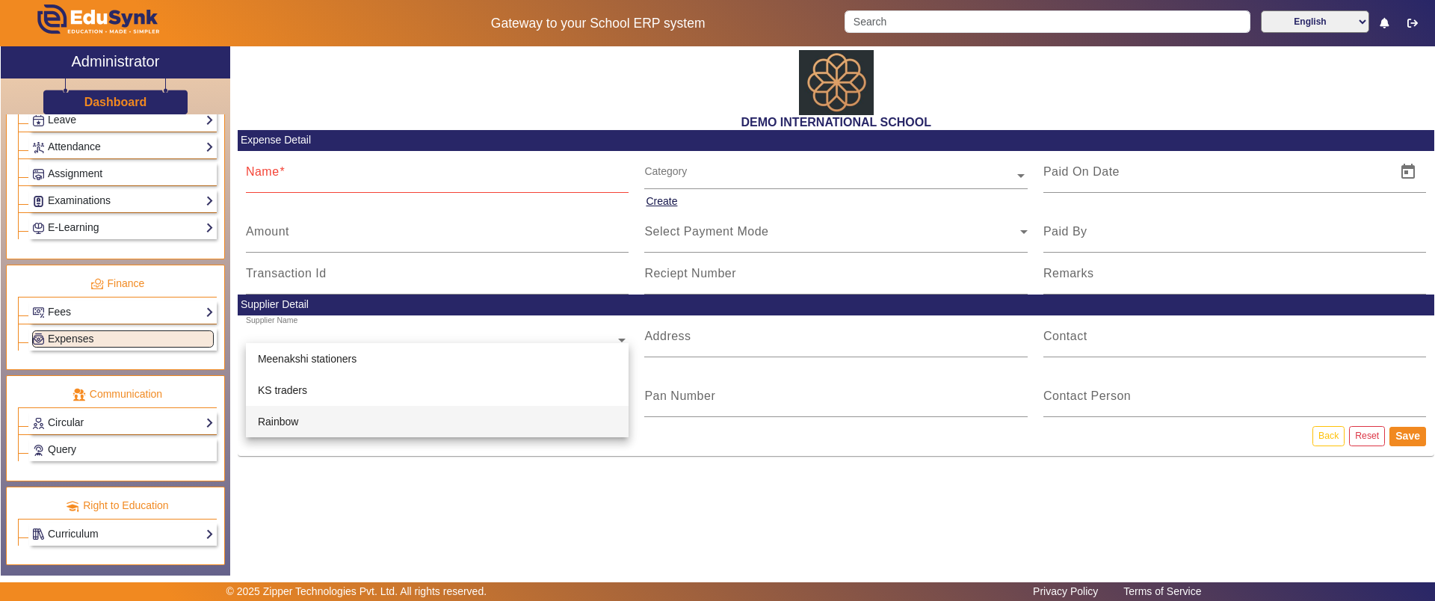
drag, startPoint x: 325, startPoint y: 494, endPoint x: 311, endPoint y: 463, distance: 34.4
click at [327, 495] on div "DEMO INTERNATIONAL SCHOOL Expense Detail Name Category Create Amount Select Pay…" at bounding box center [832, 302] width 1204 height 513
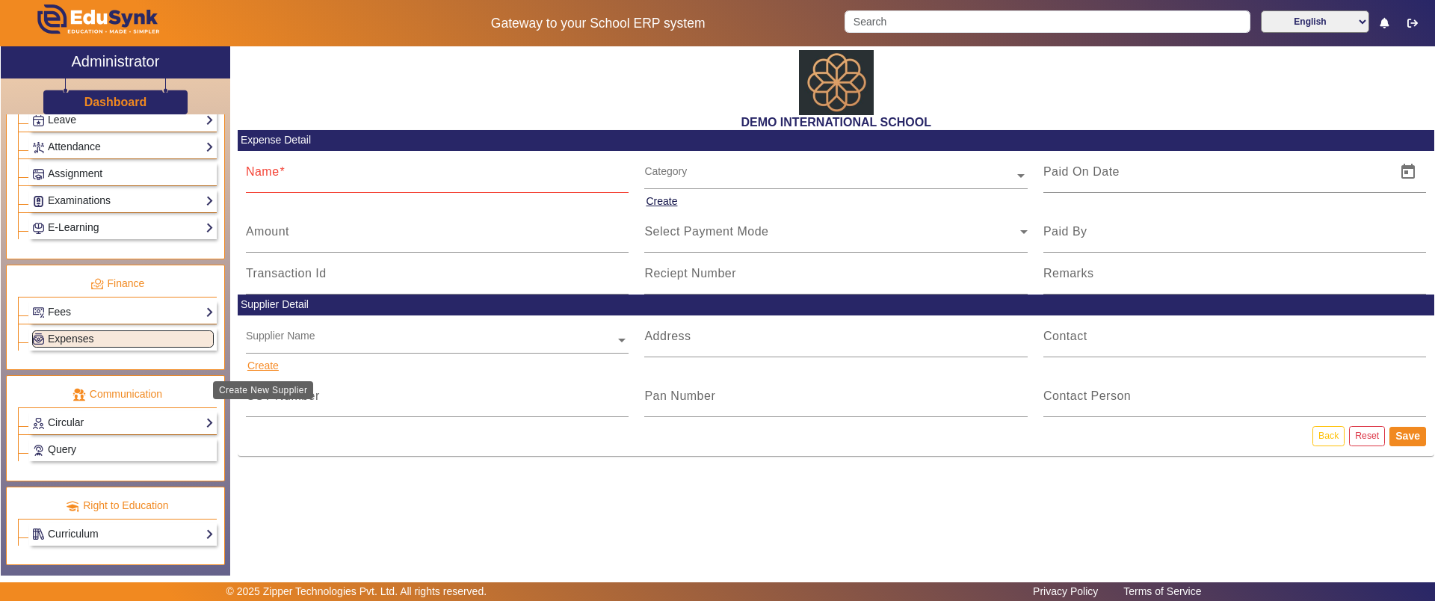
click at [261, 364] on button "Create" at bounding box center [263, 365] width 34 height 19
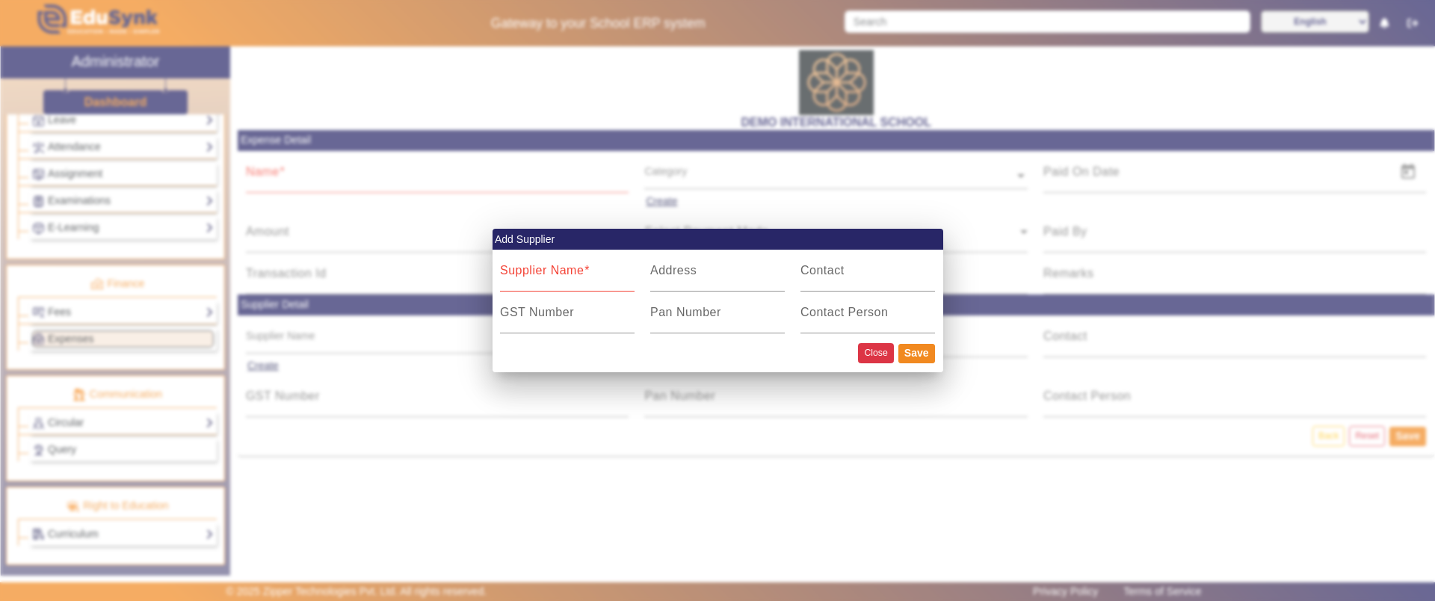
click at [884, 351] on button "Close" at bounding box center [875, 353] width 35 height 20
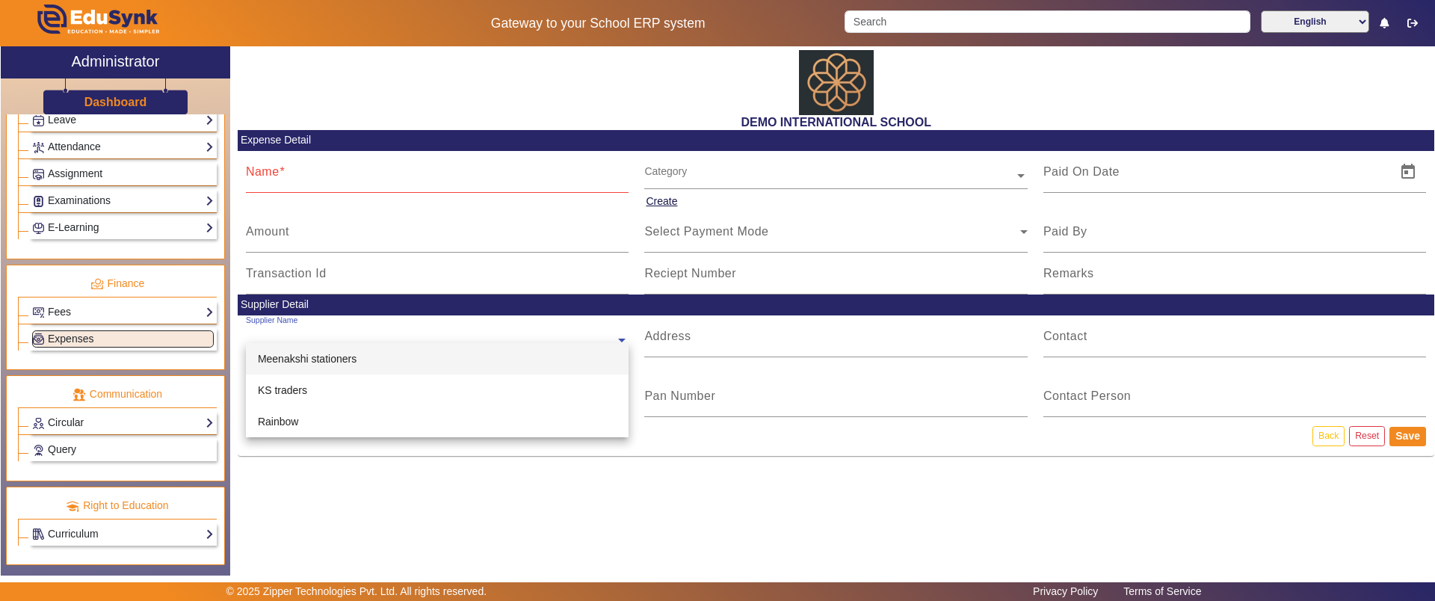
click at [309, 336] on input "text" at bounding box center [437, 341] width 383 height 16
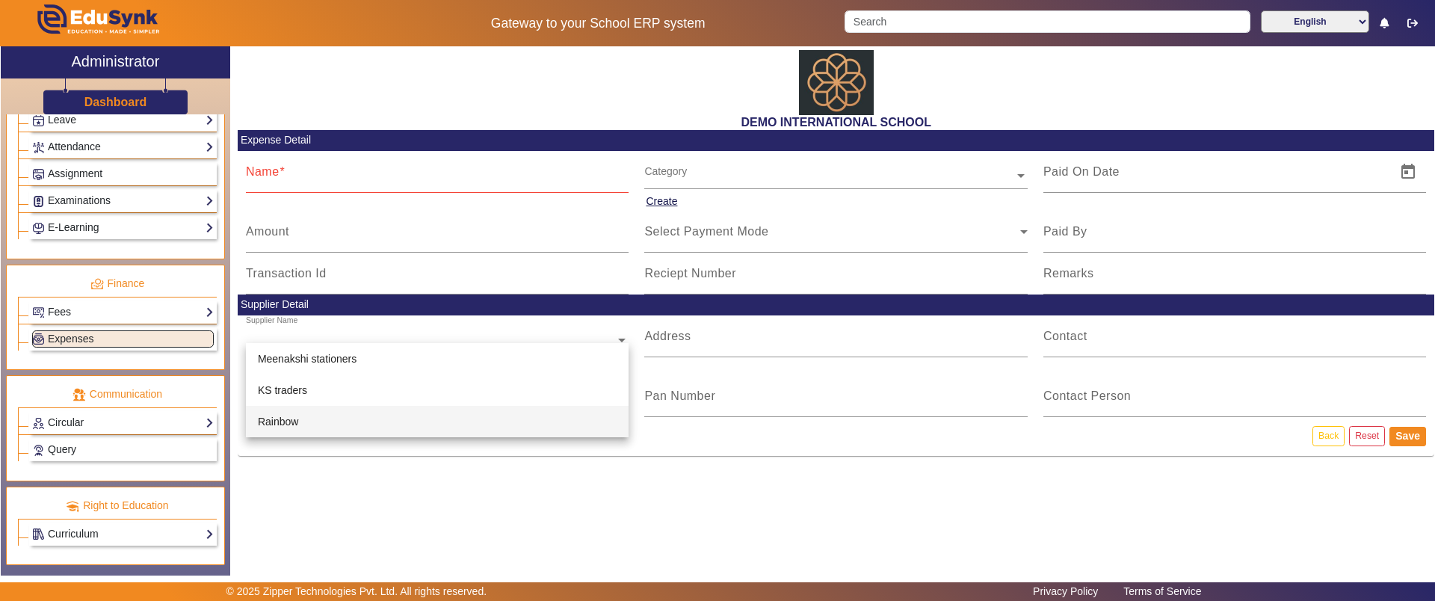
click at [457, 477] on div "DEMO INTERNATIONAL SCHOOL Expense Detail Name Category Create Amount Select Pay…" at bounding box center [832, 302] width 1204 height 513
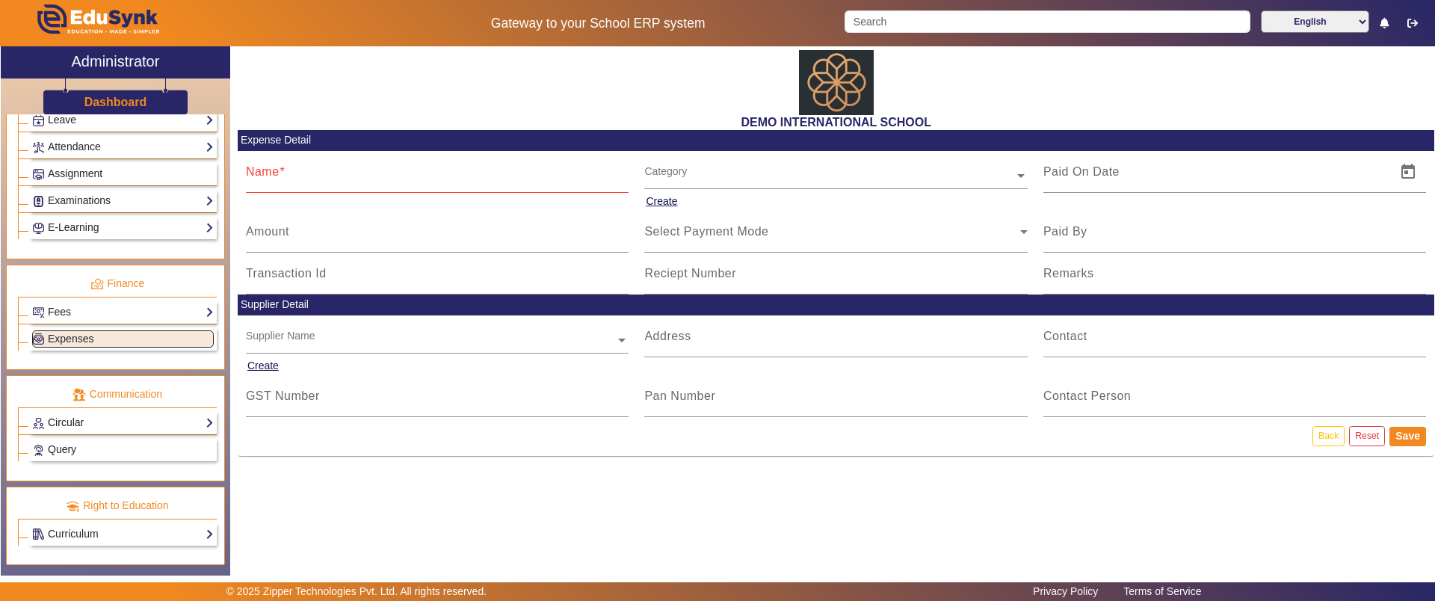
click at [61, 424] on link "Circular" at bounding box center [123, 422] width 182 height 17
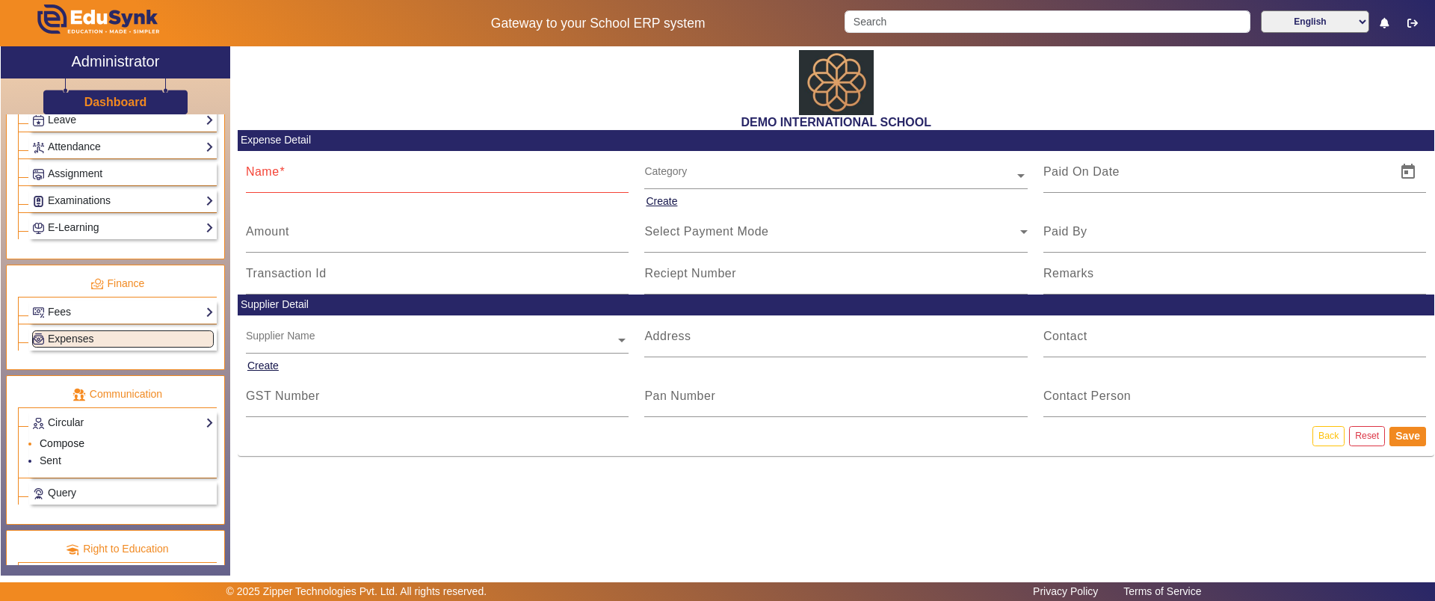
click at [70, 445] on link "Compose" at bounding box center [62, 443] width 45 height 12
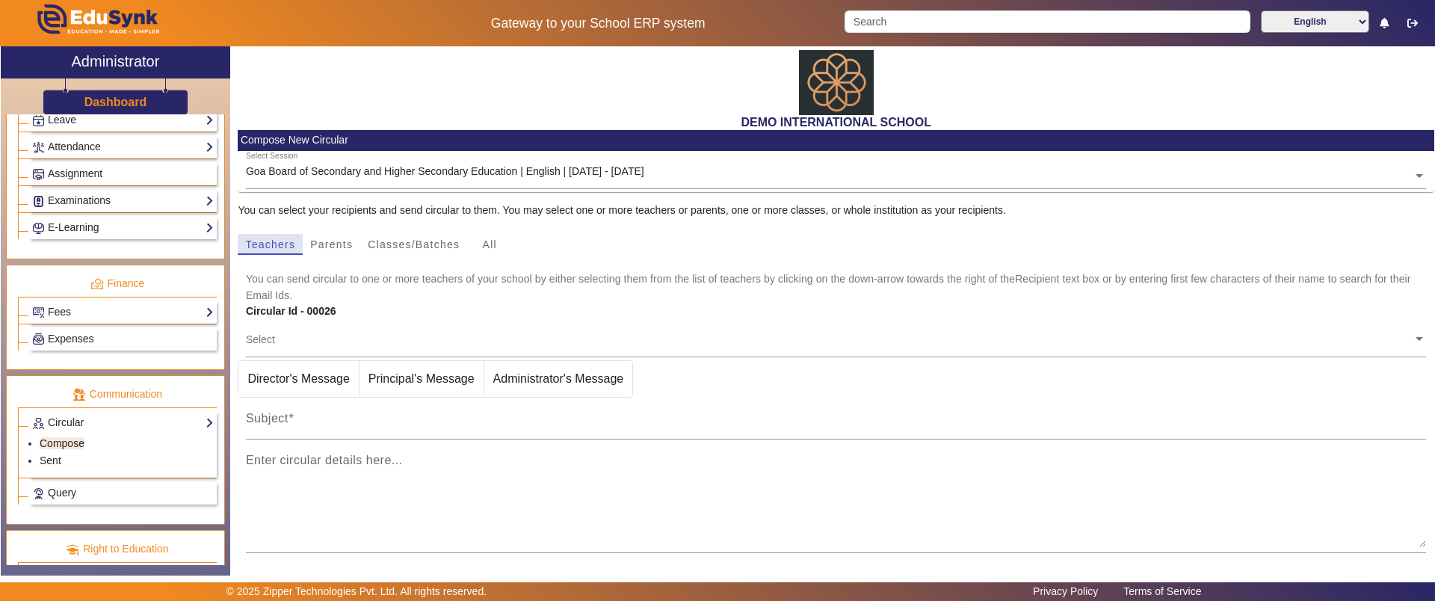
click at [283, 246] on span "Teachers" at bounding box center [270, 244] width 50 height 10
click at [322, 244] on span "Parents" at bounding box center [331, 244] width 43 height 10
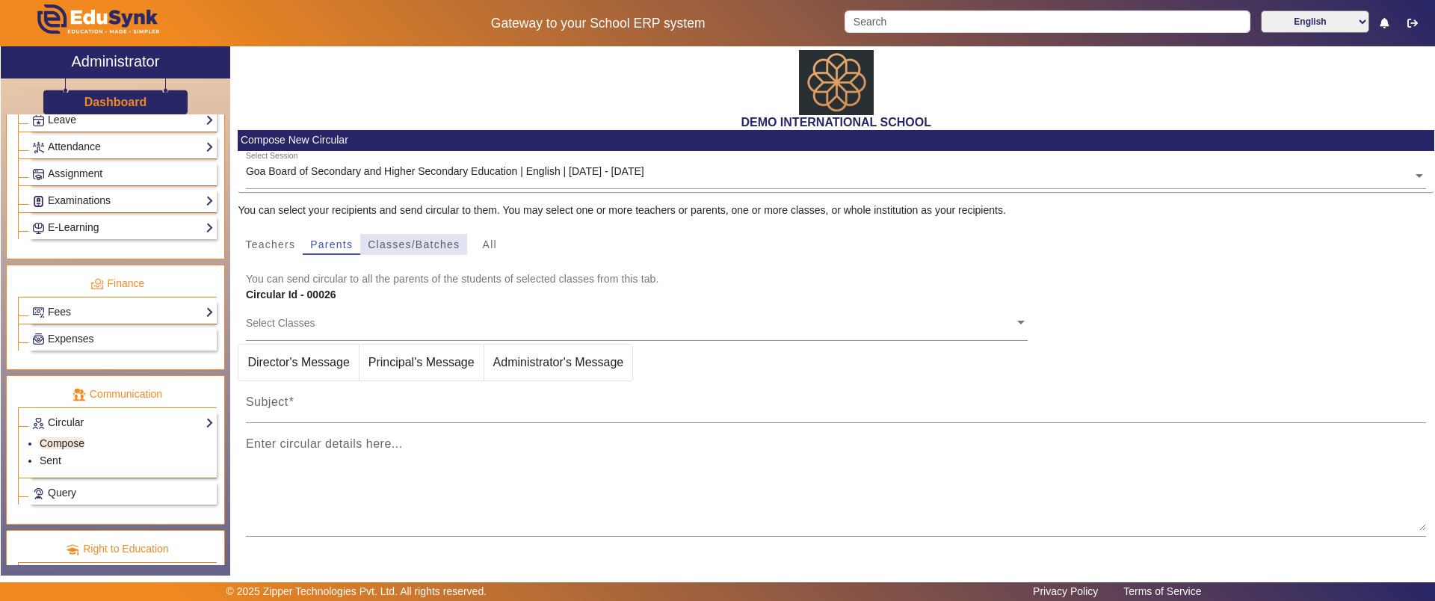
click at [369, 239] on span "Classes/Batches" at bounding box center [414, 244] width 92 height 10
click at [492, 249] on span "All" at bounding box center [490, 244] width 14 height 10
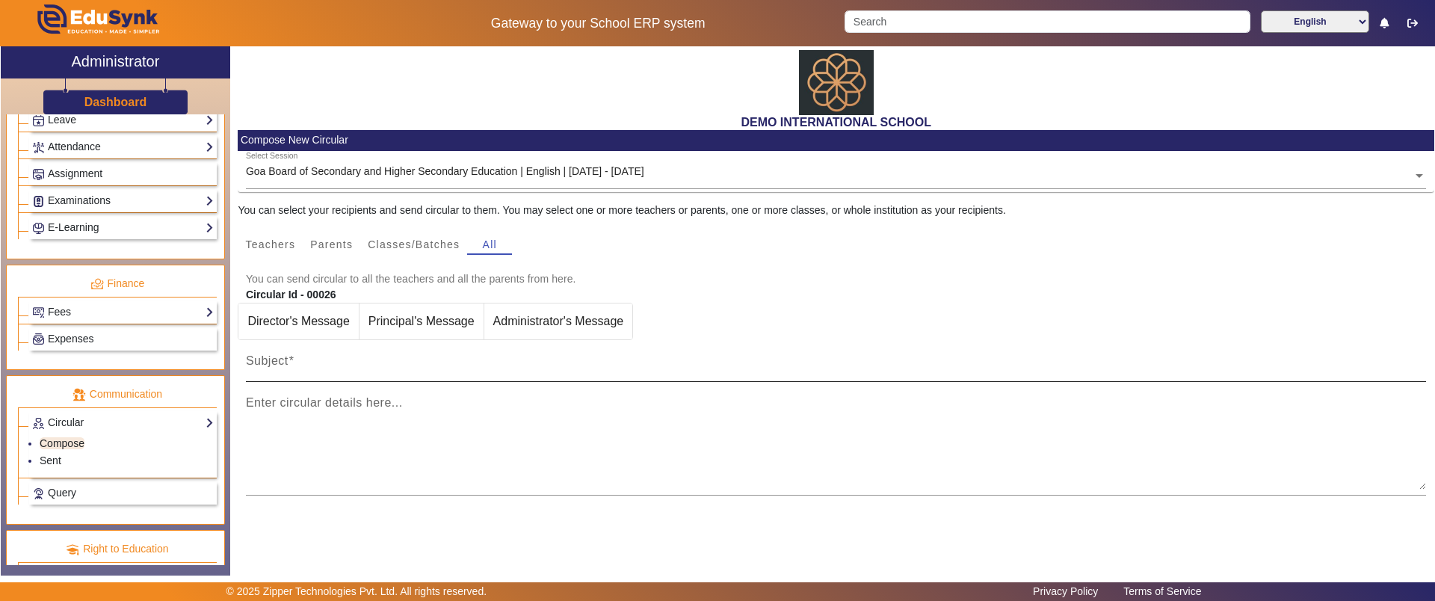
click at [306, 354] on div "Subject" at bounding box center [836, 361] width 1181 height 42
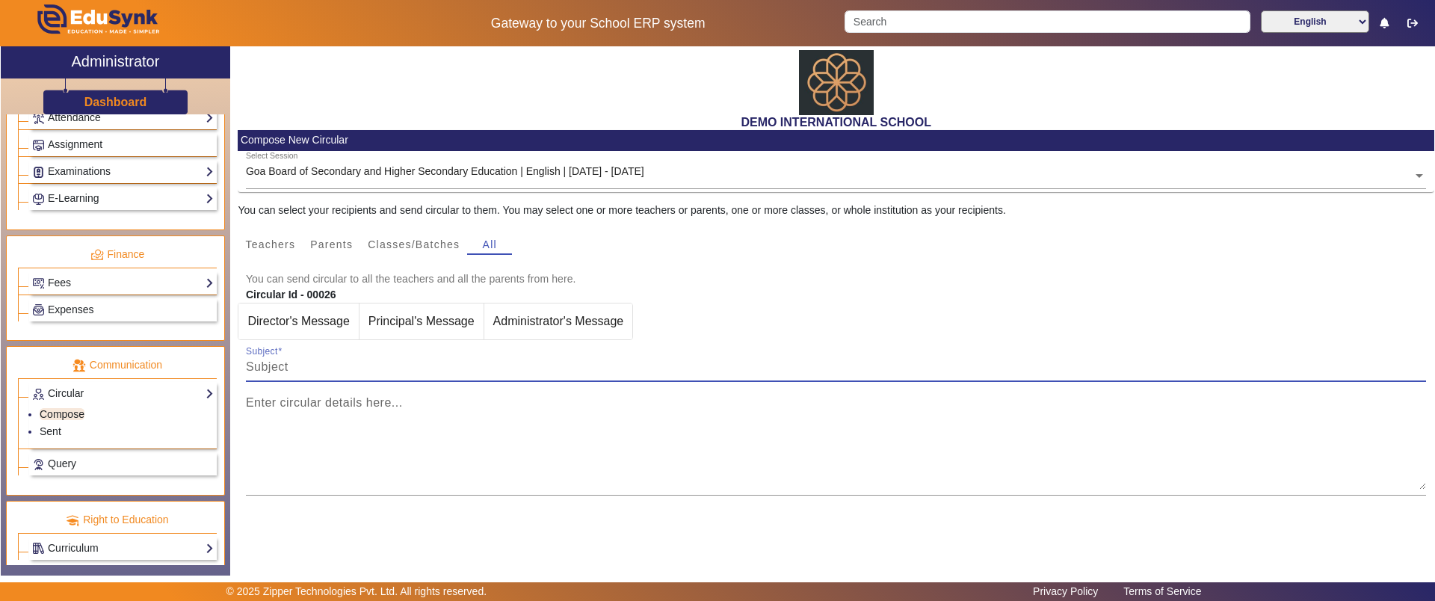
scroll to position [681, 0]
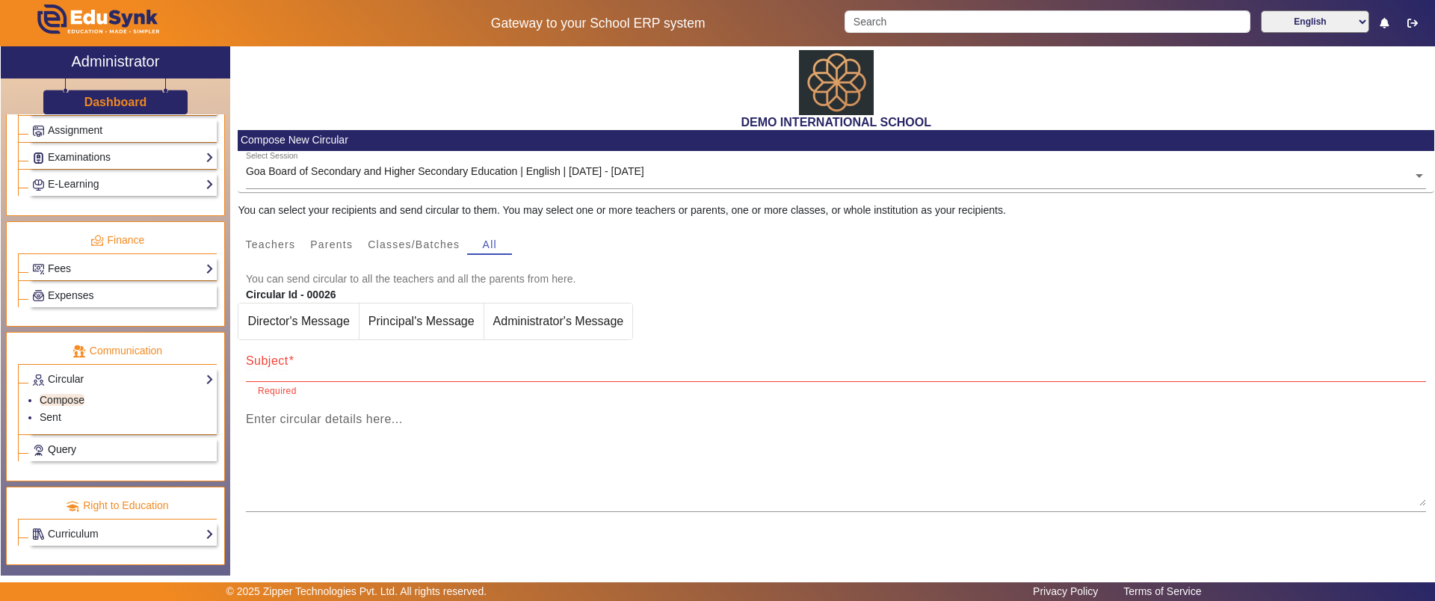
click at [61, 448] on span "Query" at bounding box center [62, 449] width 28 height 12
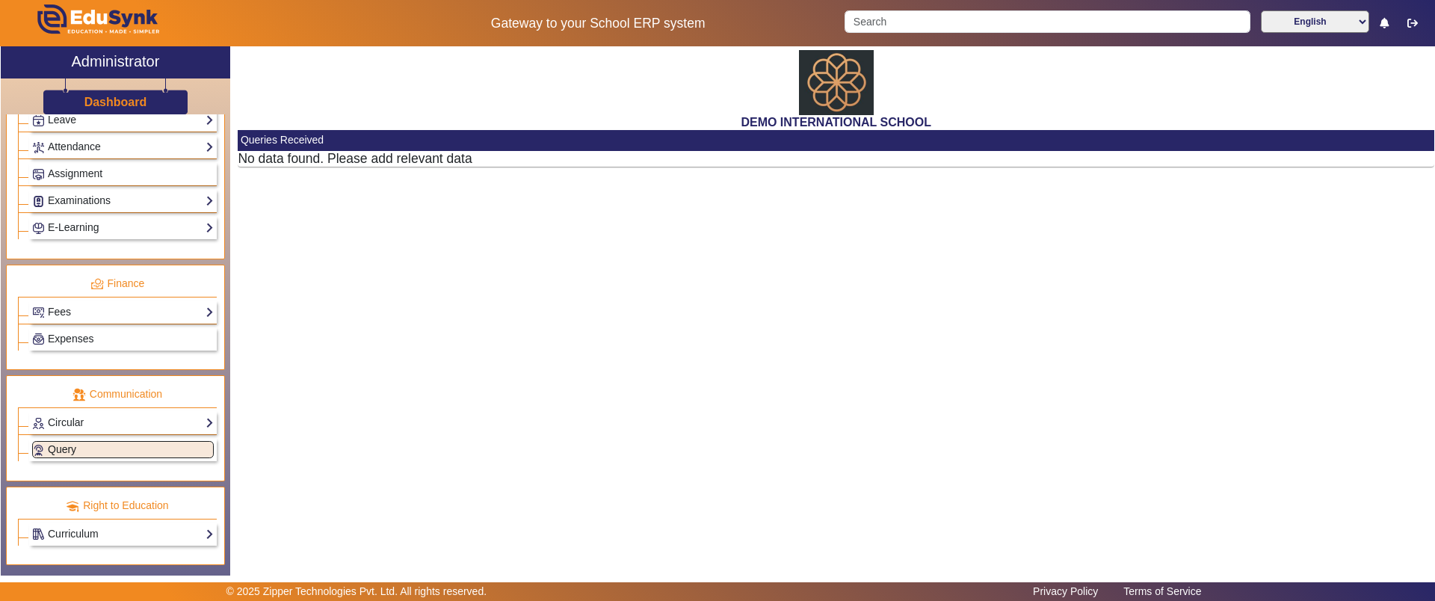
scroll to position [638, 0]
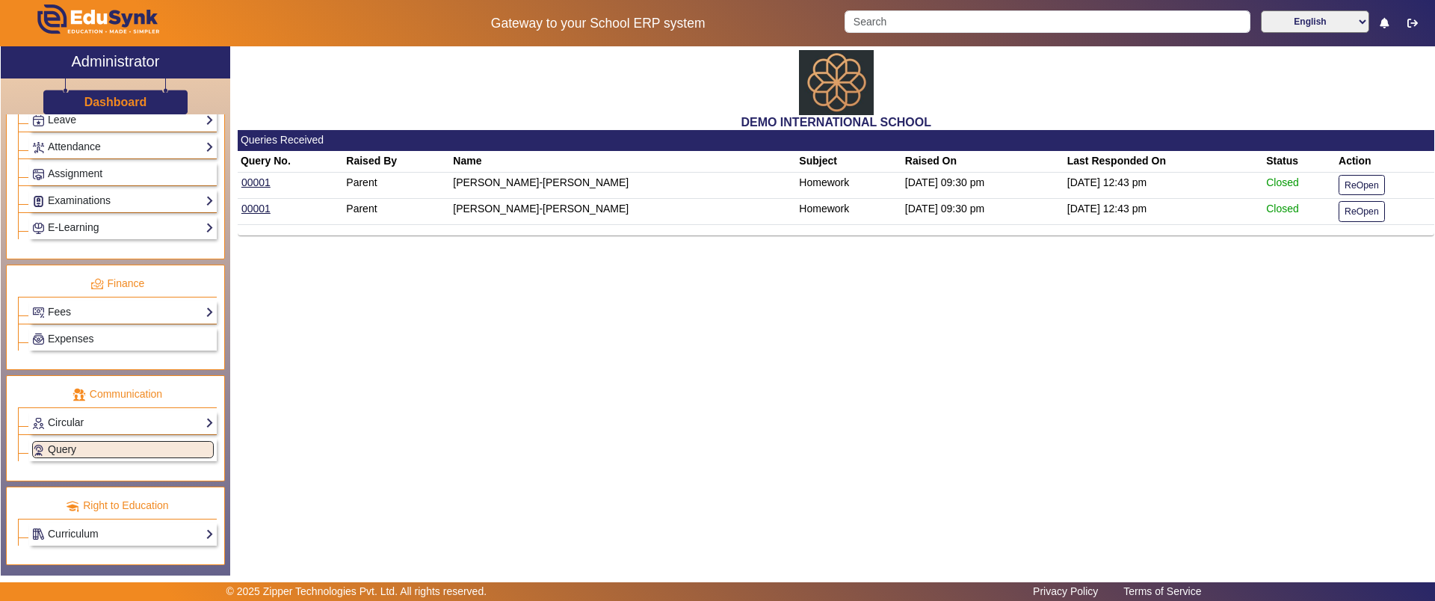
click at [99, 102] on h3 "Dashboard" at bounding box center [115, 102] width 63 height 14
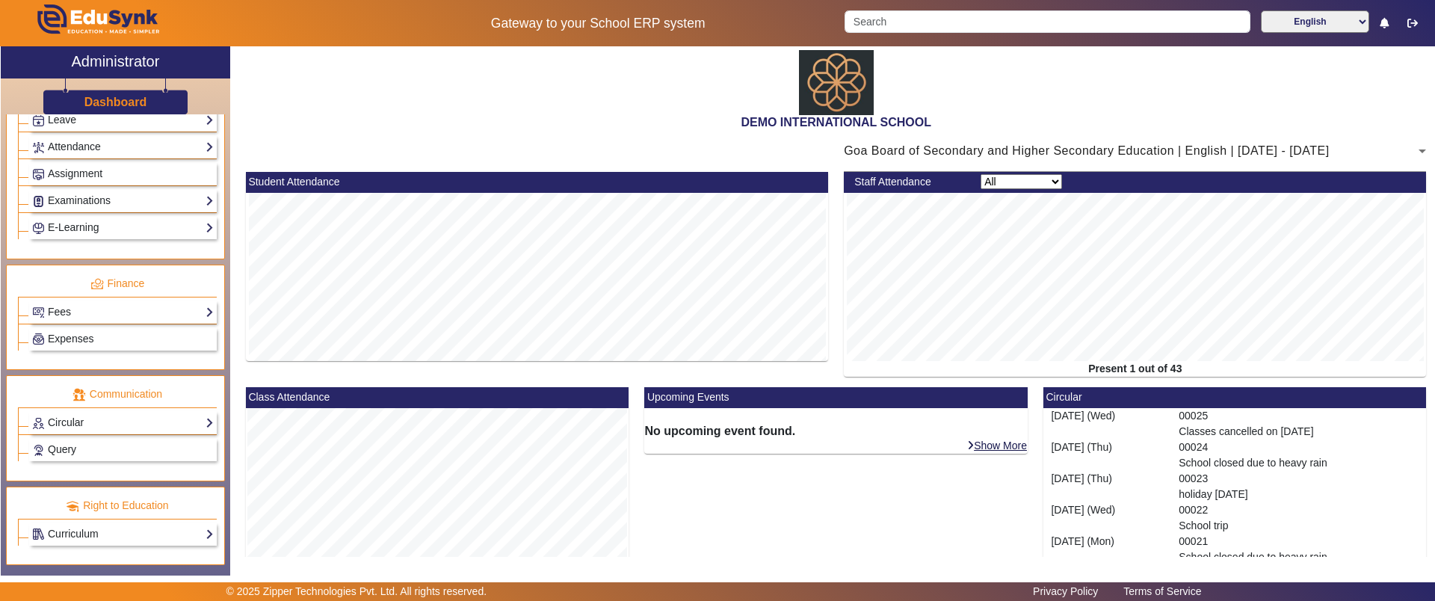
click at [403, 118] on h2 "DEMO INTERNATIONAL SCHOOL" at bounding box center [836, 122] width 1196 height 14
